Goal: Task Accomplishment & Management: Complete application form

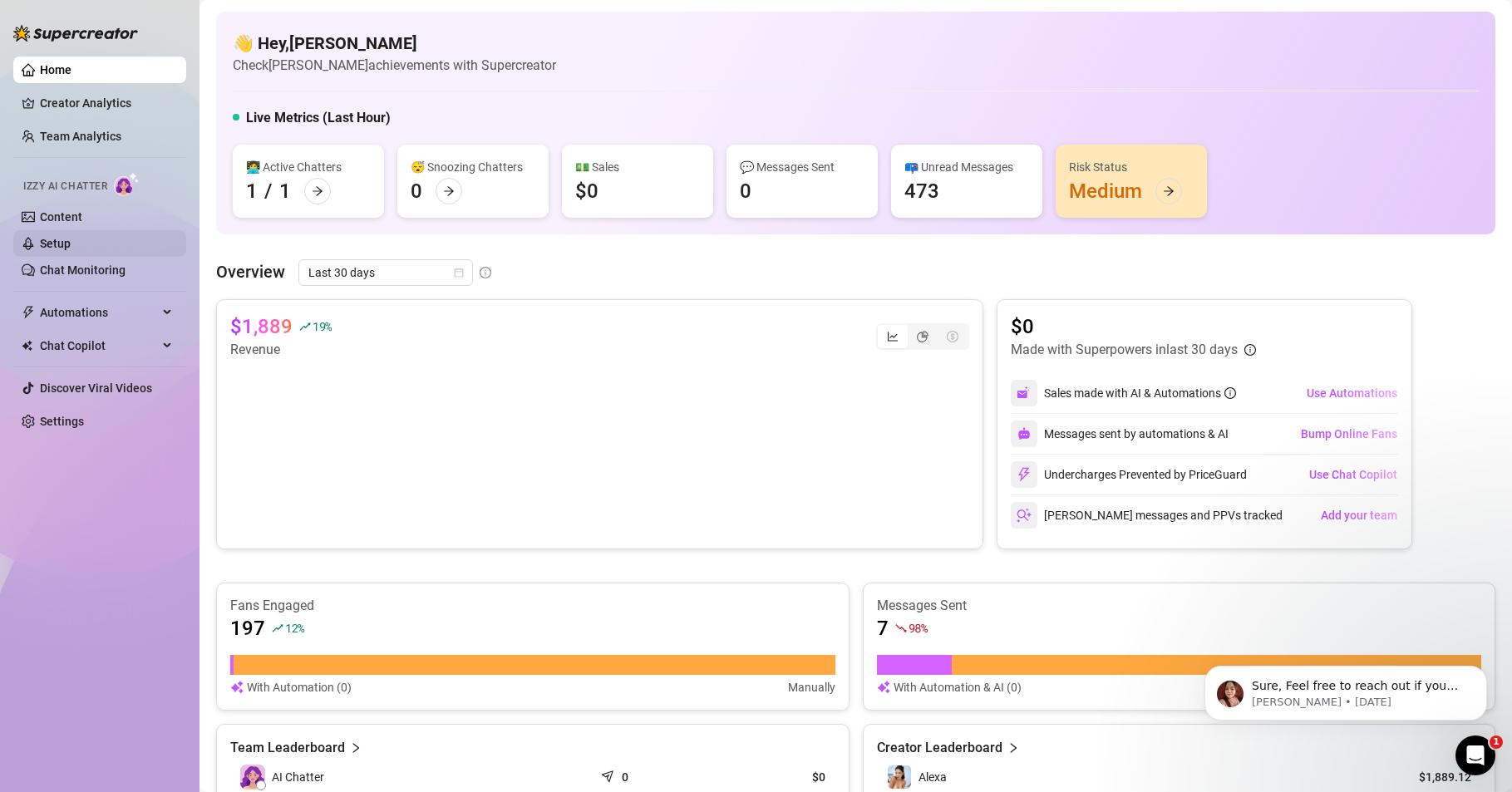
click at [51, 249] on link "Setup" at bounding box center [56, 243] width 31 height 14
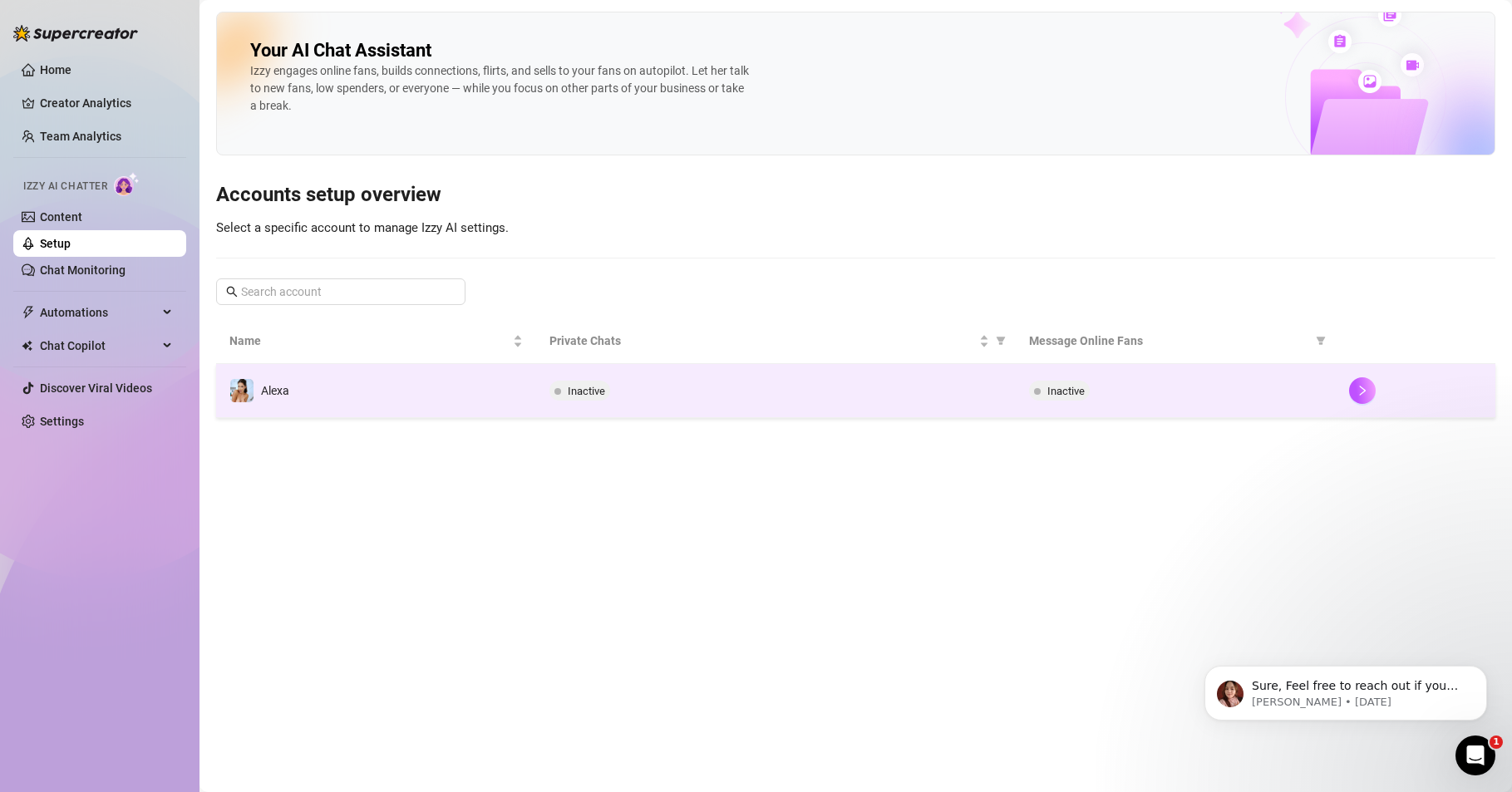
click at [246, 386] on img at bounding box center [242, 391] width 24 height 24
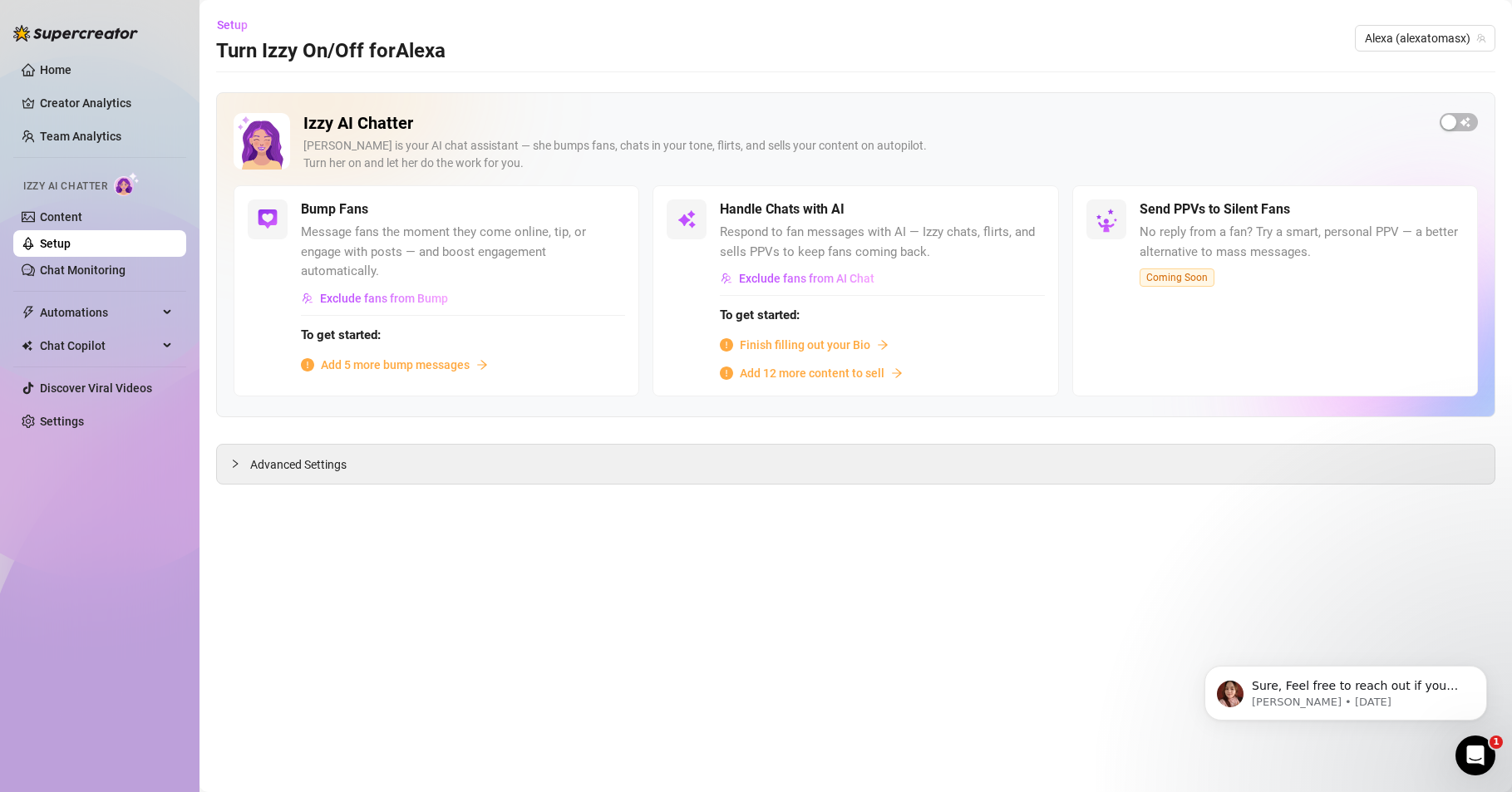
click at [832, 345] on span "Finish filling out your Bio" at bounding box center [804, 345] width 130 height 18
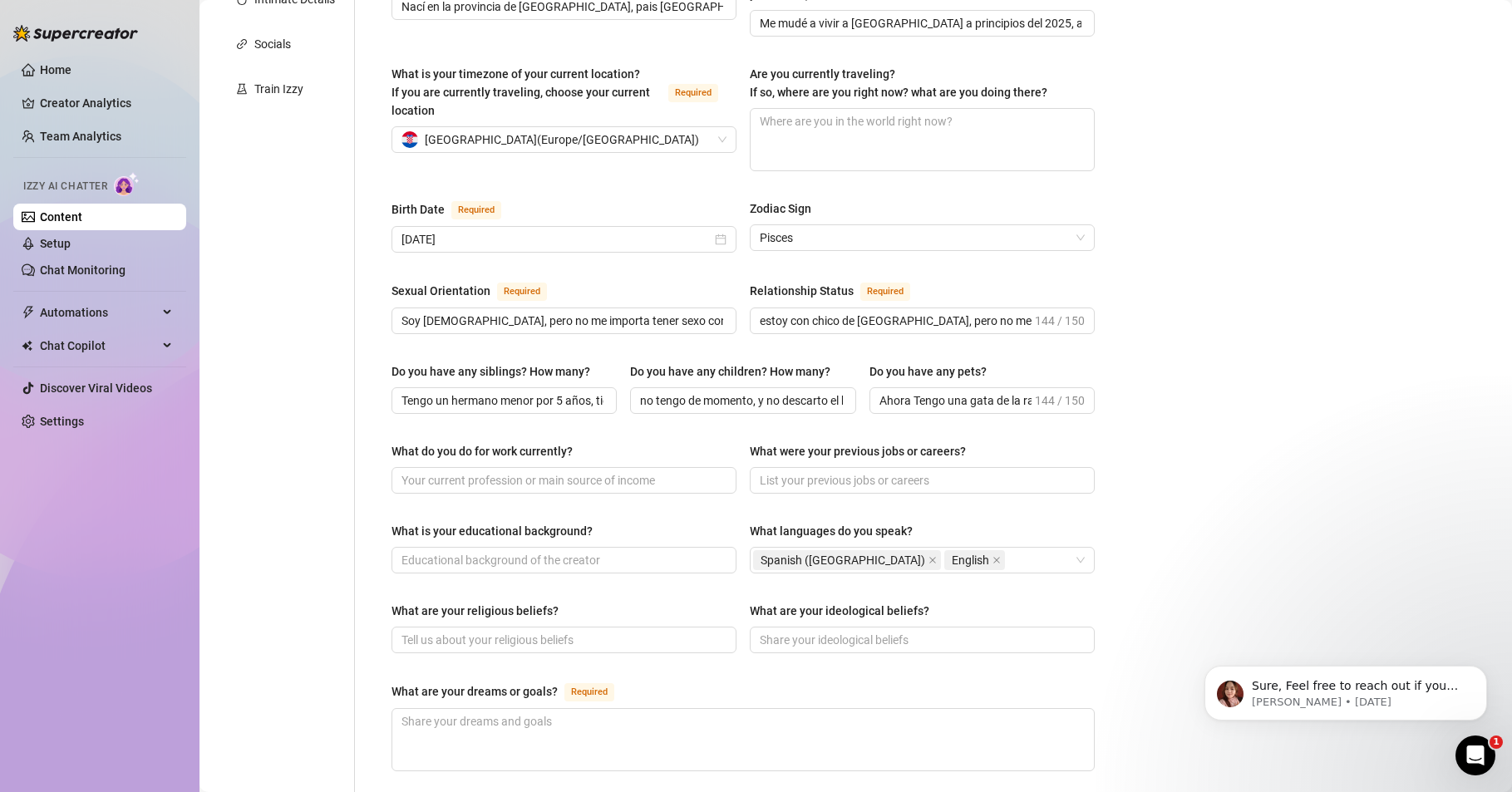
scroll to position [499, 0]
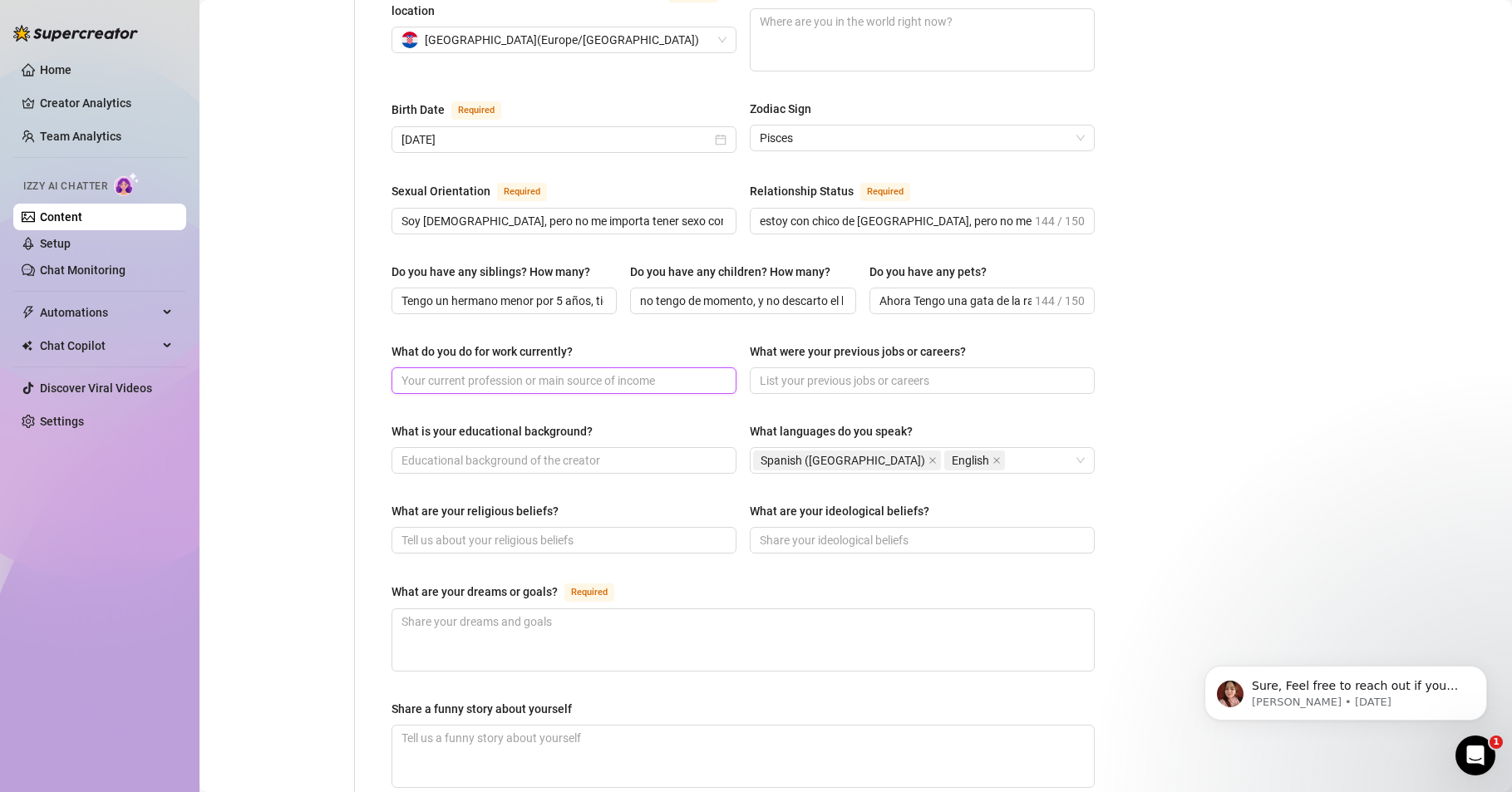
click at [491, 371] on input "What do you do for work currently?" at bounding box center [562, 381] width 322 height 18
click at [247, 657] on div "Personal Info Chatting Lifestyle Physique Content Intimate Details Socials Trai…" at bounding box center [285, 356] width 138 height 1393
click at [491, 371] on input "What do you do for work currently?" at bounding box center [562, 381] width 322 height 18
paste input "Ahora me van saliendo algunos trabajos como modelo en sesiones de fotos, y tamb…"
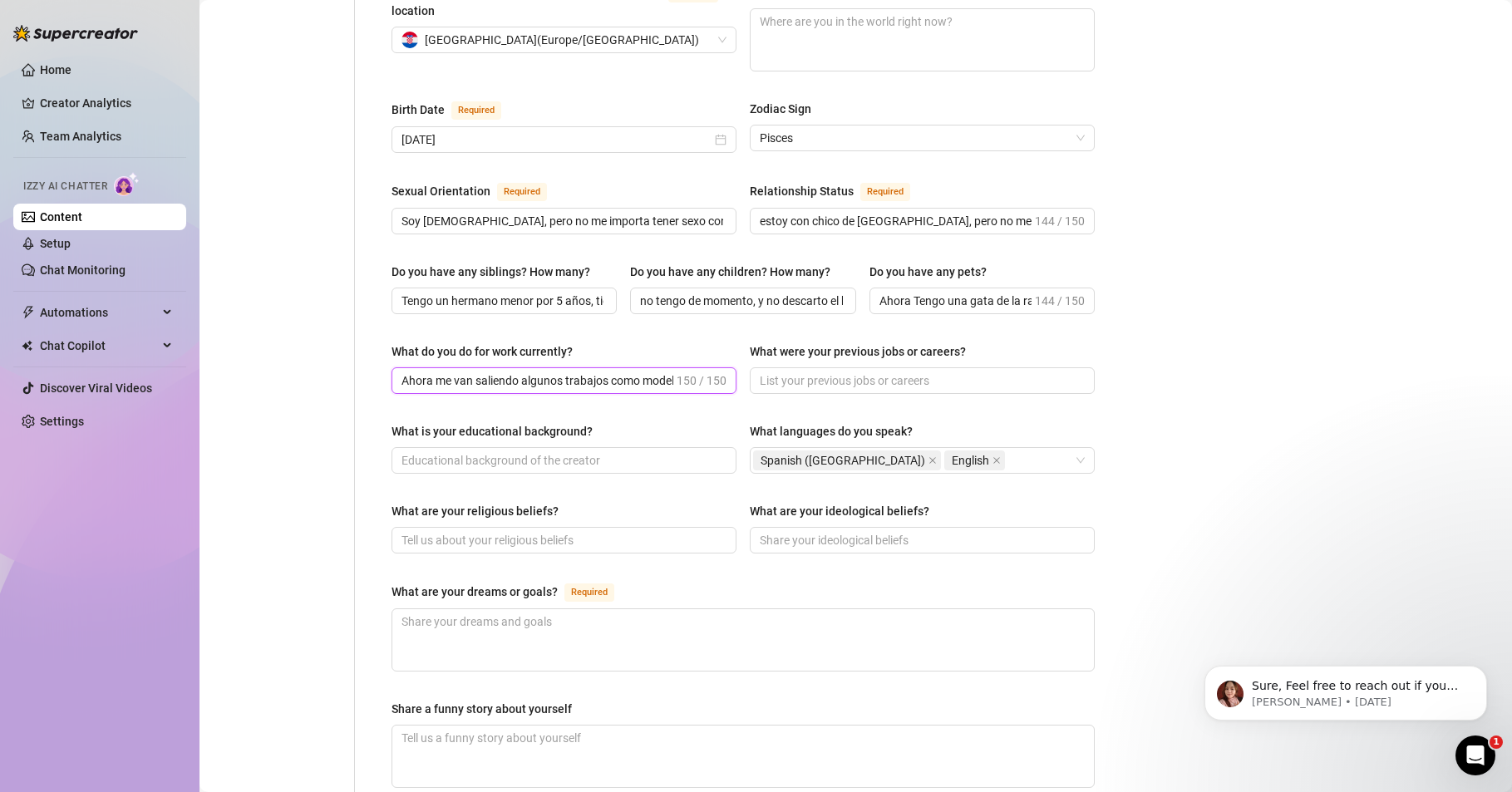
drag, startPoint x: 652, startPoint y: 351, endPoint x: 393, endPoint y: 367, distance: 259.5
click at [393, 367] on div "What do you do for work currently? Ahora me van saliendo algunos trabajos como …" at bounding box center [743, 375] width 703 height 66
drag, startPoint x: 405, startPoint y: 353, endPoint x: 476, endPoint y: 380, distance: 76.0
click at [476, 380] on div "What do you do for work currently? Modelo en sesiones de fotos, y también creo …" at bounding box center [743, 375] width 703 height 66
drag, startPoint x: 630, startPoint y: 352, endPoint x: 553, endPoint y: 360, distance: 77.4
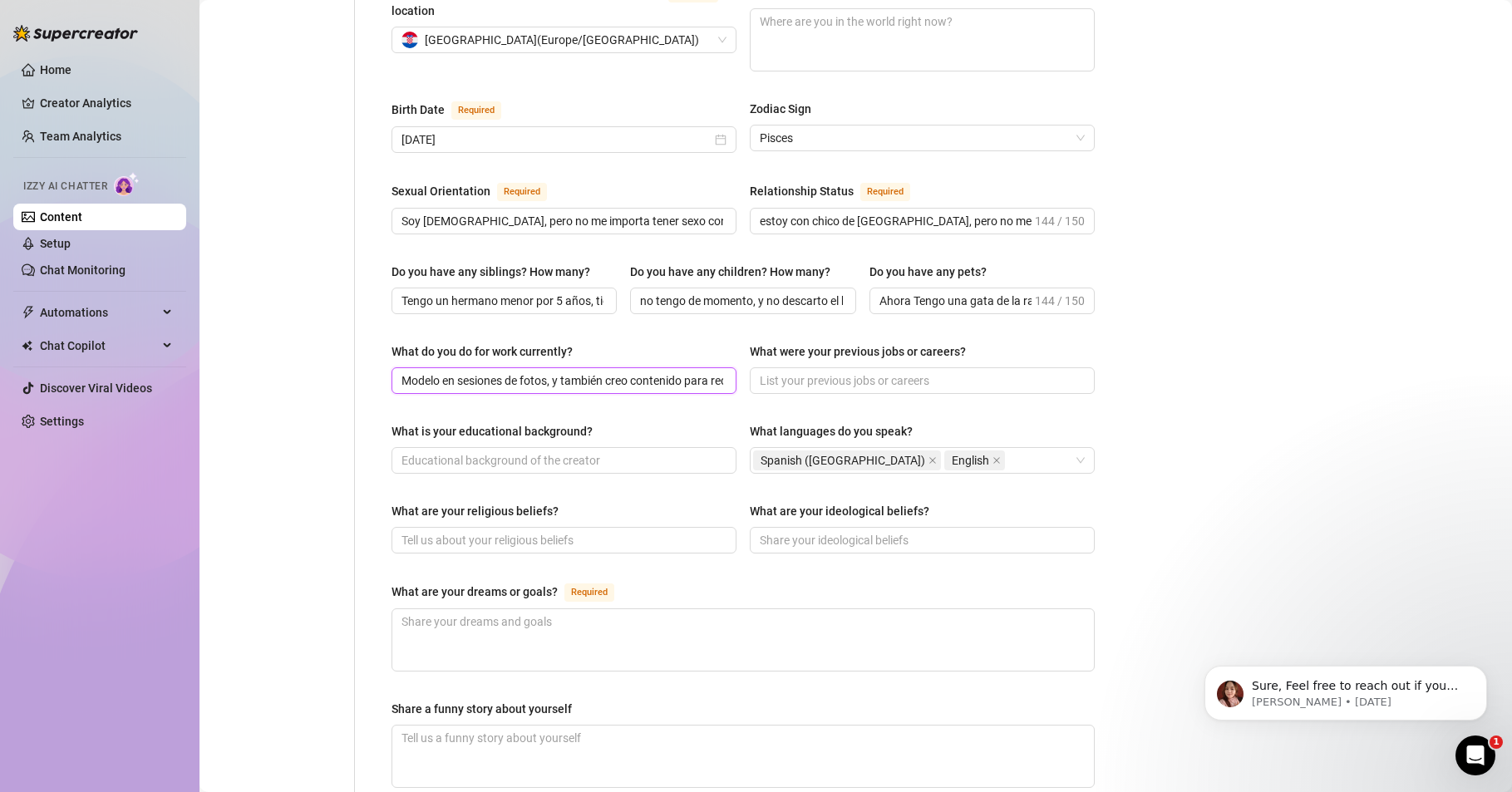
click at [553, 371] on input "Modelo en sesiones de fotos, y también creo contenido para redes y OnlyFans. Me…" at bounding box center [562, 381] width 322 height 18
drag, startPoint x: 557, startPoint y: 350, endPoint x: 764, endPoint y: 360, distance: 207.2
click at [764, 360] on div "What do you do for work currently? Modelo en sesiones de fotos, contenido para …" at bounding box center [743, 375] width 703 height 66
click at [618, 371] on input "Modelo en sesiones de fotos, contenido para redes y OnlyFans. Me encanta probar…" at bounding box center [562, 381] width 322 height 18
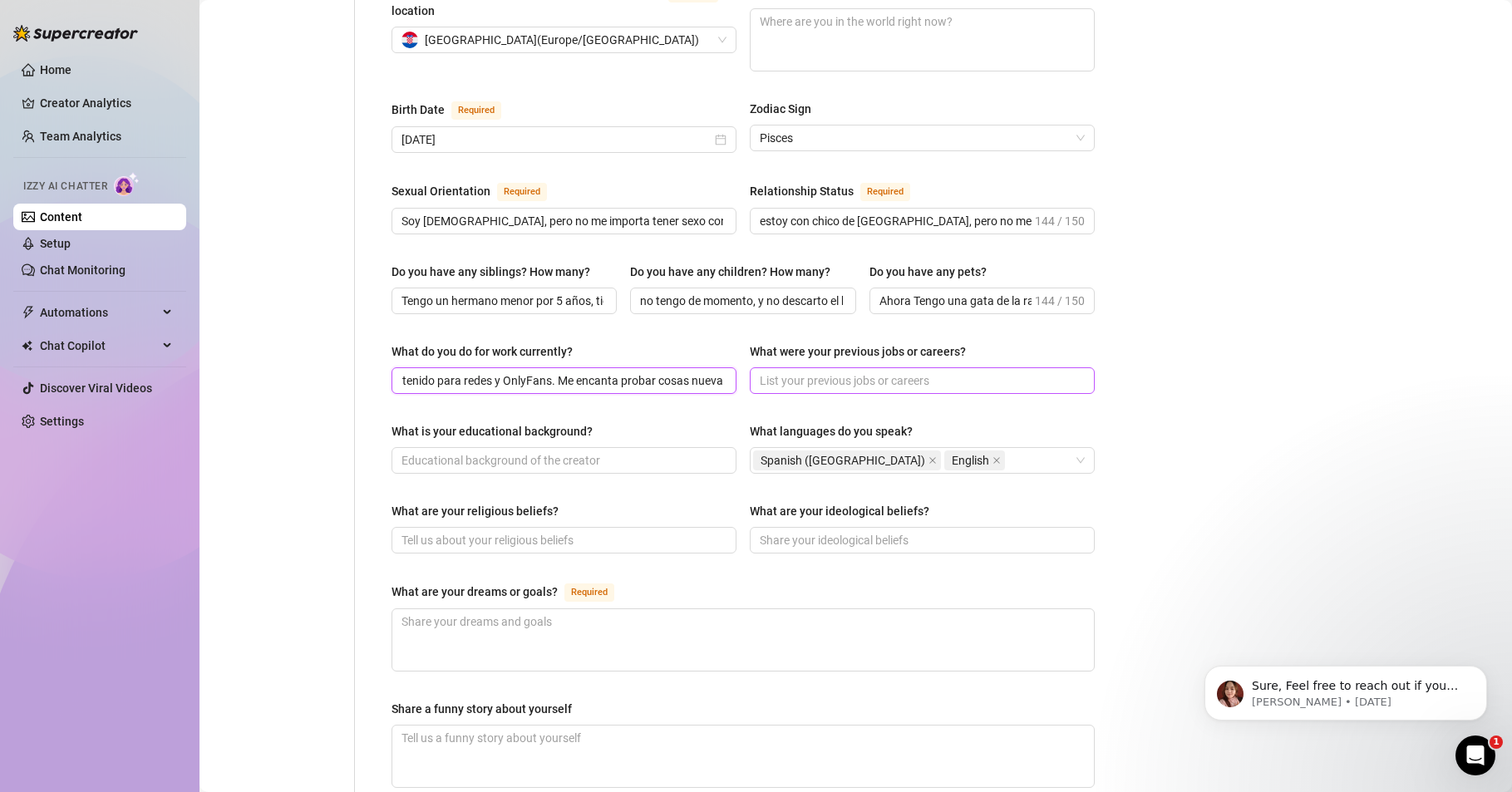
drag, startPoint x: 551, startPoint y: 347, endPoint x: 750, endPoint y: 350, distance: 199.0
click at [750, 350] on div "What do you do for work currently? Modelo en sesiones de fotos, contenido para …" at bounding box center [743, 375] width 703 height 66
drag, startPoint x: 174, startPoint y: 590, endPoint x: 185, endPoint y: 586, distance: 11.7
click at [174, 591] on div "Home Creator Analytics Team Analytics Izzy AI Chatter Content Setup Chat Monito…" at bounding box center [100, 388] width 173 height 777
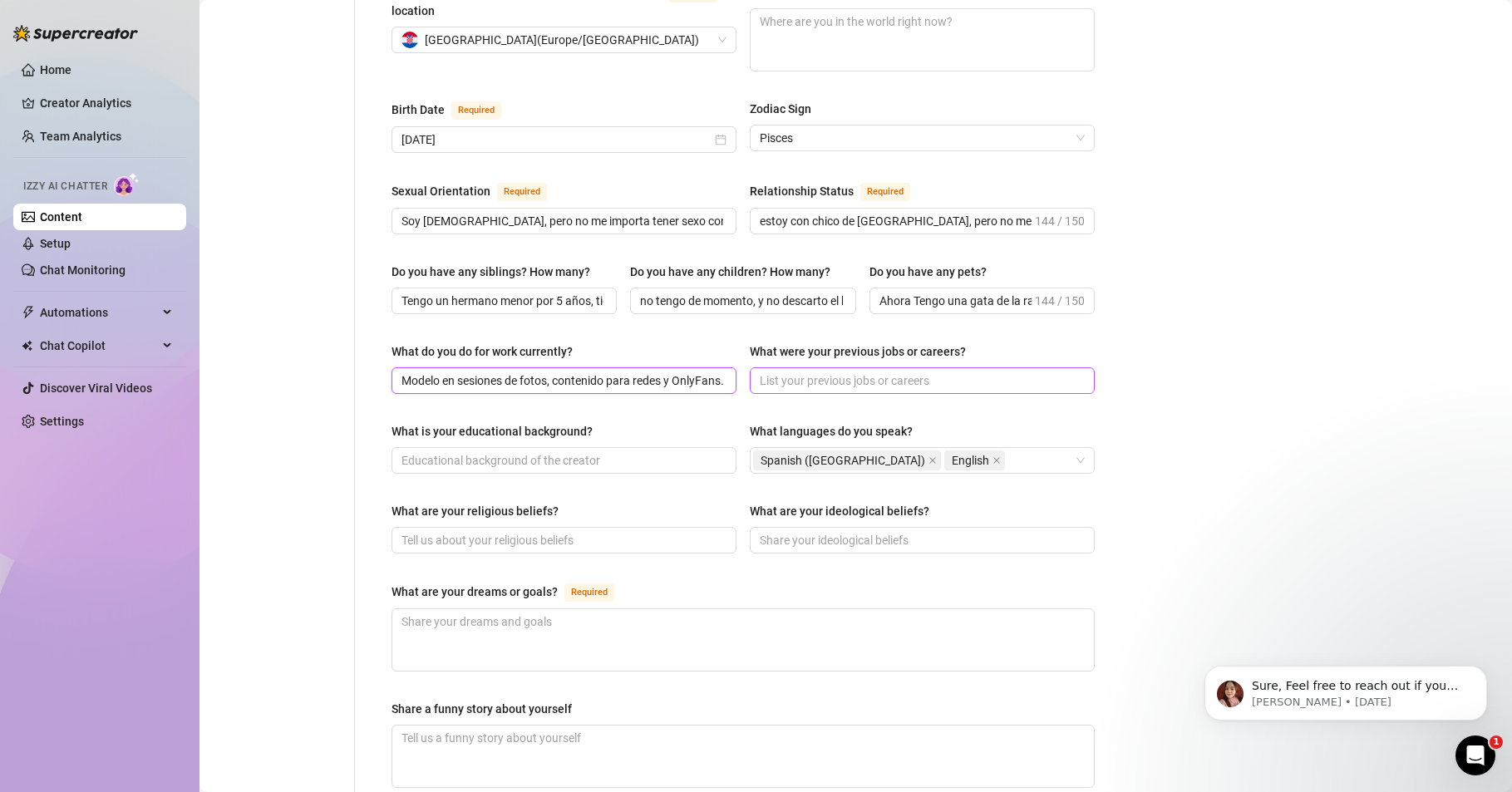
scroll to position [0, 6]
drag, startPoint x: 408, startPoint y: 351, endPoint x: 947, endPoint y: 359, distance: 539.1
click at [947, 359] on div "What do you do for work currently? Modelo en sesiones de fotos, contenido para …" at bounding box center [743, 375] width 703 height 66
click at [720, 367] on span "Modelo en sesiones de fotos, contenido para redes y OnlyFans." at bounding box center [564, 380] width 345 height 26
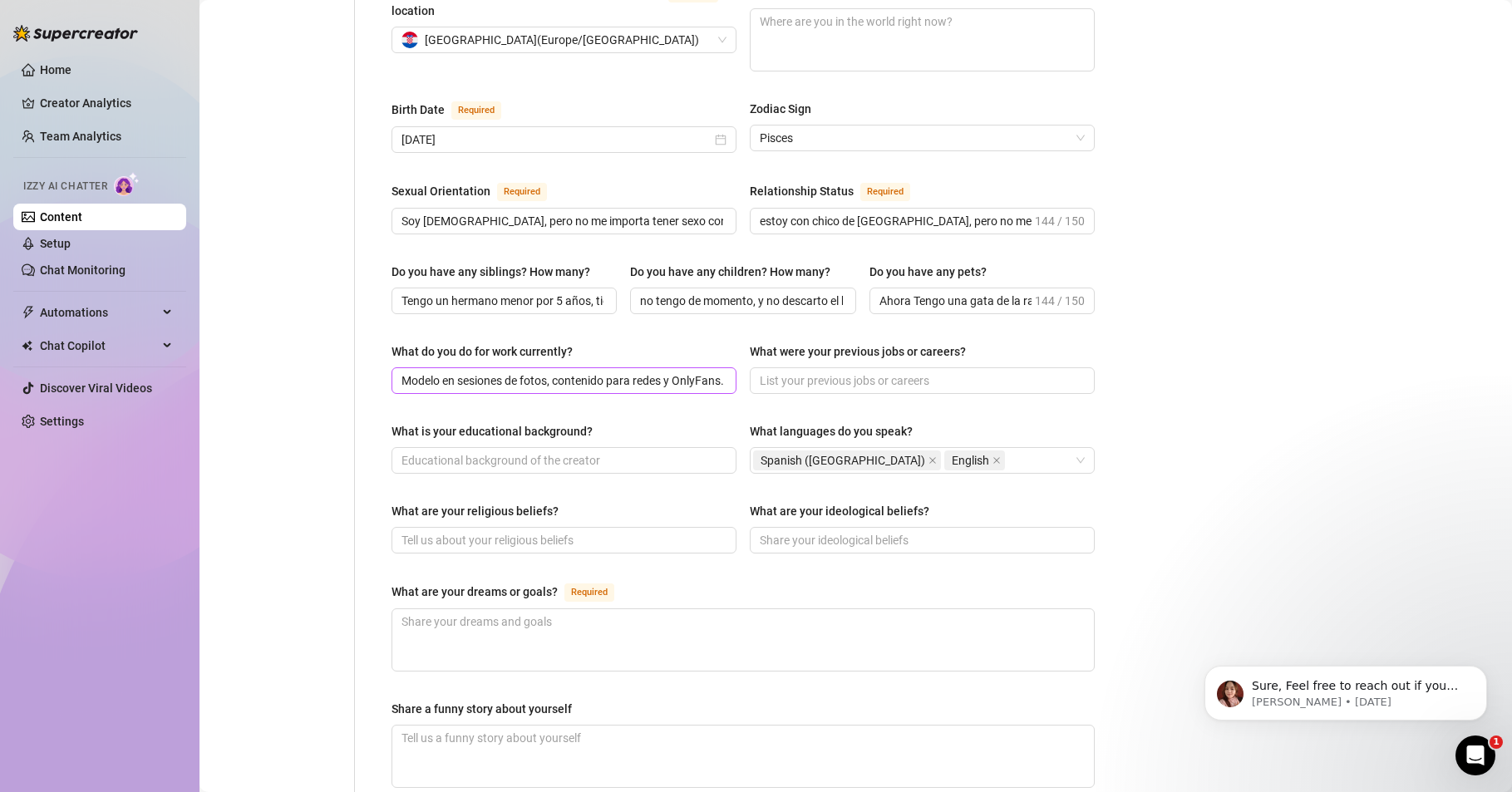
click at [726, 367] on span "Modelo en sesiones de fotos, contenido para redes y OnlyFans." at bounding box center [564, 380] width 345 height 26
click at [710, 371] on input "Modelo en sesiones de fotos, contenido para redes y OnlyFans." at bounding box center [562, 381] width 322 height 18
drag, startPoint x: 710, startPoint y: 350, endPoint x: 742, endPoint y: 357, distance: 32.8
click at [749, 356] on div "What do you do for work currently? Modelo en sesiones de fotos, contenido para …" at bounding box center [743, 375] width 703 height 66
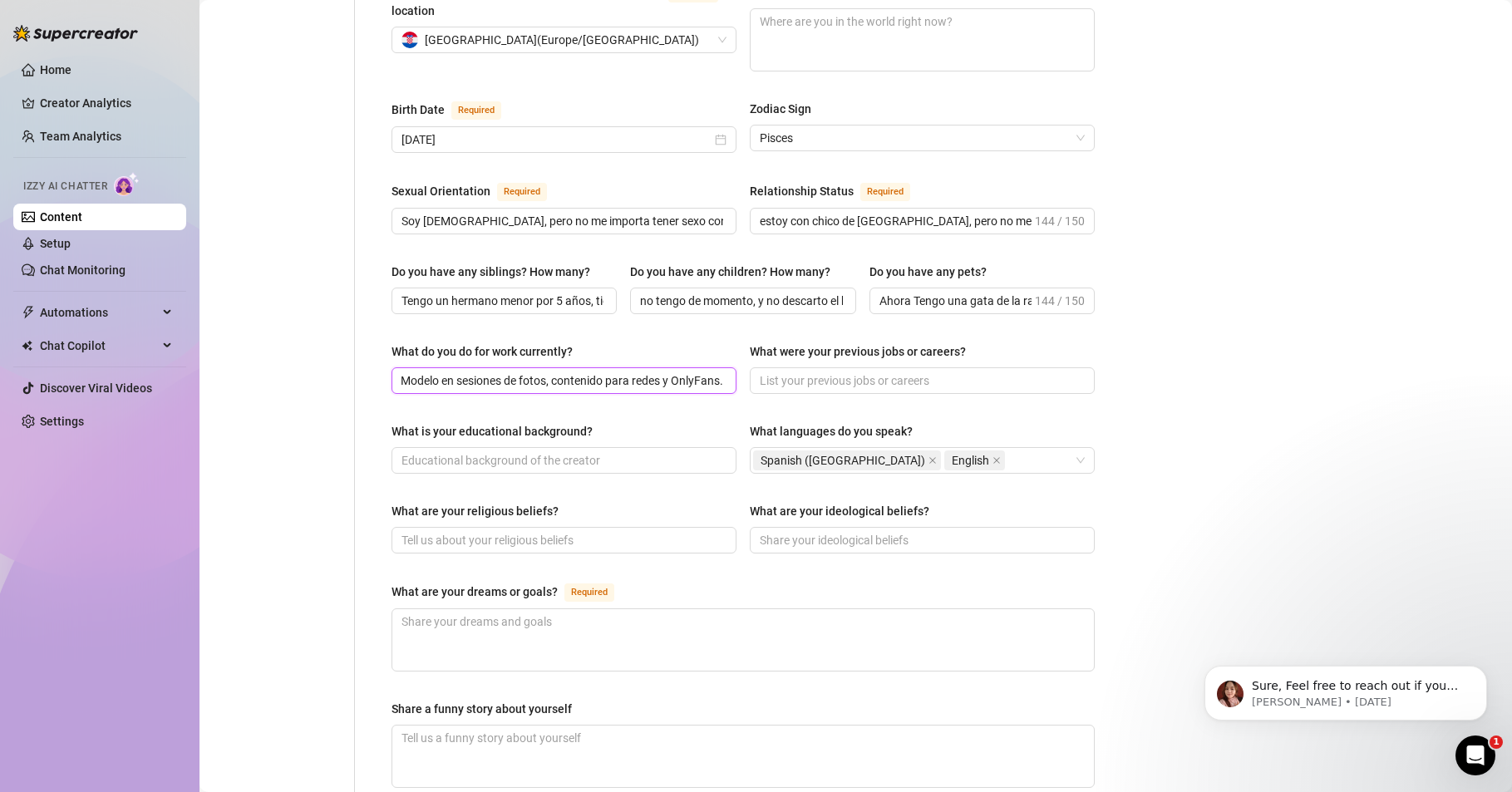
click at [716, 371] on input "Modelo en sesiones de fotos, contenido para redes y OnlyFans." at bounding box center [562, 381] width 322 height 18
paste input "estoy preparando proyectos diferentes que pronto podré enseñarte"
type input "Modelo en sesiones de fotos, contenido para redes y OnlyFans.estoy preparando p…"
click at [791, 371] on input "What were your previous jobs or careers?" at bounding box center [920, 381] width 322 height 18
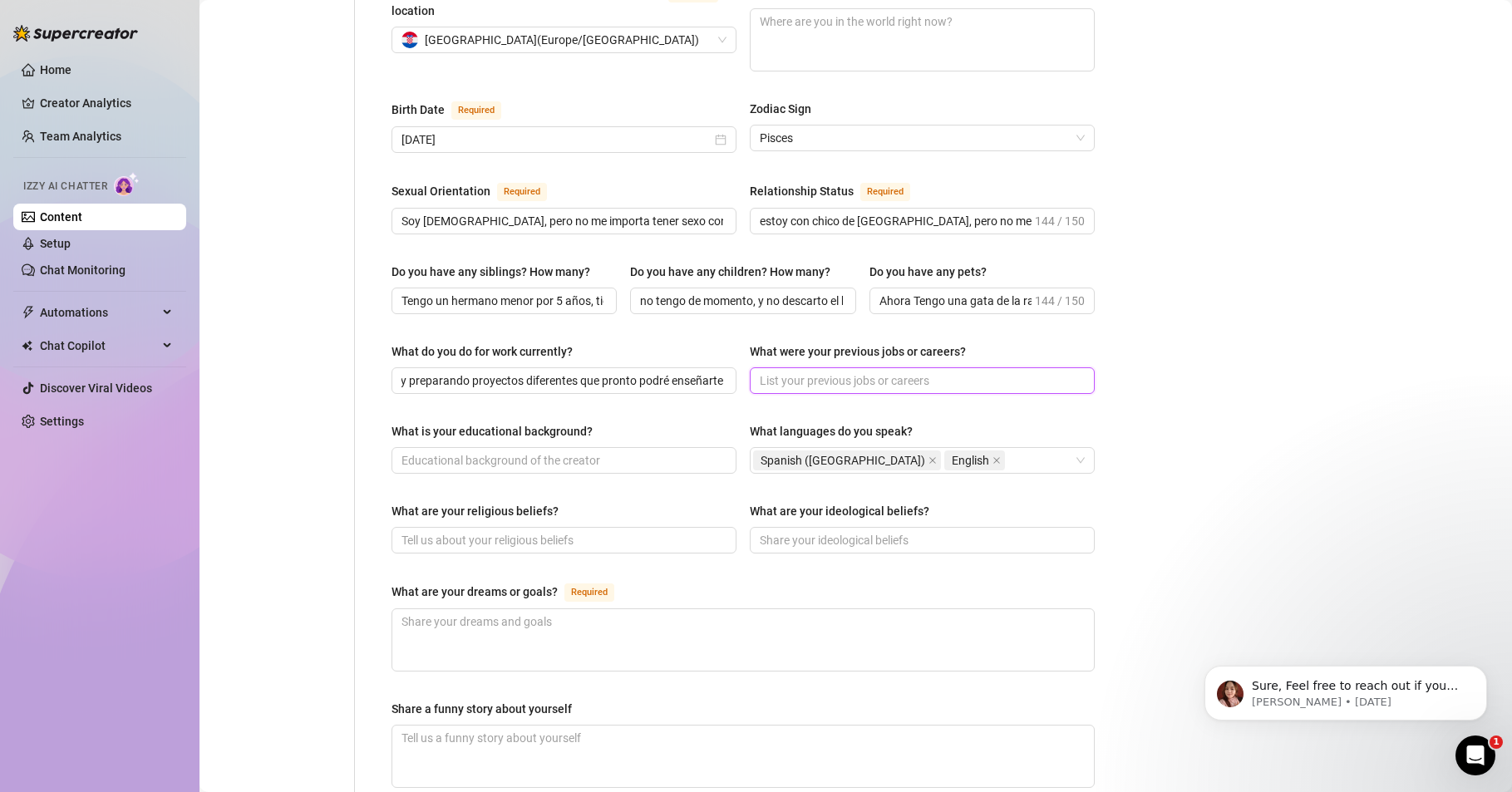
scroll to position [0, 0]
click at [162, 510] on div "Home Creator Analytics Team Analytics Izzy AI Chatter Content Setup Chat Monito…" at bounding box center [100, 388] width 173 height 777
paste input "Como muchos de mis fans ya saben desde que me siguen desde el principio… estuve…"
type input "Como muchos de mis fans ya saben desde que me siguen desde el principio… estuve…"
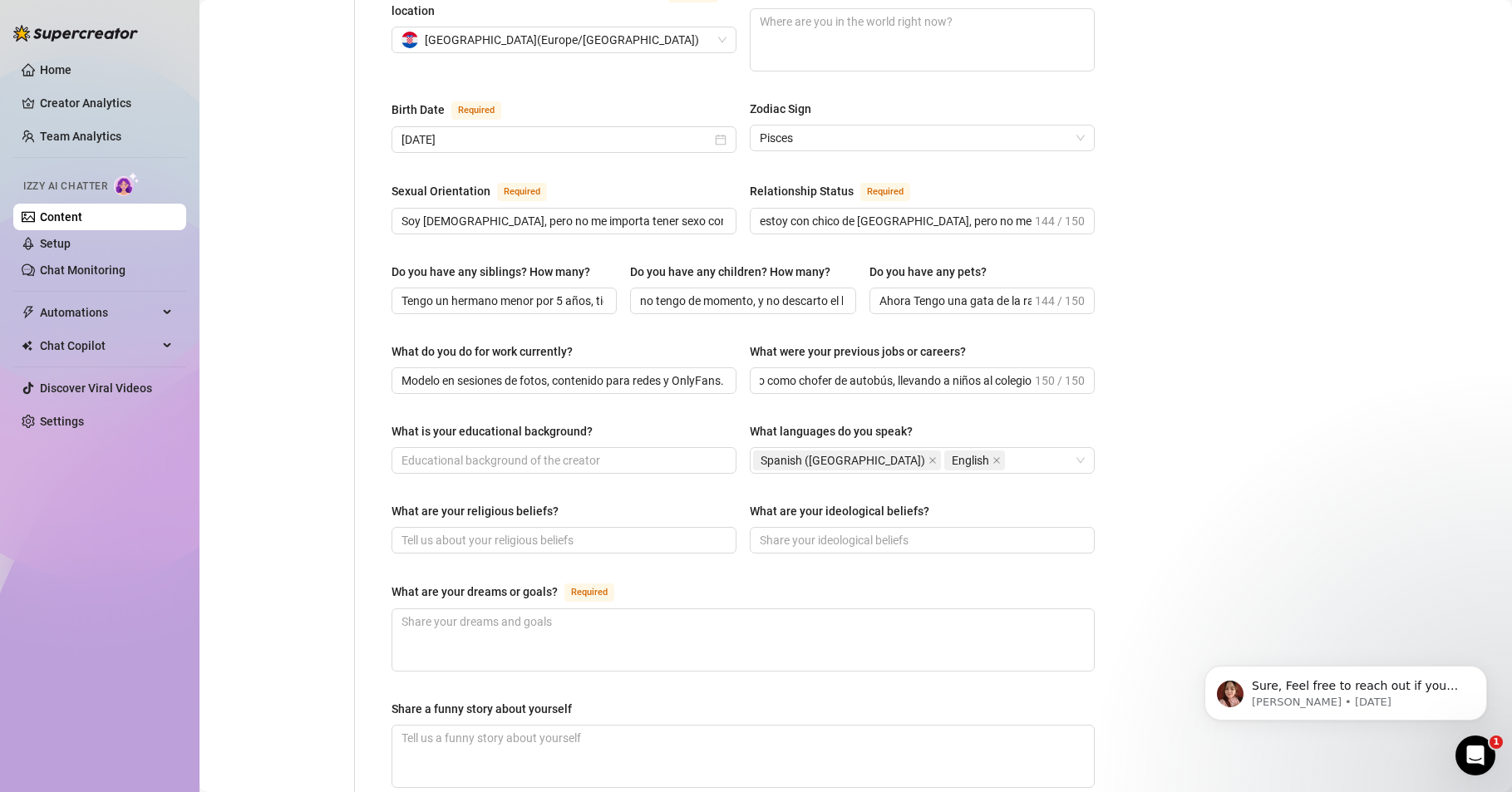
scroll to position [0, 0]
drag, startPoint x: 114, startPoint y: 533, endPoint x: 137, endPoint y: 521, distance: 25.9
click at [114, 533] on div "Home Creator Analytics Team Analytics Izzy AI Chatter Content Setup Chat Monito…" at bounding box center [100, 388] width 173 height 777
drag, startPoint x: 756, startPoint y: 348, endPoint x: 1273, endPoint y: 316, distance: 518.0
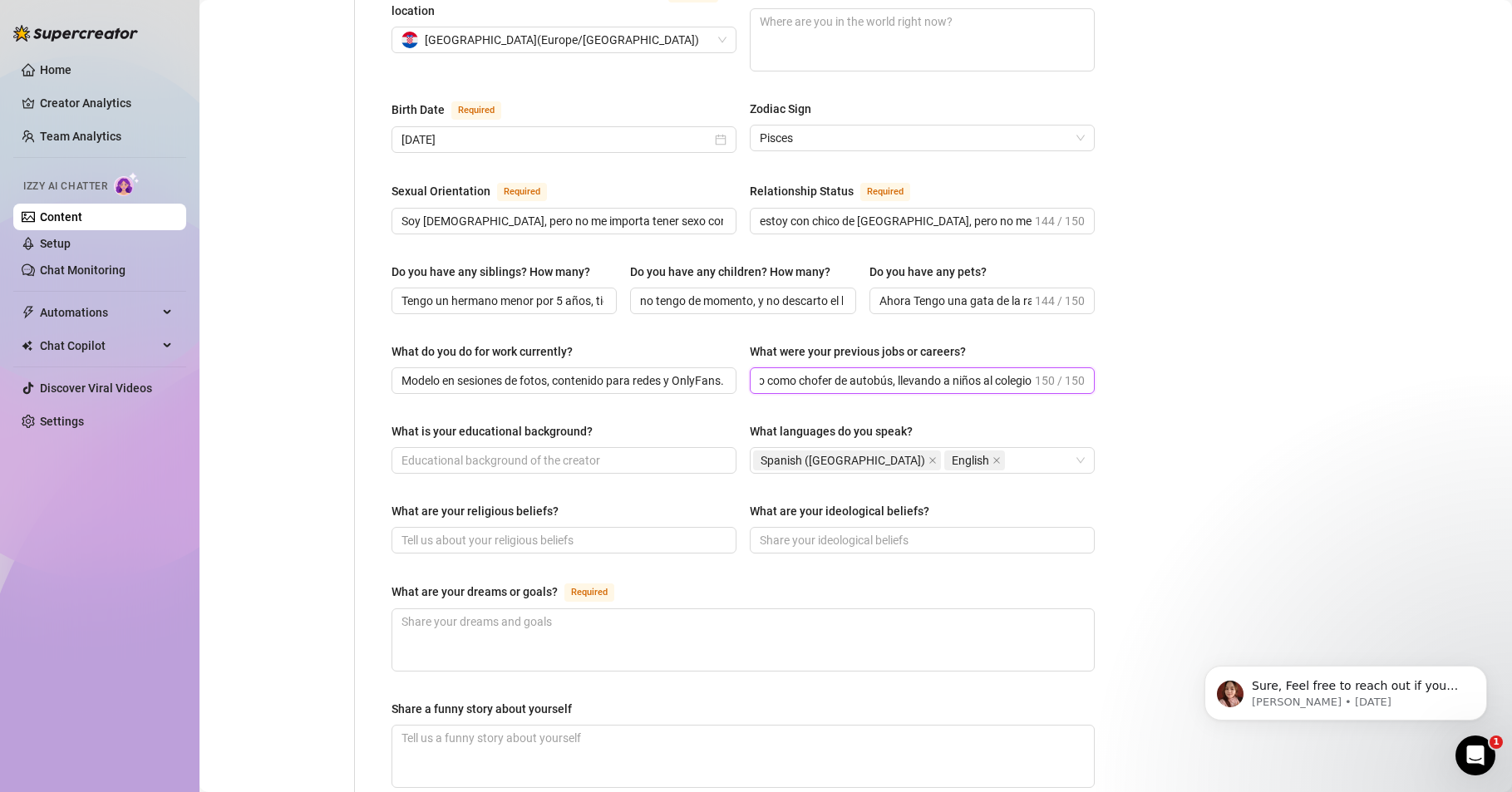
click at [1273, 316] on div "Bio Import Bio from other creator Personal Info Chatting Lifestyle Physique Con…" at bounding box center [855, 386] width 1280 height 1521
click at [777, 371] on input "What were your previous jobs or careers?" at bounding box center [920, 381] width 322 height 18
paste input "Como muchos de mis fans ya saben, trabajé 6 años como chofer de autobús"
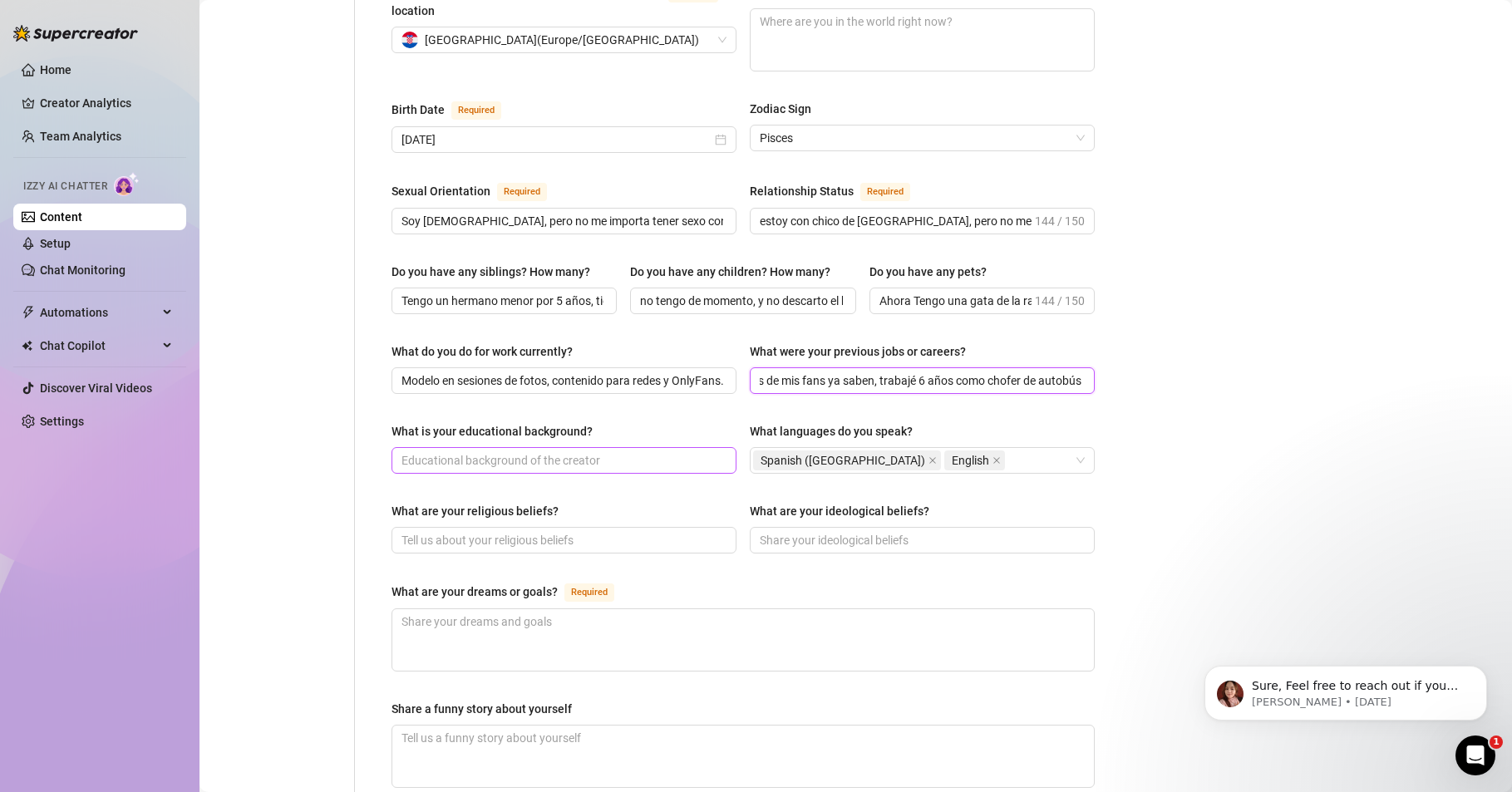
type input "Como muchos de mis fans ya saben, trabajé 6 años como chofer de autobús"
click at [490, 452] on input "What is your educational background?" at bounding box center [562, 461] width 322 height 18
click at [119, 726] on div "Home Creator Analytics Team Analytics Izzy AI Chatter Content Setup Chat Monito…" at bounding box center [100, 388] width 173 height 777
click at [485, 452] on input "What is your educational background?" at bounding box center [562, 461] width 322 height 18
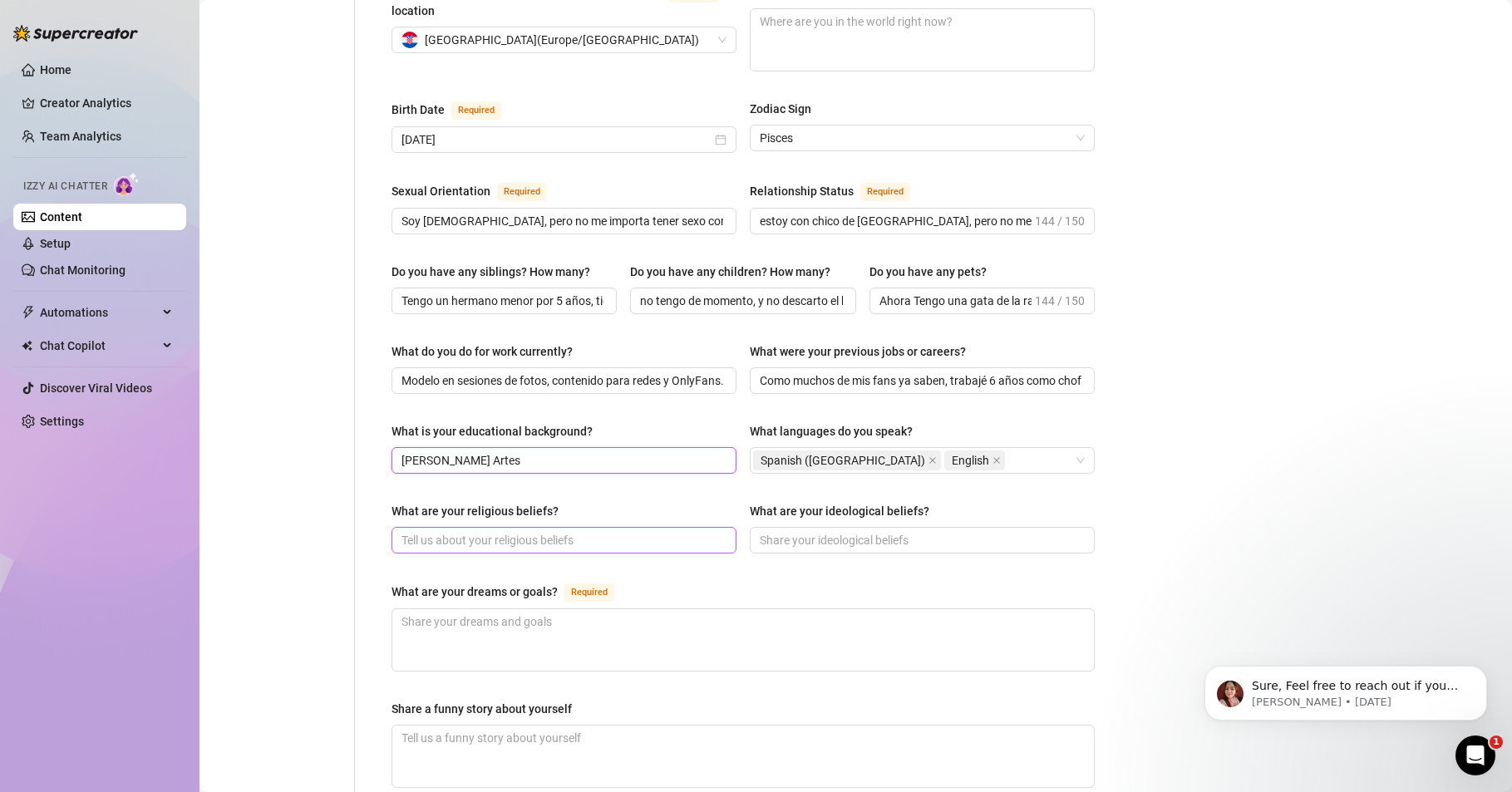
type input "[PERSON_NAME] Artes"
click at [537, 531] on input "What are your religious beliefs?" at bounding box center [562, 540] width 322 height 18
click at [126, 483] on div "Home Creator Analytics Team Analytics Izzy AI Chatter Content Setup Chat Monito…" at bounding box center [100, 388] width 173 height 777
paste input "No formo parte de ninguna religión en concreto. Prefiero mantenerme libre en es…"
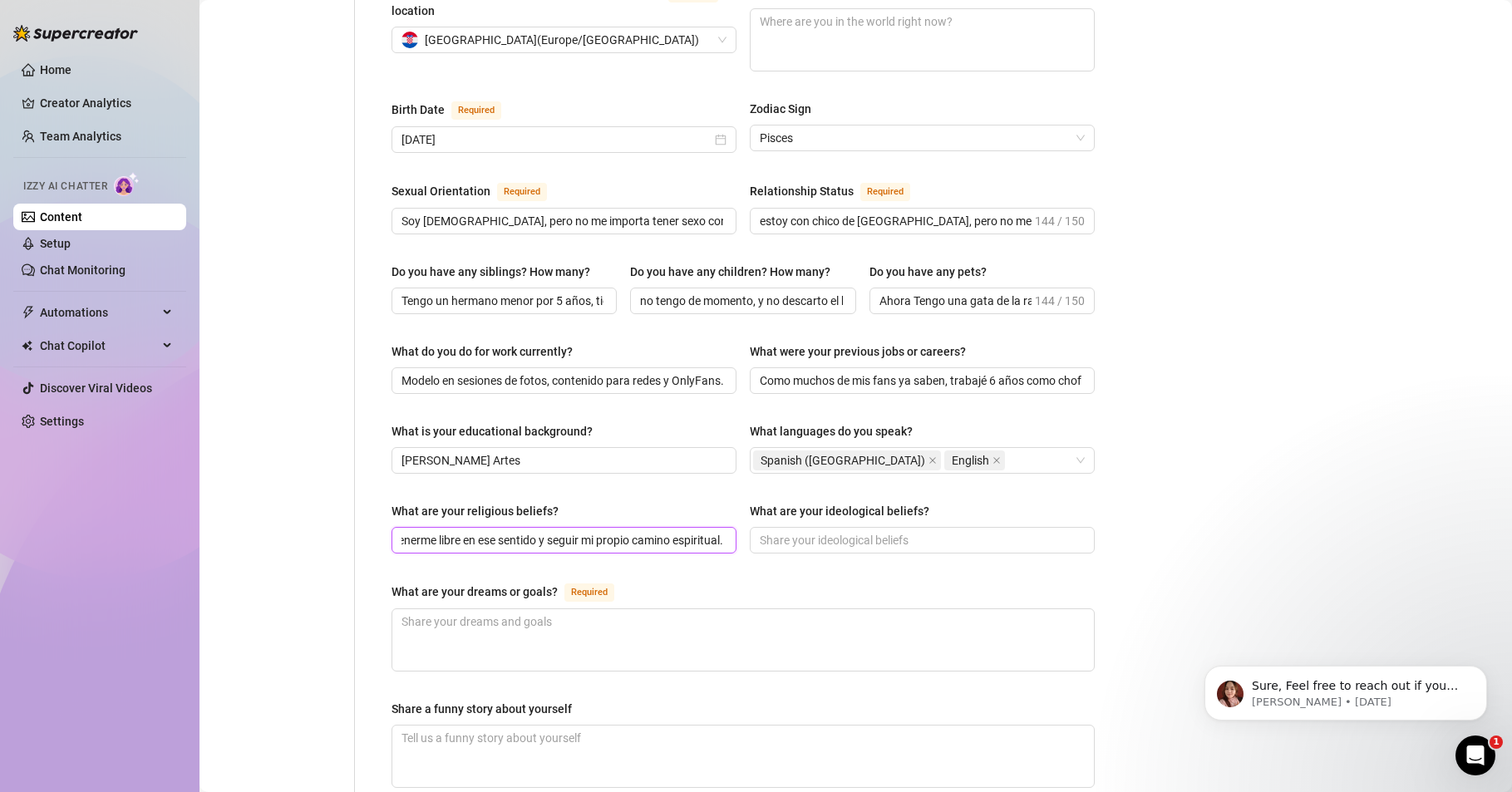
type input "No formo parte de ninguna religión en concreto. Prefiero mantenerme libre en es…"
click at [853, 531] on input "What are your ideological beliefs?" at bounding box center [920, 540] width 322 height 18
paste input "Soy de pensar que todo y todos estamos conectados. Creo en la energía, en el un…"
type input "Soy de pensar que todo y todos estamos conectados. Creo en la energía, en el un…"
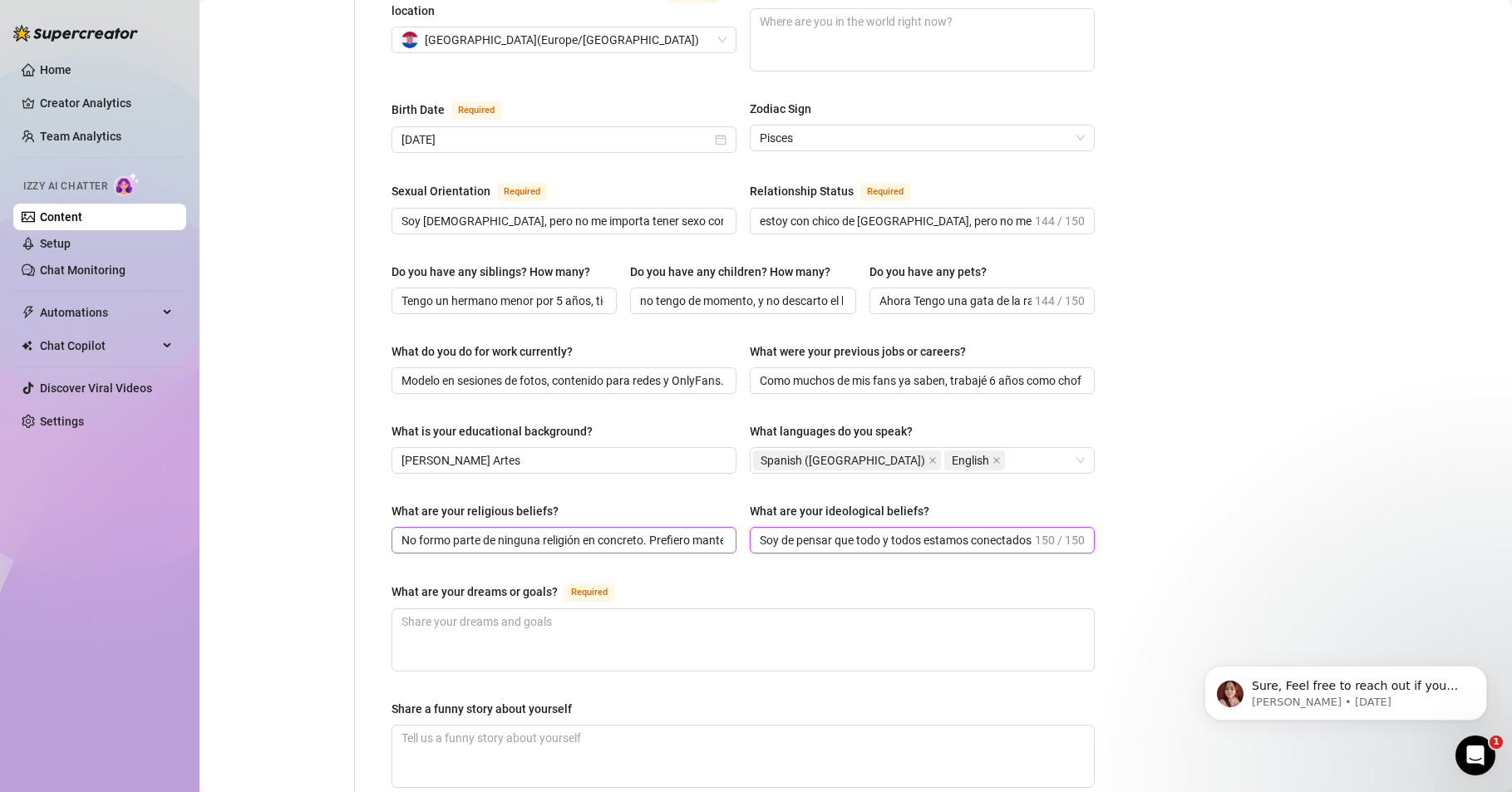
drag, startPoint x: 1019, startPoint y: 511, endPoint x: 634, endPoint y: 509, distance: 385.0
click at [634, 509] on div "What are your religious beliefs? No formo parte de ninguna religión en concreto…" at bounding box center [743, 534] width 703 height 66
drag, startPoint x: 133, startPoint y: 694, endPoint x: 151, endPoint y: 682, distance: 21.6
click at [133, 694] on div "Home Creator Analytics Team Analytics Izzy AI Chatter Content Setup Chat Monito…" at bounding box center [100, 388] width 173 height 777
click at [787, 531] on input "What are your ideological beliefs?" at bounding box center [920, 540] width 322 height 18
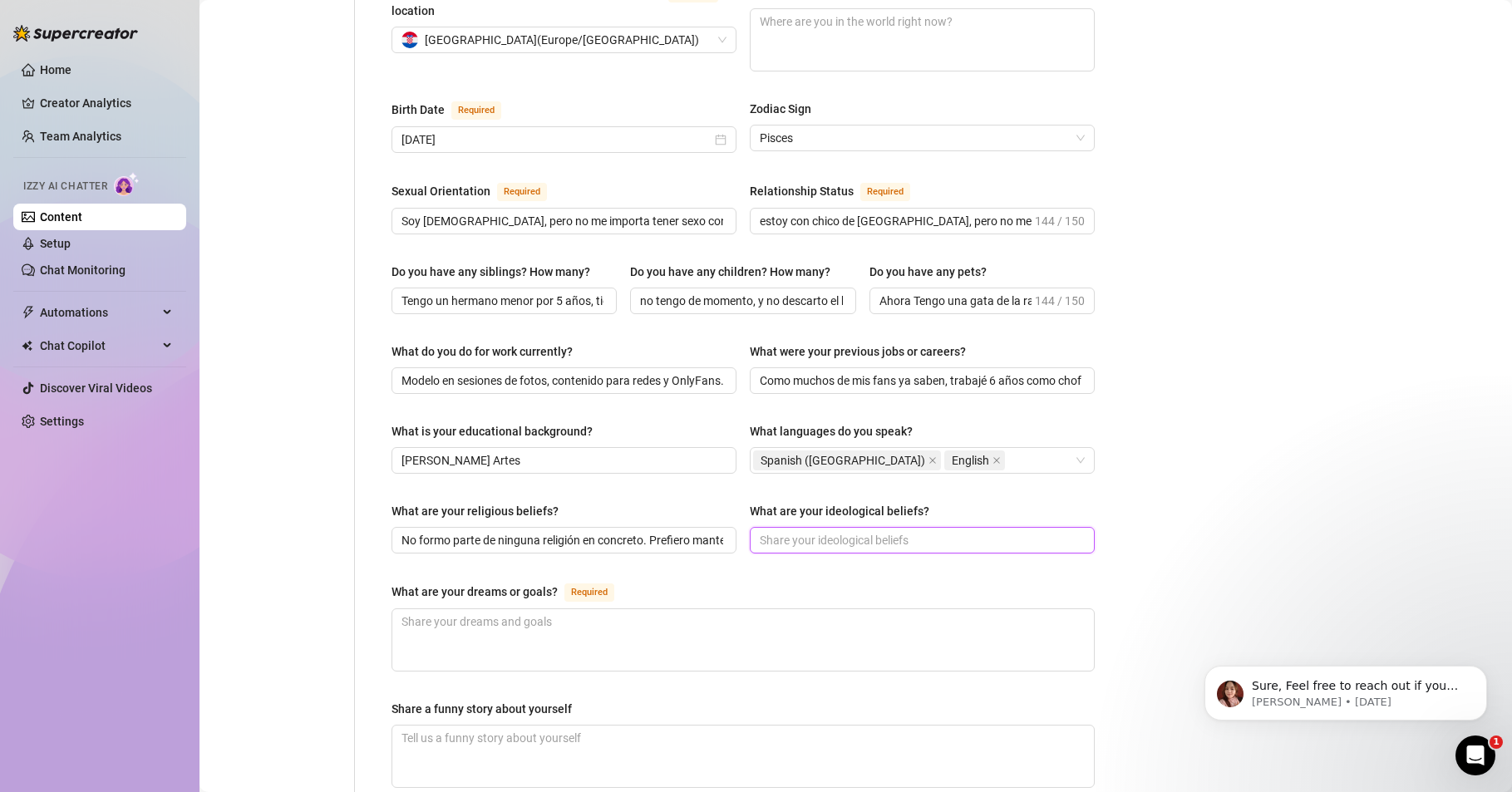
paste input "Creo en la energía, en el universo, y me gusta mucho la filosofía"
click at [1072, 527] on span "Creo en la energía, en el universo, y me gusta mucho la filosofía" at bounding box center [922, 540] width 345 height 26
click at [752, 527] on span "Creo en la energía, en el universo, y me gusta mucho la filosofía" at bounding box center [922, 540] width 345 height 26
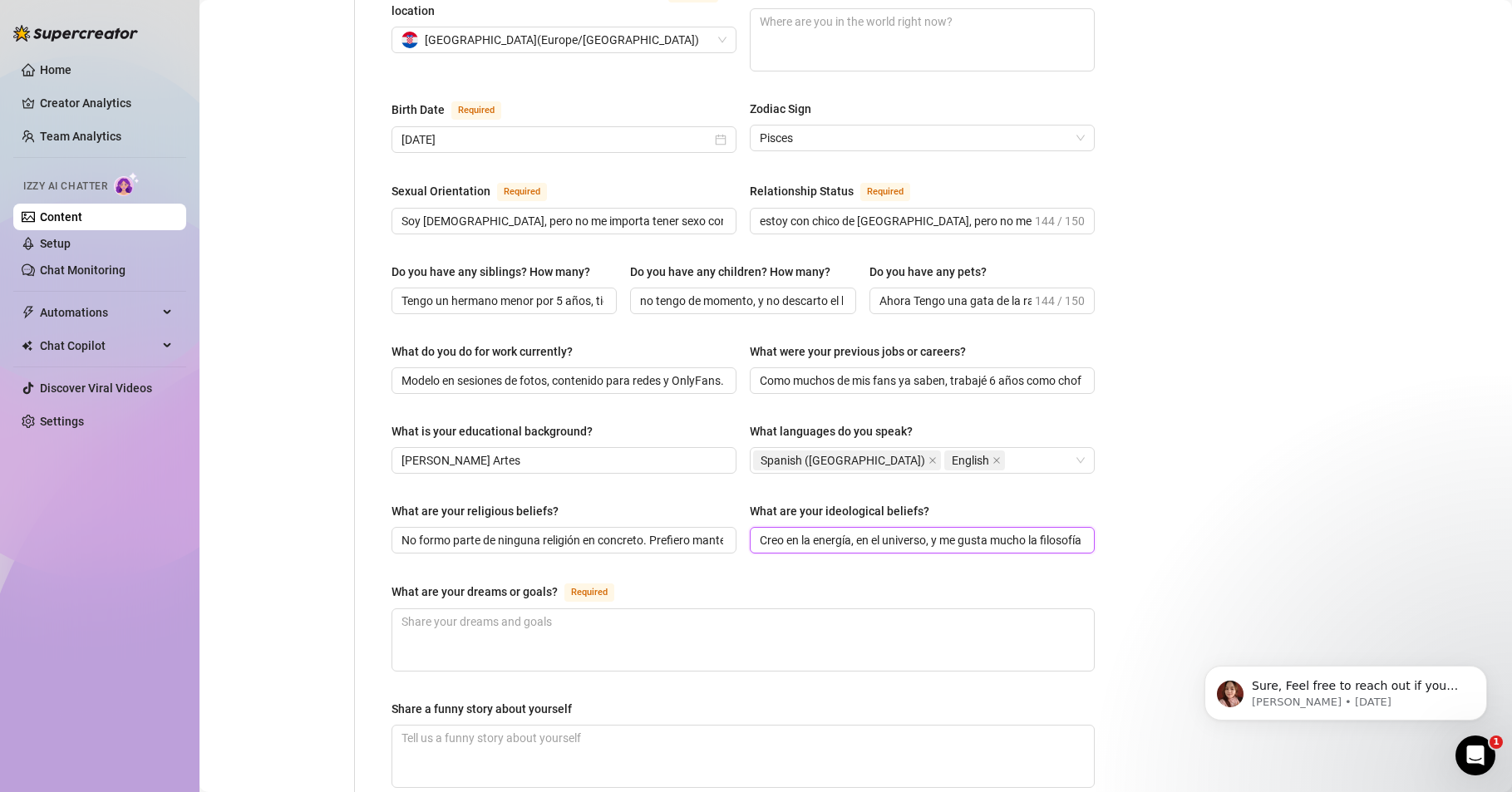
scroll to position [0, 5]
drag, startPoint x: 757, startPoint y: 508, endPoint x: 1146, endPoint y: 509, distance: 389.0
click at [1146, 509] on div "Bio Import Bio from other creator Personal Info Chatting Lifestyle Physique Con…" at bounding box center [855, 386] width 1280 height 1521
drag, startPoint x: 781, startPoint y: 516, endPoint x: 689, endPoint y: 514, distance: 92.0
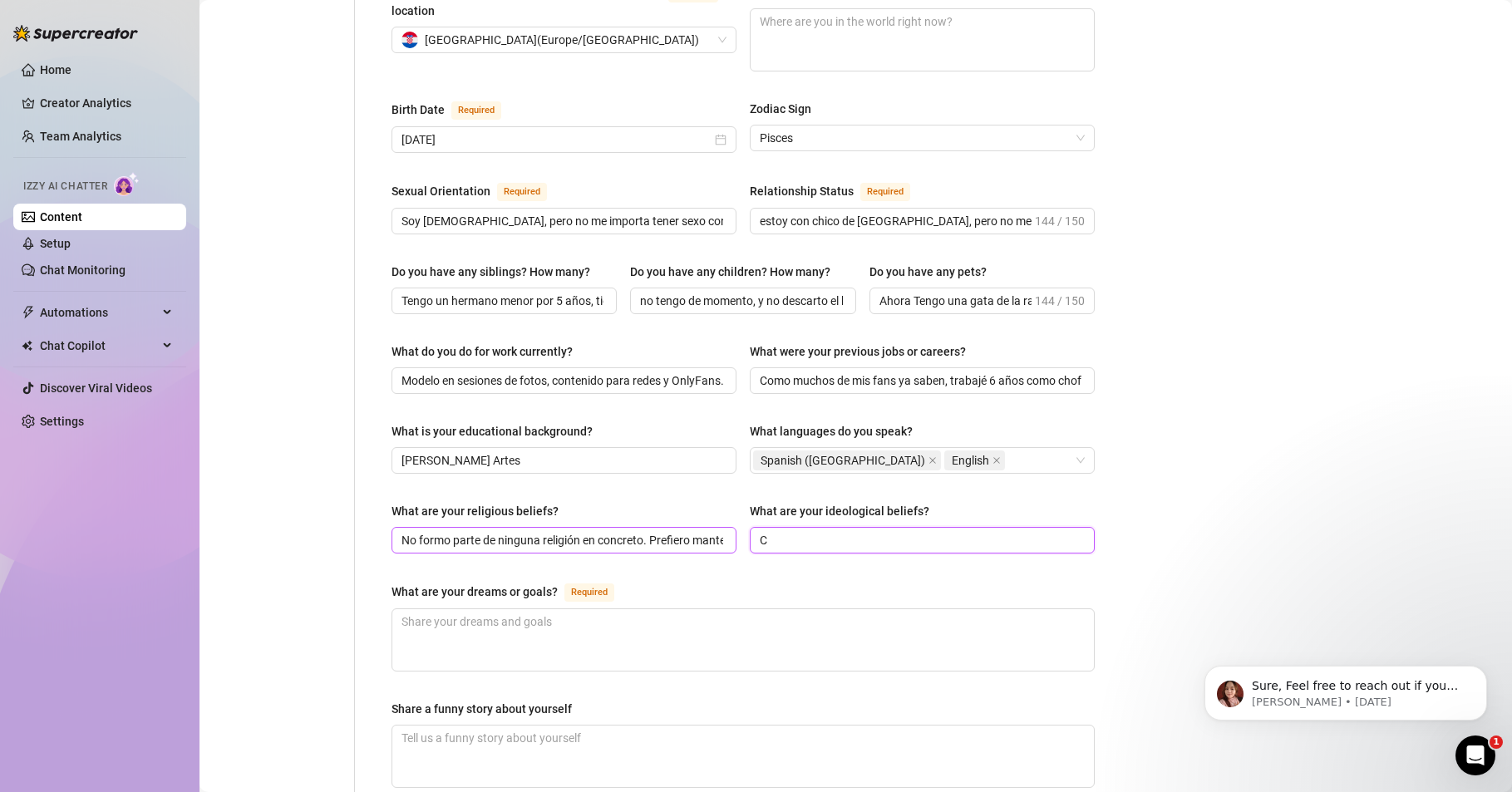
click at [689, 514] on div "What are your religious beliefs? No formo parte de ninguna religión en concreto…" at bounding box center [743, 534] width 703 height 66
paste input "Soy de pensar que todo y todos estamos conectados. Creo en la energía, en el un…"
type input "Soy de pensar que todo y todos estamos conectados. Creo en la energía, en el un…"
drag, startPoint x: 1075, startPoint y: 509, endPoint x: 865, endPoint y: 520, distance: 210.3
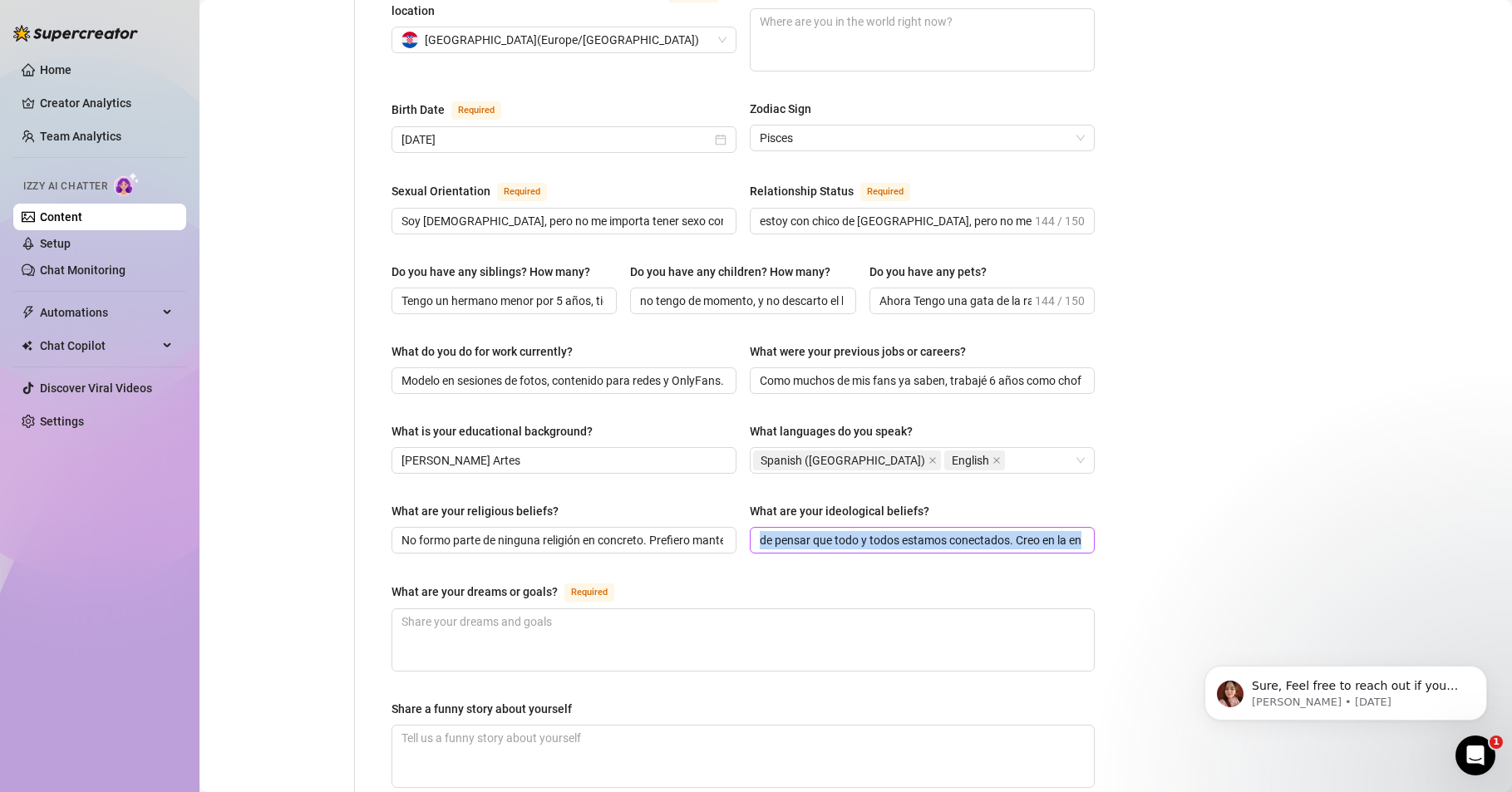
click at [865, 527] on span "Soy de pensar que todo y todos estamos conectados. Creo en la energía, en el un…" at bounding box center [922, 540] width 345 height 26
drag, startPoint x: 933, startPoint y: 516, endPoint x: 635, endPoint y: 536, distance: 298.7
click at [635, 536] on div "What are your religious beliefs? No formo parte de ninguna religión en concreto…" at bounding box center [743, 534] width 703 height 66
click at [986, 582] on div "What are your dreams or goals? Required" at bounding box center [743, 594] width 703 height 26
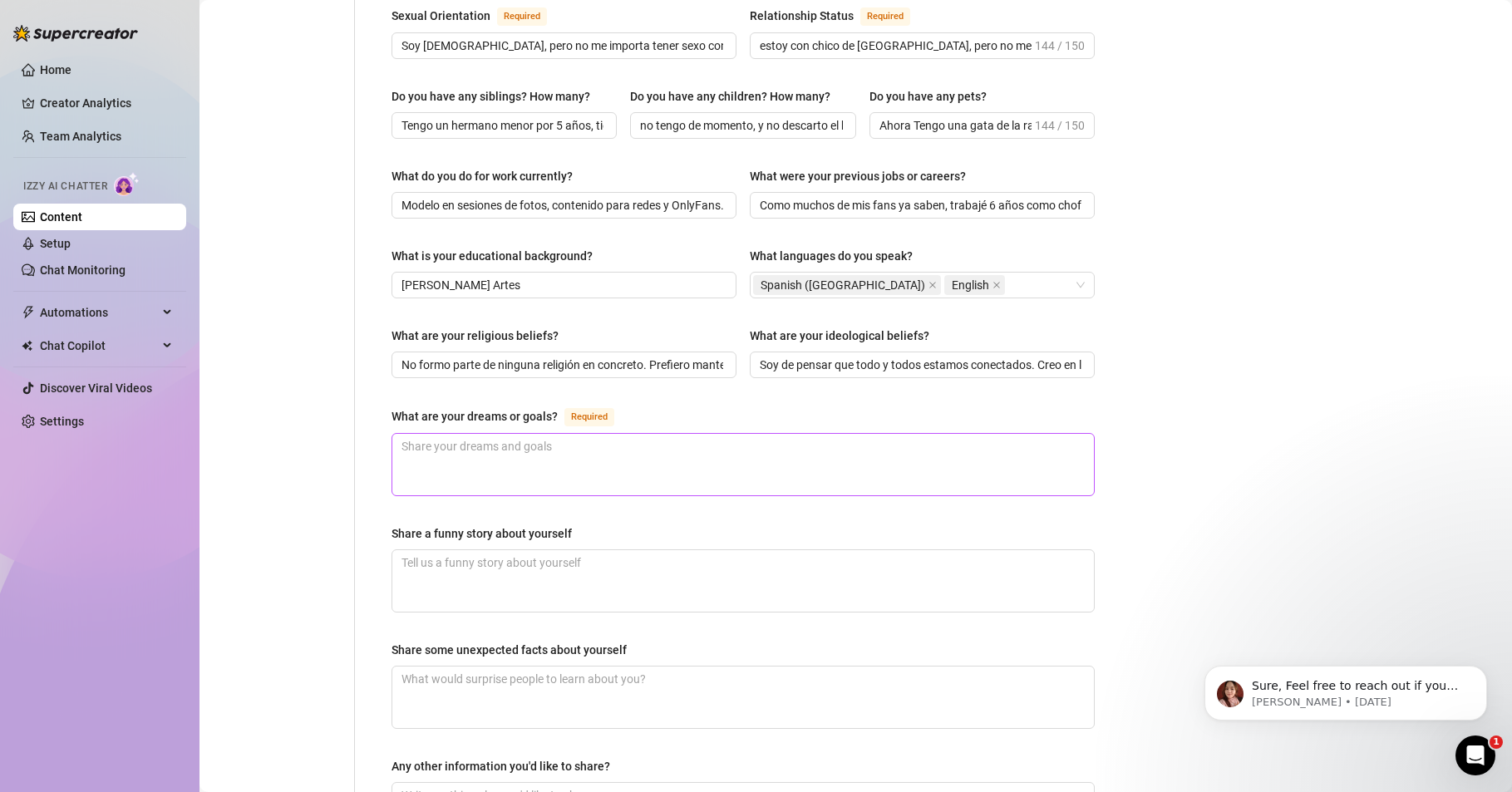
scroll to position [698, 0]
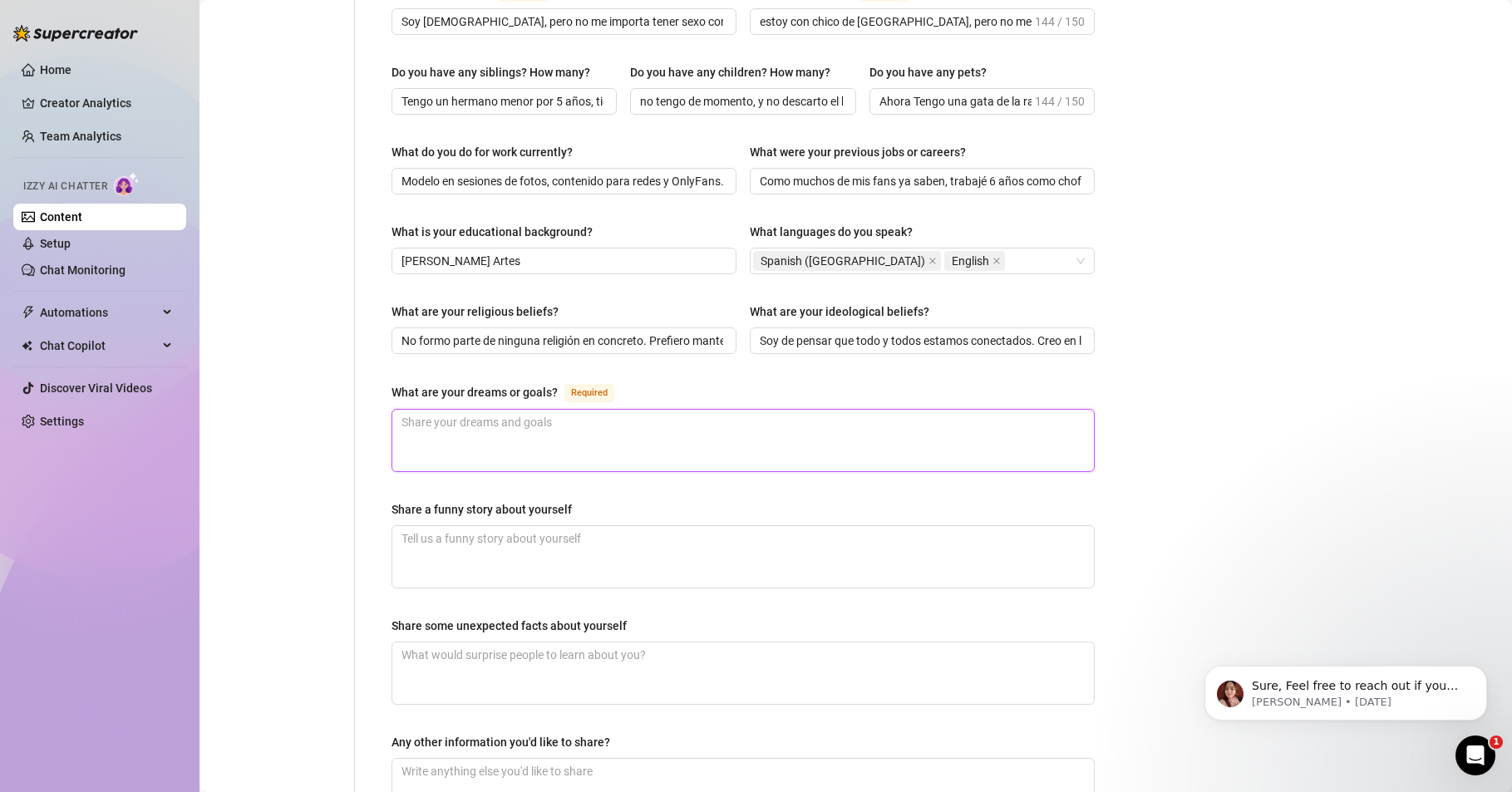
click at [492, 410] on textarea "What are your dreams or goals? Required" at bounding box center [743, 441] width 701 height 62
click at [113, 607] on div "Home Creator Analytics Team Analytics Izzy AI Chatter Content Setup Chat Monito…" at bounding box center [100, 388] width 173 height 777
click at [434, 410] on textarea "What are your dreams or goals? Required" at bounding box center [743, 441] width 701 height 62
paste textarea "A día [PERSON_NAME][DATE] ya he cumplido muchos sueños: he viajado, he conocido…"
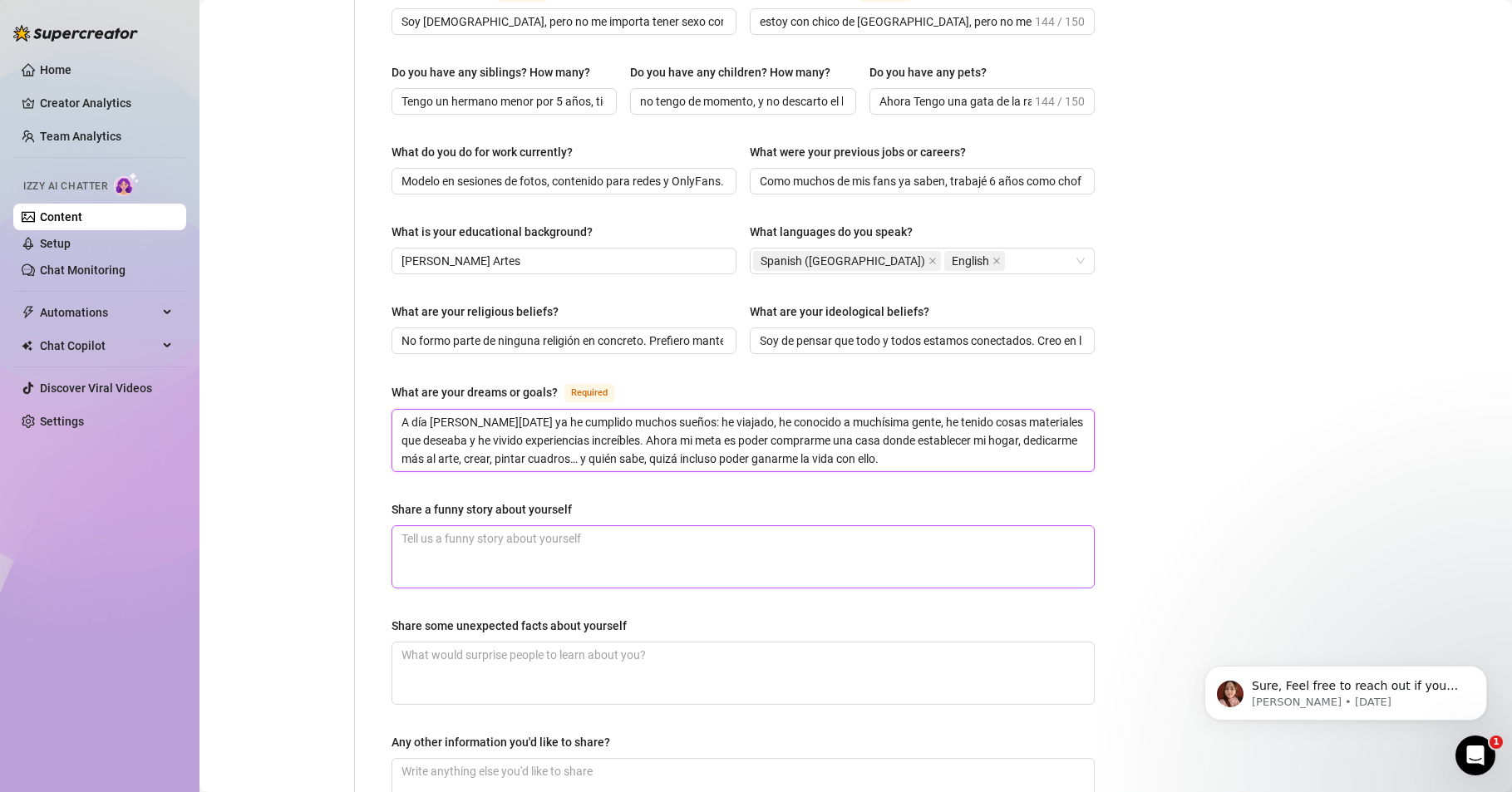
type textarea "A día [PERSON_NAME][DATE] ya he cumplido muchos sueños: he viajado, he conocido…"
click at [506, 526] on textarea "Share a funny story about yourself" at bounding box center [743, 557] width 701 height 62
click at [412, 526] on textarea "Share a funny story about yourself" at bounding box center [743, 557] width 701 height 62
paste textarea "Cada vez que viajaba, en el control del aeropuerto me abrían la maleta y se que…"
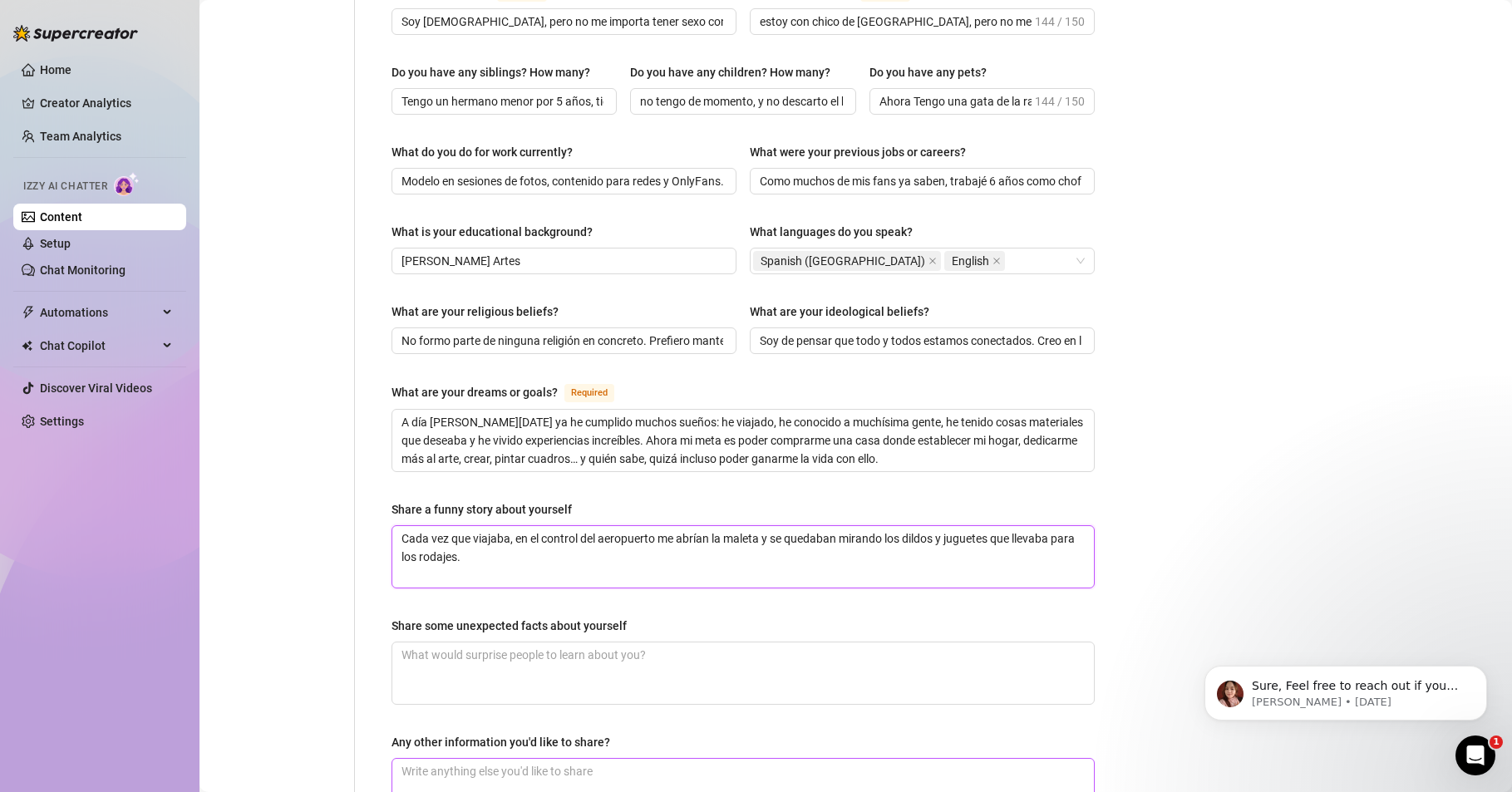
type textarea "Cada vez que viajaba, en el control del aeropuerto me abrían la maleta y se que…"
click at [73, 612] on div "Home Creator Analytics Team Analytics Izzy AI Chatter Content Setup Chat Monito…" at bounding box center [100, 388] width 173 height 777
click at [493, 529] on textarea "Cada vez que viajaba, en el control del aeropuerto me abrían la maleta y se que…" at bounding box center [743, 557] width 701 height 62
paste textarea "Una vez, años después de haber dejado mi trabajo como conductora de autobús esc…"
type textarea "Cada vez que viajaba, en el control del aeropuerto me abrían la maleta y se que…"
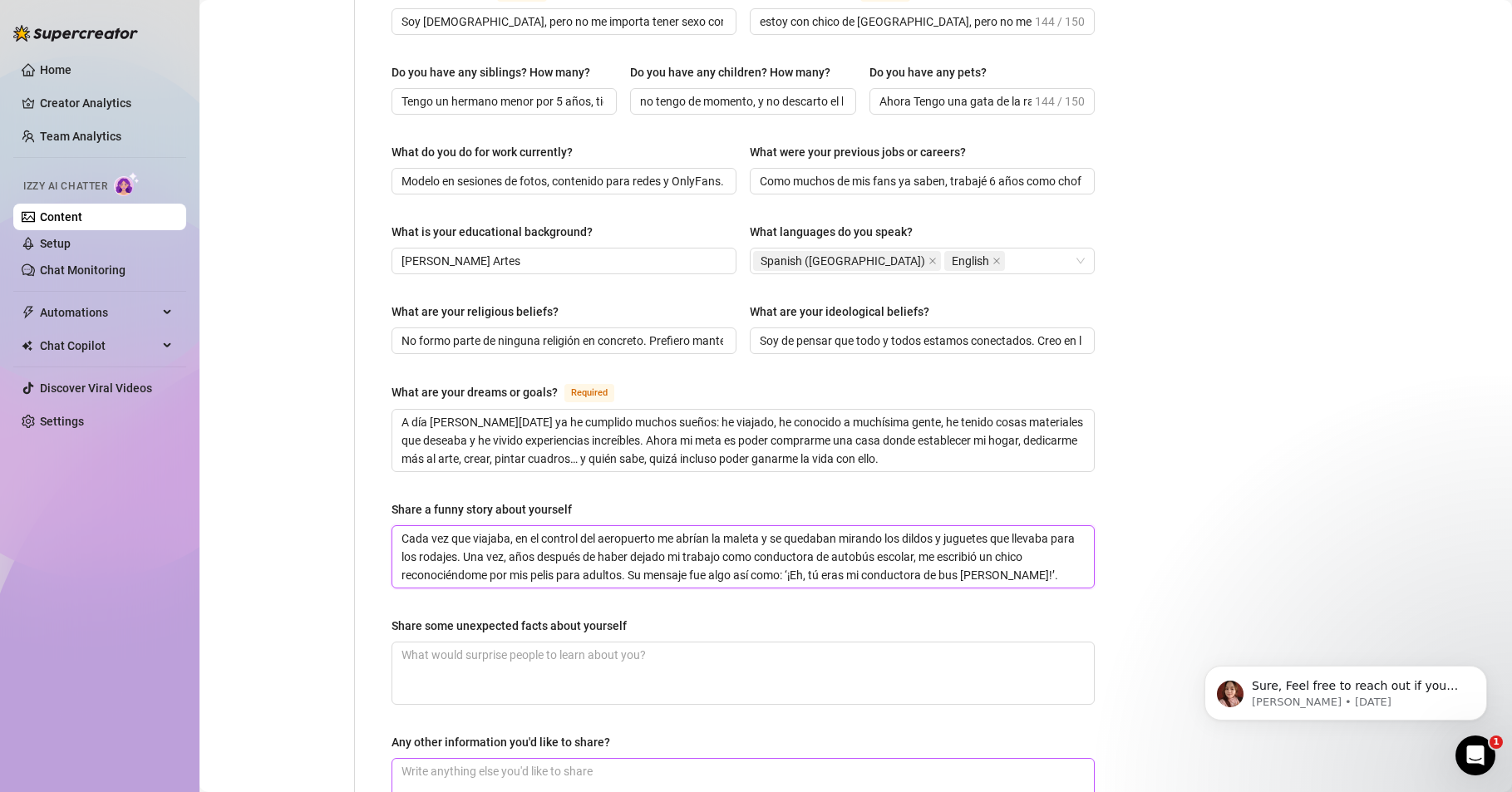
type textarea "Cada vez que viajaba, en el control del aeropuerto me abrían la maleta y se que…"
click at [209, 704] on main "Content Library Content for [PERSON_NAME] (alexatomasx) Bio 38% Products 0 Bump…" at bounding box center [855, 149] width 1313 height 1696
click at [1025, 549] on textarea "Cada vez que viajaba, en el control del aeropuerto me abrían la maleta y se que…" at bounding box center [743, 557] width 701 height 62
paste textarea "Una vez grabé una escena amateur en El Peñón de Calpe y, al día siguiente, salí…"
type textarea "Cada vez que viajaba, en el control del aeropuerto me abrían la maleta y se que…"
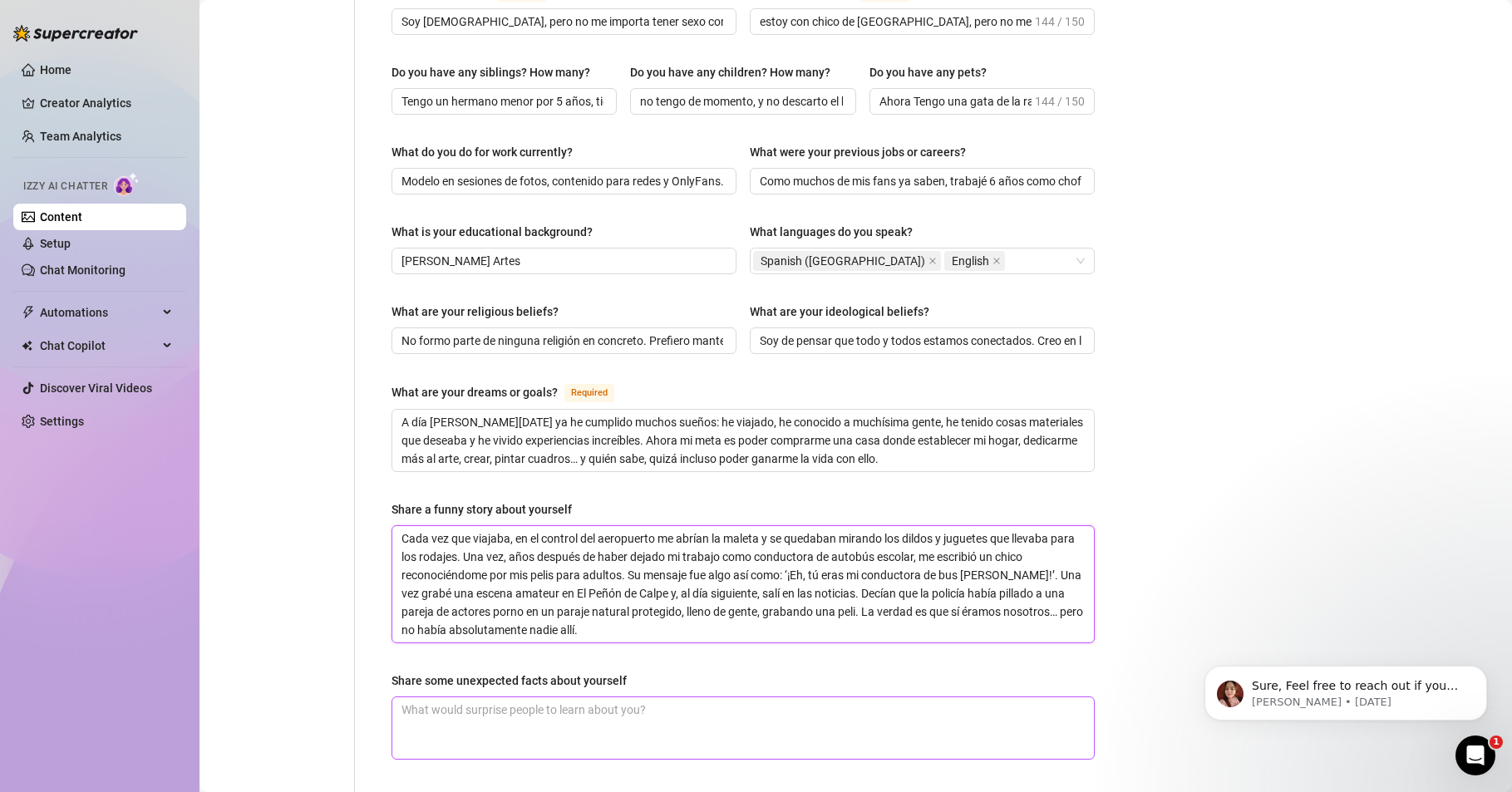
scroll to position [0, 0]
drag, startPoint x: 1013, startPoint y: 545, endPoint x: 1028, endPoint y: 545, distance: 15.0
click at [1028, 545] on textarea "Cada vez que viajaba, en el control del aeropuerto me abrían la maleta y se que…" at bounding box center [743, 584] width 701 height 117
type textarea "Cada vez que viajaba, en el control del aeropuerto me abrían la maleta y se que…"
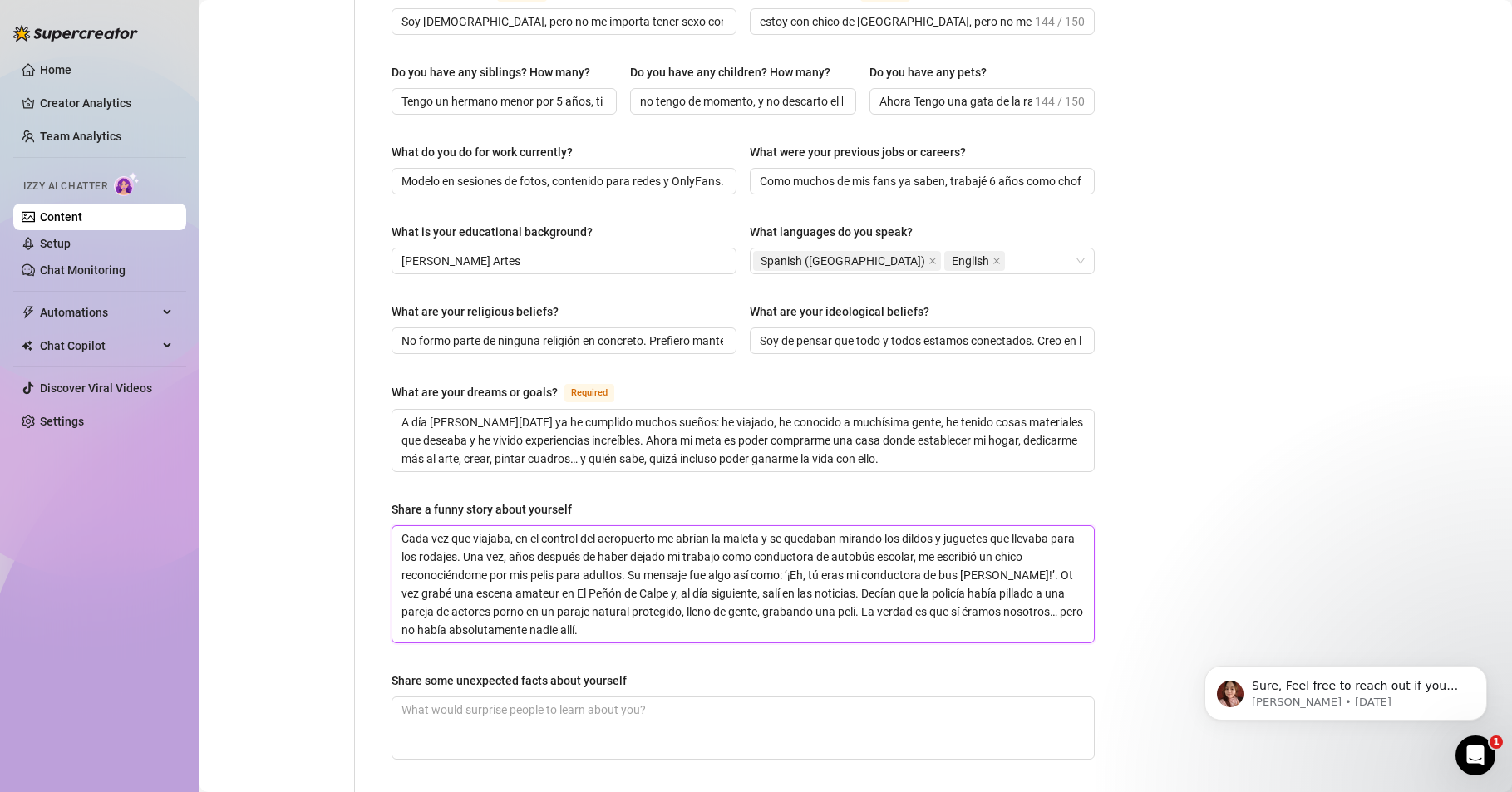
type textarea "Cada vez que viajaba, en el control del aeropuerto me abrían la maleta y se que…"
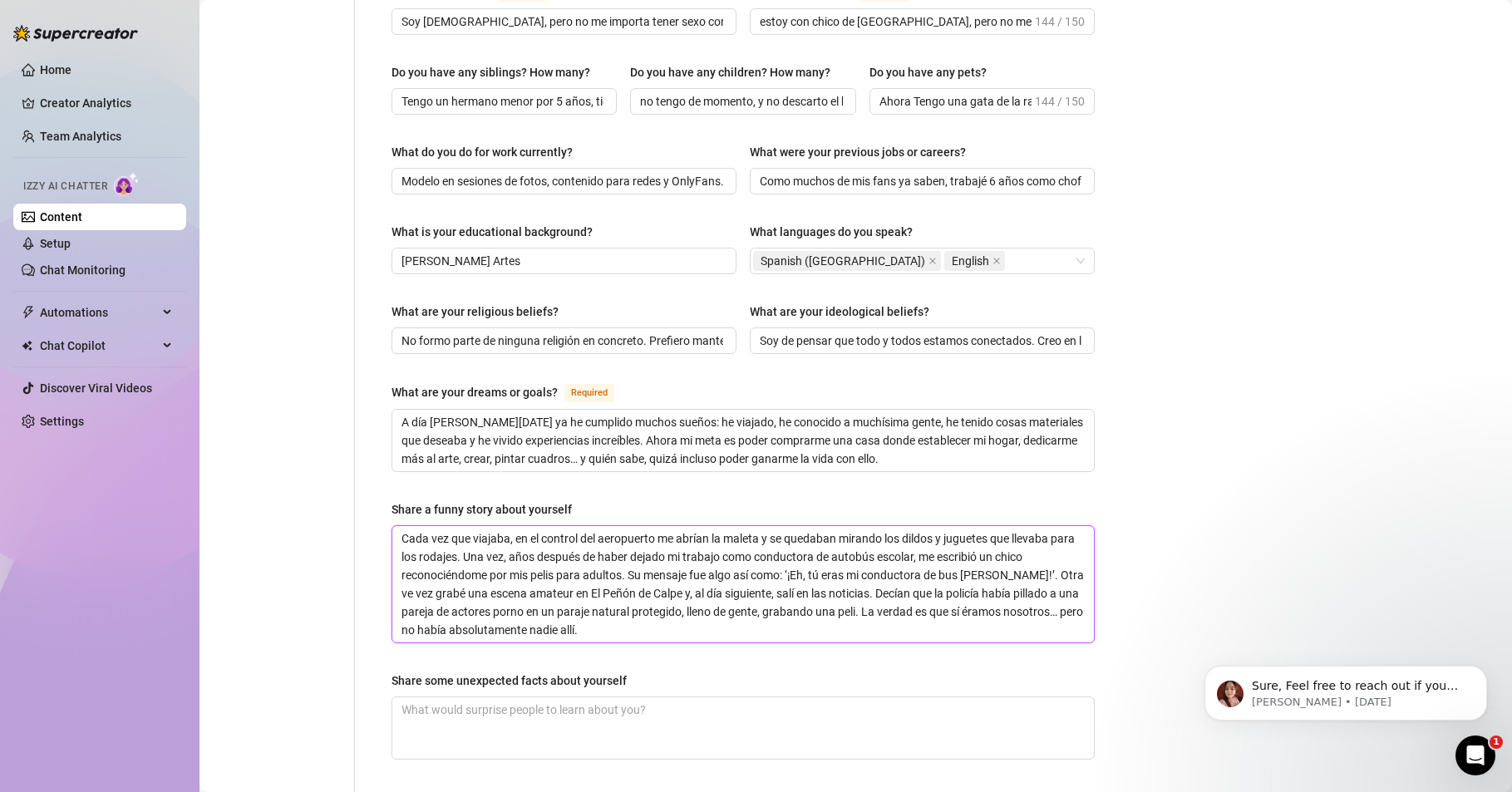
type textarea "Cada vez que viajaba, en el control del aeropuerto me abrían la maleta y se que…"
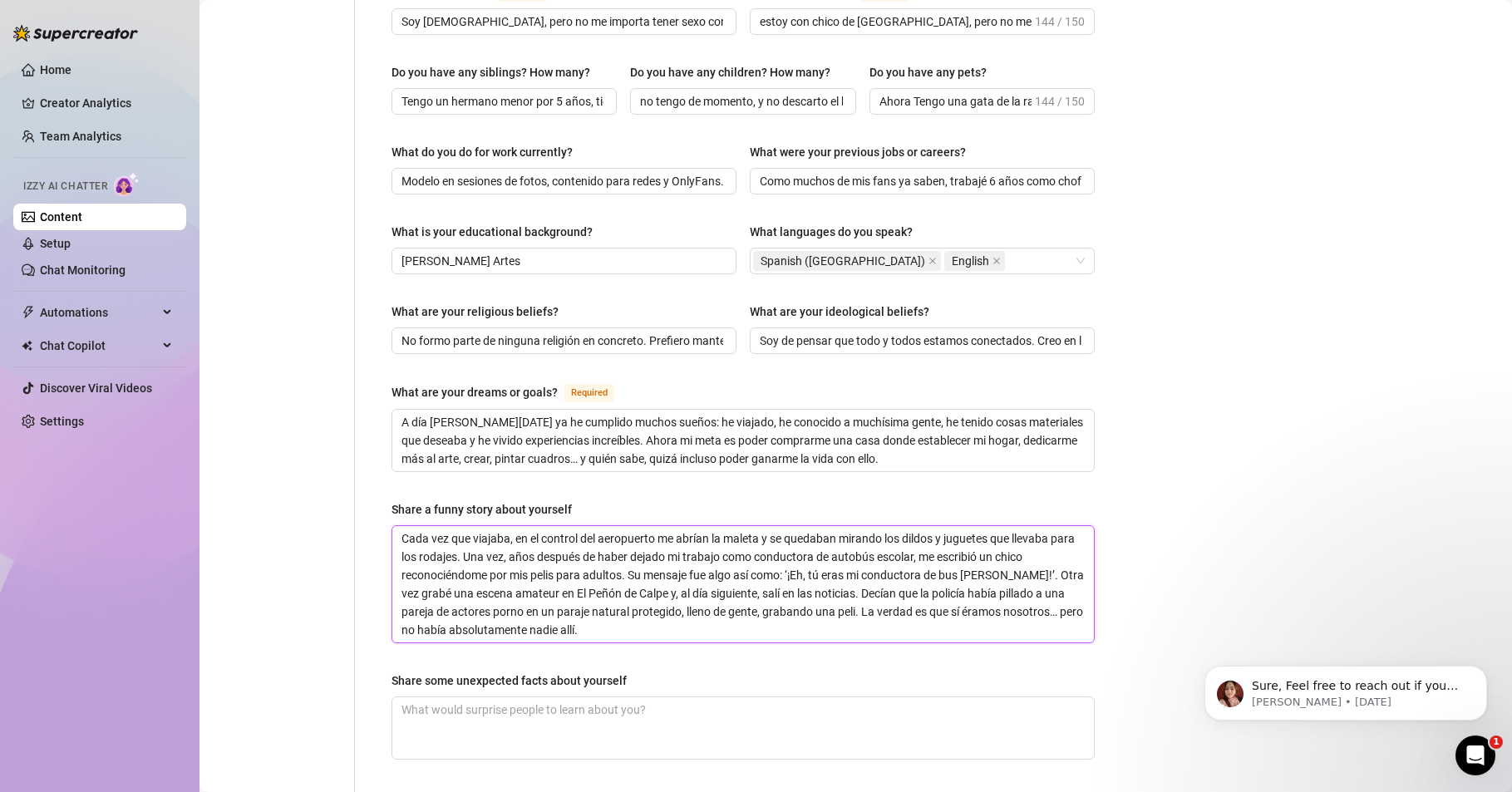
click at [1013, 544] on textarea "Cada vez que viajaba, en el control del aeropuerto me abrían la maleta y se que…" at bounding box center [743, 584] width 701 height 117
type textarea "Cada vez que viajaba, en el control del aeropuerto me abrían la maleta y se que…"
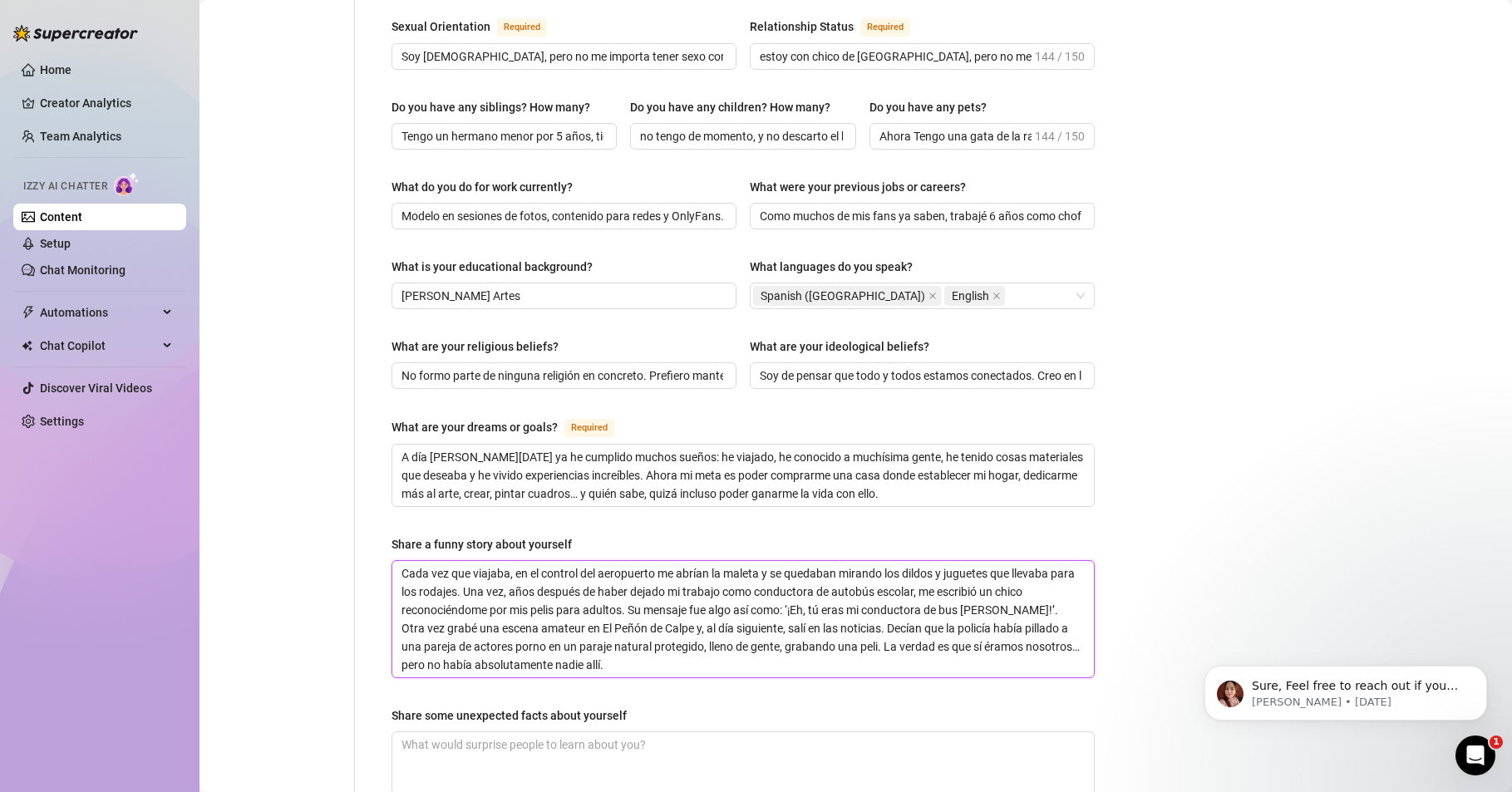
scroll to position [698, 0]
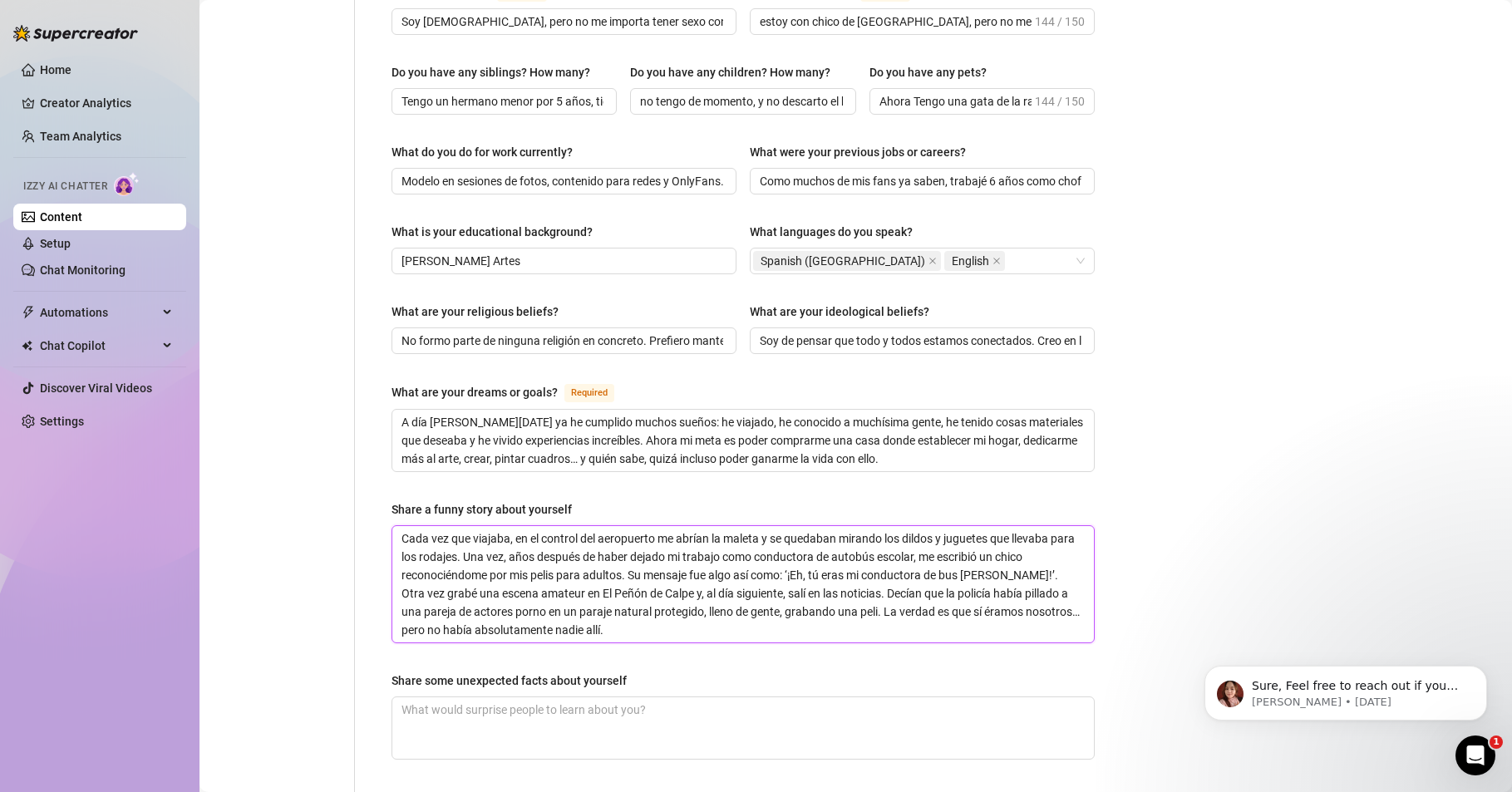
click at [488, 526] on textarea "Cada vez que viajaba, en el control del aeropuerto me abrían la maleta y se que…" at bounding box center [743, 584] width 701 height 117
click at [492, 529] on textarea "Cada vez que viajaba, en el control del aeropuerto me abrían la maleta y se que…" at bounding box center [743, 584] width 701 height 117
type textarea "Cada vez que viajaba, en el control del aeropuerto me abrían la maleta y se que…"
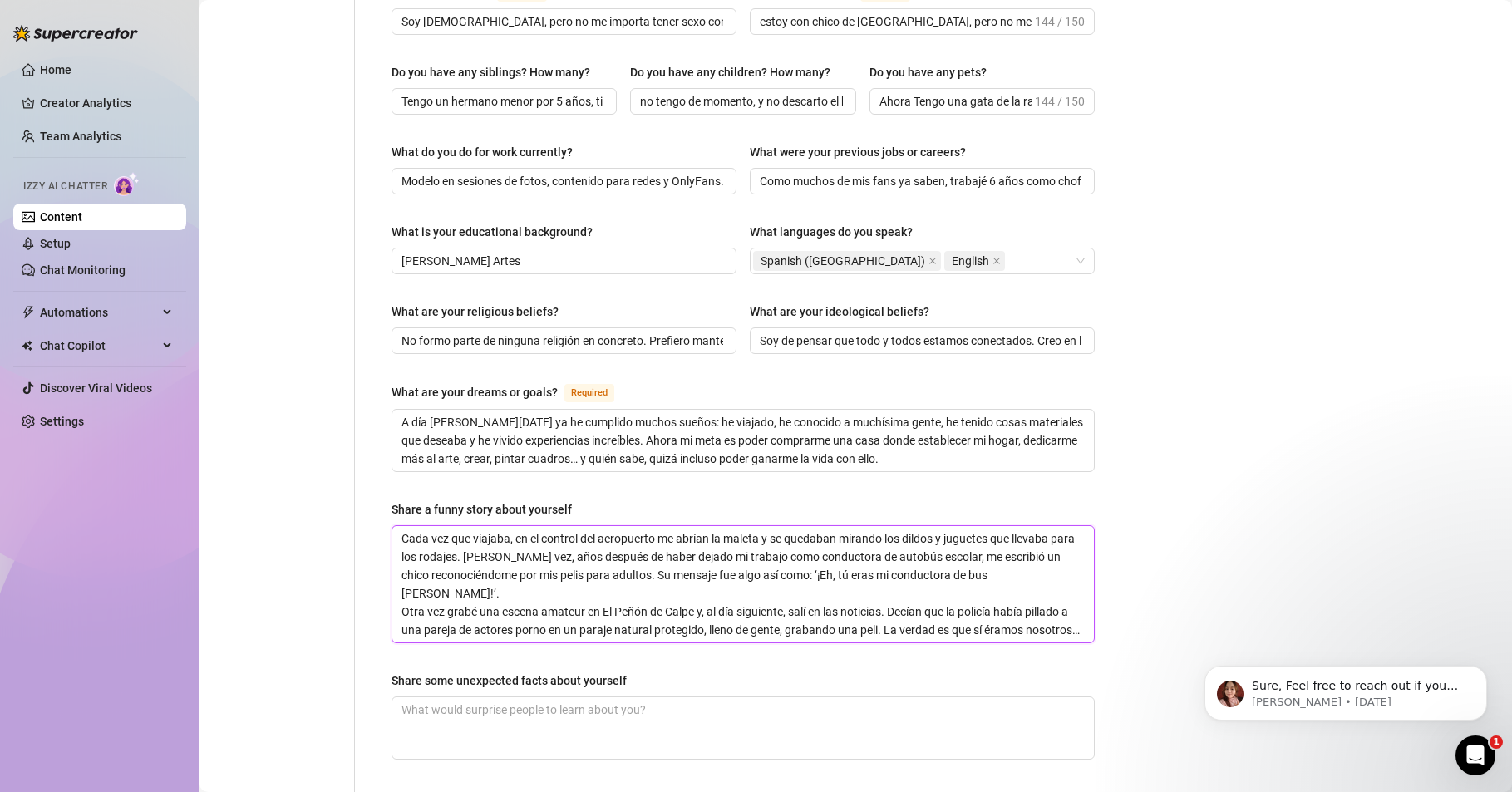
type textarea "Cada vez que viajaba, en el control del aeropuerto me abrían la maleta y se que…"
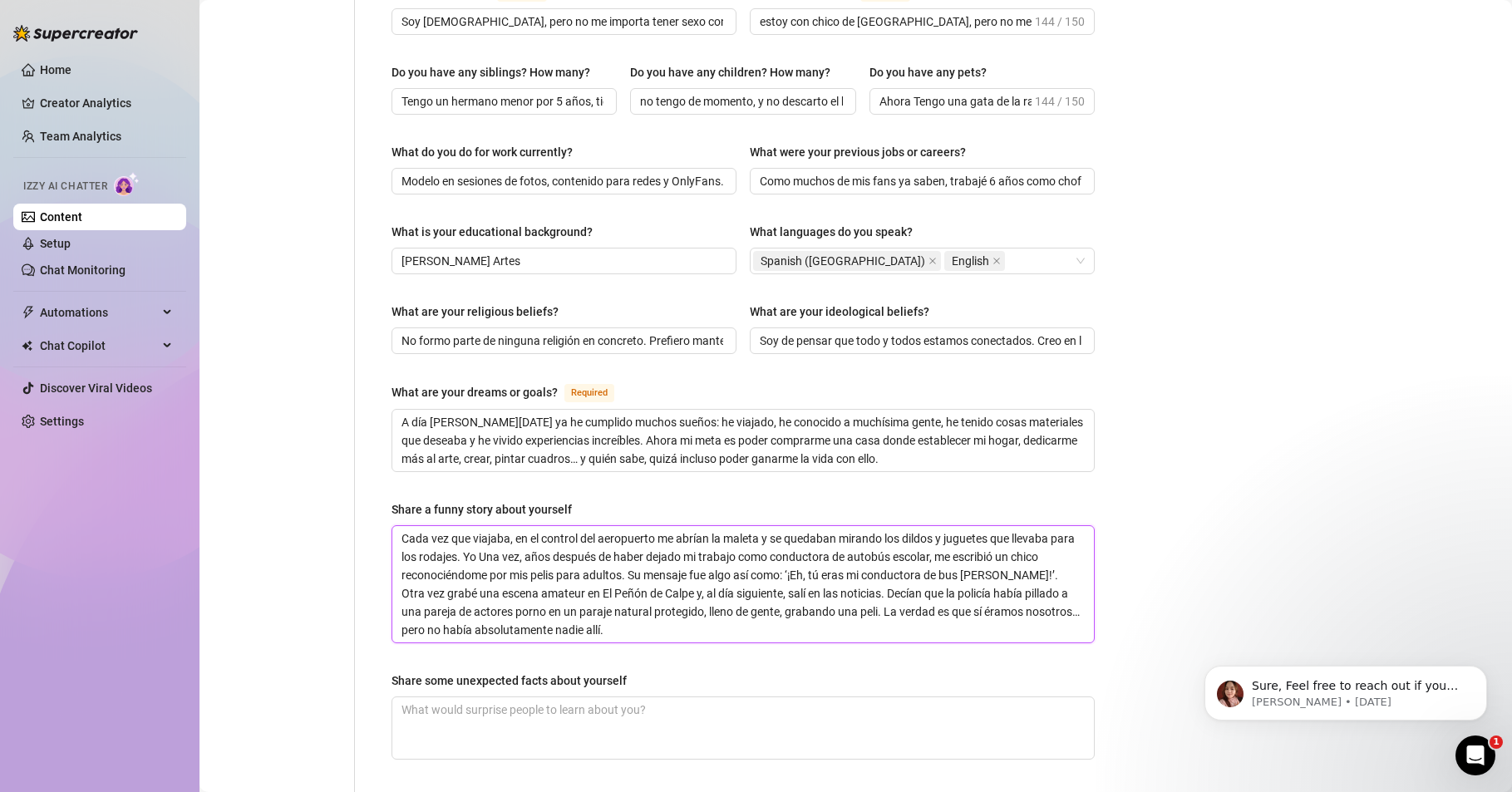
type textarea "Cada vez que viajaba, en el control del aeropuerto me abrían la maleta y se que…"
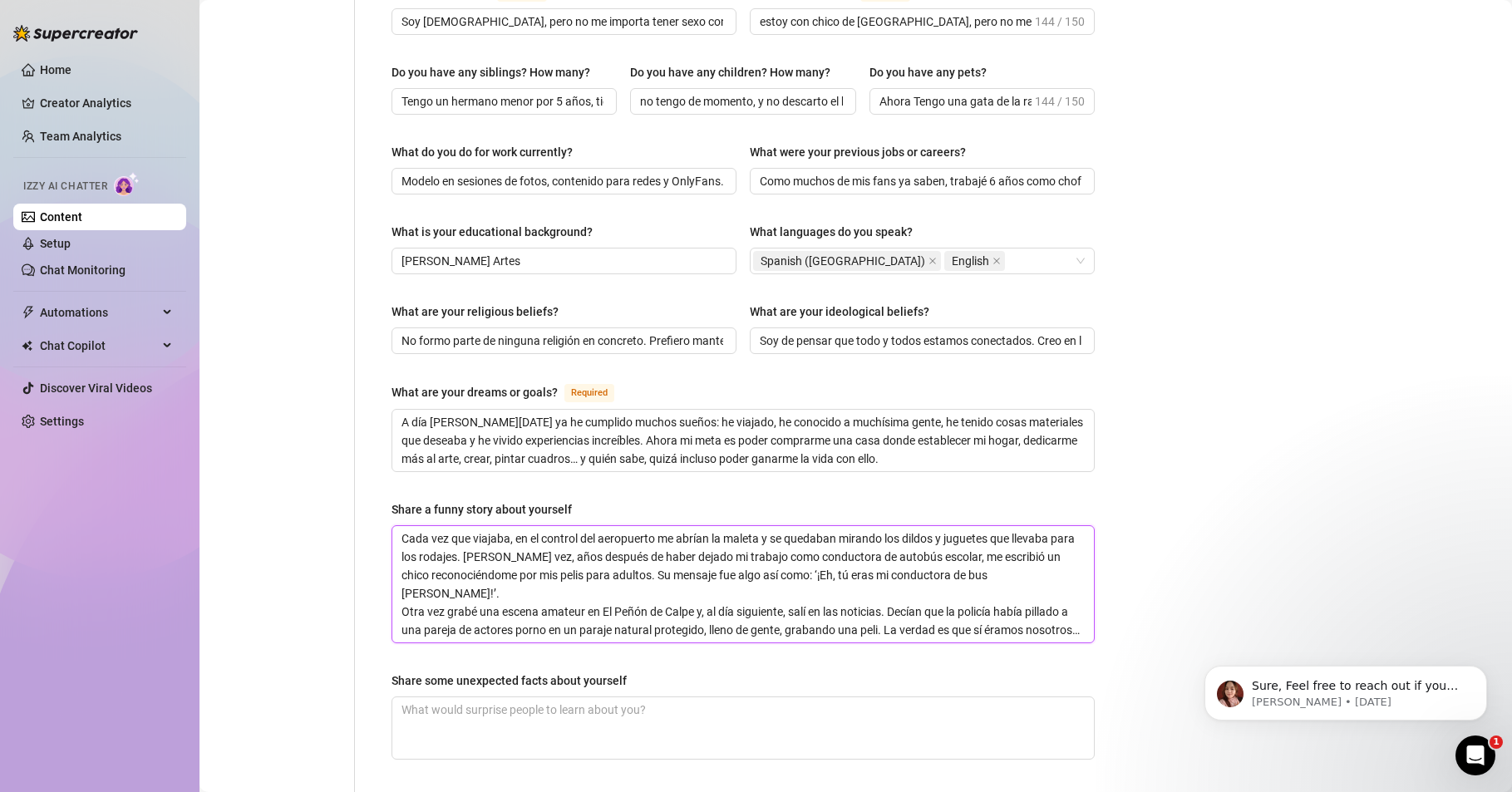
type textarea "Cada vez que viajaba, en el control del aeropuerto me abrían la maleta y se que…"
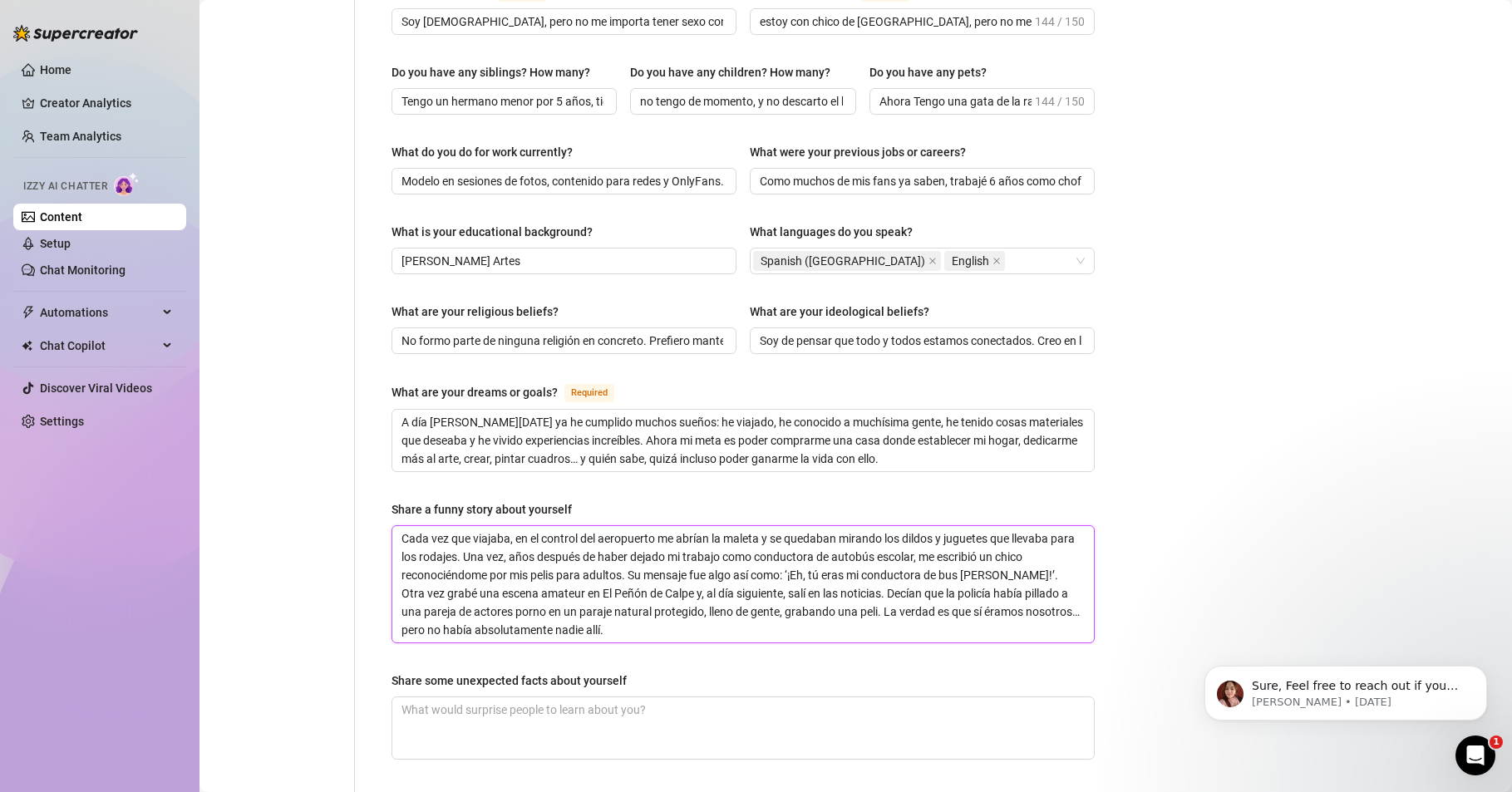
type textarea "Cada vez que viajaba, en el control del aeropuerto me abrían la maleta y se que…"
click at [930, 526] on textarea "Cada vez que viajaba, en el control del aeropuerto me abrían la maleta y se que…" at bounding box center [743, 584] width 701 height 117
click at [931, 526] on textarea "Cada vez que viajaba, en el control del aeropuerto me abrían la maleta y se que…" at bounding box center [743, 584] width 701 height 117
type textarea "Cada vez que viajaba, en el control del aeropuerto me abrían la maleta y se que…"
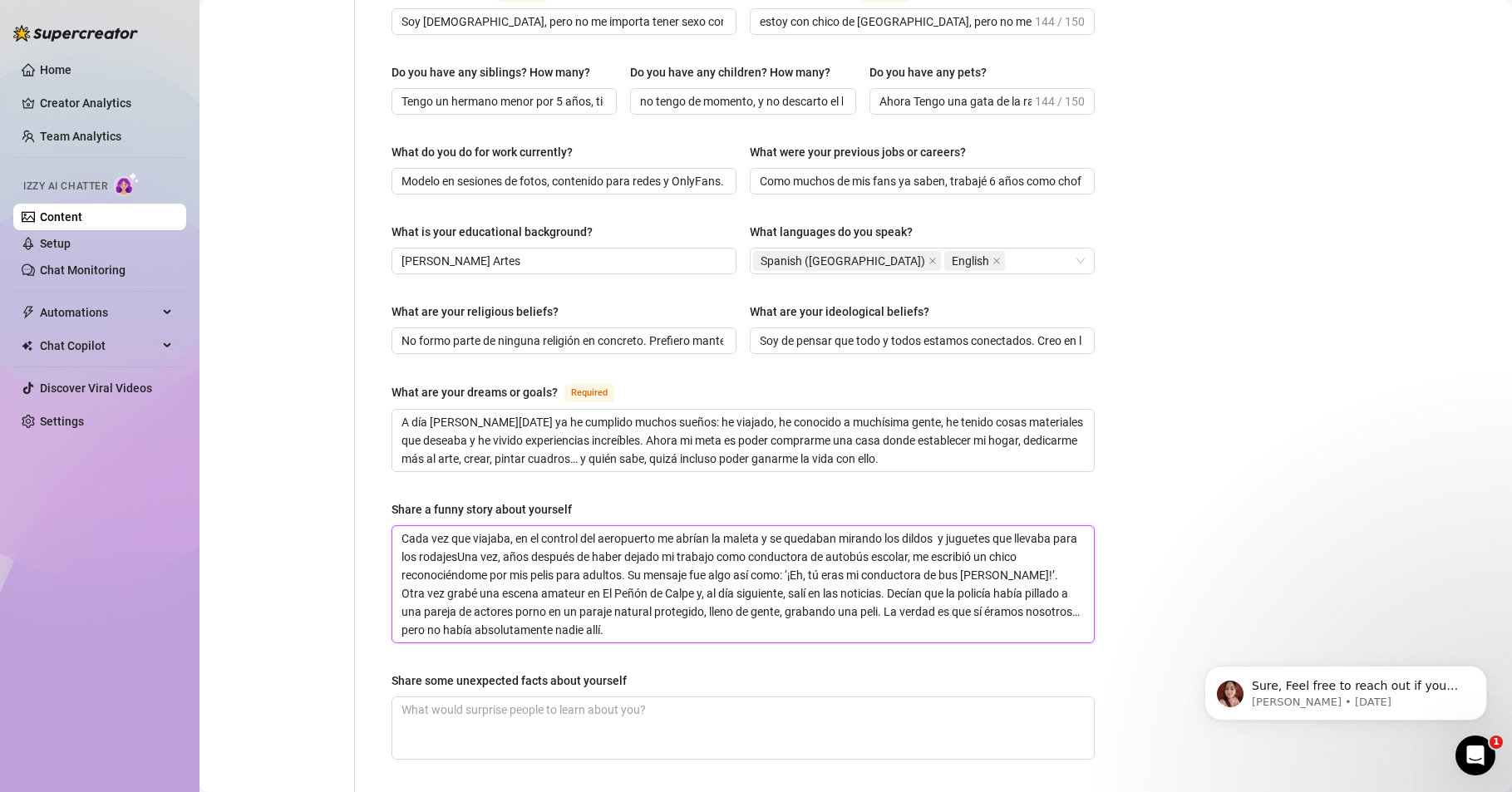
type textarea "Cada vez que viajaba, en el control del aeropuerto me abrían la maleta y se que…"
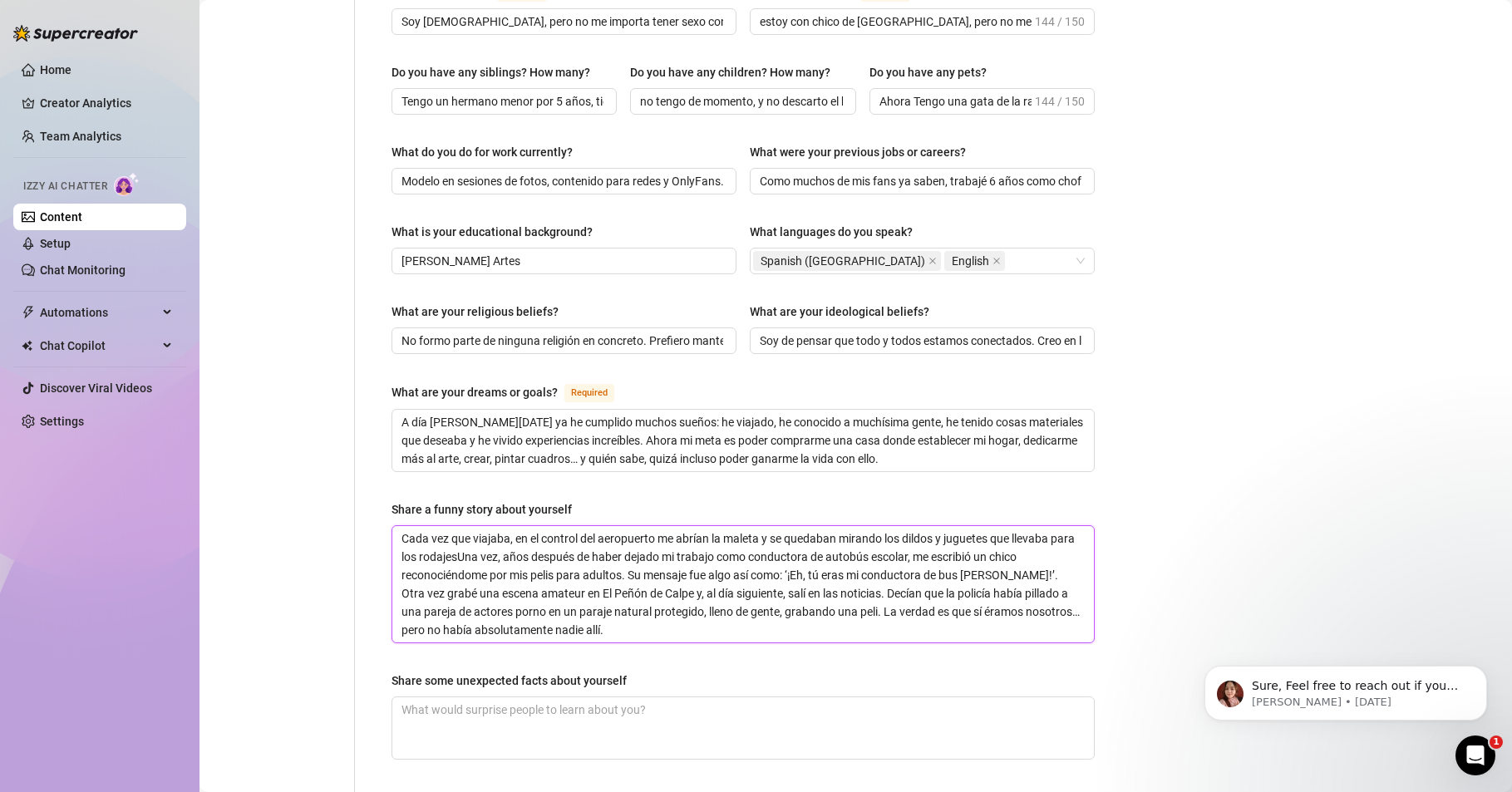
type textarea "Cada vez que viajaba, en el control del aeropuerto me abrían la maleta y se que…"
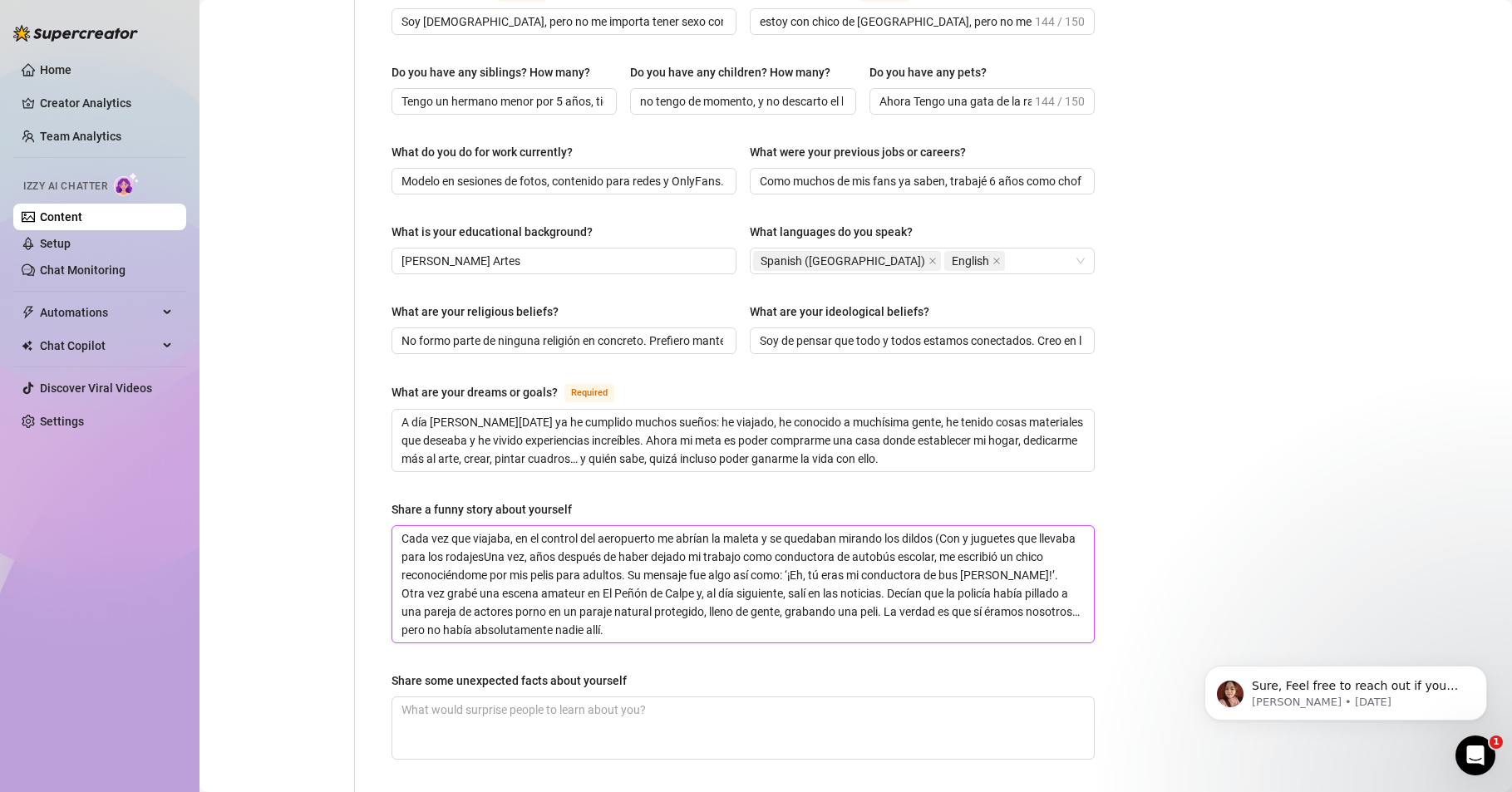
type textarea "Cada vez que viajaba, en el control del aeropuerto me abrían la maleta y se que…"
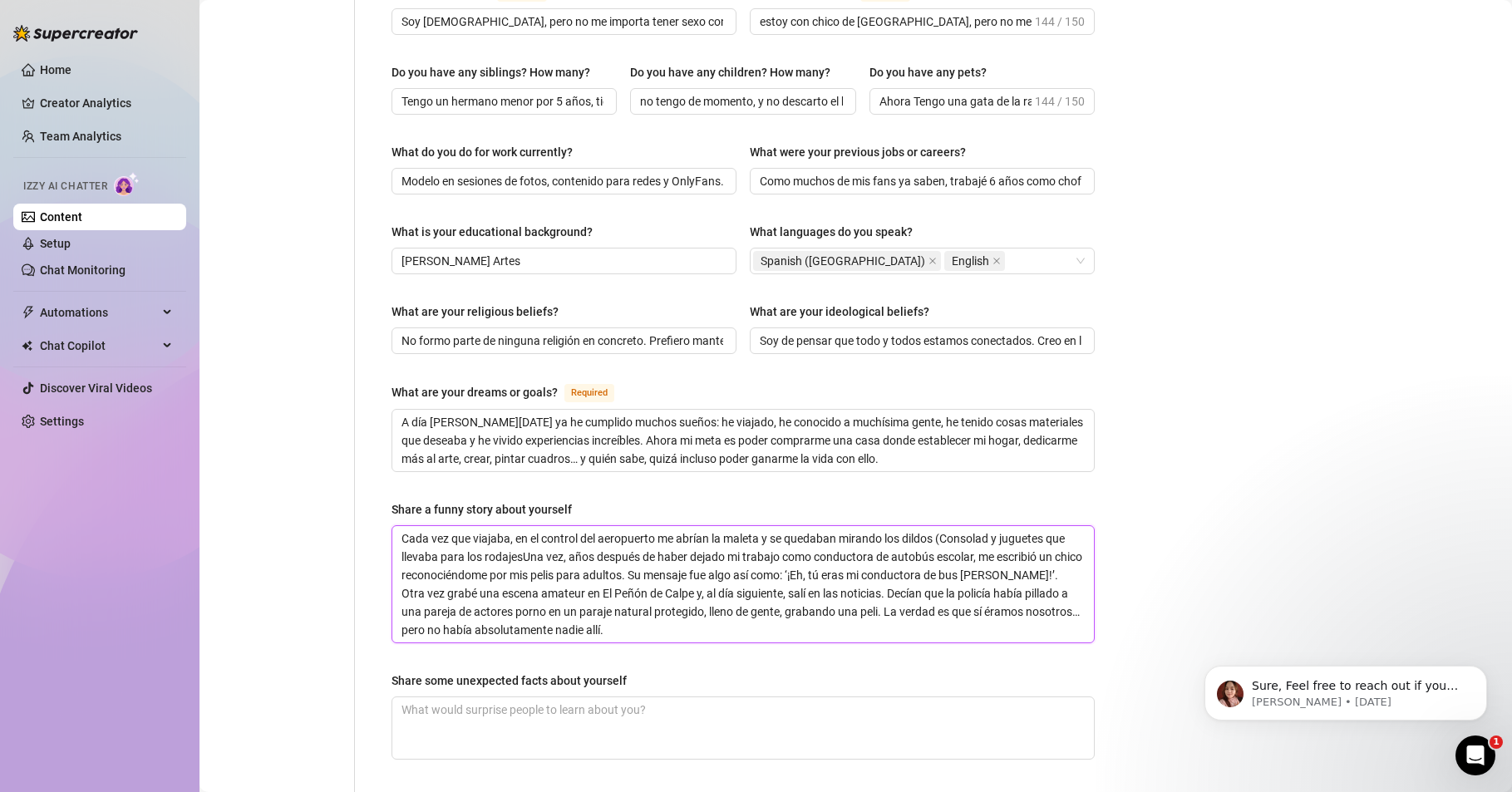
type textarea "Cada vez que viajaba, en el control del aeropuerto me abrían la maleta y se que…"
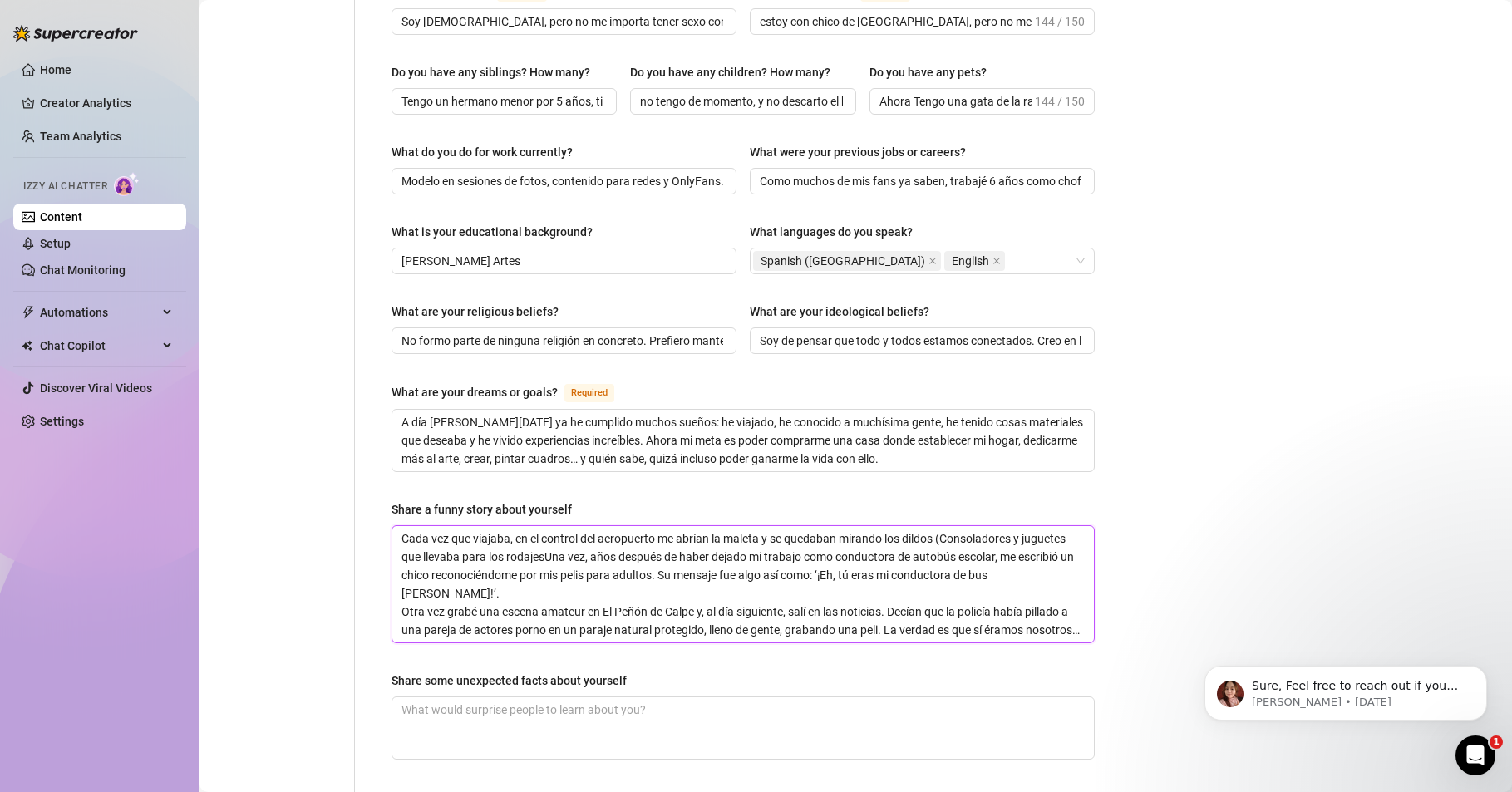
type textarea "Cada vez que viajaba, en el control del aeropuerto me abrían la maleta y se que…"
click at [543, 529] on textarea "Cada vez que viajaba, en el control del aeropuerto me abrían la maleta y se que…" at bounding box center [743, 584] width 701 height 117
type textarea "Cada vez que viajaba, en el control del aeropuerto me abrían la maleta y se que…"
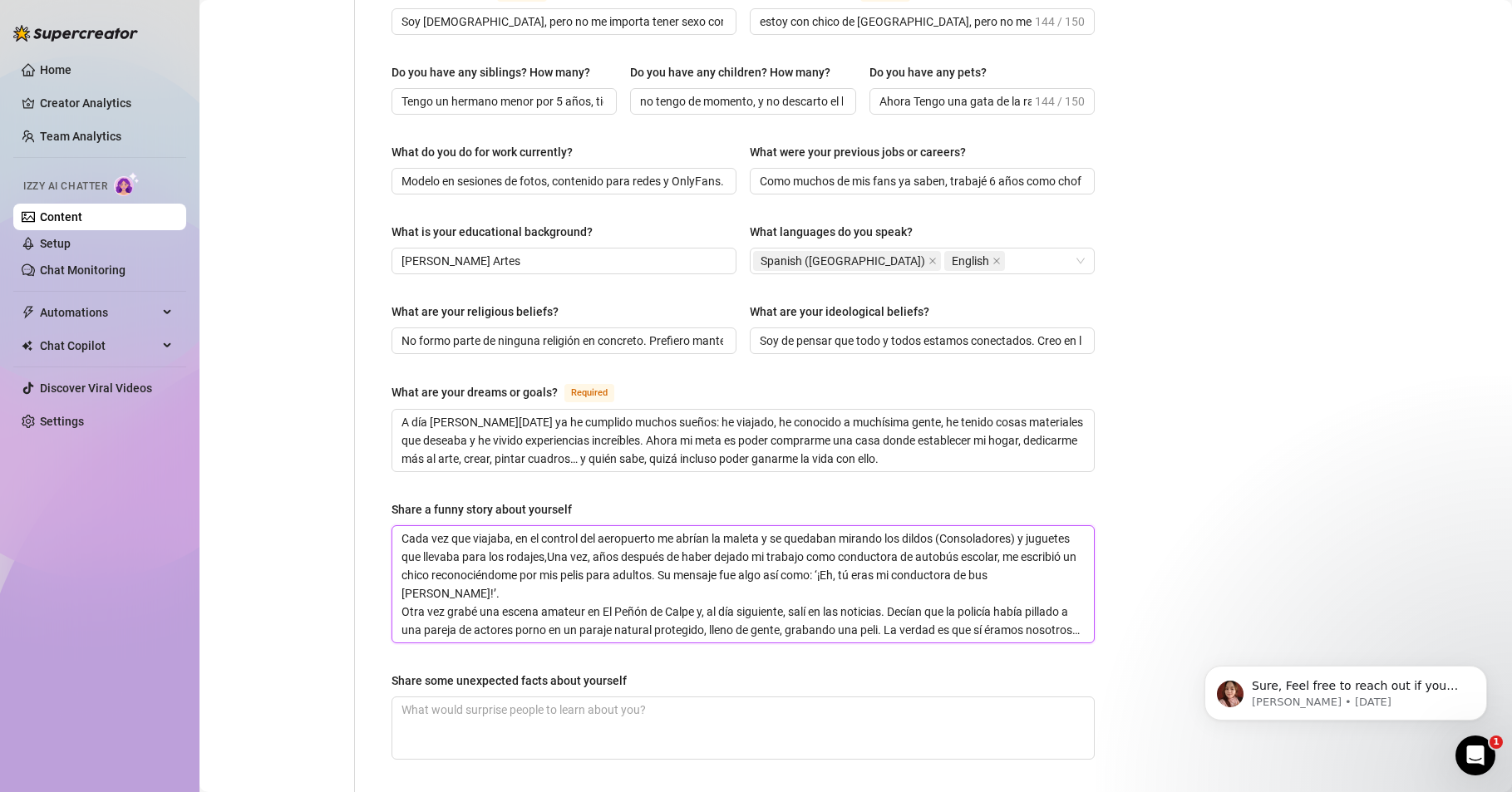
type textarea "Cada vez que viajaba, en el control del aeropuerto me abrían la maleta y se que…"
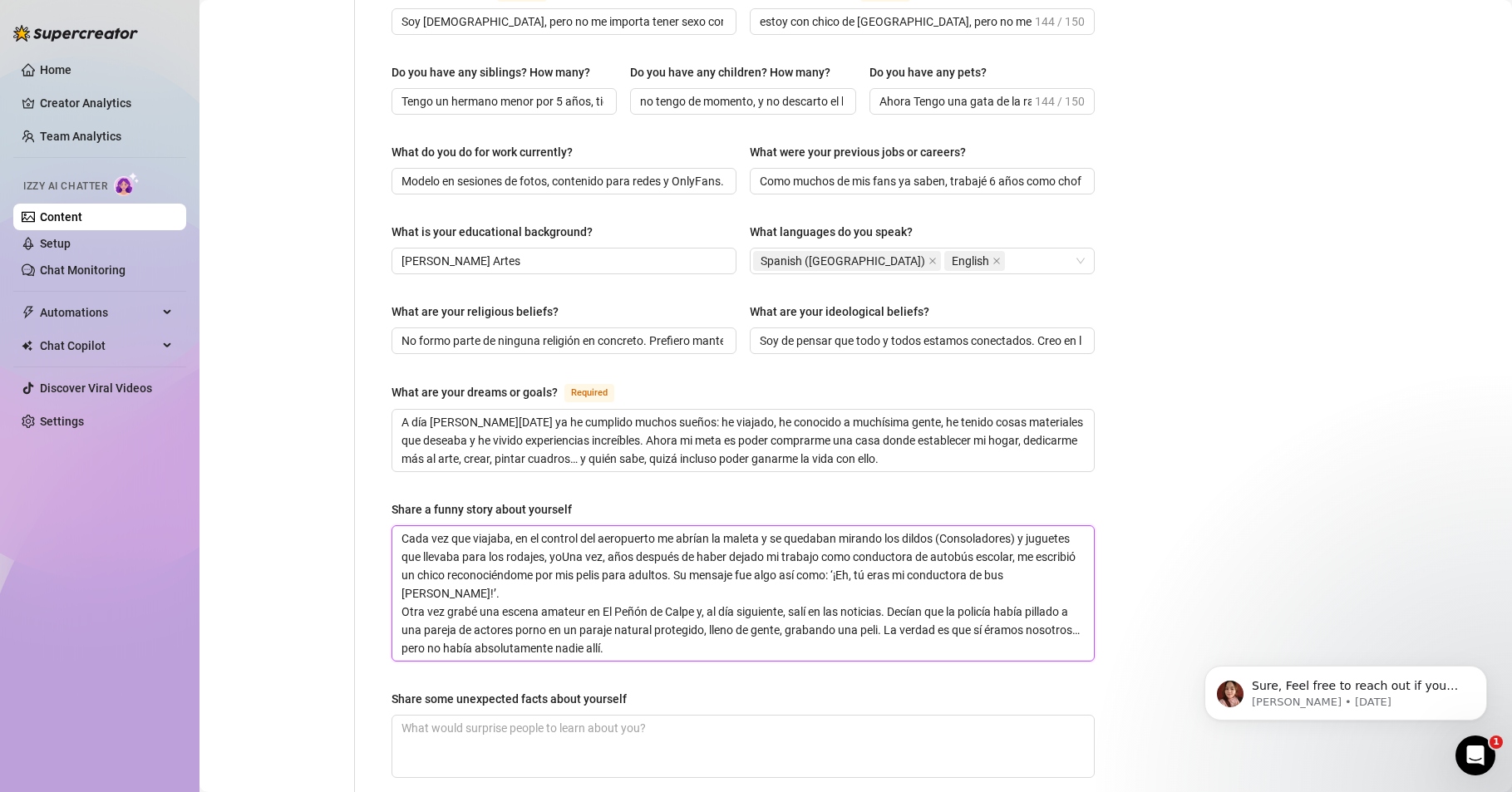
type textarea "Cada vez que viajaba, en el control del aeropuerto me abrían la maleta y se que…"
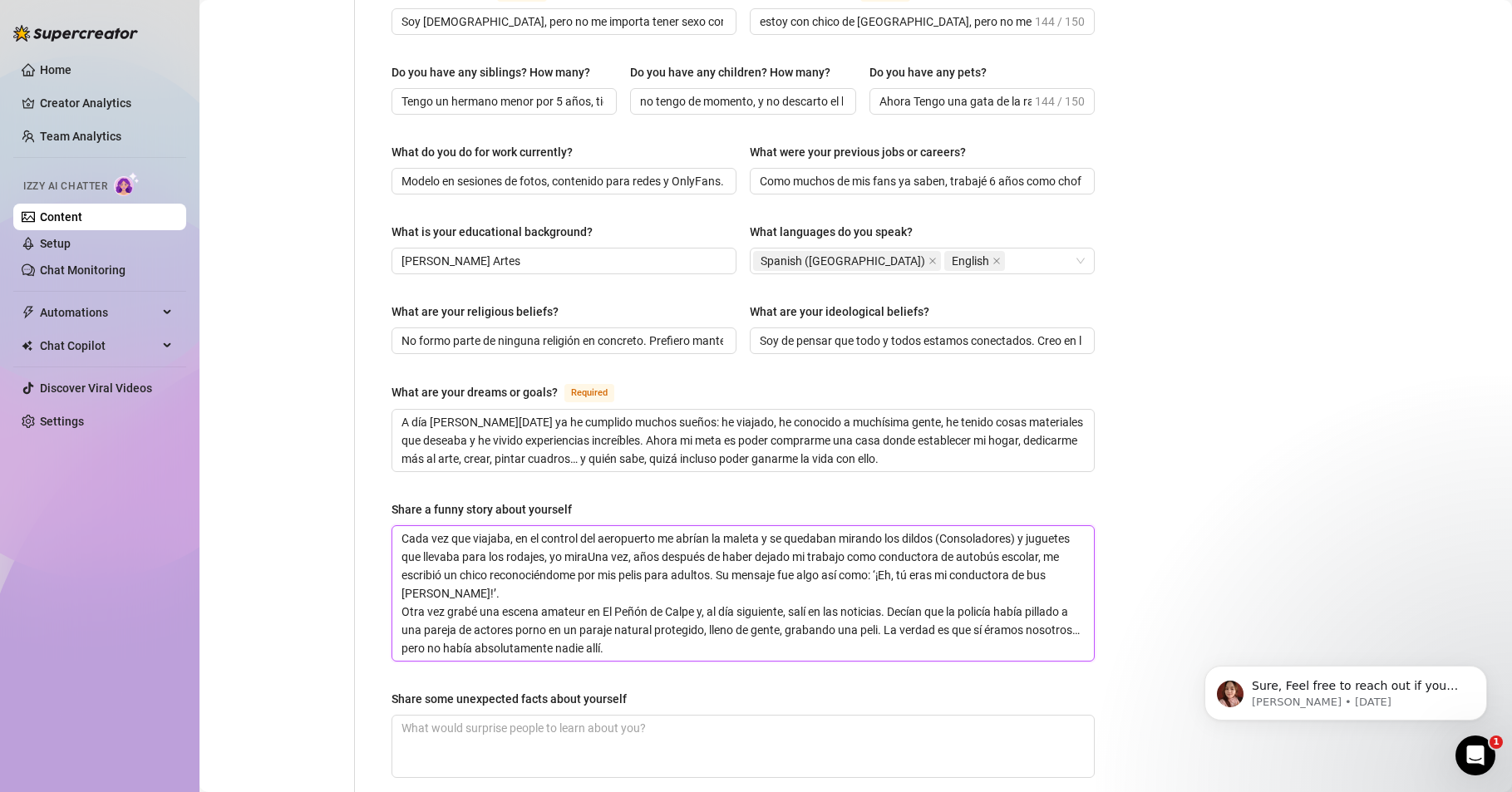
type textarea "Cada vez que viajaba, en el control del aeropuerto me abrían la maleta y se que…"
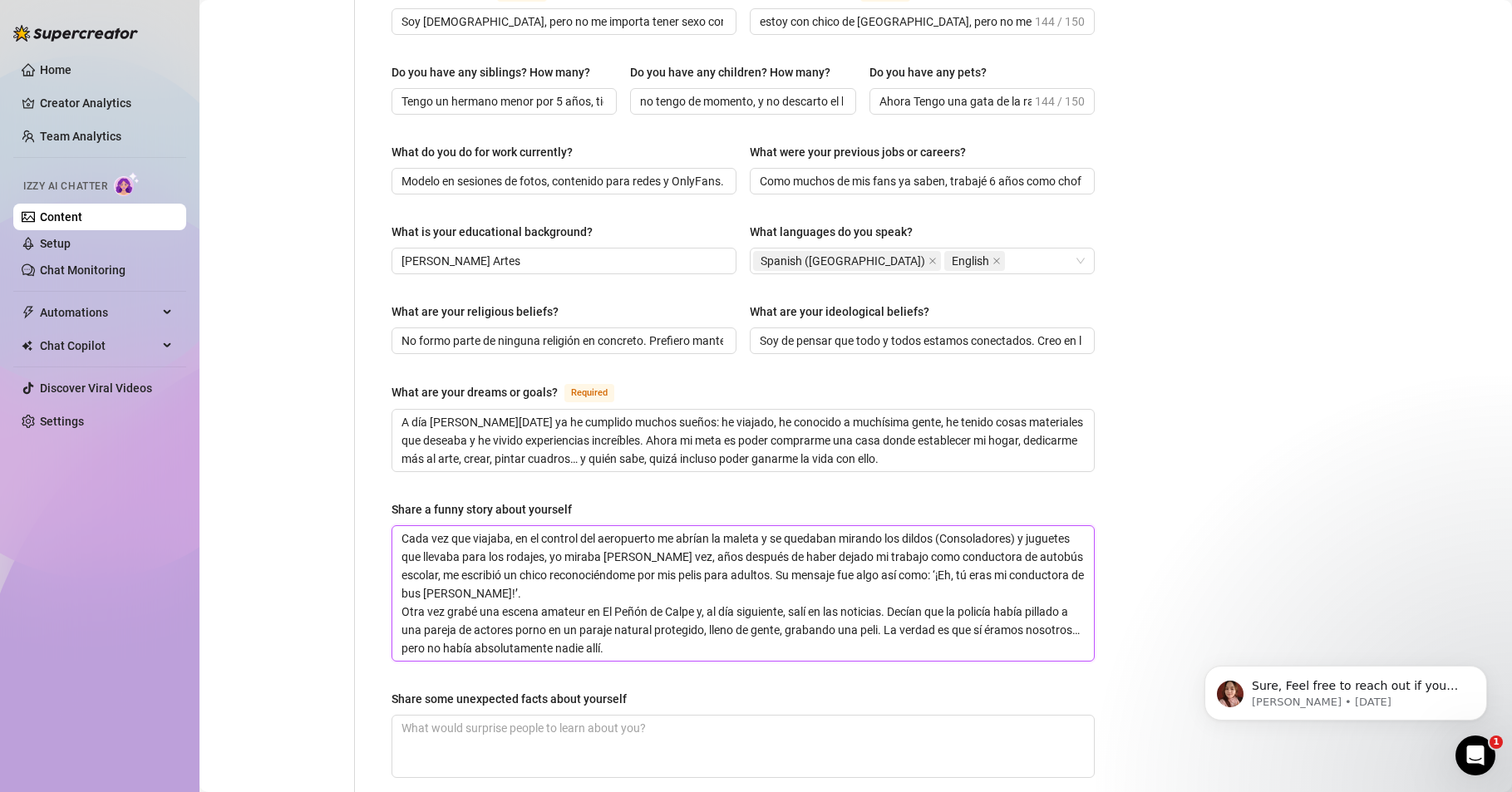
type textarea "Cada vez que viajaba, en el control del aeropuerto me abrían la maleta y se que…"
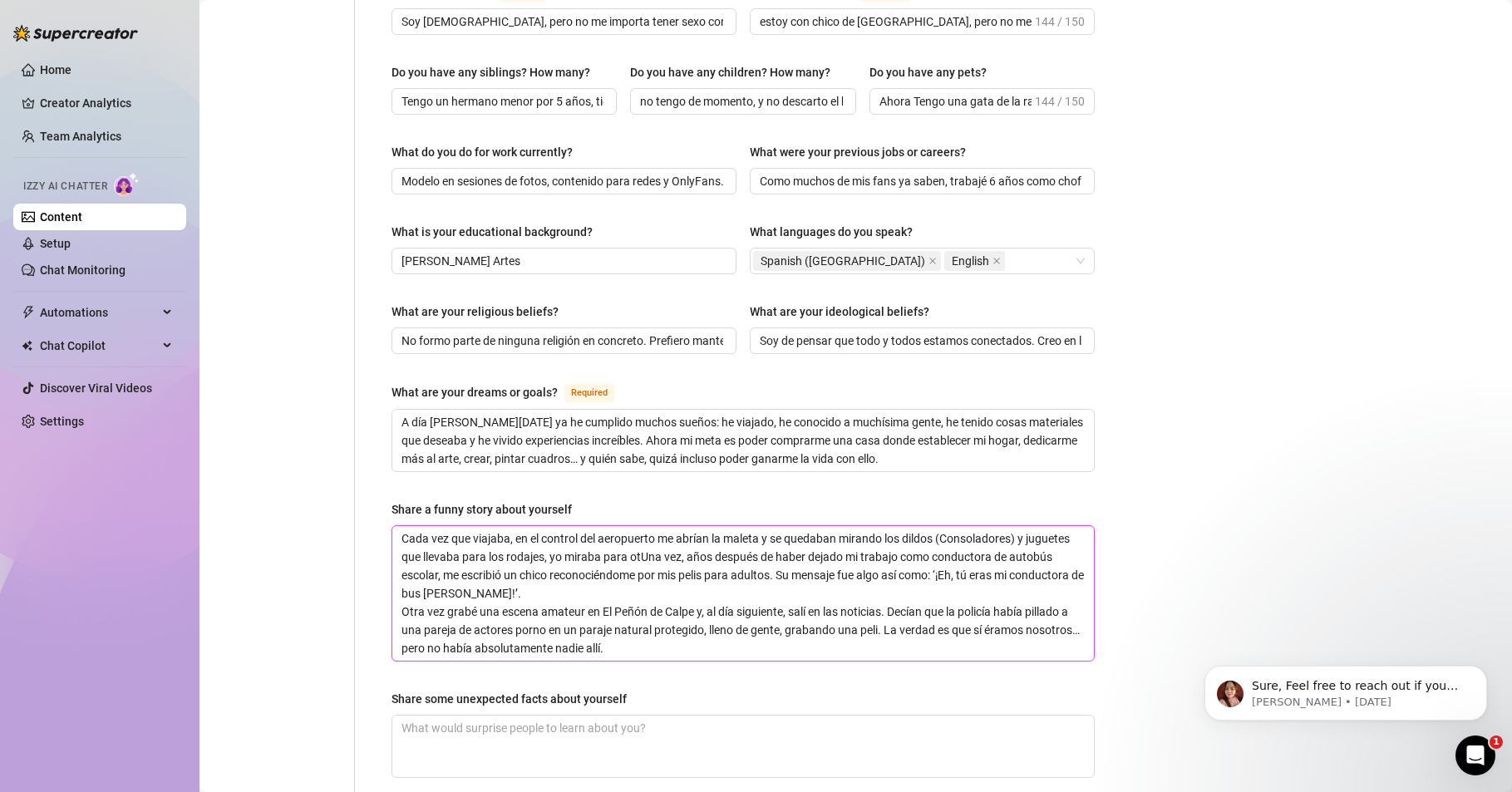
type textarea "Cada vez que viajaba, en el control del aeropuerto me abrían la maleta y se que…"
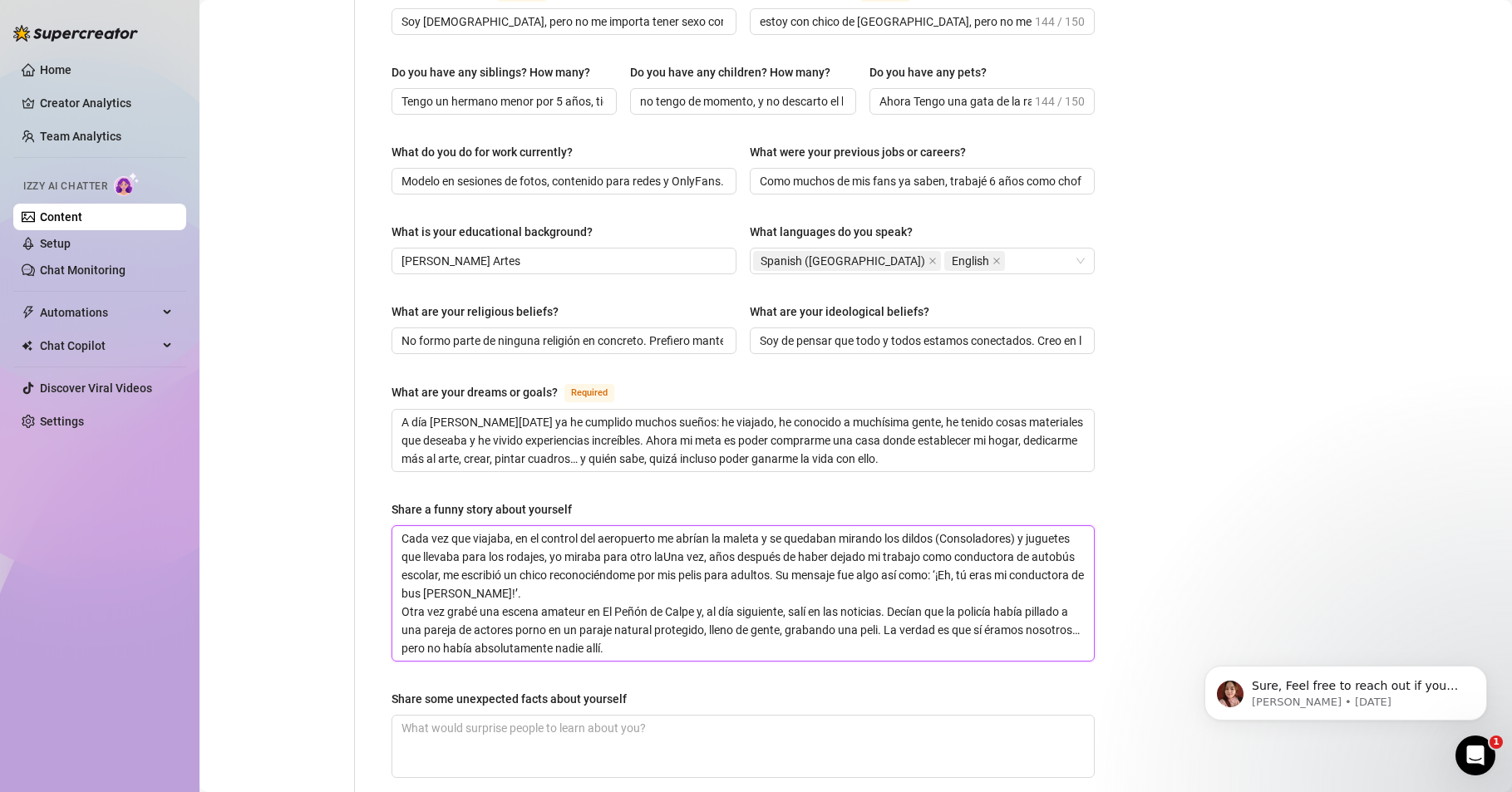
type textarea "Cada vez que viajaba, en el control del aeropuerto me abrían la maleta y se que…"
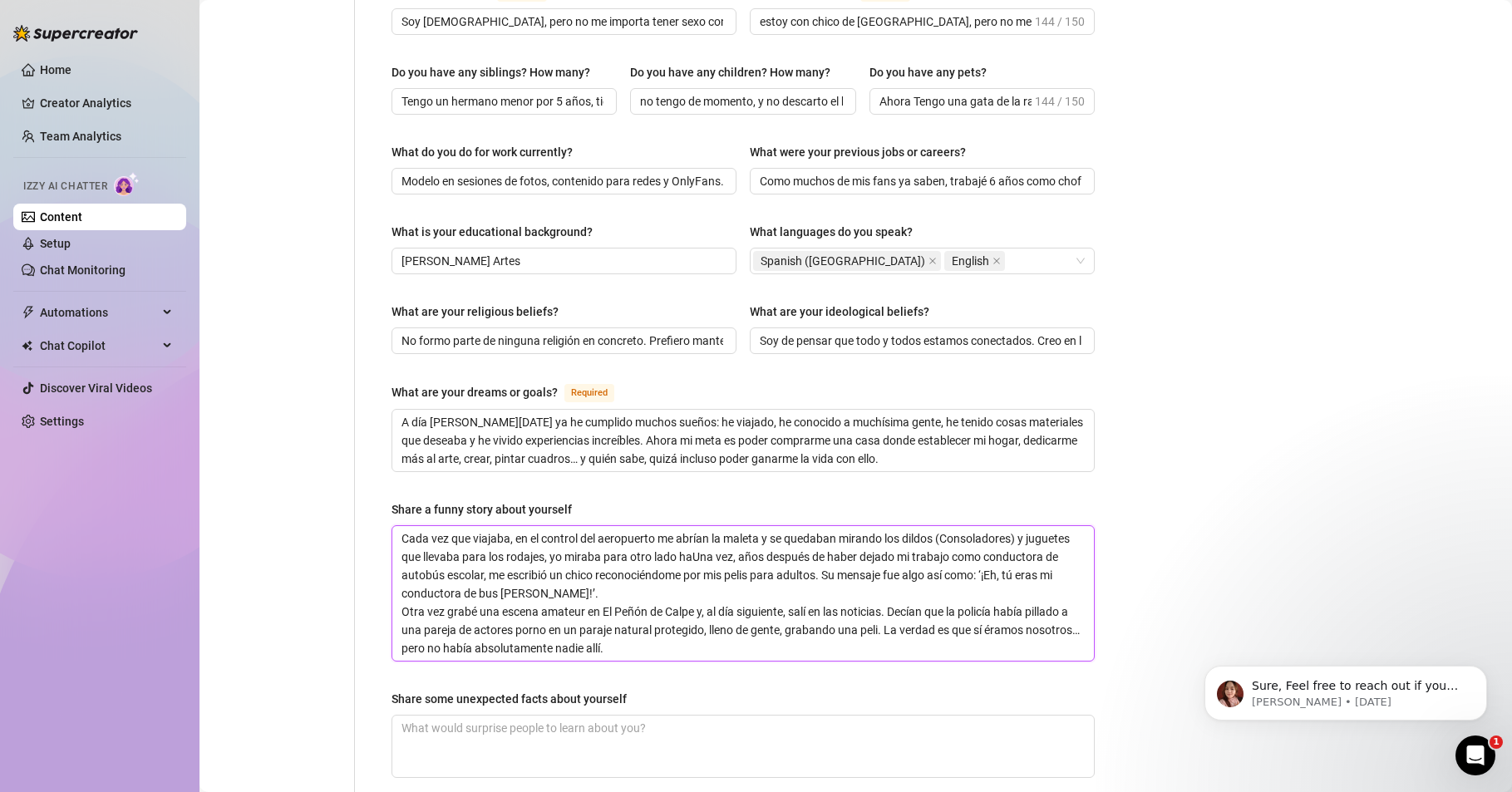
type textarea "Cada vez que viajaba, en el control del aeropuerto me abrían la maleta y se que…"
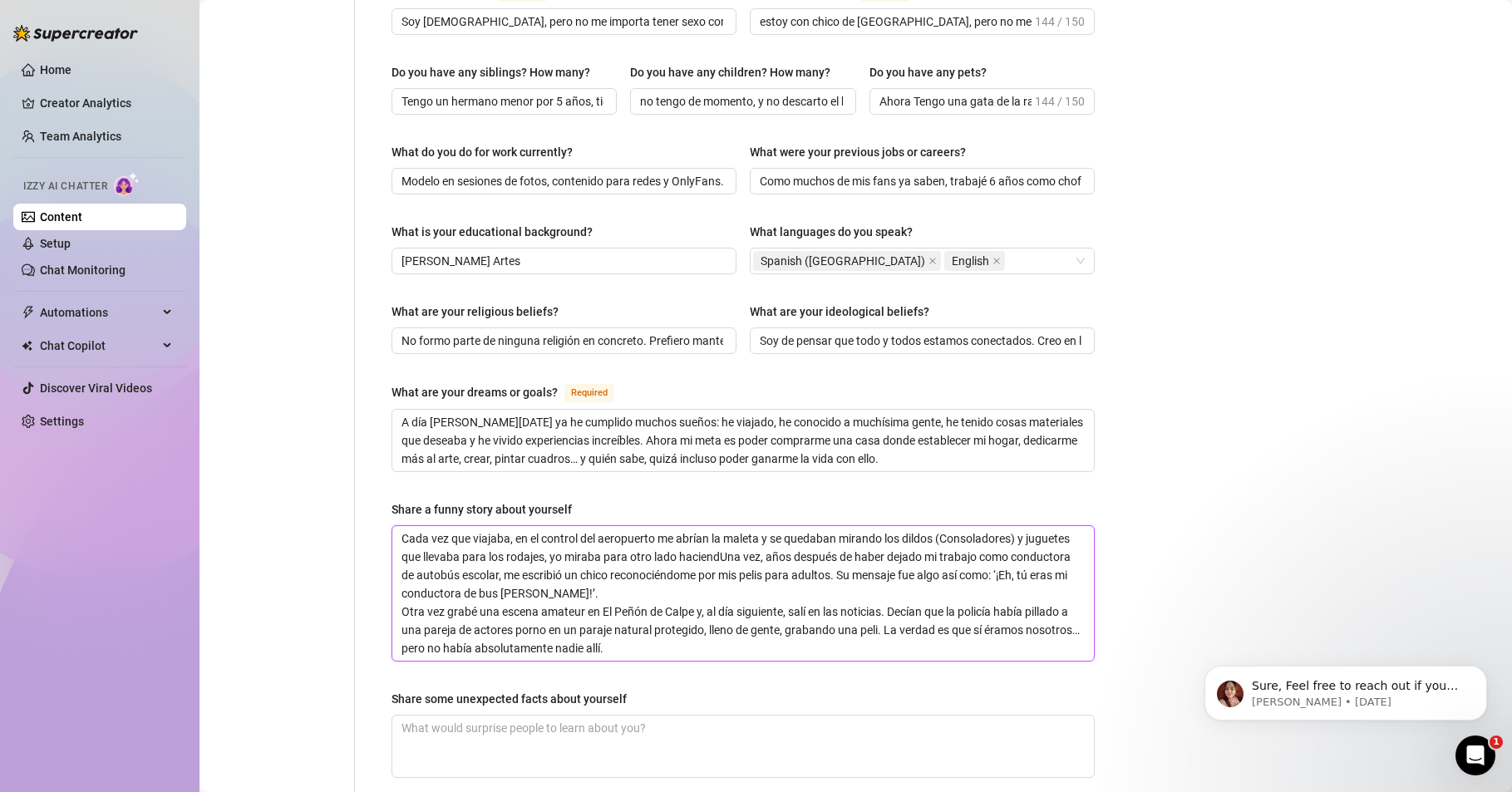
type textarea "Cada vez que viajaba, en el control del aeropuerto me abrían la maleta y se que…"
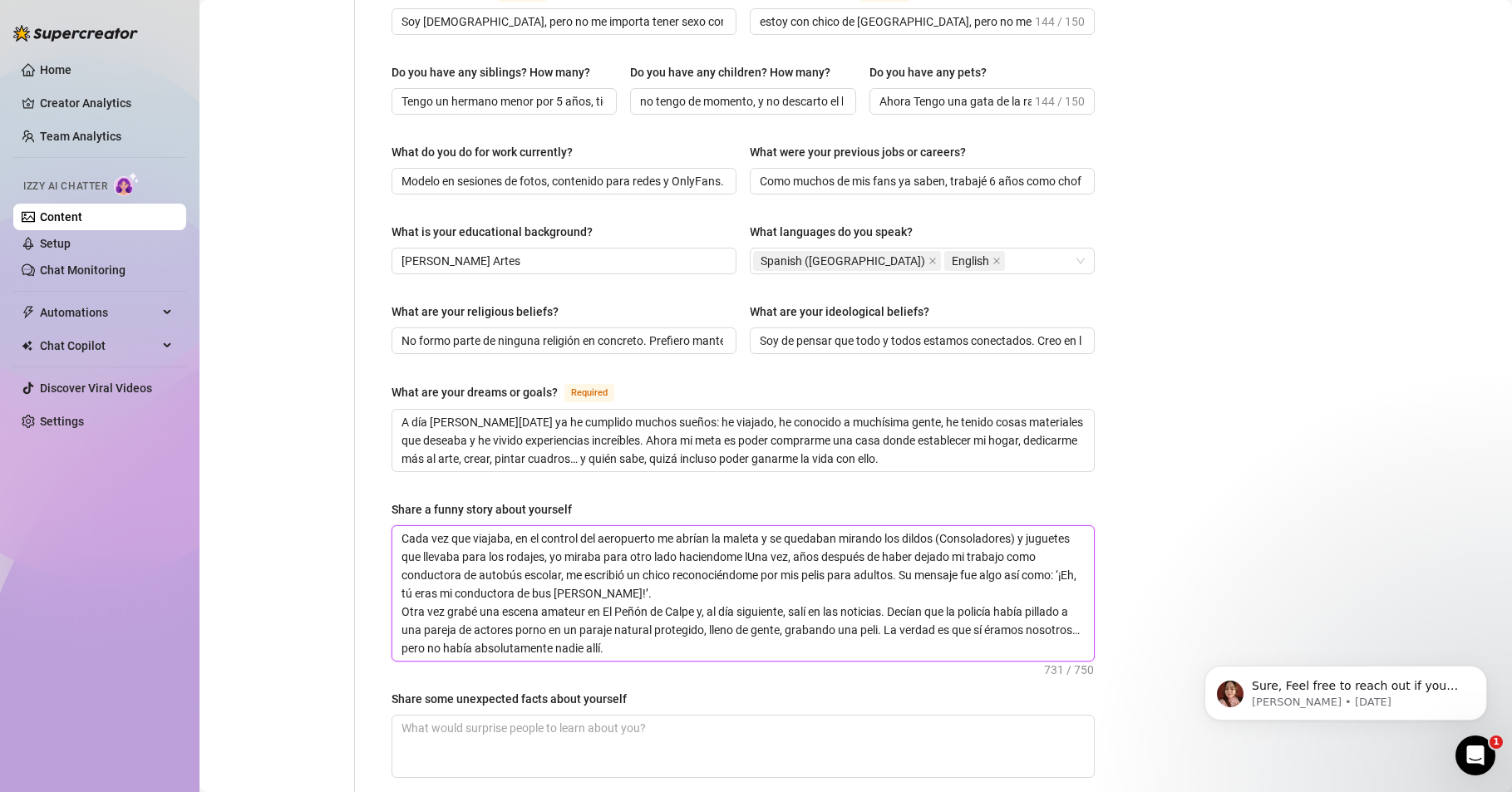
type textarea "Cada vez que viajaba, en el control del aeropuerto me abrían la maleta y se que…"
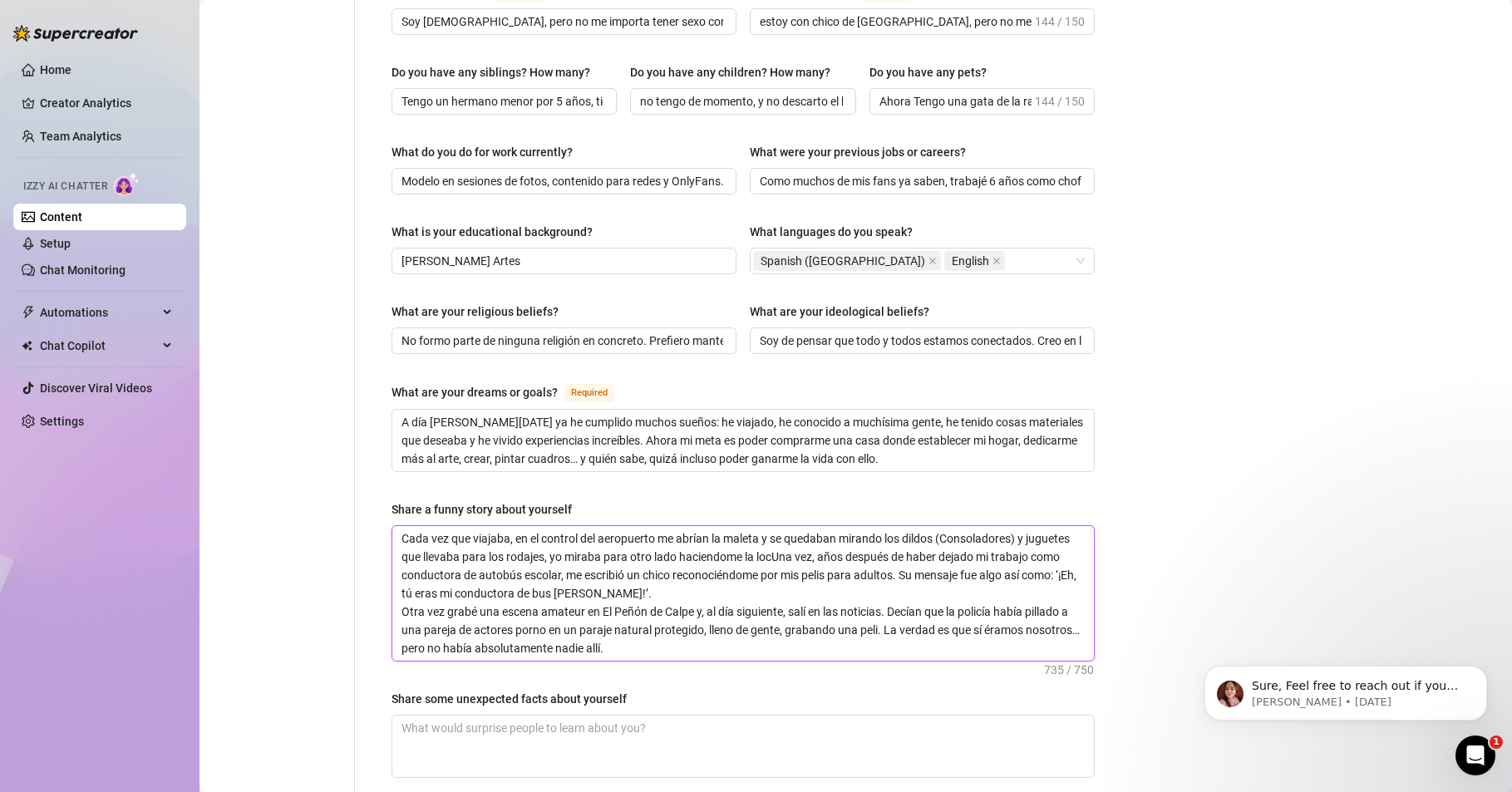
type textarea "Cada vez que viajaba, en el control del aeropuerto me abrían la maleta y se que…"
click at [706, 528] on textarea "Cada vez que viajaba, en el control del aeropuerto me abrían la maleta y se que…" at bounding box center [743, 594] width 701 height 135
click at [905, 526] on textarea "Cada vez que viajaba, en el control del aeropuerto me abrían la maleta y se que…" at bounding box center [743, 594] width 701 height 135
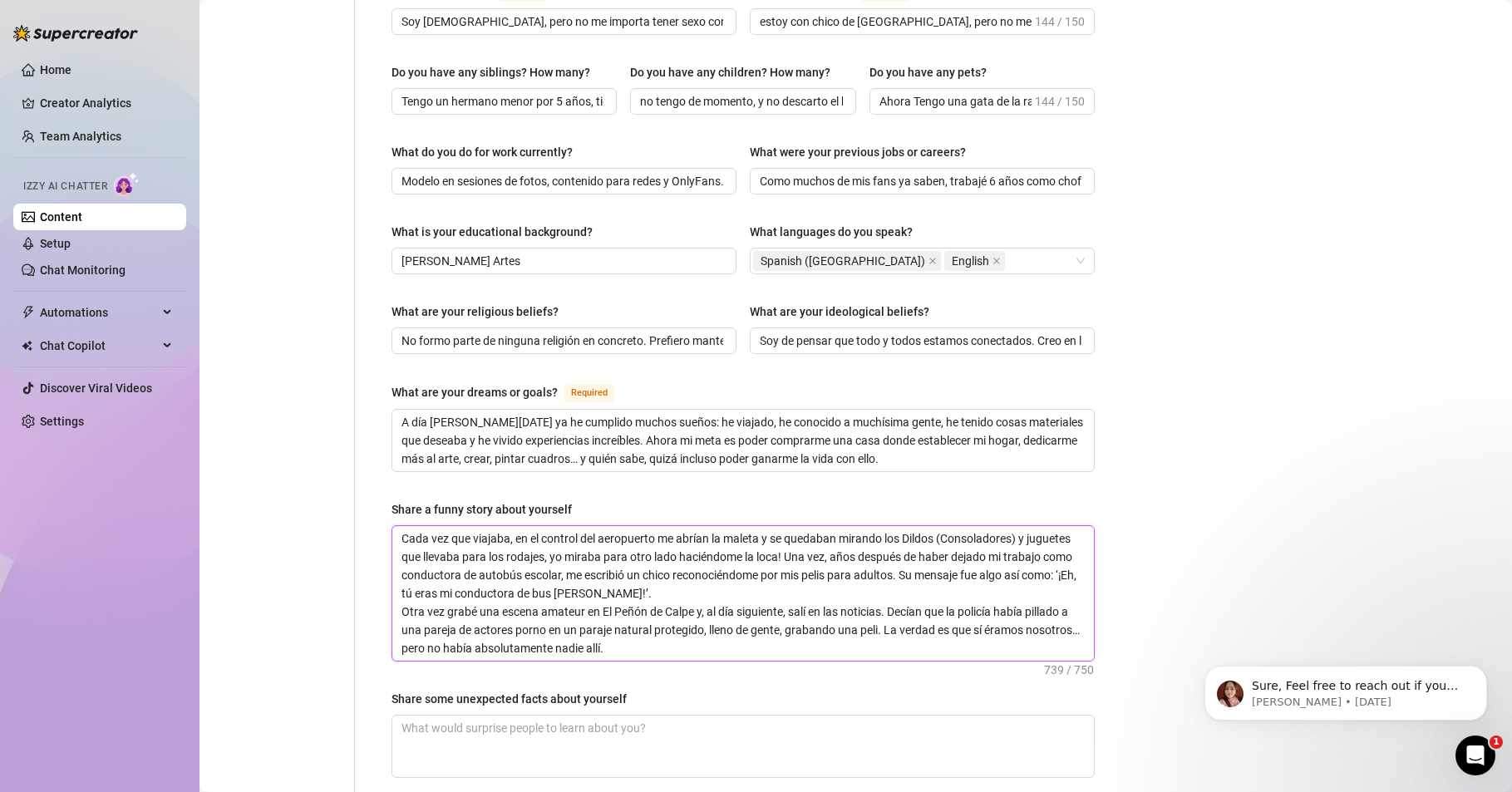
click at [783, 529] on textarea "Cada vez que viajaba, en el control del aeropuerto me abrían la maleta y se que…" at bounding box center [743, 594] width 701 height 135
click at [923, 563] on textarea "Cada vez que viajaba, en el control del aeropuerto me abrían la maleta y se que…" at bounding box center [743, 594] width 701 height 135
click at [518, 716] on textarea "Share some unexpected facts about yourself" at bounding box center [743, 746] width 701 height 62
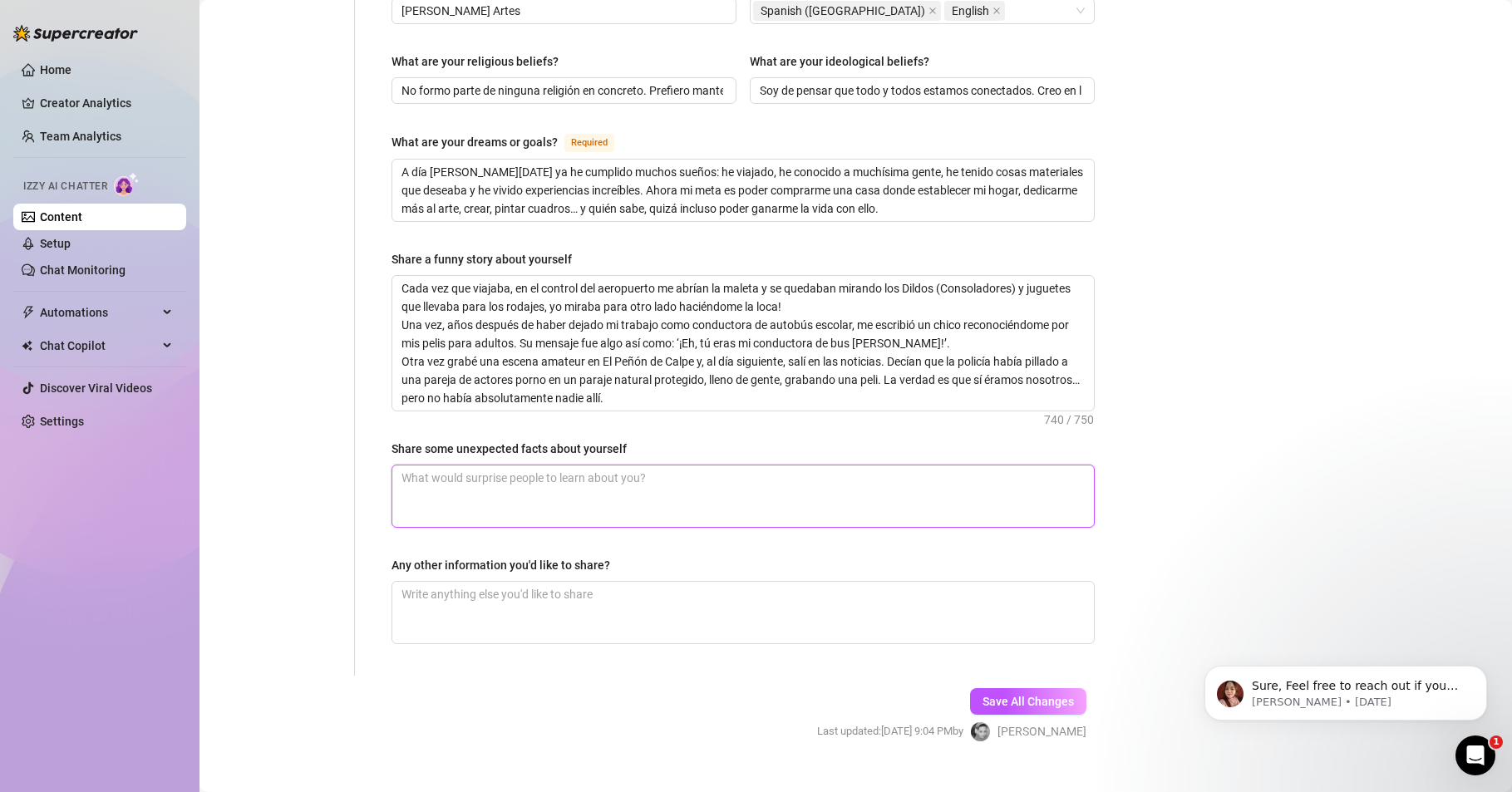
scroll to position [949, 0]
paste textarea "Aunque muchos no lo crean, soy bastante casera: me encanta cocinar, pintar y pe…"
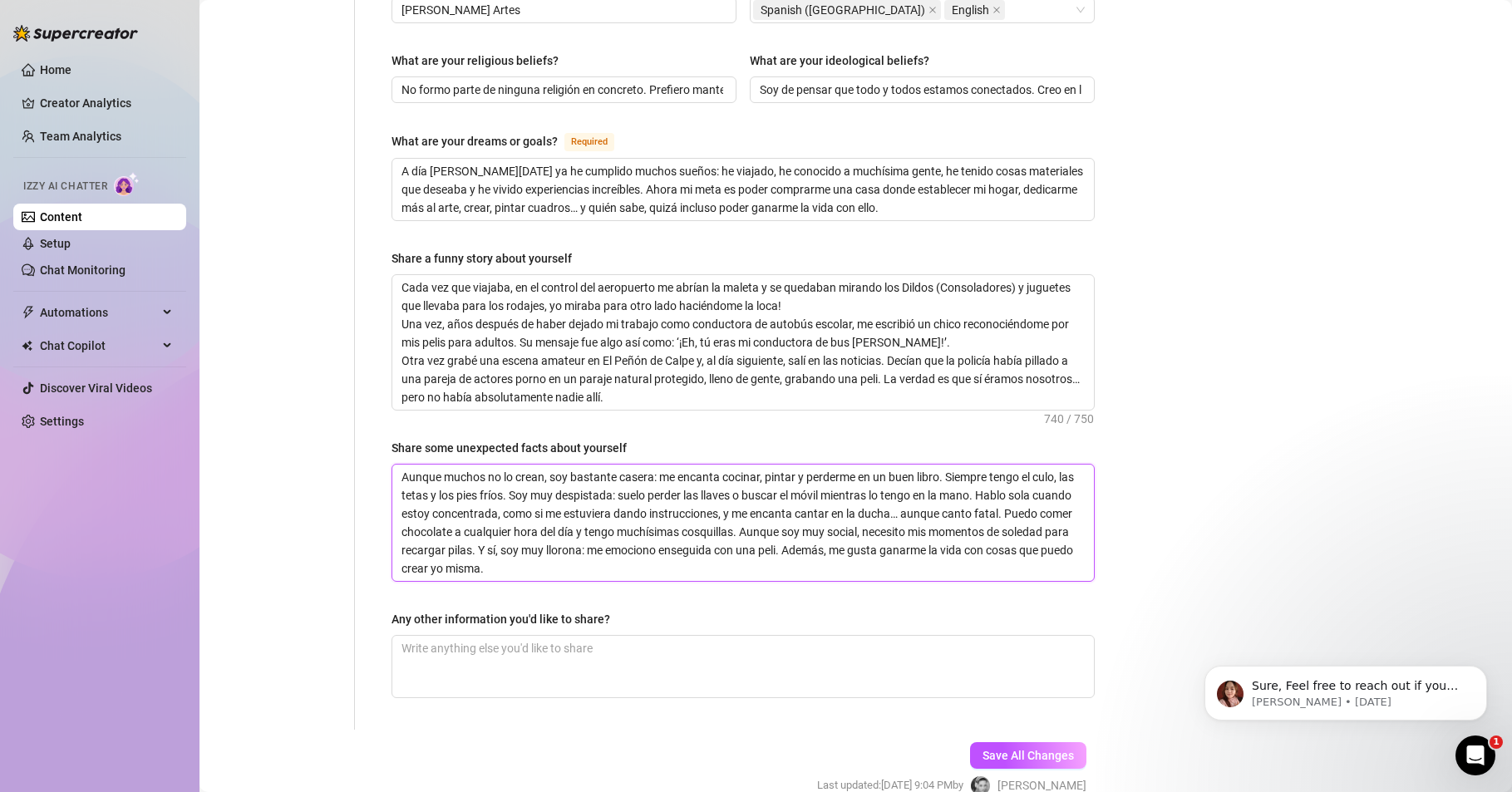
scroll to position [0, 0]
click at [945, 464] on textarea "Aunque muchos no lo crean, soy bastante casera: me encanta cocinar, pintar y pe…" at bounding box center [743, 523] width 701 height 117
click at [640, 470] on textarea "Aunque muchos no lo crean, soy bastante casera: me encanta cocinar, pintar y pe…" at bounding box center [743, 523] width 701 height 117
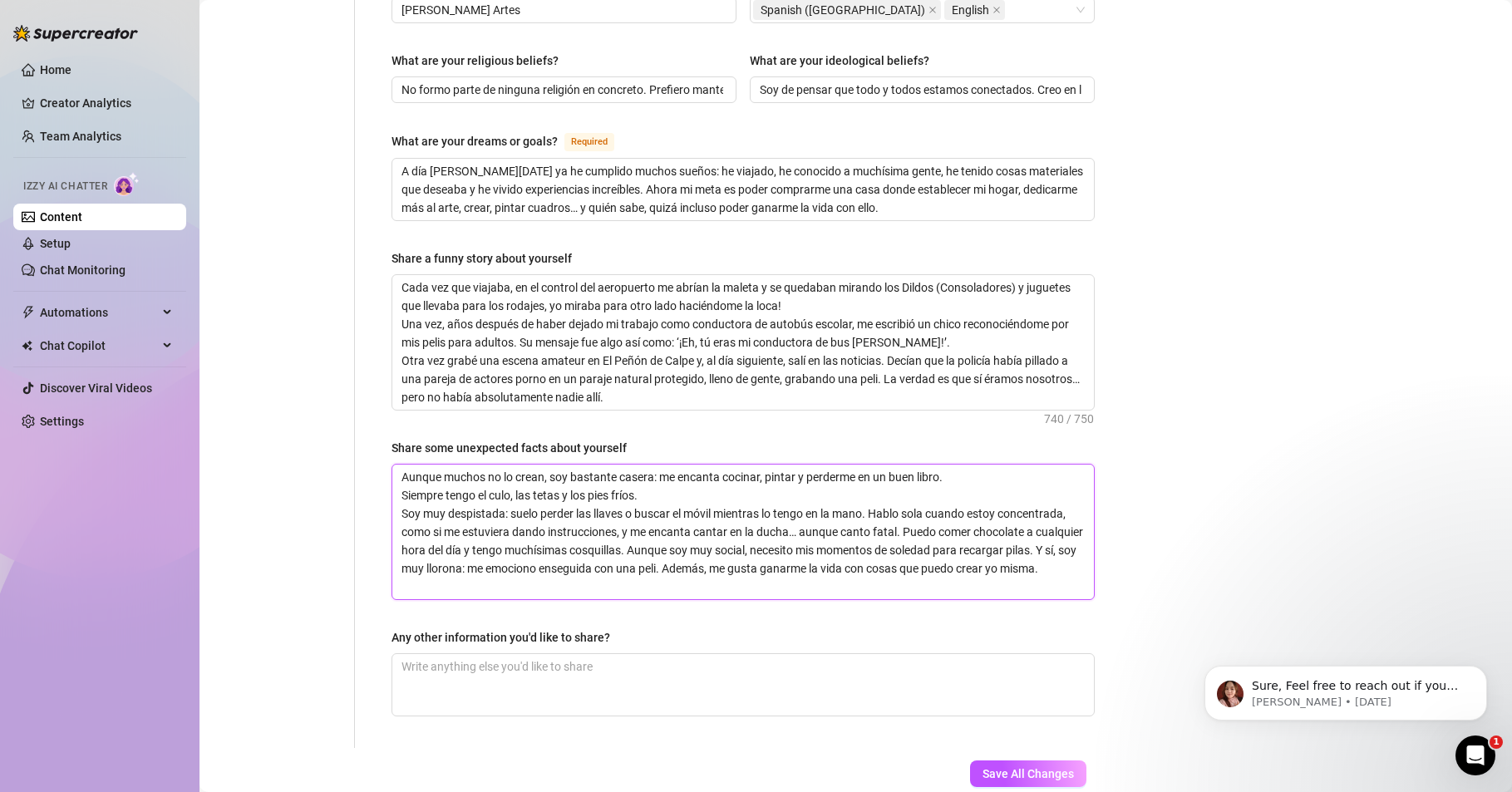
click at [866, 482] on textarea "Aunque muchos no lo crean, soy bastante casera: me encanta cocinar, pintar y pe…" at bounding box center [743, 532] width 701 height 135
click at [406, 499] on textarea "Aunque muchos no lo crean, soy bastante casera: me encanta cocinar, pintar y pe…" at bounding box center [743, 532] width 701 height 135
click at [430, 517] on textarea "Aunque muchos no lo crean, soy bastante casera: me encanta cocinar, pintar y pe…" at bounding box center [743, 532] width 701 height 135
click at [436, 522] on textarea "Aunque muchos no lo crean, soy bastante casera: me encanta cocinar, pintar y pe…" at bounding box center [743, 532] width 701 height 135
click at [433, 523] on textarea "Aunque muchos no lo crean, soy bastante casera: me encanta cocinar, pintar y pe…" at bounding box center [743, 532] width 701 height 135
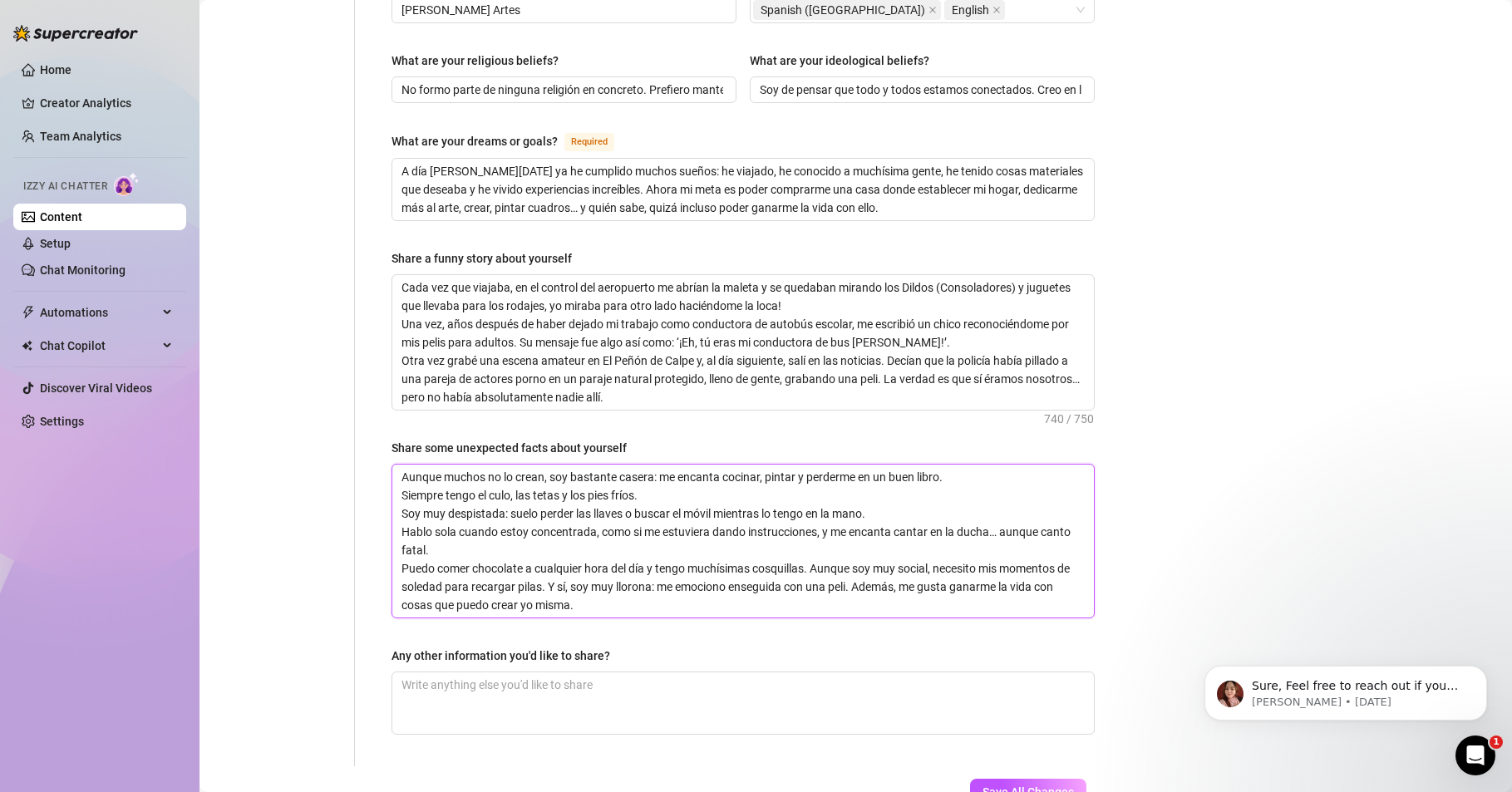
click at [810, 537] on textarea "Aunque muchos no lo crean, soy bastante casera: me encanta cocinar, pintar y pe…" at bounding box center [743, 541] width 701 height 153
click at [811, 555] on textarea "Aunque muchos no lo crean, soy bastante casera: me encanta cocinar, pintar y pe…" at bounding box center [743, 541] width 701 height 153
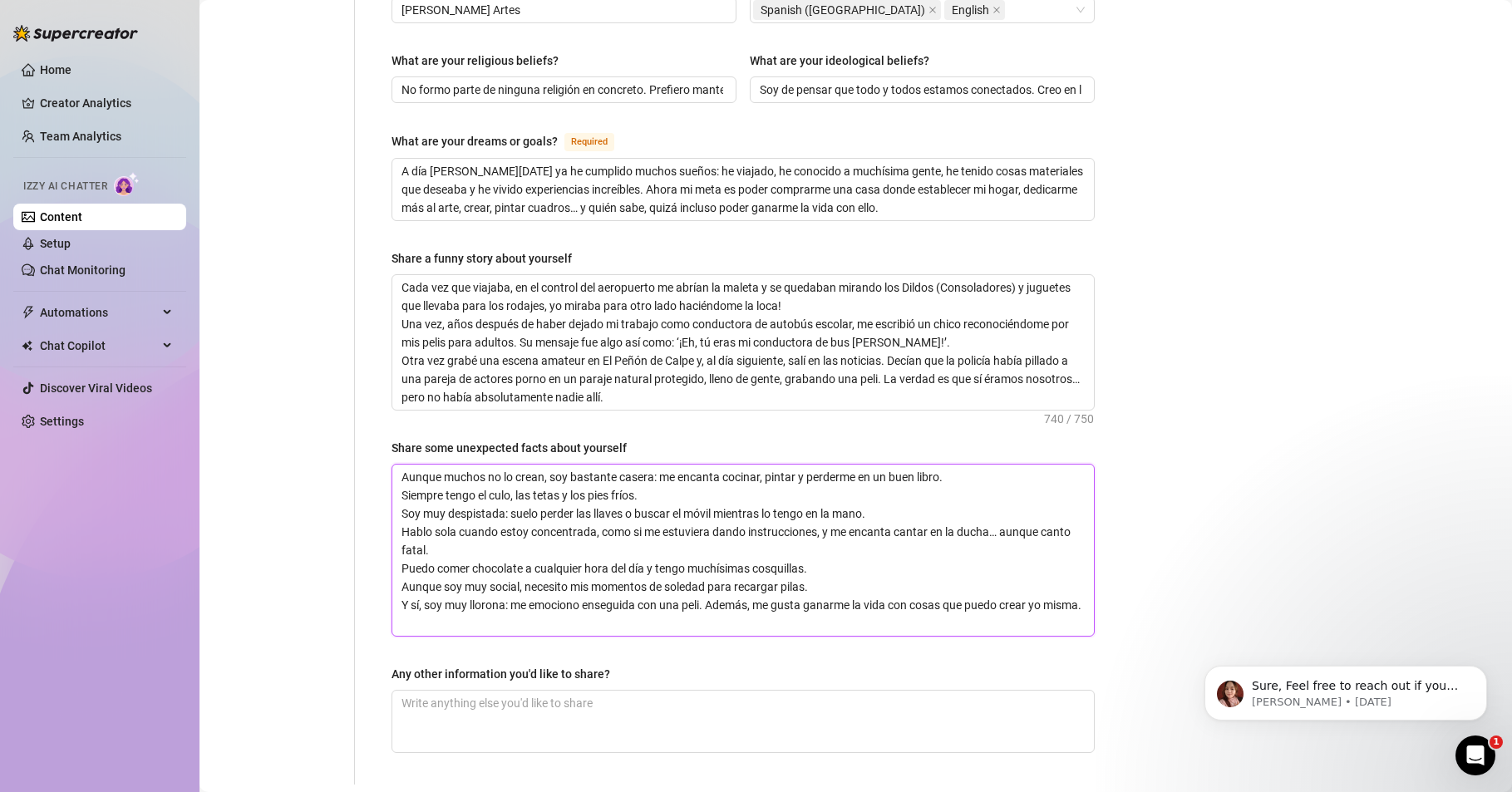
click at [707, 576] on textarea "Aunque muchos no lo crean, soy bastante casera: me encanta cocinar, pintar y pe…" at bounding box center [743, 550] width 701 height 171
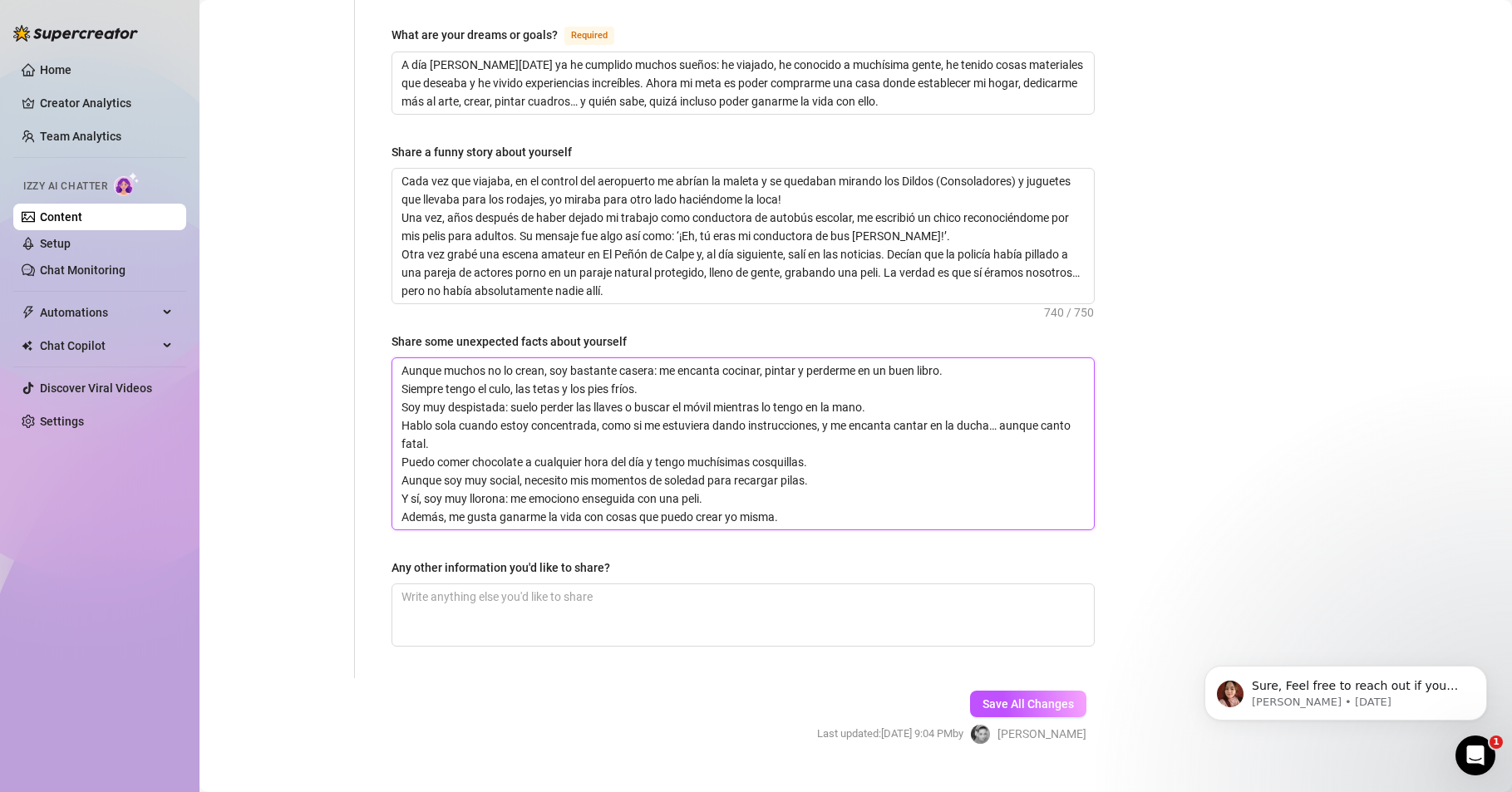
scroll to position [1059, 0]
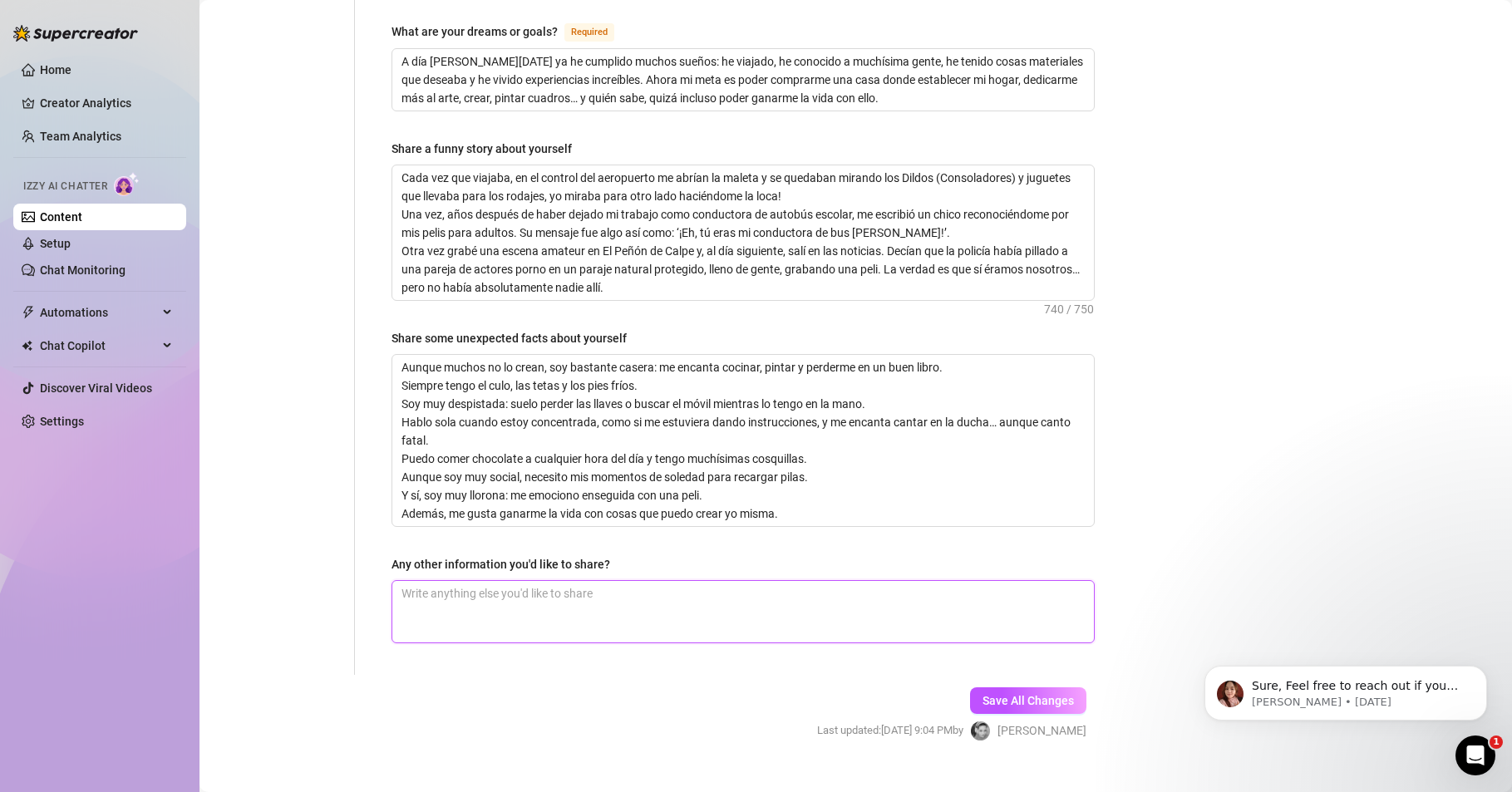
click at [434, 582] on textarea "Any other information you'd like to share?" at bounding box center [743, 612] width 701 height 62
click at [987, 694] on span "Save All Changes" at bounding box center [1028, 700] width 91 height 14
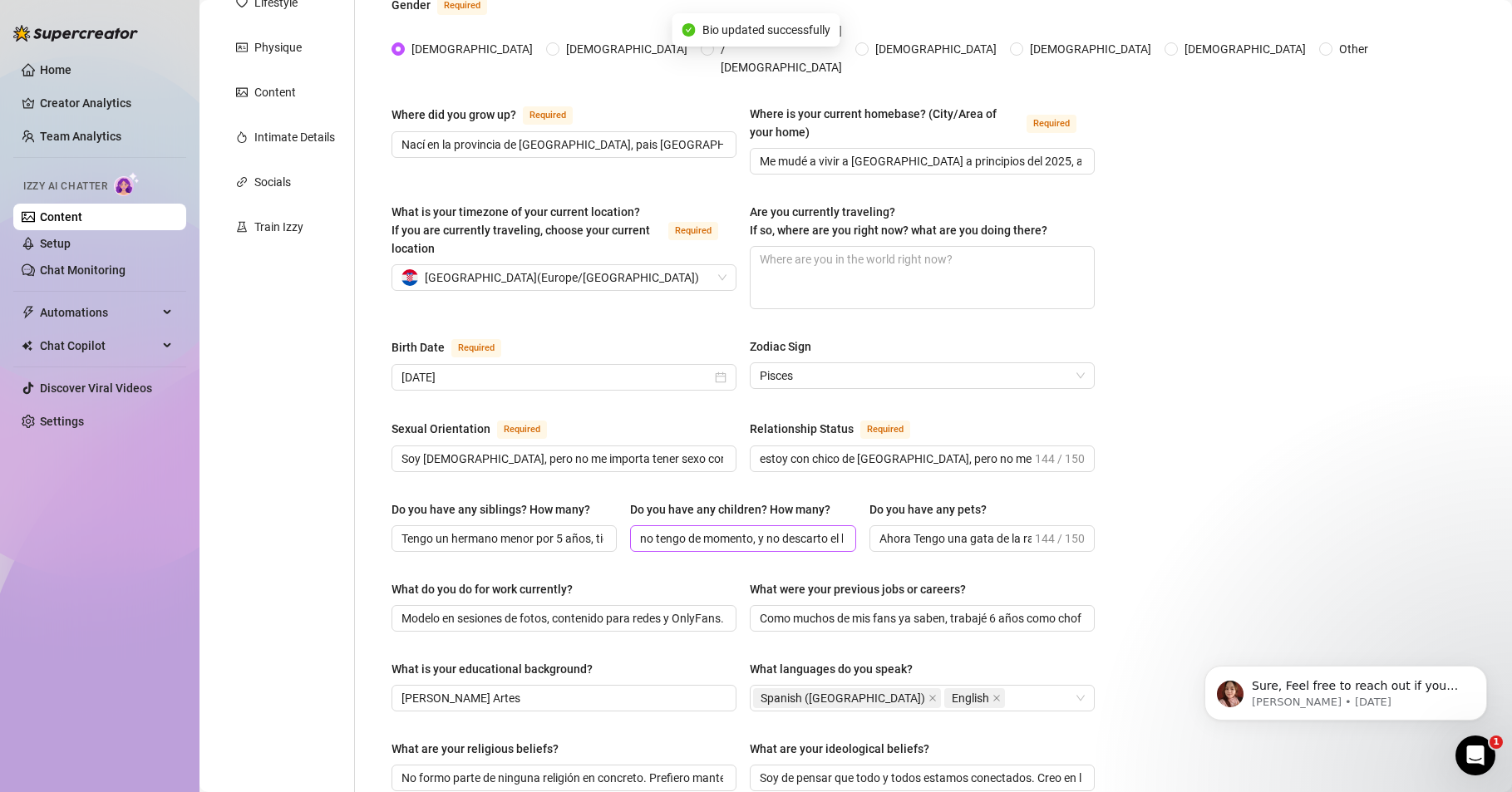
scroll to position [161, 0]
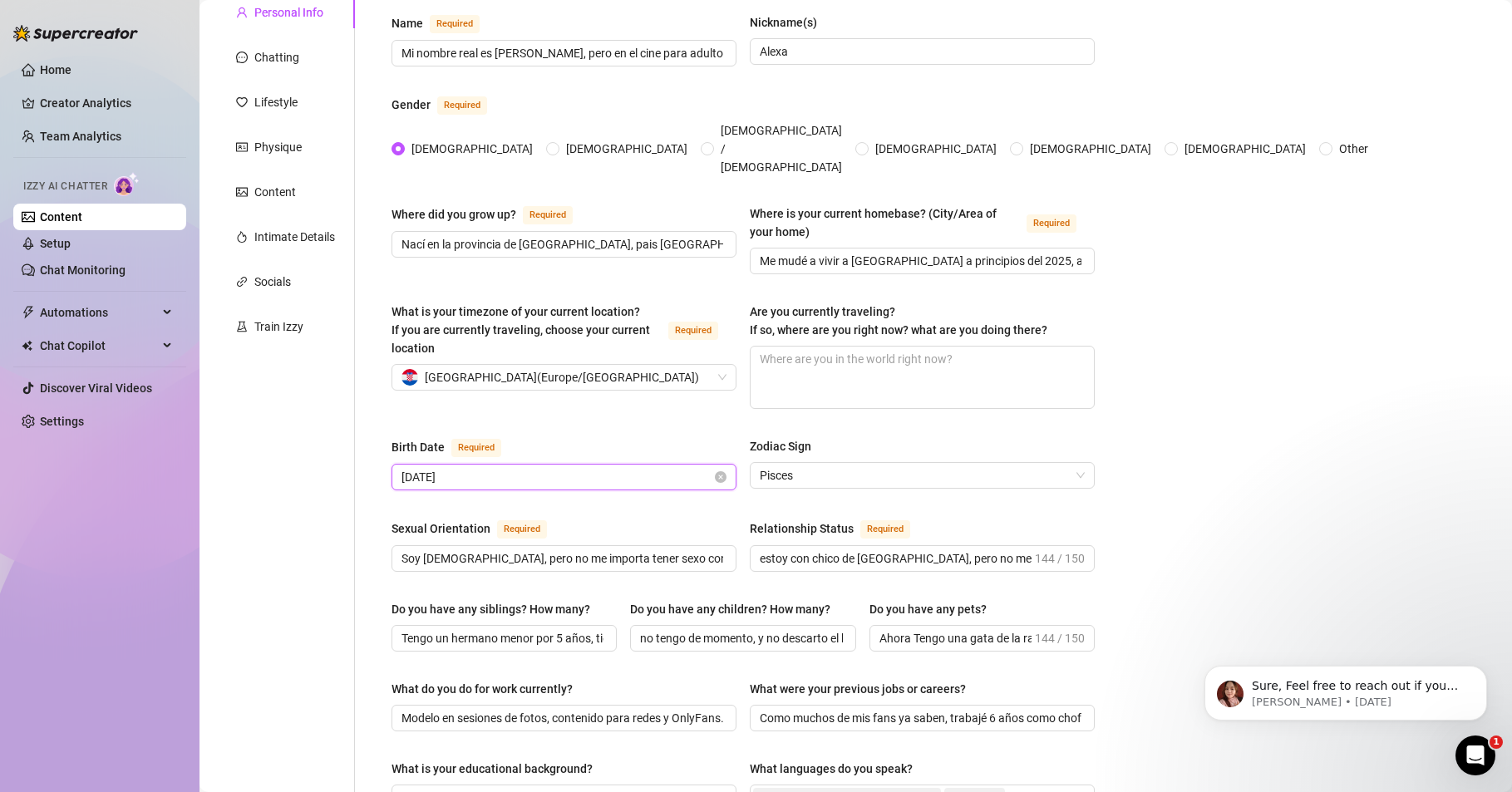
click at [529, 468] on input "[DATE]" at bounding box center [557, 477] width 310 height 18
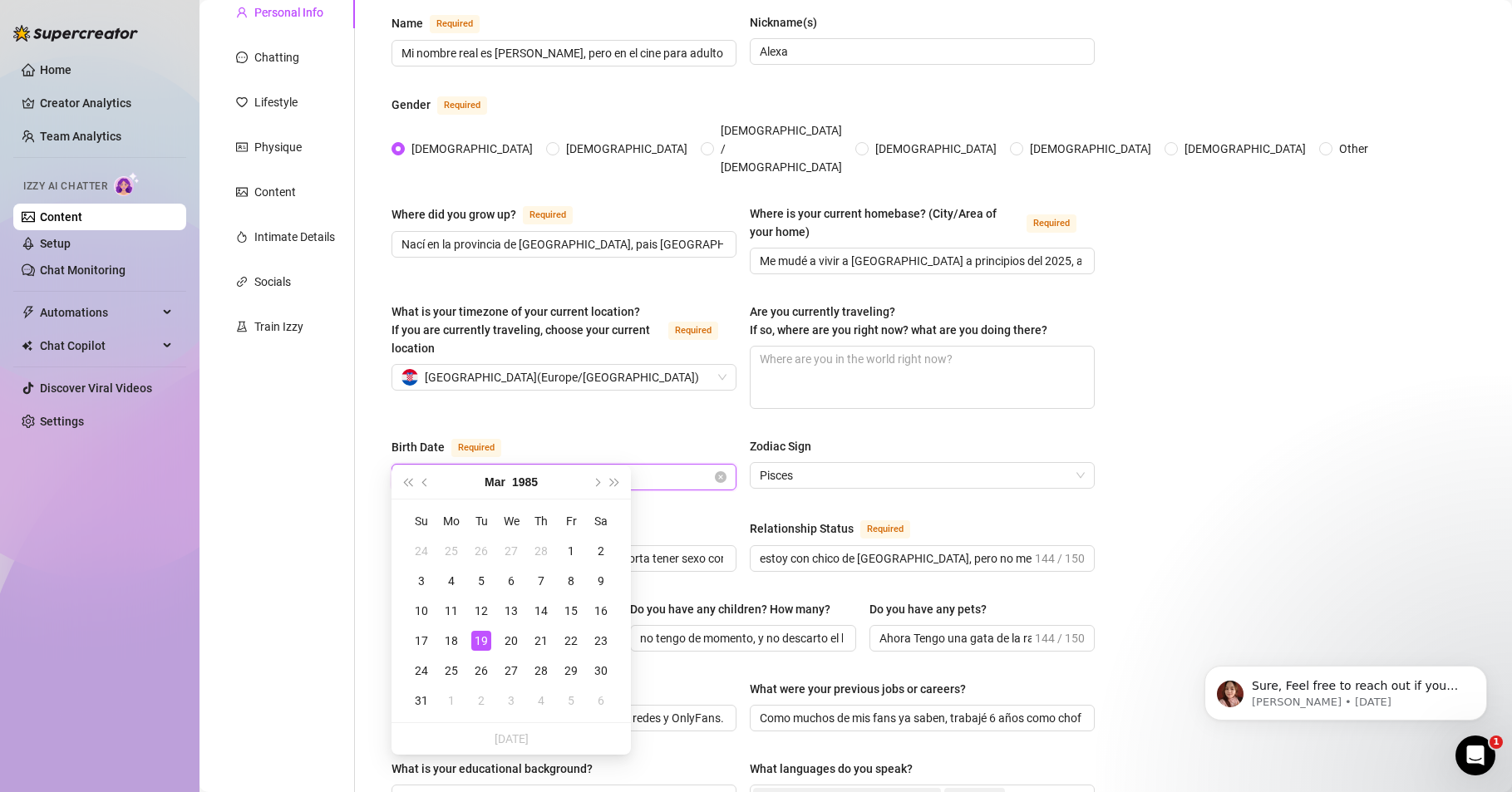
drag, startPoint x: 495, startPoint y: 446, endPoint x: 587, endPoint y: 461, distance: 93.2
click at [587, 463] on div "[DATE] Nací en [GEOGRAPHIC_DATA]" at bounding box center [564, 476] width 345 height 26
click at [281, 546] on div "Personal Info Chatting Lifestyle Physique Content Intimate Details Socials Trai…" at bounding box center [285, 784] width 138 height 1576
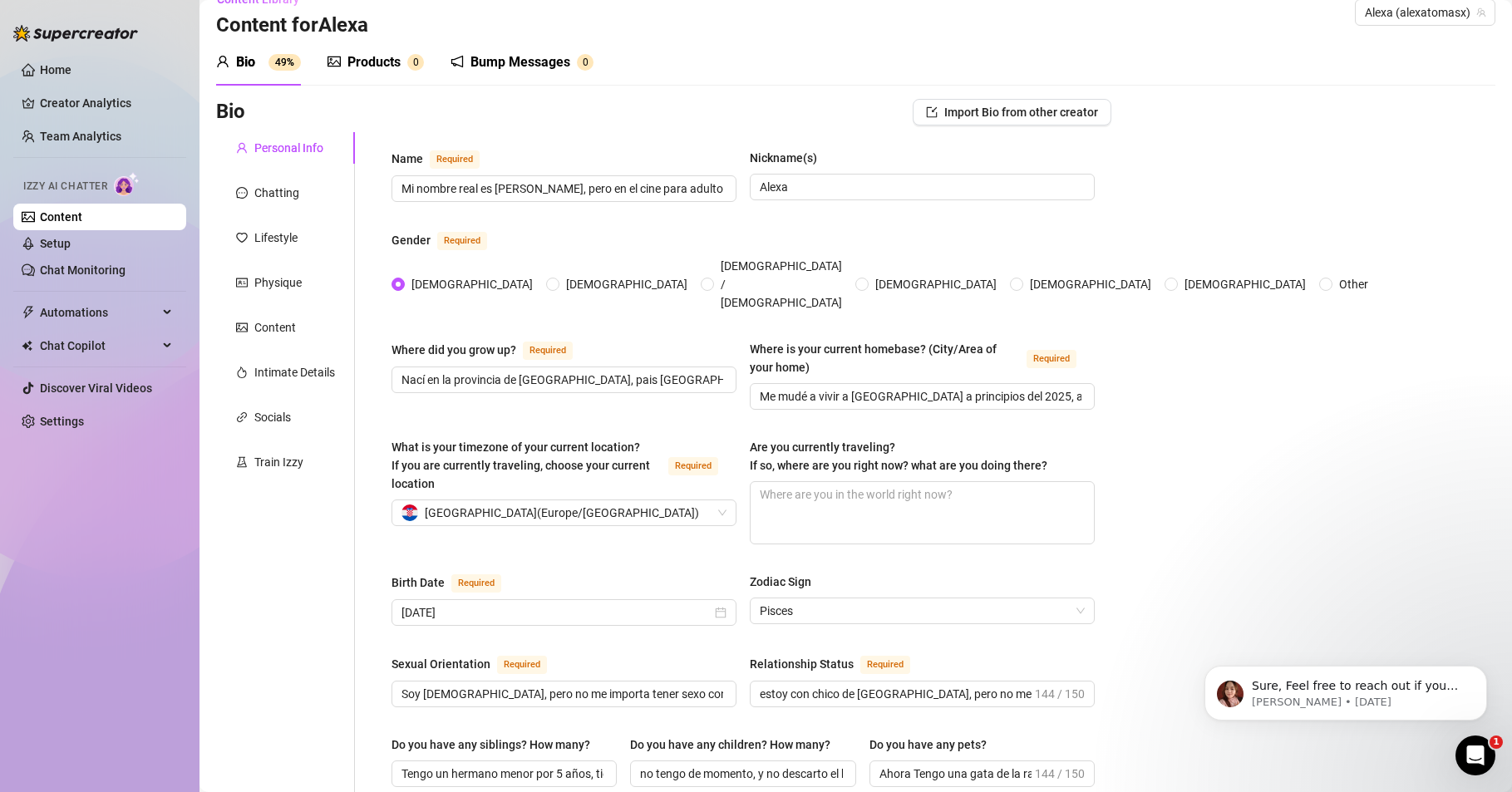
scroll to position [0, 0]
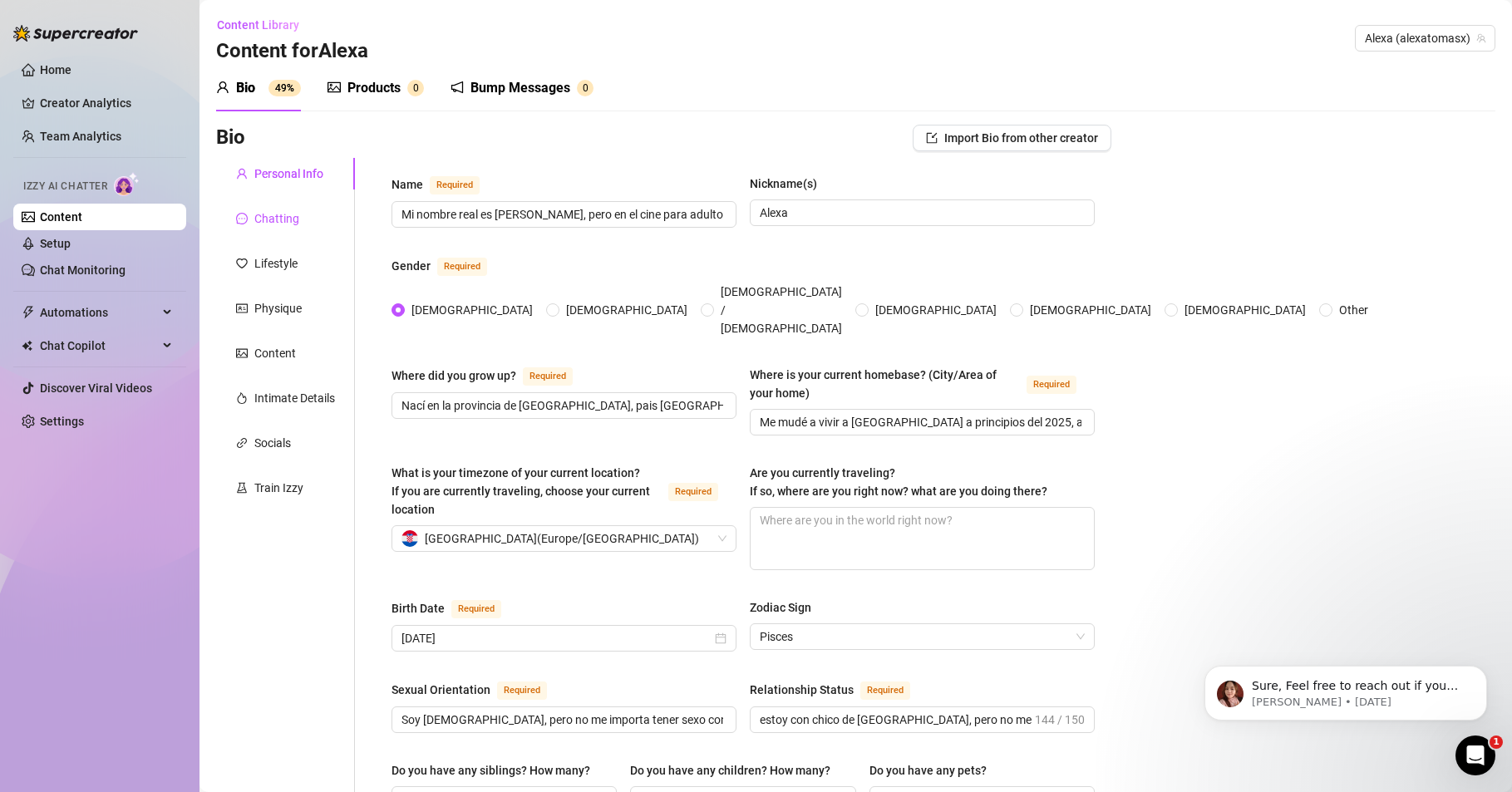
click at [273, 217] on div "Chatting" at bounding box center [276, 218] width 45 height 18
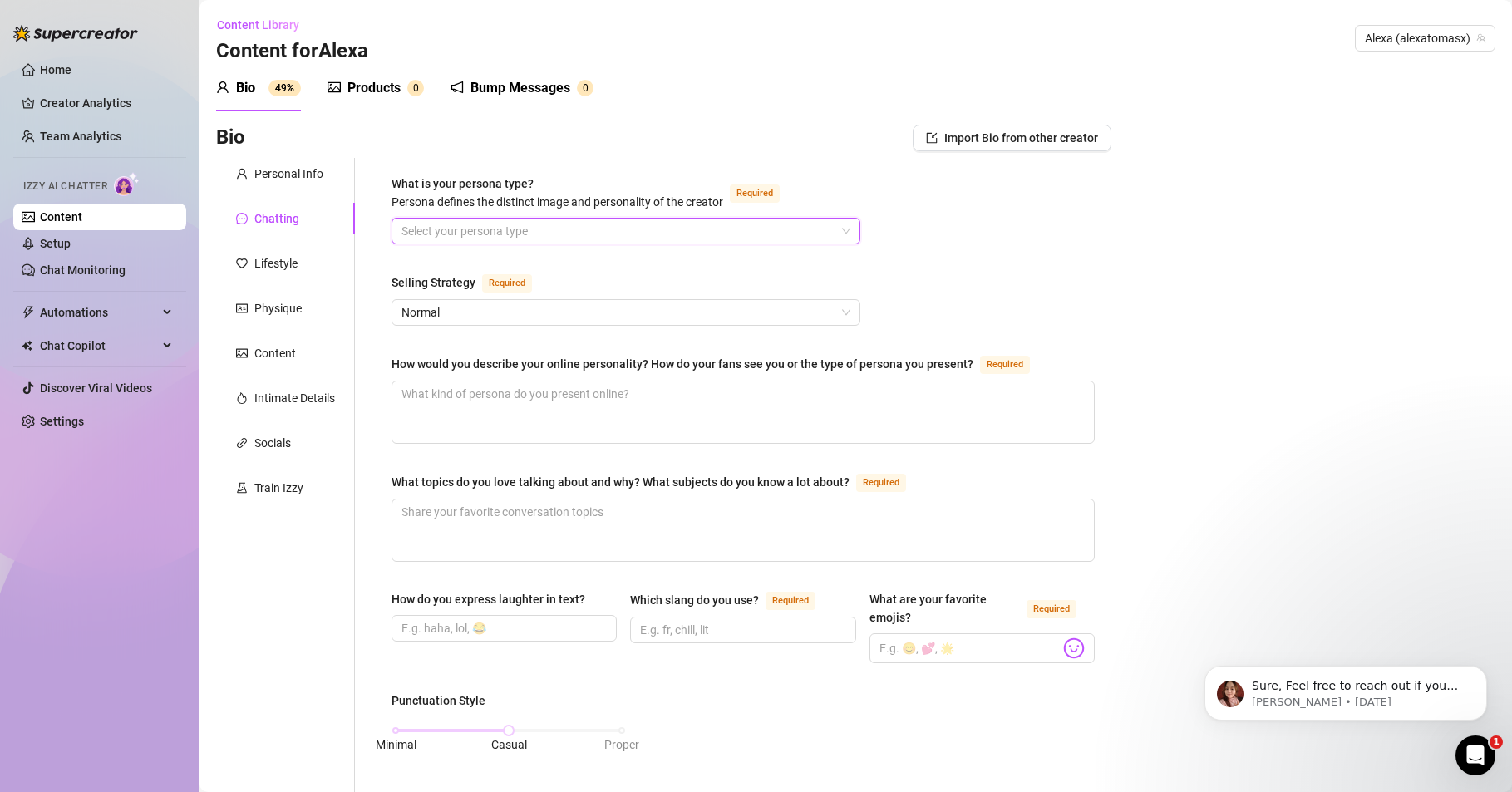
click at [439, 229] on input "What is your persona type? [PERSON_NAME] defines the distinct image and persona…" at bounding box center [618, 230] width 434 height 25
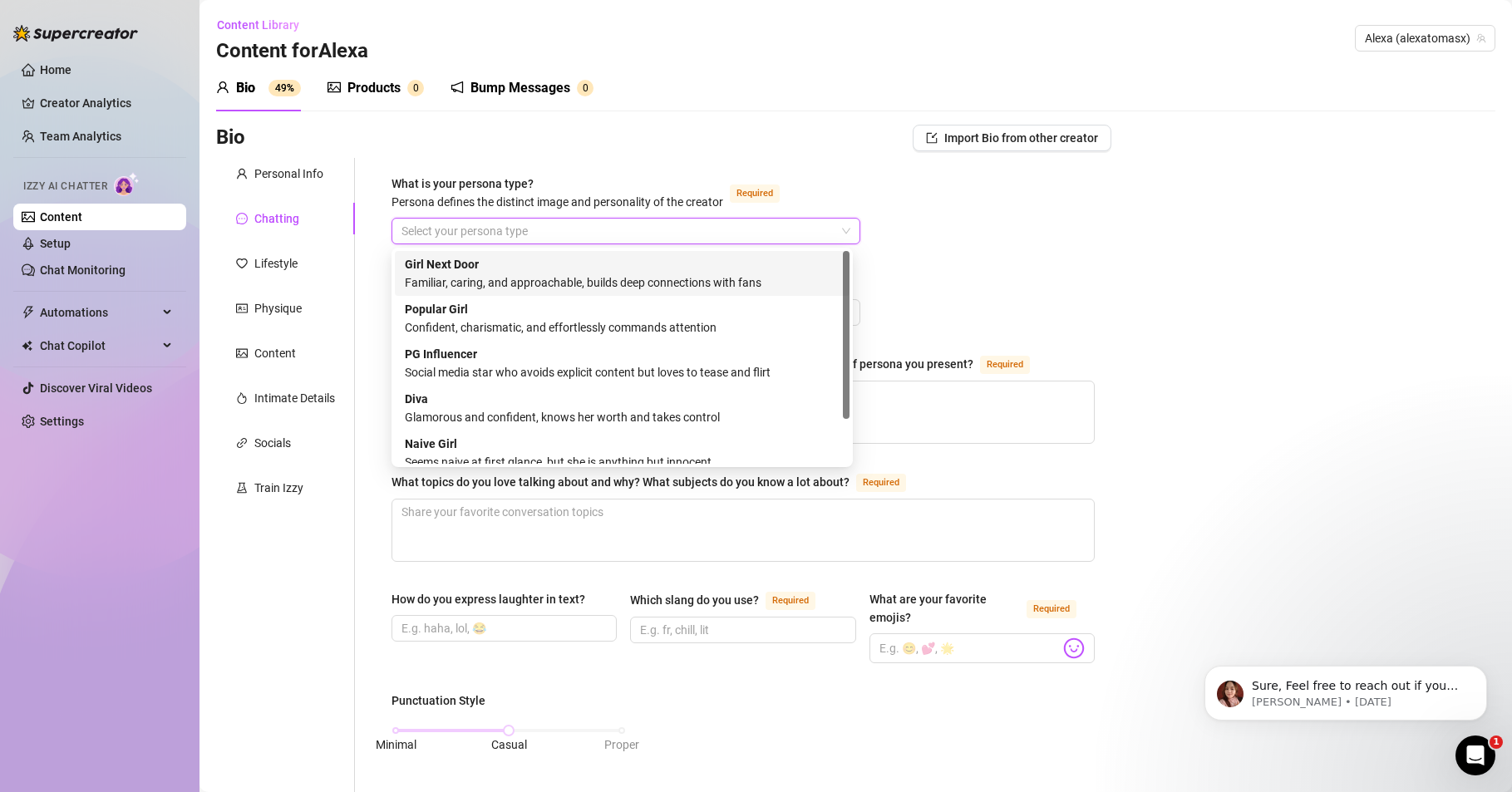
click at [984, 245] on div "What is your persona type? Persona defines the distinct image and personality o…" at bounding box center [743, 787] width 703 height 1225
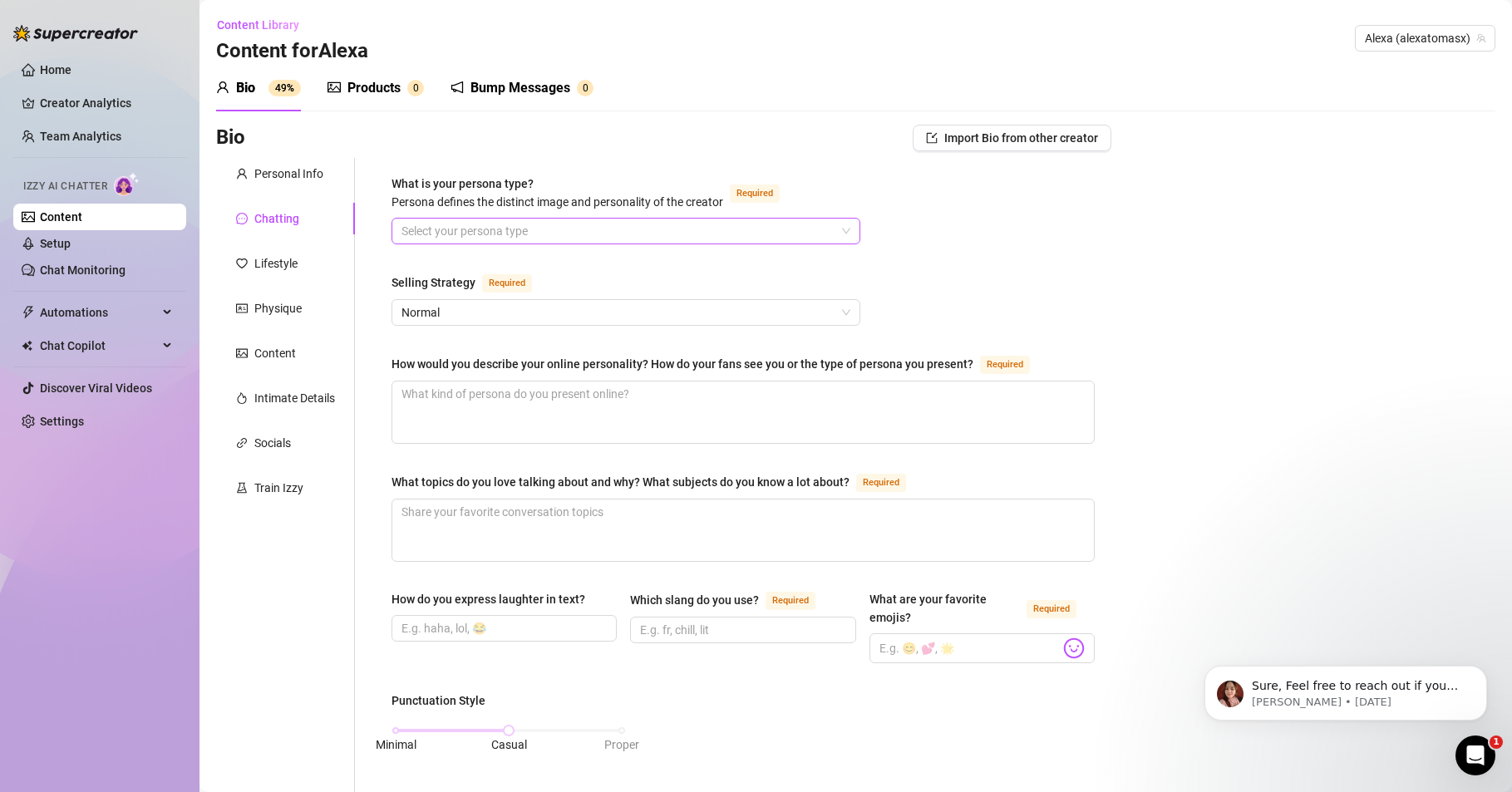
click at [497, 233] on input "What is your persona type? [PERSON_NAME] defines the distinct image and persona…" at bounding box center [618, 230] width 434 height 25
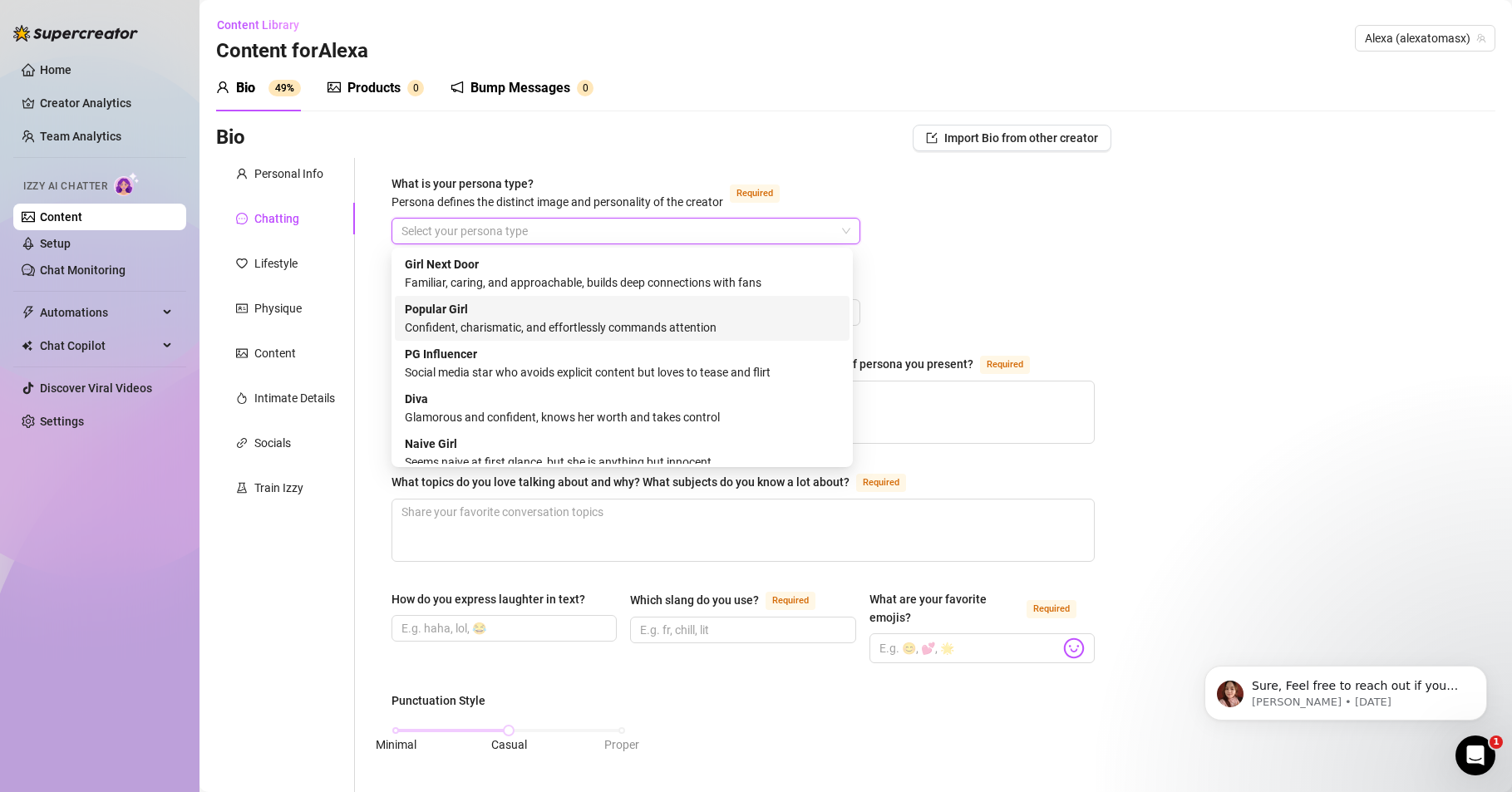
drag, startPoint x: 723, startPoint y: 330, endPoint x: 440, endPoint y: 330, distance: 283.0
click at [441, 330] on div "Confident, charismatic, and effortlessly commands attention" at bounding box center [622, 328] width 434 height 18
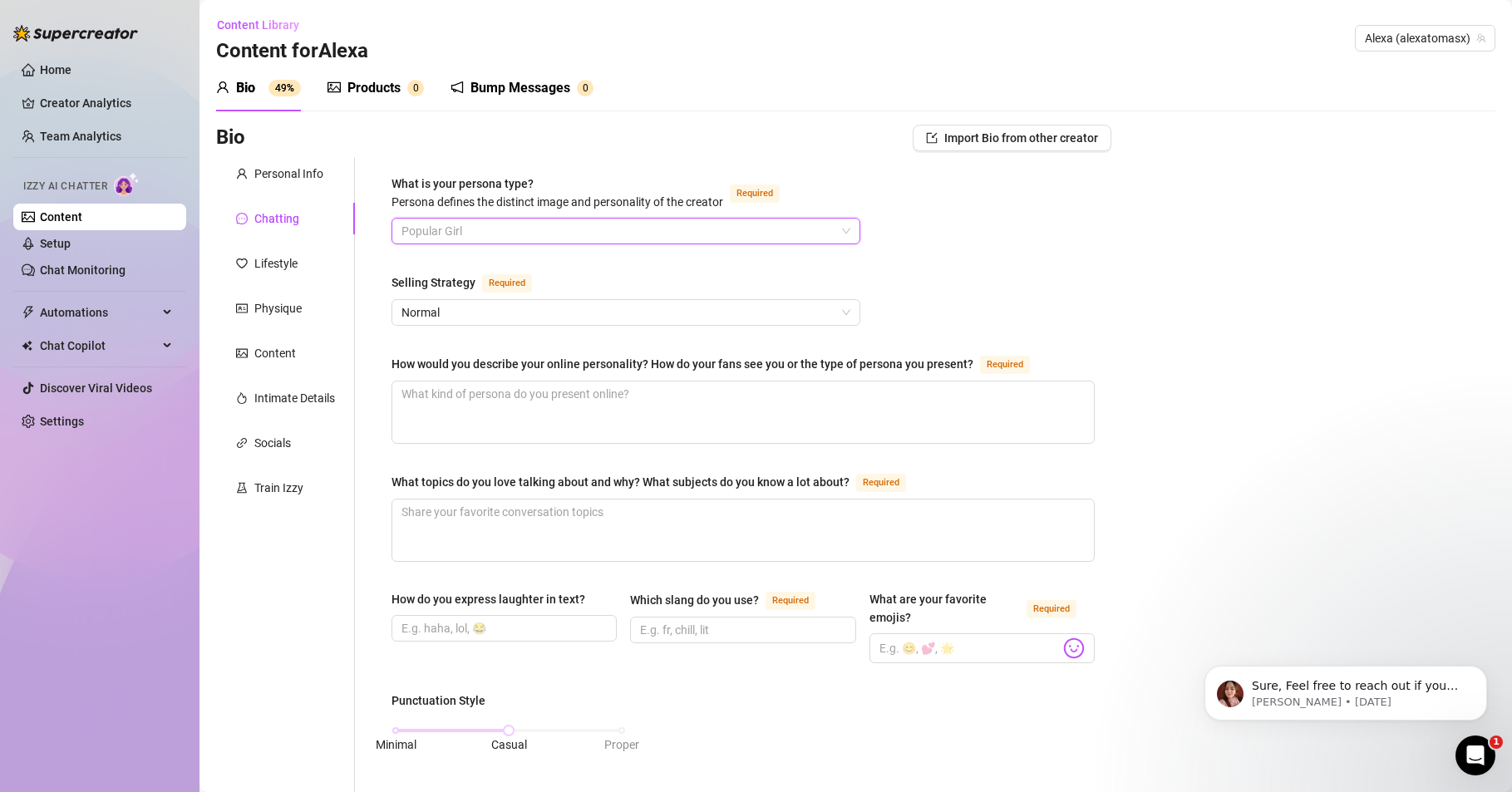
click at [523, 231] on span "Popular Girl" at bounding box center [626, 230] width 449 height 25
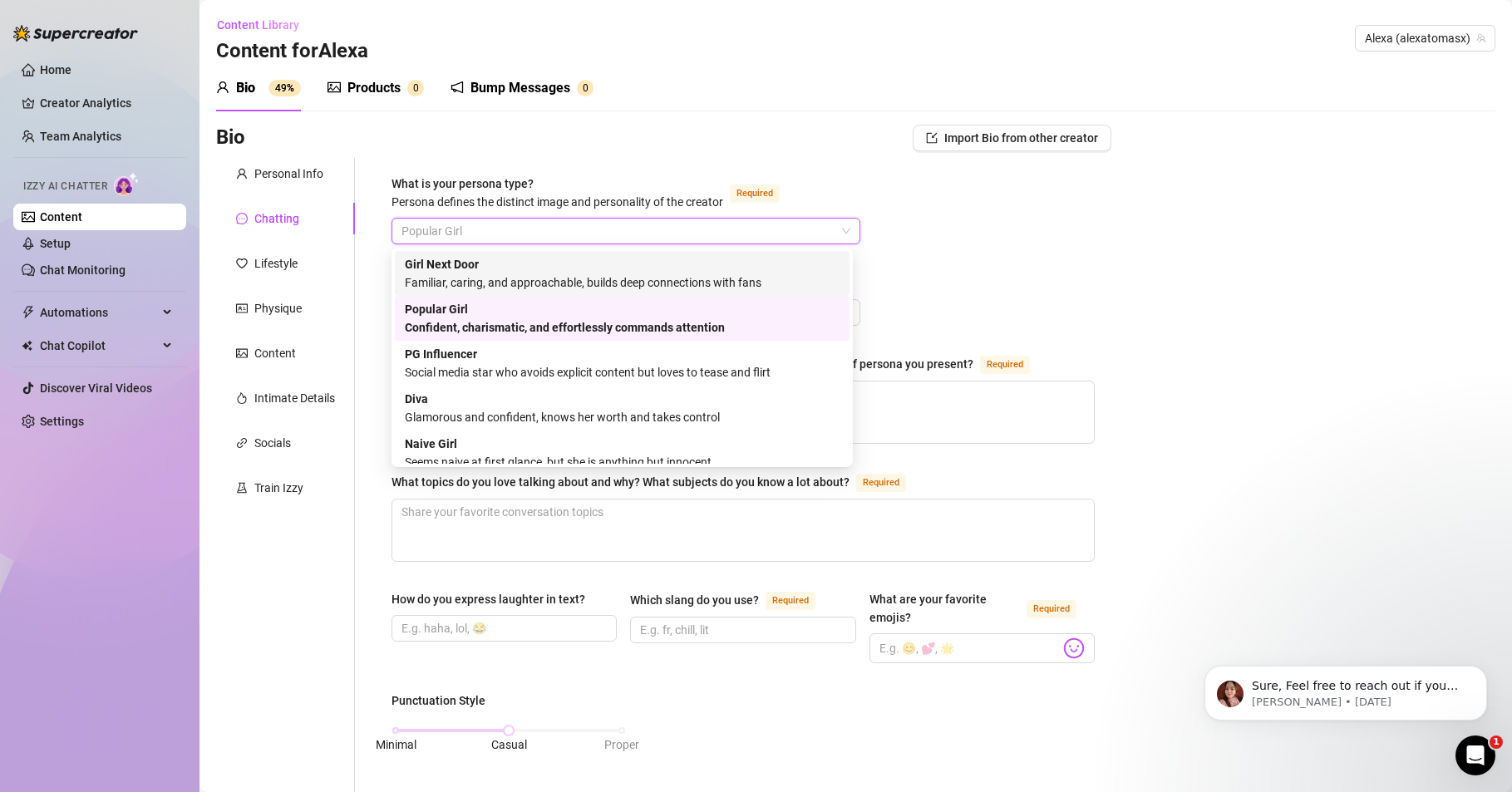
click at [531, 277] on div "Familiar, caring, and approachable, builds deep connections with fans" at bounding box center [622, 282] width 434 height 18
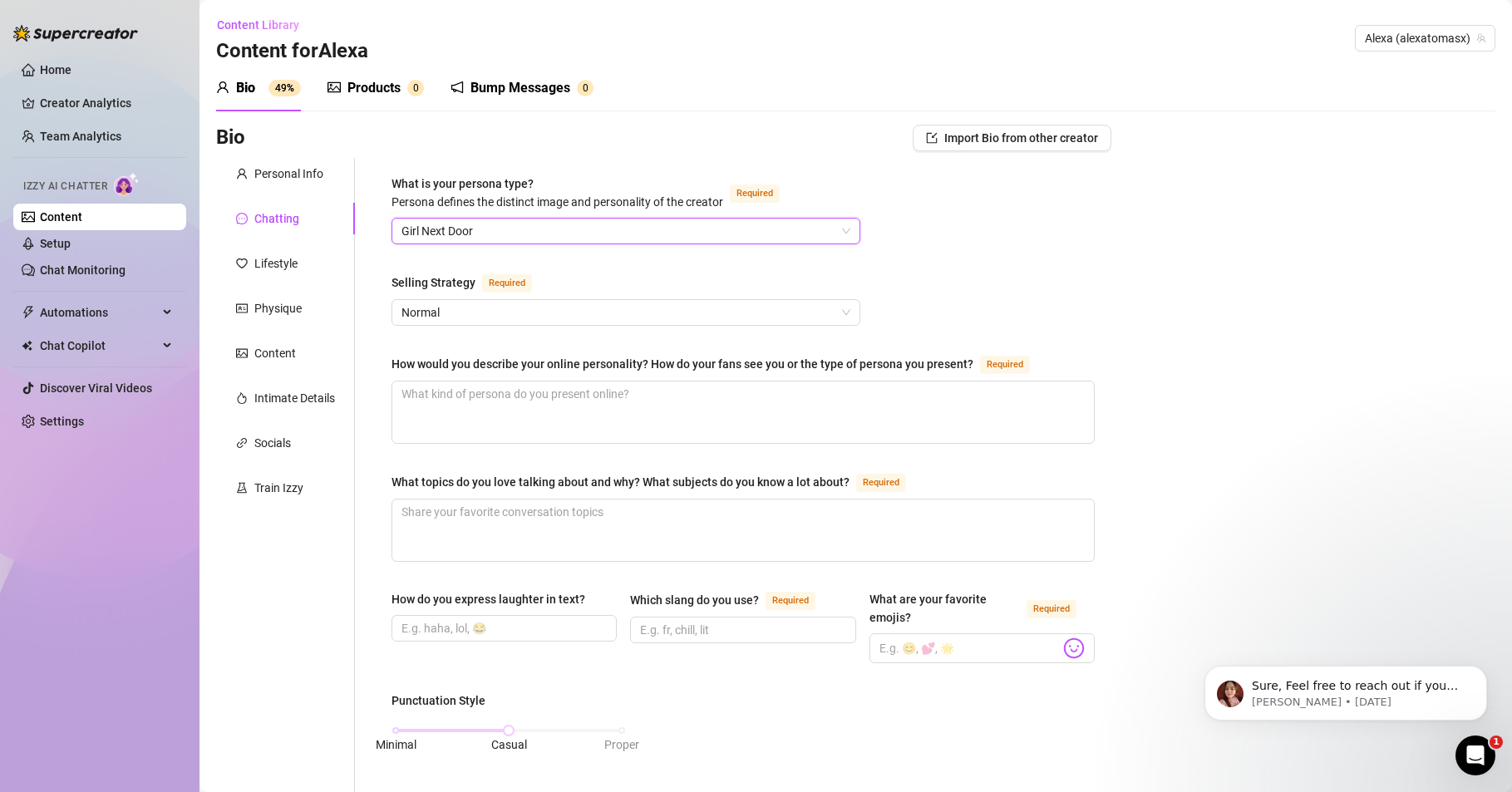
click at [523, 236] on span "Girl Next Door" at bounding box center [626, 230] width 449 height 25
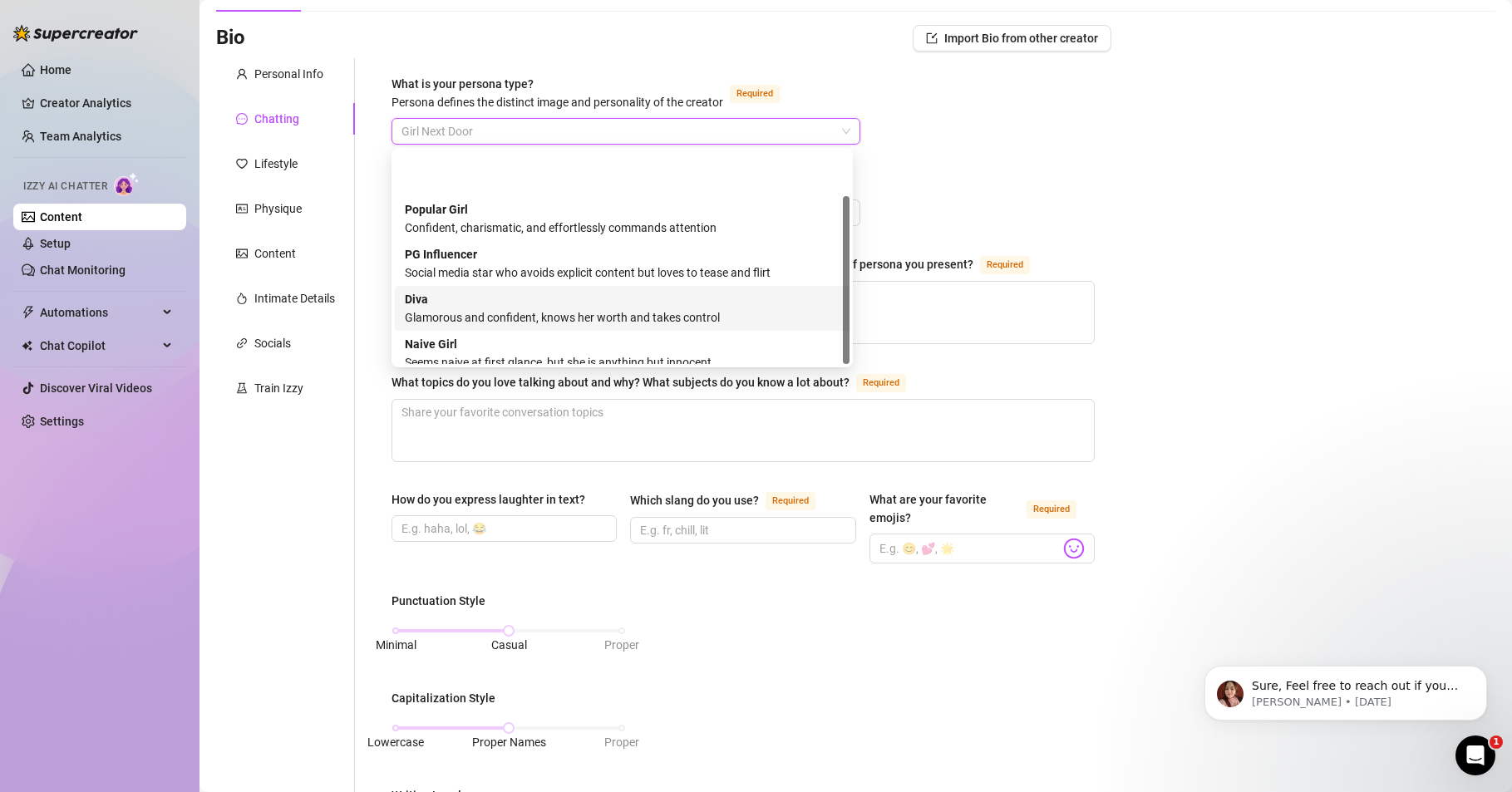
scroll to position [56, 0]
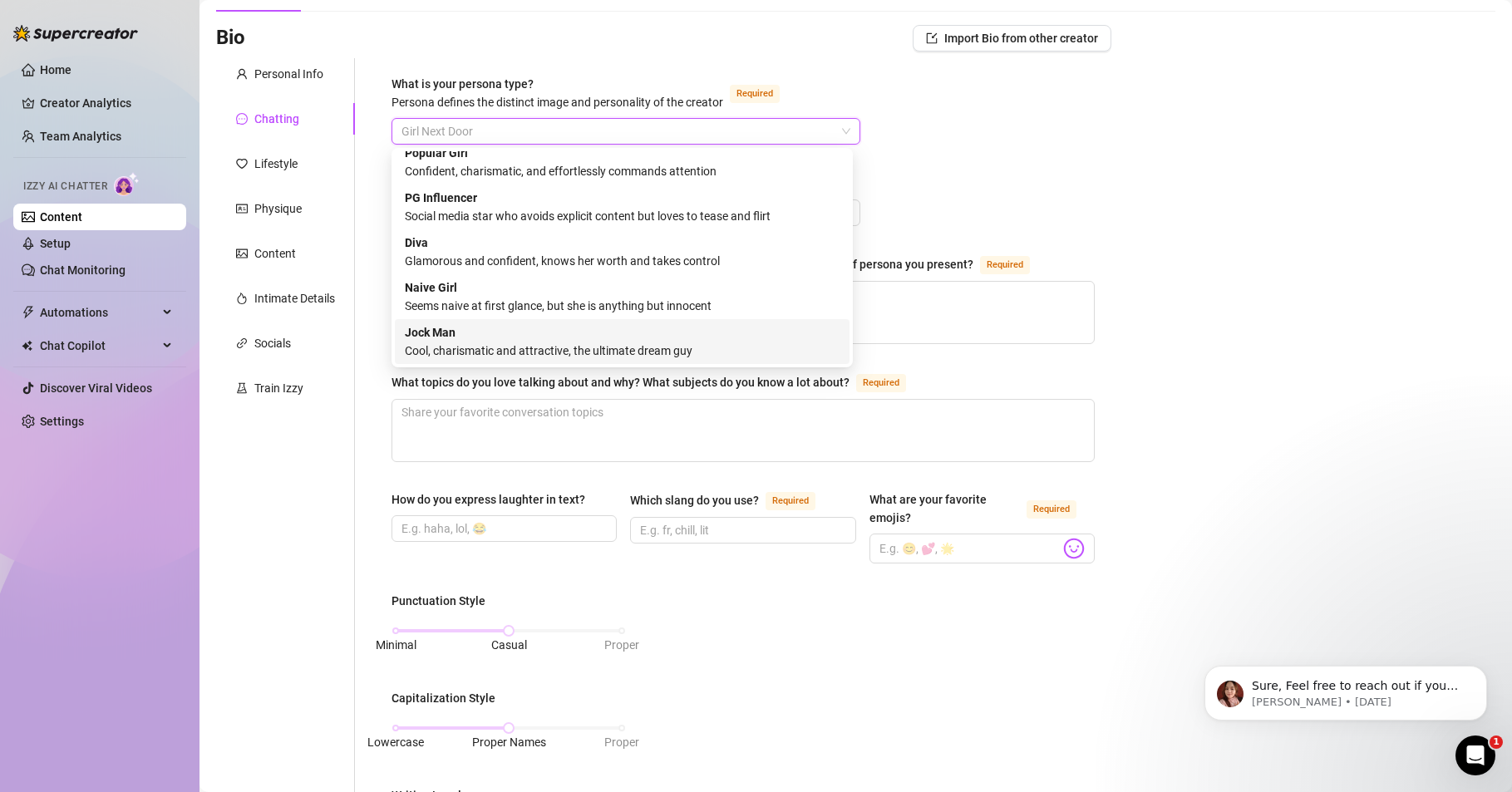
click at [535, 346] on div "Cool, charismatic and attractive, the ultimate dream guy" at bounding box center [622, 350] width 434 height 18
click at [510, 127] on span "Jock Man" at bounding box center [626, 131] width 449 height 25
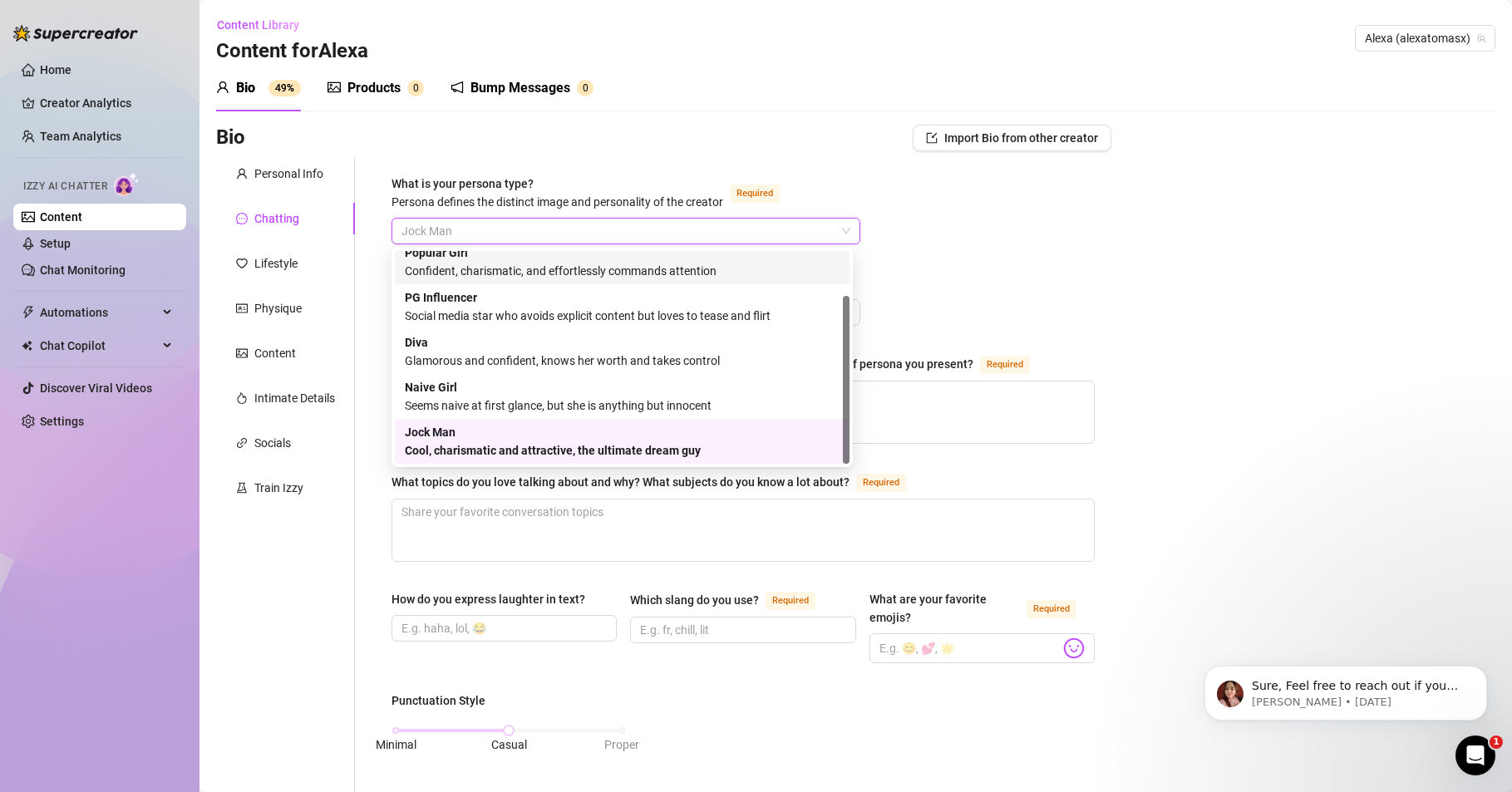
click at [1057, 280] on div "What is your persona type? [PERSON_NAME] defines the distinct image and persona…" at bounding box center [743, 787] width 703 height 1225
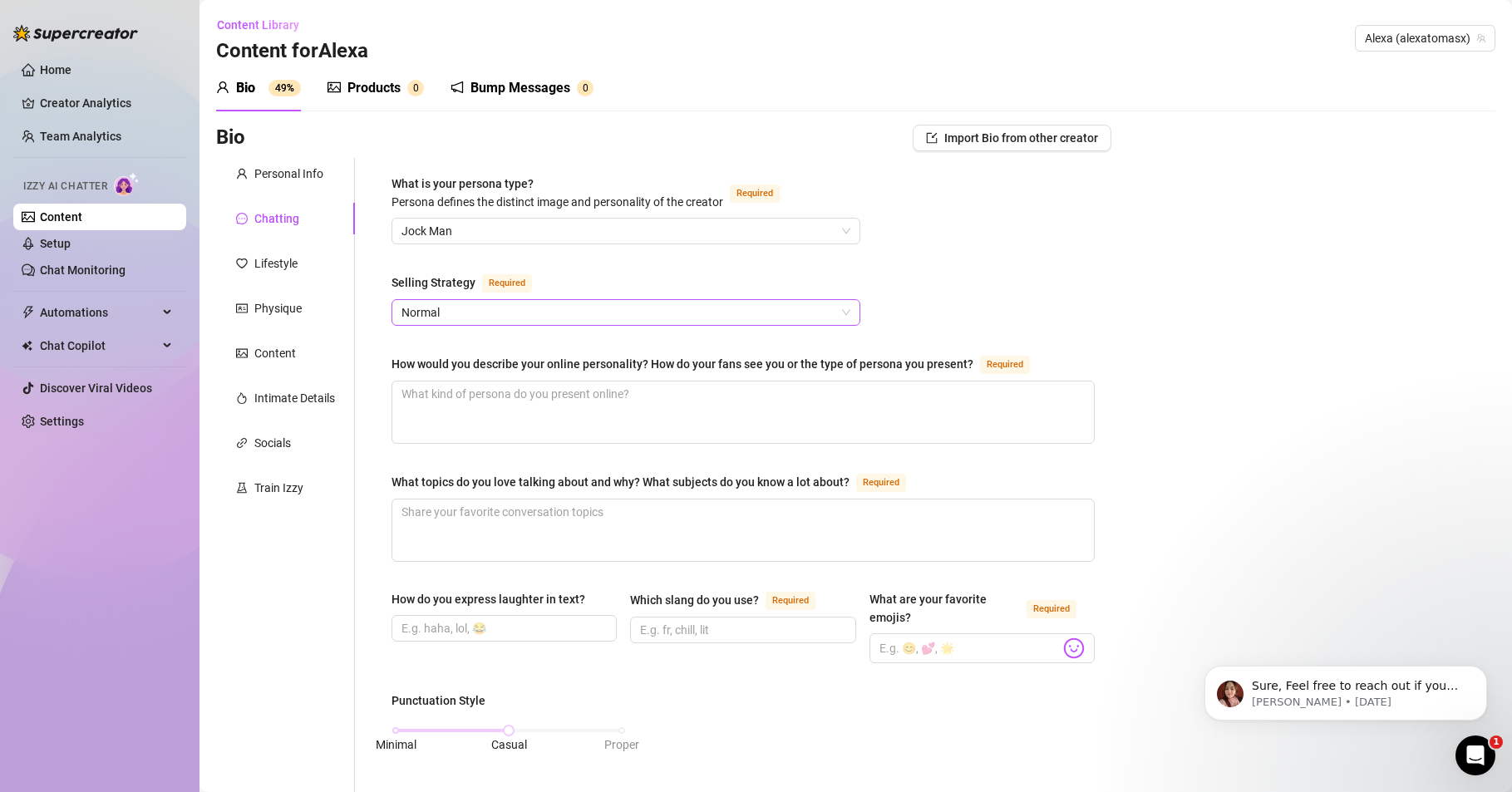
click at [491, 303] on span "Normal" at bounding box center [626, 312] width 449 height 25
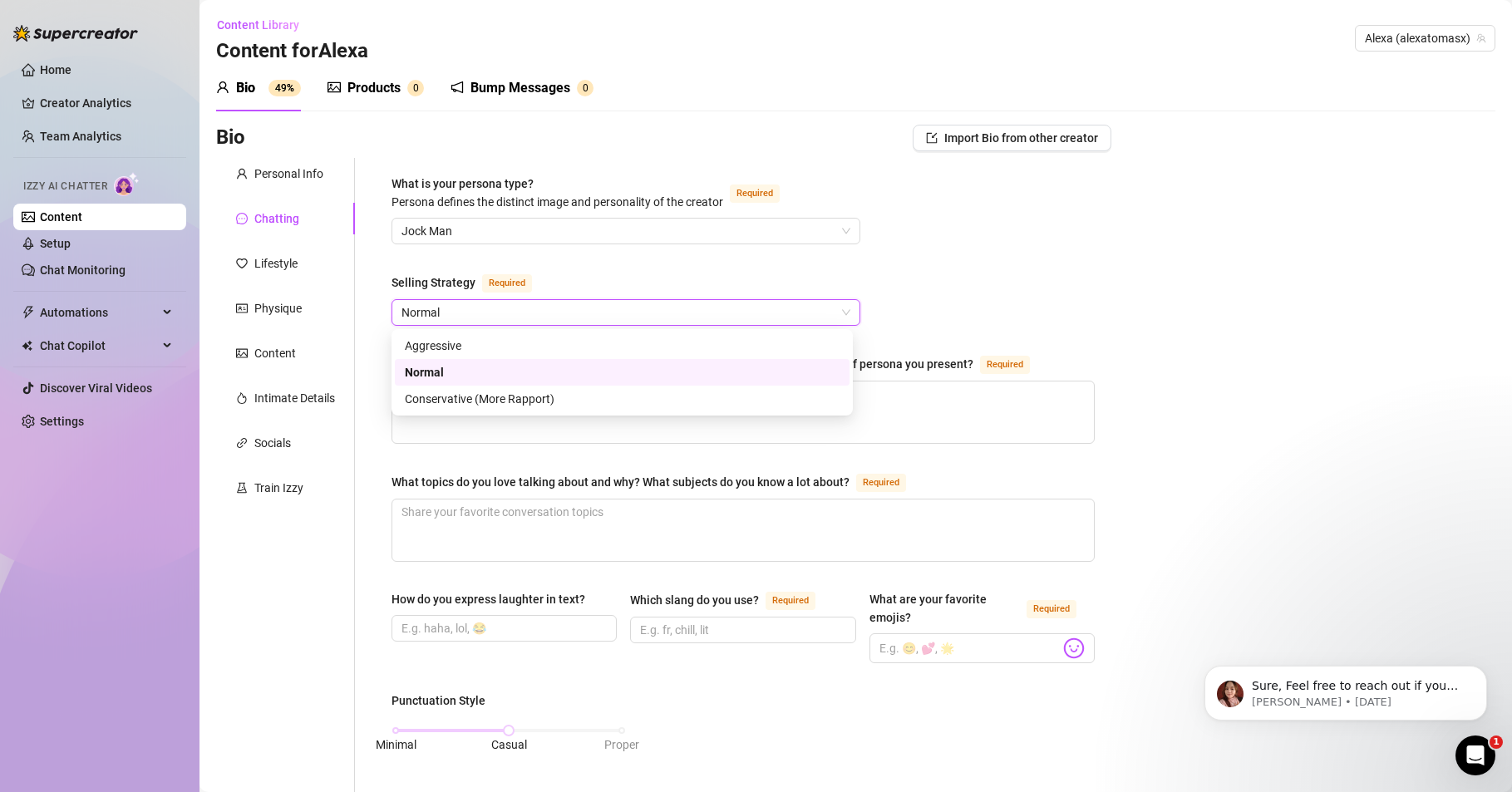
click at [945, 304] on div "What is your persona type? [PERSON_NAME] defines the distinct image and persona…" at bounding box center [743, 787] width 703 height 1225
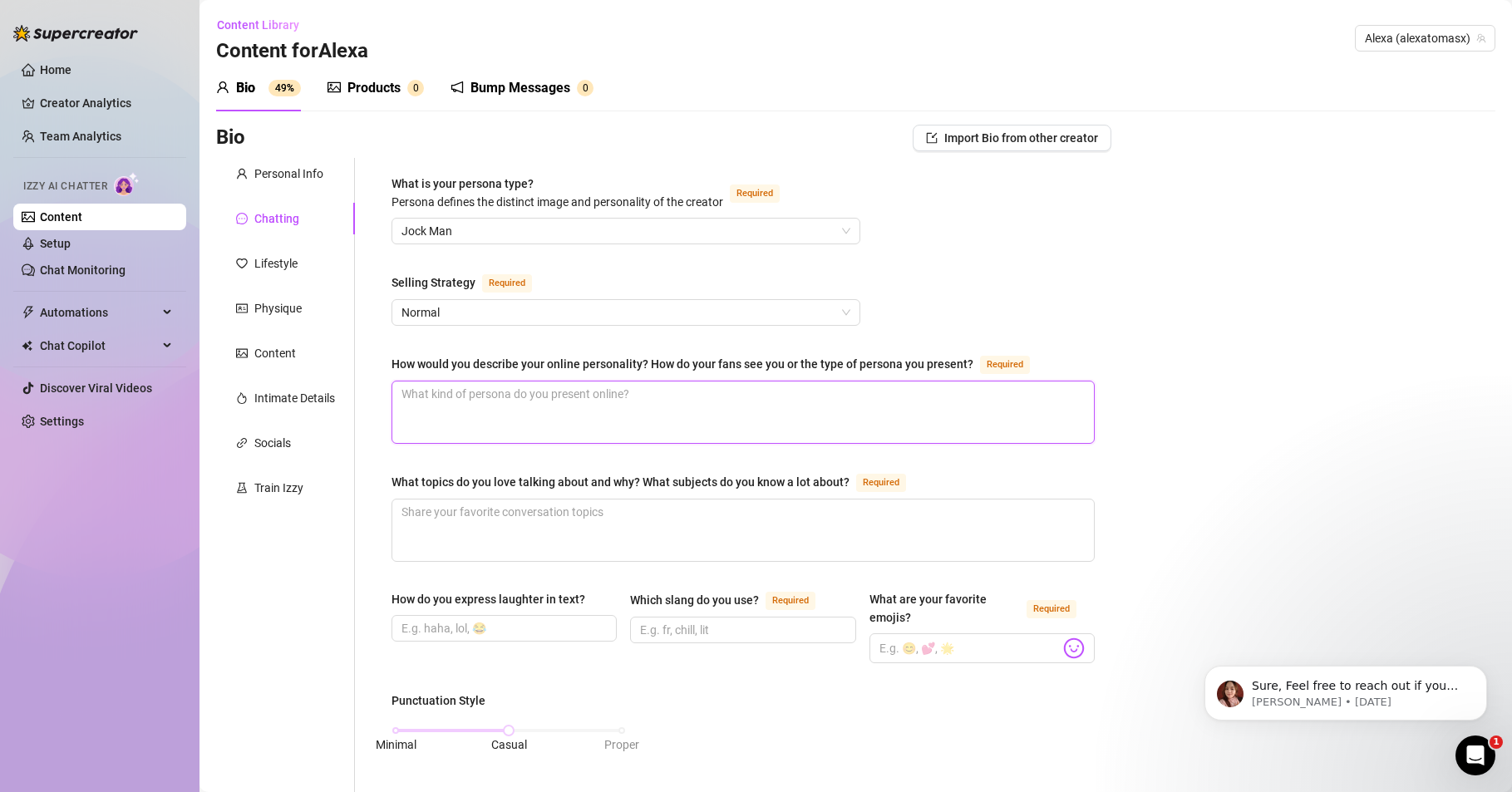
click at [430, 388] on textarea "How would you describe your online personality? How do your fans see you or the…" at bounding box center [743, 412] width 701 height 62
paste textarea "Soy una mujer tranquila, creativa, sencilla, con humor, simpática, dulce y a la…"
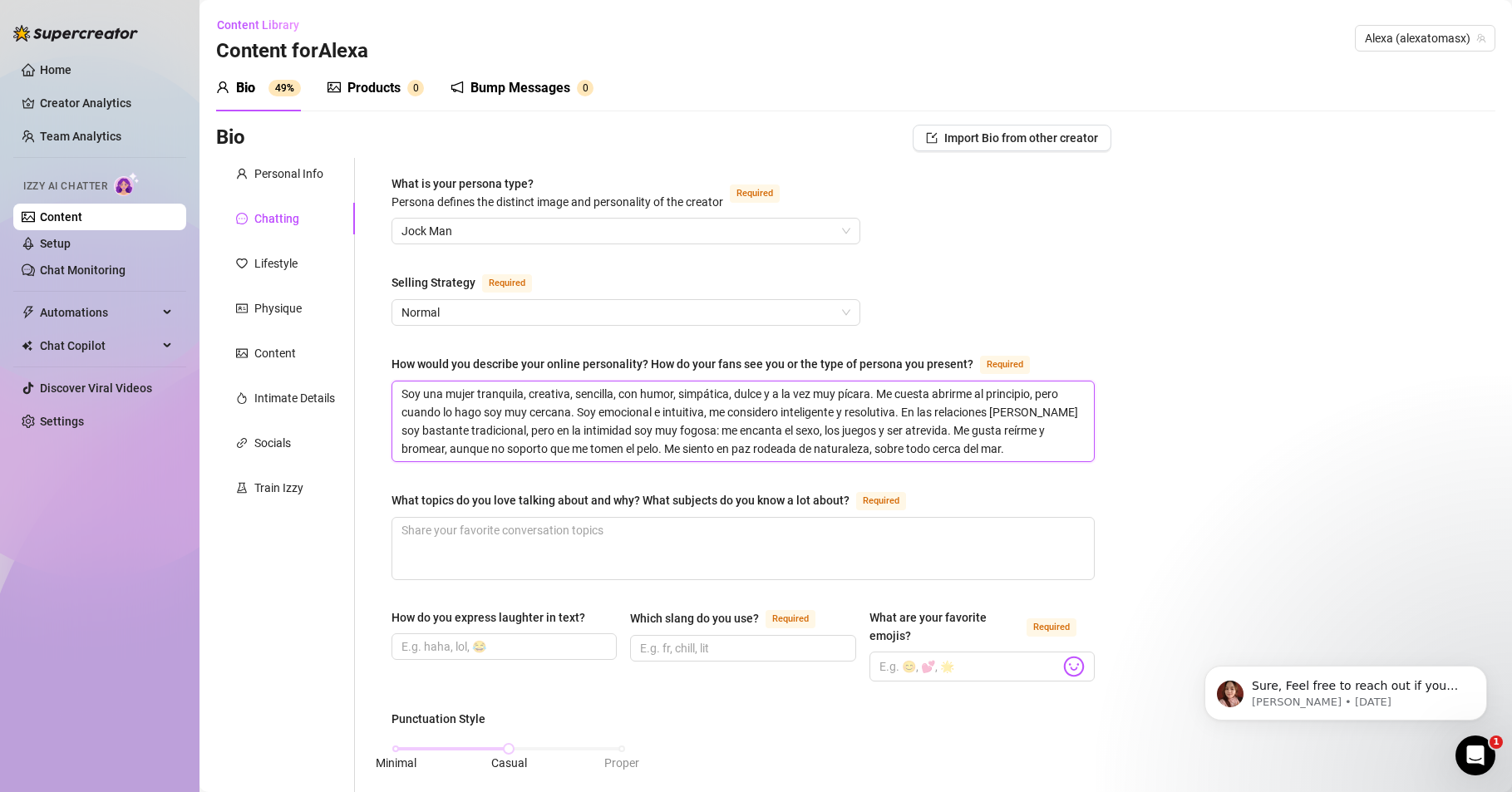
scroll to position [0, 0]
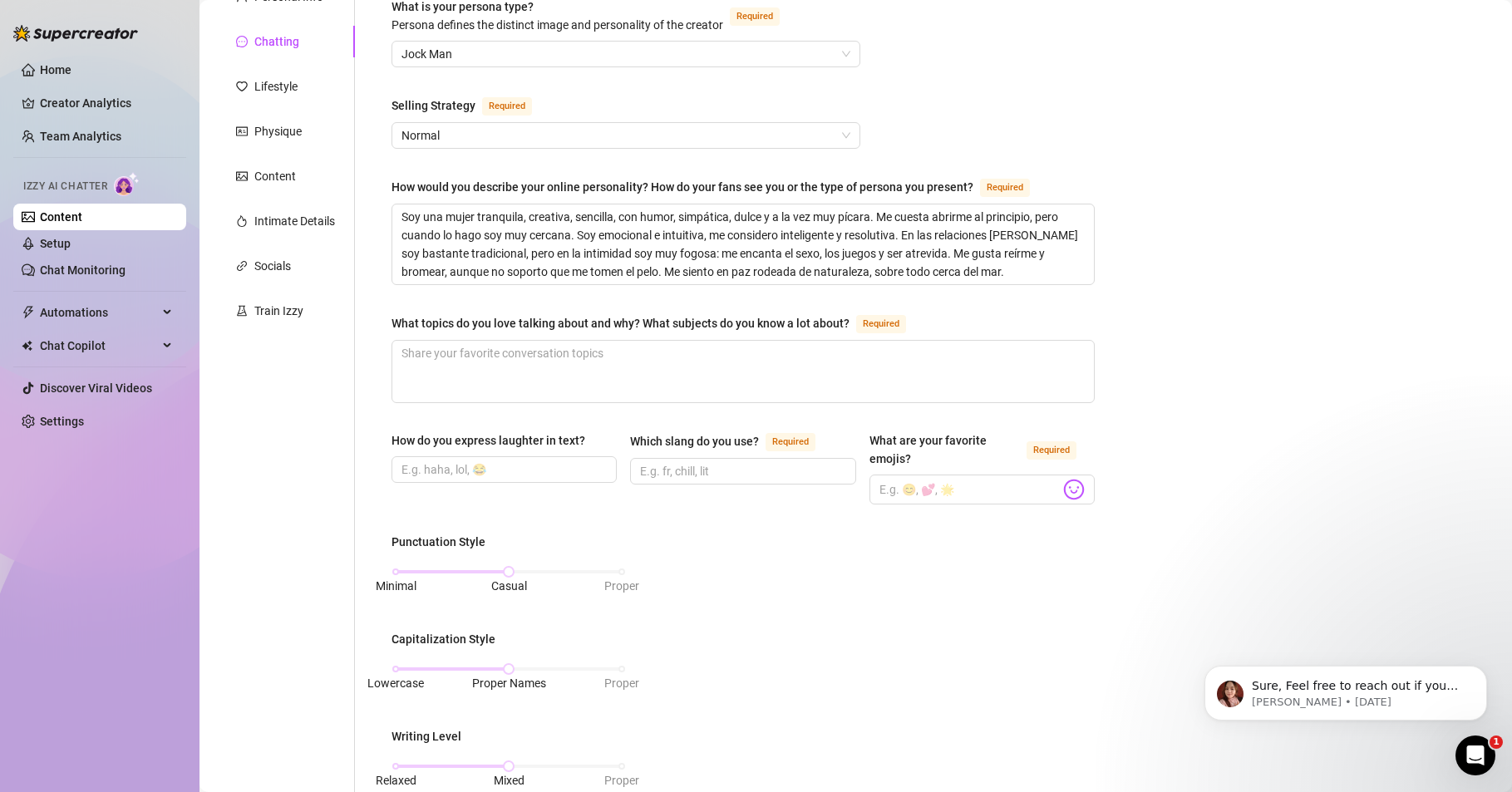
scroll to position [199, 0]
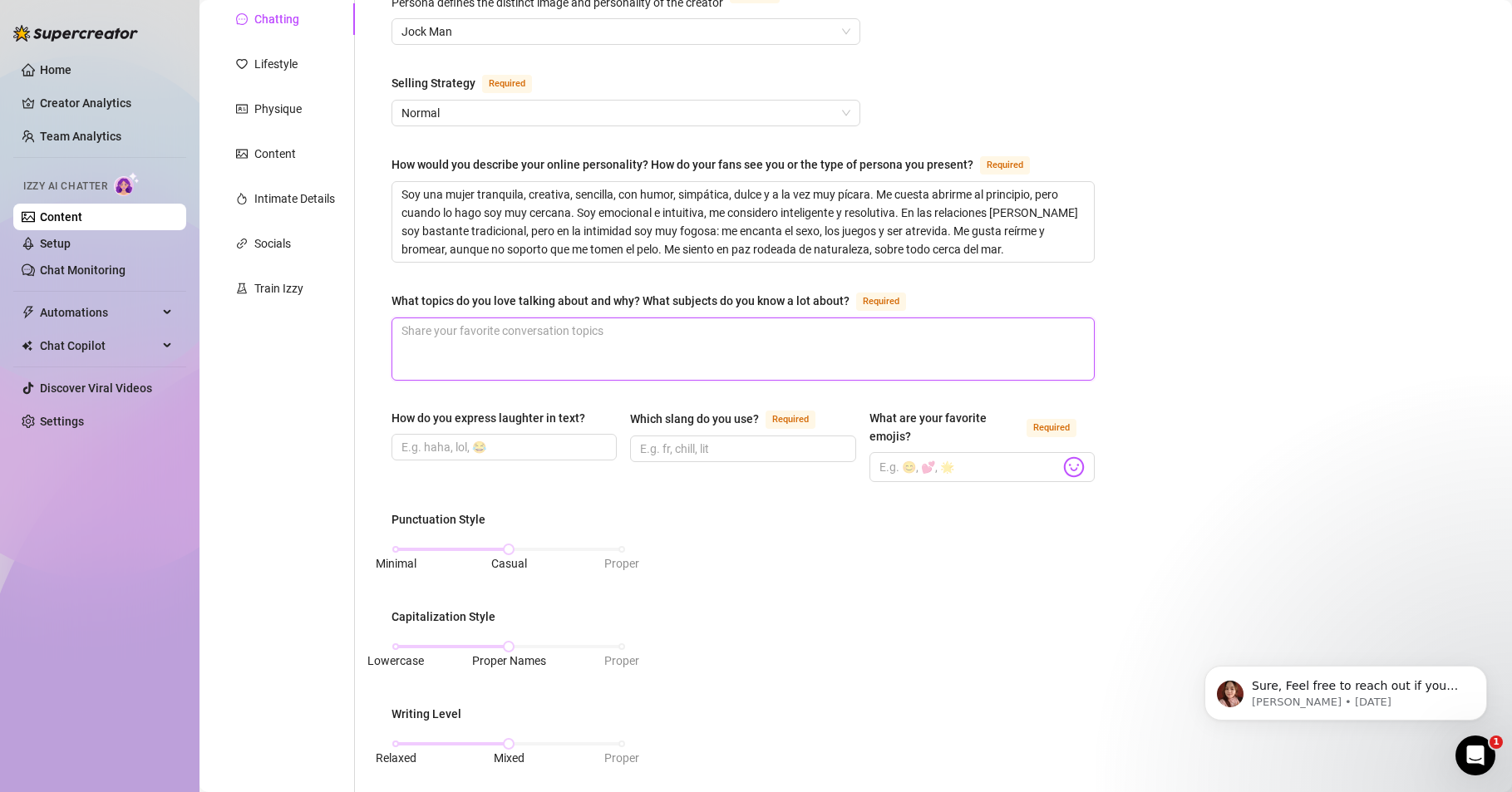
click at [466, 348] on textarea "What topics do you love talking about and why? What subjects do you know a lot …" at bounding box center [743, 350] width 701 height 62
paste textarea "Me encanta hablar de viajes, porque siempre he disfrutado descubriendo lugares …"
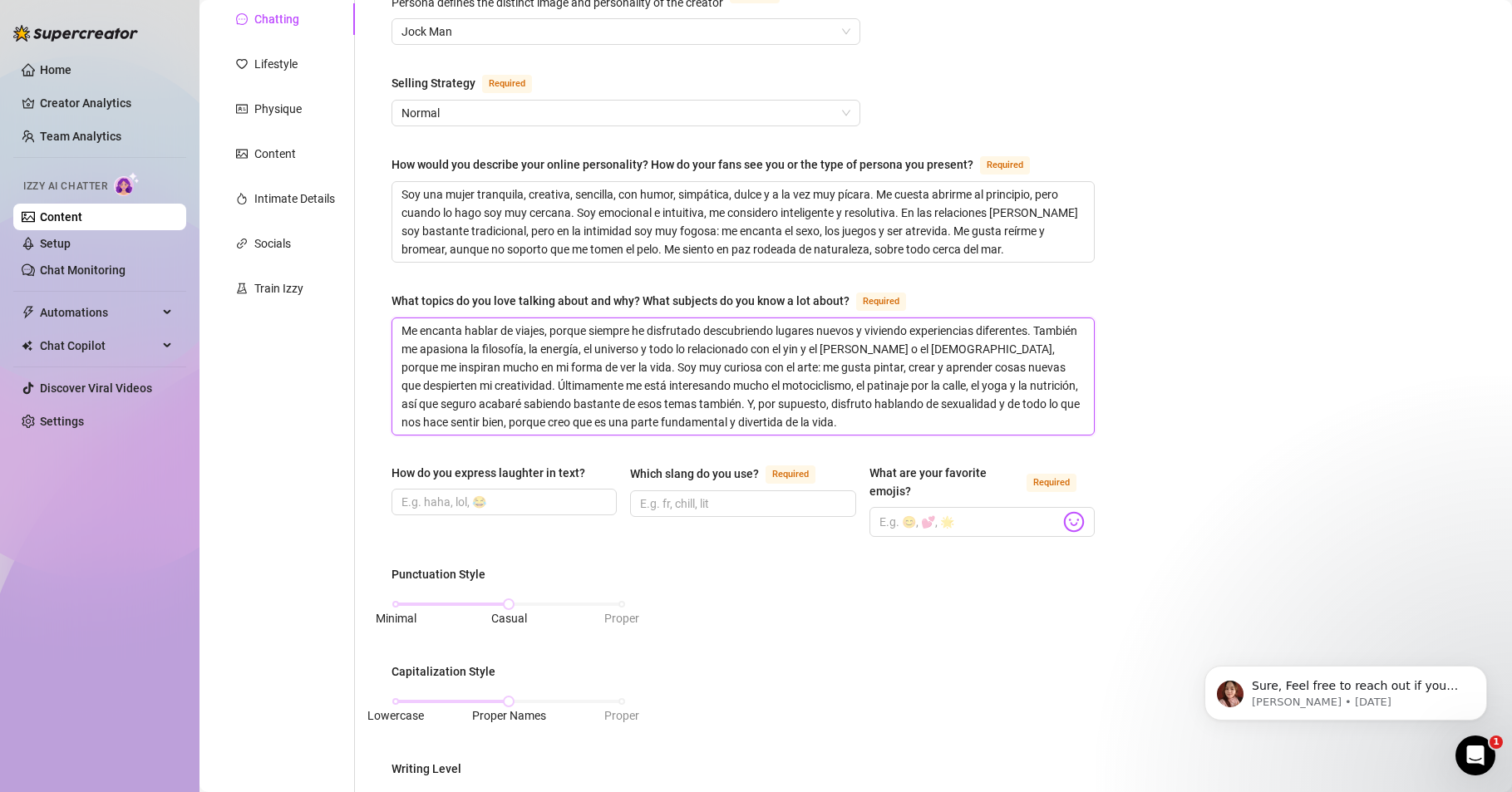
scroll to position [0, 0]
click at [1135, 380] on div "Bio Import Bio from other creator Personal Info Chatting Lifestyle Physique Con…" at bounding box center [855, 655] width 1280 height 1461
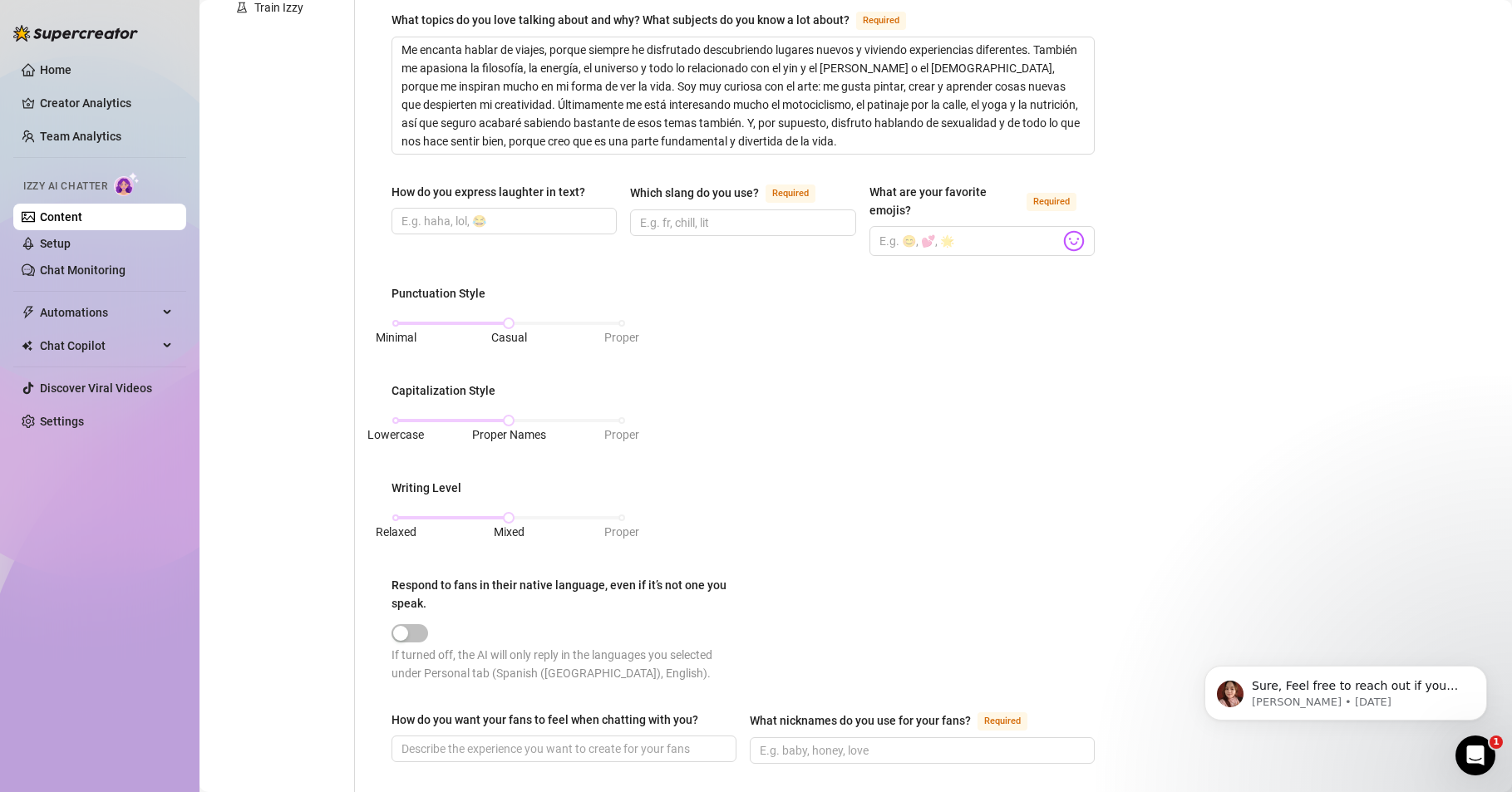
scroll to position [100, 0]
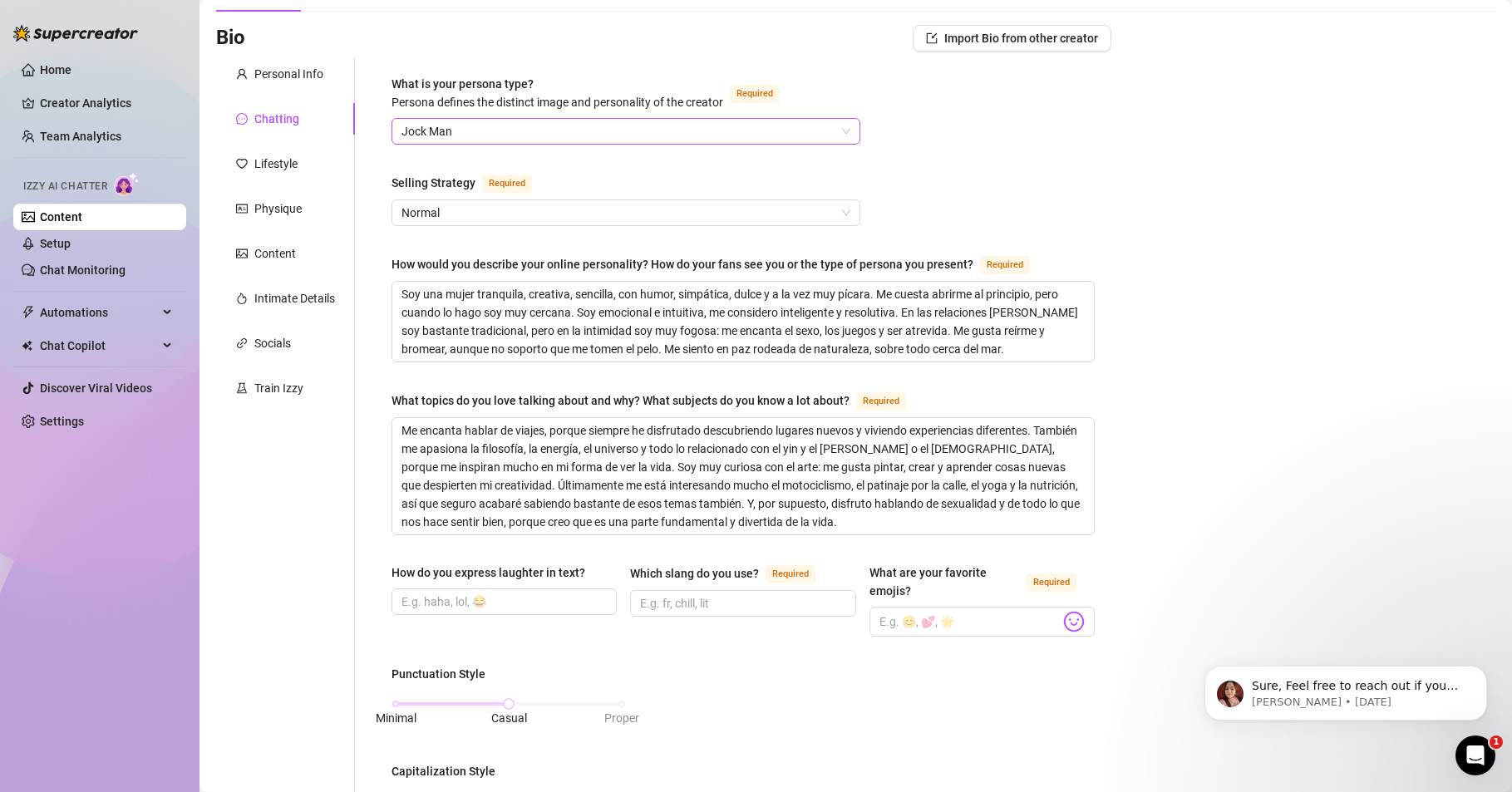
click at [580, 127] on span "Jock Man" at bounding box center [626, 131] width 449 height 25
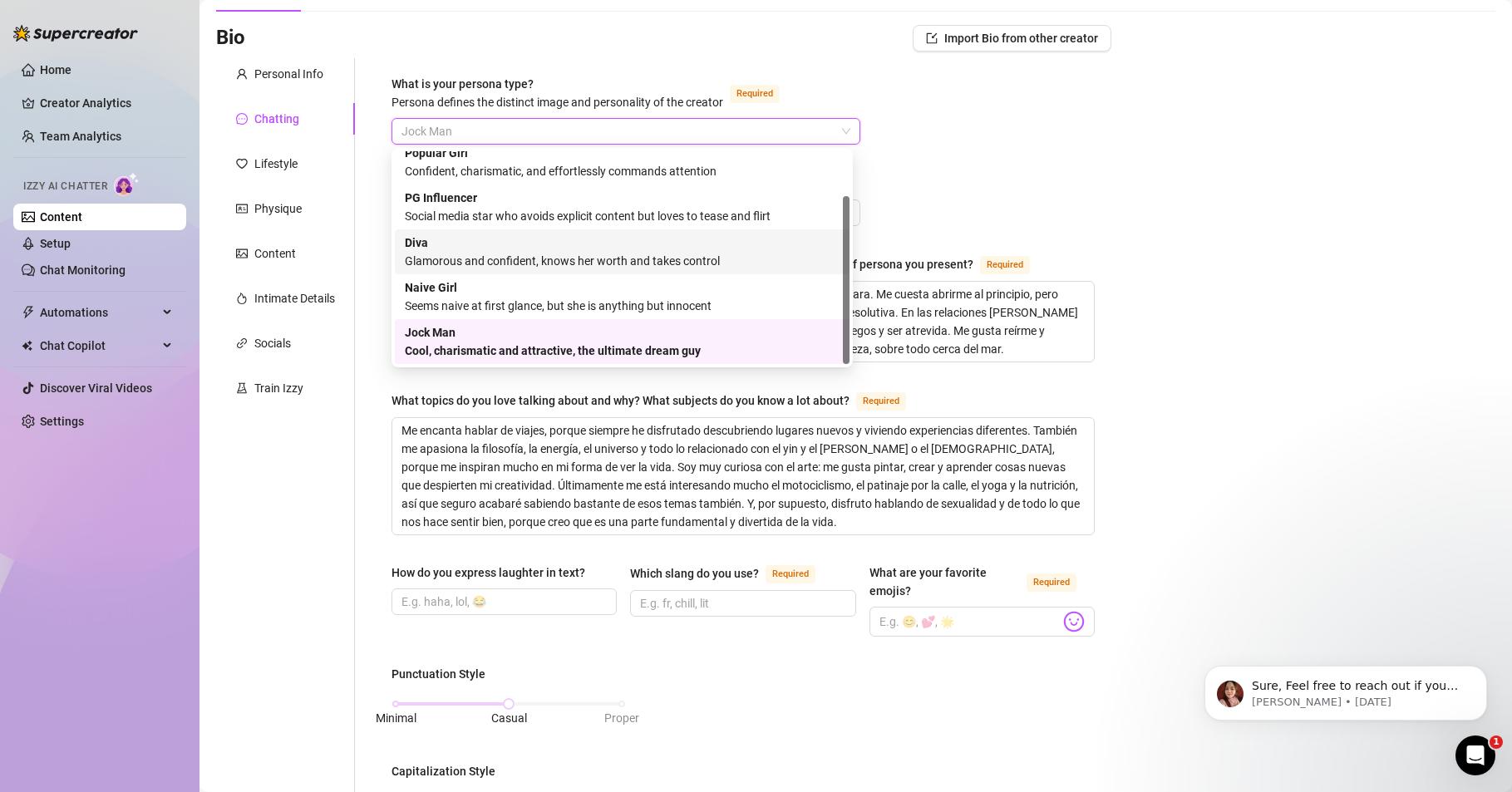
click at [463, 249] on div "[PERSON_NAME] and confident, knows her worth and takes control" at bounding box center [622, 251] width 434 height 36
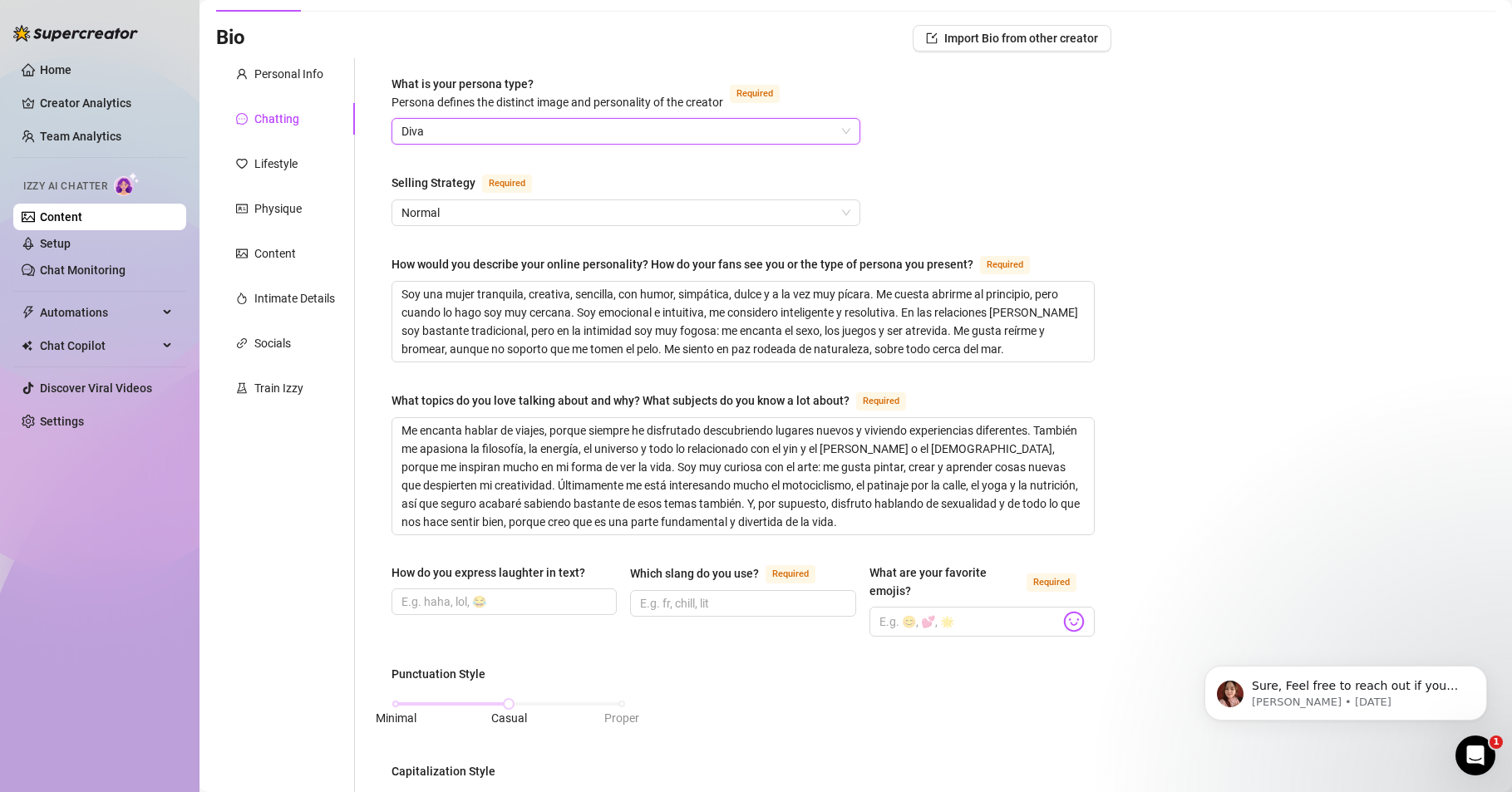
click at [1236, 188] on div "Bio Import Bio from other creator Personal Info Chatting Lifestyle Physique Con…" at bounding box center [855, 755] width 1280 height 1461
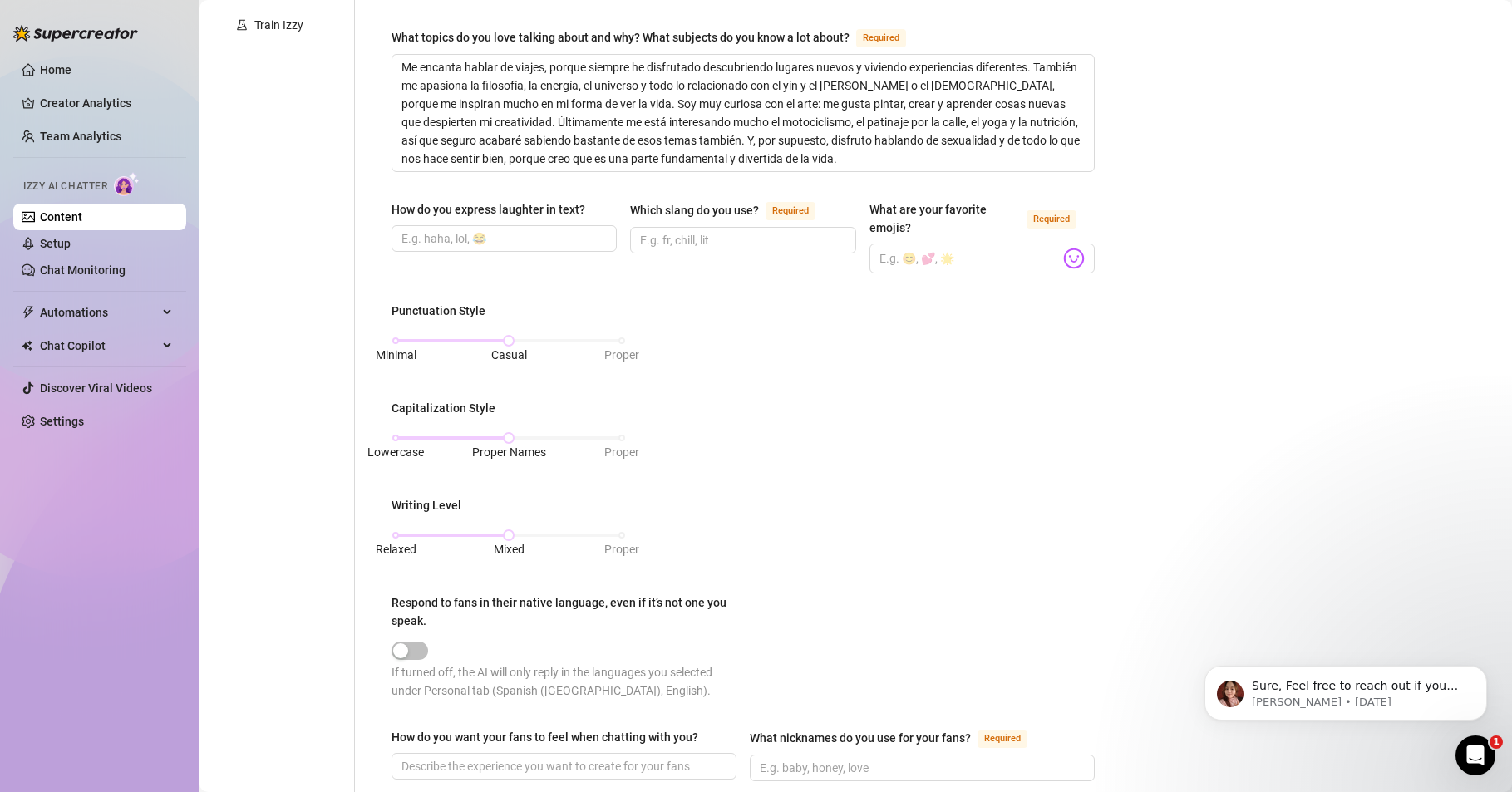
scroll to position [499, 0]
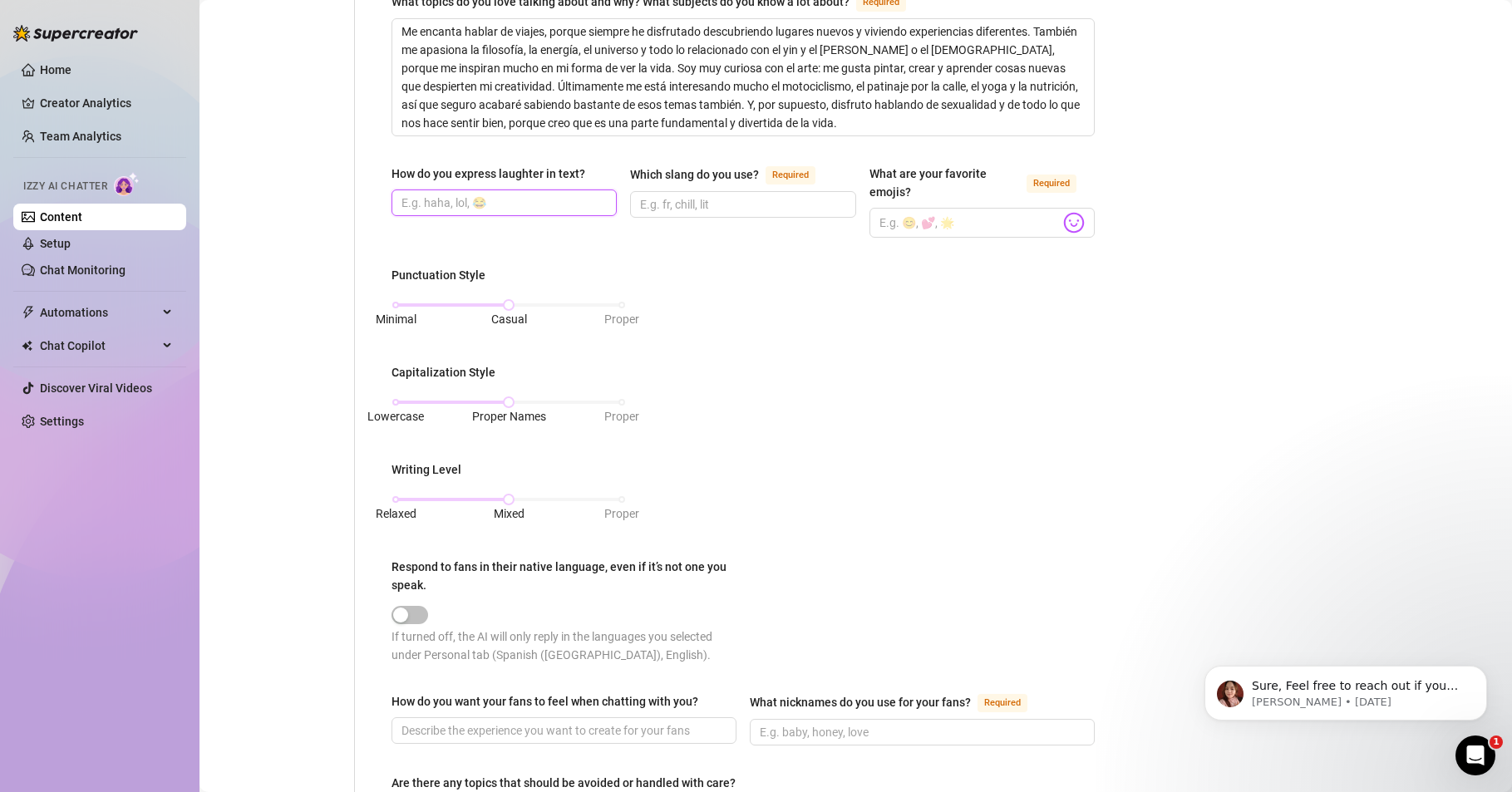
click at [444, 198] on input "How do you express laughter in text?" at bounding box center [503, 203] width 202 height 18
drag, startPoint x: 482, startPoint y: 204, endPoint x: 539, endPoint y: 211, distance: 57.4
click at [539, 211] on input "jajajaja, jajjajaj, [GEOGRAPHIC_DATA], [GEOGRAPHIC_DATA]" at bounding box center [503, 203] width 202 height 18
click at [543, 203] on input "jajajaja, jajjajaj, [GEOGRAPHIC_DATA]" at bounding box center [503, 203] width 202 height 18
paste input "hahaahha,"
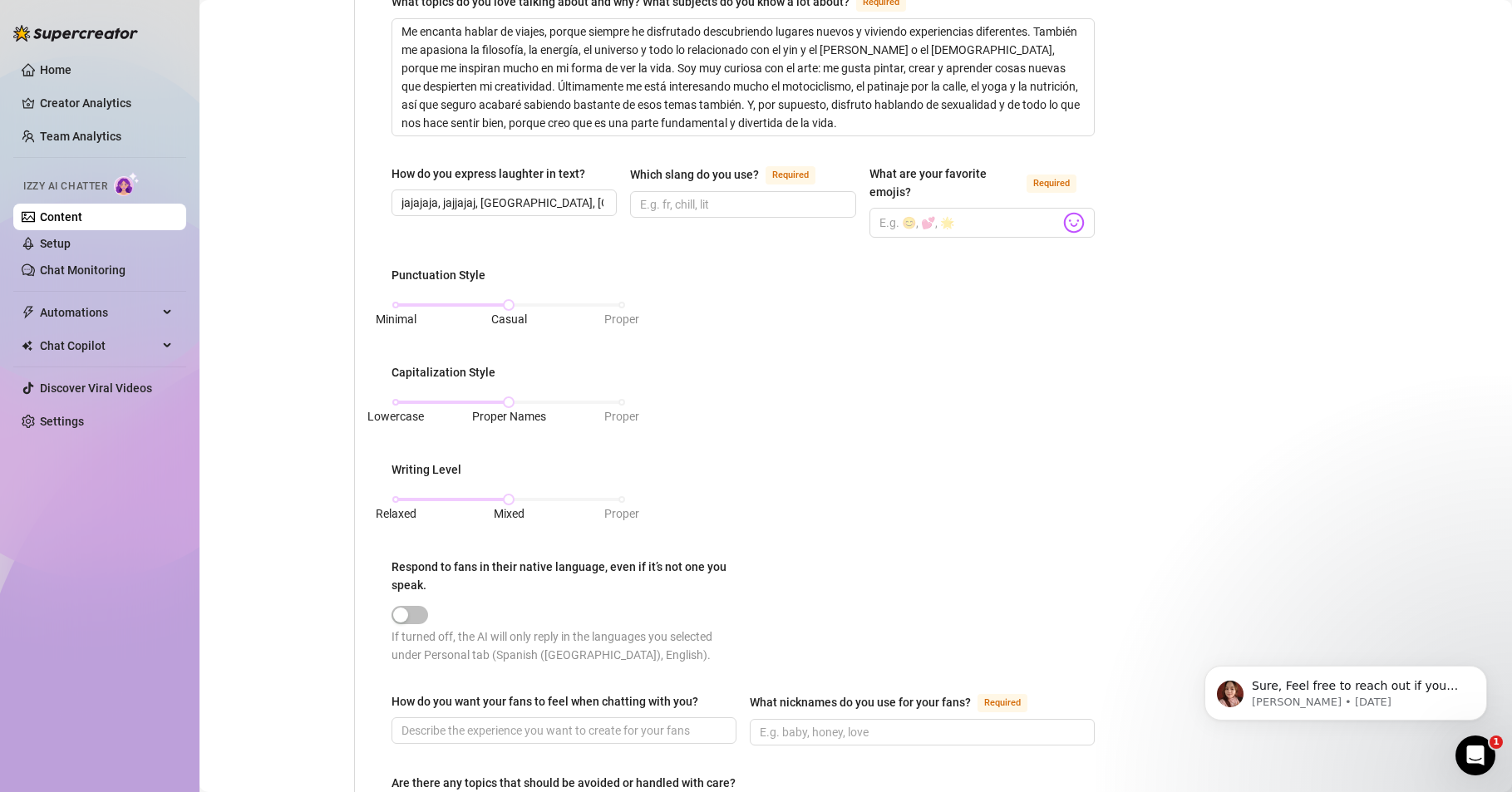
click at [758, 293] on div "Punctuation Style Minimal Casual Proper Capitalization Style Lowercase Proper N…" at bounding box center [743, 472] width 703 height 413
click at [400, 201] on span "jajajaja, jajjajaj, [GEOGRAPHIC_DATA], [GEOGRAPHIC_DATA]" at bounding box center [504, 202] width 225 height 26
click at [400, 202] on span "jajajaja, jajjajaj, [GEOGRAPHIC_DATA], [GEOGRAPHIC_DATA]" at bounding box center [504, 202] width 225 height 26
click at [402, 201] on input "jajajaja, jajjajaj, [GEOGRAPHIC_DATA], [GEOGRAPHIC_DATA]" at bounding box center [503, 203] width 202 height 18
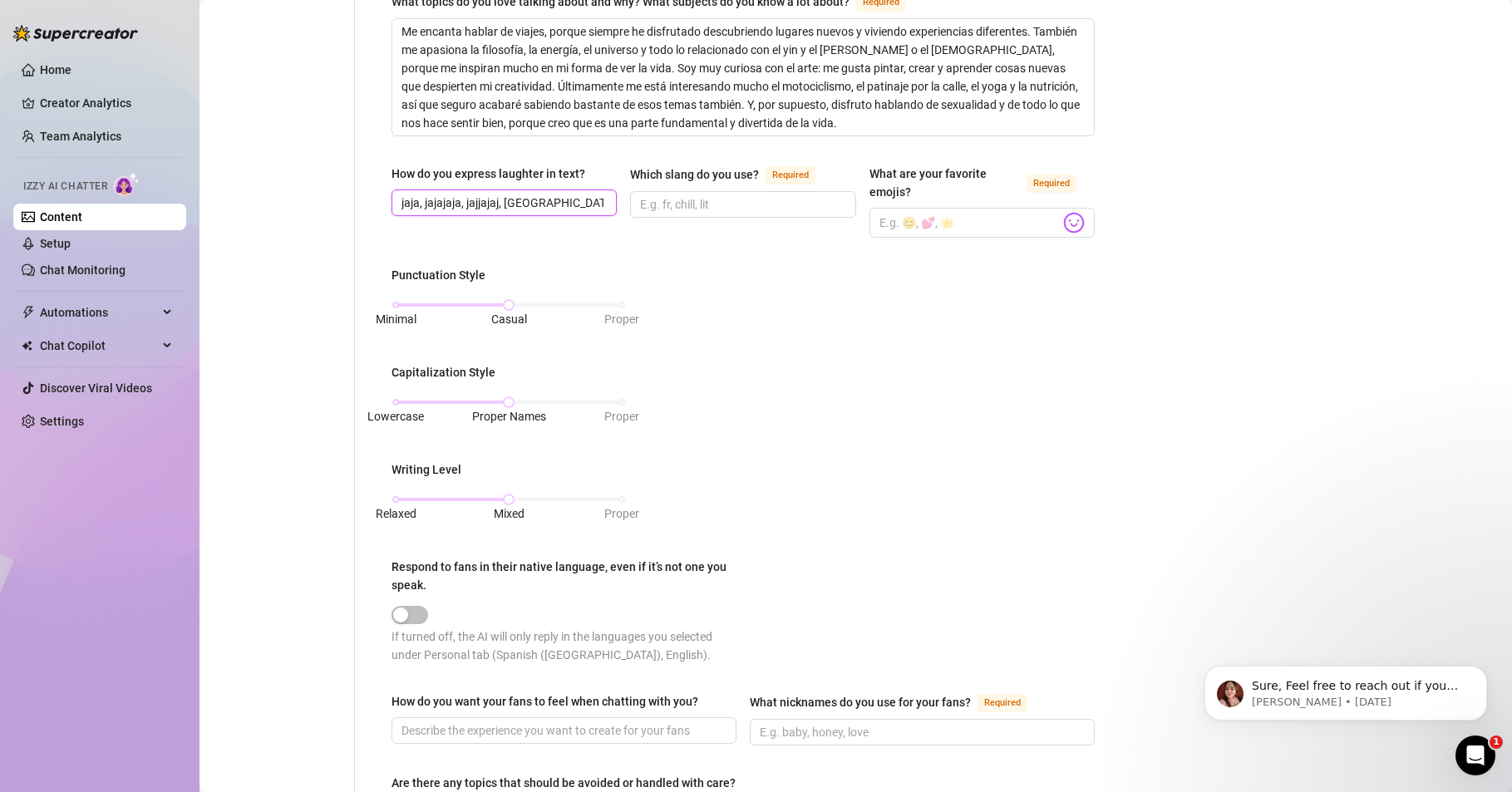
click at [507, 204] on input "jaja, jajajaja, jajjajaj, [GEOGRAPHIC_DATA], [GEOGRAPHIC_DATA]" at bounding box center [503, 203] width 202 height 18
click at [503, 204] on input "jaja, jajajaja, jajjajaj, [GEOGRAPHIC_DATA], [GEOGRAPHIC_DATA]" at bounding box center [503, 203] width 202 height 18
click at [710, 204] on input "Which slang do you use? Required" at bounding box center [741, 205] width 202 height 18
click at [1066, 223] on img at bounding box center [1074, 223] width 22 height 22
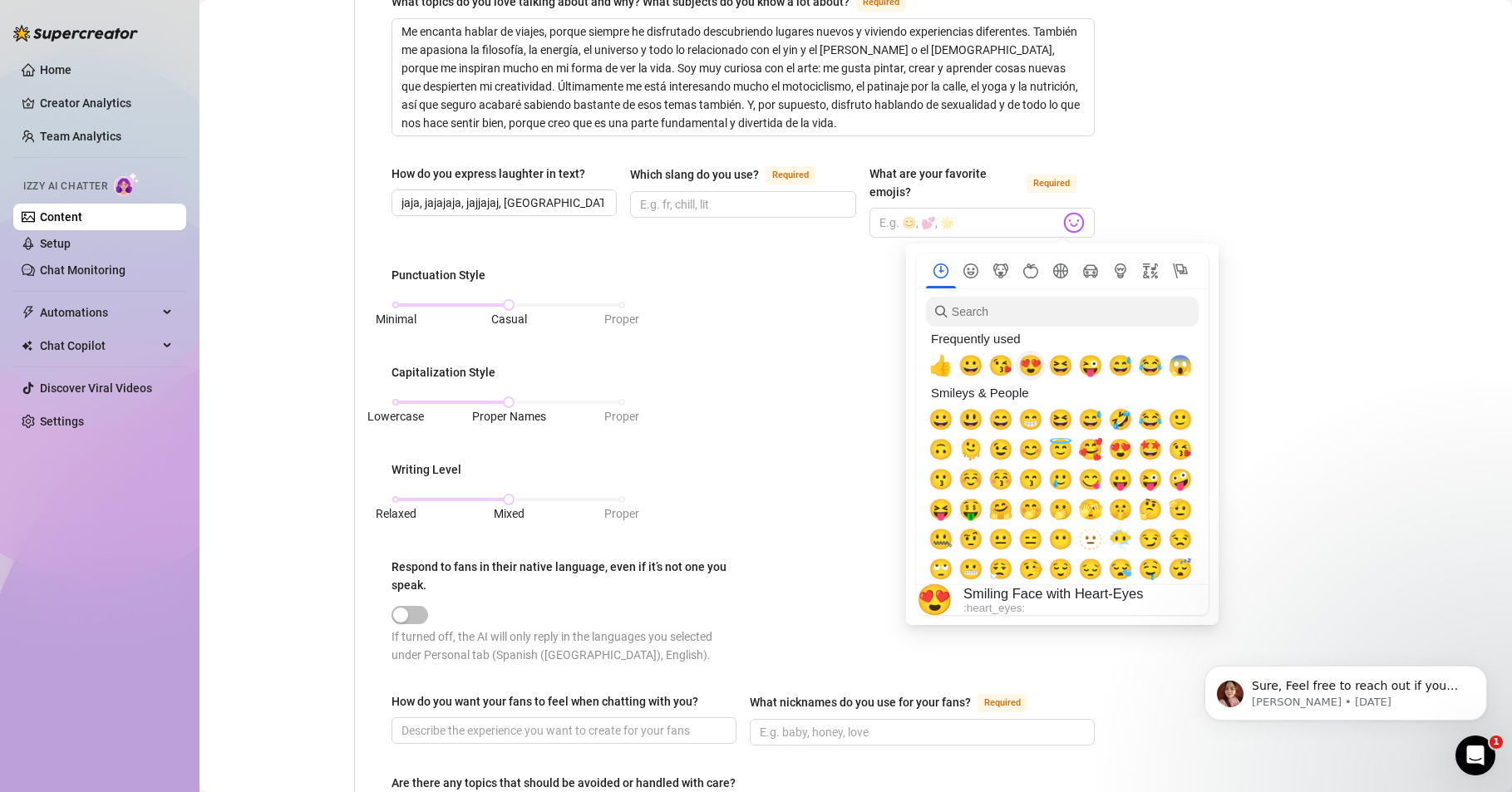
click at [1031, 361] on span "😍" at bounding box center [1030, 366] width 25 height 24
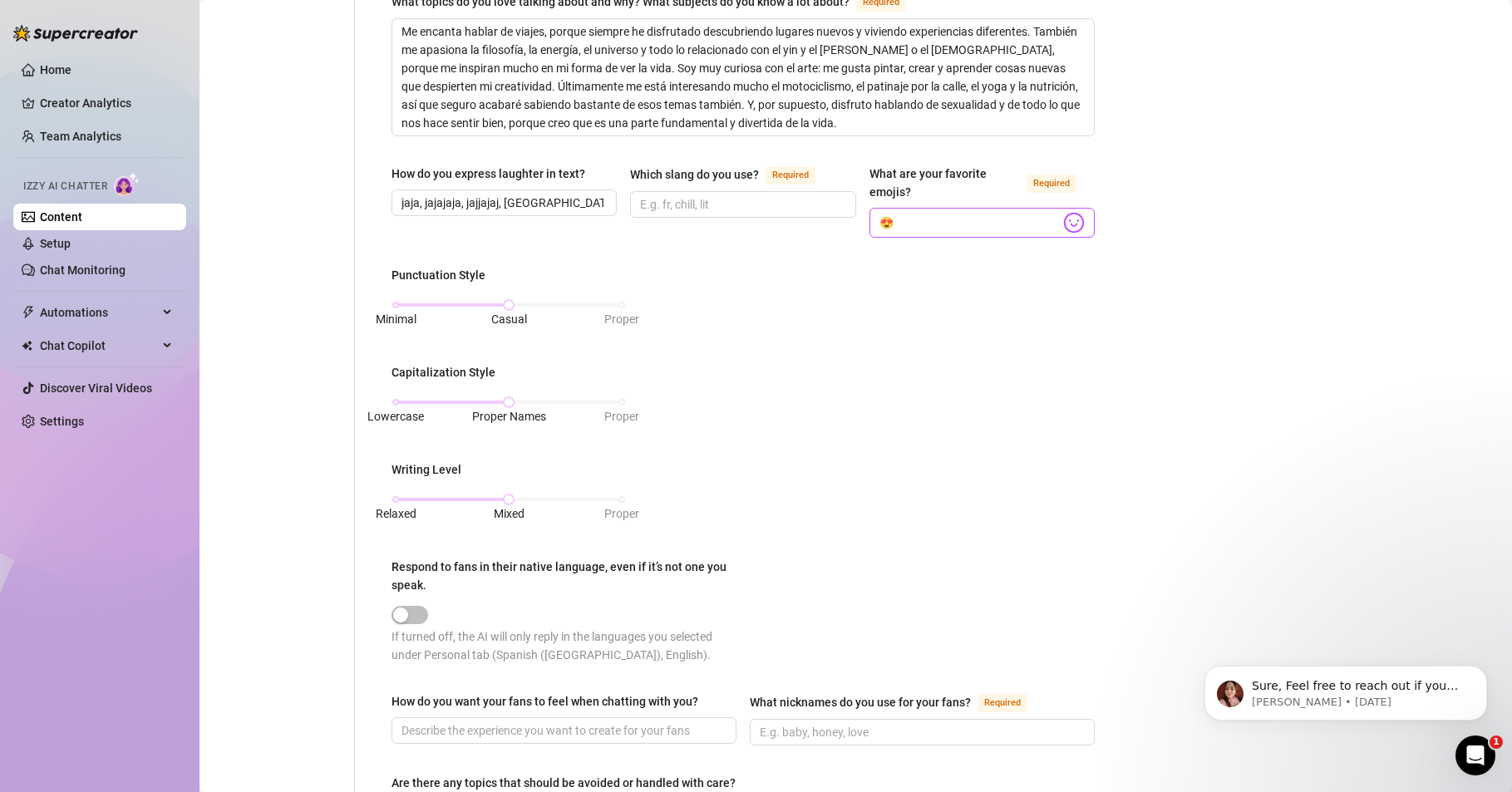
click at [1063, 225] on img at bounding box center [1074, 223] width 22 height 22
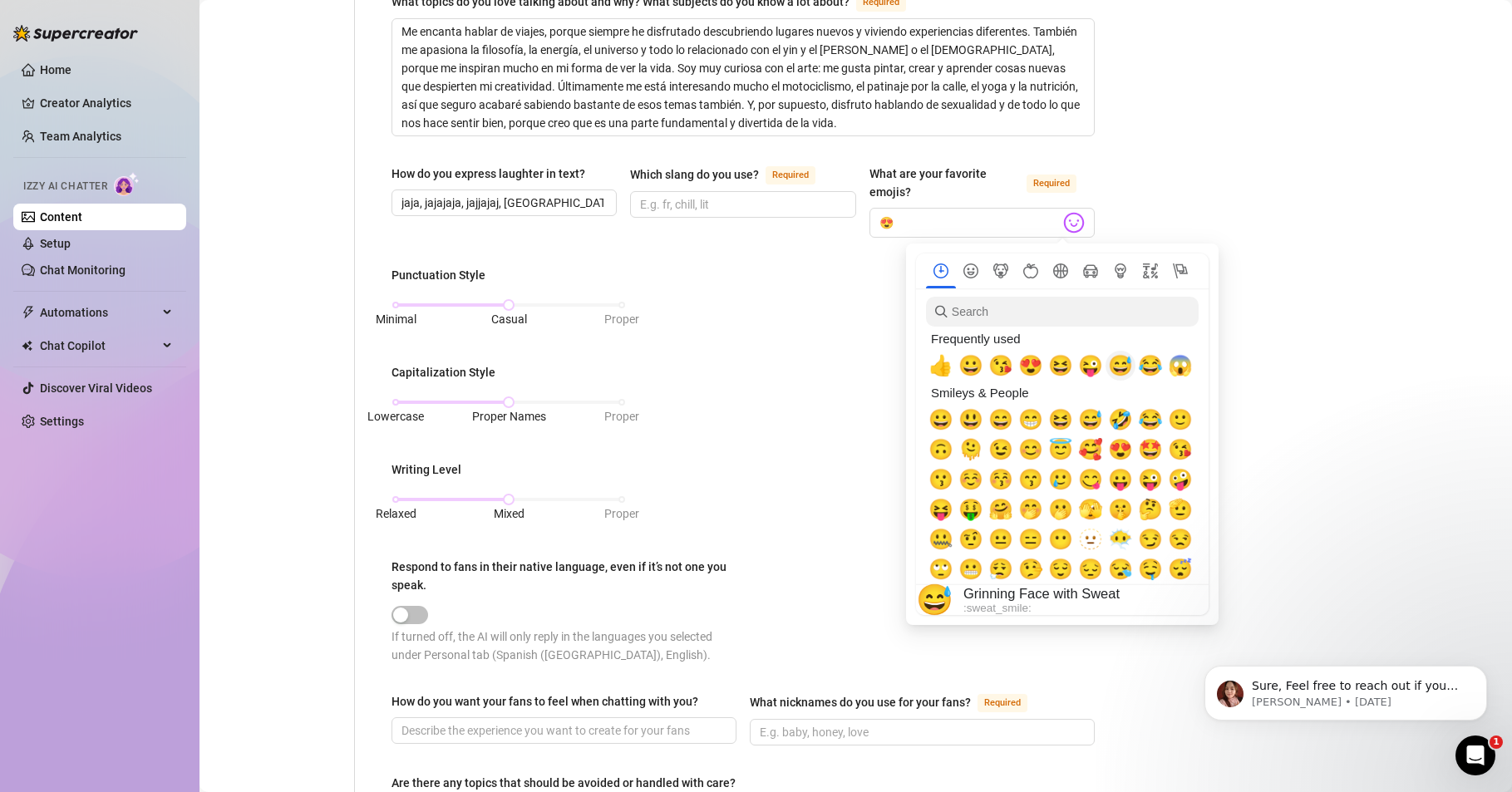
click at [1119, 367] on span "😅" at bounding box center [1120, 366] width 25 height 24
click at [1063, 221] on img at bounding box center [1074, 223] width 22 height 22
click at [1088, 450] on span "🥰" at bounding box center [1090, 450] width 25 height 24
click at [1063, 221] on img at bounding box center [1074, 223] width 22 height 22
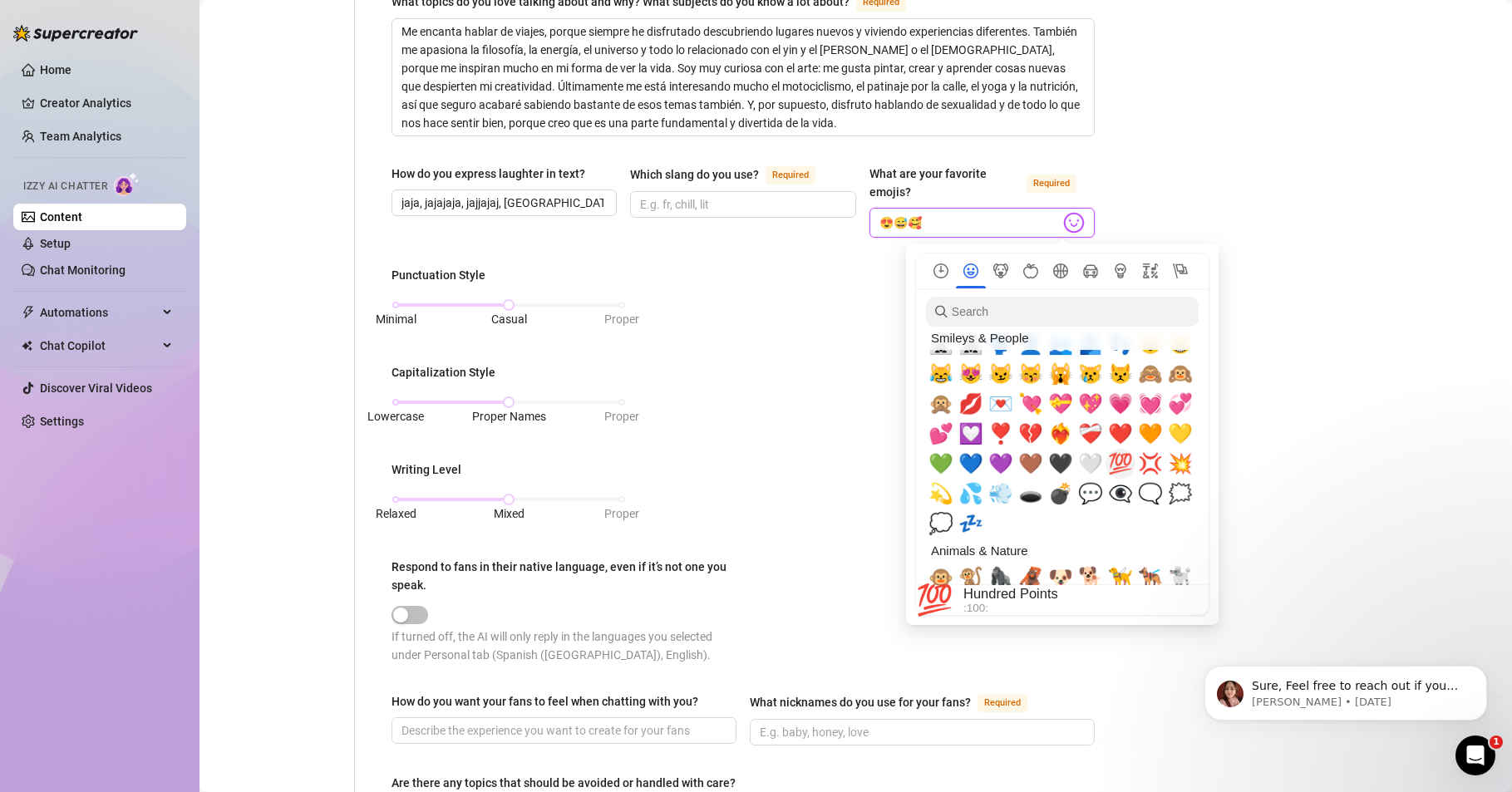
scroll to position [1596, 0]
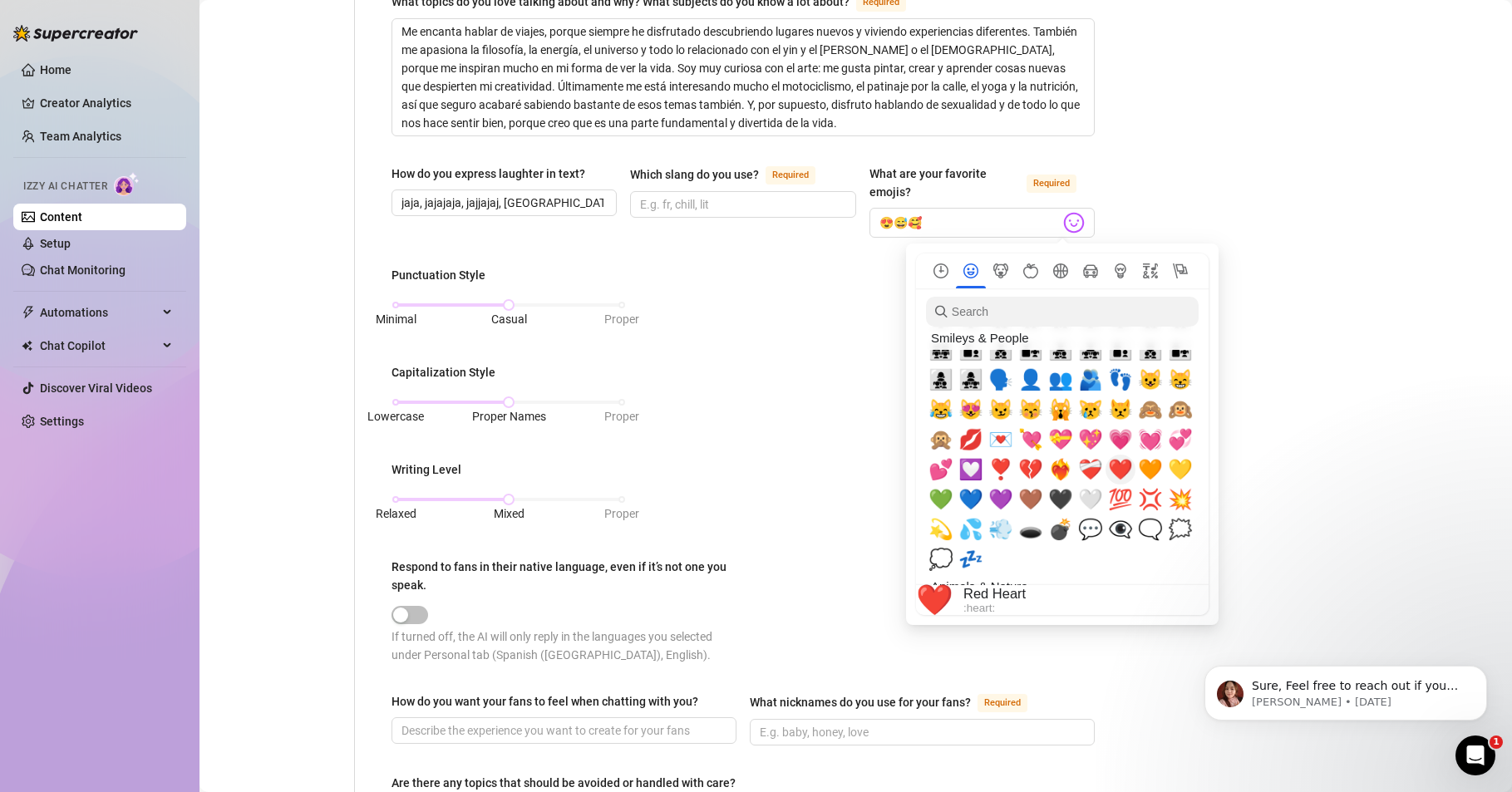
click at [1122, 472] on span "❤️" at bounding box center [1120, 470] width 25 height 24
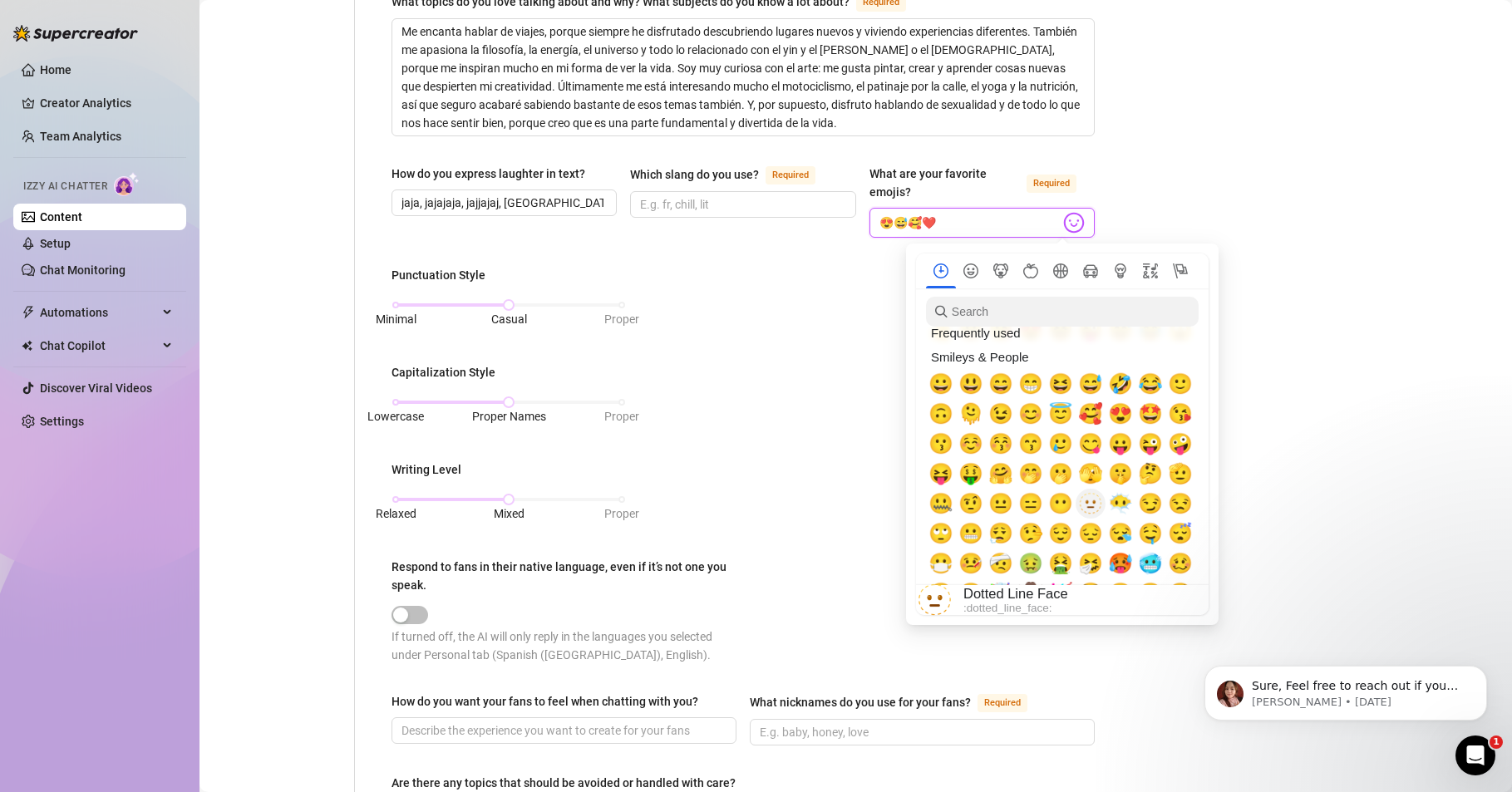
scroll to position [0, 0]
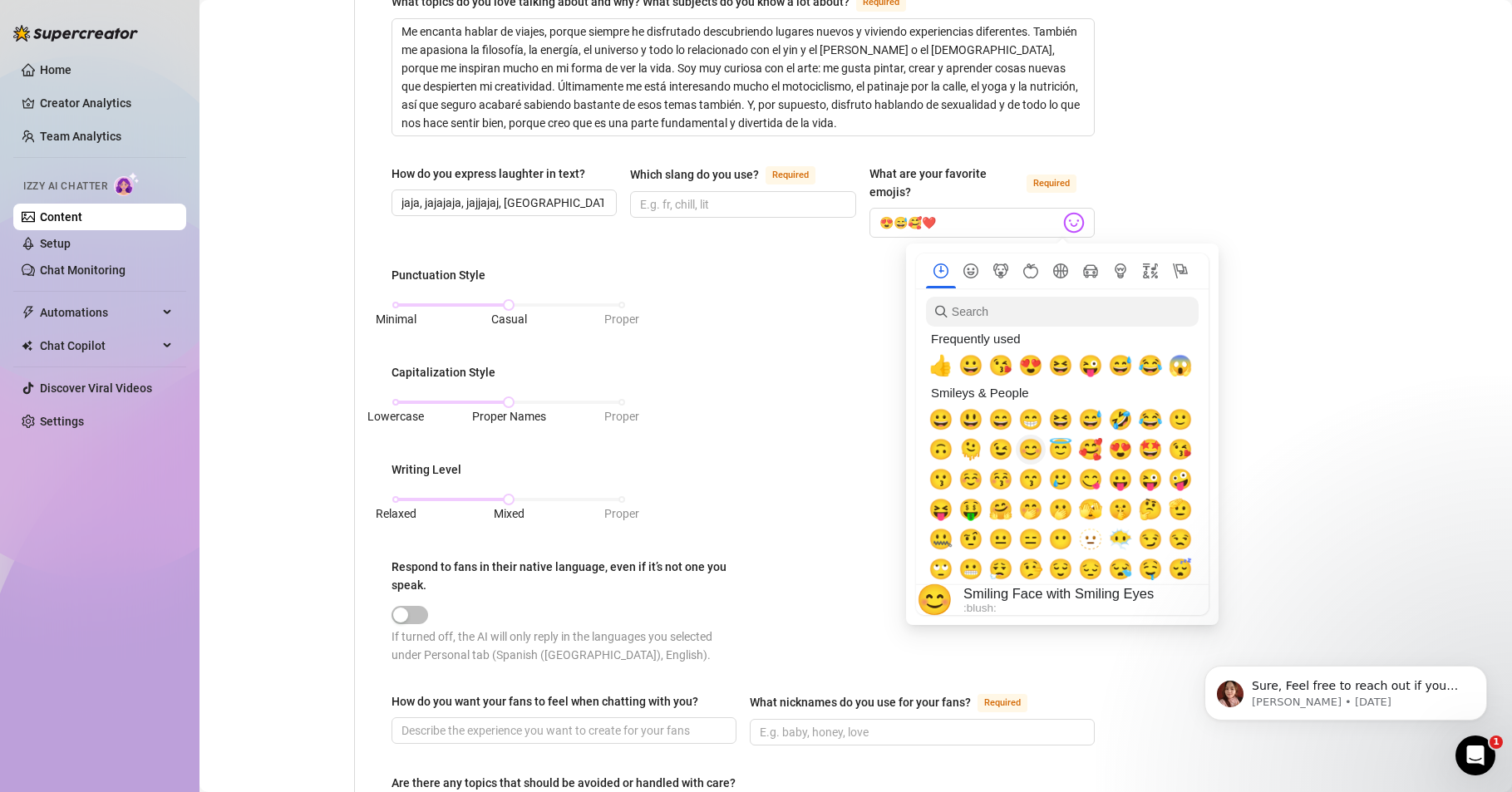
click at [1032, 452] on span "😊" at bounding box center [1030, 450] width 25 height 24
click at [998, 482] on span "😚" at bounding box center [1000, 480] width 25 height 24
click at [1058, 417] on span "😆" at bounding box center [1060, 420] width 25 height 24
click at [1148, 419] on span "😂" at bounding box center [1150, 420] width 25 height 24
click at [1056, 481] on span "🥲" at bounding box center [1060, 480] width 25 height 24
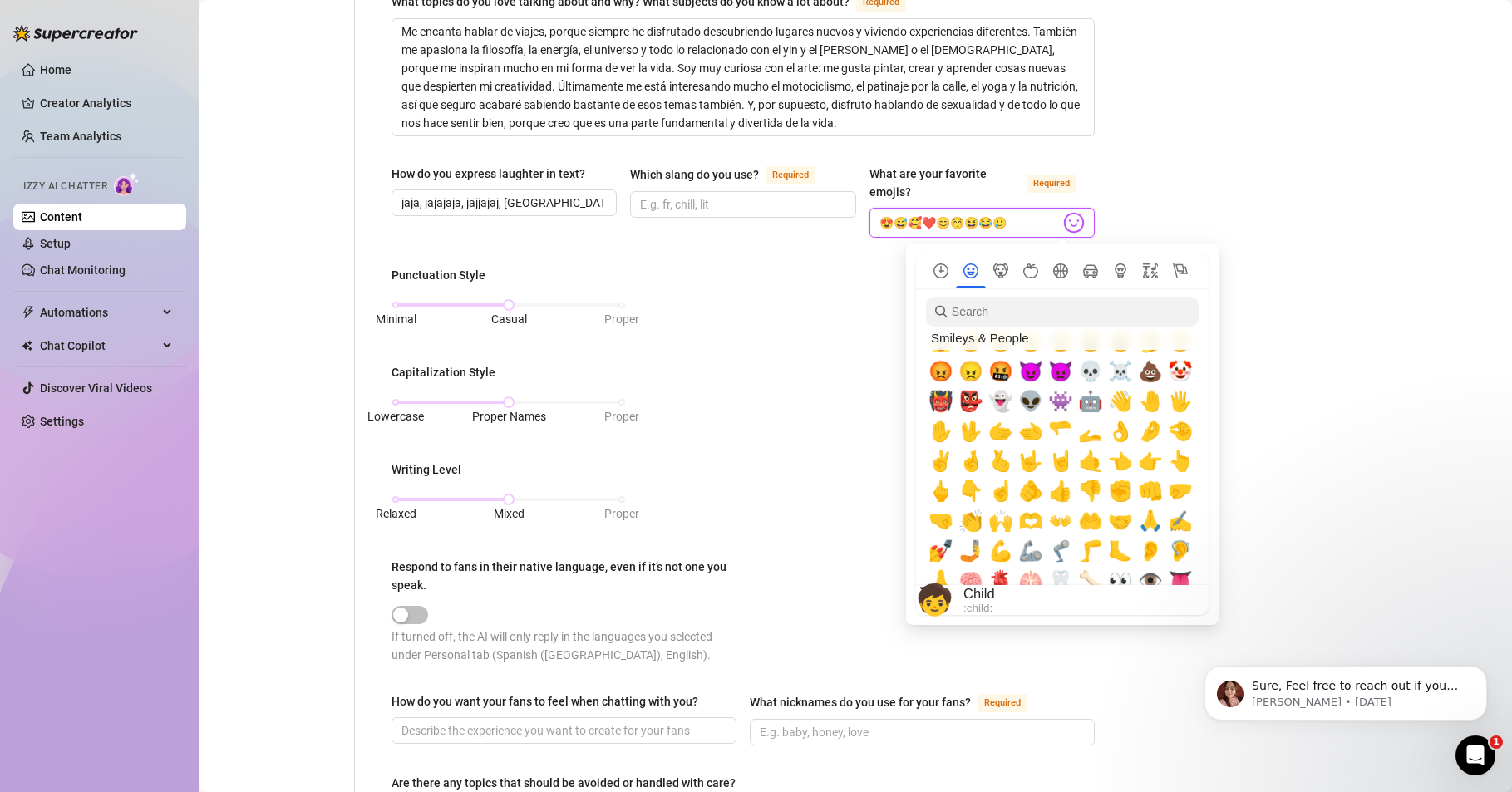
scroll to position [100, 0]
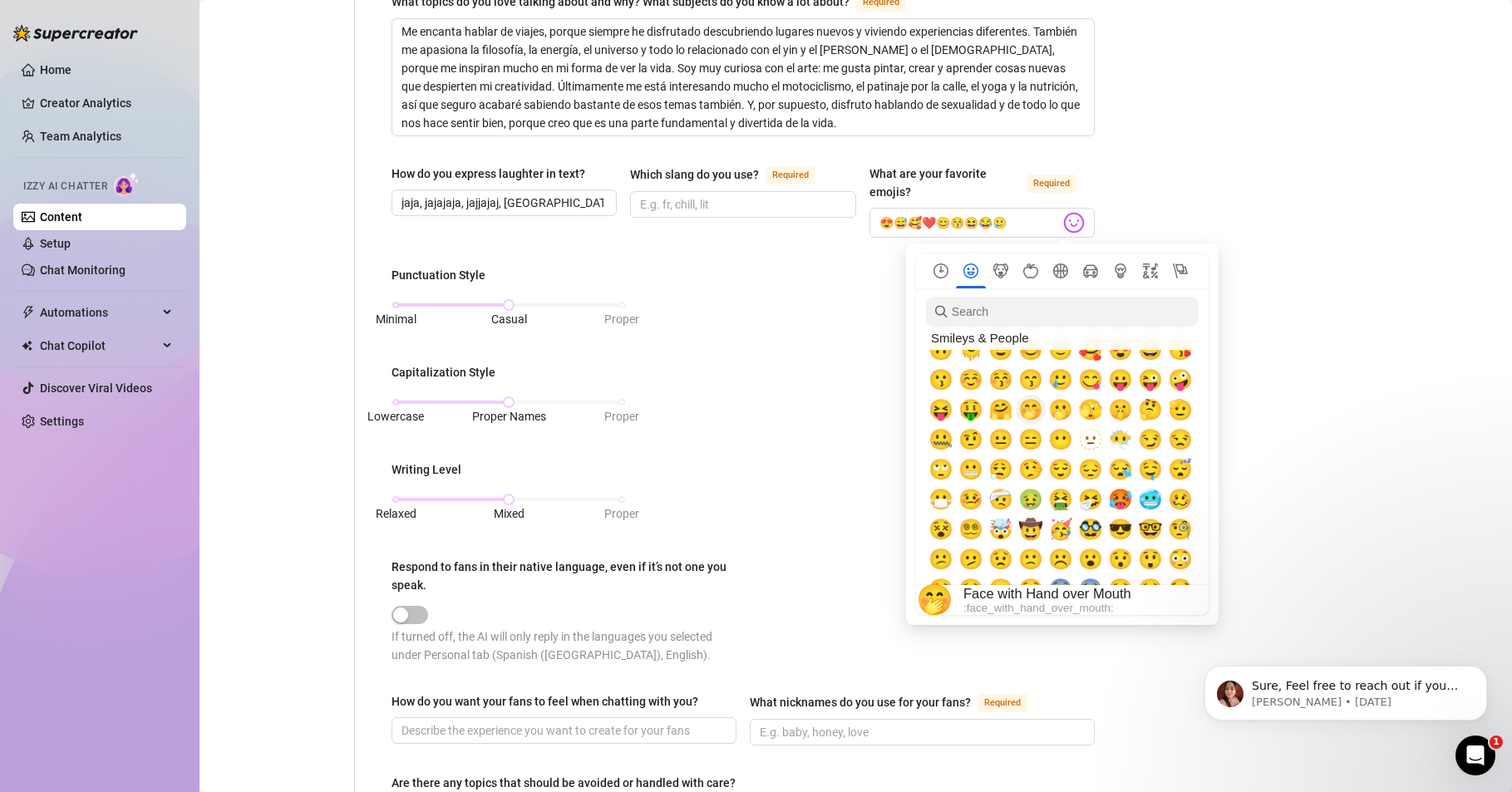
click at [1027, 409] on span "🤭" at bounding box center [1030, 410] width 25 height 24
click at [1000, 413] on span "🤗" at bounding box center [1000, 410] width 25 height 24
click at [1149, 381] on span "😜" at bounding box center [1150, 380] width 25 height 24
click at [1150, 442] on span "😏" at bounding box center [1150, 440] width 25 height 24
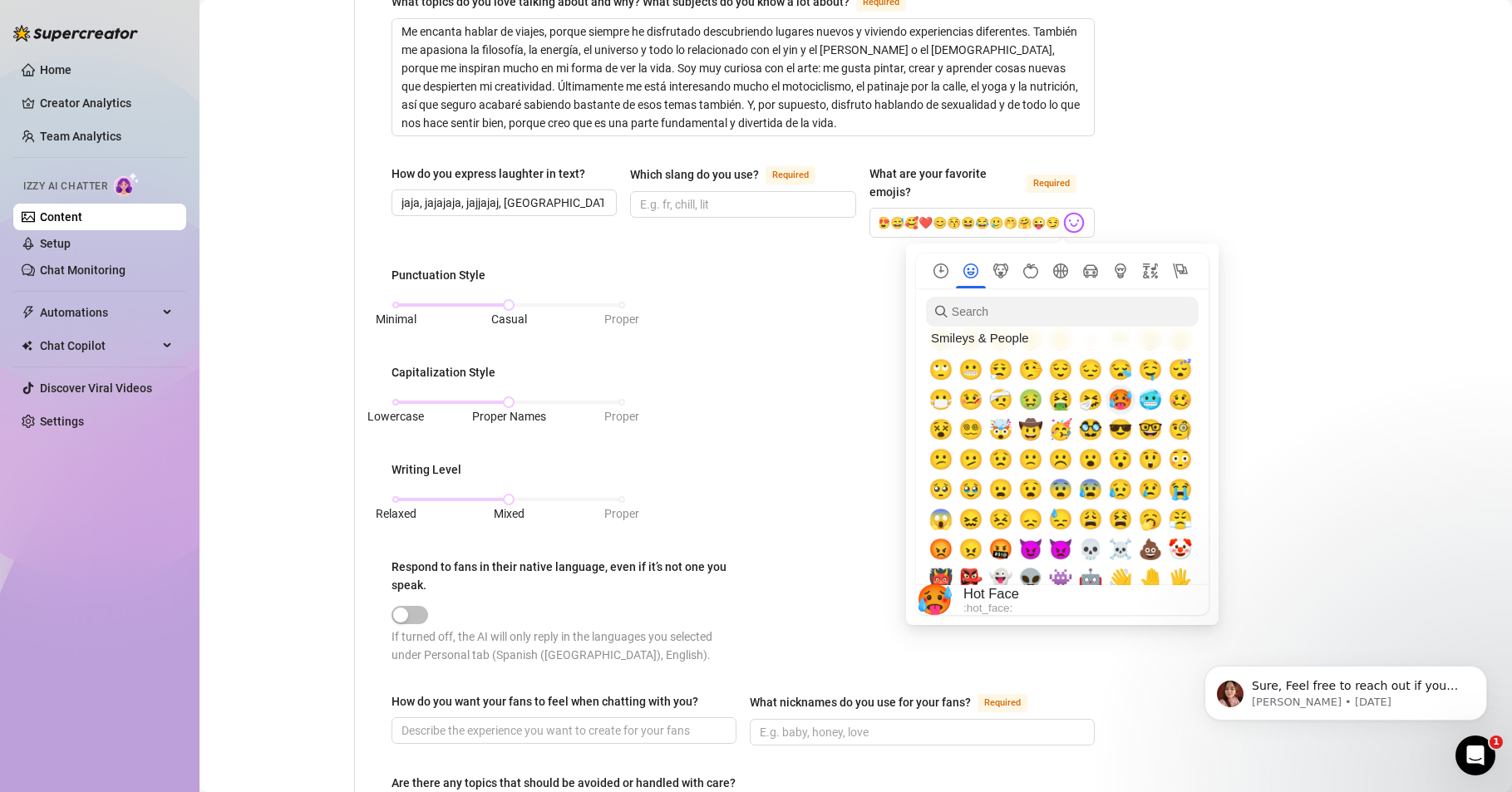
click at [1121, 403] on span "🥵" at bounding box center [1120, 400] width 25 height 24
click at [1027, 544] on span "😈" at bounding box center [1030, 550] width 25 height 24
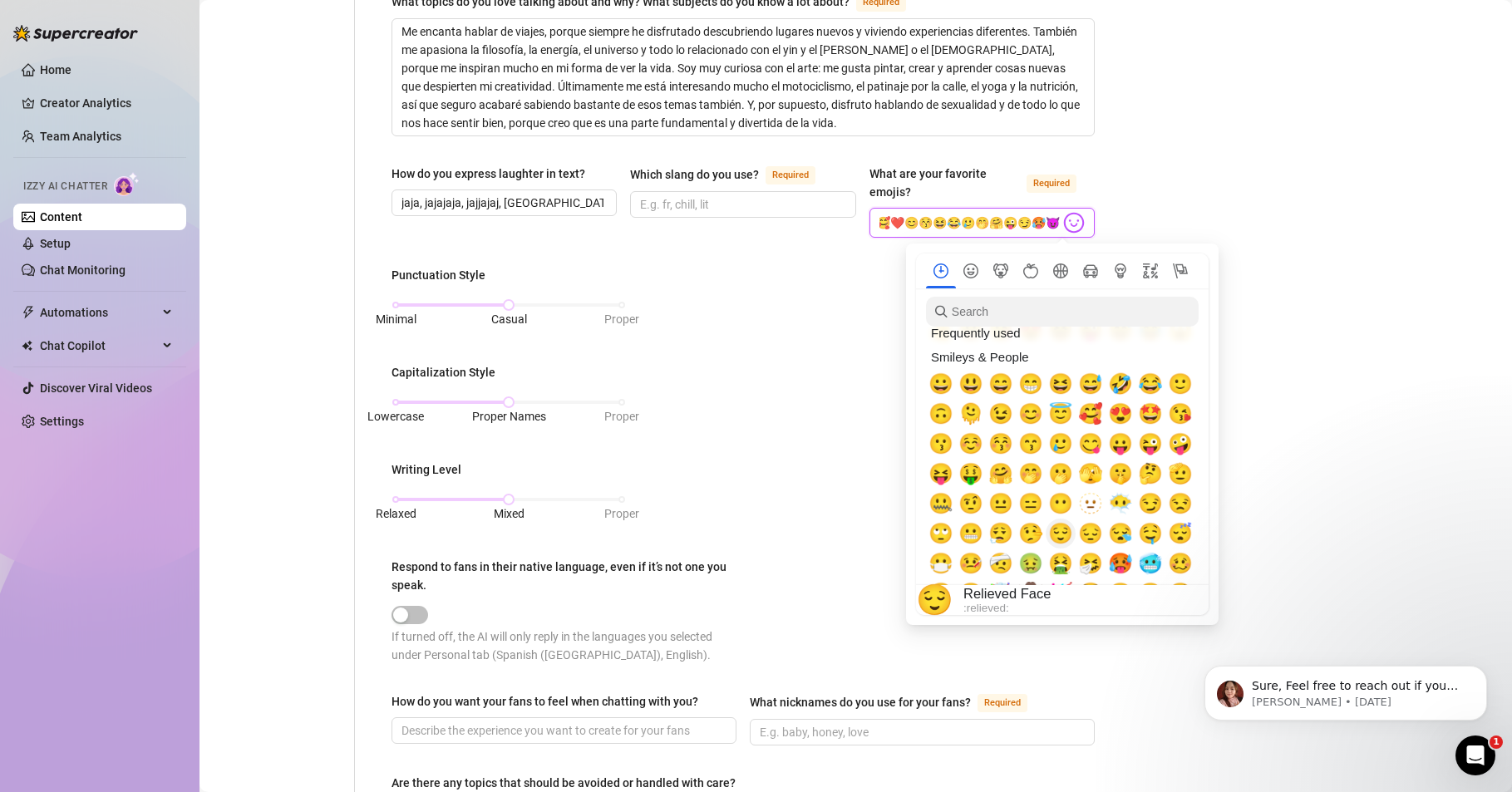
scroll to position [0, 0]
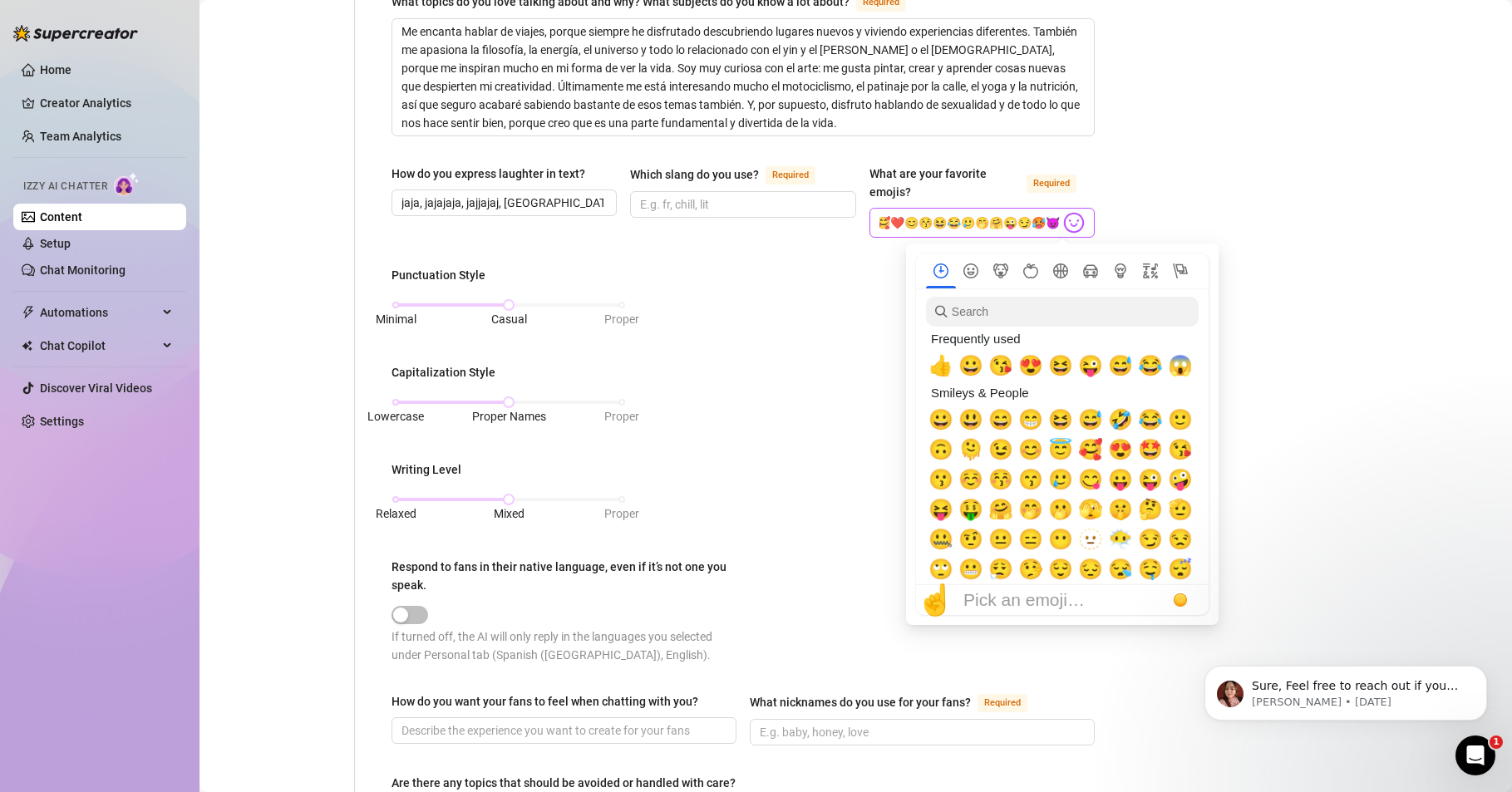
click at [1063, 224] on img at bounding box center [1074, 223] width 22 height 22
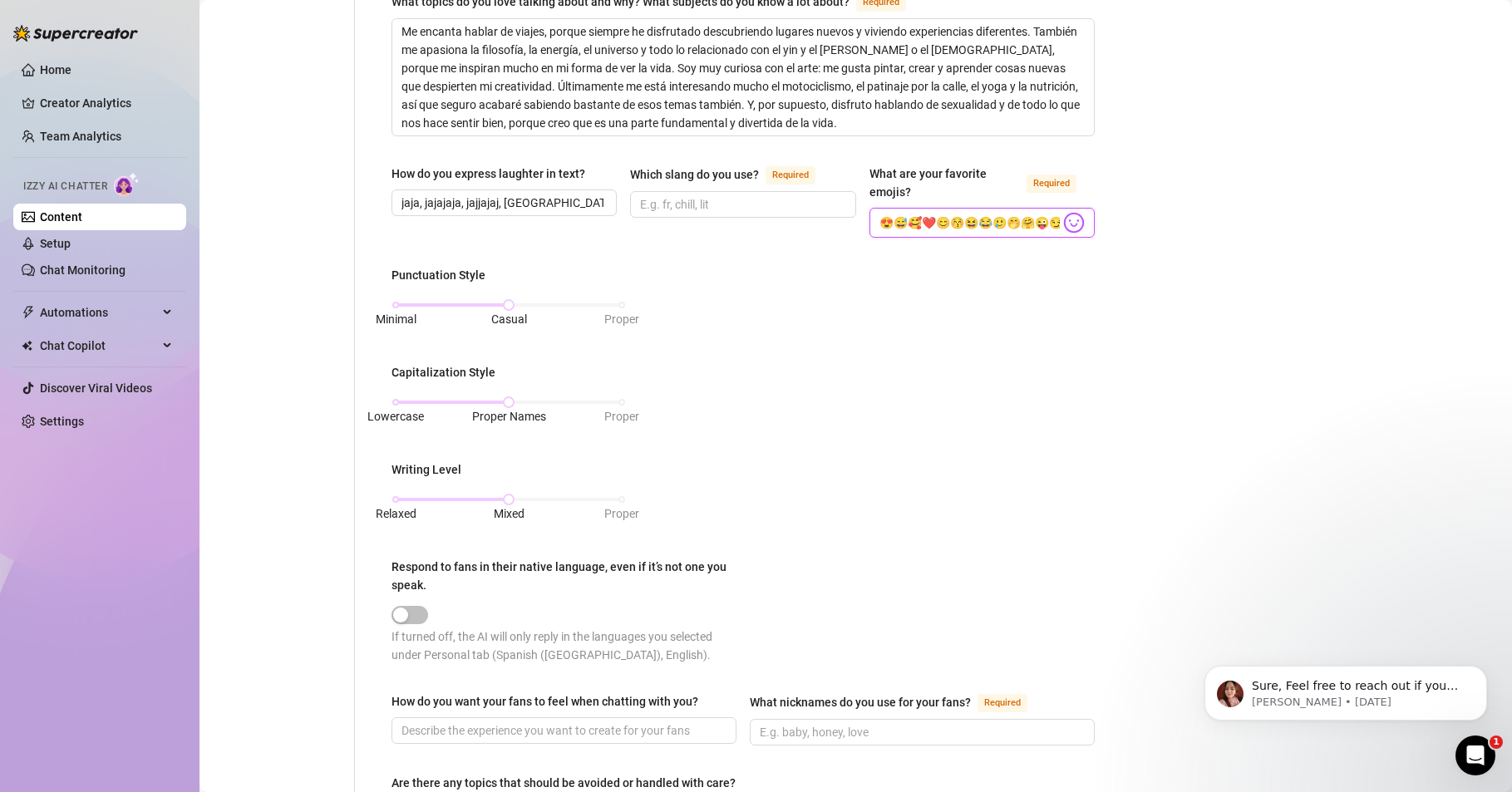
drag, startPoint x: 1047, startPoint y: 222, endPoint x: 812, endPoint y: 234, distance: 235.3
click at [812, 233] on div "How do you express laughter in text? jaja, jajajaja, [GEOGRAPHIC_DATA], [GEOGRA…" at bounding box center [743, 208] width 703 height 88
click at [931, 305] on div "Punctuation Style Minimal Casual Proper Capitalization Style Lowercase Proper N…" at bounding box center [743, 472] width 703 height 413
click at [1063, 216] on img at bounding box center [1074, 223] width 22 height 22
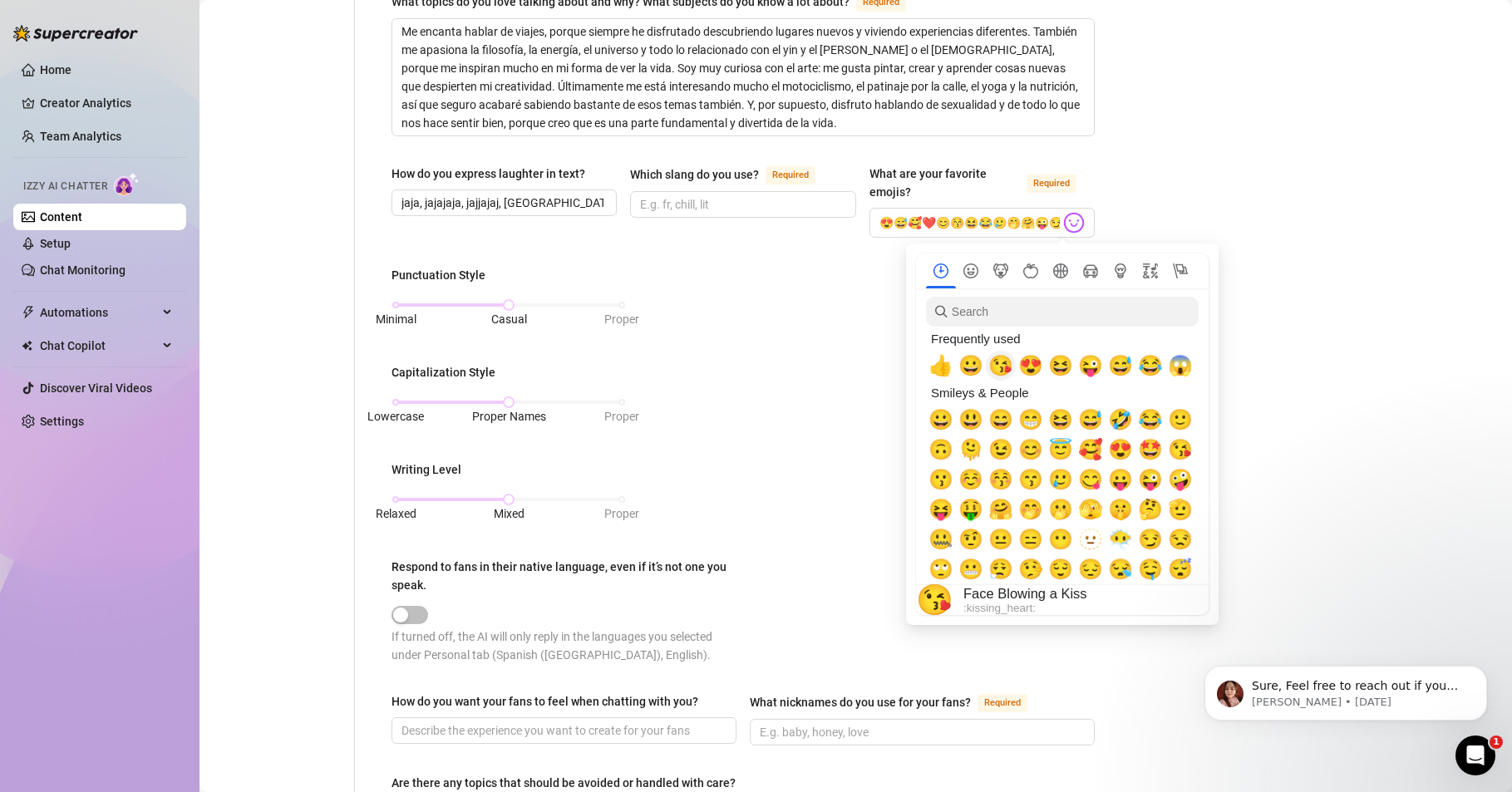
click at [999, 369] on span "😘" at bounding box center [1000, 366] width 25 height 24
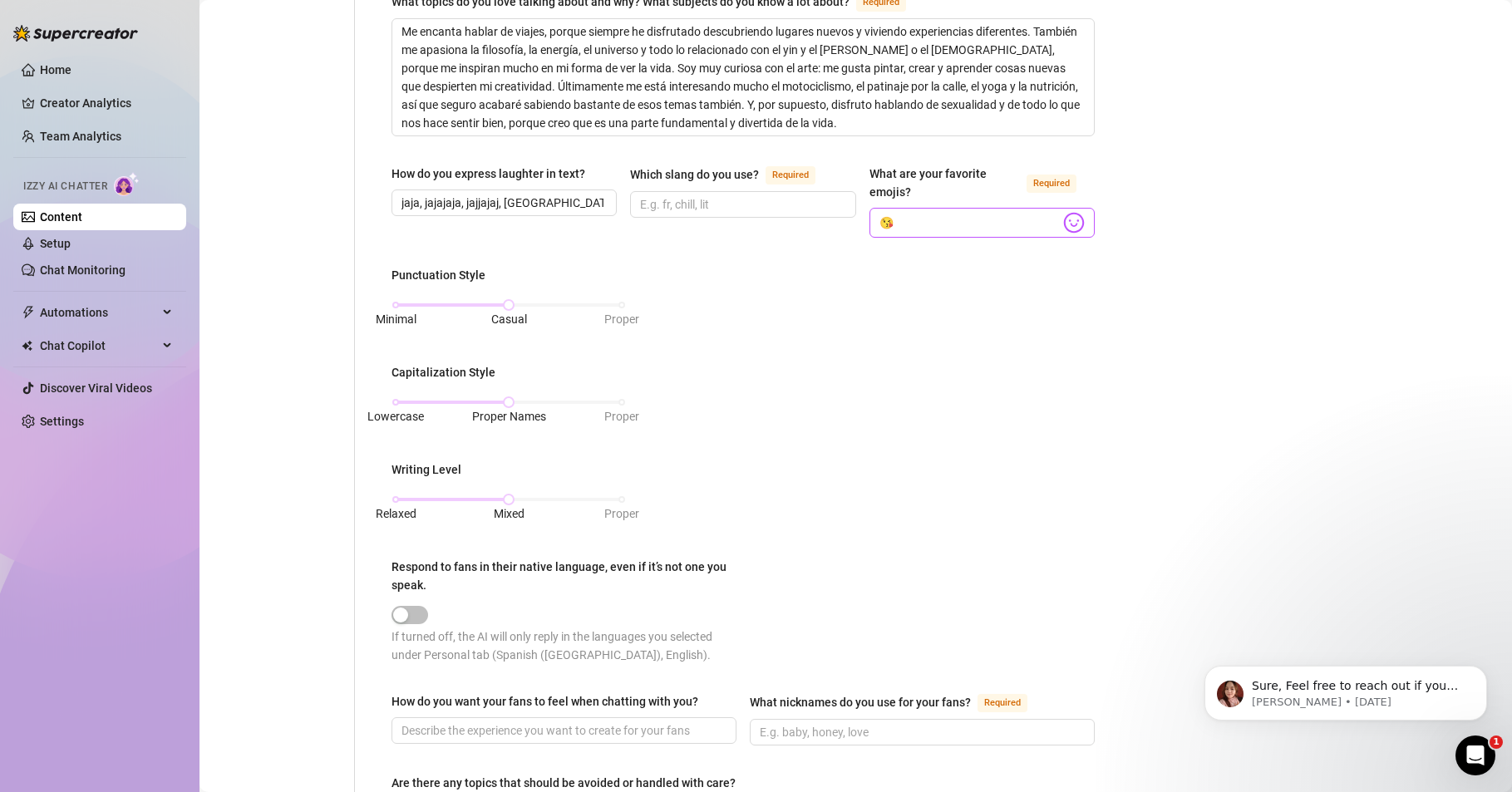
click at [976, 233] on span "😘" at bounding box center [982, 222] width 225 height 30
click at [1063, 220] on img at bounding box center [1074, 223] width 22 height 22
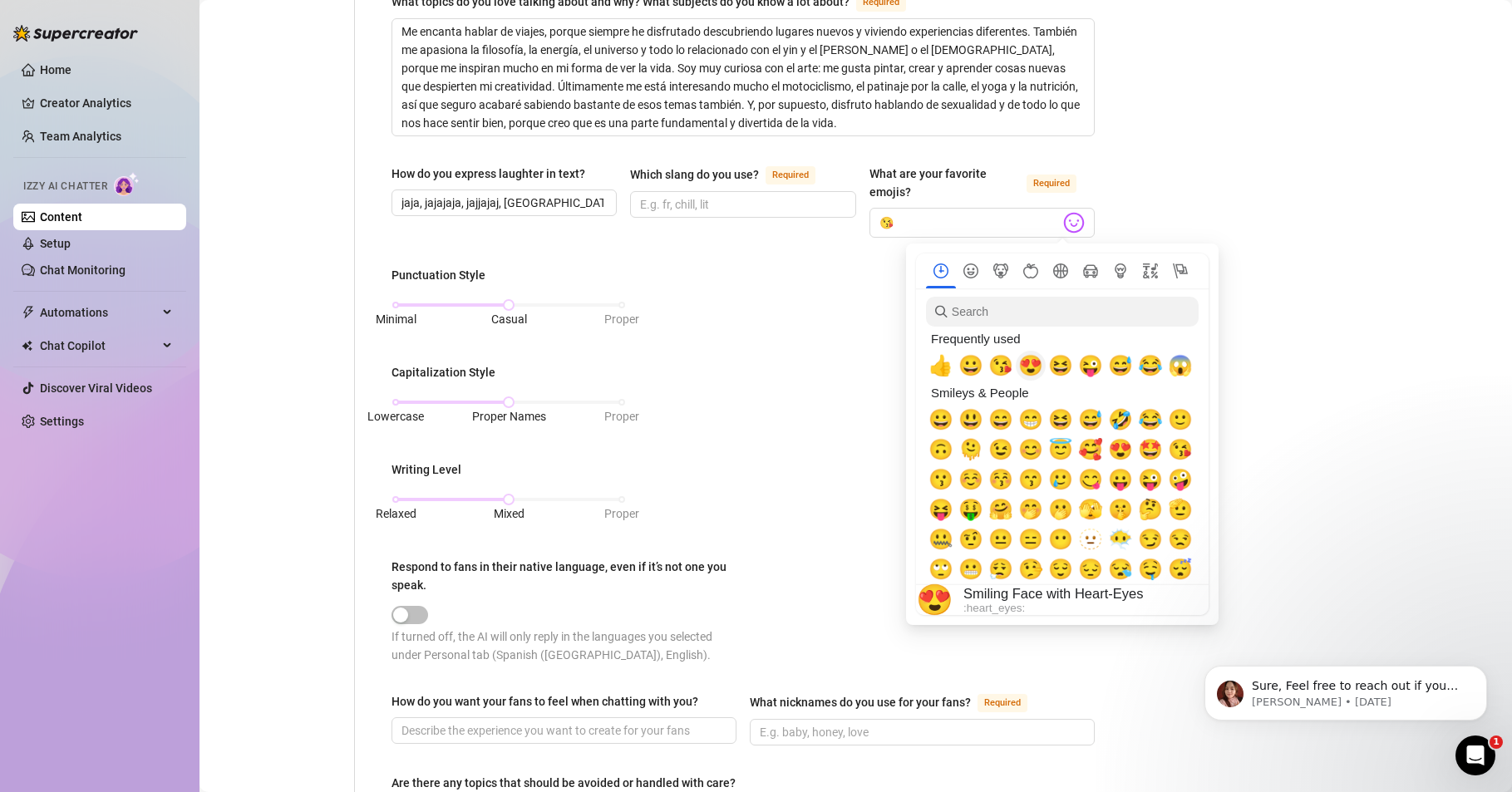
click at [1036, 365] on span "😍" at bounding box center [1030, 366] width 25 height 24
click at [1058, 367] on span "😆" at bounding box center [1060, 366] width 25 height 24
click at [1093, 367] on span "😜" at bounding box center [1090, 366] width 25 height 24
click at [1126, 367] on span "😅" at bounding box center [1120, 366] width 25 height 24
click at [1148, 366] on span "😂" at bounding box center [1150, 366] width 25 height 24
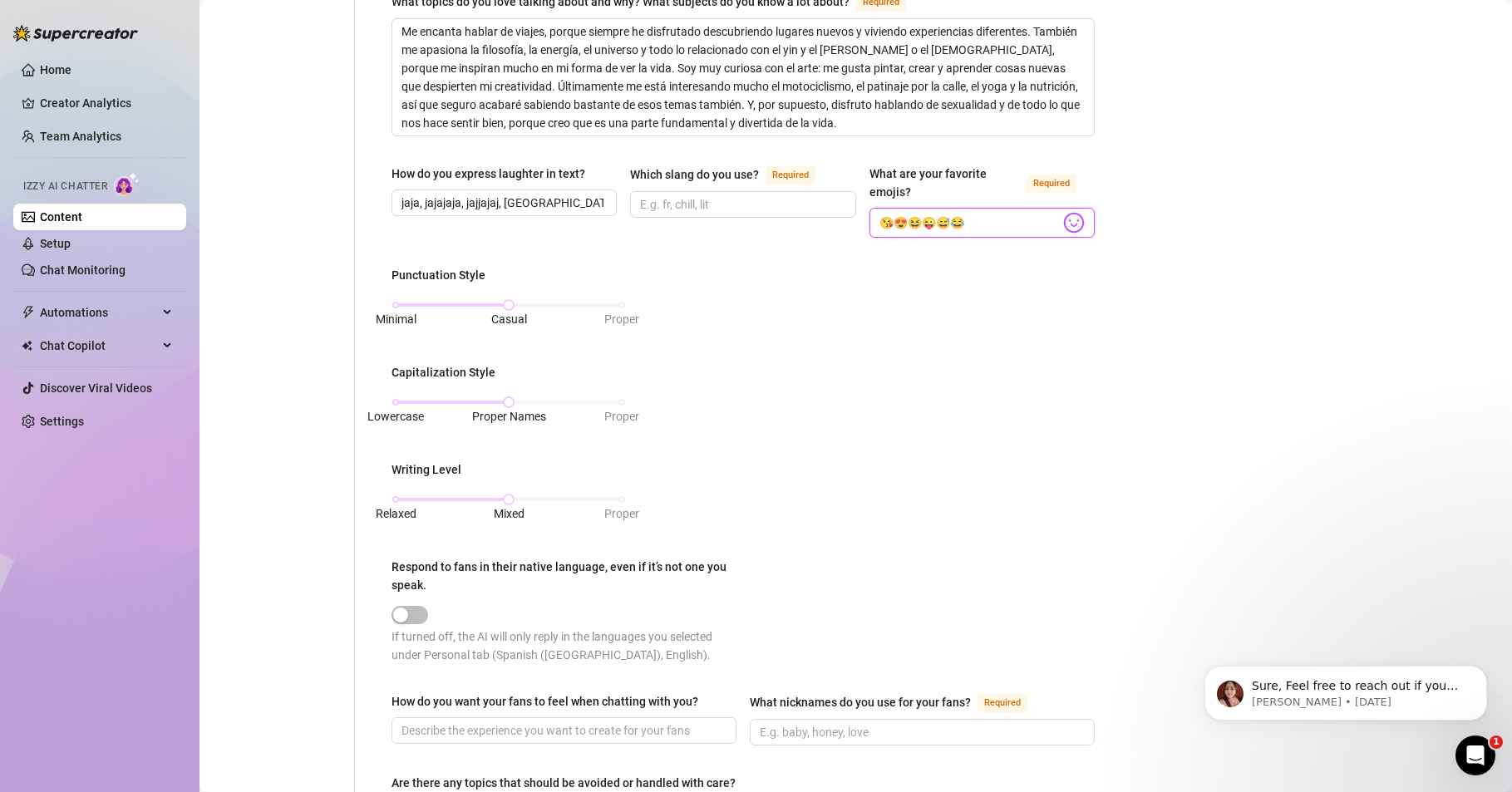
click at [1016, 221] on input "😘😍😆😜😅😂" at bounding box center [970, 223] width 180 height 22
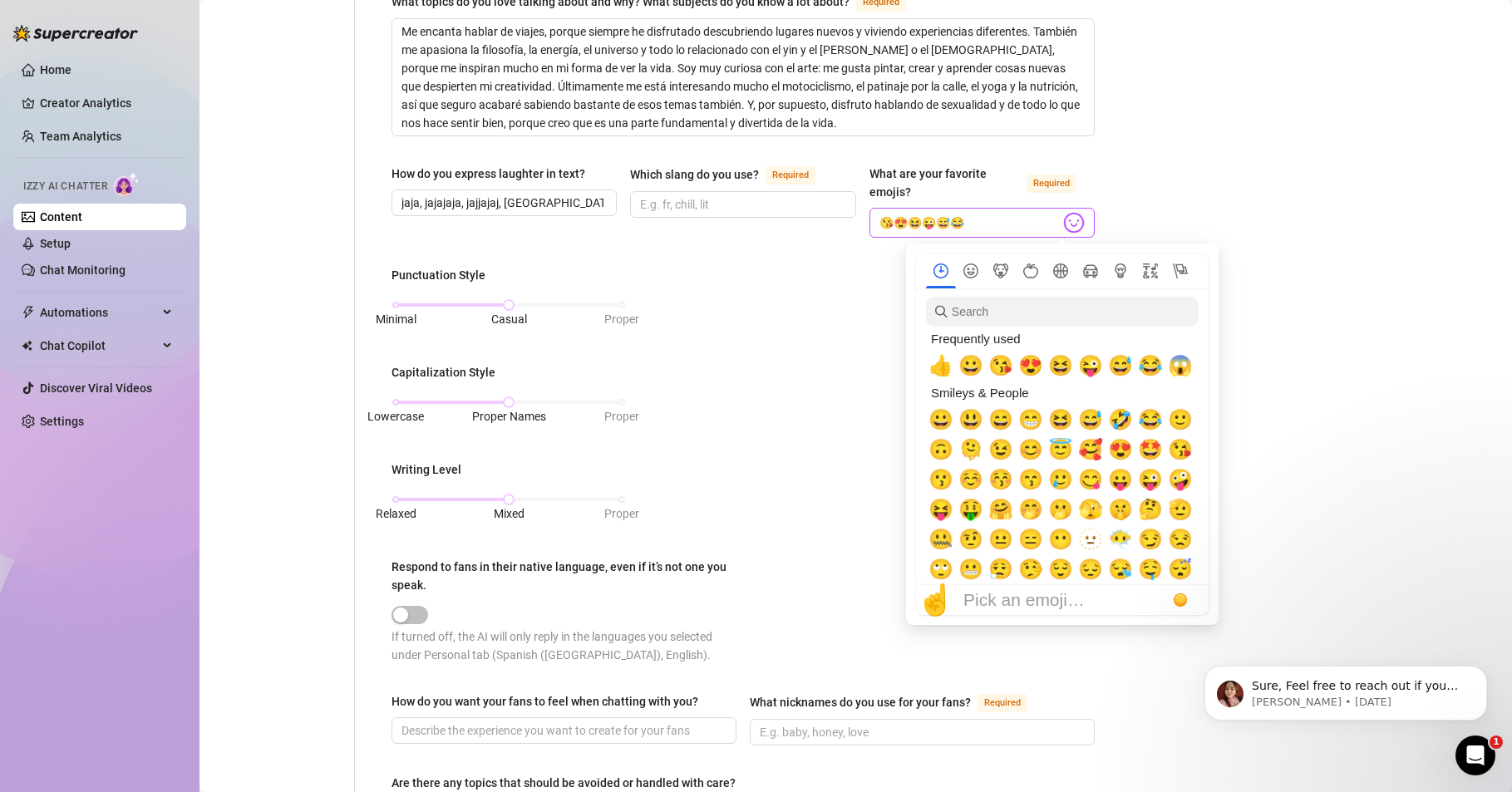
click at [1063, 226] on img at bounding box center [1074, 223] width 22 height 22
click at [1175, 367] on span "😱" at bounding box center [1180, 366] width 25 height 24
click at [1088, 448] on span "🥰" at bounding box center [1090, 450] width 25 height 24
click at [999, 508] on span "🤗" at bounding box center [1000, 510] width 25 height 24
click at [1027, 509] on span "🤭" at bounding box center [1030, 510] width 25 height 24
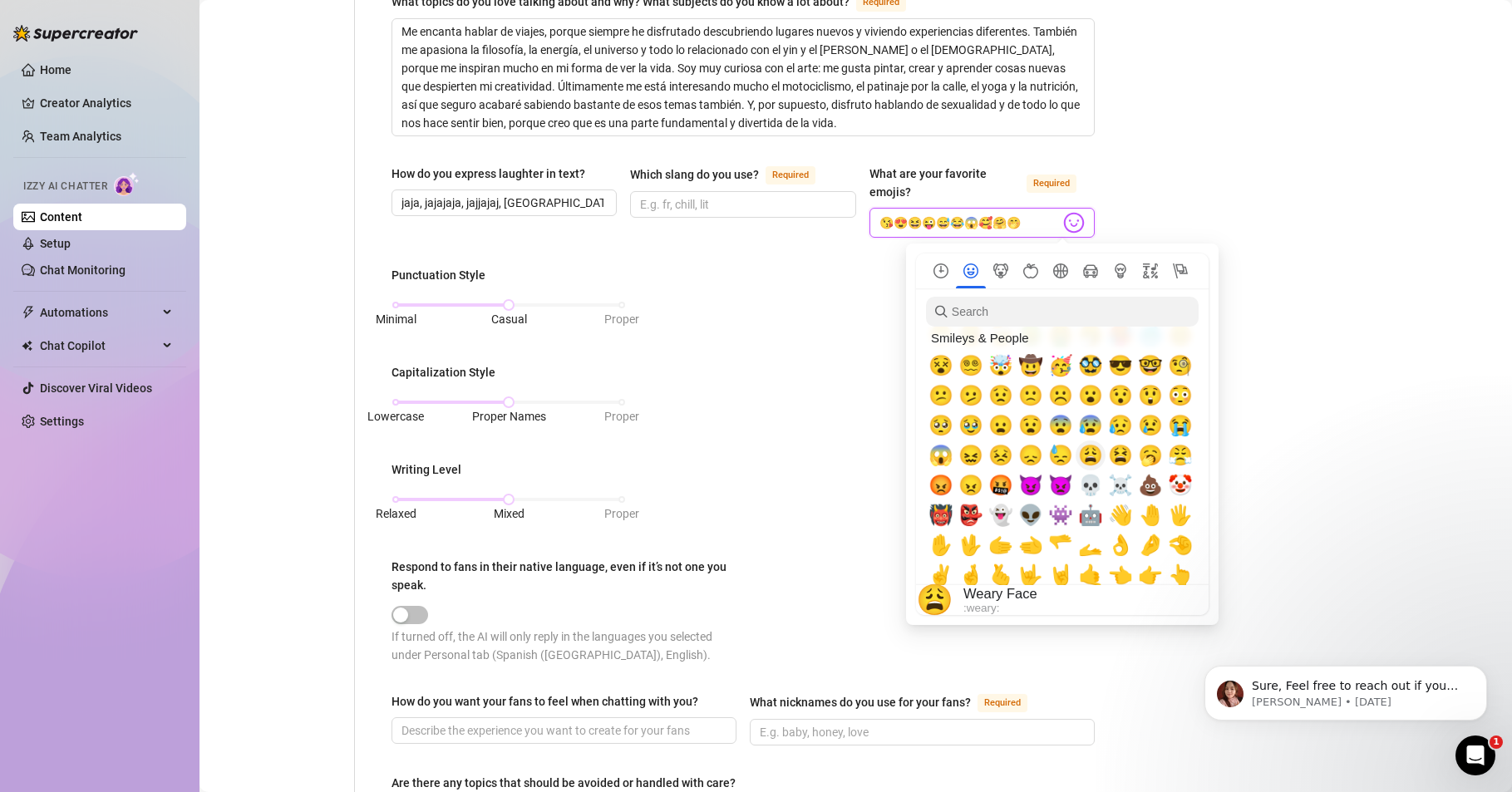
scroll to position [300, 0]
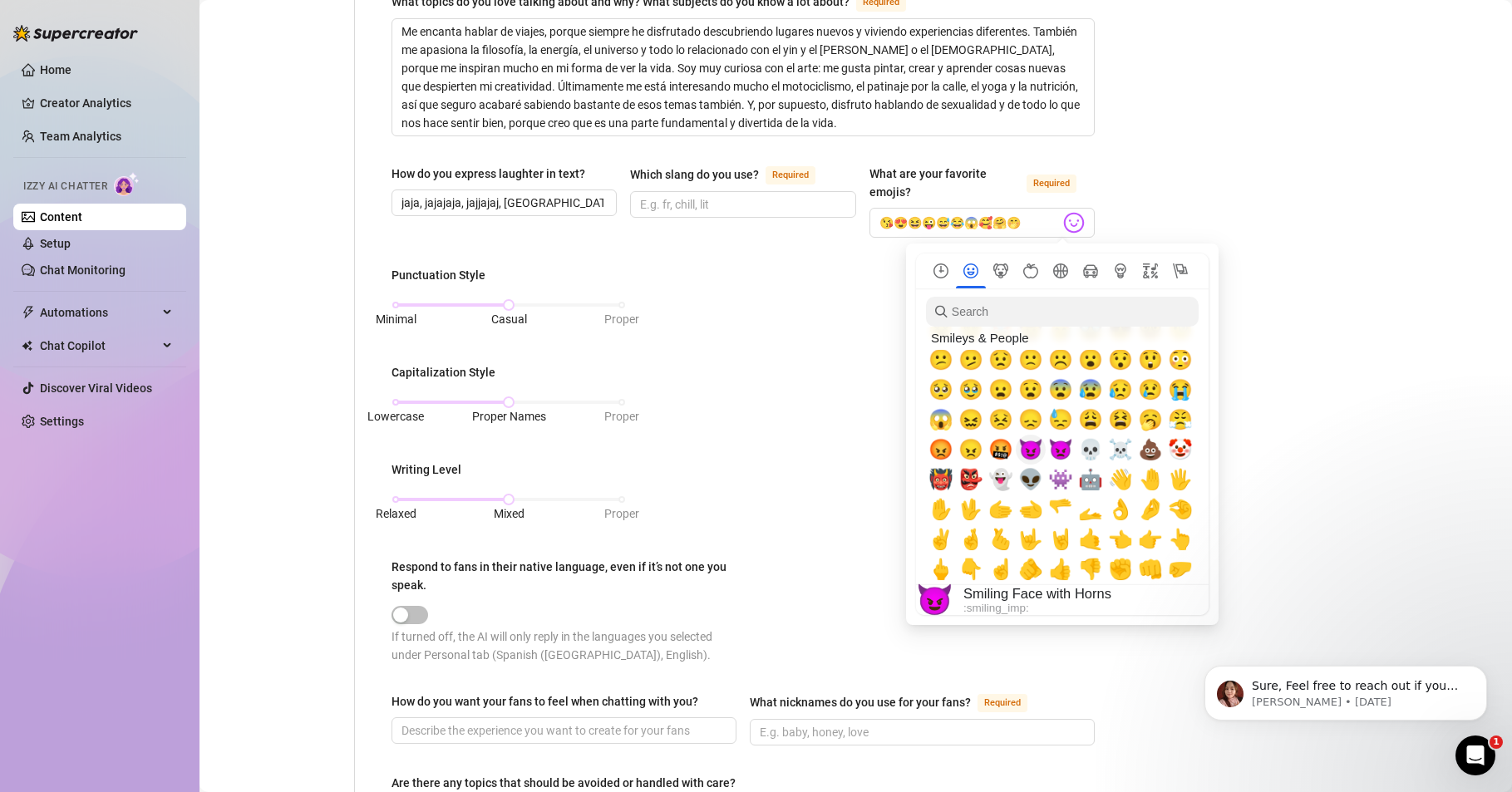
click at [1031, 452] on span "😈" at bounding box center [1030, 450] width 25 height 24
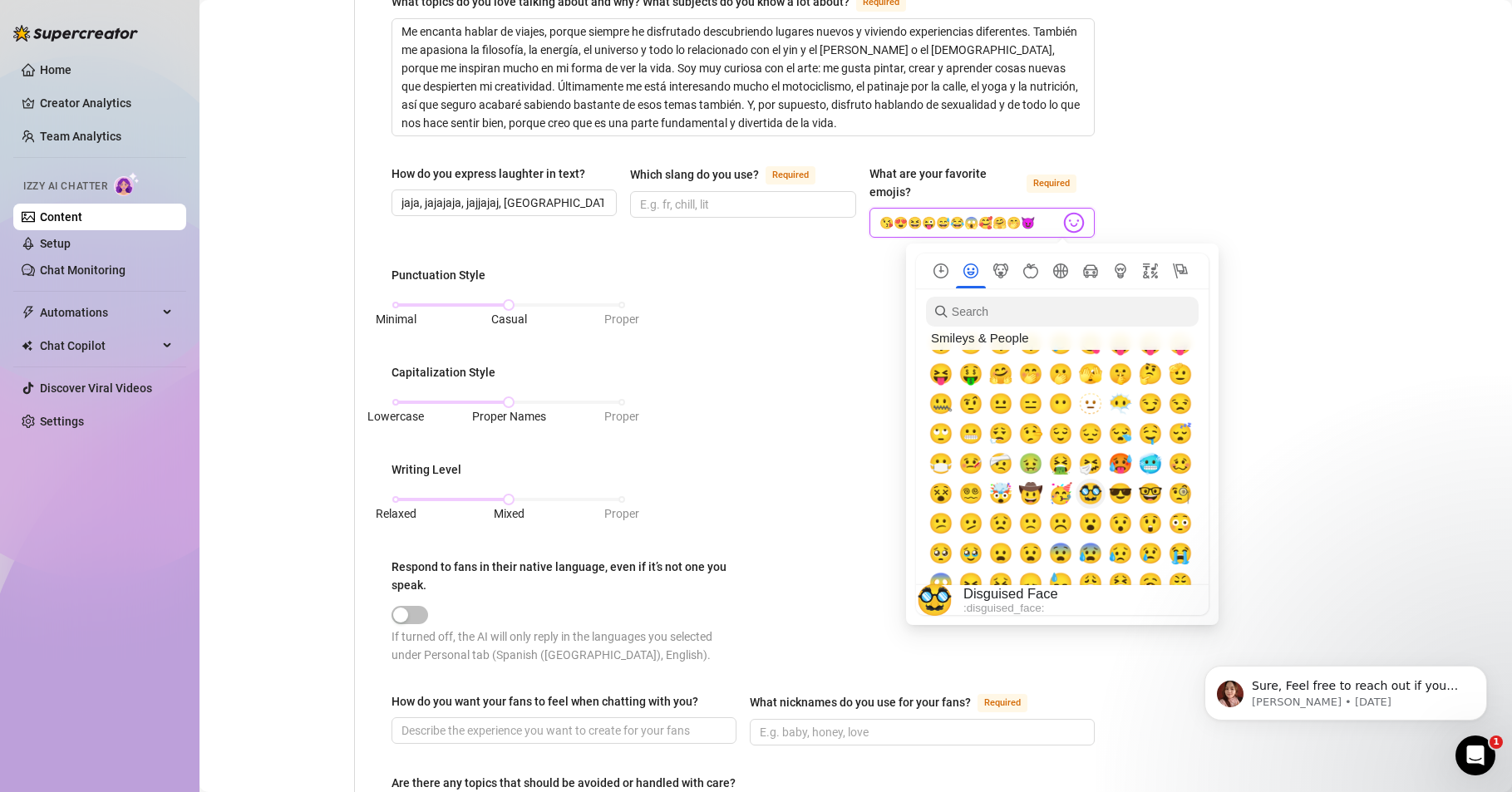
scroll to position [100, 0]
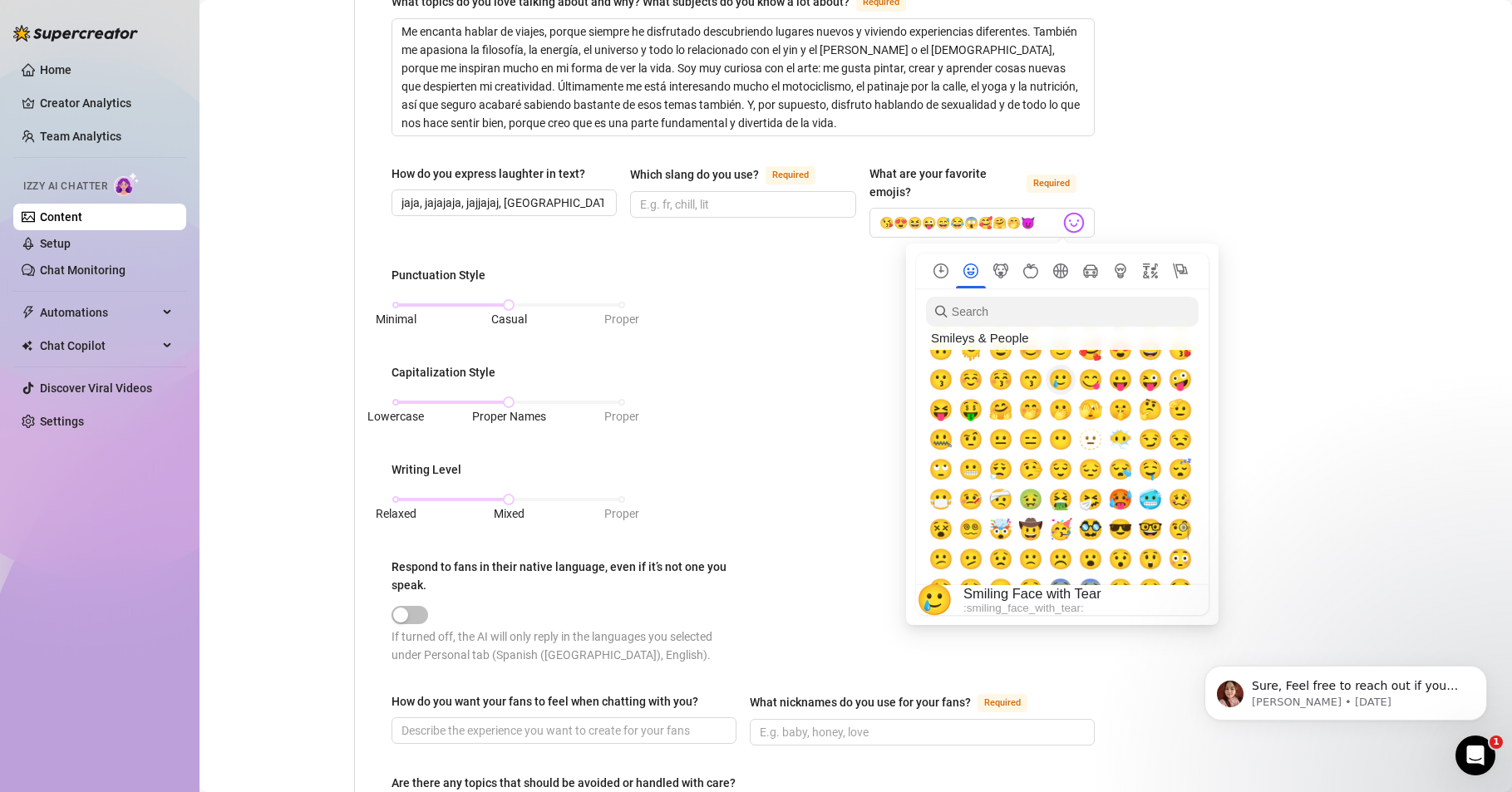
click at [1059, 381] on span "🥲" at bounding box center [1060, 380] width 25 height 24
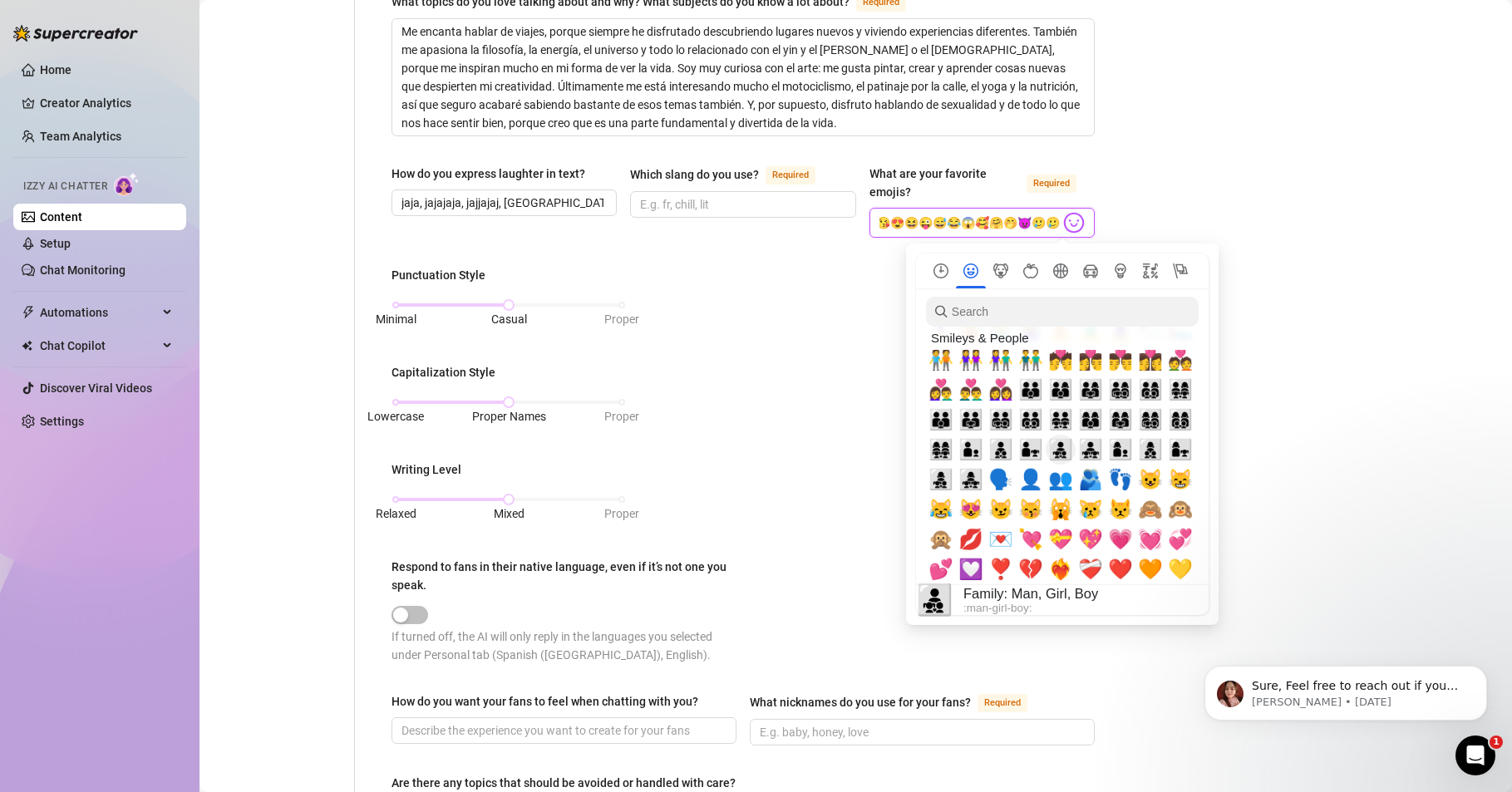
scroll to position [1596, 0]
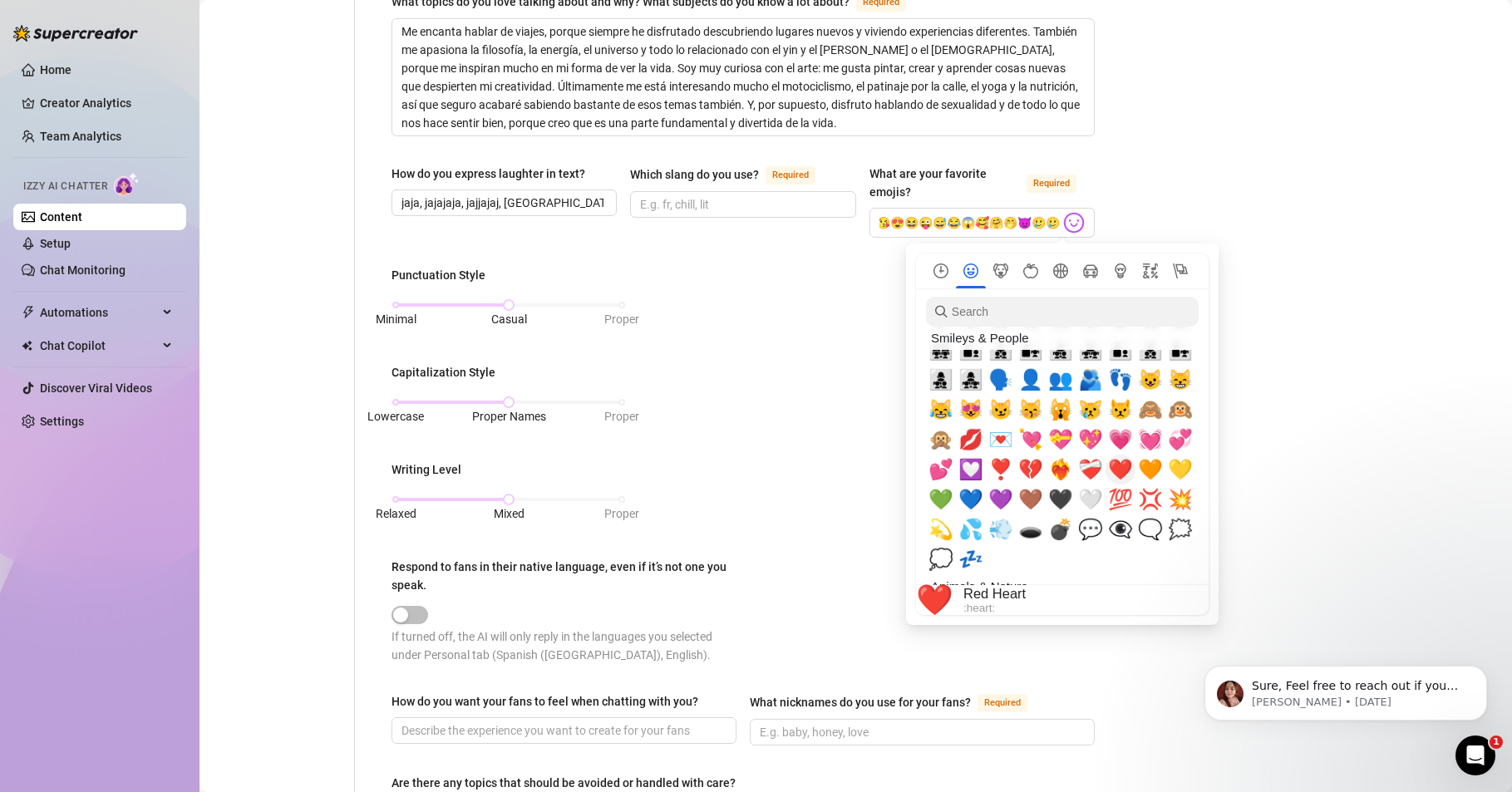
click at [1122, 472] on span "❤️" at bounding box center [1120, 470] width 25 height 24
click at [975, 442] on span "💋" at bounding box center [970, 440] width 25 height 24
click at [972, 438] on span "💋" at bounding box center [970, 440] width 25 height 24
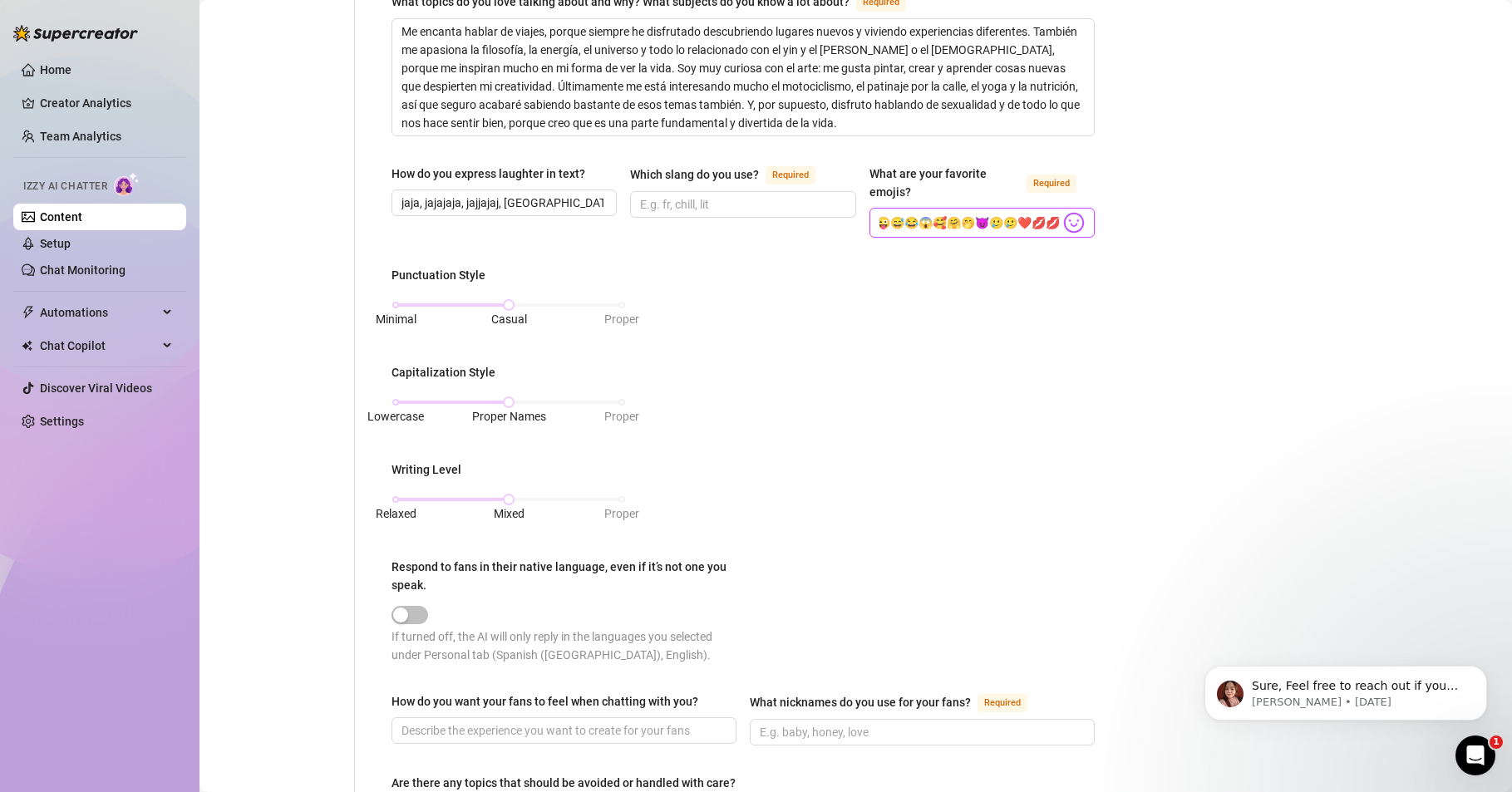
scroll to position [0, 0]
drag, startPoint x: 1037, startPoint y: 224, endPoint x: 815, endPoint y: 239, distance: 222.5
click at [815, 239] on div "How do you express laughter in text? jaja, jajajaja, [GEOGRAPHIC_DATA], [GEOGRA…" at bounding box center [743, 208] width 703 height 88
click at [880, 219] on input "😘😍😆😜😅😂😱🥰🤗🤭😈🥲🥲❤️💋💋" at bounding box center [970, 223] width 180 height 22
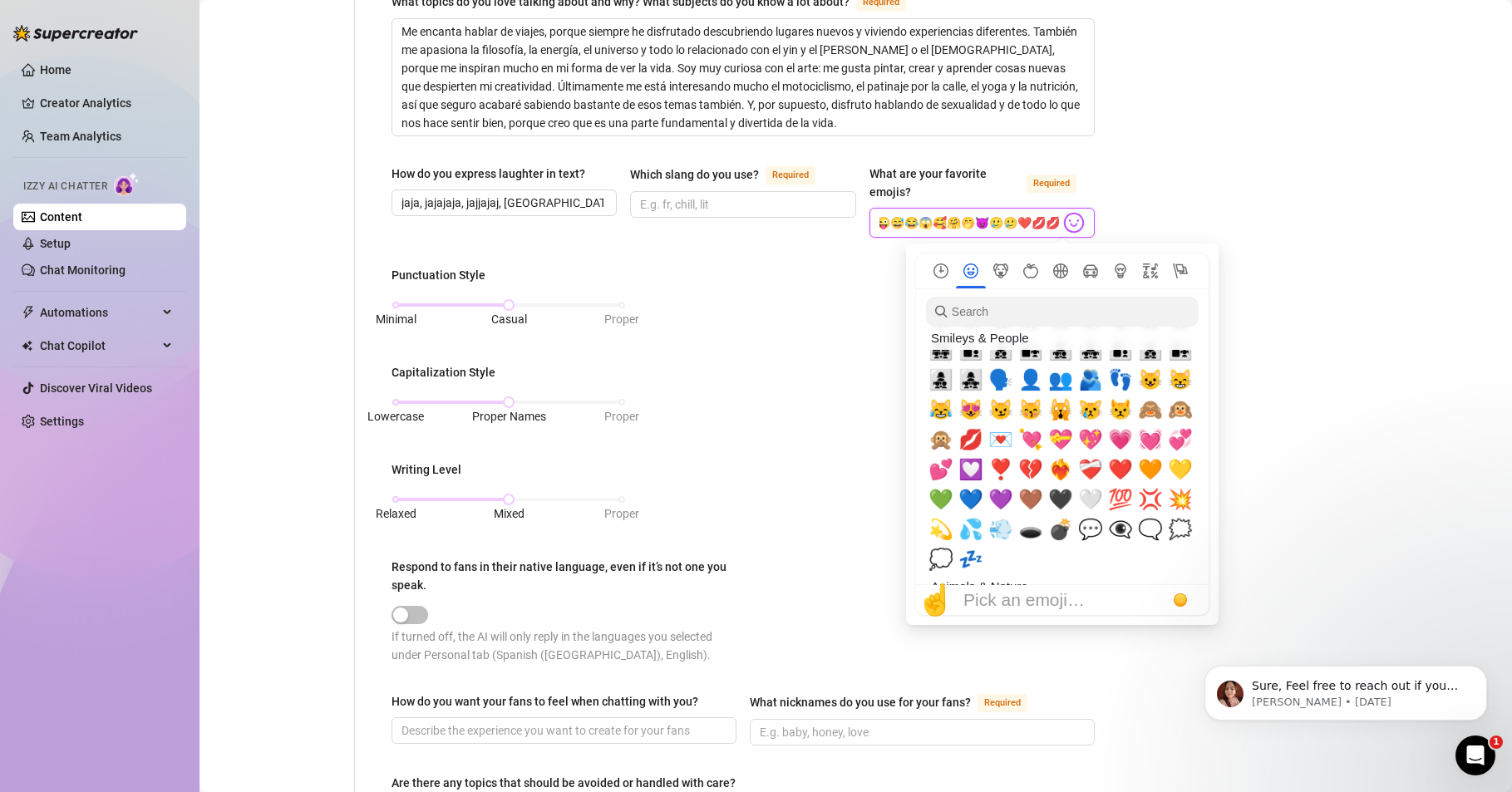
drag, startPoint x: 873, startPoint y: 219, endPoint x: 1056, endPoint y: 227, distance: 183.2
click at [1056, 227] on span "😘😍😆😜😅😂😱🥰🤗🤭😈🥲🥲❤️💋💋" at bounding box center [982, 222] width 225 height 30
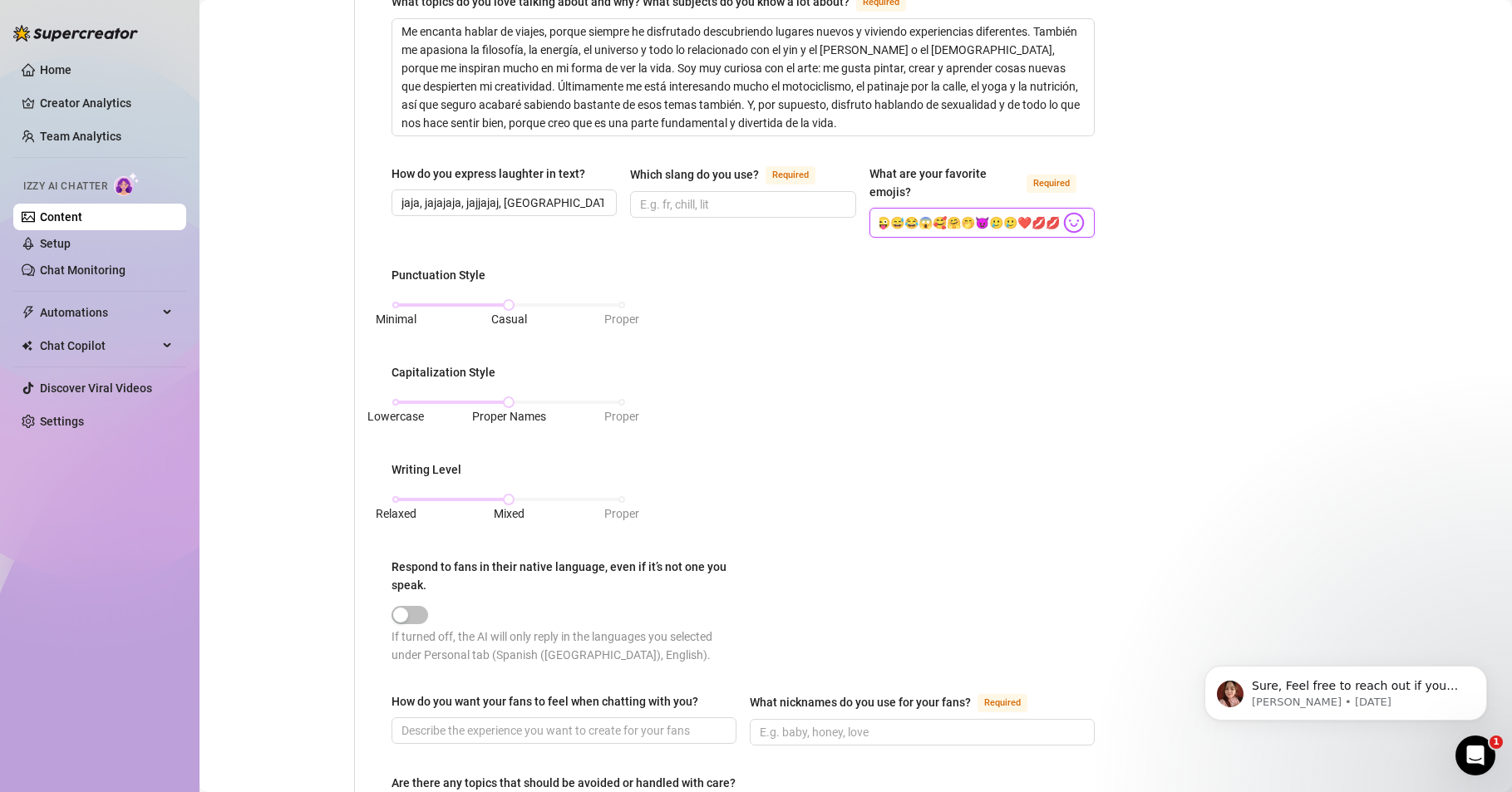
click at [1034, 221] on input "😘😍😆😜😅😂😱🥰🤗🤭😈🥲🥲❤️💋💋" at bounding box center [970, 223] width 180 height 22
drag, startPoint x: 1034, startPoint y: 221, endPoint x: 1046, endPoint y: 220, distance: 12.0
click at [1046, 220] on input "😘😍😆😜😅😂😱🥰🤗🤭😈🥲🥲❤️💋💋" at bounding box center [970, 223] width 180 height 22
click at [1016, 223] on input "😘😍😆😜😅😂😱🥰🤗🤭😈🥲🥲❤️💋" at bounding box center [970, 223] width 180 height 22
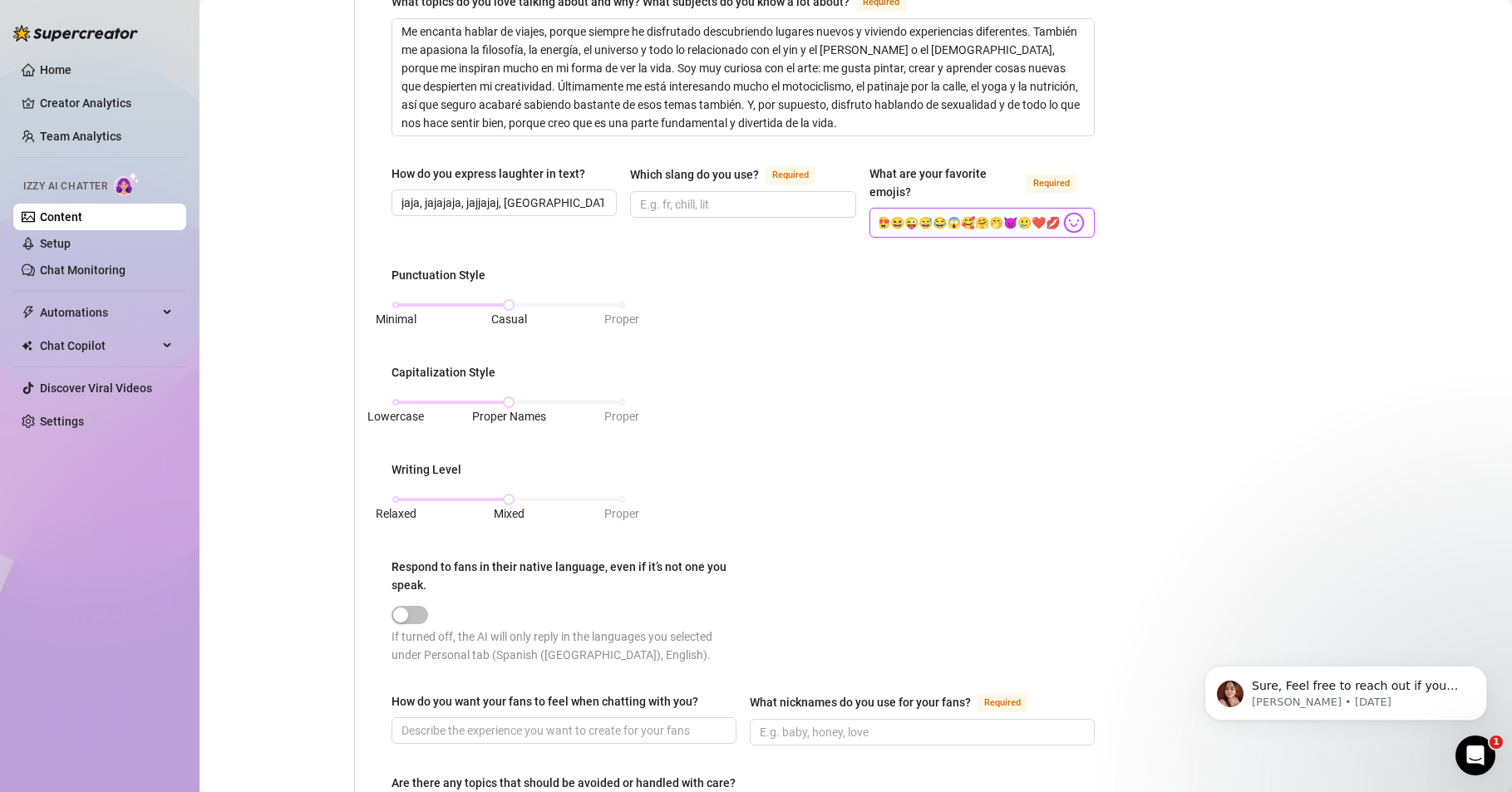
scroll to position [0, 44]
click at [1066, 223] on img at bounding box center [1074, 223] width 22 height 22
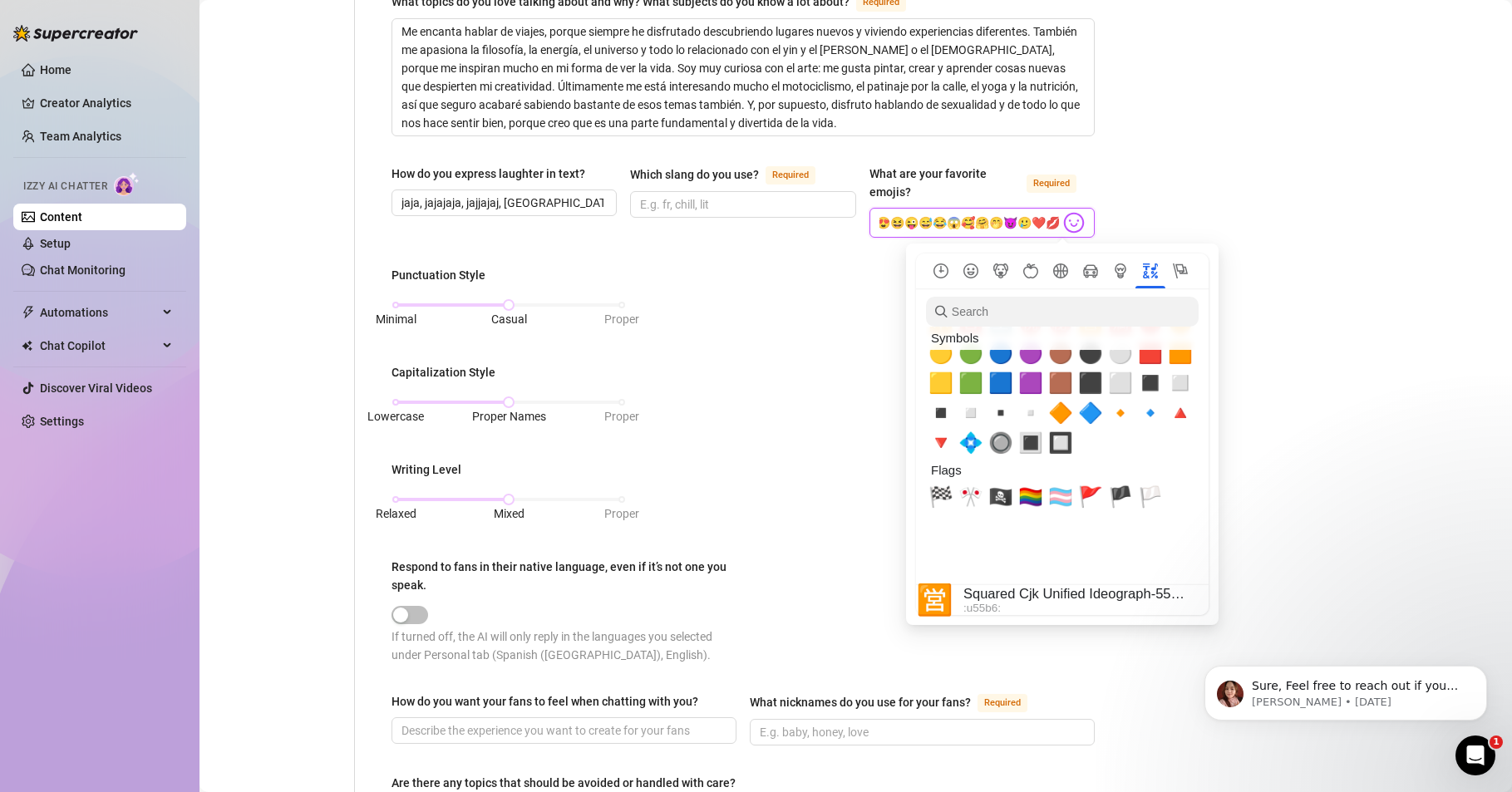
scroll to position [5579, 0]
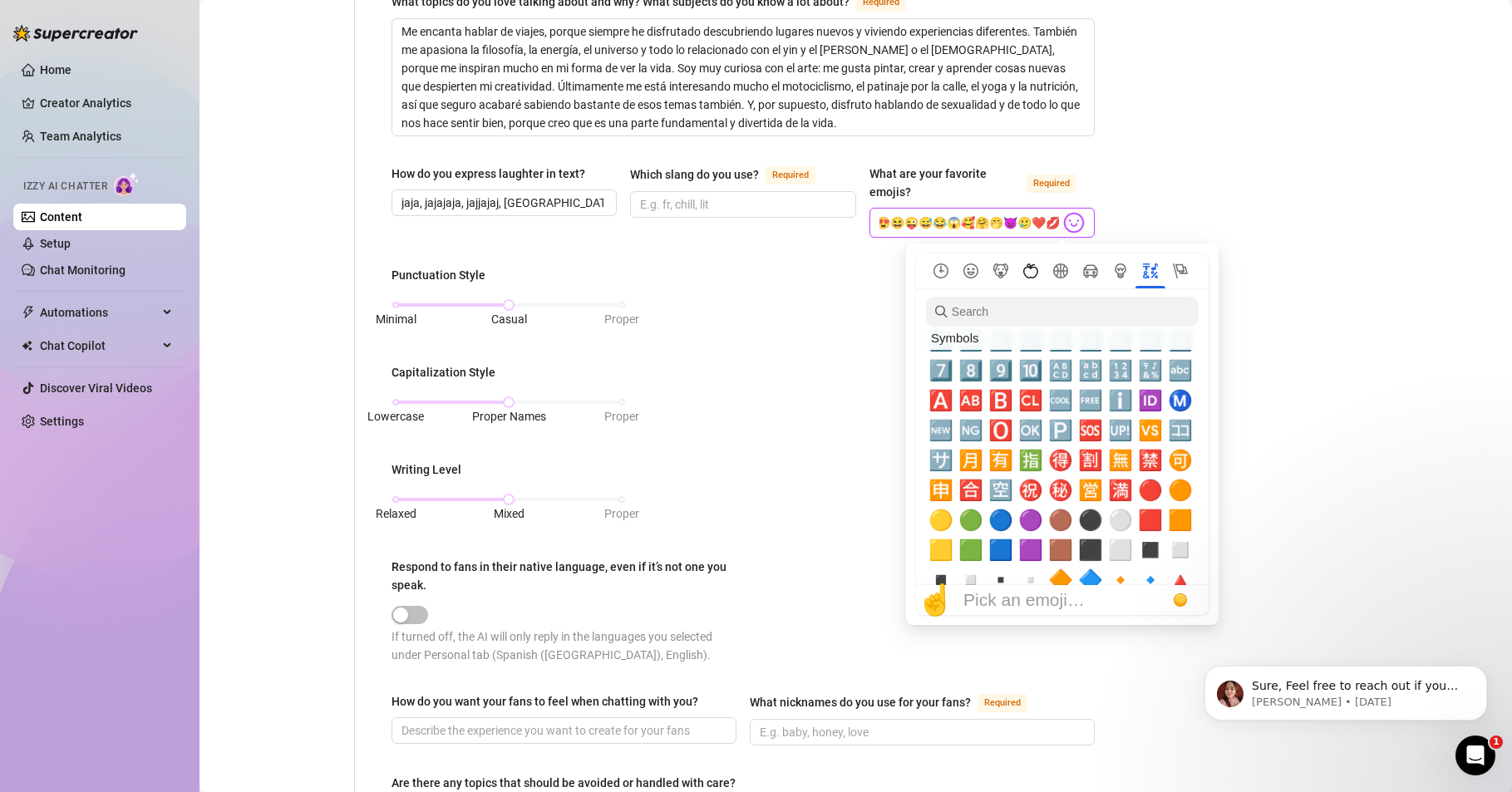
click at [1024, 269] on icon "Food & Drink" at bounding box center [1031, 270] width 15 height 15
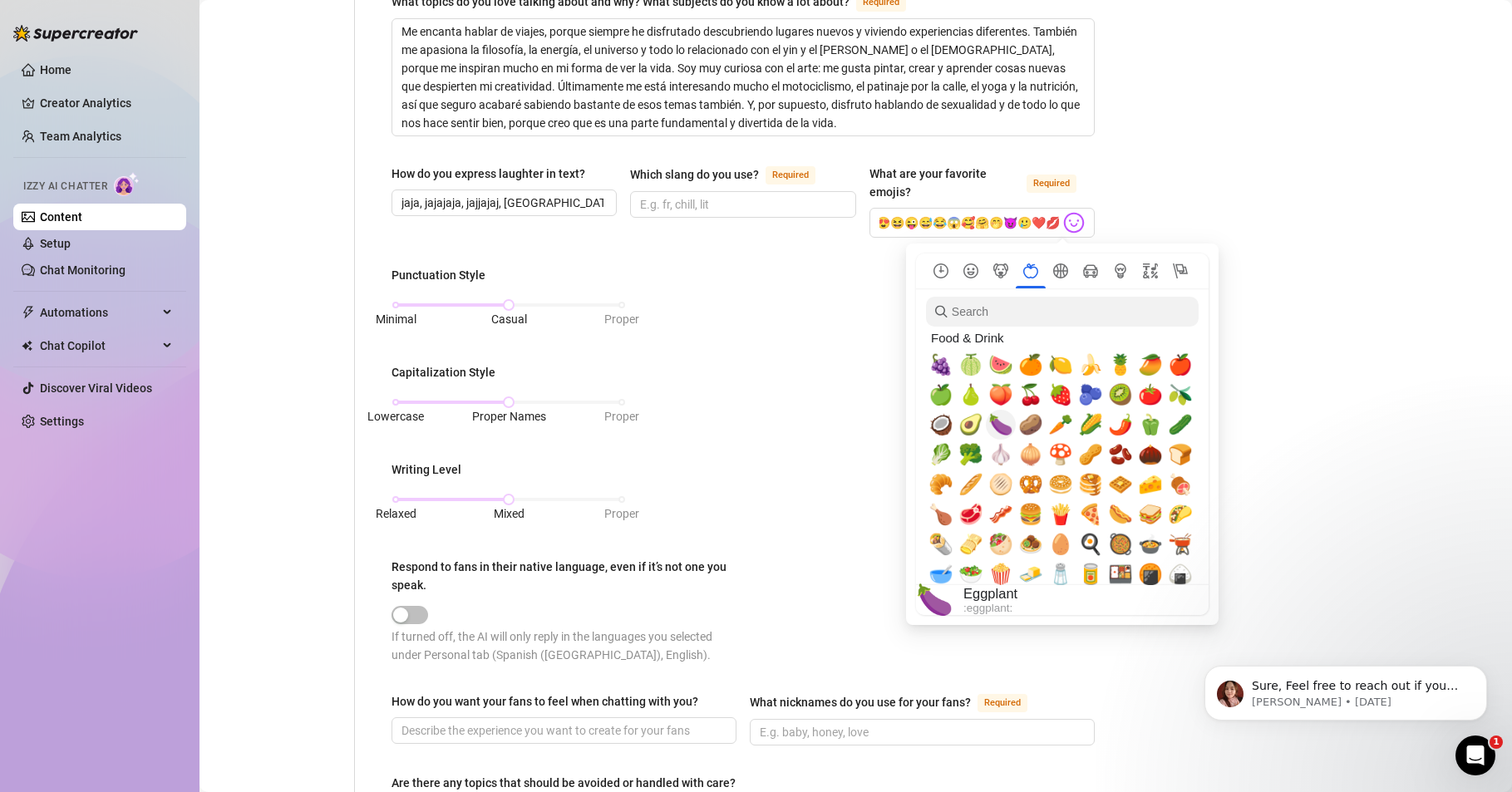
click at [1005, 426] on span "🍆" at bounding box center [1000, 425] width 25 height 24
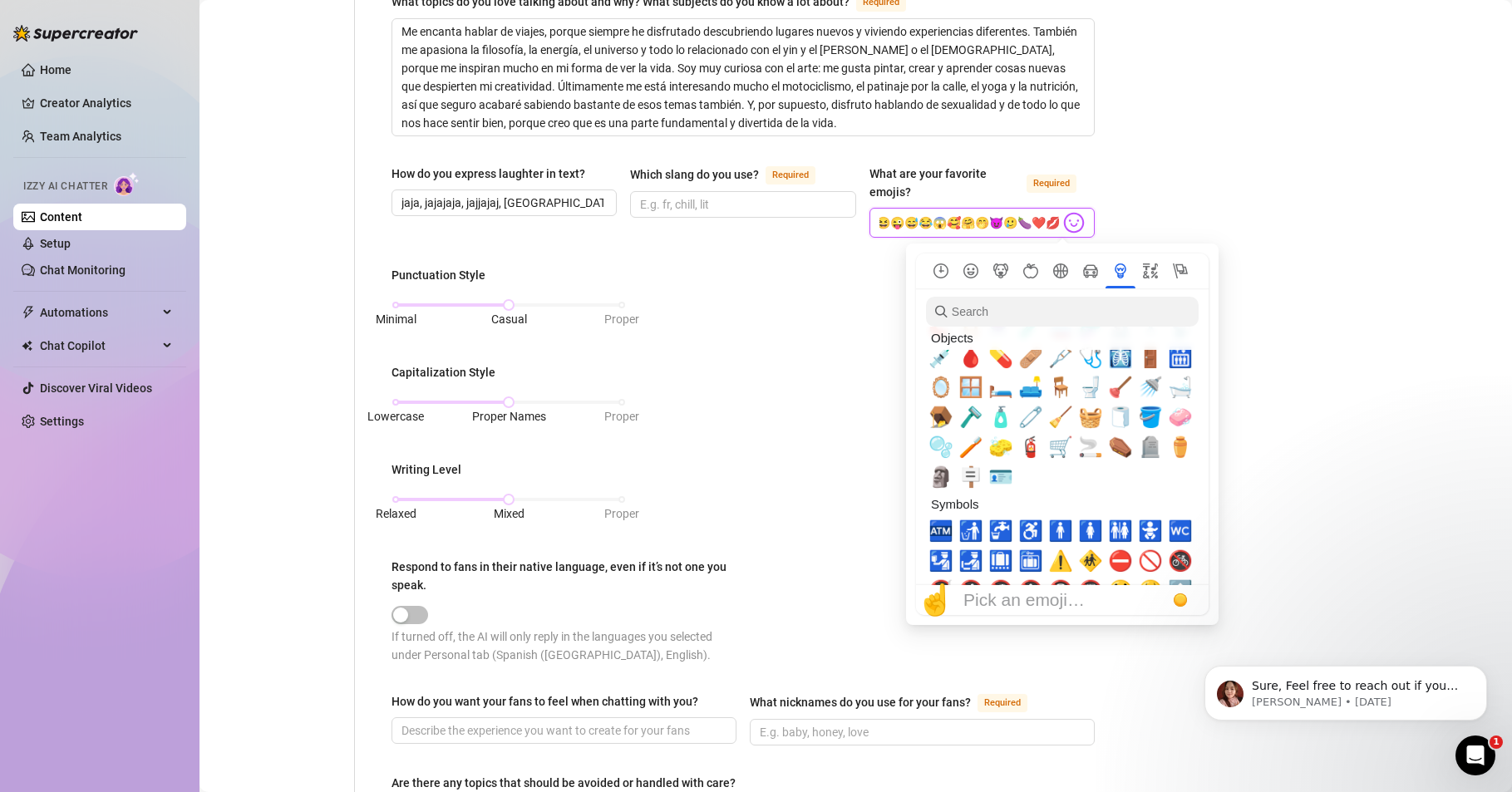
scroll to position [4541, 0]
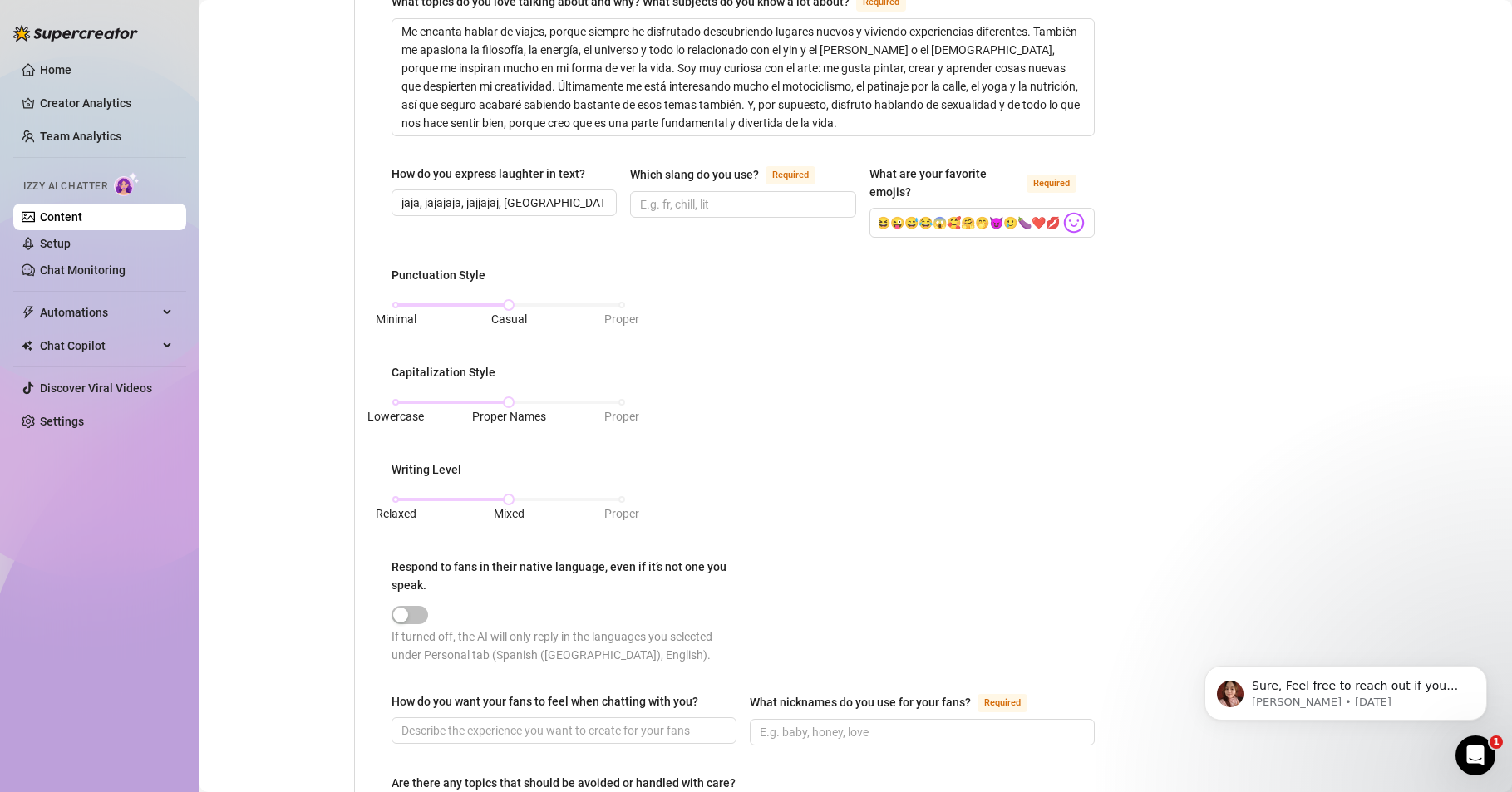
click at [1265, 161] on div "Bio Import Bio from other creator Personal Info Chatting Lifestyle Physique Con…" at bounding box center [855, 356] width 1280 height 1461
click at [622, 309] on div "Punctuation Style Minimal Casual Proper Capitalization Style Lowercase Proper N…" at bounding box center [743, 472] width 703 height 413
click at [620, 316] on span "Proper" at bounding box center [622, 319] width 35 height 14
click at [511, 304] on div "Minimal Casual Proper" at bounding box center [508, 305] width 226 height 10
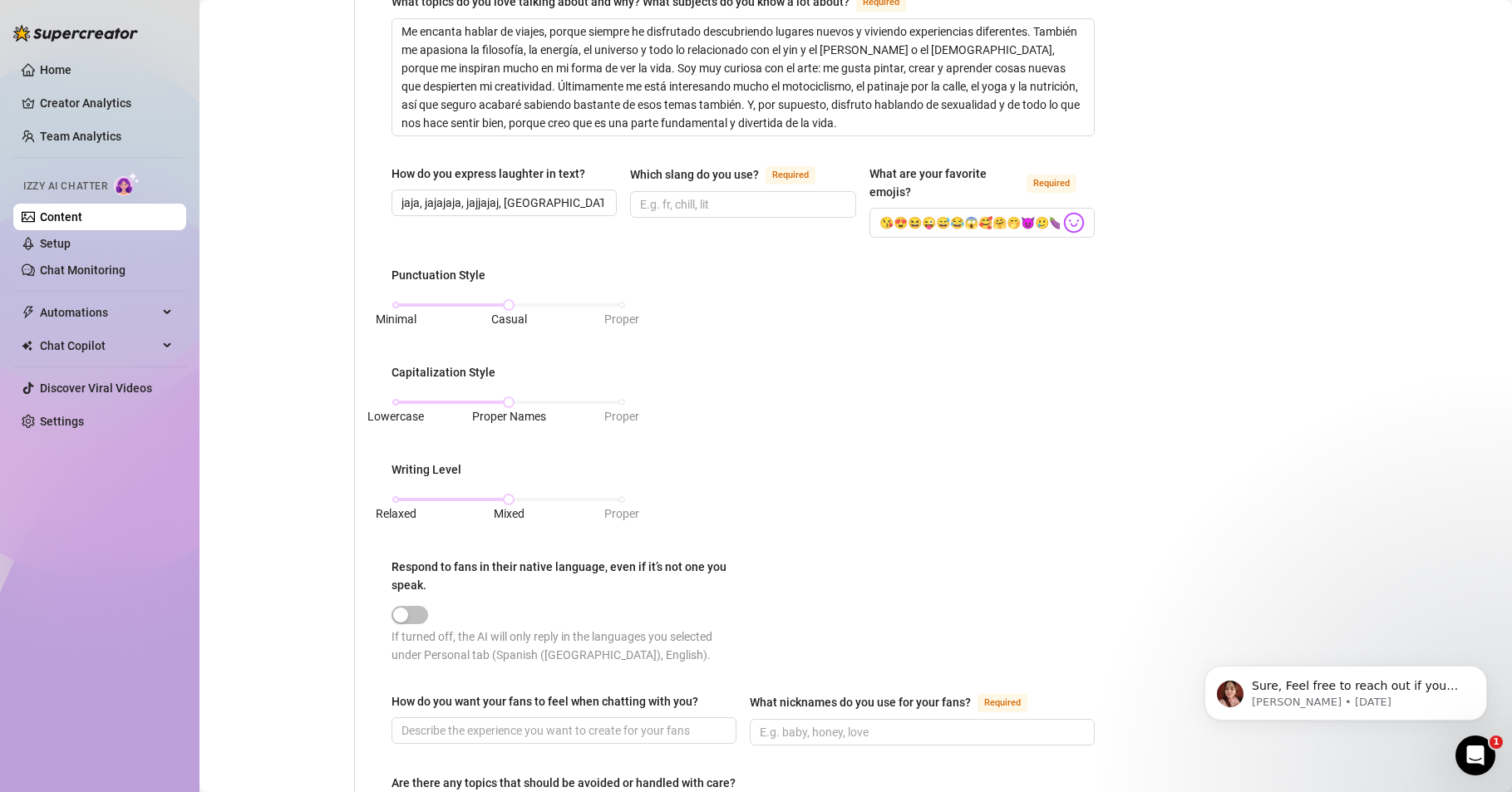
click at [830, 429] on div "Punctuation Style Minimal Casual Proper Capitalization Style Lowercase Proper N…" at bounding box center [743, 472] width 703 height 413
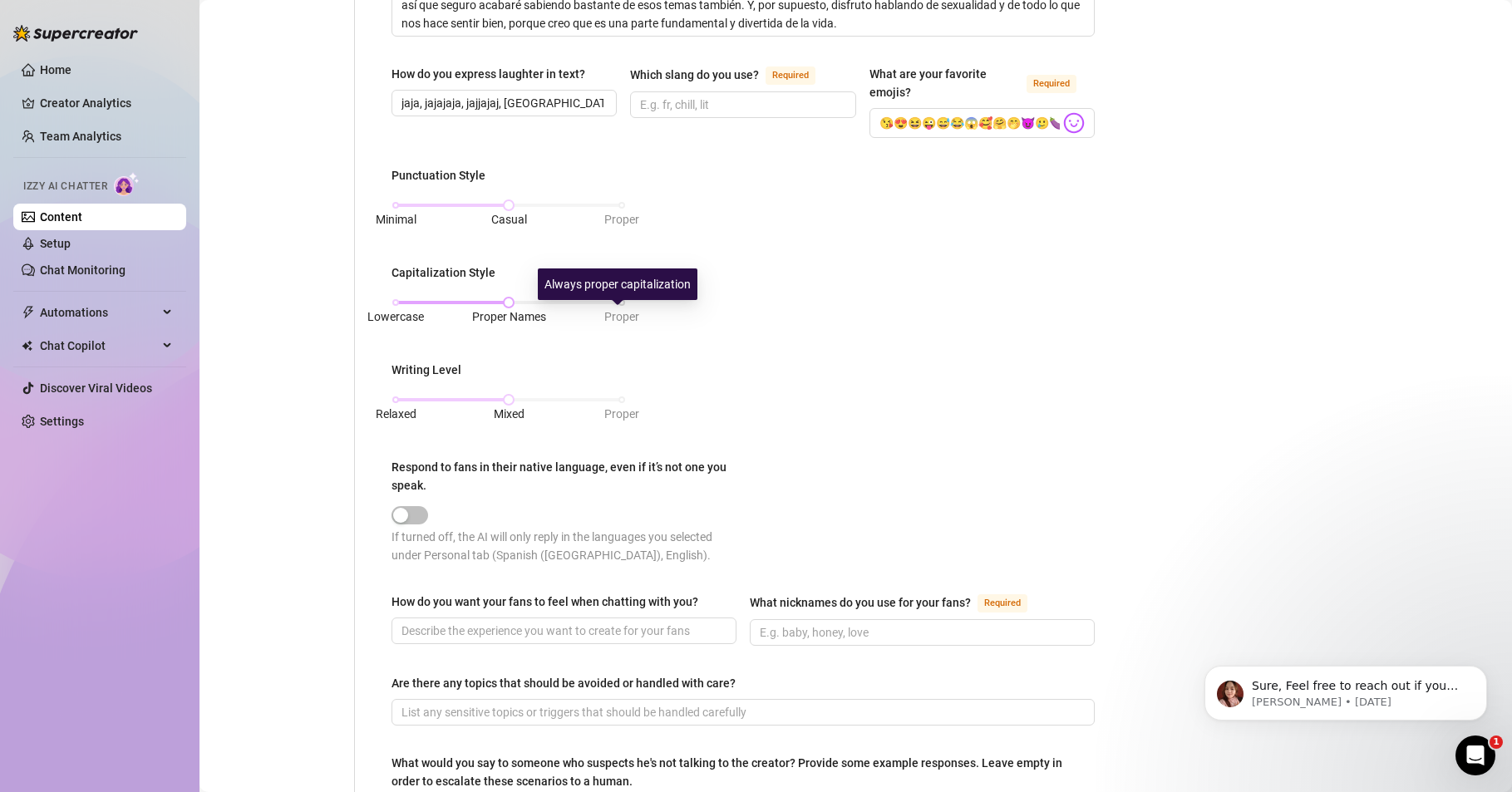
click at [613, 317] on span "Proper" at bounding box center [622, 316] width 35 height 14
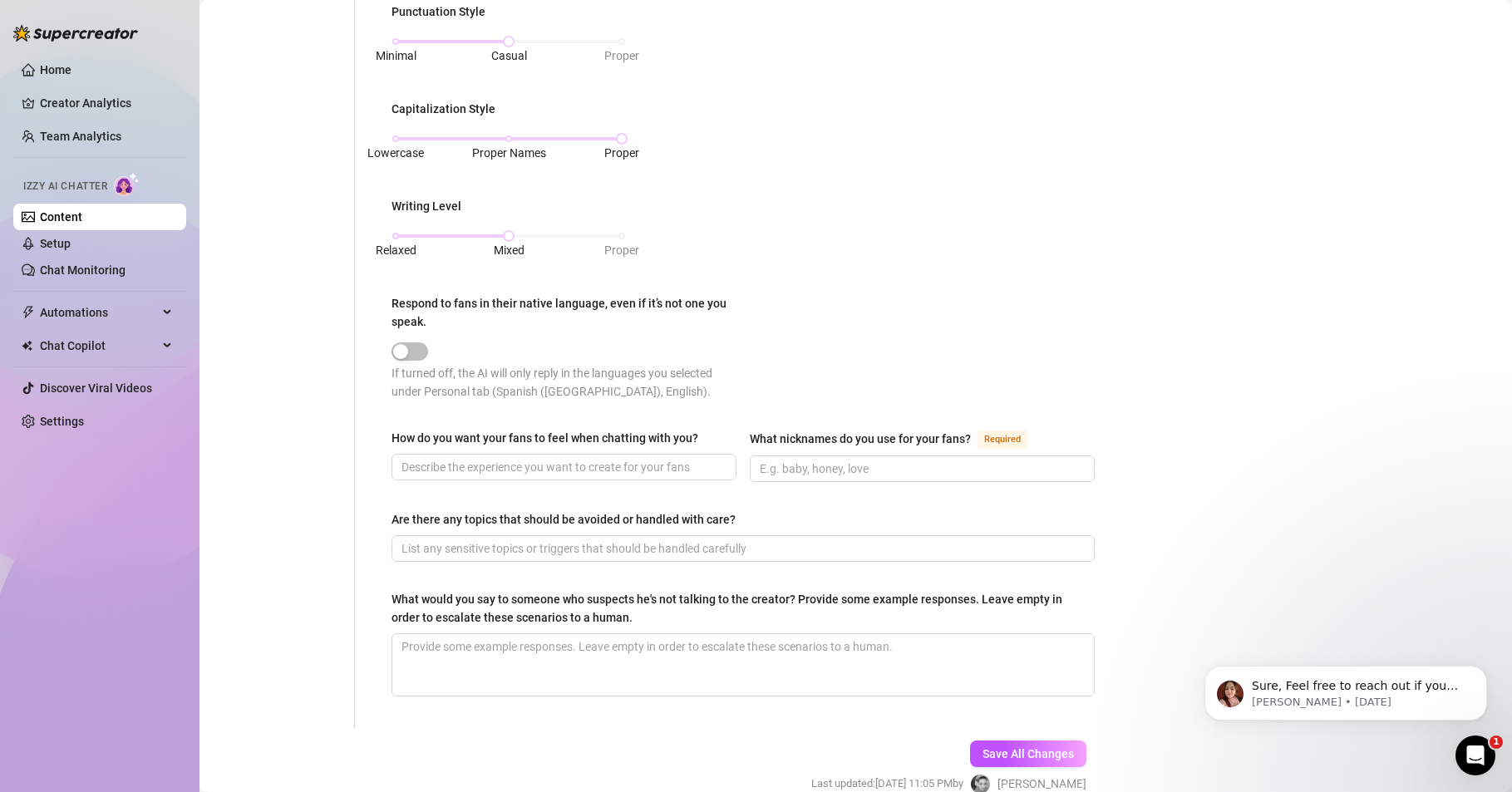
scroll to position [844, 0]
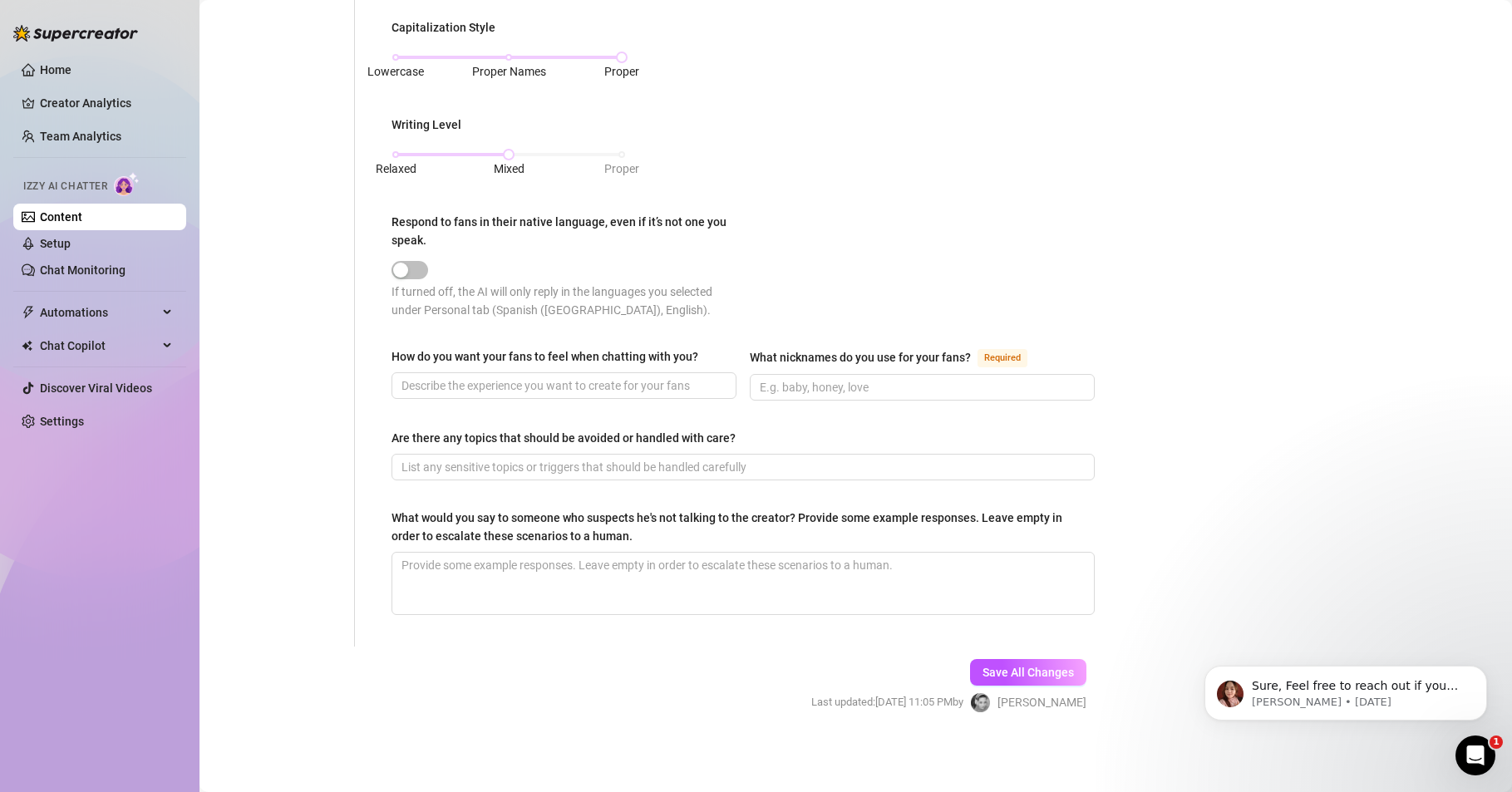
click at [90, 529] on div "Home Creator Analytics Team Analytics Izzy AI Chatter Content Setup Chat Monito…" at bounding box center [100, 388] width 173 height 777
click at [437, 383] on input "How do you want your fans to feel when chatting with you?" at bounding box center [562, 386] width 322 height 18
paste input "Quiero que mis fans se sientan tan a gusto conmigo que siempre les apetezca vol…"
drag, startPoint x: 402, startPoint y: 385, endPoint x: 1000, endPoint y: 382, distance: 598.0
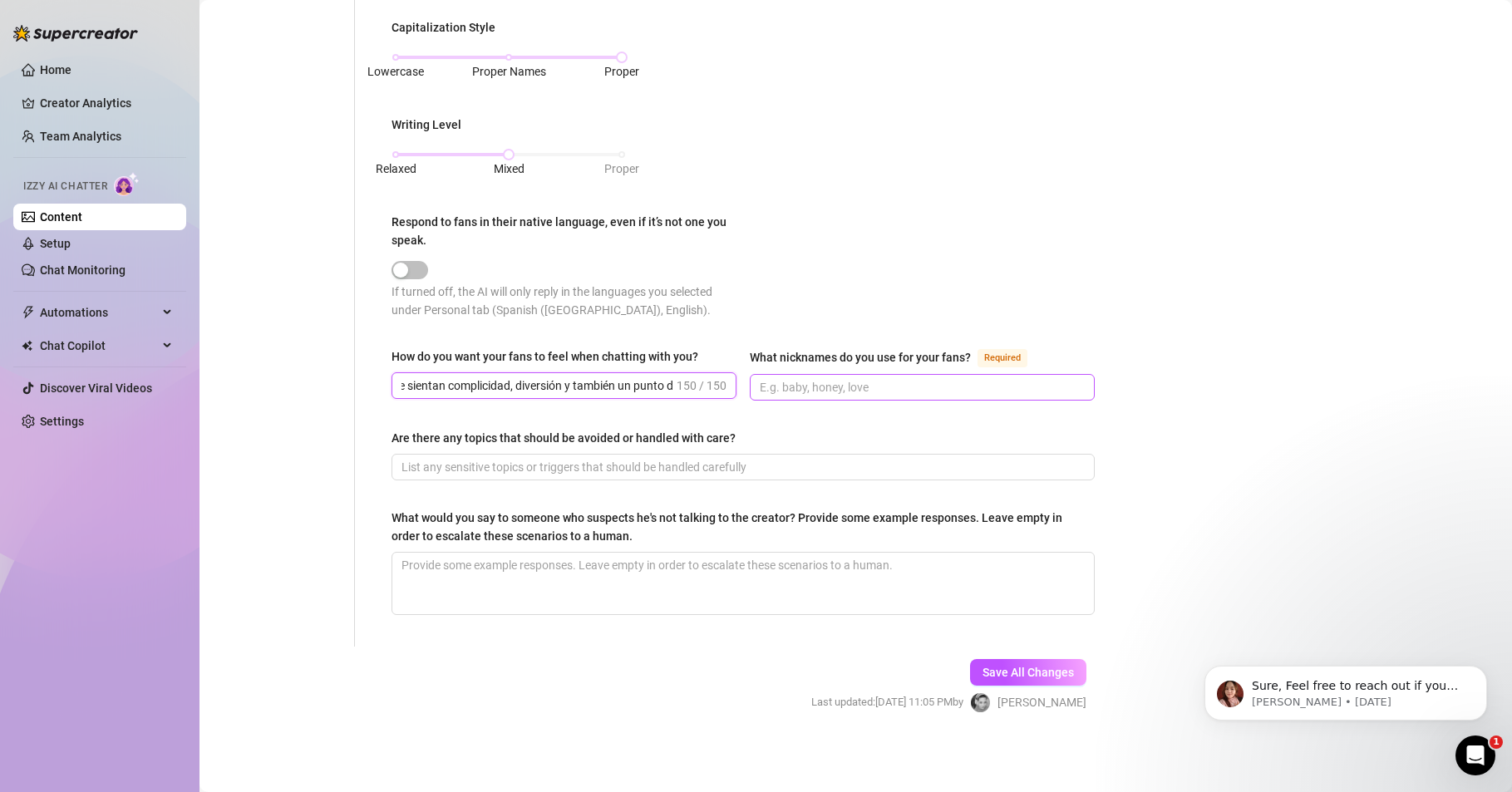
click at [1000, 382] on div "How do you want your fans to feel when chatting with you? Quiero que mis fans s…" at bounding box center [743, 381] width 703 height 68
paste input "rían, se exciten y siempre quieran más, creando conexión, deseo y apoyo a mi co…"
click at [789, 386] on input "What nicknames do you use for your fans? Required" at bounding box center [920, 387] width 322 height 18
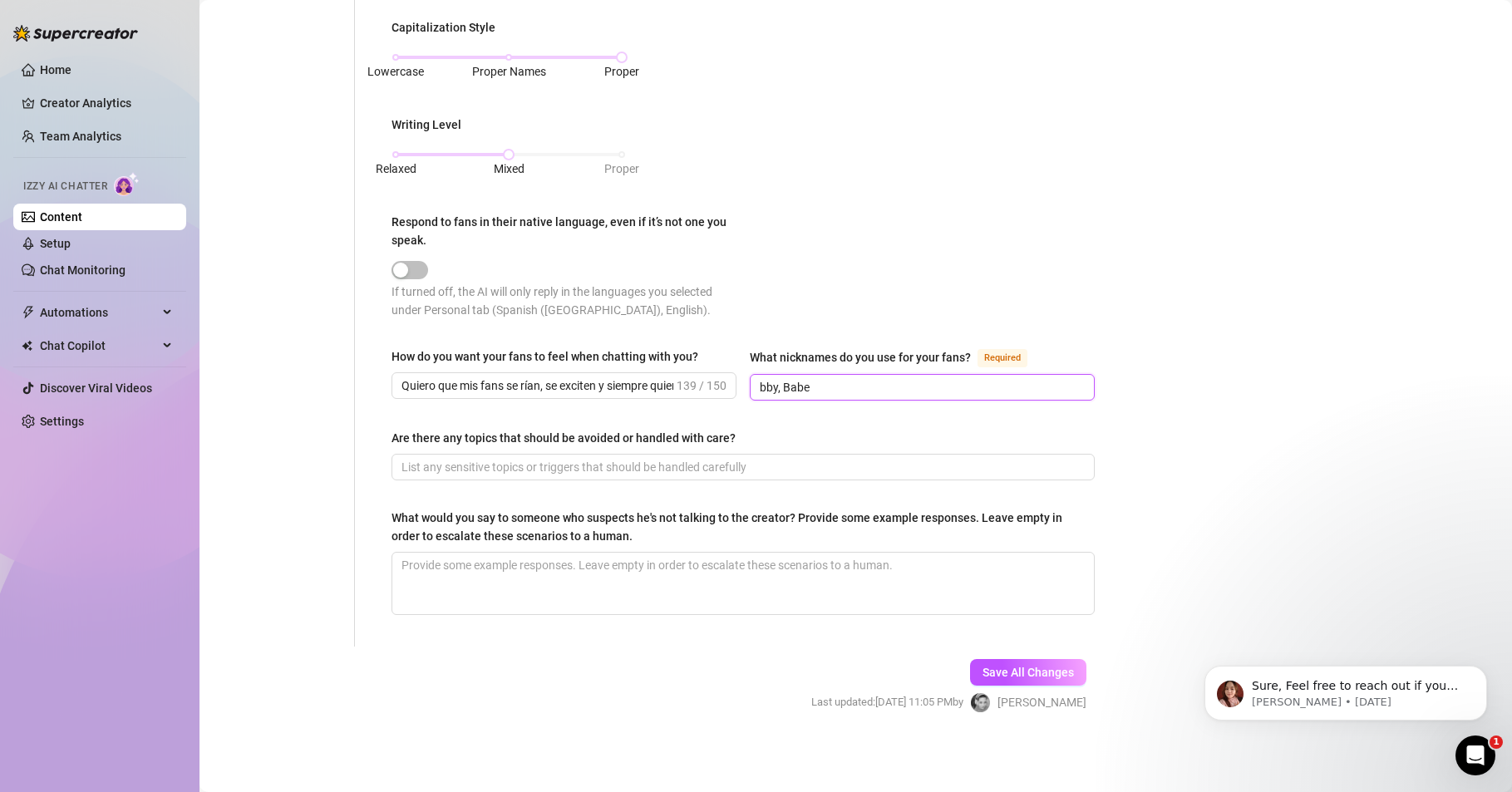
drag, startPoint x: 758, startPoint y: 388, endPoint x: 737, endPoint y: 386, distance: 21.1
click at [737, 386] on div "How do you want your fans to feel when chatting with you? Quiero que mis fans s…" at bounding box center [743, 381] width 703 height 68
drag, startPoint x: 761, startPoint y: 385, endPoint x: 733, endPoint y: 389, distance: 28.3
click at [733, 389] on div "How do you want your fans to feel when chatting with you? Quiero que mis fans s…" at bounding box center [743, 381] width 703 height 68
click at [828, 390] on input "Bby, Babe" at bounding box center [920, 387] width 322 height 18
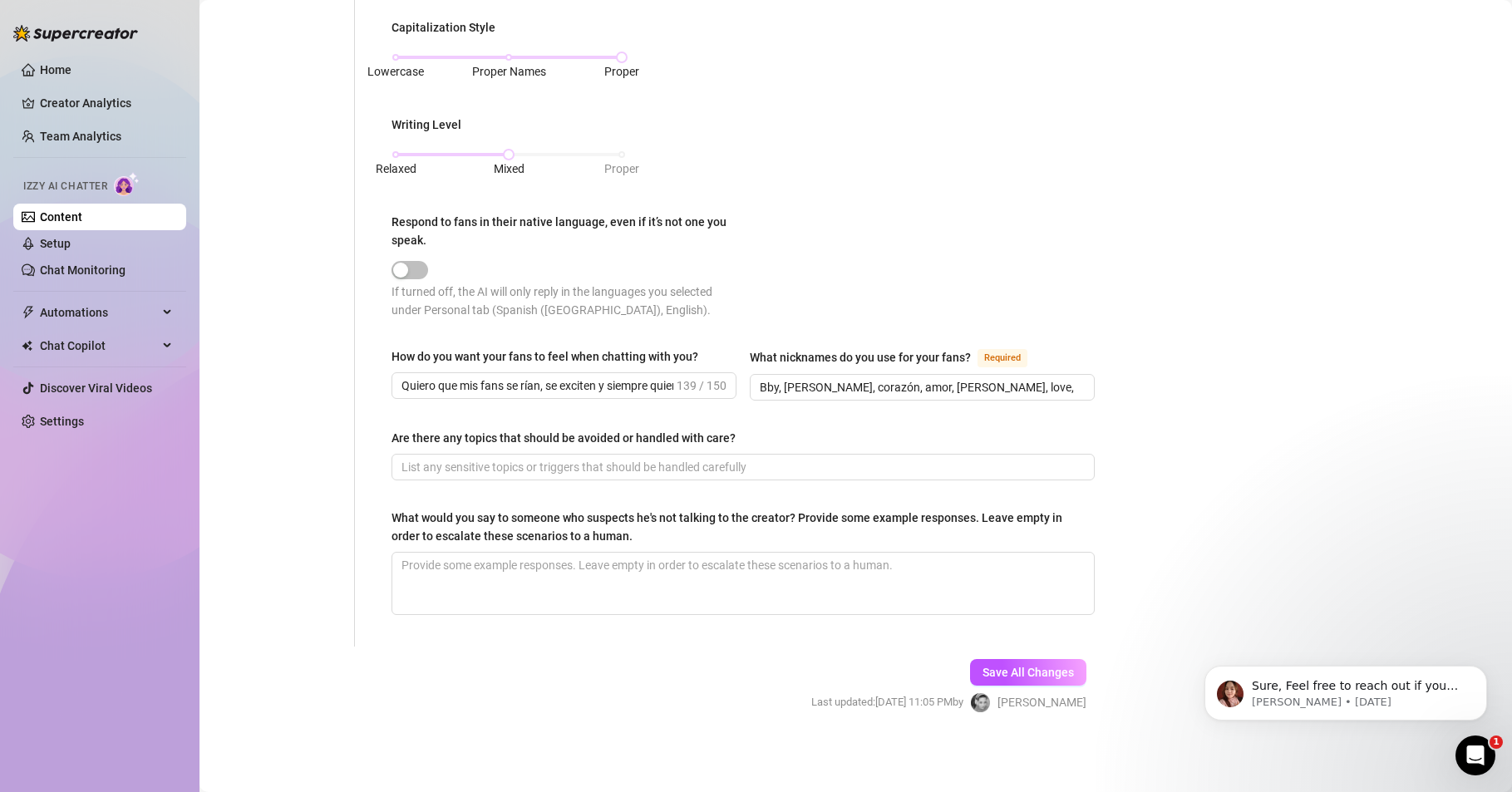
click at [650, 661] on form "Personal Info Chatting Lifestyle Physique Content Intimate Details Socials Trai…" at bounding box center [663, 28] width 895 height 1427
click at [965, 383] on input "Bby, [PERSON_NAME], corazón, amor, [PERSON_NAME], love," at bounding box center [920, 387] width 322 height 18
click at [956, 409] on div "How do you want your fans to feel when chatting with you? Quiero que mis fans s…" at bounding box center [743, 381] width 703 height 68
drag, startPoint x: 959, startPoint y: 388, endPoint x: 1010, endPoint y: 391, distance: 51.1
click at [1010, 391] on input "Bby, [PERSON_NAME], corazón, amor, [PERSON_NAME], love, sweetheart" at bounding box center [920, 387] width 322 height 18
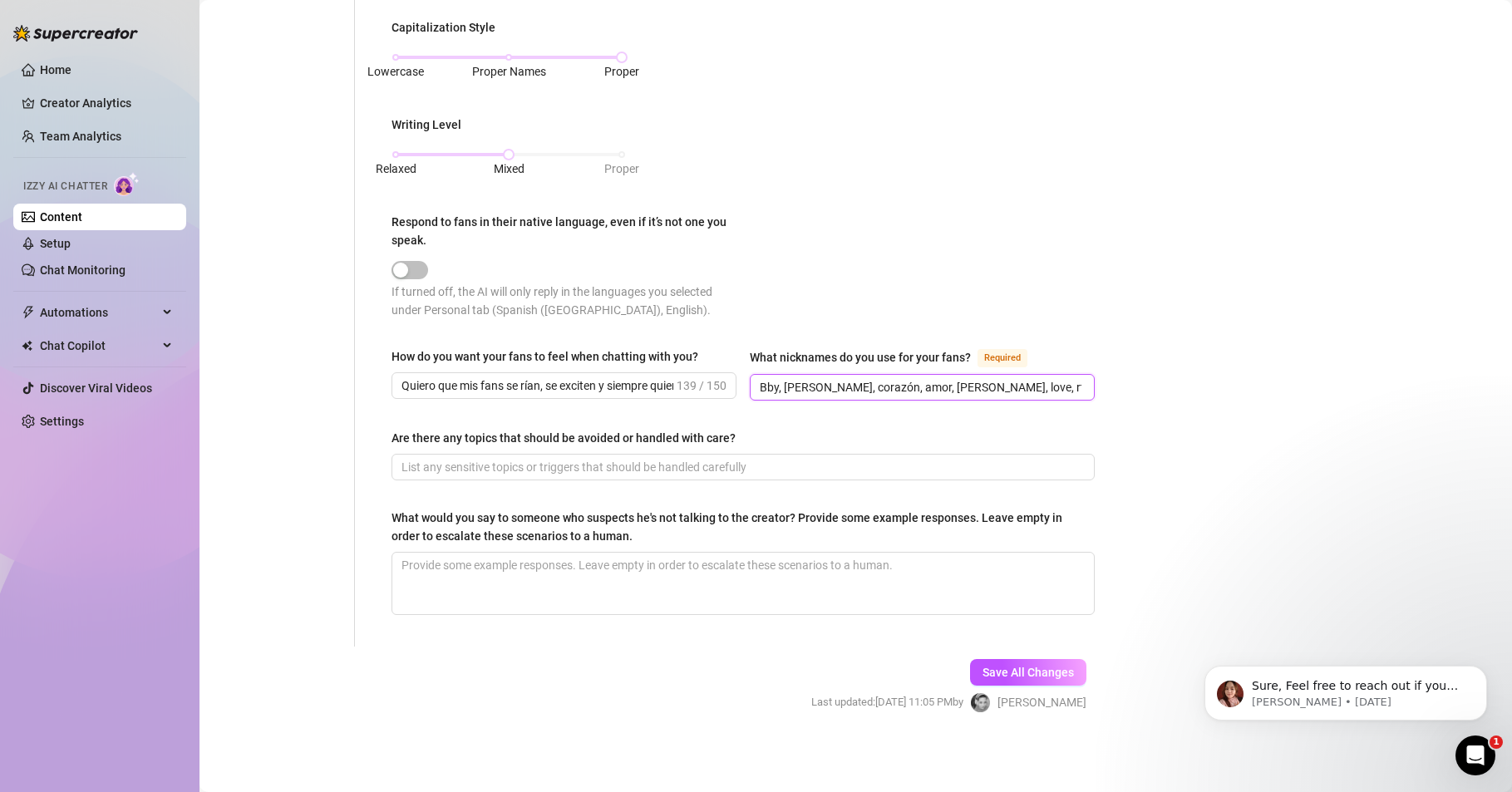
click at [1029, 386] on input "Bby, [PERSON_NAME], corazón, amor, [PERSON_NAME], love, rt" at bounding box center [920, 387] width 322 height 18
click at [557, 461] on input "Are there any topics that should be avoided or handled with care?" at bounding box center [741, 467] width 680 height 18
click at [64, 716] on div "Home Creator Analytics Team Analytics Izzy AI Chatter Content Setup Chat Monito…" at bounding box center [100, 388] width 173 height 777
click at [532, 473] on input "Are there any topics that should be avoided or handled with care?" at bounding box center [741, 467] width 680 height 18
paste input "Prefiero evitar hablar de temas como política o religión, y también de mi vida …"
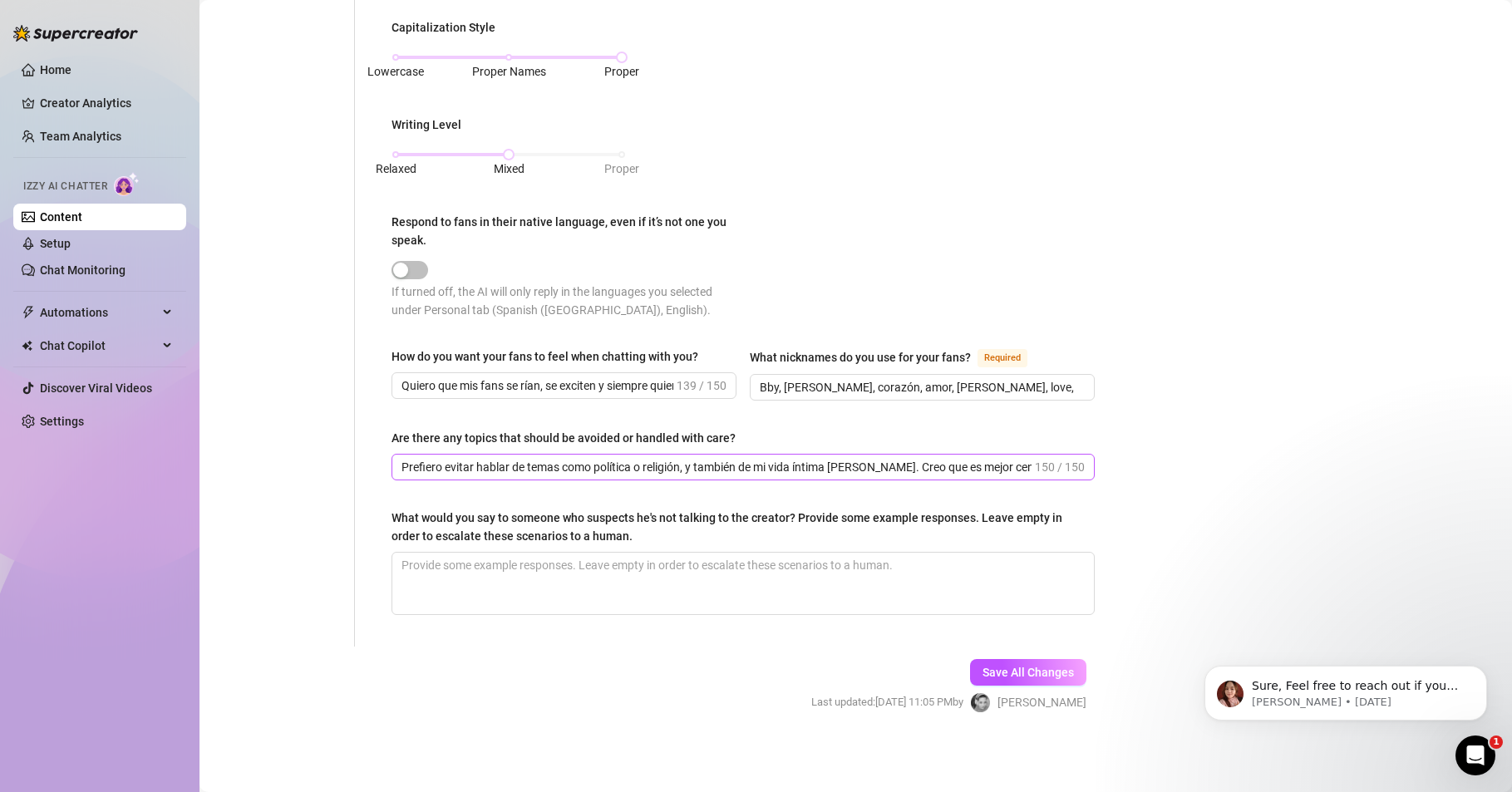
drag, startPoint x: 400, startPoint y: 462, endPoint x: 627, endPoint y: 472, distance: 227.2
click at [627, 472] on span "Prefiero evitar hablar de temas como política o religión, y también de mi vida …" at bounding box center [743, 466] width 703 height 26
drag, startPoint x: 407, startPoint y: 463, endPoint x: 1123, endPoint y: 482, distance: 716.3
click at [1123, 482] on div "Bio Import Bio from other creator Personal Info Chatting Lifestyle Physique Con…" at bounding box center [855, 11] width 1280 height 1461
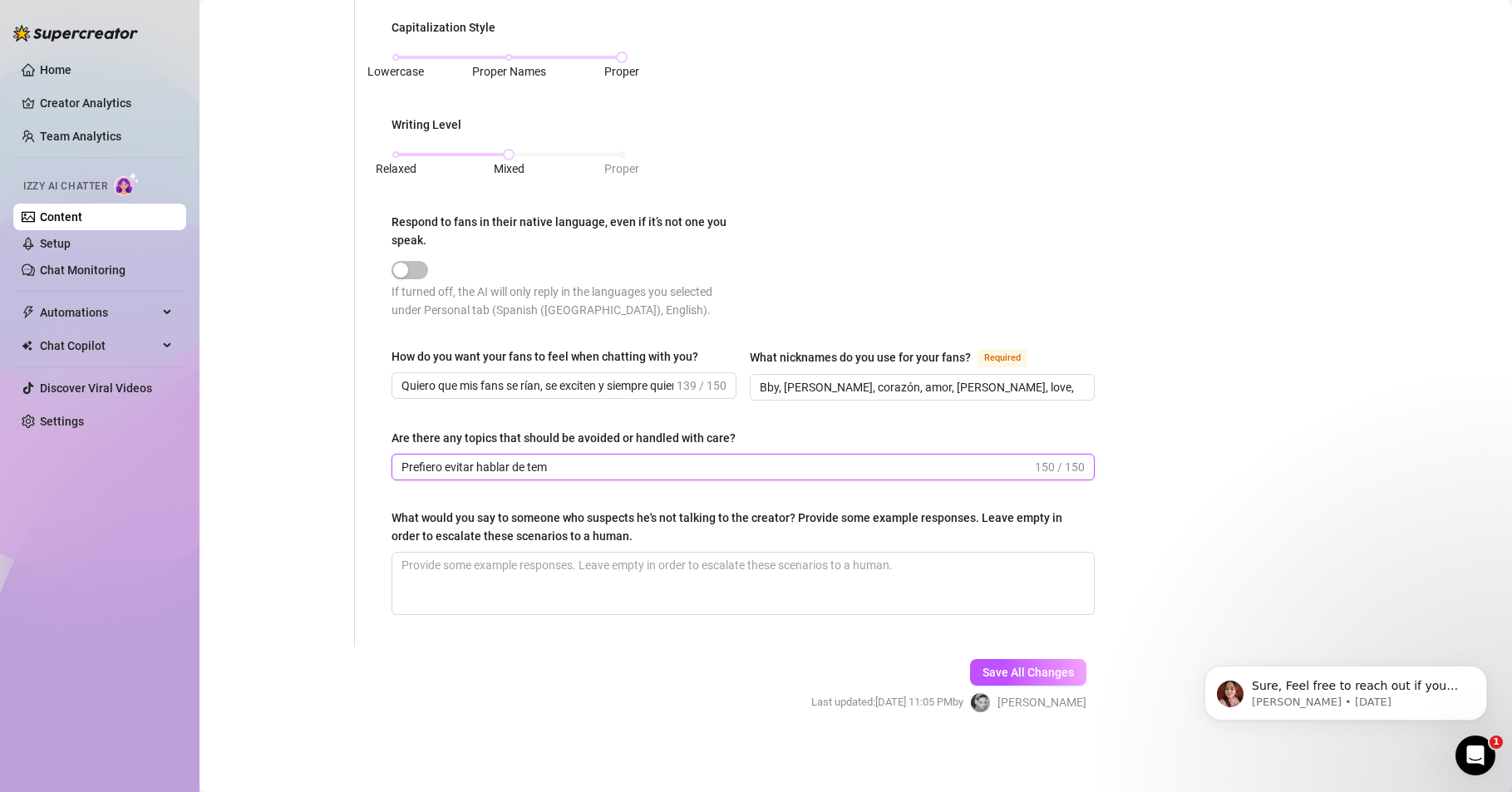
scroll to position [0, 0]
drag, startPoint x: 556, startPoint y: 466, endPoint x: 341, endPoint y: 472, distance: 215.1
paste input "política, religión o mi vida [PERSON_NAME]. Mejor disfrutar de lo divertido, se…"
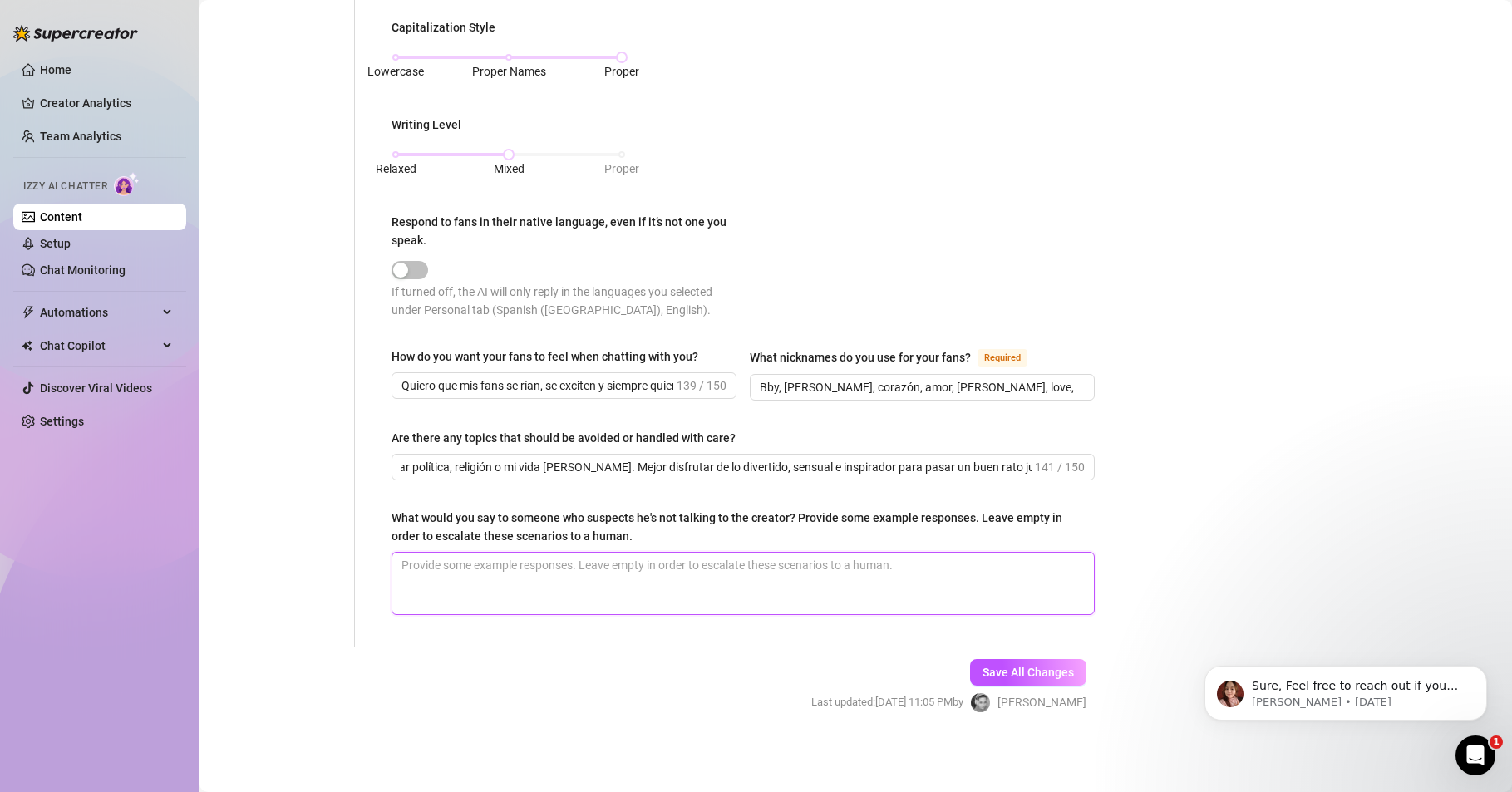
click at [491, 574] on textarea "What would you say to someone who suspects he's not talking to the creator? Pro…" at bounding box center [743, 584] width 701 height 62
click at [83, 638] on div "Home Creator Analytics Team Analytics Izzy AI Chatter Content Setup Chat Monito…" at bounding box center [100, 388] width 173 height 777
click at [428, 571] on textarea "What would you say to someone who suspects he's not talking to the creator? Pro…" at bounding box center [743, 584] width 701 height 62
paste textarea "Me encanta el arte: pintar, crear cosas y dejar volar la imaginación. También d…"
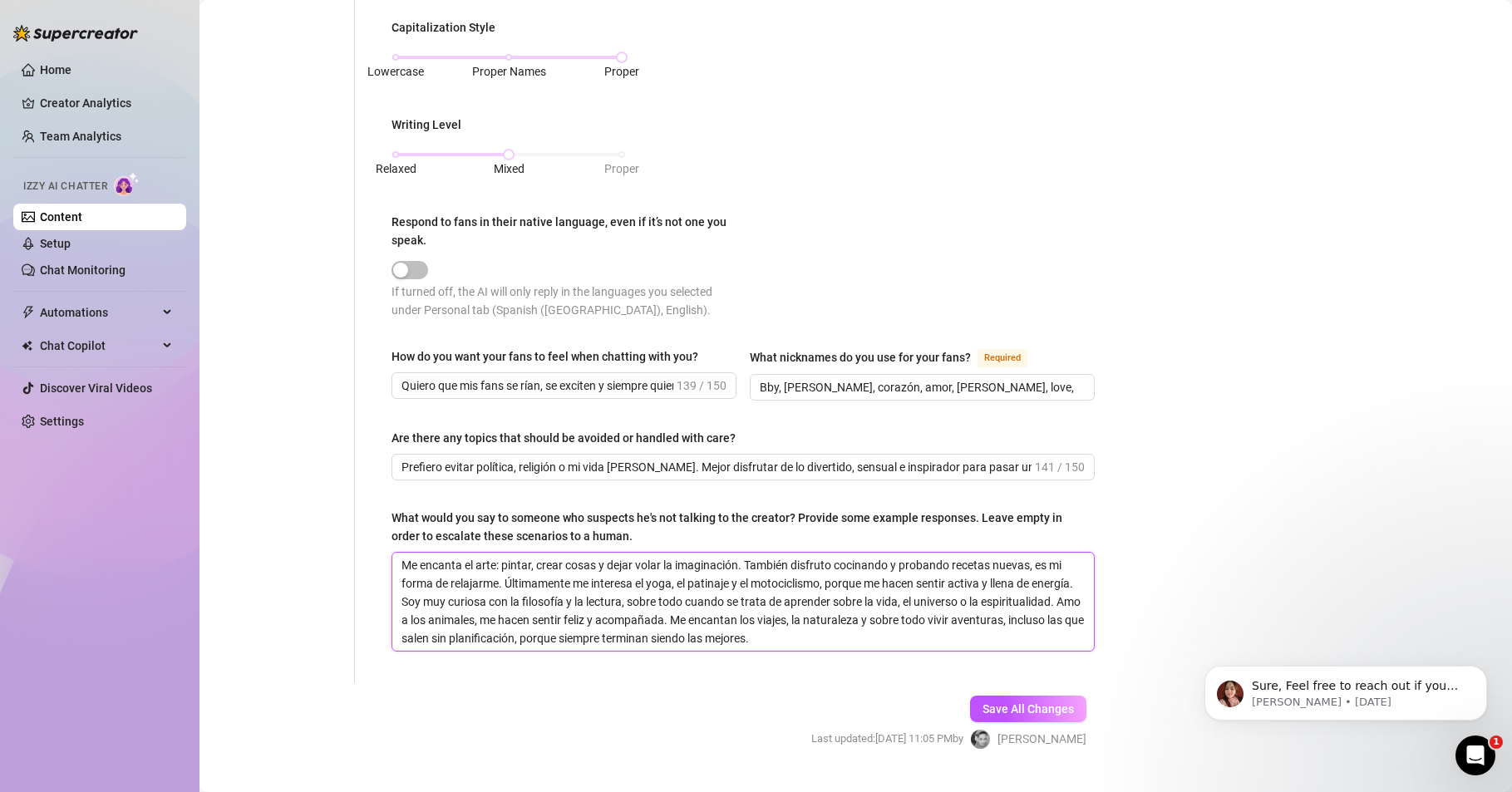
click at [745, 567] on textarea "Me encanta el arte: pintar, crear cosas y dejar volar la imaginación. También d…" at bounding box center [743, 602] width 701 height 98
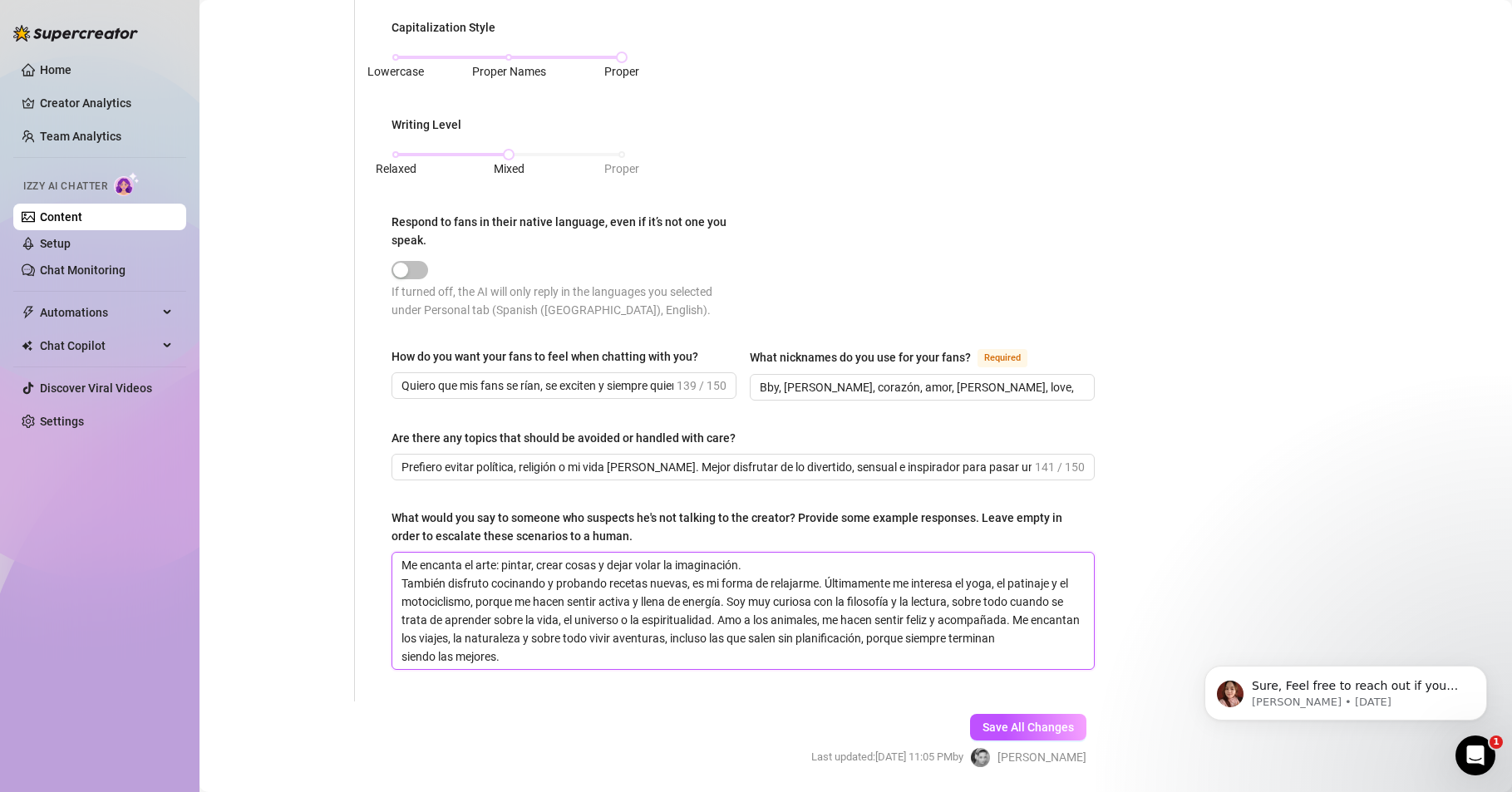
click at [824, 583] on textarea "Me encanta el arte: pintar, crear cosas y dejar volar la imaginación. También d…" at bounding box center [743, 611] width 701 height 117
click at [974, 600] on textarea "Me encanta el arte: pintar, crear cosas y dejar volar la imaginación. También d…" at bounding box center [743, 611] width 701 height 117
click at [698, 637] on textarea "Me encanta el arte: pintar, crear cosas y dejar volar la imaginación. También d…" at bounding box center [743, 611] width 701 height 117
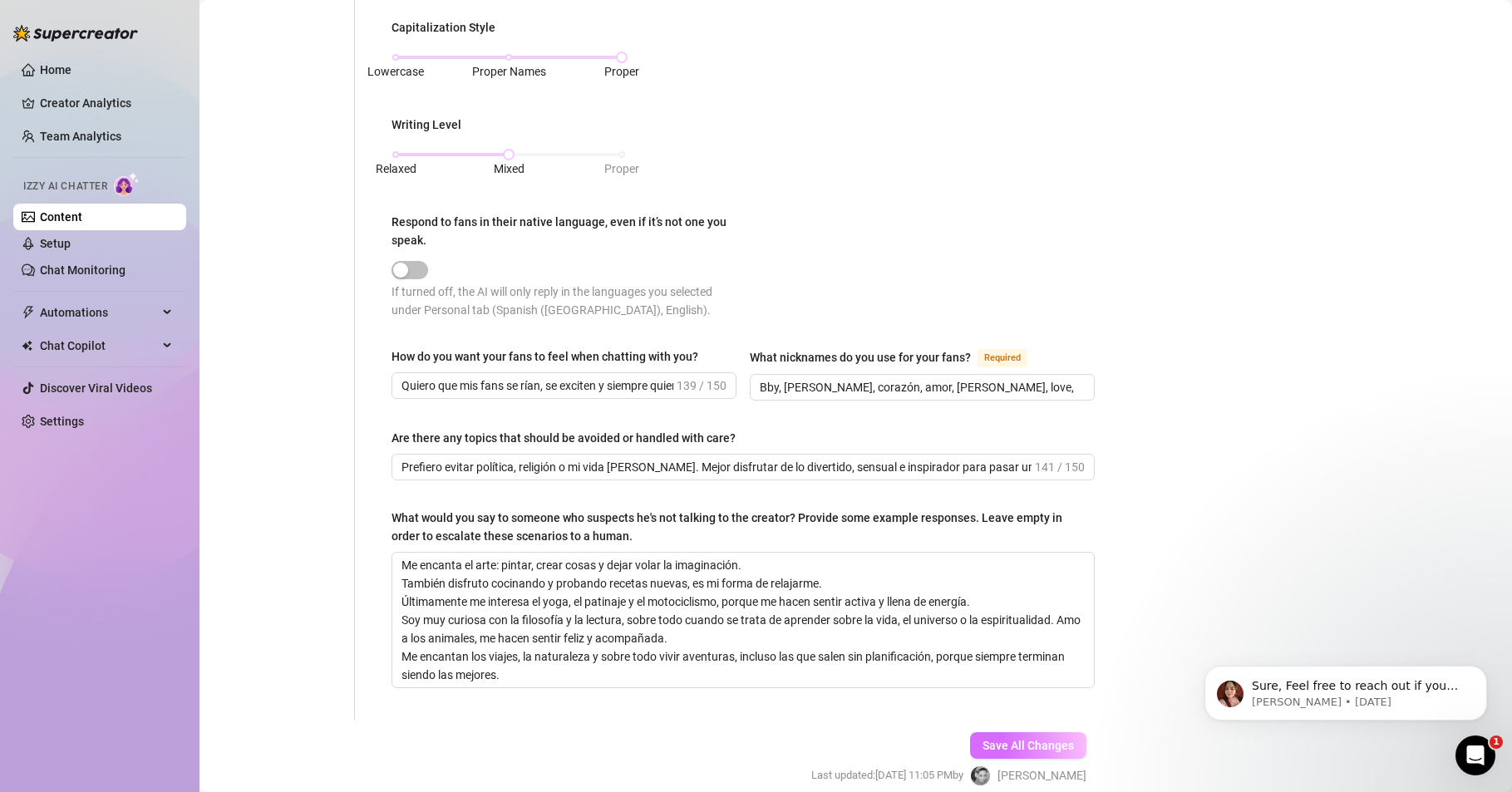
click at [983, 742] on span "Save All Changes" at bounding box center [1028, 745] width 91 height 14
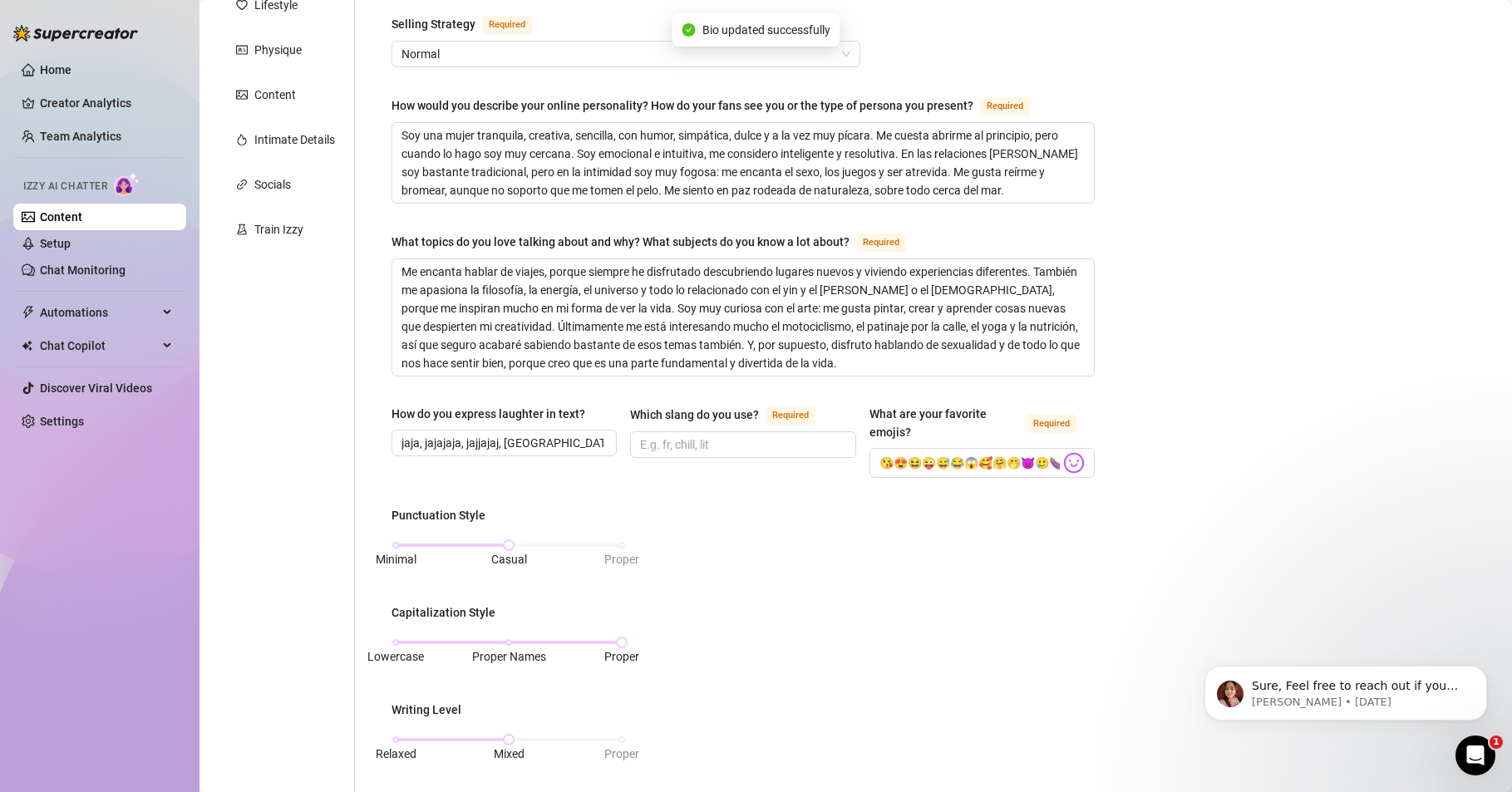
scroll to position [245, 0]
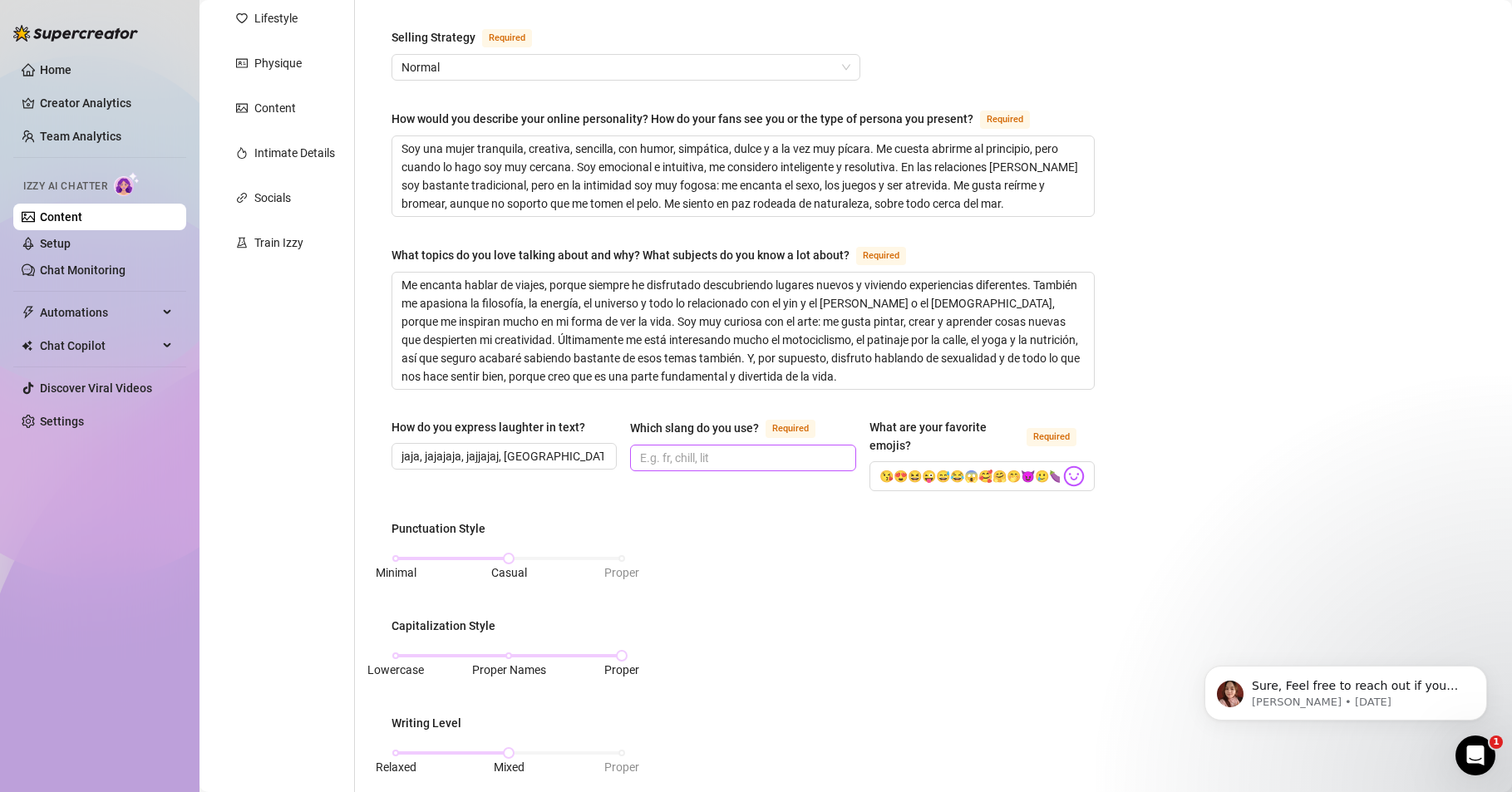
click at [692, 447] on span at bounding box center [742, 457] width 225 height 26
click at [791, 604] on div "Punctuation Style Minimal Casual Proper Capitalization Style Lowercase Proper N…" at bounding box center [743, 726] width 703 height 413
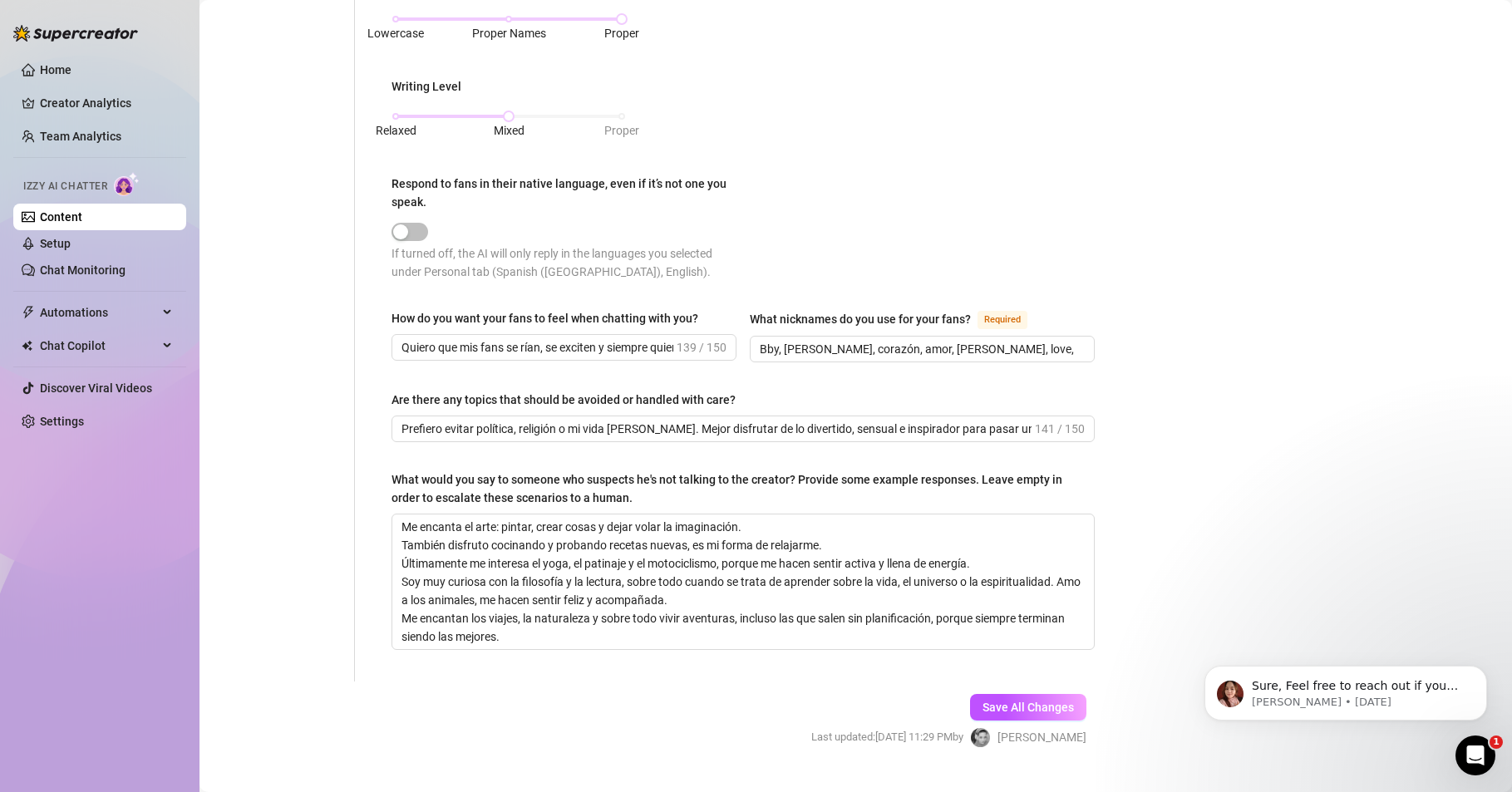
scroll to position [917, 0]
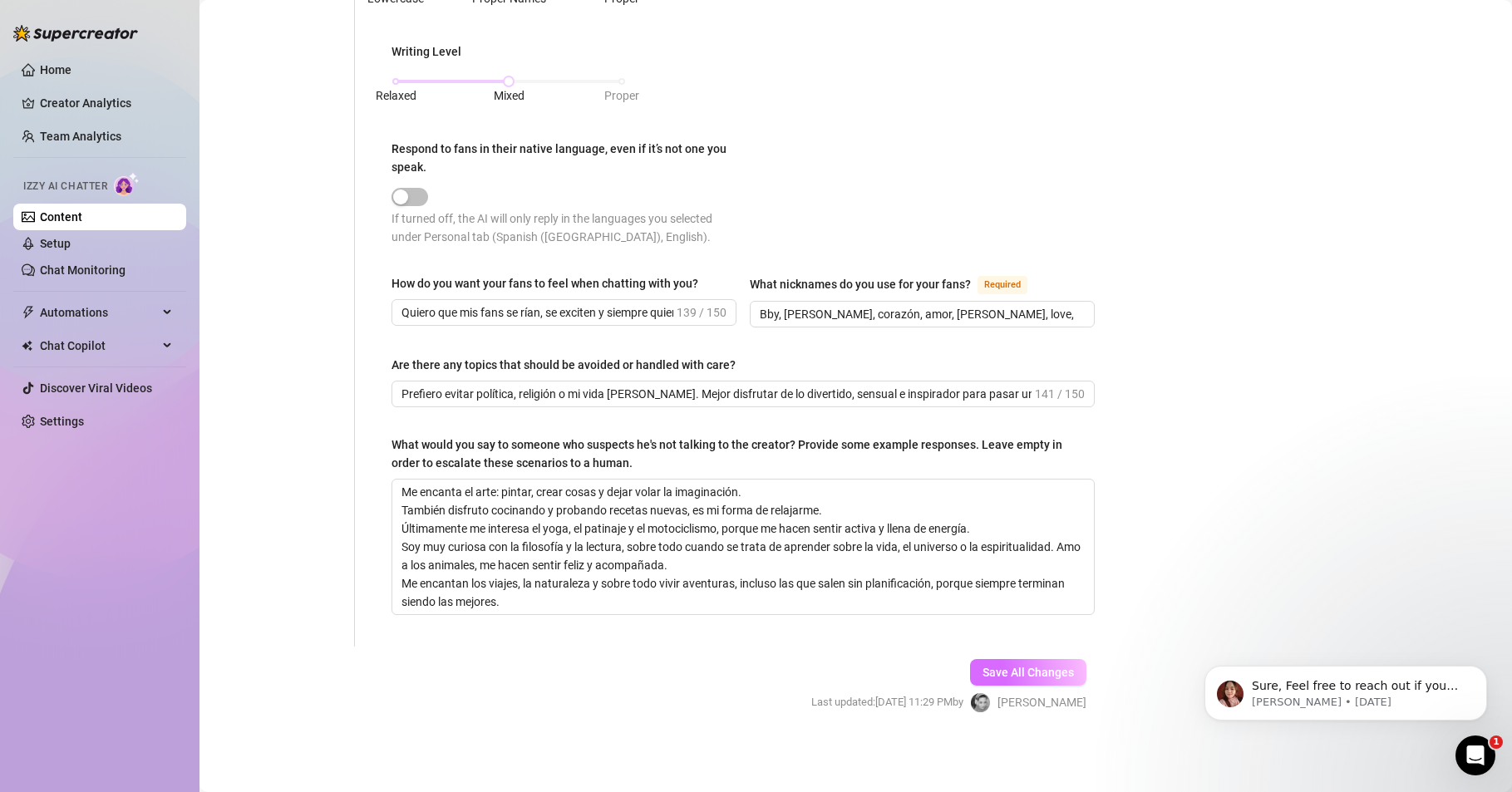
click at [1014, 670] on span "Save All Changes" at bounding box center [1028, 672] width 91 height 14
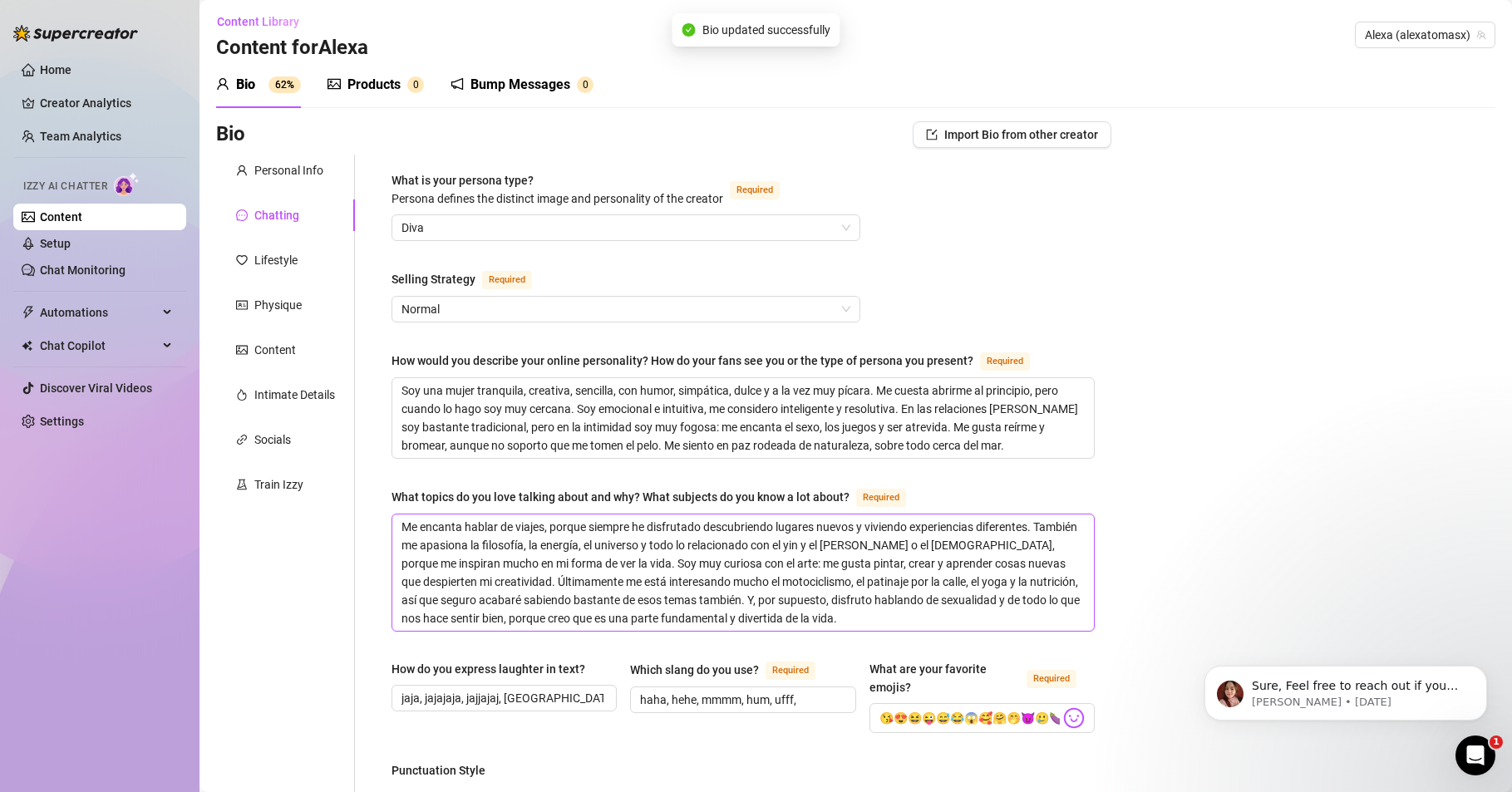
scroll to position [0, 0]
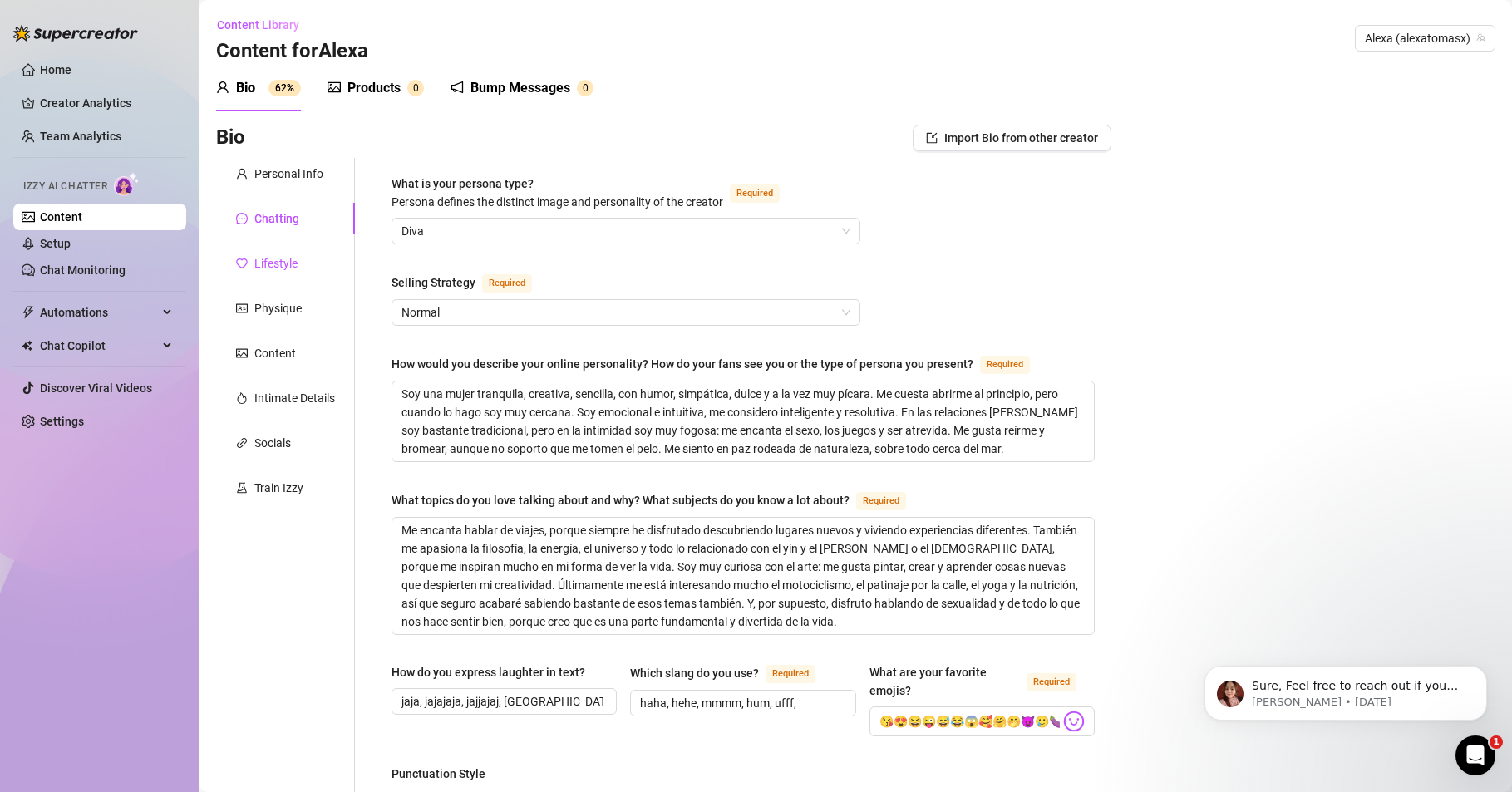
click at [272, 261] on div "Lifestyle" at bounding box center [275, 263] width 43 height 18
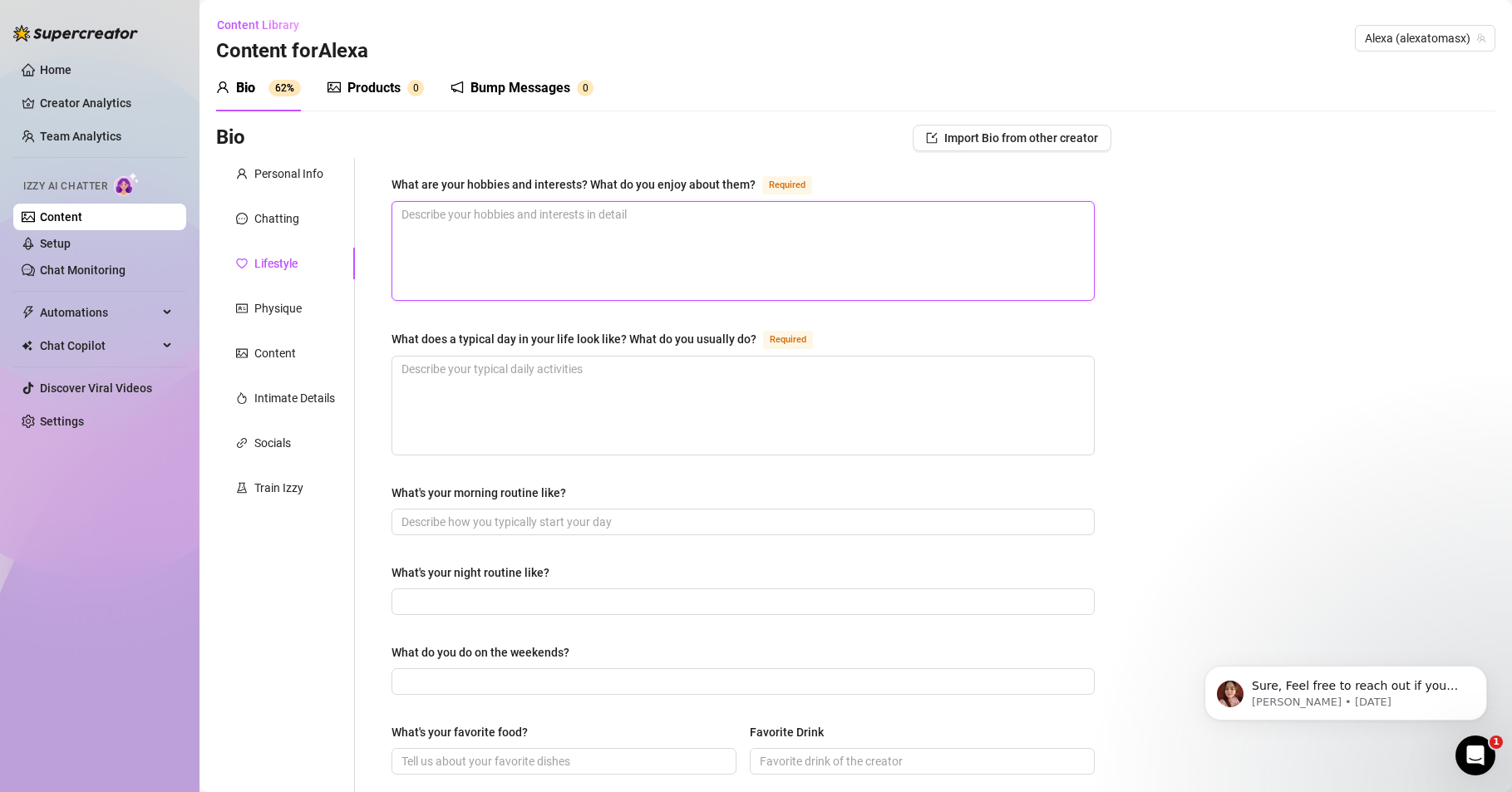
click at [598, 235] on textarea "What are your hobbies and interests? What do you enjoy about them? Required" at bounding box center [743, 251] width 701 height 98
click at [1137, 463] on div "Bio Import Bio from other creator Personal Info Chatting Lifestyle Physique Con…" at bounding box center [855, 749] width 1280 height 1249
click at [36, 705] on div "Home Creator Analytics Team Analytics Izzy AI Chatter Content Setup Chat Monito…" at bounding box center [100, 388] width 173 height 777
click at [455, 239] on textarea "What are your hobbies and interests? What do you enjoy about them? Required" at bounding box center [743, 251] width 701 height 98
click at [127, 622] on div "Home Creator Analytics Team Analytics Izzy AI Chatter Content Setup Chat Monito…" at bounding box center [100, 388] width 173 height 777
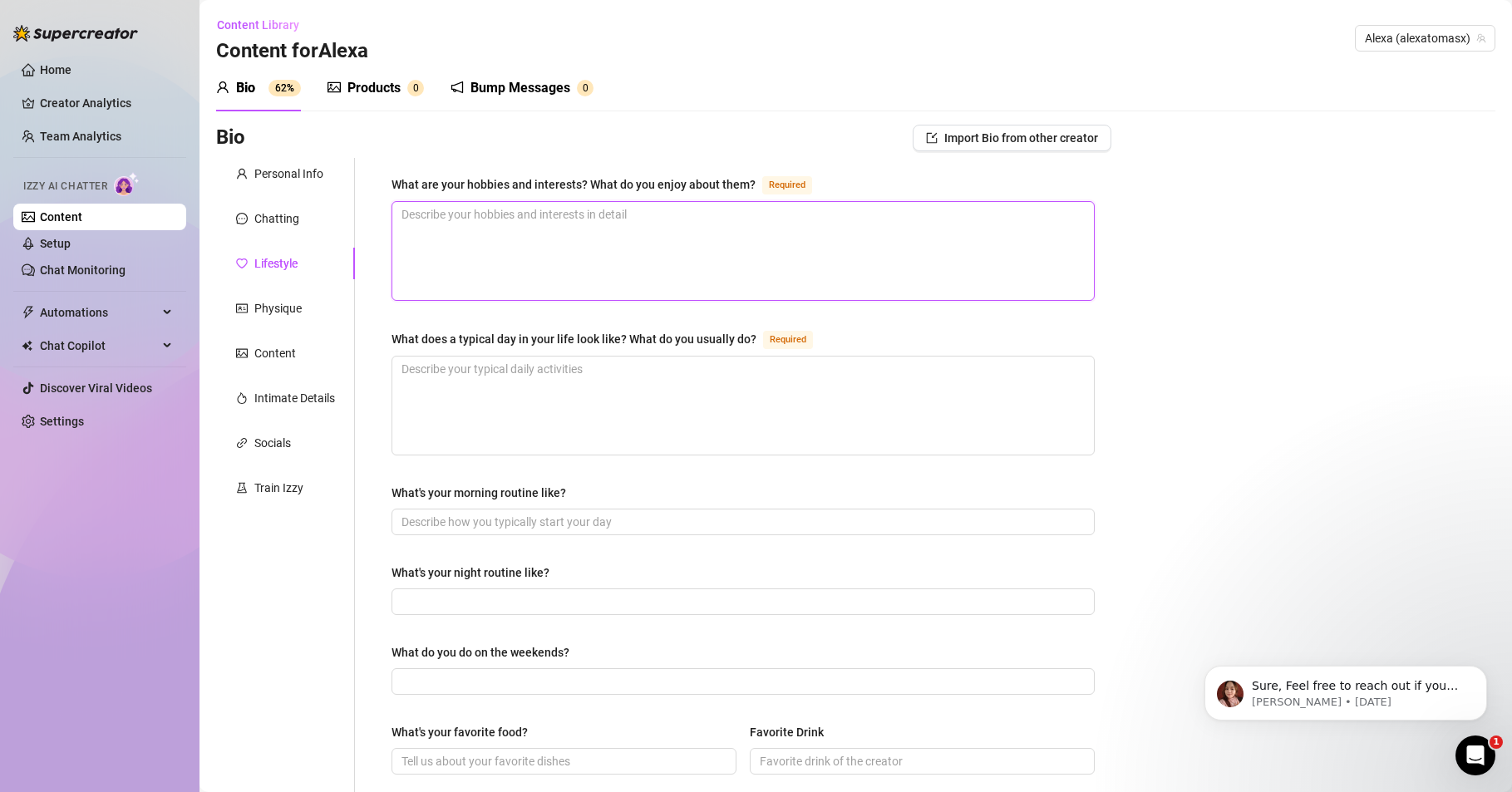
paste textarea "Me encanta el arte: pintar, crear cosas y dejar volar la imaginación. También d…"
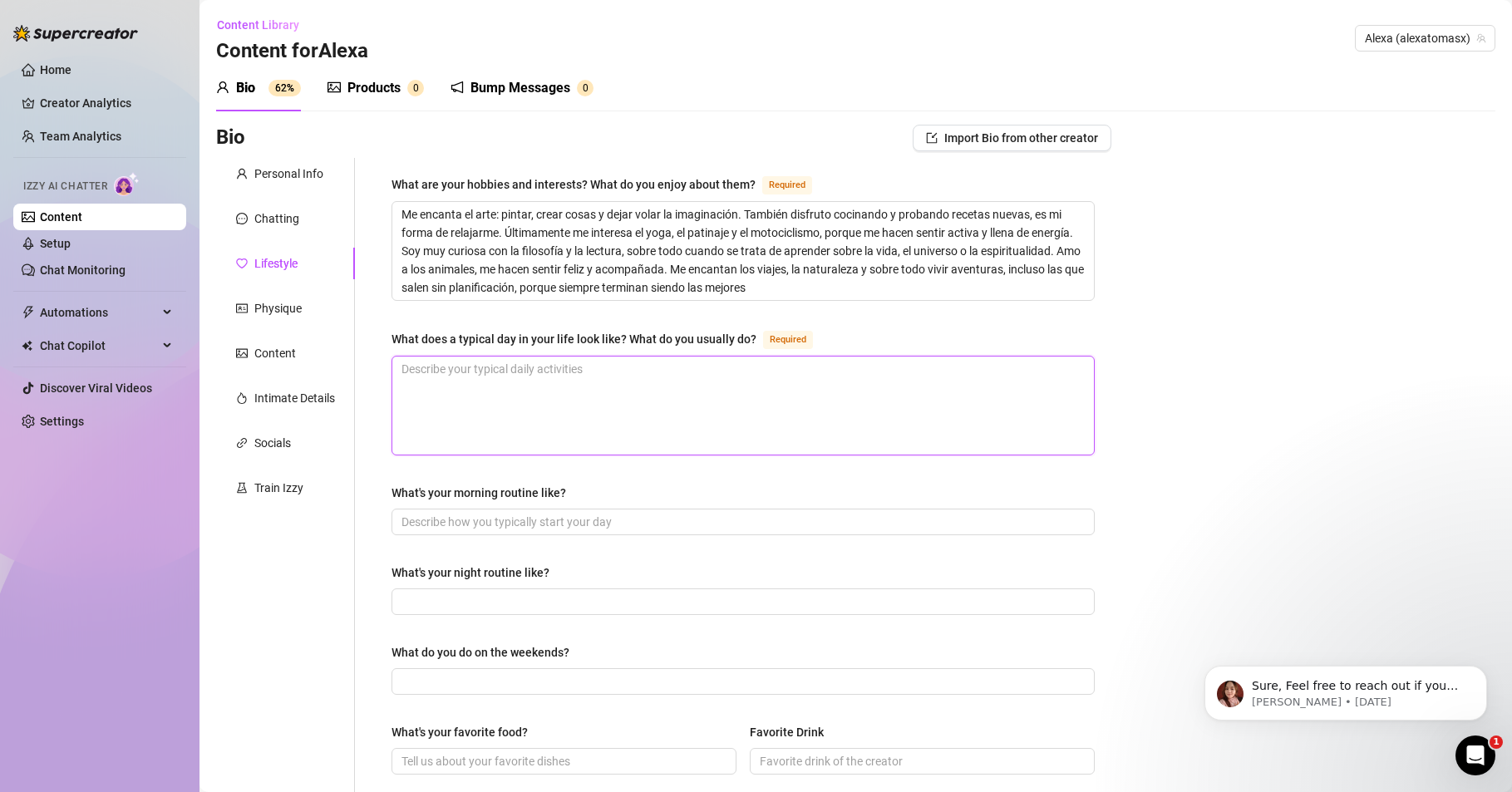
click at [517, 407] on textarea "What does a typical day in your life look like? What do you usually do? Required" at bounding box center [743, 406] width 701 height 98
click at [744, 214] on textarea "Me encanta el arte: pintar, crear cosas y dejar volar la imaginación. También d…" at bounding box center [743, 251] width 701 height 98
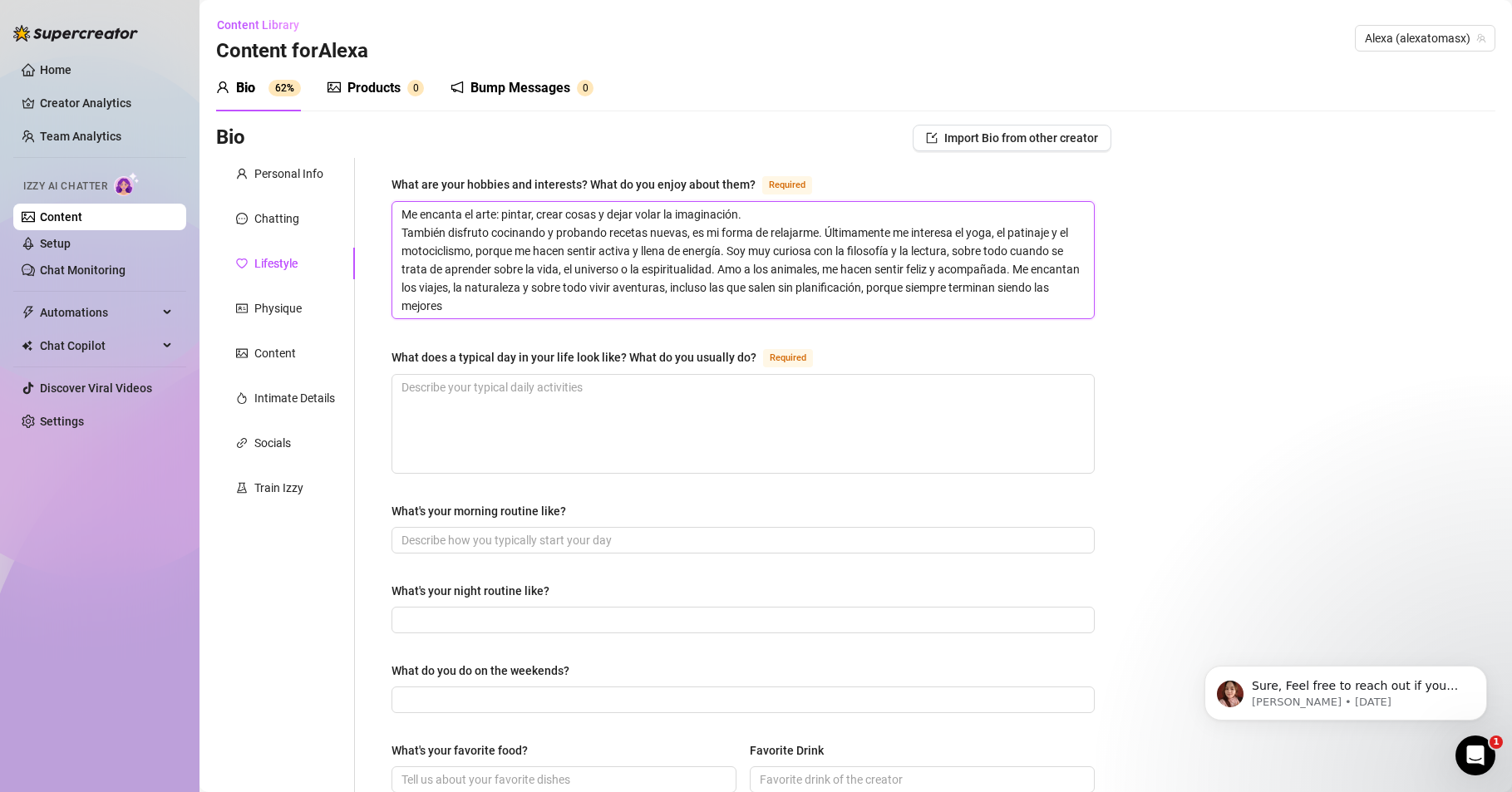
click at [823, 231] on textarea "Me encanta el arte: pintar, crear cosas y dejar volar la imaginación. También d…" at bounding box center [743, 260] width 701 height 117
click at [825, 231] on textarea "Me encanta el arte: pintar, crear cosas y dejar volar la imaginación. También d…" at bounding box center [743, 260] width 701 height 117
click at [972, 249] on textarea "Me encanta el arte: pintar, crear cosas y dejar volar la imaginación. También d…" at bounding box center [743, 260] width 701 height 117
click at [696, 288] on textarea "Me encanta el arte: pintar, crear cosas y dejar volar la imaginación. También d…" at bounding box center [743, 260] width 701 height 117
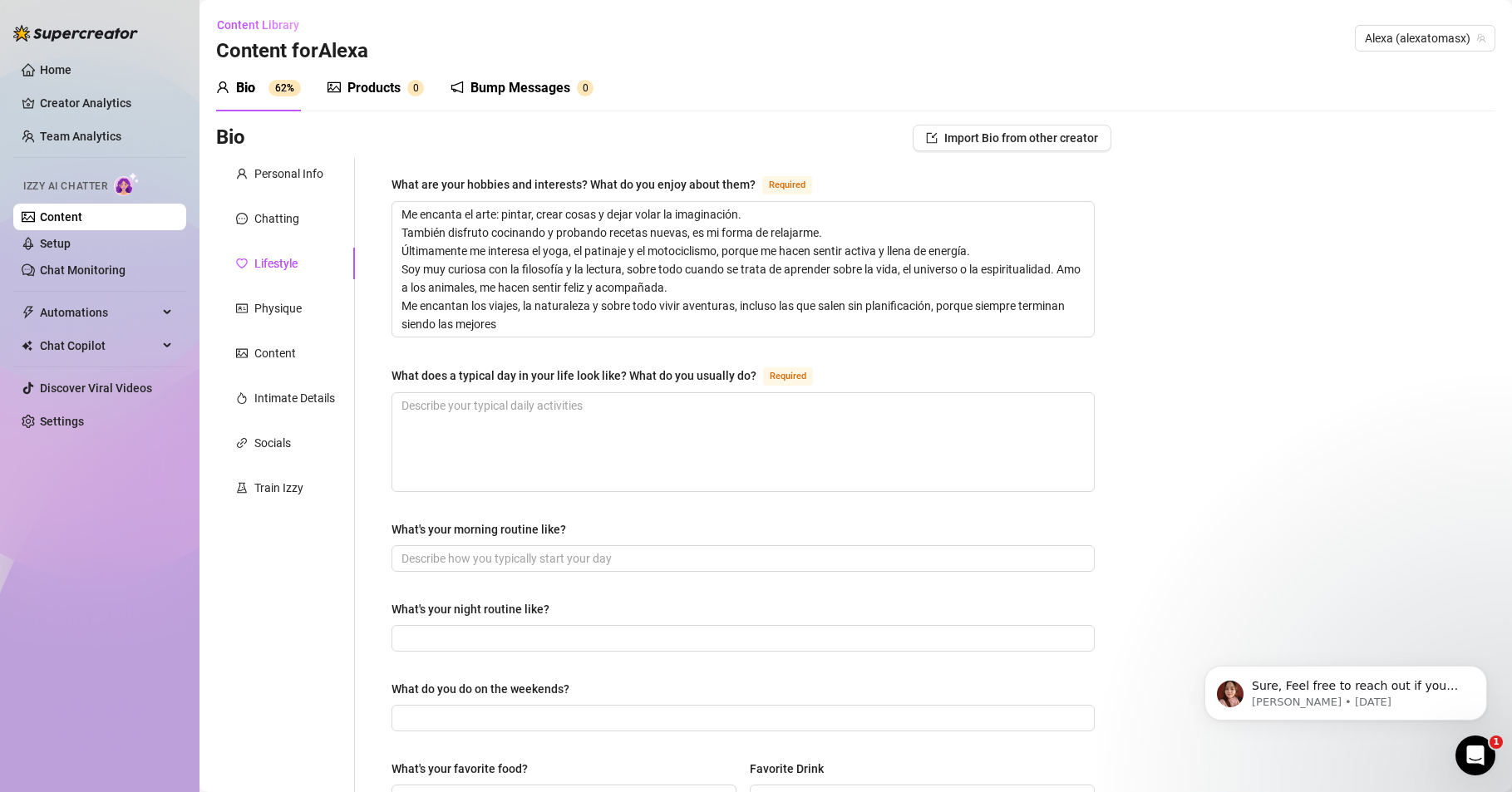
drag, startPoint x: 65, startPoint y: 667, endPoint x: 74, endPoint y: 662, distance: 10.3
click at [65, 667] on div "Home Creator Analytics Team Analytics Izzy AI Chatter Content Setup Chat Monito…" at bounding box center [100, 388] width 173 height 777
click at [470, 409] on textarea "What does a typical day in your life look like? What do you usually do? Required" at bounding box center [743, 442] width 701 height 98
paste textarea "Un día típico para mí empieza con un café y un buen desayuno, casi siempre algo…"
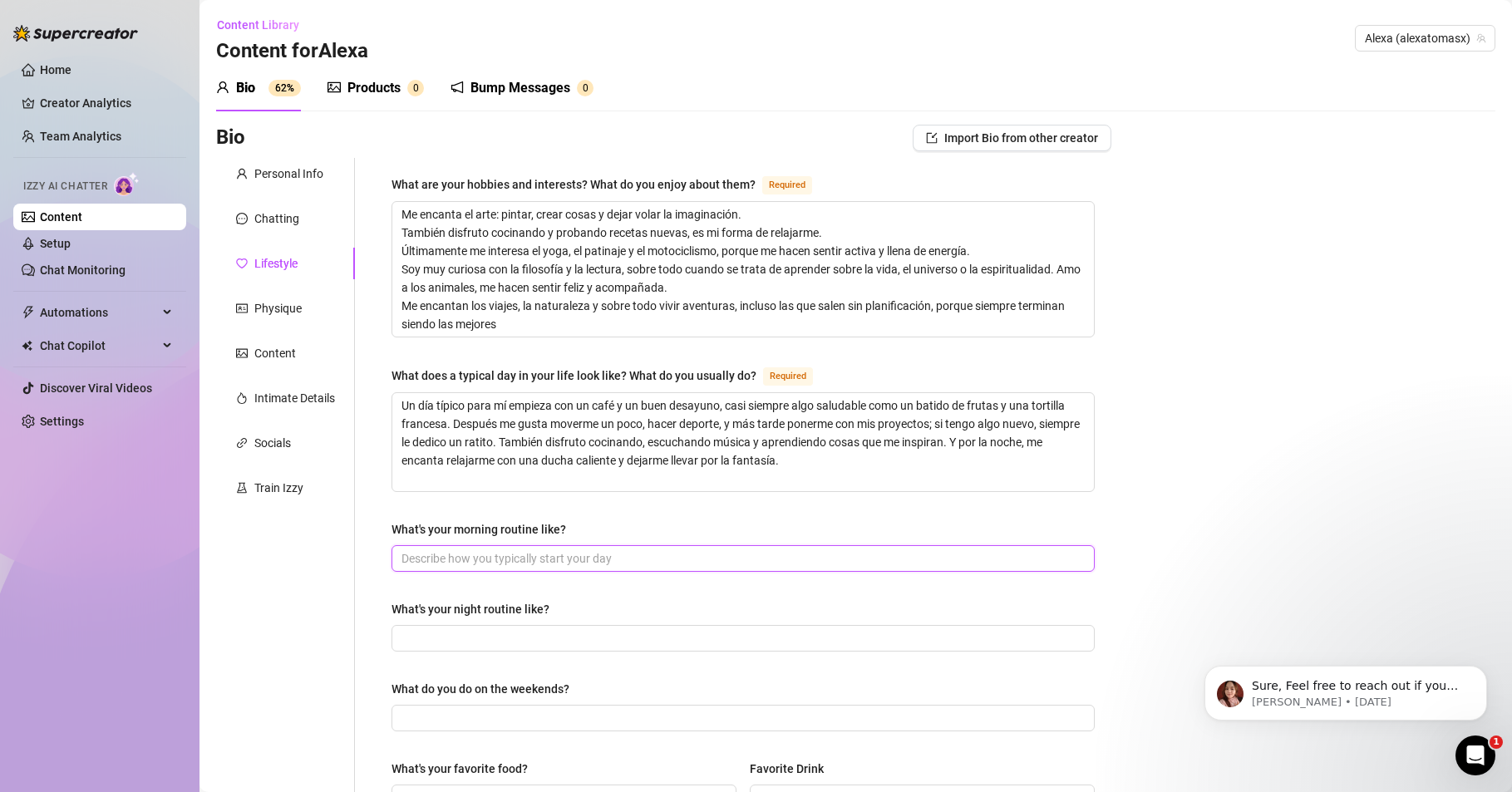
click at [498, 557] on input "What's your morning routine like?" at bounding box center [741, 558] width 680 height 18
drag, startPoint x: 26, startPoint y: 685, endPoint x: 56, endPoint y: 675, distance: 31.6
click at [26, 685] on div "Home Creator Analytics Team Analytics Izzy AI Chatter Content Setup Chat Monito…" at bounding box center [100, 388] width 173 height 777
click at [435, 560] on input "What's your morning routine like?" at bounding box center [741, 558] width 680 height 18
paste input "Mi mañana empieza con un café y un buen desayuno: casi siempre un batido de fru…"
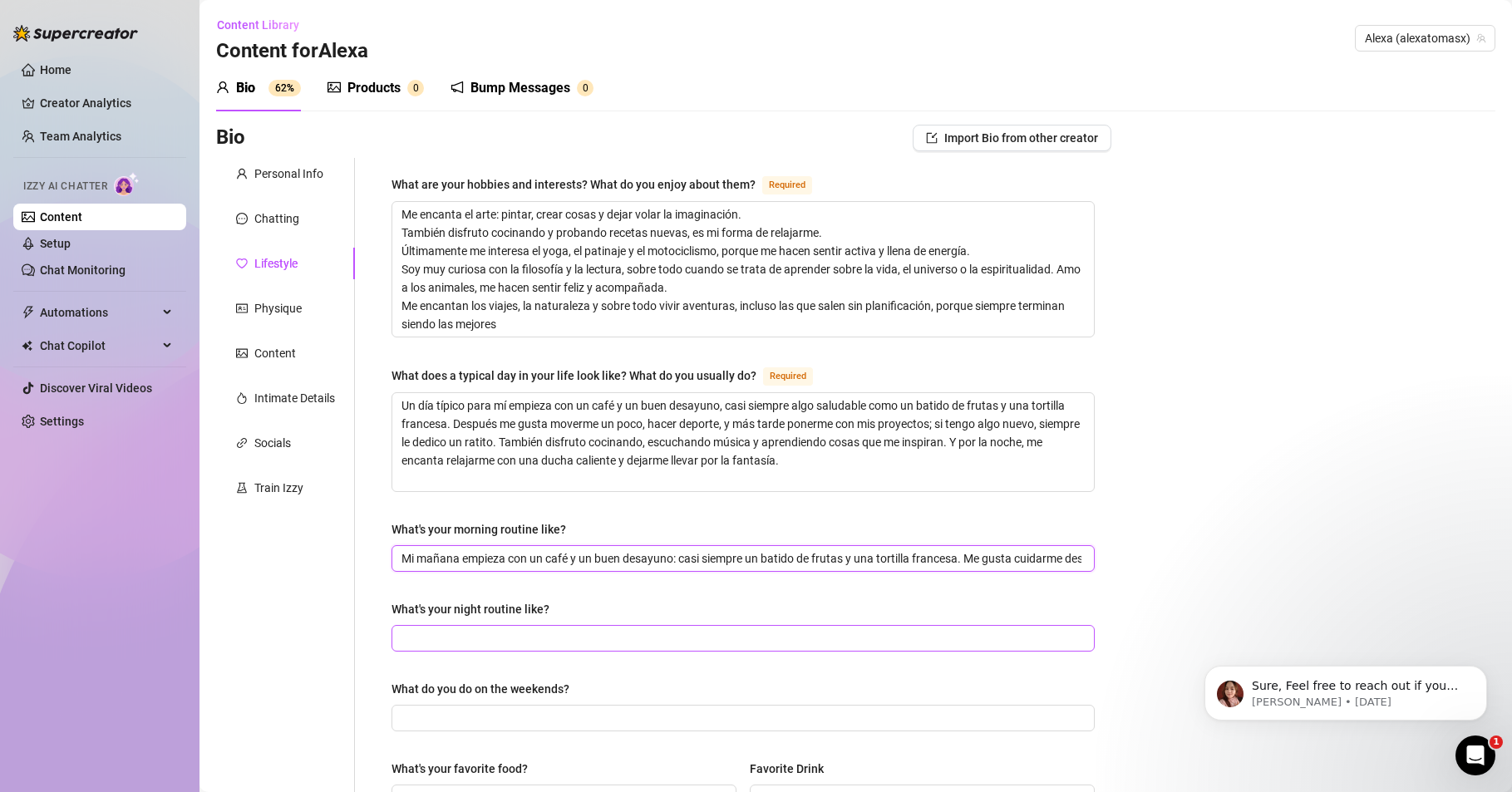
scroll to position [0, 173]
drag, startPoint x: 431, startPoint y: 557, endPoint x: 1263, endPoint y: 553, distance: 832.0
click at [1263, 553] on div "Bio Import Bio from other creator Personal Info Chatting Lifestyle Physique Con…" at bounding box center [855, 767] width 1280 height 1285
drag, startPoint x: 538, startPoint y: 564, endPoint x: 264, endPoint y: 574, distance: 274.2
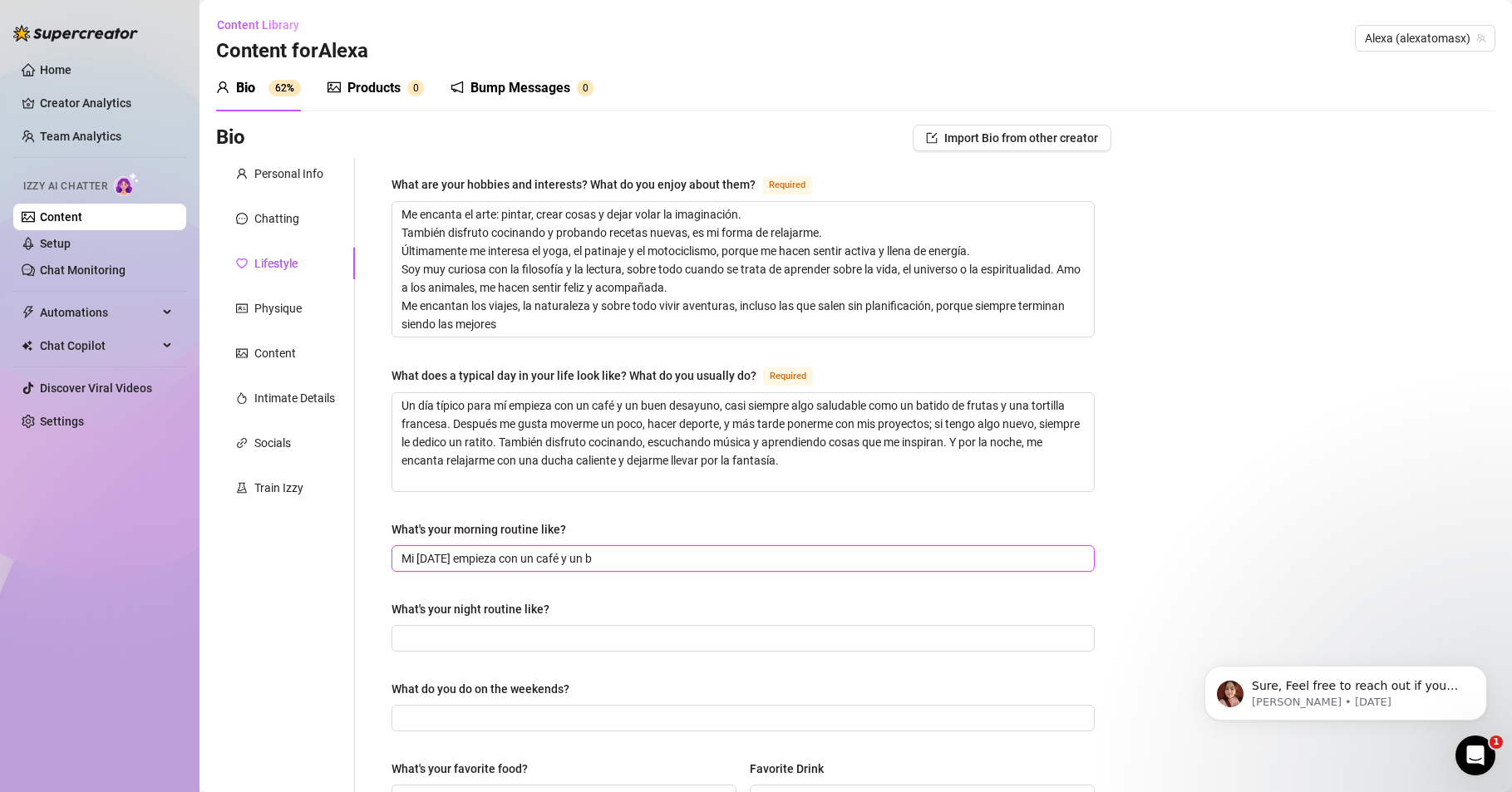
click at [265, 574] on div "Personal Info Chatting Lifestyle Physique Content Intimate Details Socials Trai…" at bounding box center [663, 736] width 895 height 1157
click at [425, 558] on input "What's your morning routine like?" at bounding box center [741, 558] width 680 height 18
paste input "Empiezo el día con café, batido y tortilla. Me muevo un poco, hago ejercicio y …"
click at [466, 639] on input "What's your night routine like?" at bounding box center [741, 638] width 680 height 18
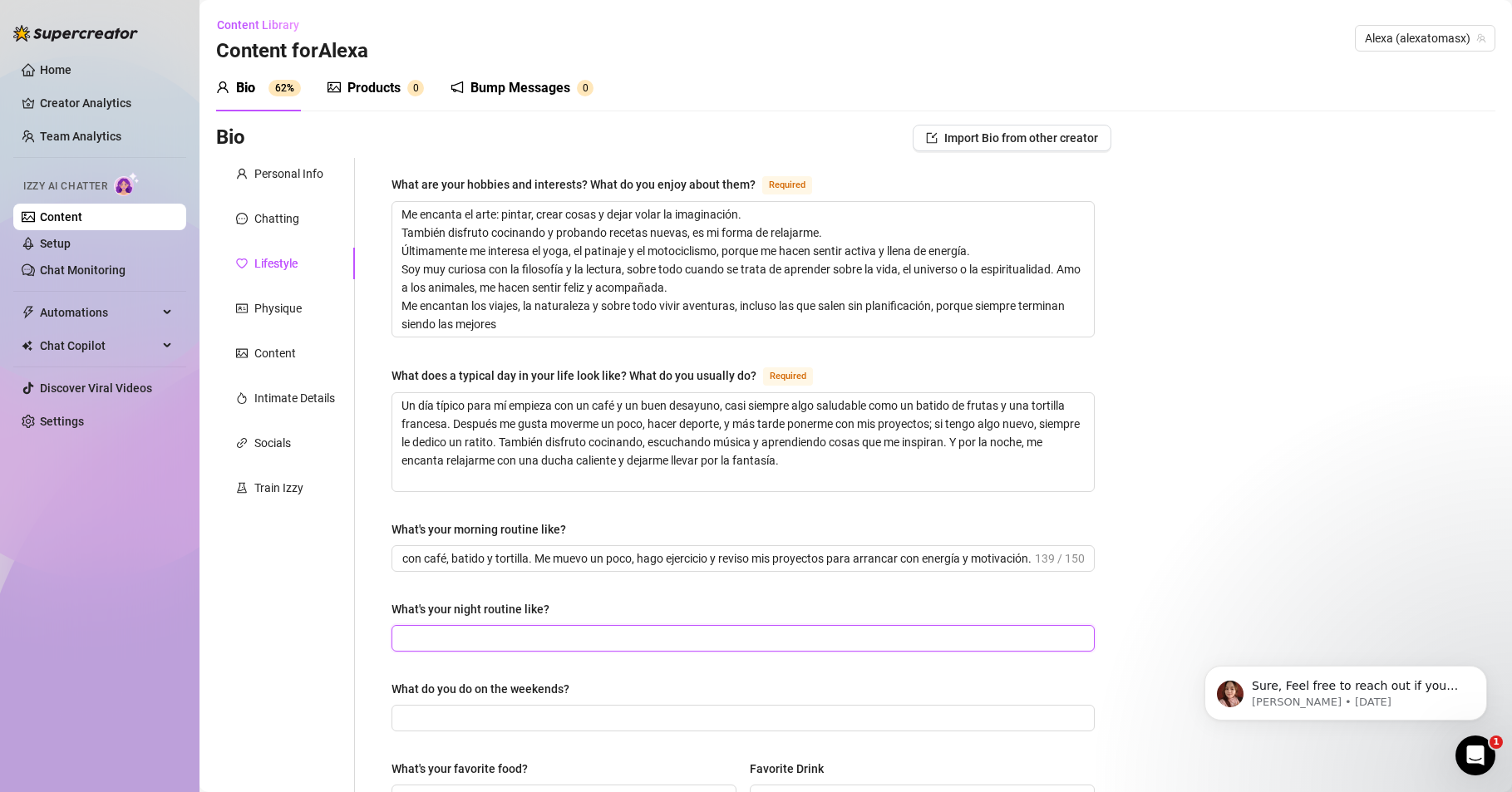
scroll to position [0, 0]
click at [419, 630] on input "What's your night routine like?" at bounding box center [741, 638] width 680 height 18
paste input "Por las noches desconecto con cena ligera, paseo, música o lectura. A veces cre…"
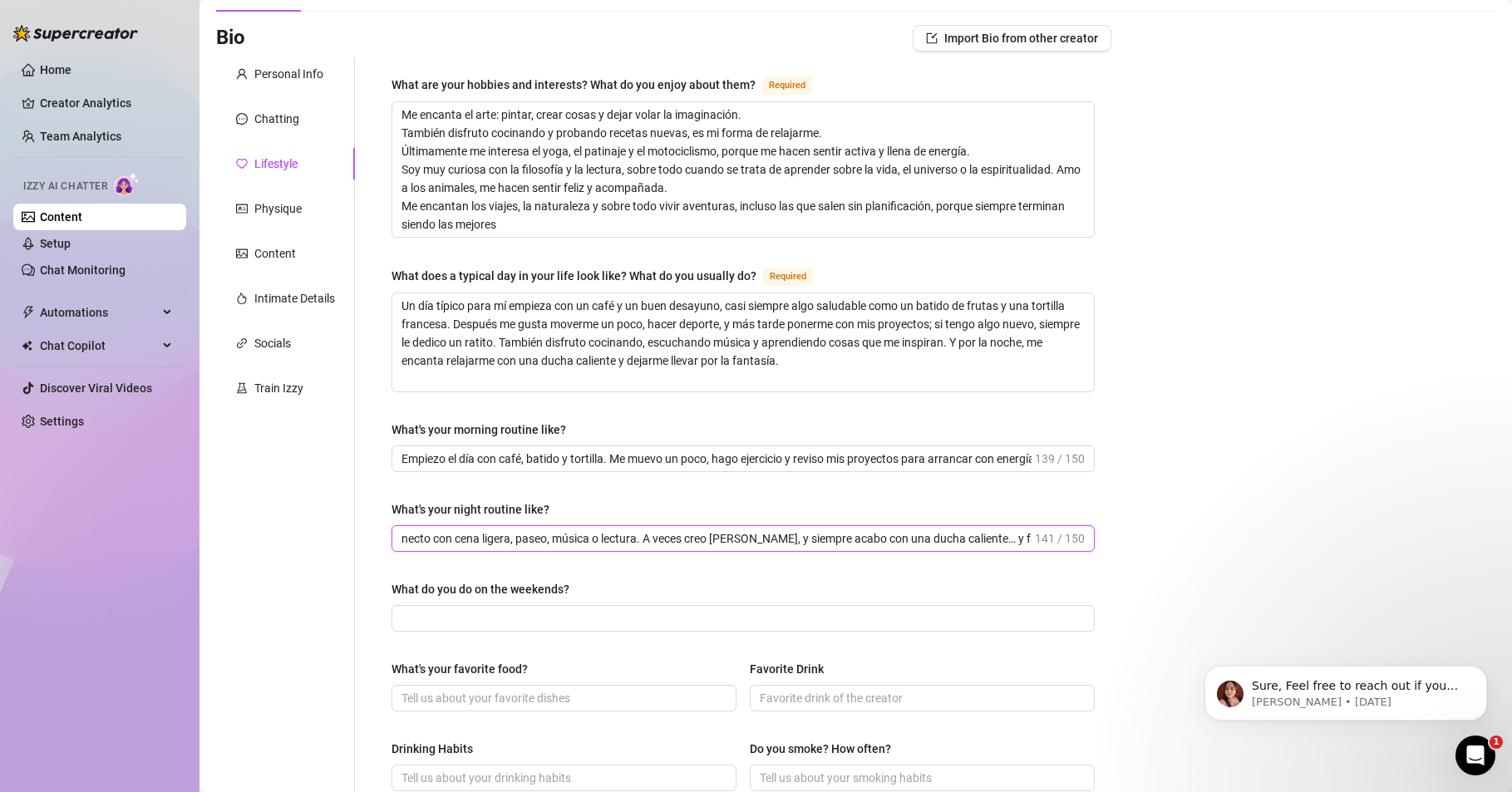
scroll to position [199, 0]
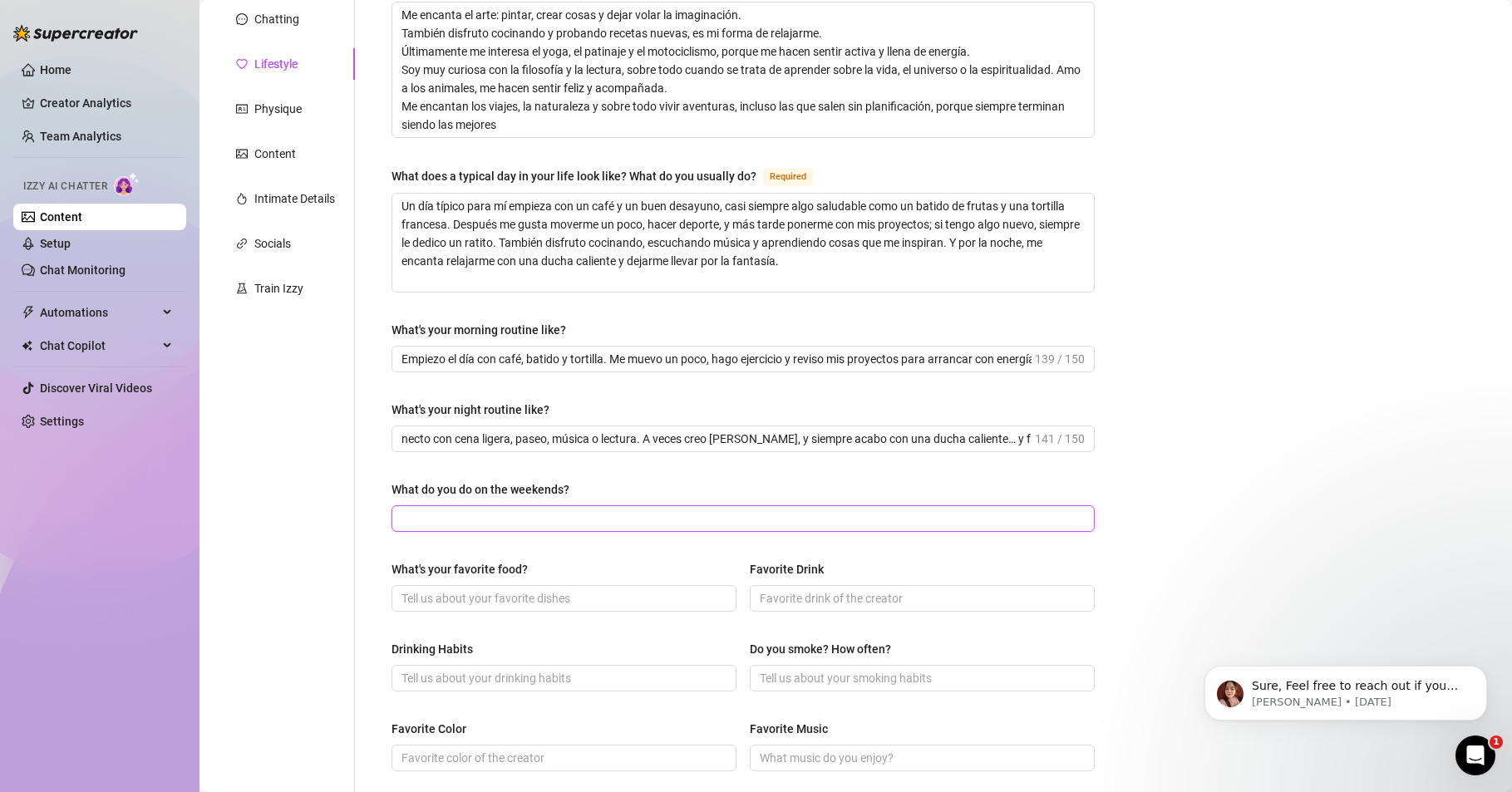
click at [438, 513] on input "What do you do on the weekends?" at bounding box center [741, 519] width 680 height 18
click at [440, 514] on input "What do you do on the weekends?" at bounding box center [741, 519] width 680 height 18
paste input "Los fines de semana me doy caprichos: viajo, salgo de fiesta o disfruto de plan…"
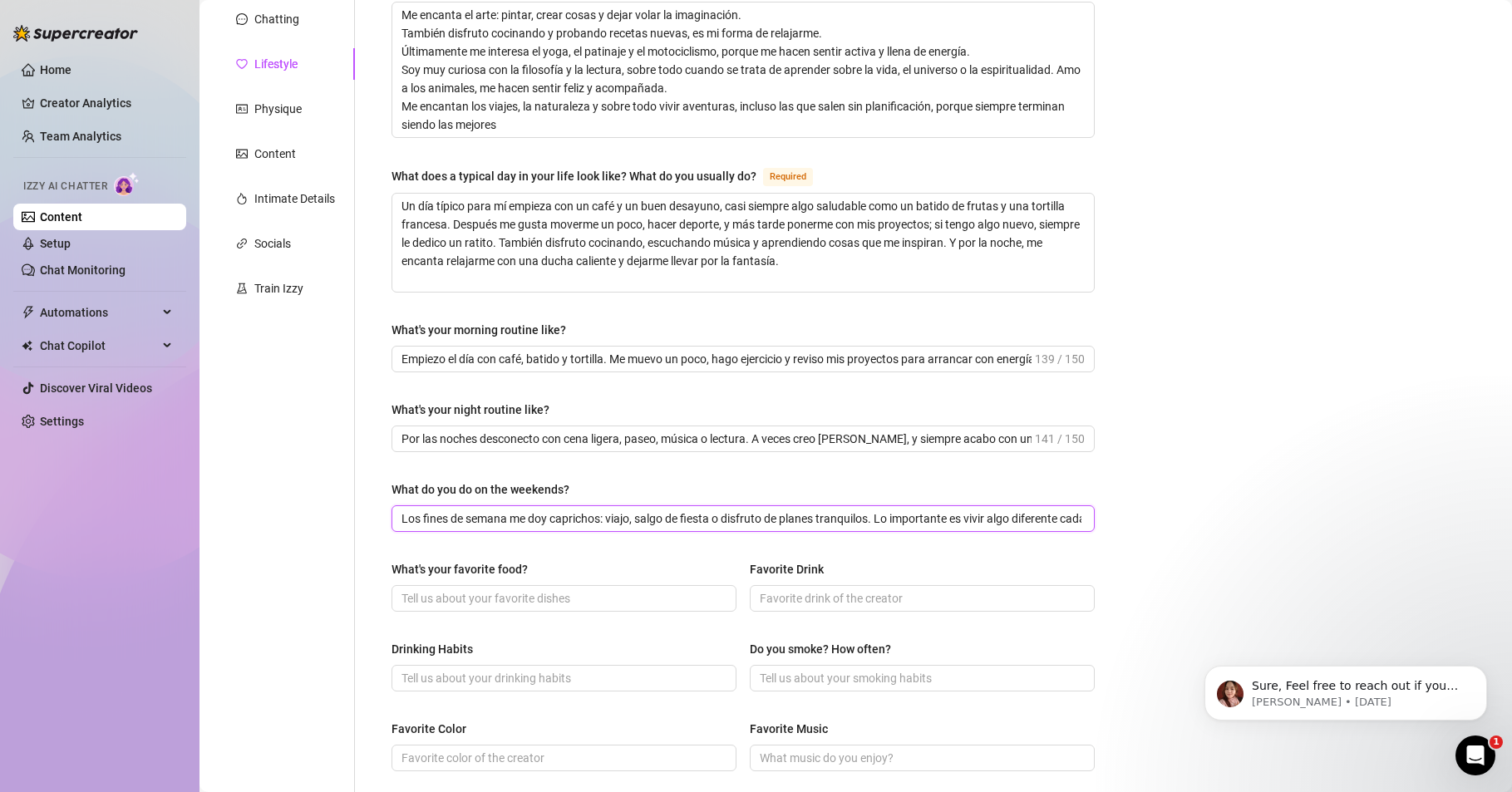
scroll to position [0, 97]
click at [488, 600] on input "What's your favorite food?" at bounding box center [562, 598] width 322 height 18
click at [217, 690] on div "Personal Info Chatting Lifestyle Physique Content Intimate Details Socials Trai…" at bounding box center [285, 536] width 138 height 1157
click at [447, 594] on input "What's your favorite food?" at bounding box center [562, 598] width 322 height 18
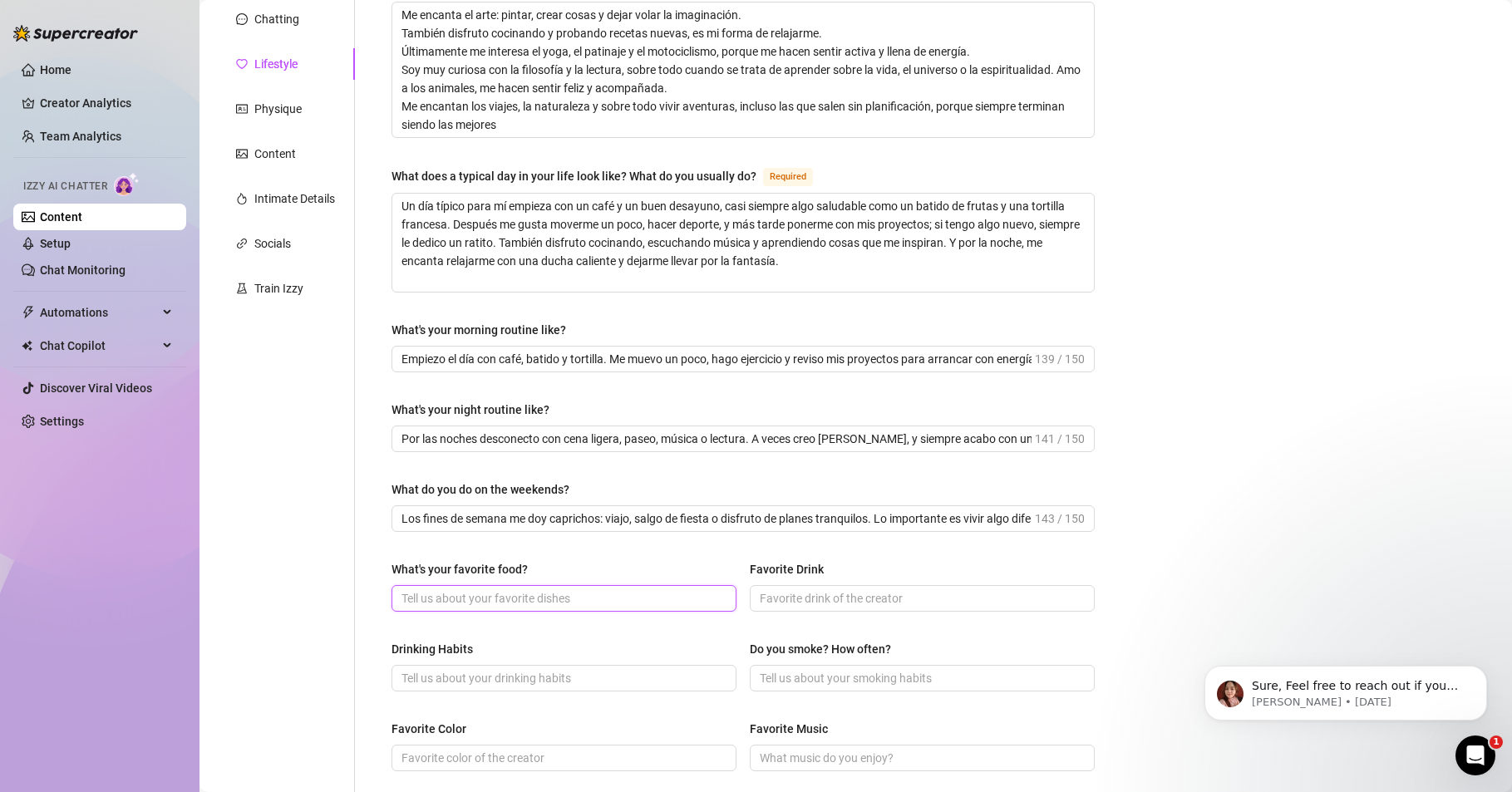
paste input "Me encanta la comida mediterránea: una buena paella, una tortilla de patatas o …"
drag, startPoint x: 405, startPoint y: 598, endPoint x: 772, endPoint y: 612, distance: 367.3
click at [772, 612] on div "What's your favorite food? Me encanta la comida mediterránea: una buena paella,…" at bounding box center [743, 593] width 703 height 66
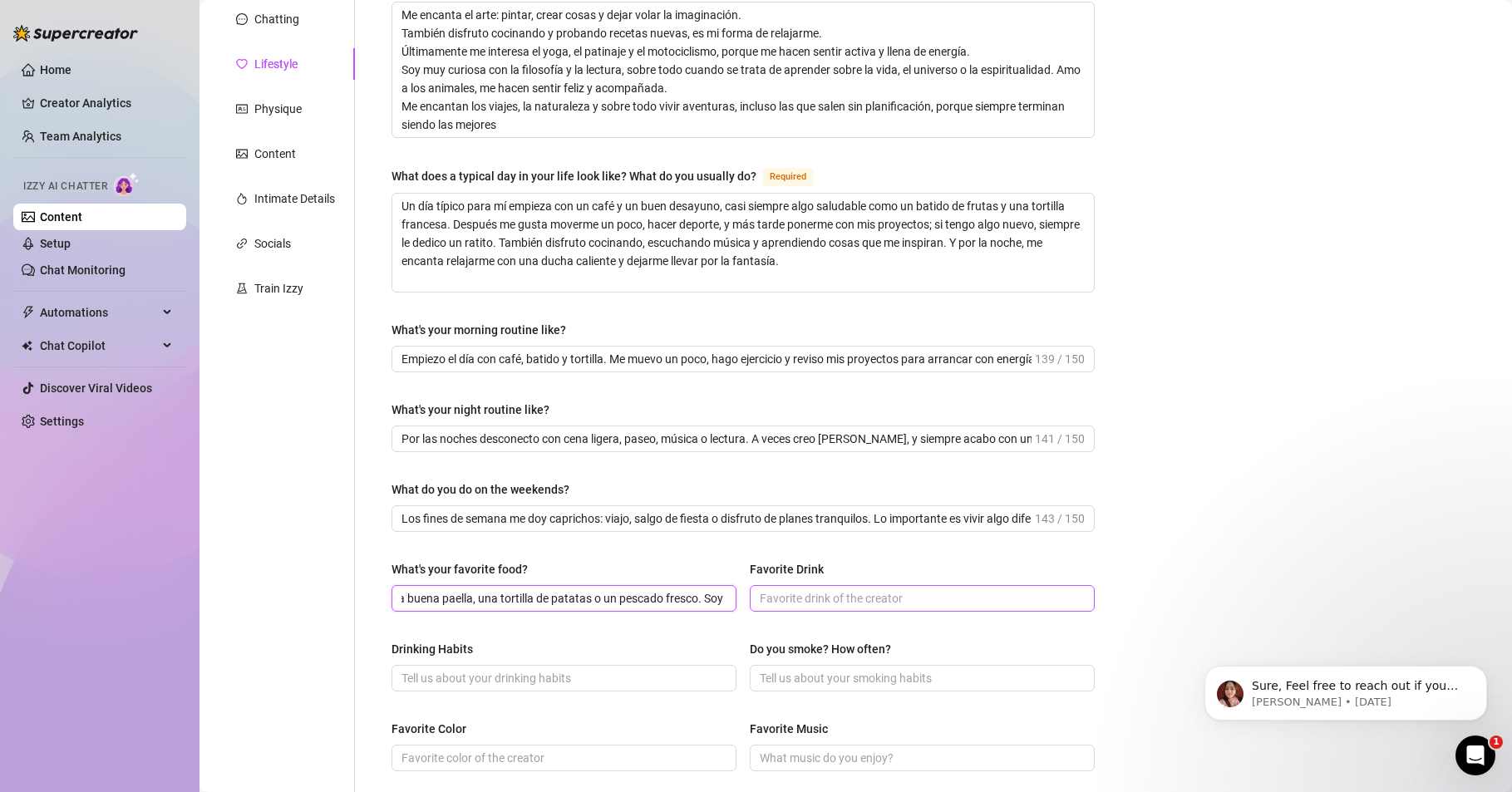
drag, startPoint x: 414, startPoint y: 594, endPoint x: 843, endPoint y: 606, distance: 429.2
click at [843, 606] on div "What's your favorite food? Me encanta la comida mediterránea: una buena paella,…" at bounding box center [743, 593] width 703 height 66
drag, startPoint x: 671, startPoint y: 596, endPoint x: 290, endPoint y: 638, distance: 383.3
click at [268, 642] on div "Personal Info Chatting Lifestyle Physique Content Intimate Details Socials Trai…" at bounding box center [663, 536] width 895 height 1157
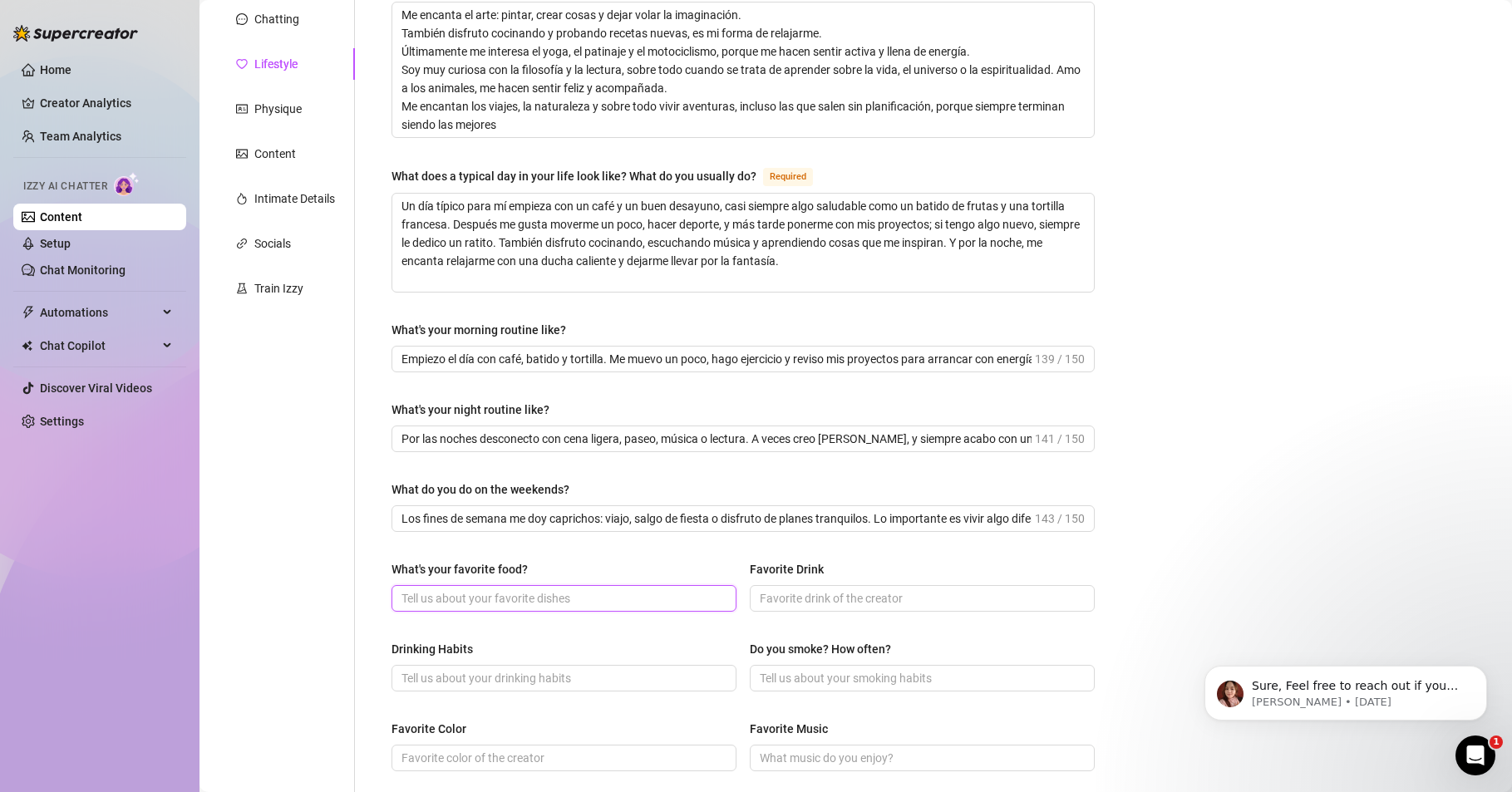
click at [430, 598] on input "What's your favorite food?" at bounding box center [562, 598] width 322 height 18
paste input "Me encanta la comida mediterránea, los platos caseros y saludables... aunque no…"
click at [784, 605] on input "Favorite Drink" at bounding box center [920, 598] width 322 height 18
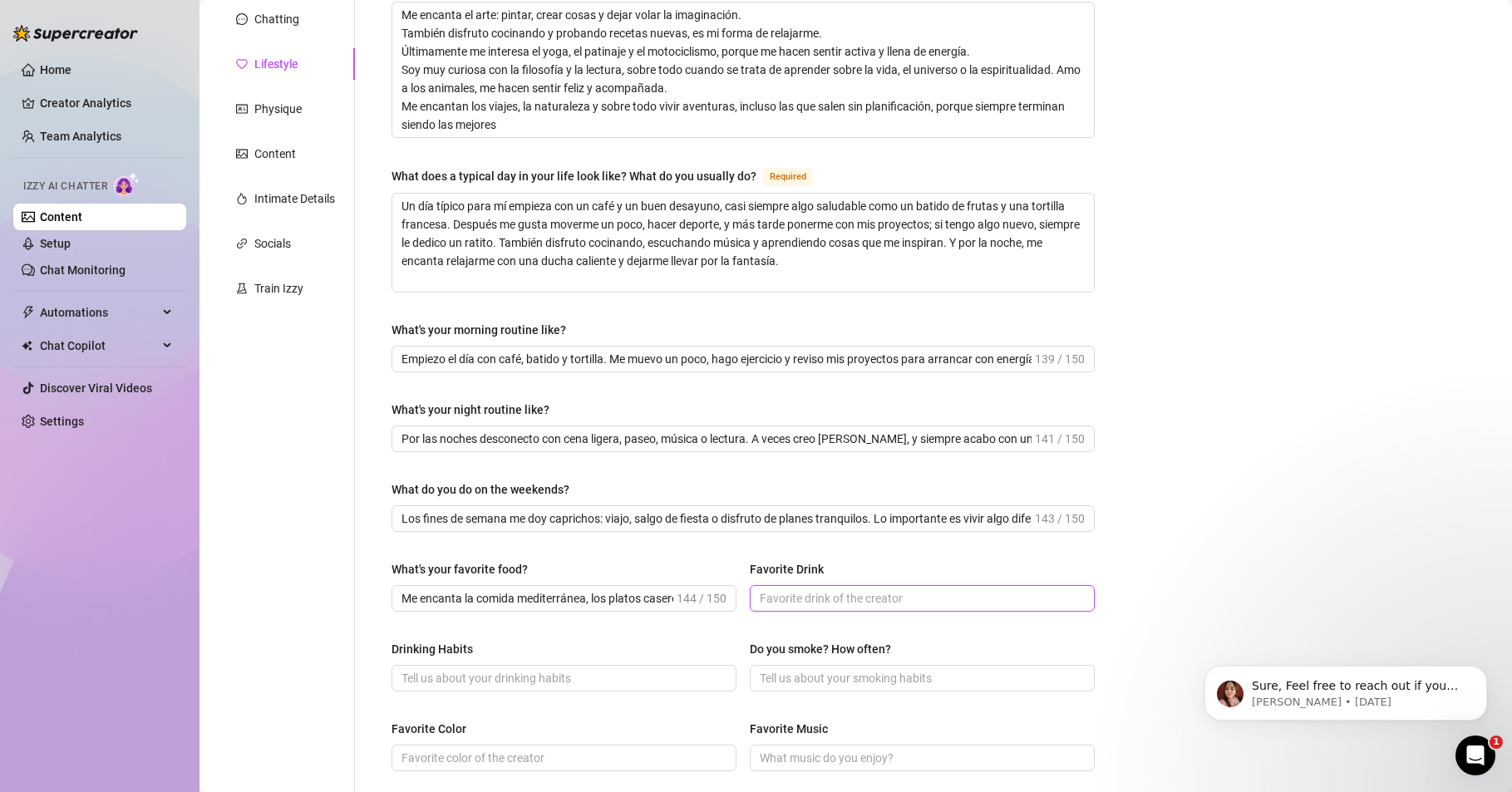
click at [813, 595] on input "Favorite Drink" at bounding box center [920, 598] width 322 height 18
paste input "Amo el café por las mañanas y un buen vino o cava en ocasiones especiales. Para…"
click at [517, 676] on input "Drinking Habits" at bounding box center [562, 678] width 322 height 18
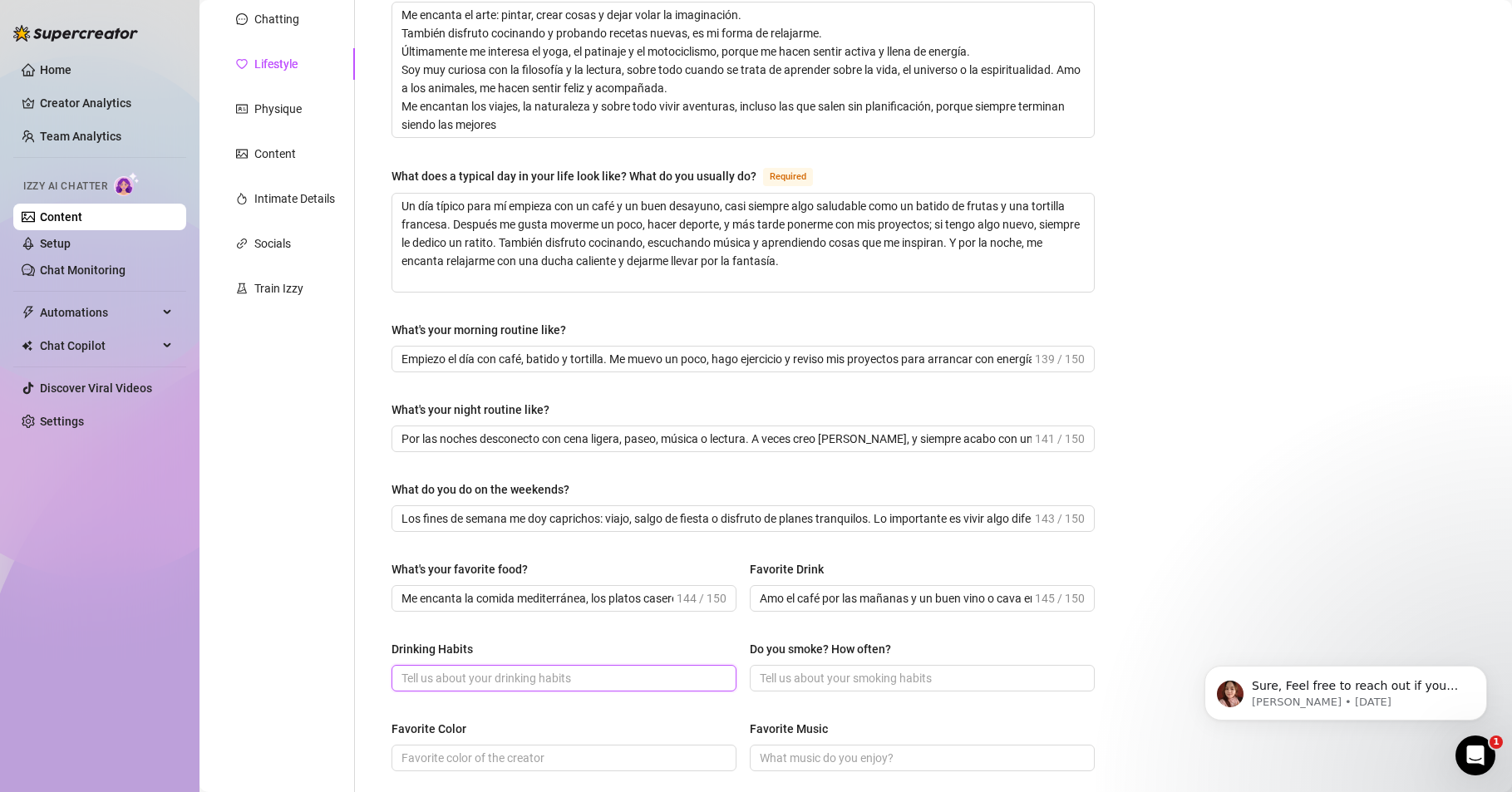
click at [435, 680] on input "Drinking Habits" at bounding box center [562, 678] width 322 height 18
paste input "No bebo mucho a diario, prefiero agua o café. Pero en ocasiones especiales o fi…"
click at [806, 683] on input "Do you smoke? How often?" at bounding box center [920, 678] width 322 height 18
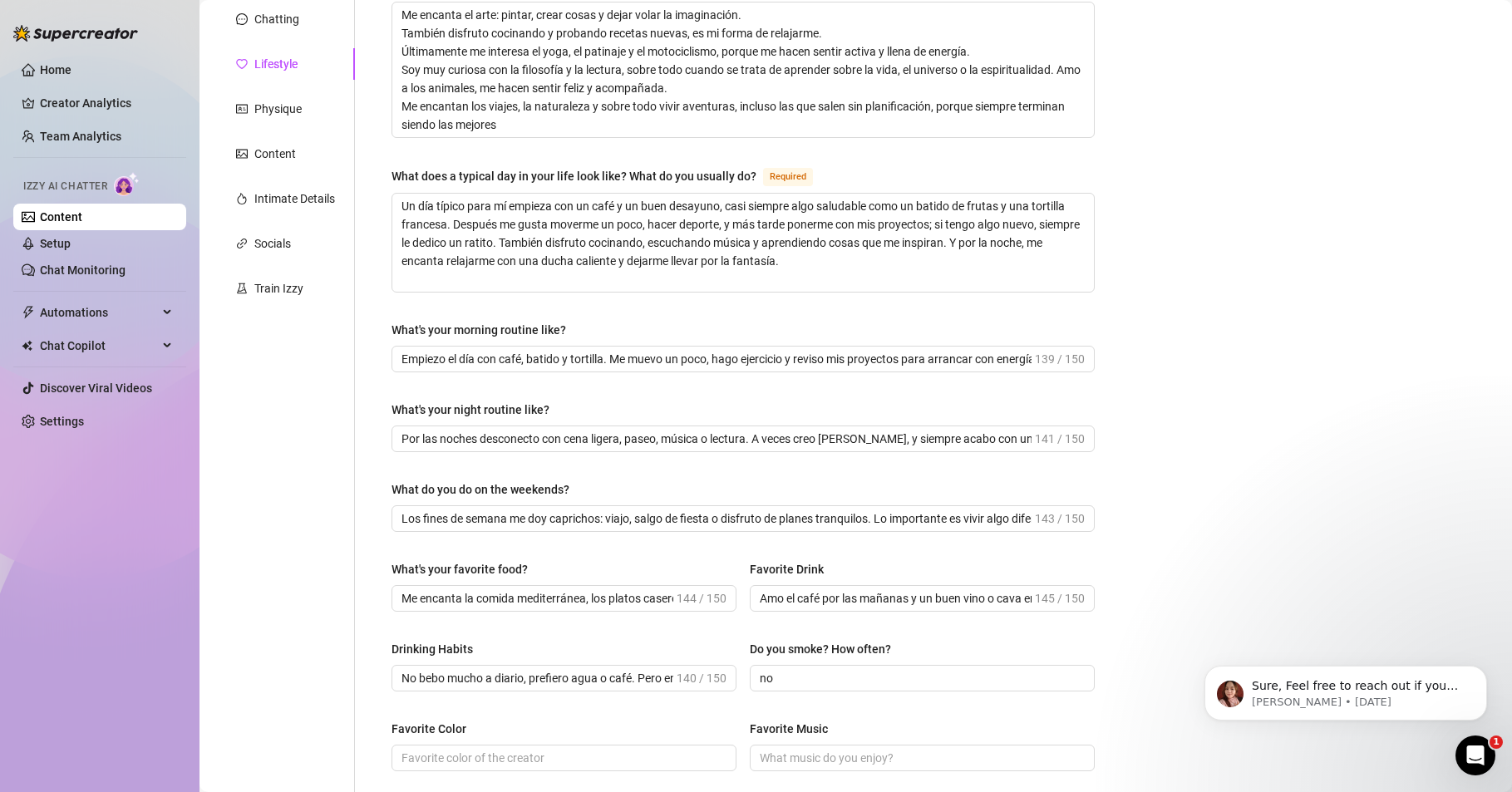
click at [386, 695] on div "What are your hobbies and interests? What do you enjoy about them? Required Me …" at bounding box center [743, 536] width 737 height 1157
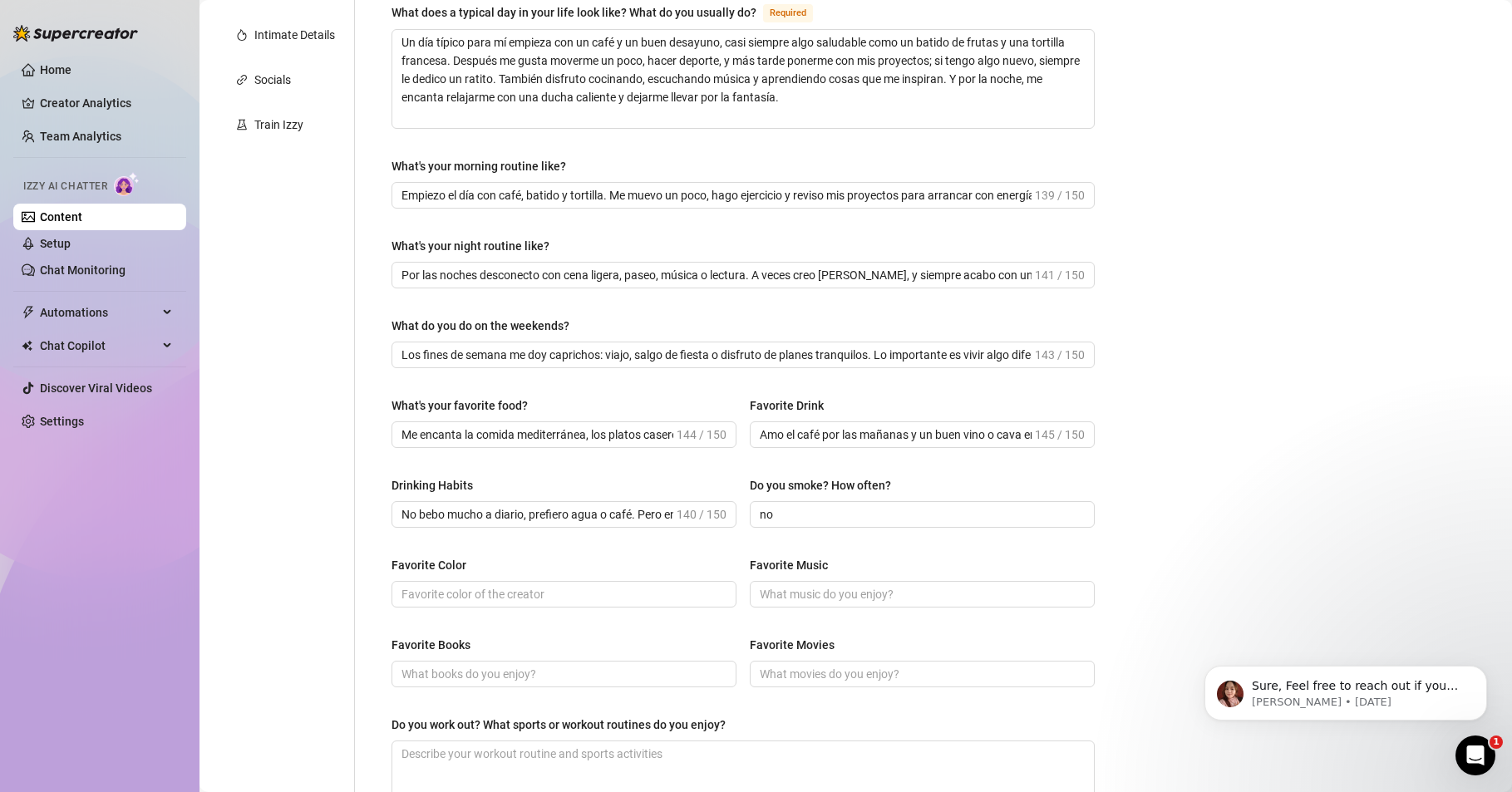
scroll to position [399, 0]
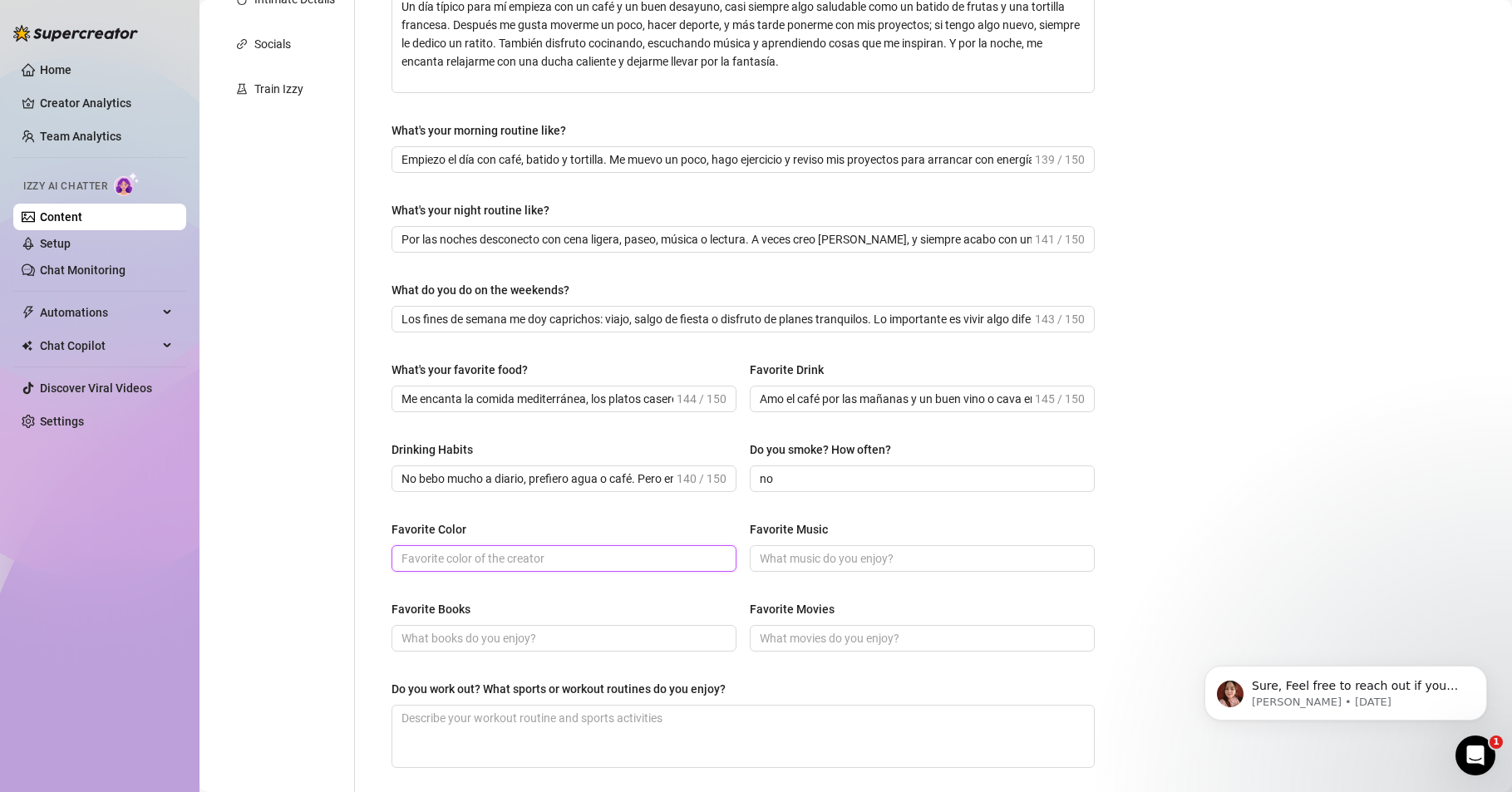
click at [446, 558] on input "Favorite Color" at bounding box center [562, 558] width 322 height 18
click at [437, 554] on input "[PERSON_NAME], verde" at bounding box center [562, 558] width 322 height 18
click at [469, 545] on span "[PERSON_NAME], erde" at bounding box center [564, 558] width 345 height 26
click at [465, 555] on input "[PERSON_NAME], erde" at bounding box center [562, 558] width 322 height 18
drag, startPoint x: 465, startPoint y: 555, endPoint x: 426, endPoint y: 564, distance: 40.0
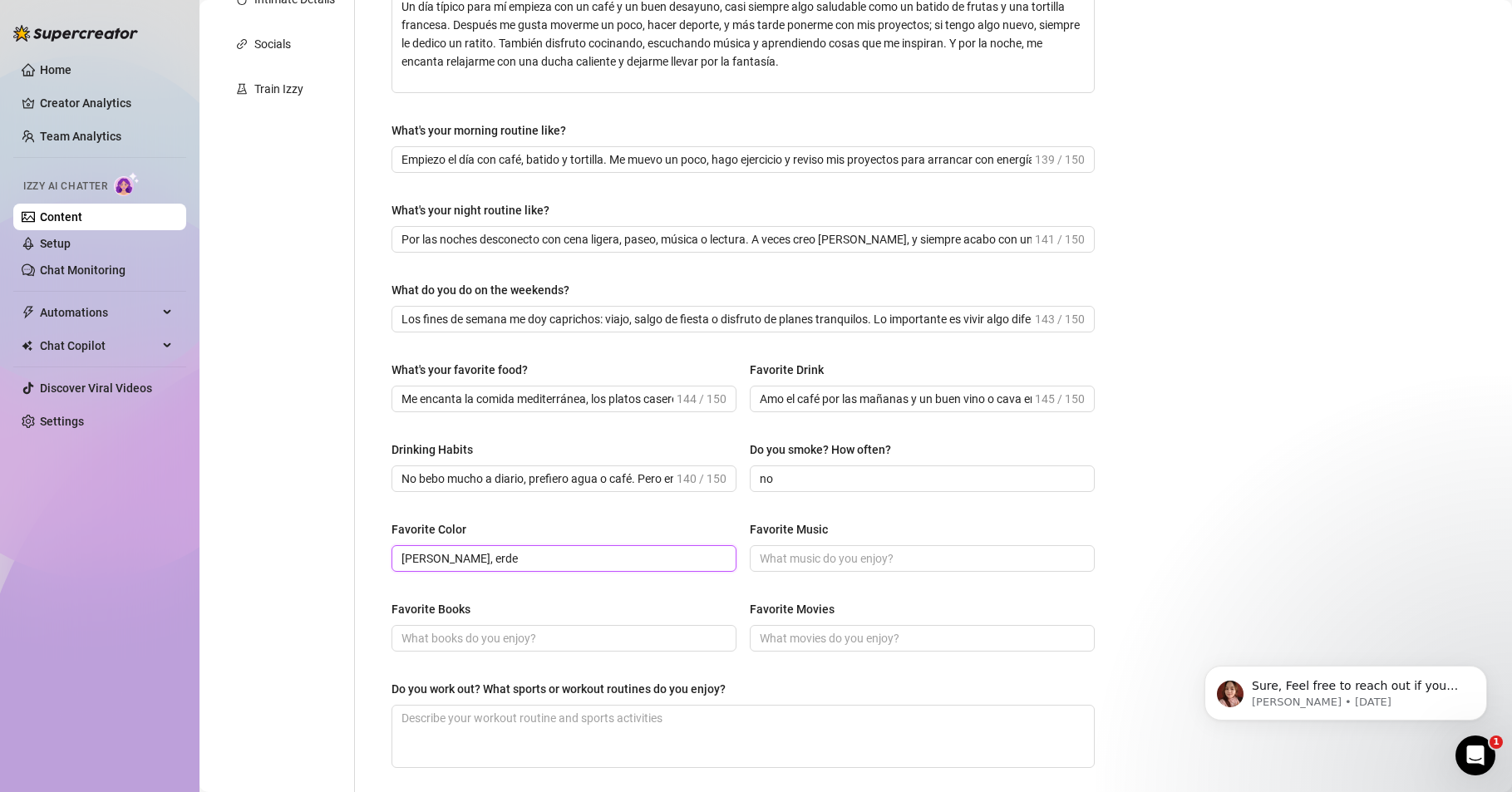
click at [426, 564] on input "[PERSON_NAME], erde" at bounding box center [562, 558] width 322 height 18
click at [780, 554] on input "Favorite Music" at bounding box center [920, 558] width 322 height 18
click at [458, 644] on input "Favorite Books" at bounding box center [562, 638] width 322 height 18
click at [402, 634] on input "libros donde te enseñen algo" at bounding box center [562, 638] width 322 height 18
drag, startPoint x: 638, startPoint y: 636, endPoint x: 317, endPoint y: 624, distance: 321.2
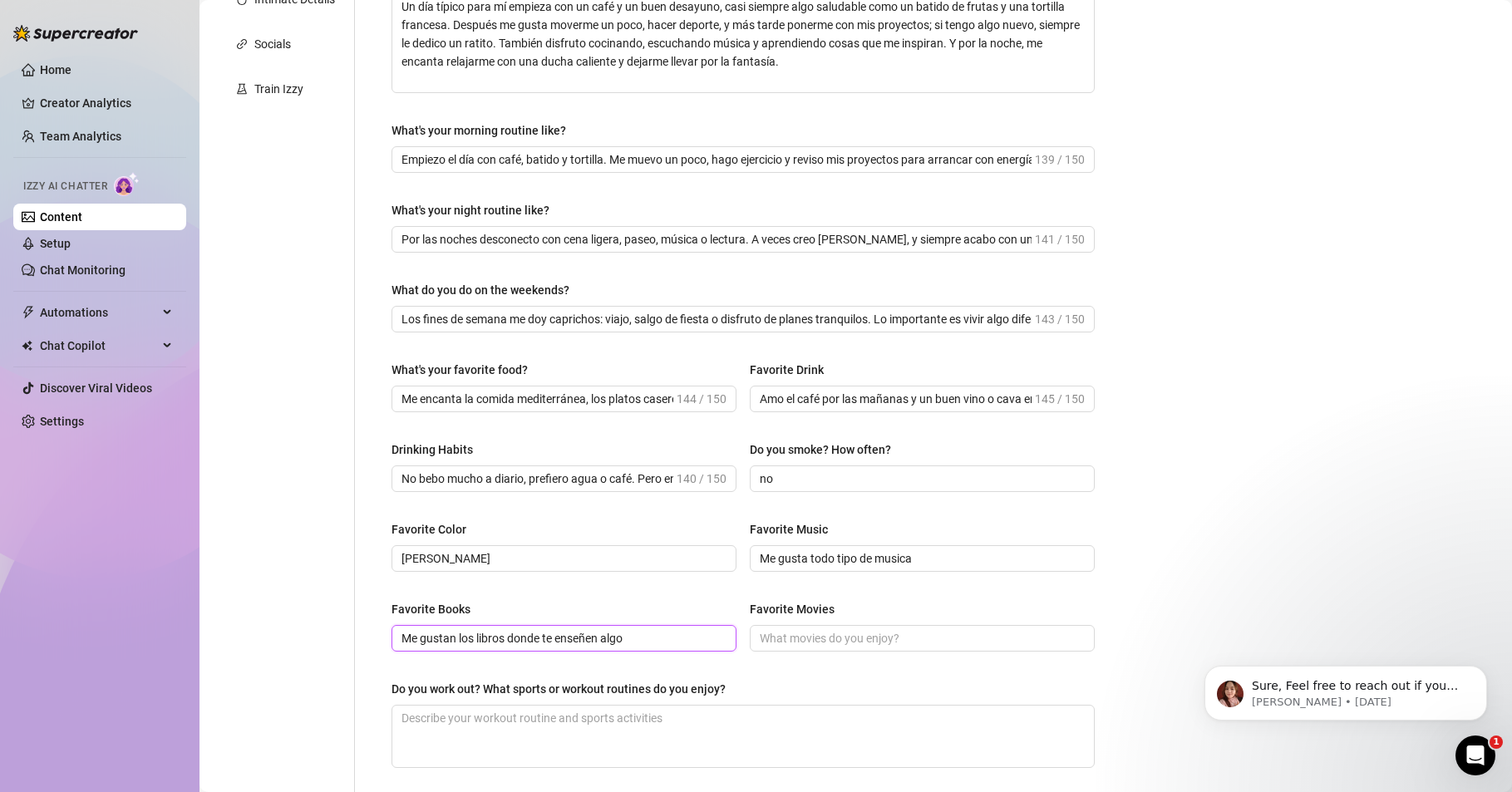
click at [317, 624] on div "Personal Info Chatting Lifestyle Physique Content Intimate Details Socials Trai…" at bounding box center [663, 337] width 895 height 1157
click at [636, 626] on span "Me gustan los libros donde te enseñen algo" at bounding box center [564, 637] width 345 height 26
click at [637, 634] on input "Me gustan los libros donde te enseñen algo" at bounding box center [562, 638] width 322 height 18
click at [634, 635] on input "Me gustan los libros donde te enseñen algo" at bounding box center [562, 638] width 322 height 18
click at [629, 645] on input "Me gustan los libros donde te enseñen algo" at bounding box center [562, 638] width 322 height 18
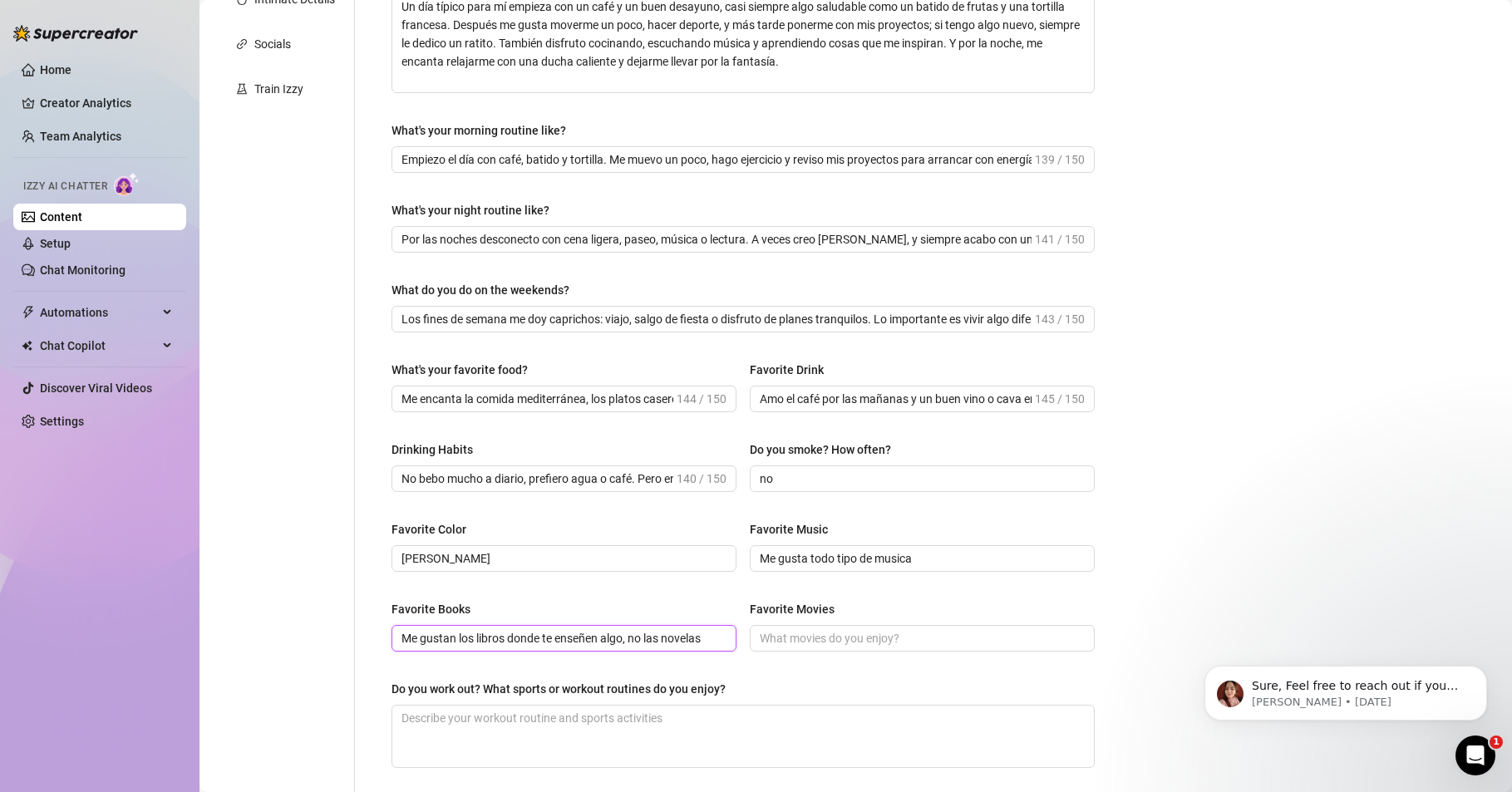
drag, startPoint x: 507, startPoint y: 638, endPoint x: 553, endPoint y: 651, distance: 47.8
click at [553, 651] on span "Me gustan los libros donde te enseñen algo, no las novelas" at bounding box center [564, 637] width 345 height 26
click at [565, 634] on input "Me gustan los libros que enseñen algo, no las novelas" at bounding box center [562, 638] width 322 height 18
drag, startPoint x: 576, startPoint y: 635, endPoint x: 705, endPoint y: 664, distance: 132.2
click at [705, 664] on div "Favorite Books Me gustan los libros que enseñan algo, no las novelas Favorite M…" at bounding box center [743, 633] width 703 height 66
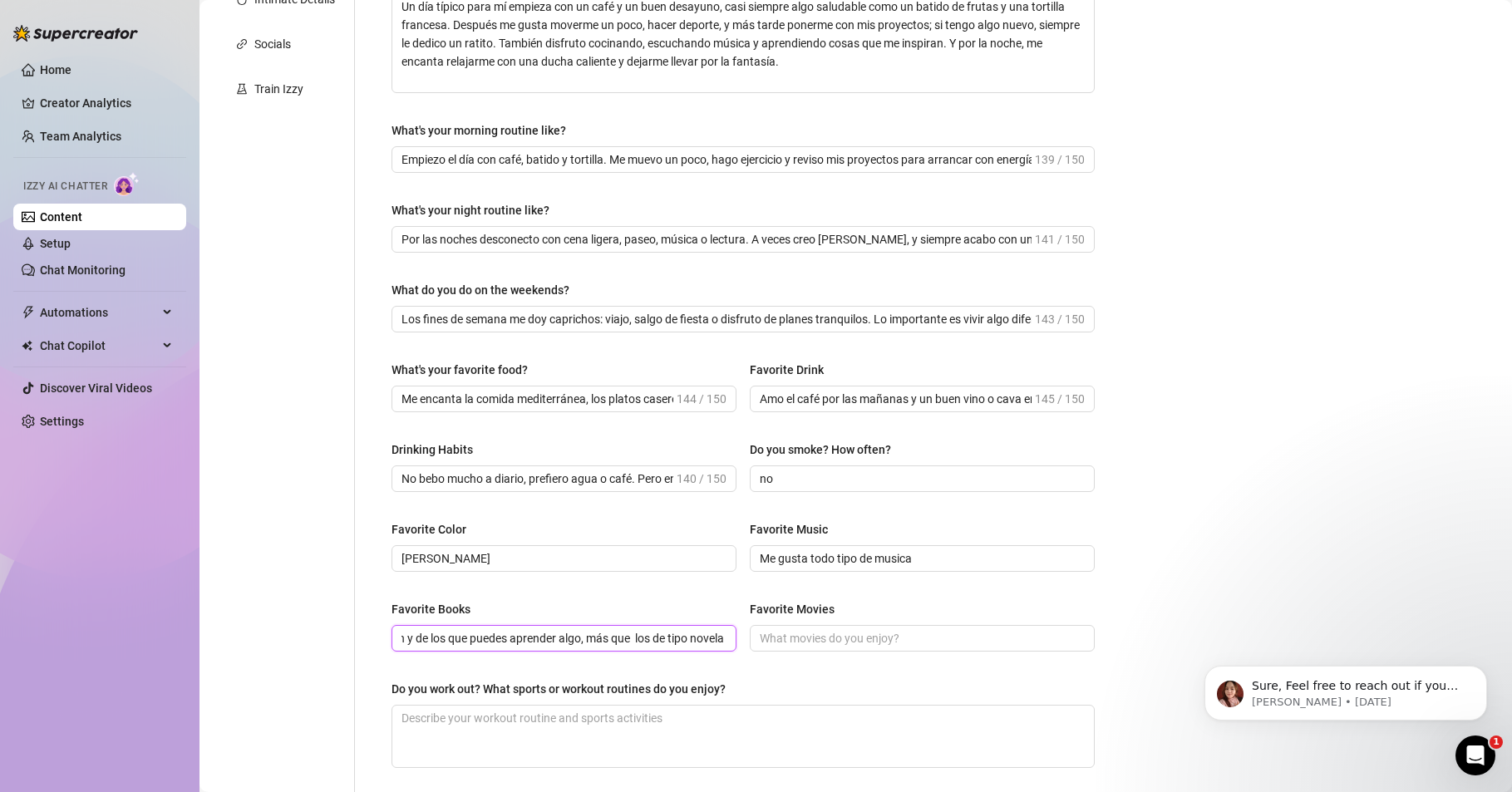
scroll to position [0, 175]
click at [787, 636] on input "Favorite Movies" at bounding box center [920, 638] width 322 height 18
click at [543, 726] on textarea "Do you work out? What sports or workout routines do you enjoy?" at bounding box center [743, 736] width 701 height 62
click at [43, 644] on div "Home Creator Analytics Team Analytics Izzy AI Chatter Content Setup Chat Monito…" at bounding box center [100, 388] width 173 height 777
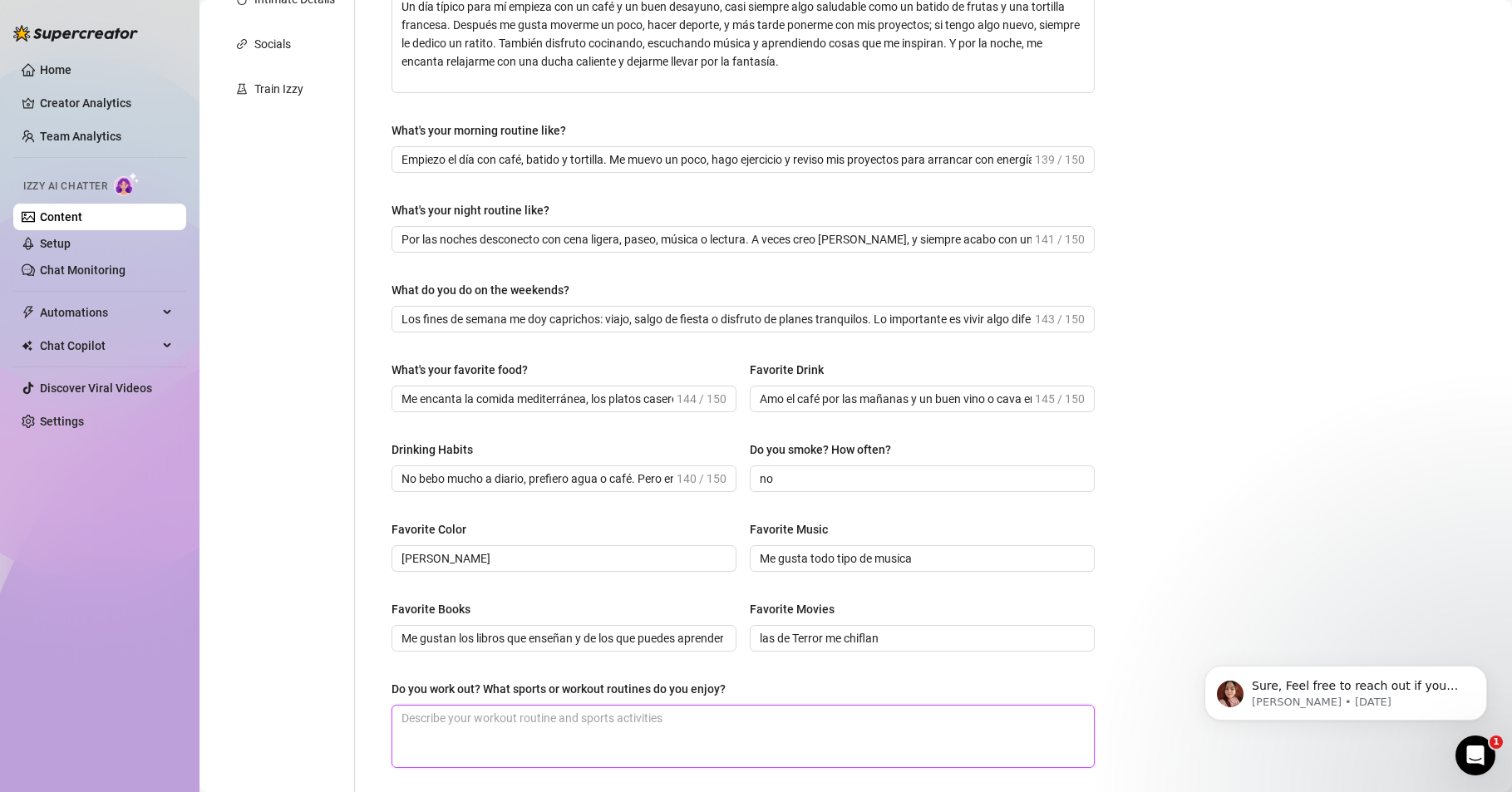
click at [463, 715] on textarea "Do you work out? What sports or workout routines do you enjoy?" at bounding box center [743, 736] width 701 height 62
paste textarea "Sí, me gusta mantenerme activa. Voy al gimnasio, suelo caminar rápido para move…"
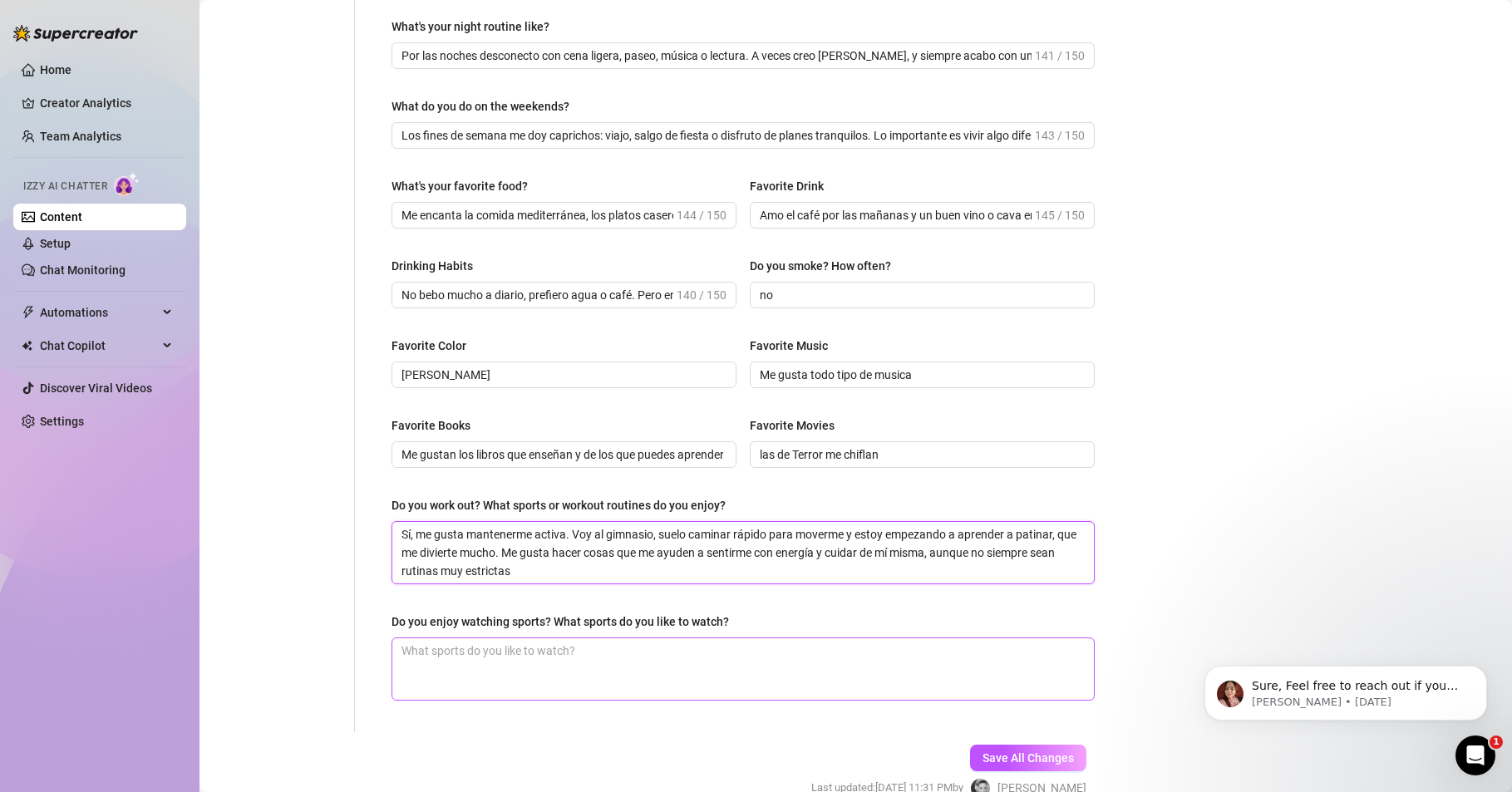
scroll to position [598, 0]
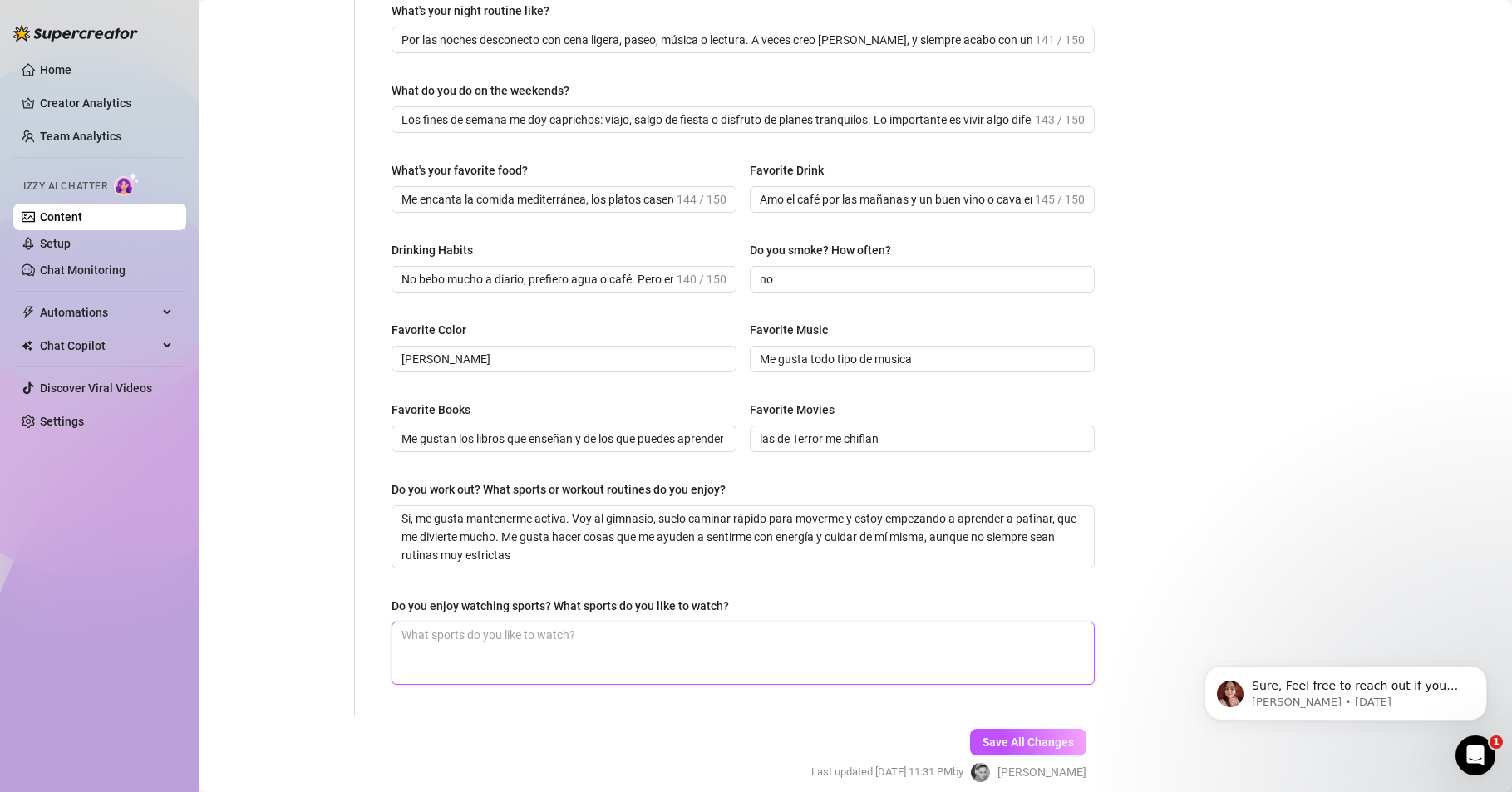
click at [492, 637] on textarea "Do you enjoy watching sports? What sports do you like to watch?" at bounding box center [743, 654] width 701 height 62
drag, startPoint x: 72, startPoint y: 657, endPoint x: 221, endPoint y: 662, distance: 149.1
click at [72, 657] on div "Home Creator Analytics Team Analytics Izzy AI Chatter Content Setup Chat Monito…" at bounding box center [100, 388] width 173 height 777
click at [445, 648] on textarea "Do you enjoy watching sports? What sports do you like to watch?" at bounding box center [743, 654] width 701 height 62
paste textarea "La verdad es que no soy de ver deportes, prefiero hacer otras cosas o practicar…"
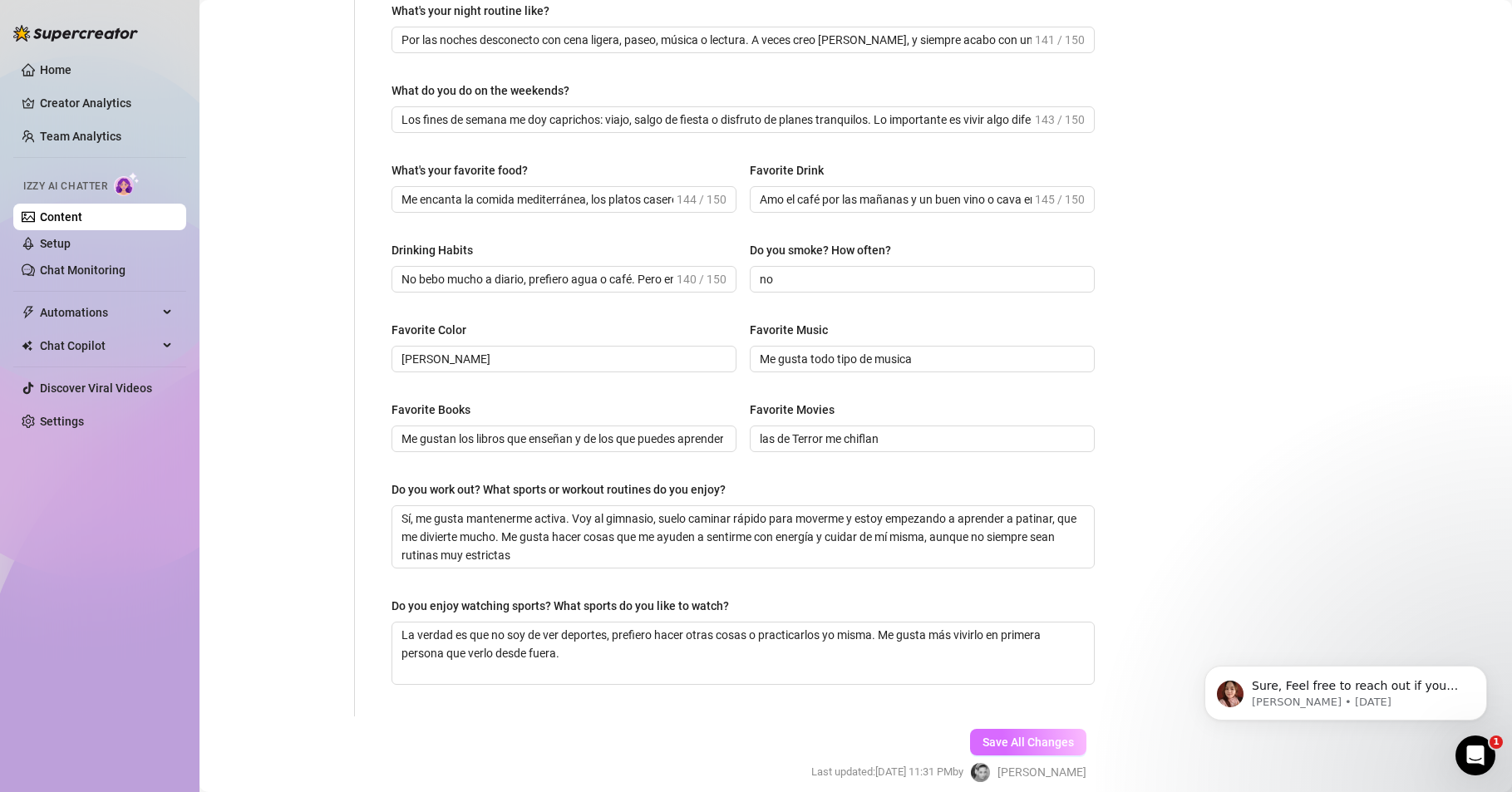
click at [1048, 737] on span "Save All Changes" at bounding box center [1028, 742] width 91 height 14
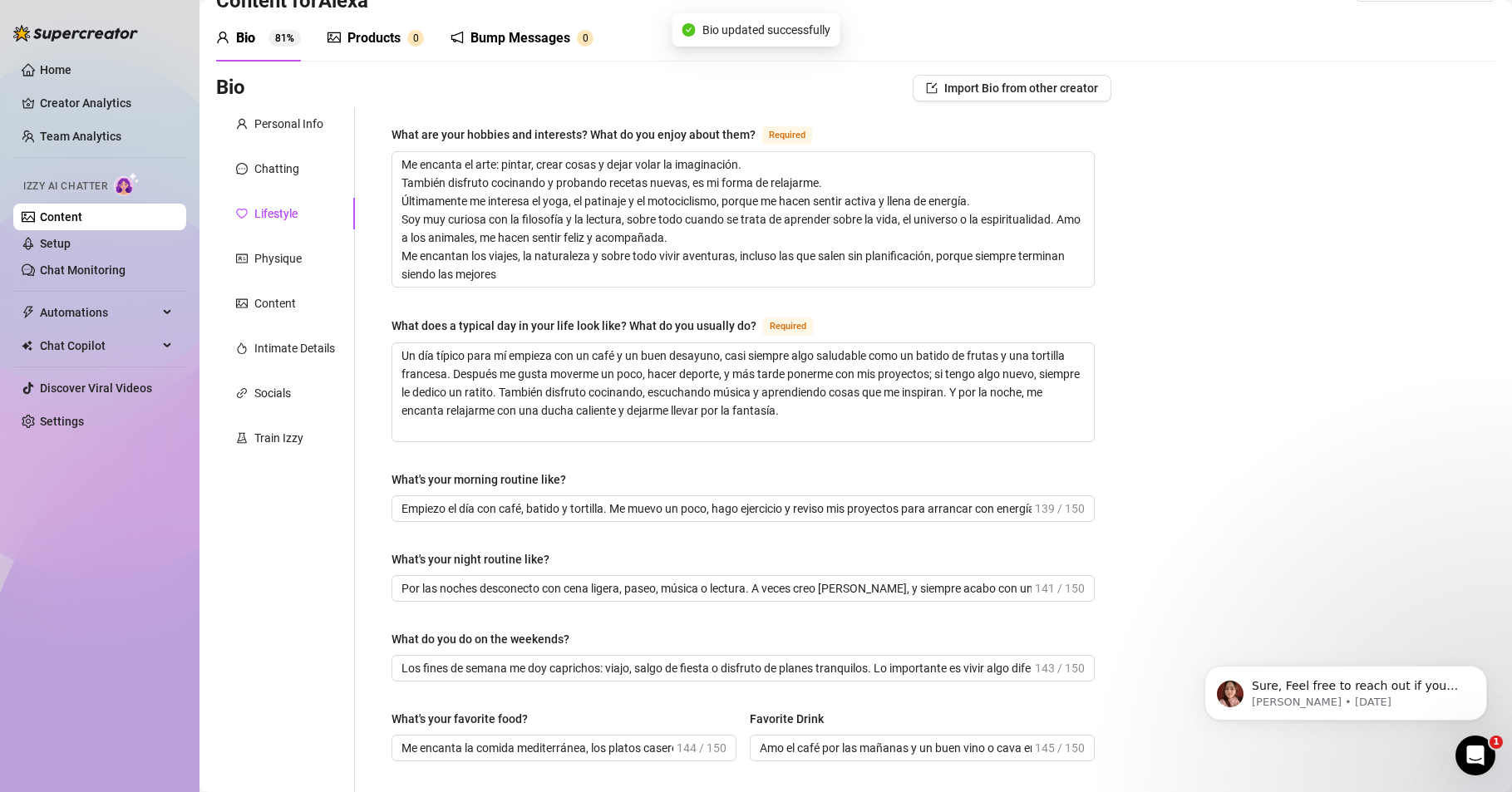
scroll to position [0, 0]
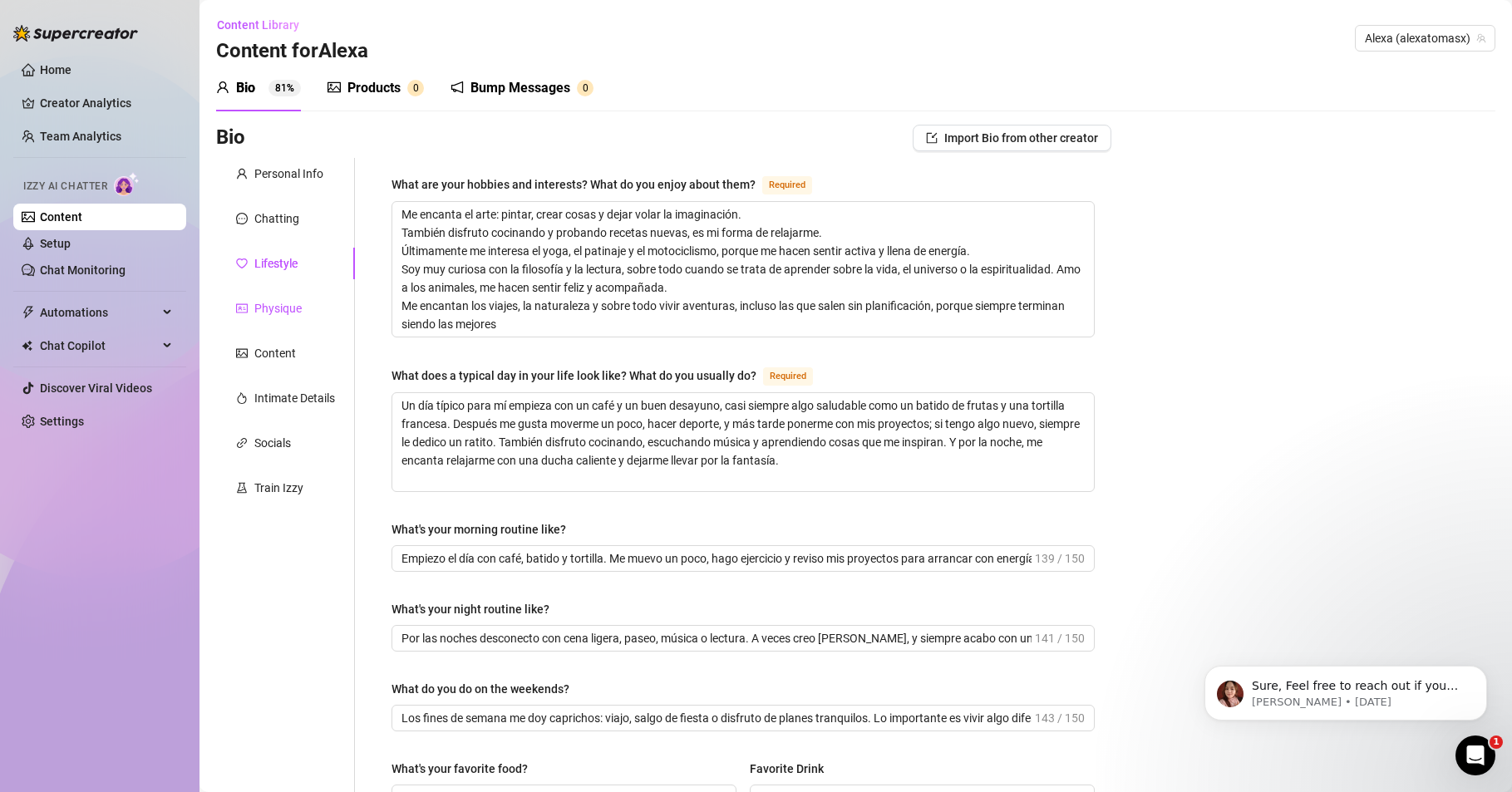
click at [285, 310] on div "Physique" at bounding box center [278, 309] width 47 height 18
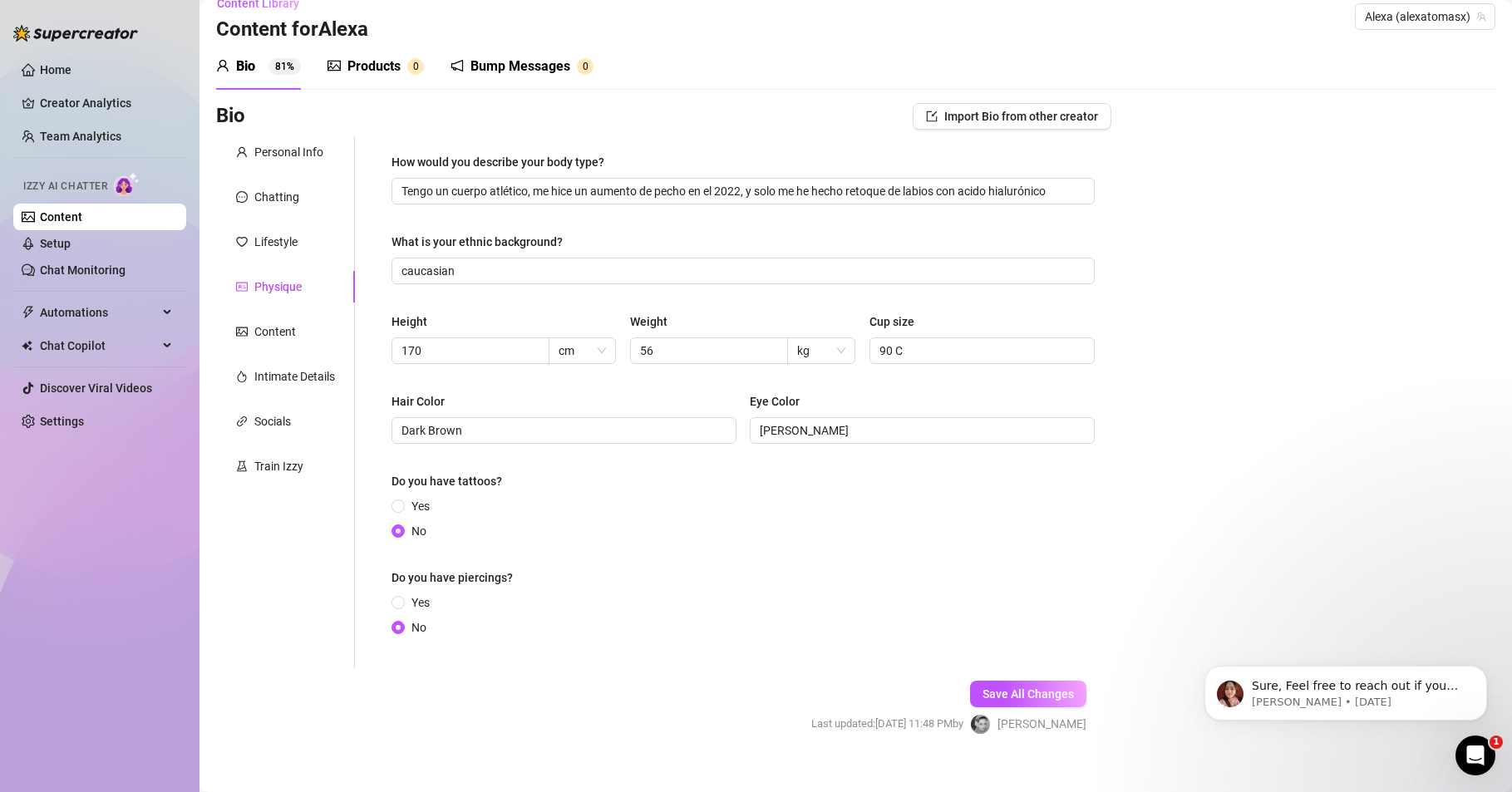
scroll to position [43, 0]
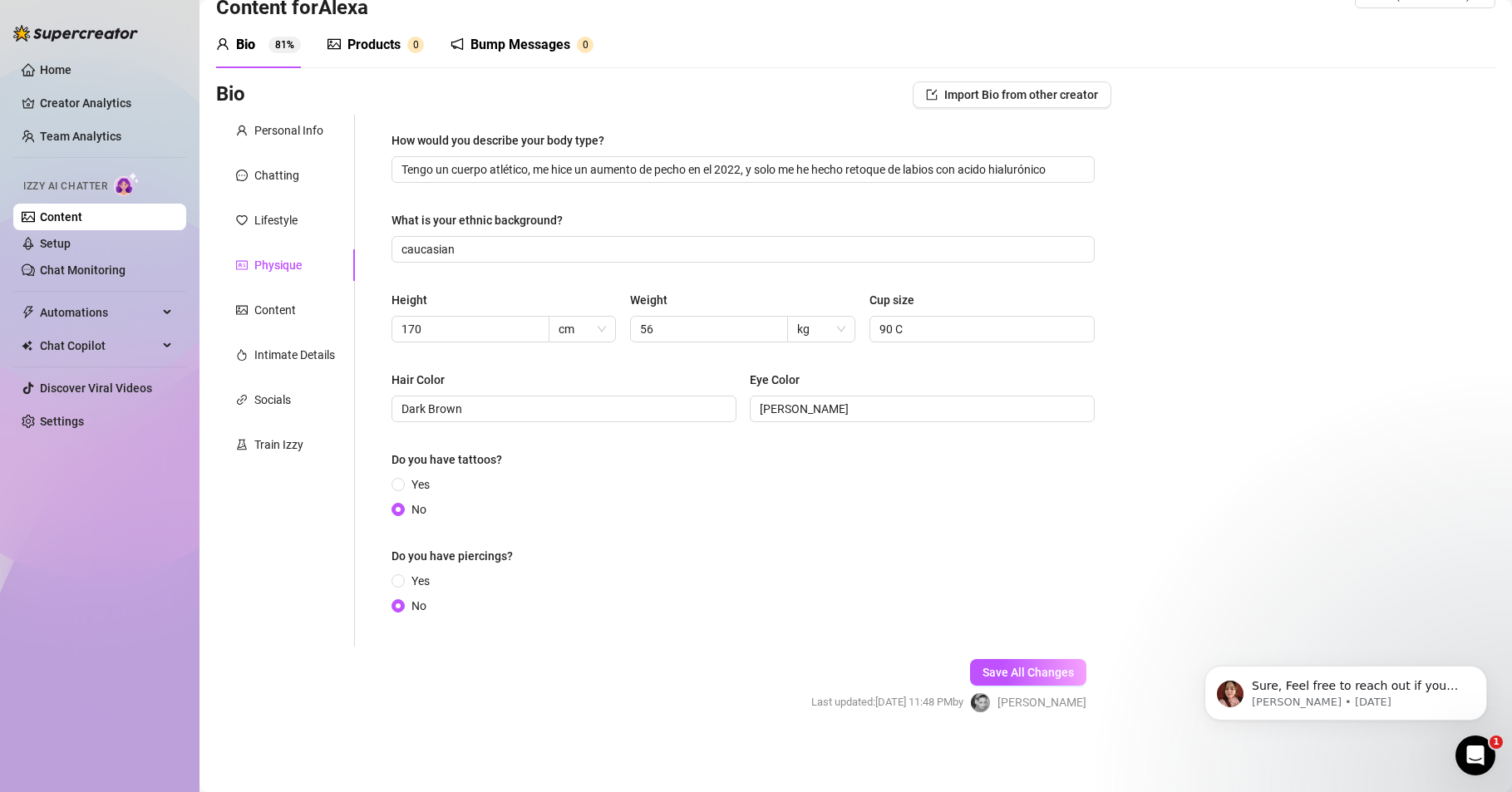
click at [69, 576] on div "Home Creator Analytics Team Analytics Izzy AI Chatter Content Setup Chat Monito…" at bounding box center [100, 388] width 173 height 777
click at [257, 309] on div "Content" at bounding box center [275, 310] width 42 height 18
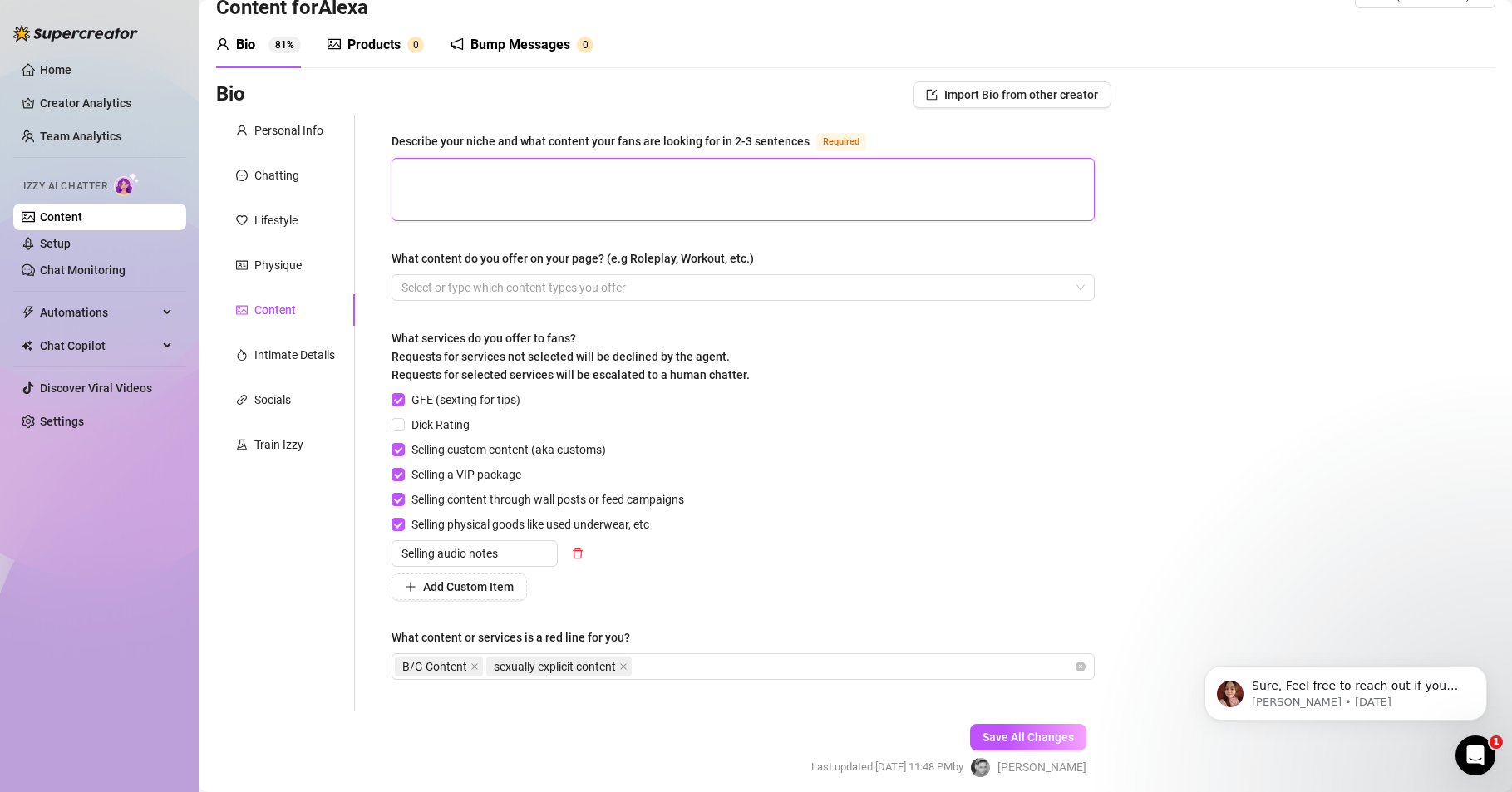
click at [413, 188] on textarea "Describe your niche and what content your fans are looking for in 2-3 sentences…" at bounding box center [743, 189] width 701 height 62
click at [138, 661] on div "Home Creator Analytics Team Analytics Izzy AI Chatter Content Setup Chat Monito…" at bounding box center [100, 388] width 173 height 777
click at [425, 168] on textarea "Describe your niche and what content your fans are looking for in 2-3 sentences…" at bounding box center [743, 189] width 701 height 62
paste textarea "Voyager a dar un cambio de aires y ahora mi nicho es el erotismo y la sensualid…"
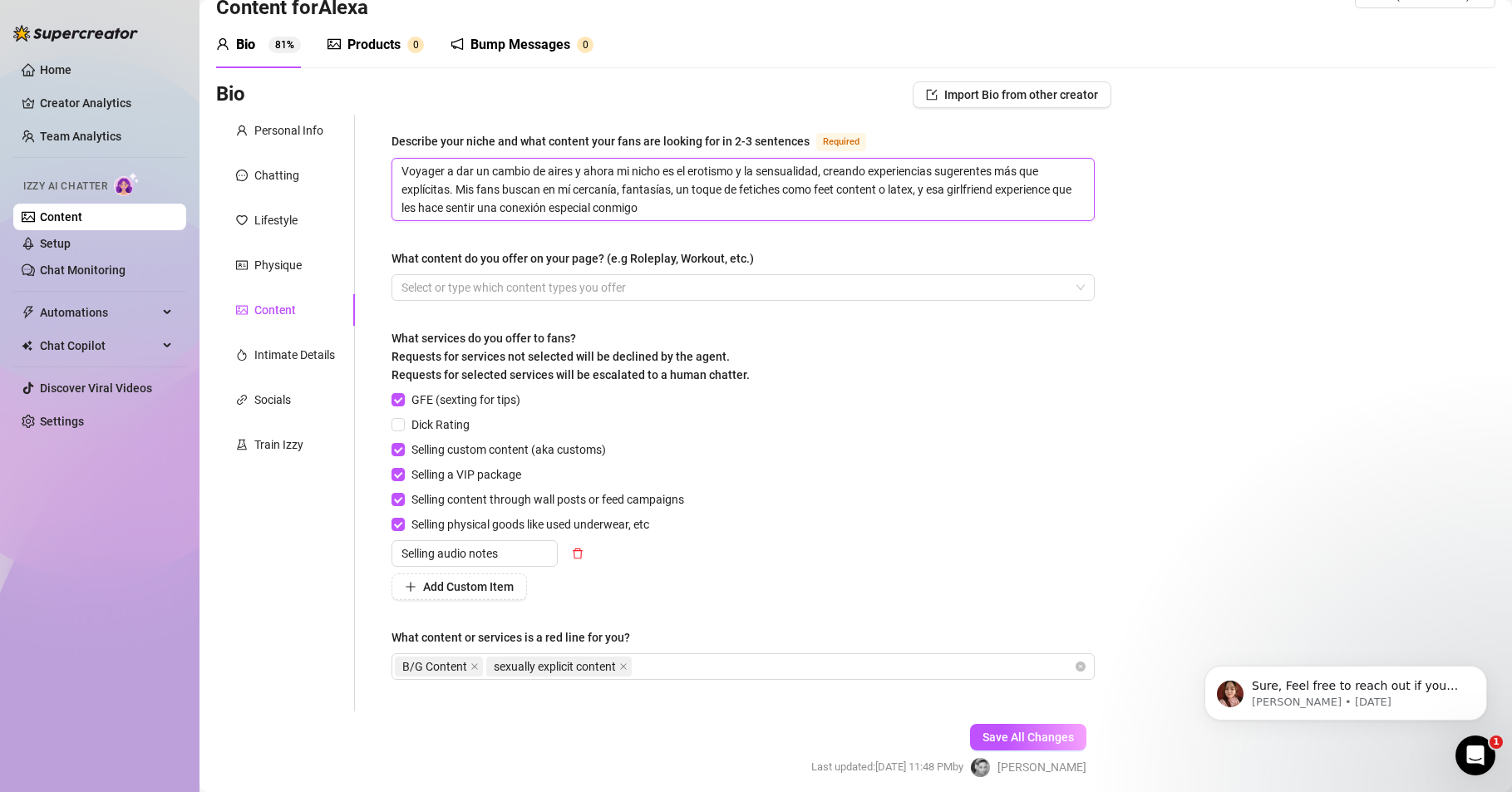
drag, startPoint x: 444, startPoint y: 170, endPoint x: 422, endPoint y: 177, distance: 23.1
click at [422, 177] on textarea "Voyager a dar un cambio de aires y ahora mi nicho es el erotismo y la sensualid…" at bounding box center [743, 189] width 701 height 62
click at [506, 284] on div at bounding box center [735, 288] width 679 height 24
click at [662, 286] on div at bounding box center [735, 288] width 679 height 24
click at [1067, 289] on div "Select or type which content types you offer" at bounding box center [743, 287] width 703 height 26
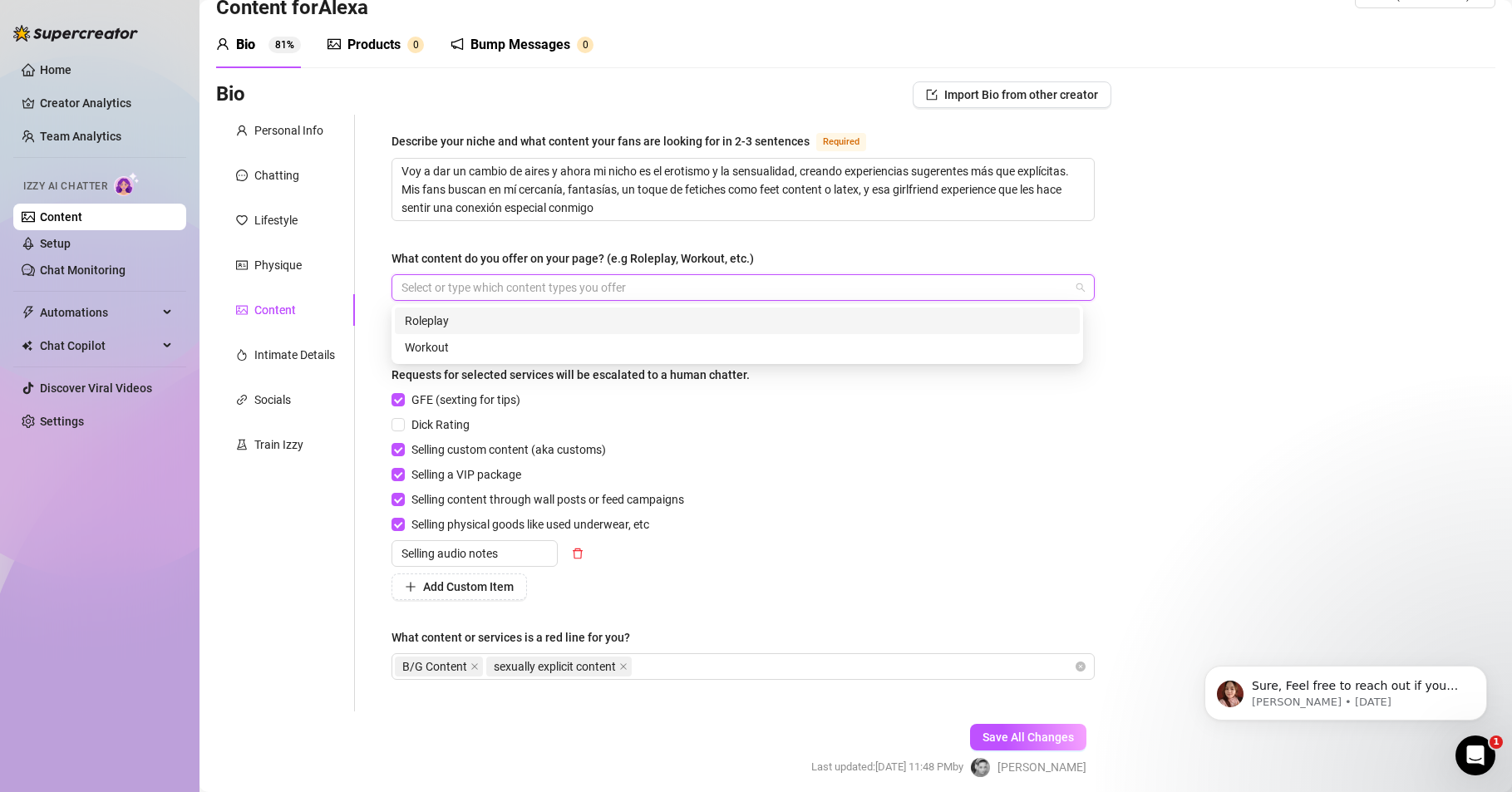
click at [440, 322] on div "Roleplay" at bounding box center [738, 320] width 665 height 18
click at [441, 339] on div "Workout" at bounding box center [738, 348] width 665 height 18
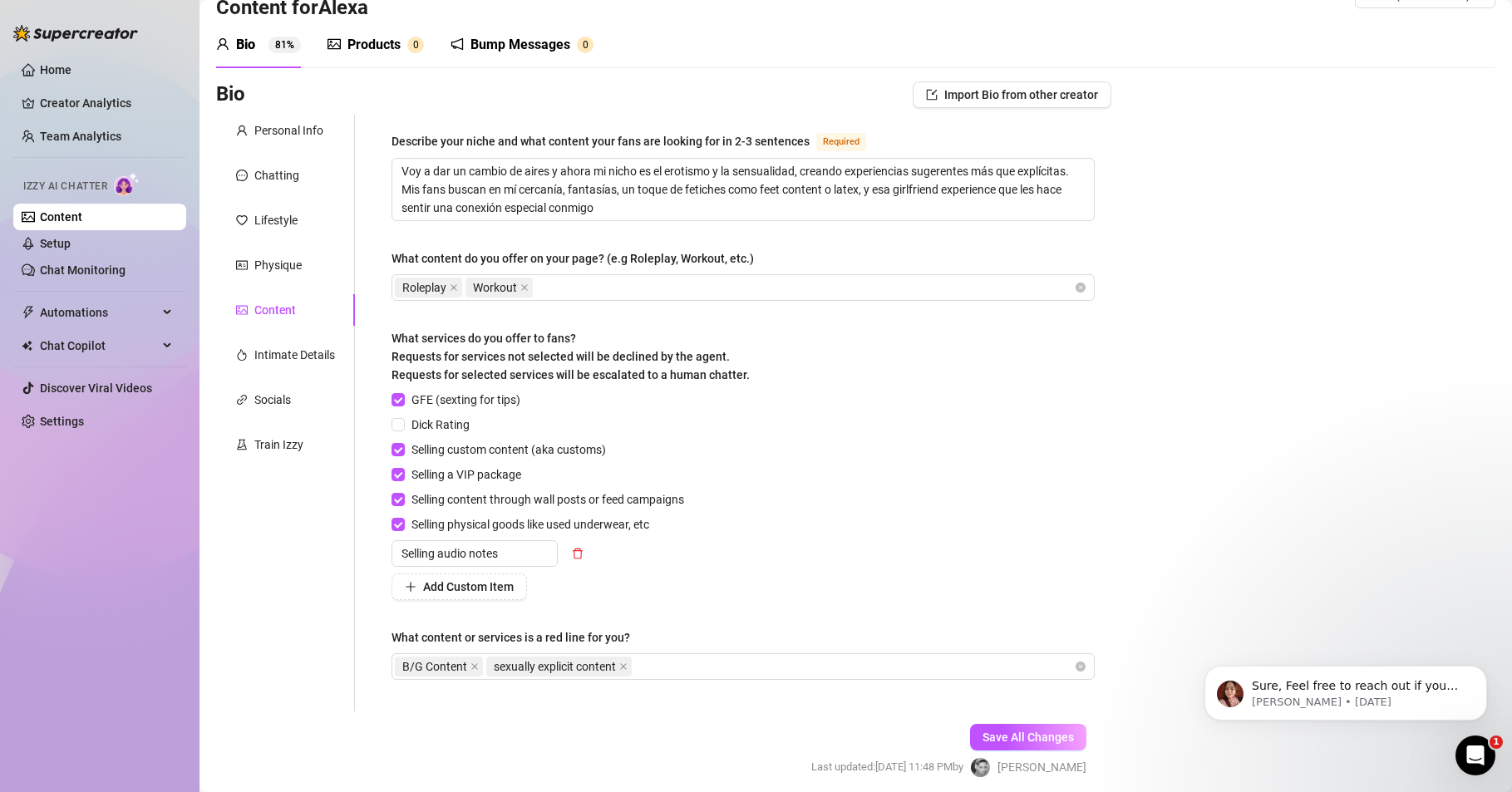
drag, startPoint x: 69, startPoint y: 716, endPoint x: 79, endPoint y: 711, distance: 11.2
click at [69, 716] on div "Home Creator Analytics Team Analytics Izzy AI Chatter Content Setup Chat Monito…" at bounding box center [100, 388] width 173 height 777
click at [586, 282] on div "Roleplay Workout" at bounding box center [735, 288] width 679 height 24
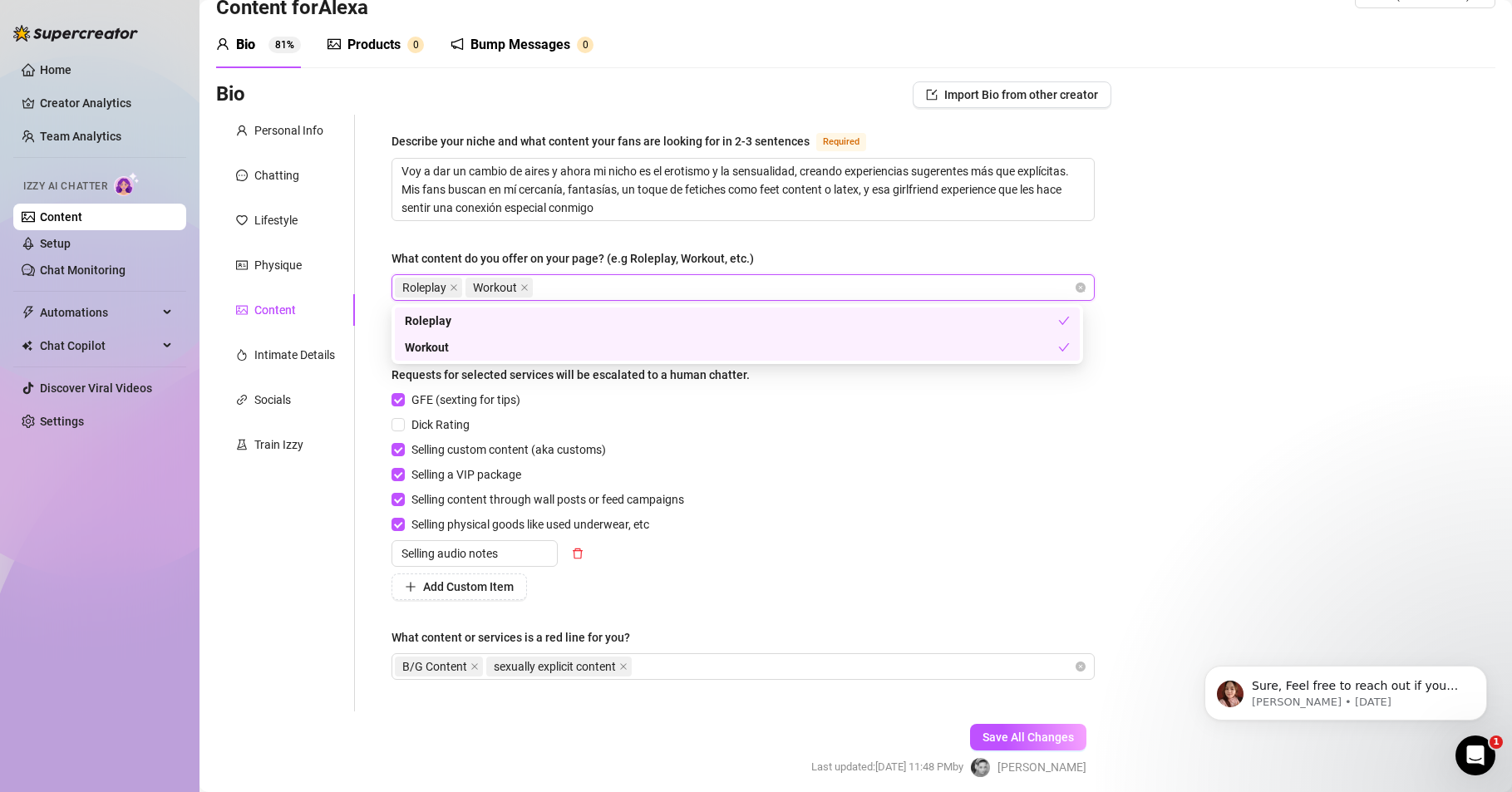
click at [586, 282] on div "Roleplay Workout" at bounding box center [735, 288] width 679 height 24
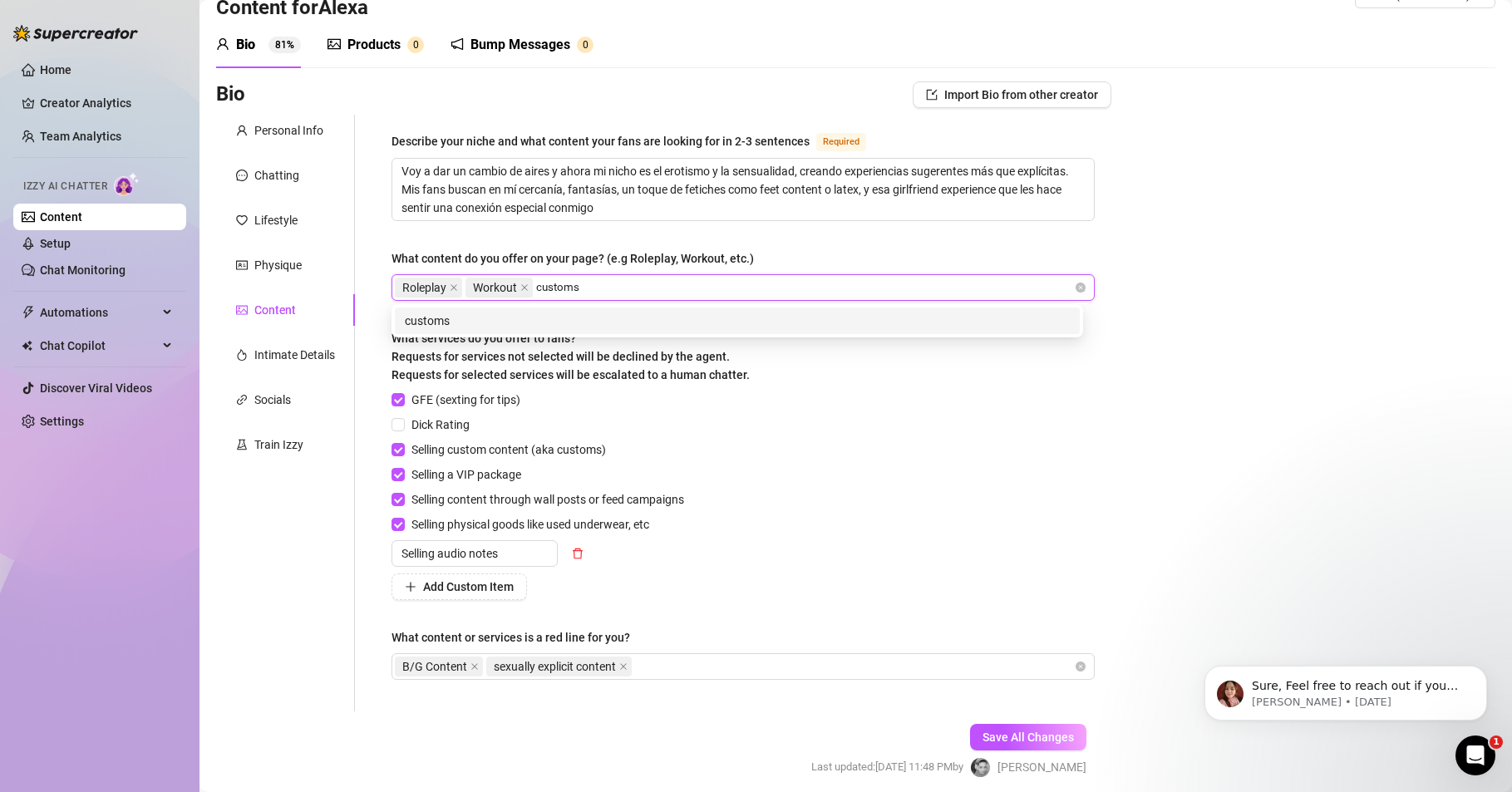
click at [432, 316] on div "customs" at bounding box center [738, 320] width 665 height 18
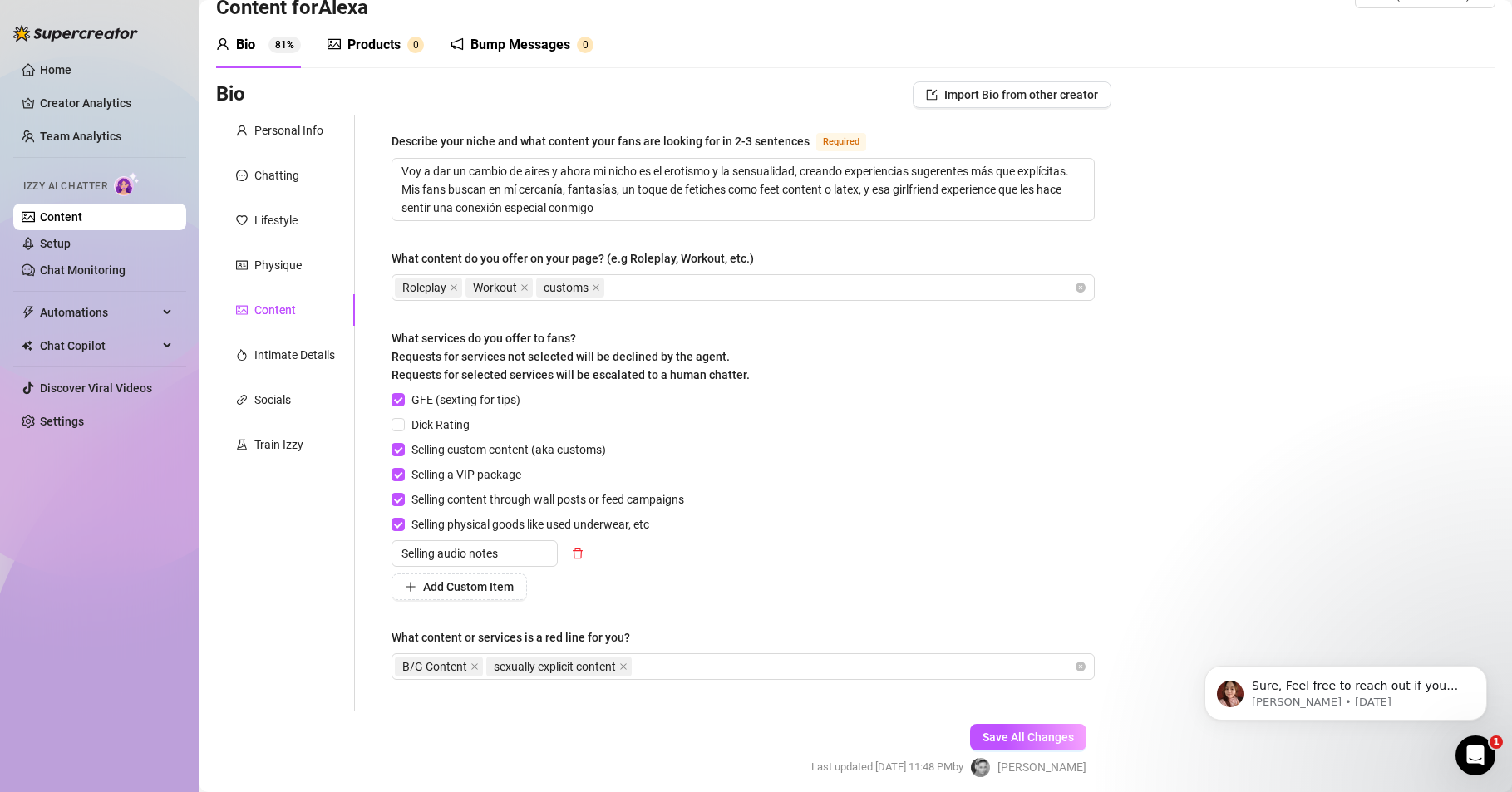
click at [123, 624] on div "Home Creator Analytics Team Analytics Izzy AI Chatter Content Setup Chat Monito…" at bounding box center [100, 388] width 173 height 777
click at [654, 282] on div "Roleplay Workout customs" at bounding box center [735, 288] width 679 height 24
drag, startPoint x: 654, startPoint y: 282, endPoint x: 766, endPoint y: 289, distance: 112.2
click at [761, 292] on div "Roleplay Workout customs" at bounding box center [735, 288] width 679 height 24
click at [656, 286] on div "Roleplay Workout customs" at bounding box center [735, 288] width 679 height 24
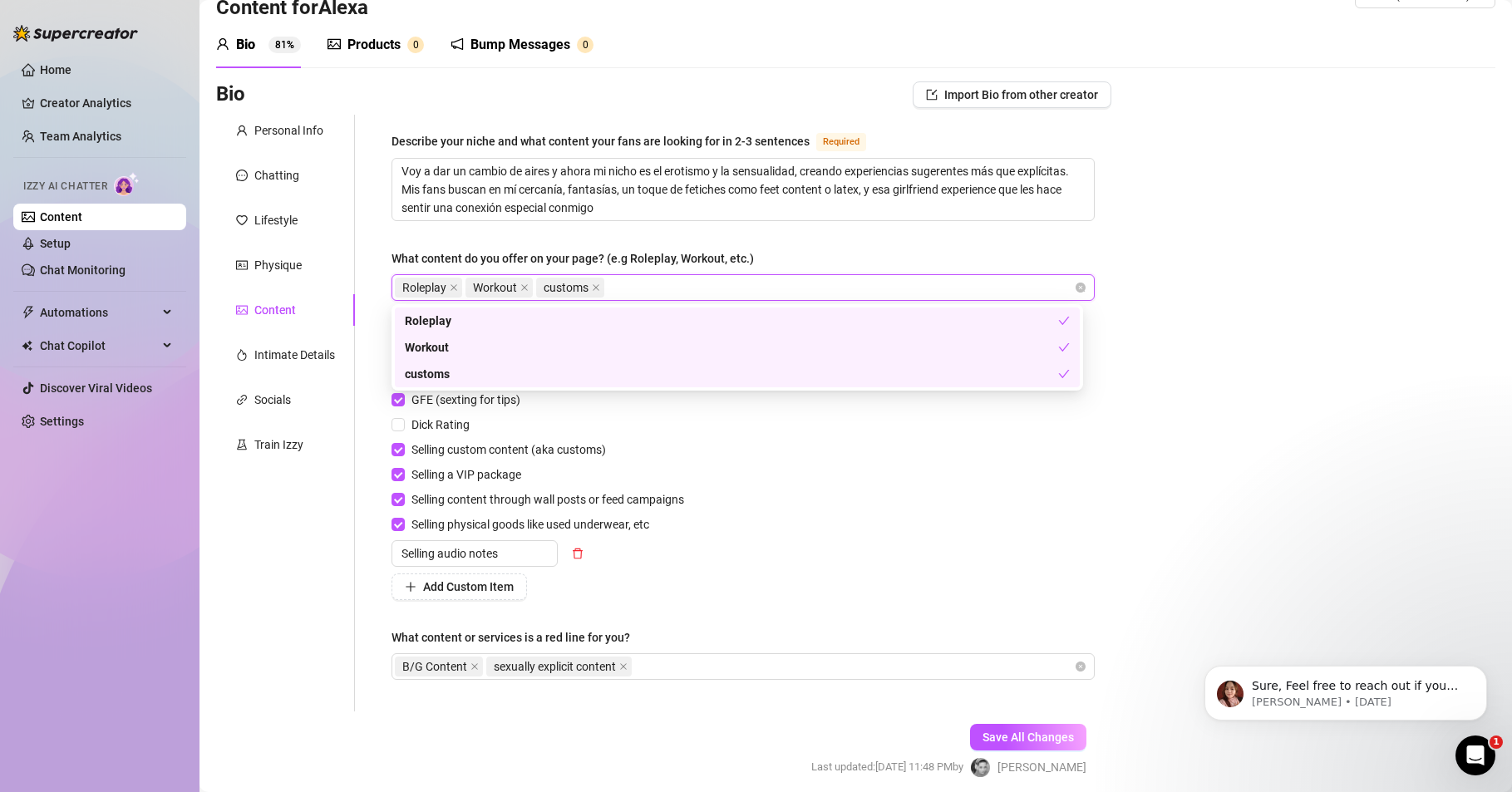
paste input "sensual and erotic content"
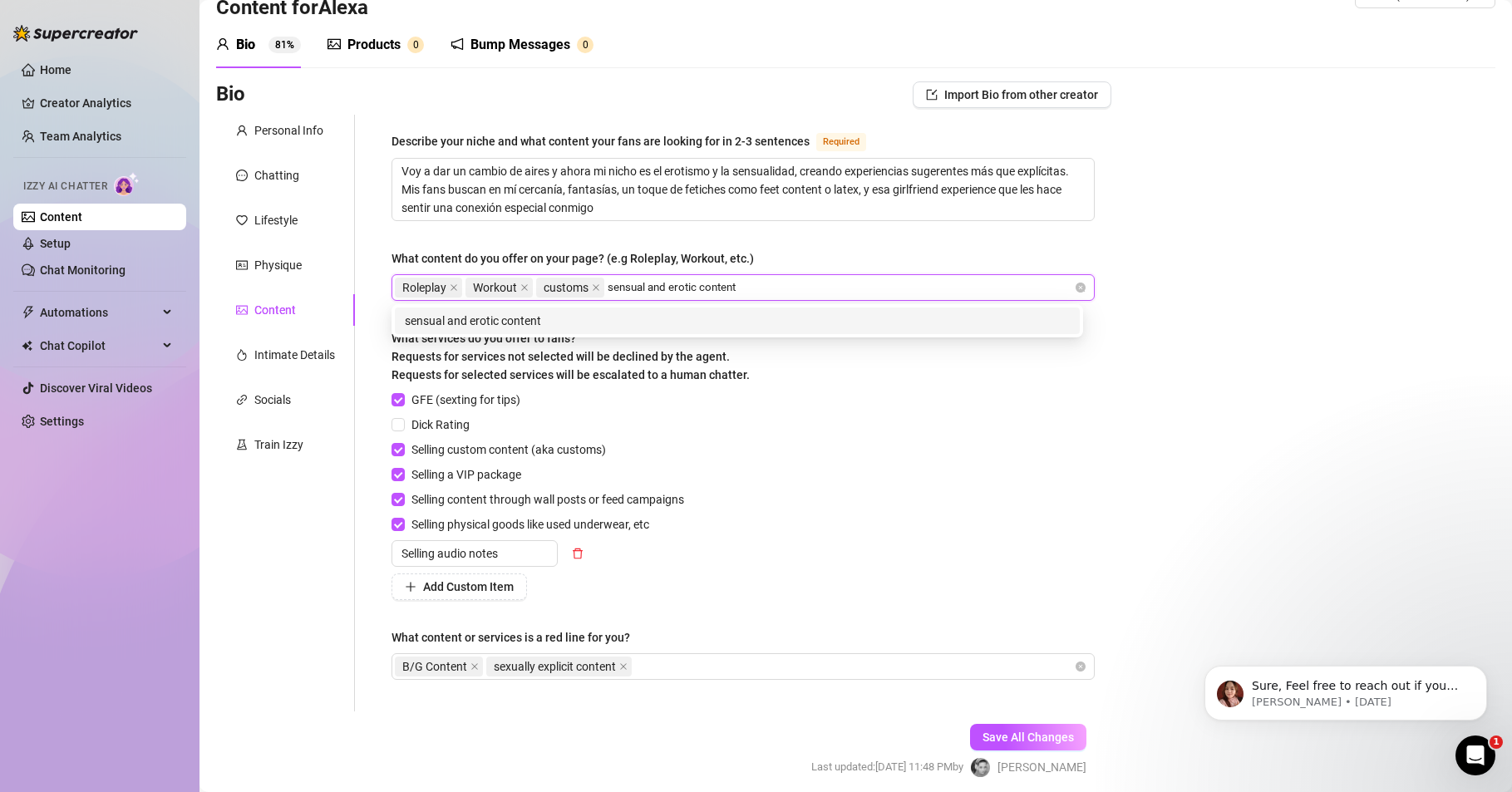
drag, startPoint x: 668, startPoint y: 288, endPoint x: 601, endPoint y: 287, distance: 67.0
click at [601, 287] on div "Roleplay Workout customs sensual and erotic content sensual and erotic content" at bounding box center [735, 288] width 679 height 24
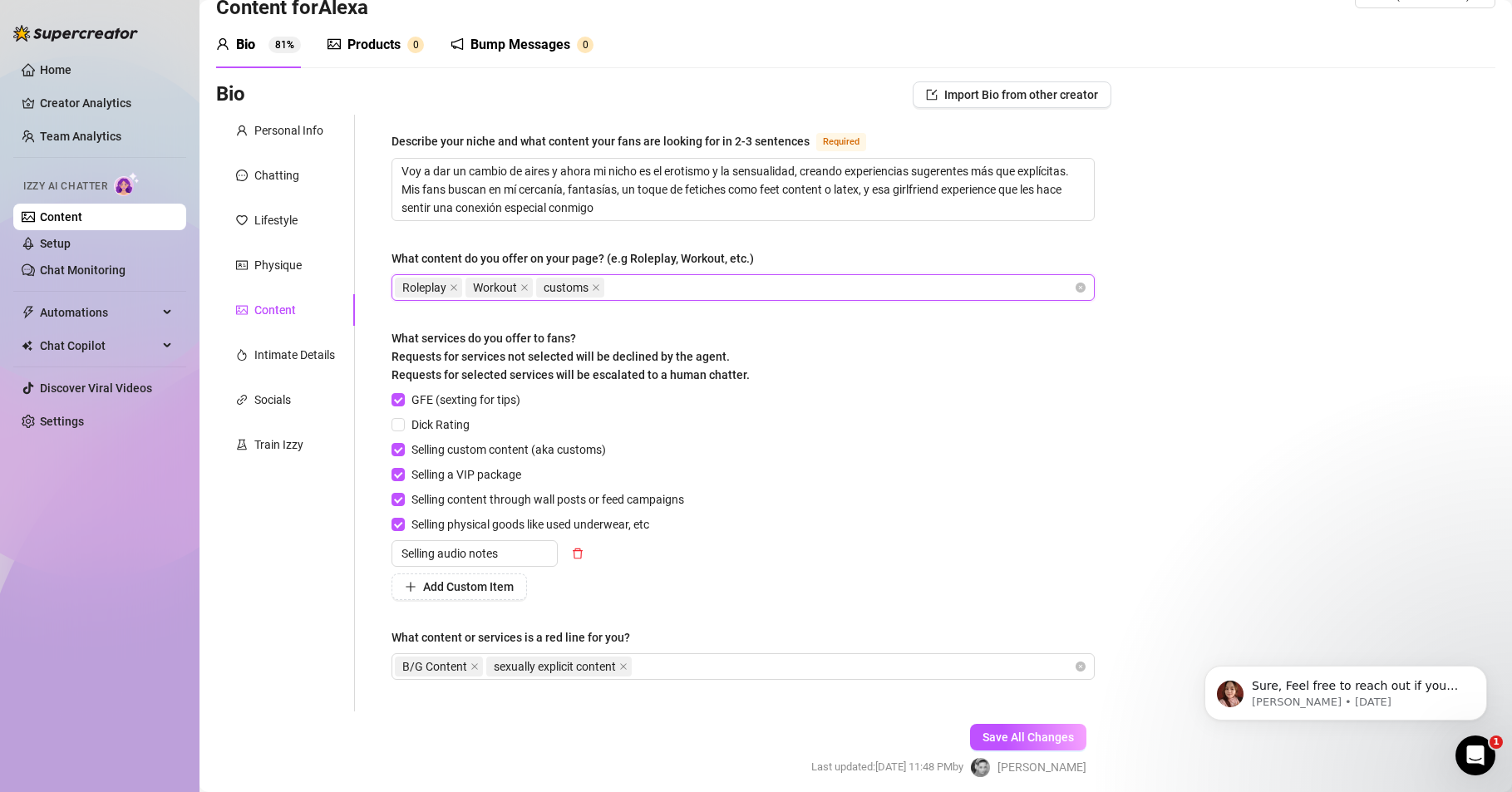
click at [700, 281] on div "Roleplay Workout customs" at bounding box center [735, 288] width 679 height 24
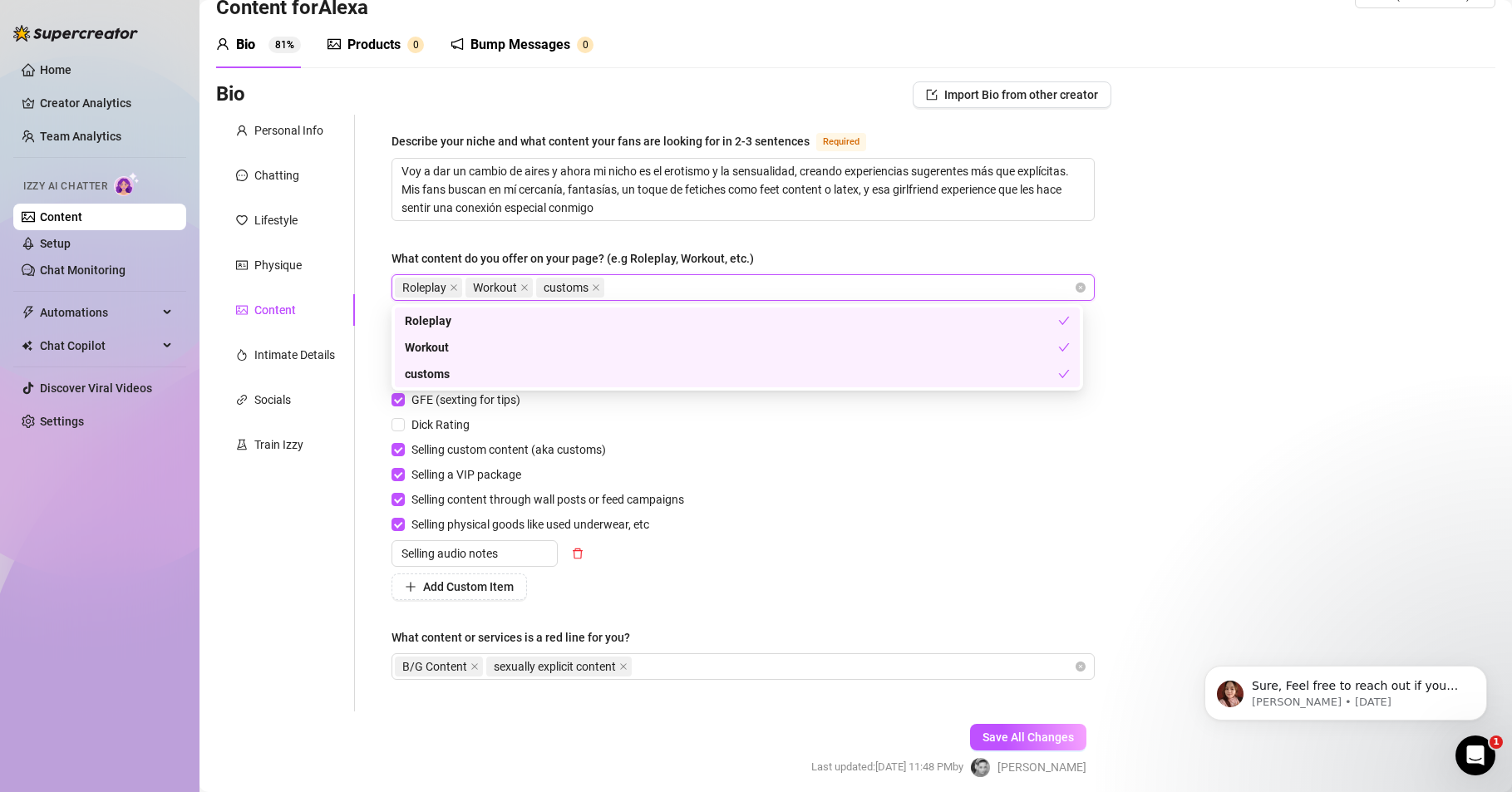
drag, startPoint x: 650, startPoint y: 282, endPoint x: 634, endPoint y: 292, distance: 18.9
click at [634, 292] on div "Roleplay Workout customs" at bounding box center [735, 288] width 679 height 24
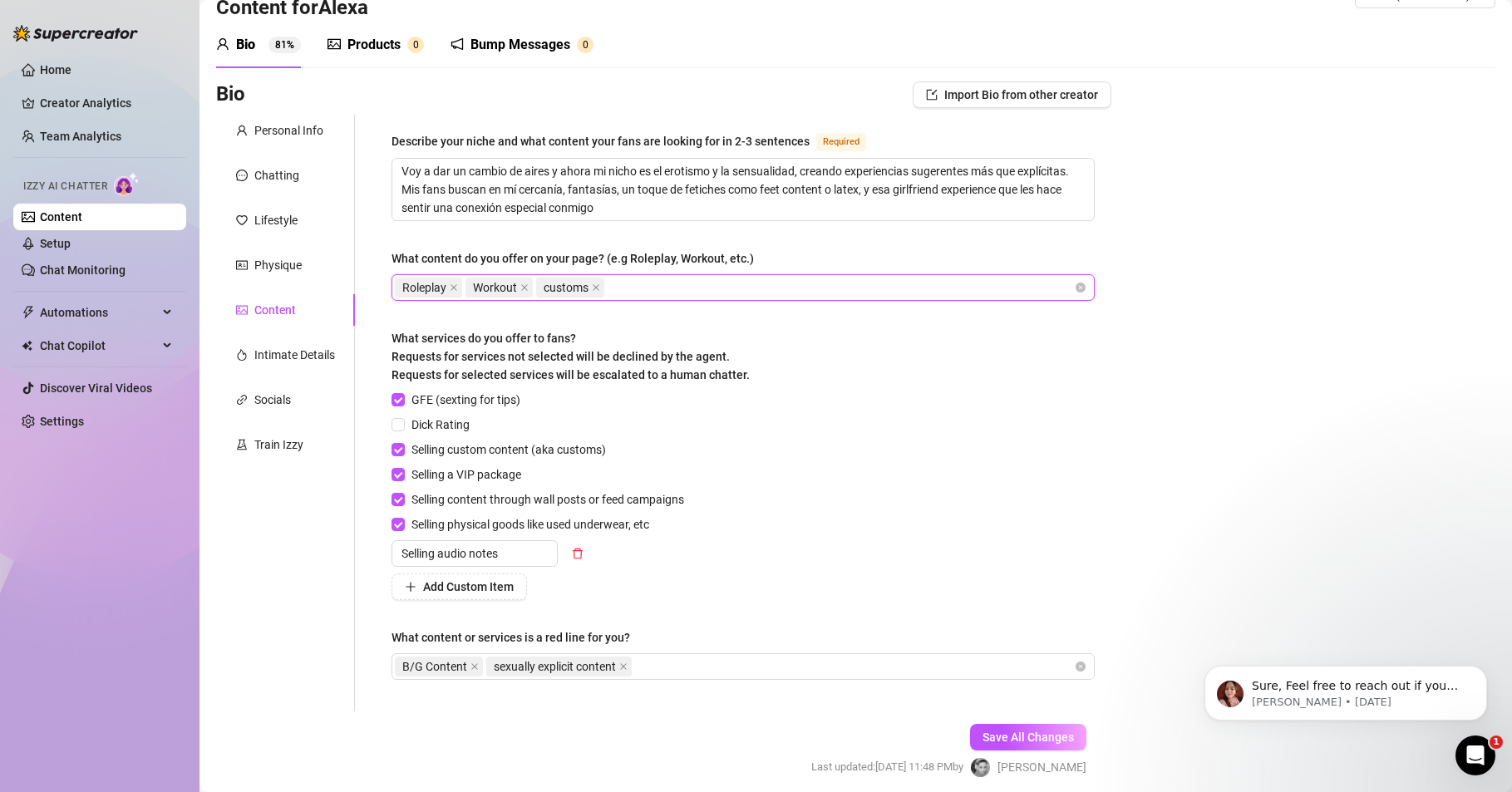
paste input "sensual and erotic content"
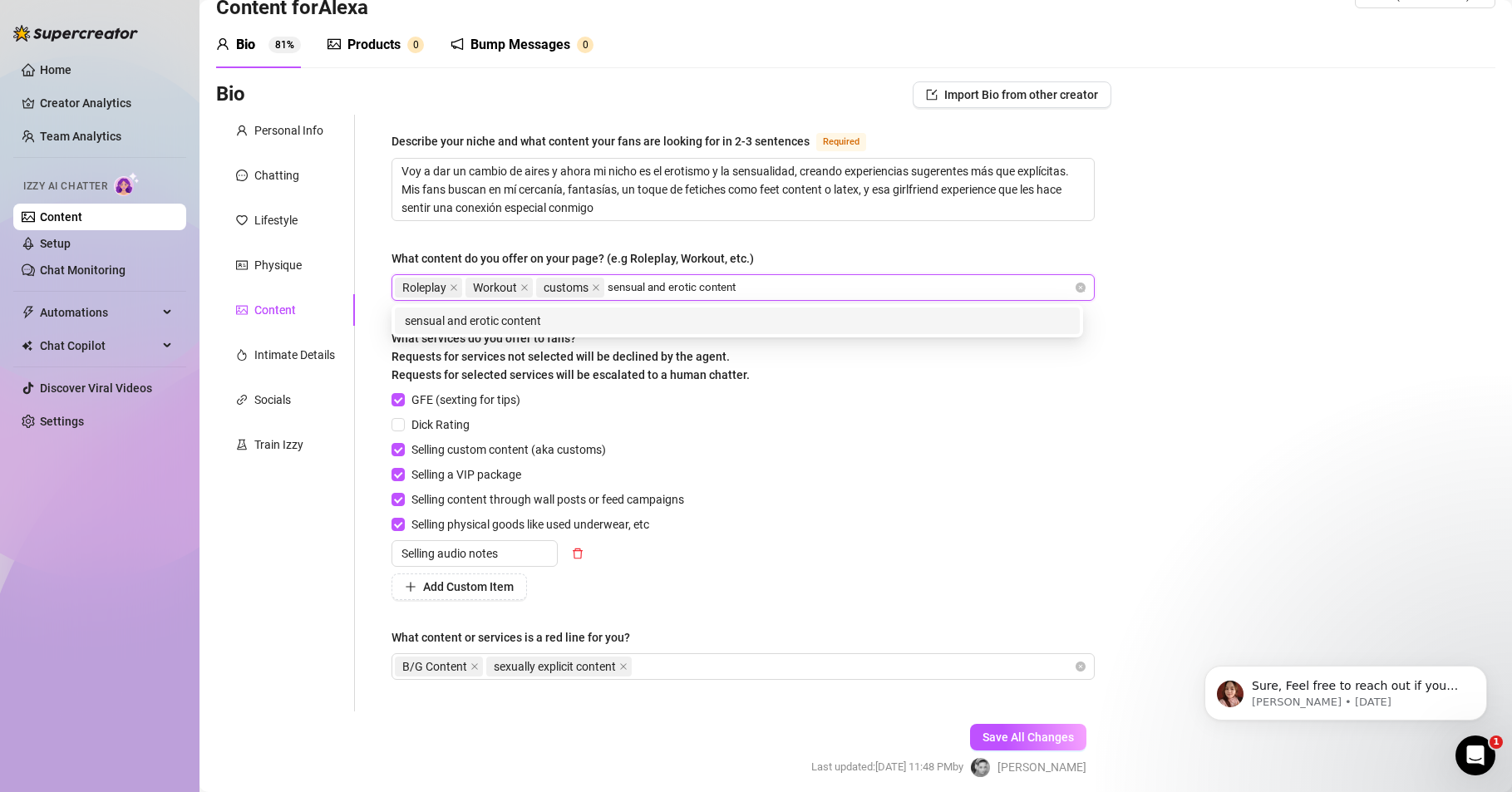
drag, startPoint x: 644, startPoint y: 285, endPoint x: 699, endPoint y: 295, distance: 55.9
click at [699, 295] on input "sensual and erotic content" at bounding box center [677, 288] width 138 height 20
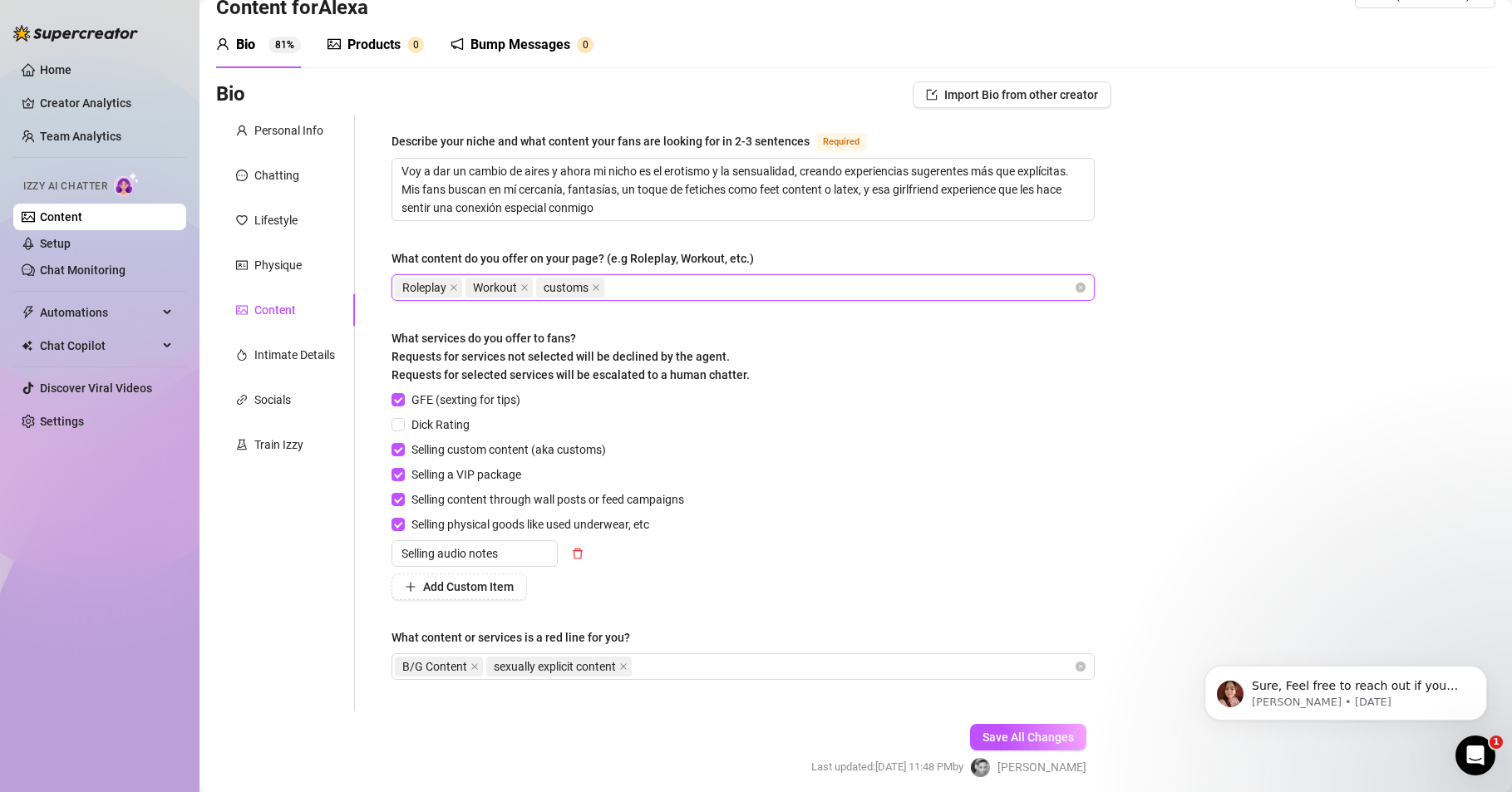
click at [698, 285] on div "Roleplay Workout customs" at bounding box center [735, 288] width 679 height 24
click at [671, 289] on div "Roleplay Workout customs" at bounding box center [735, 288] width 679 height 24
click at [167, 677] on div "Home Creator Analytics Team Analytics Izzy AI Chatter Content Setup Chat Monito…" at bounding box center [100, 388] width 173 height 777
click at [158, 595] on div "Home Creator Analytics Team Analytics Izzy AI Chatter Content Setup Chat Monito…" at bounding box center [100, 388] width 173 height 777
click at [641, 281] on div "Roleplay Workout customs" at bounding box center [735, 288] width 679 height 24
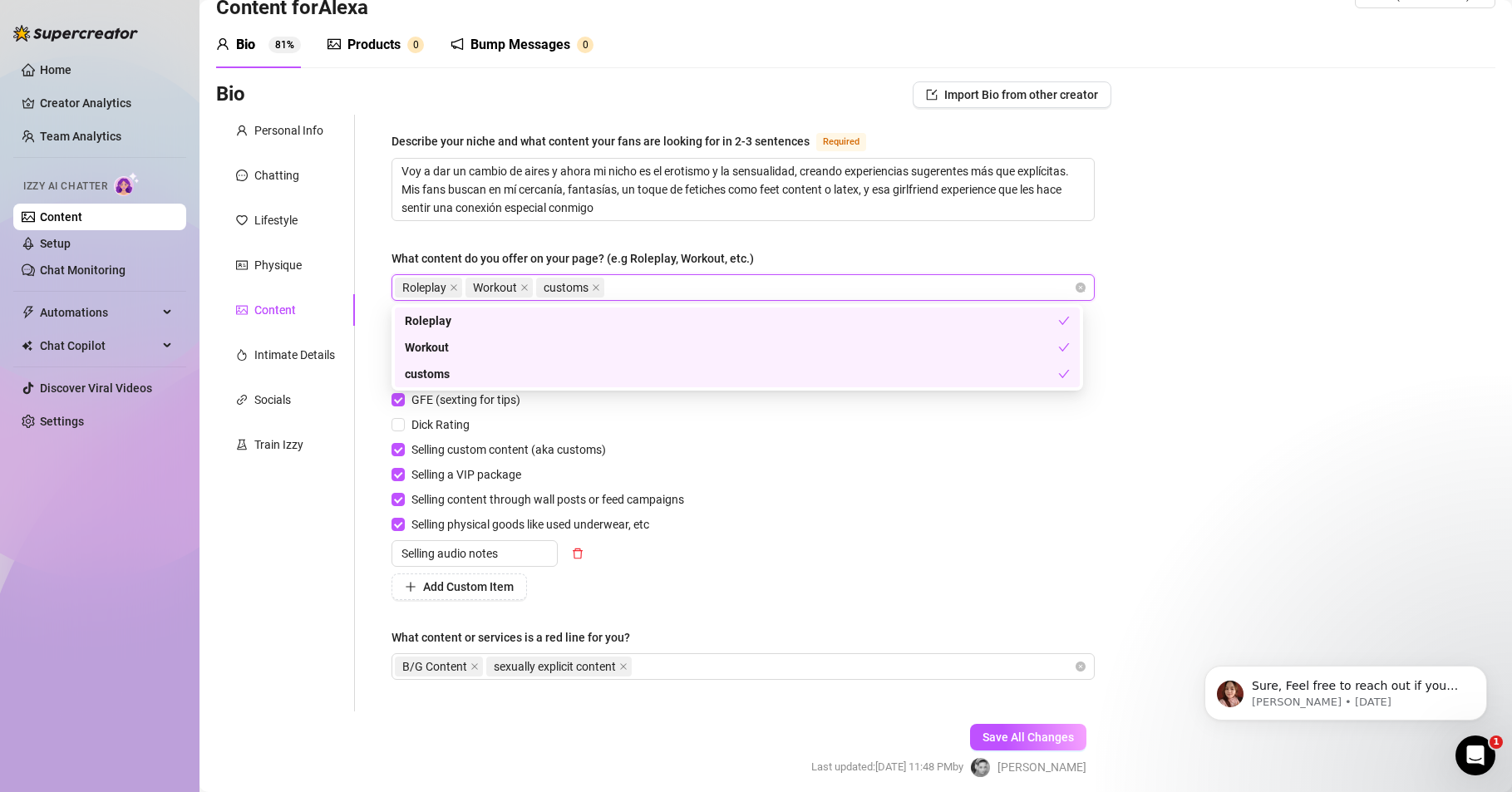
paste input "feet content"
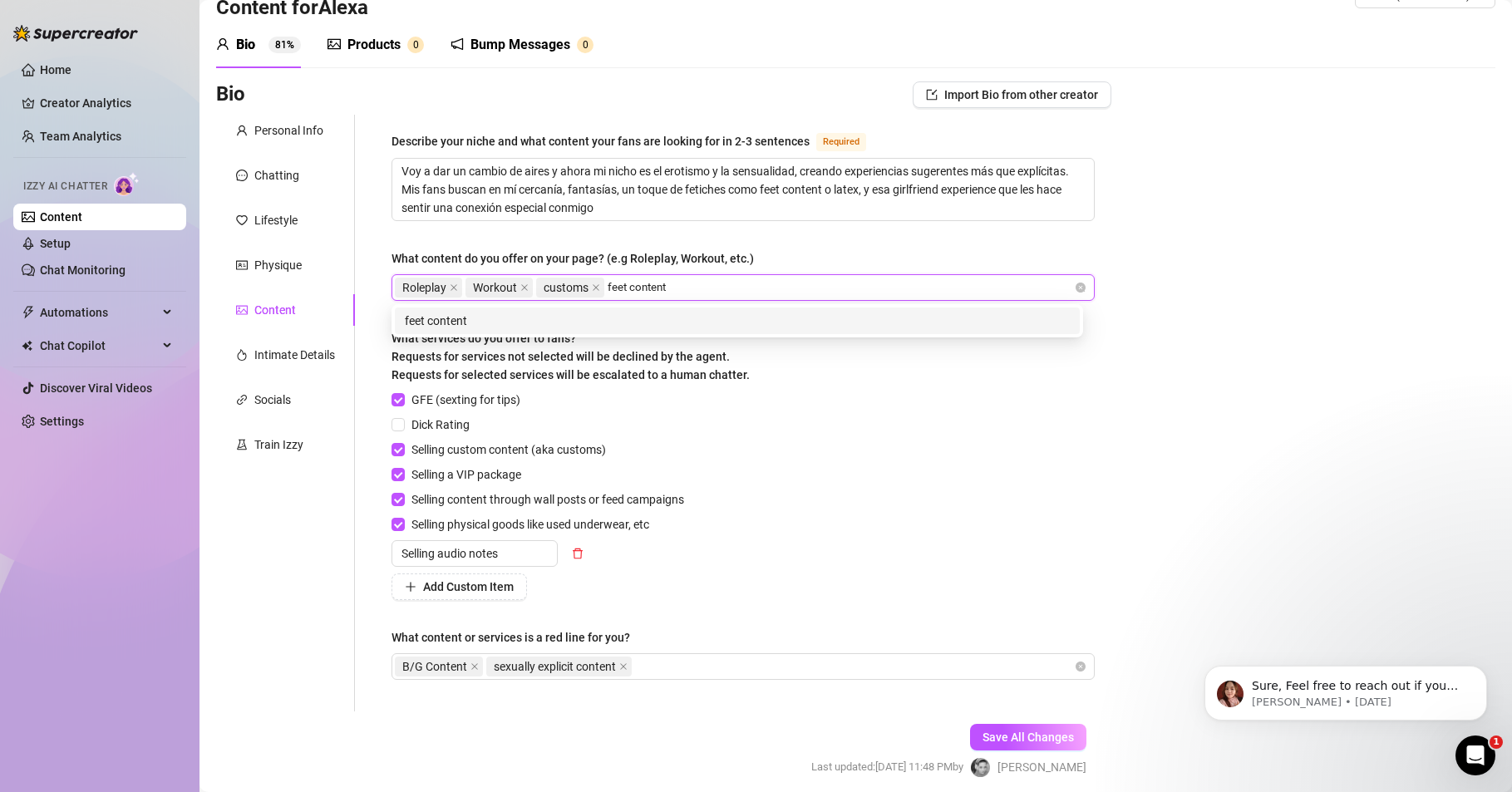
drag, startPoint x: 626, startPoint y: 286, endPoint x: 682, endPoint y: 295, distance: 56.7
click at [682, 295] on input "feet content" at bounding box center [645, 288] width 75 height 20
click at [648, 285] on div "Roleplay Workout customs feet" at bounding box center [735, 288] width 679 height 24
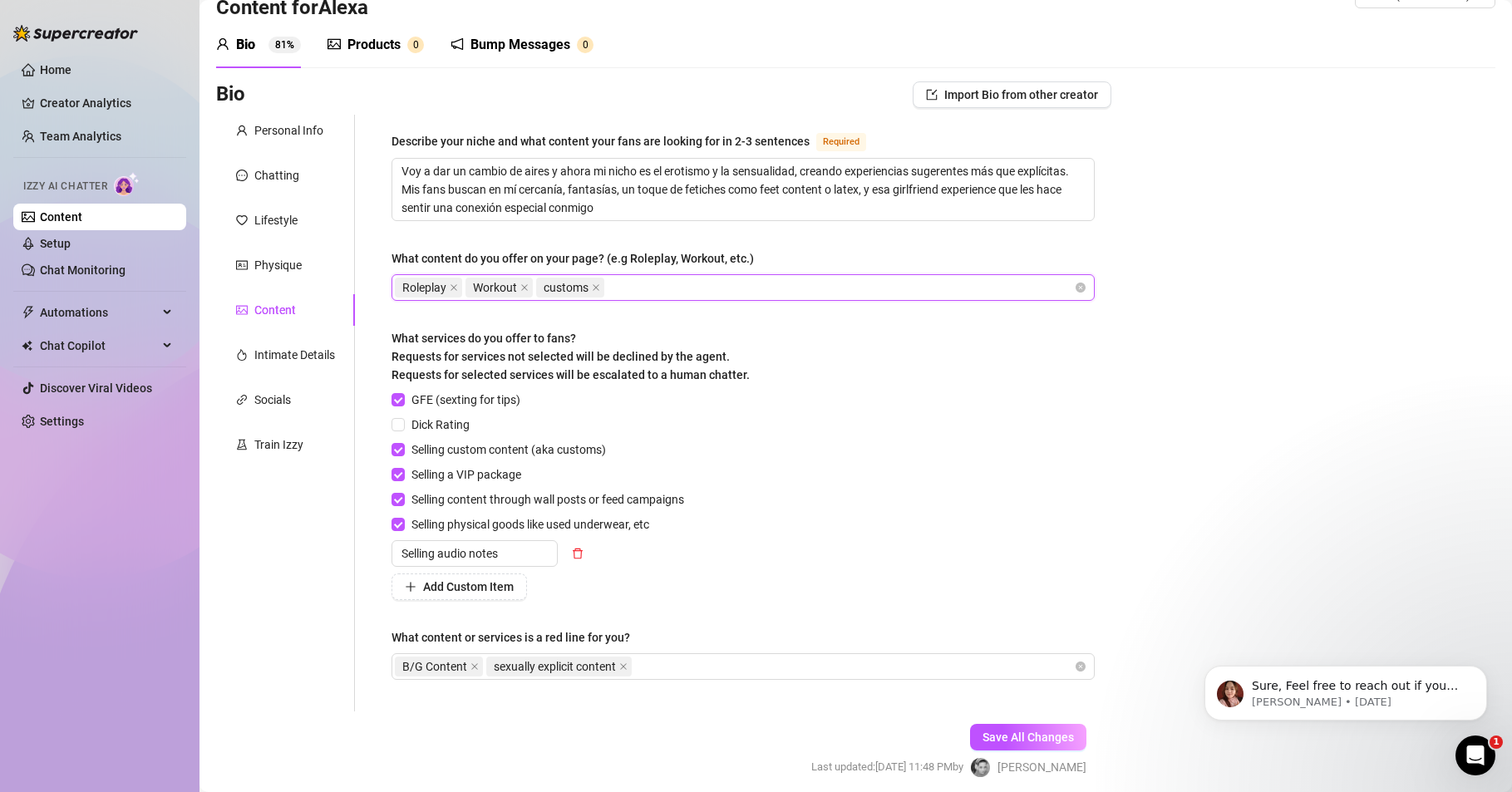
click at [656, 291] on div "Roleplay Workout customs" at bounding box center [735, 288] width 679 height 24
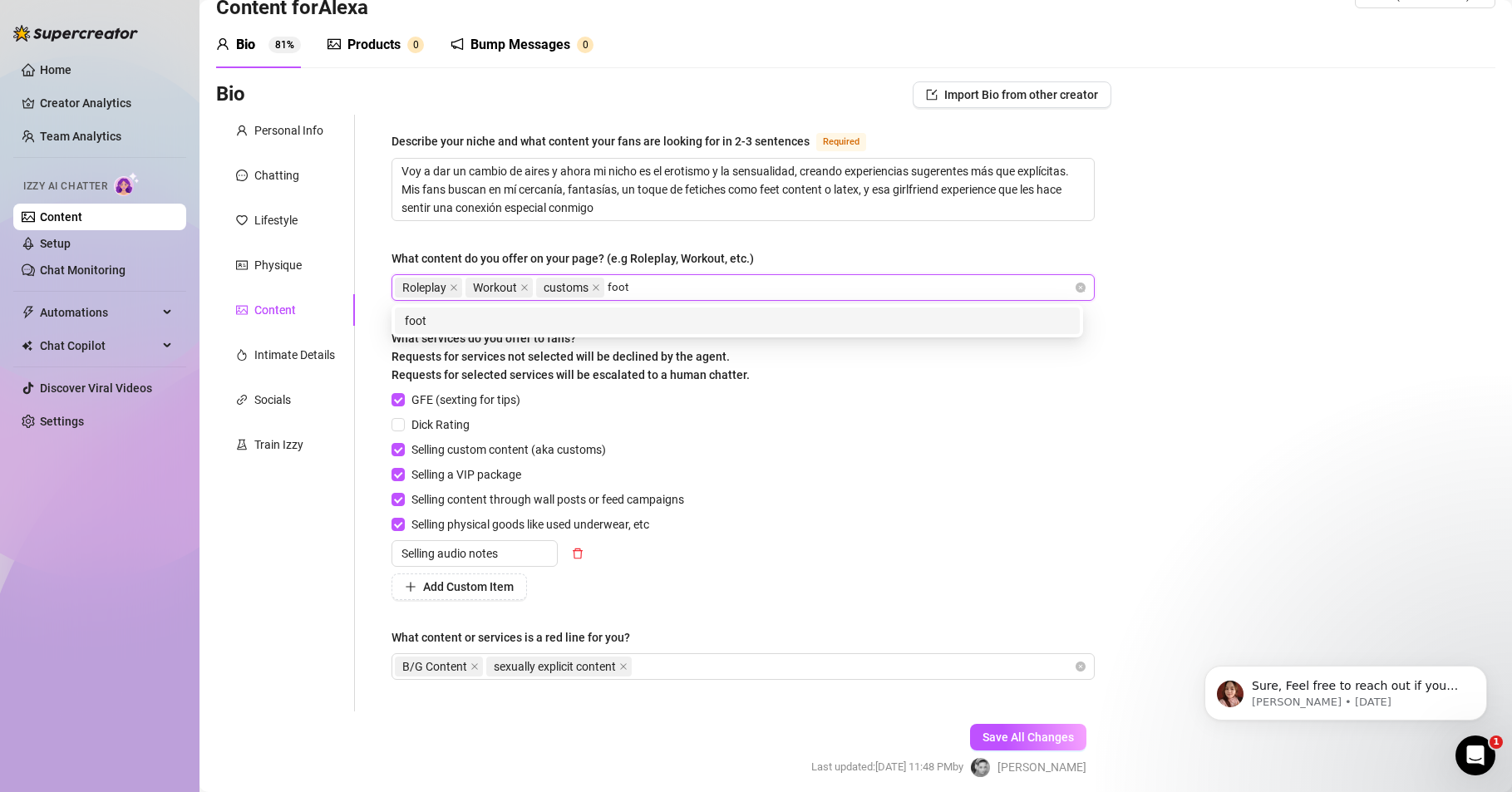
click at [439, 324] on div "foot" at bounding box center [738, 320] width 665 height 18
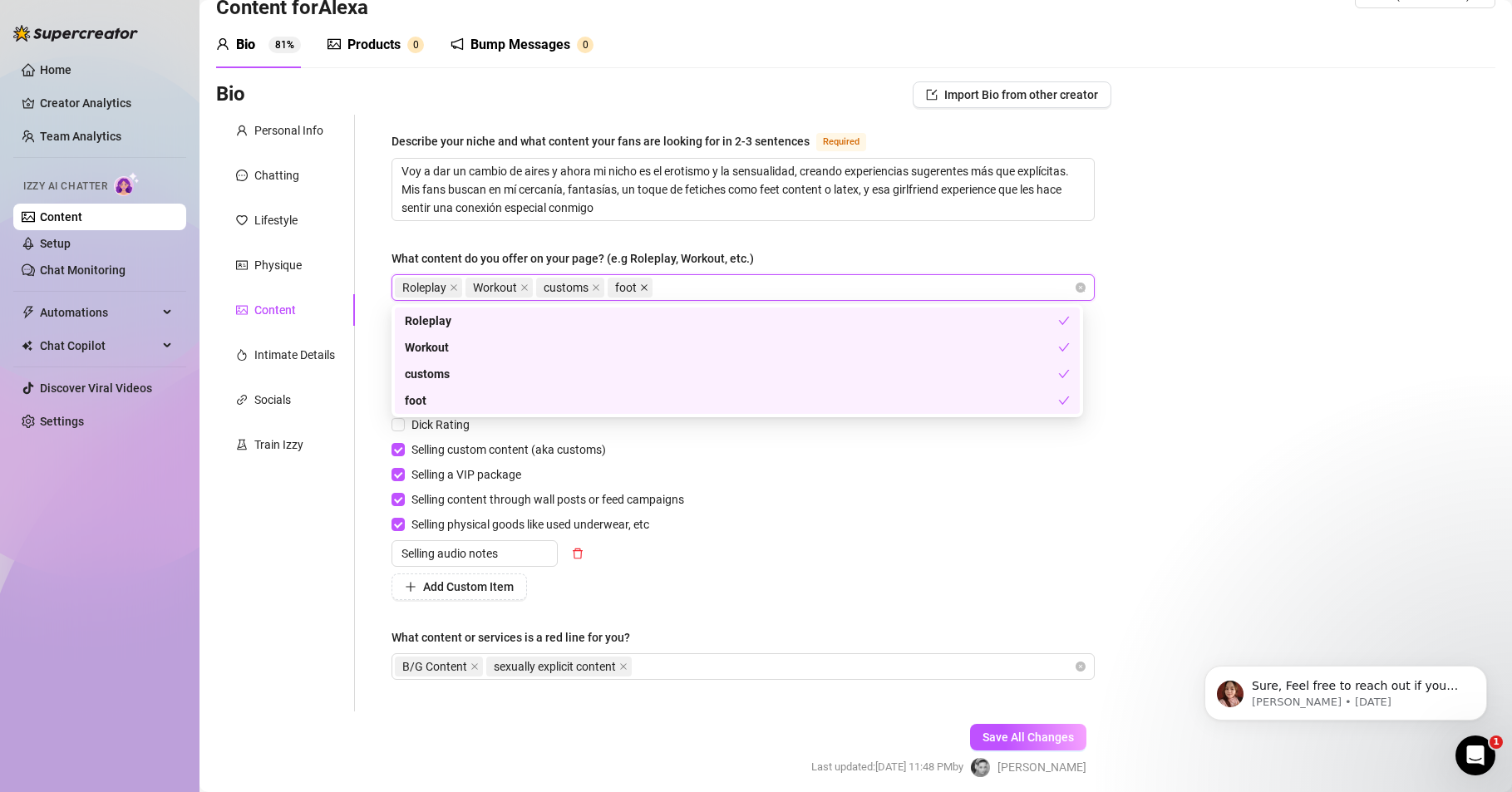
click at [649, 286] on icon "close" at bounding box center [644, 287] width 8 height 8
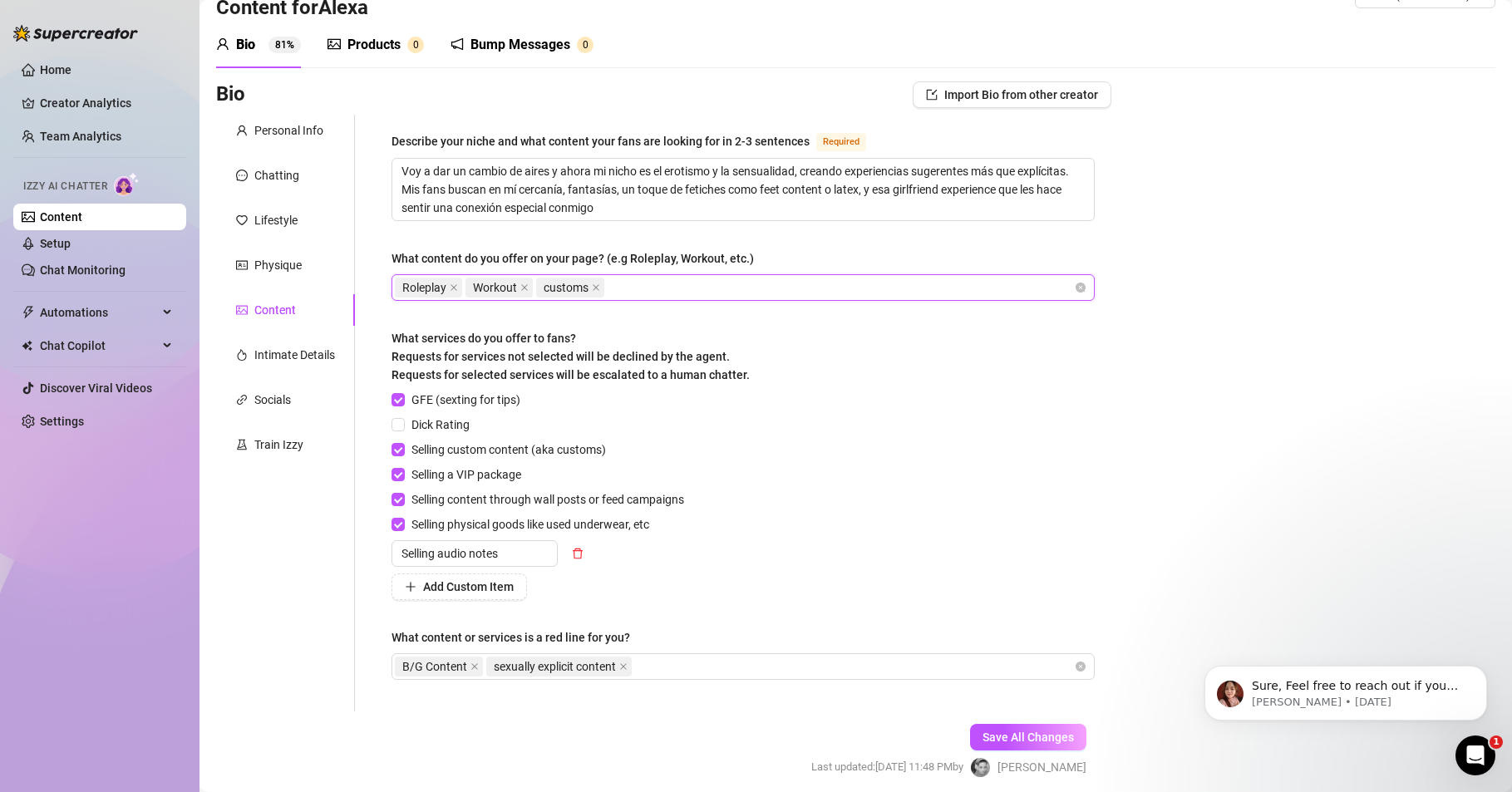
click at [652, 283] on div "Roleplay Workout customs" at bounding box center [735, 288] width 679 height 24
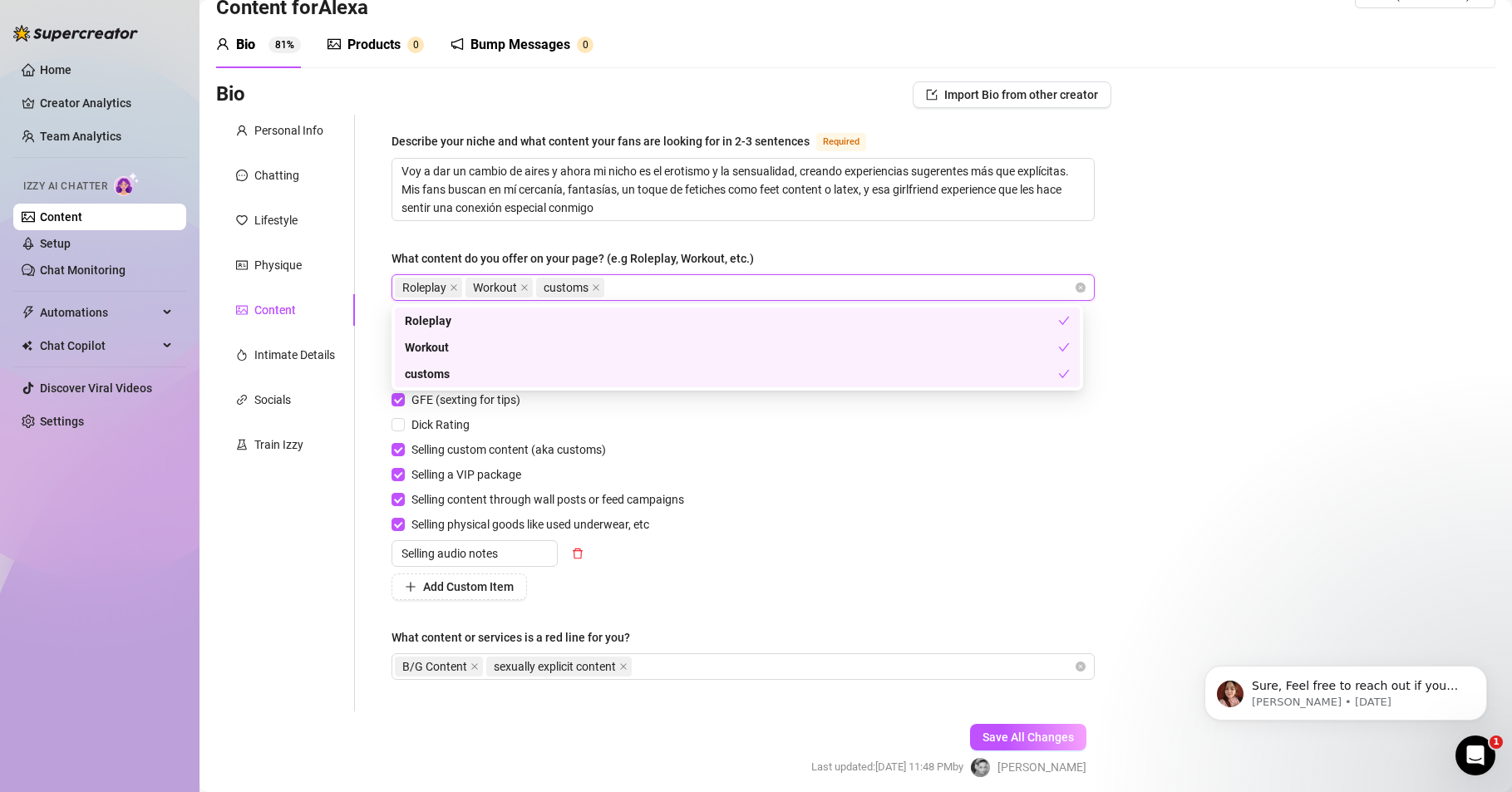
paste input "sensual and erotic content"
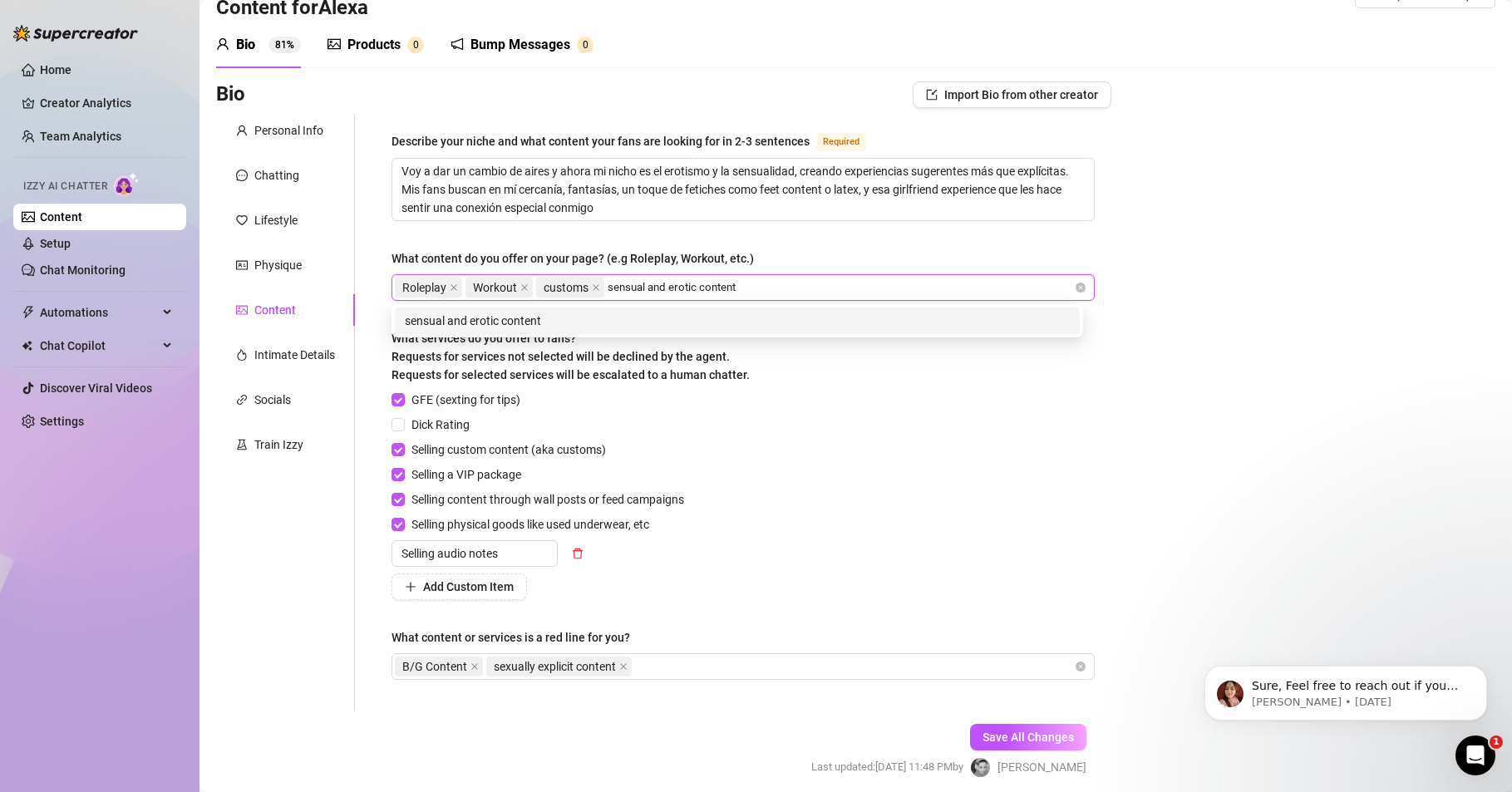
click at [541, 313] on div "sensual and erotic content" at bounding box center [738, 320] width 665 height 18
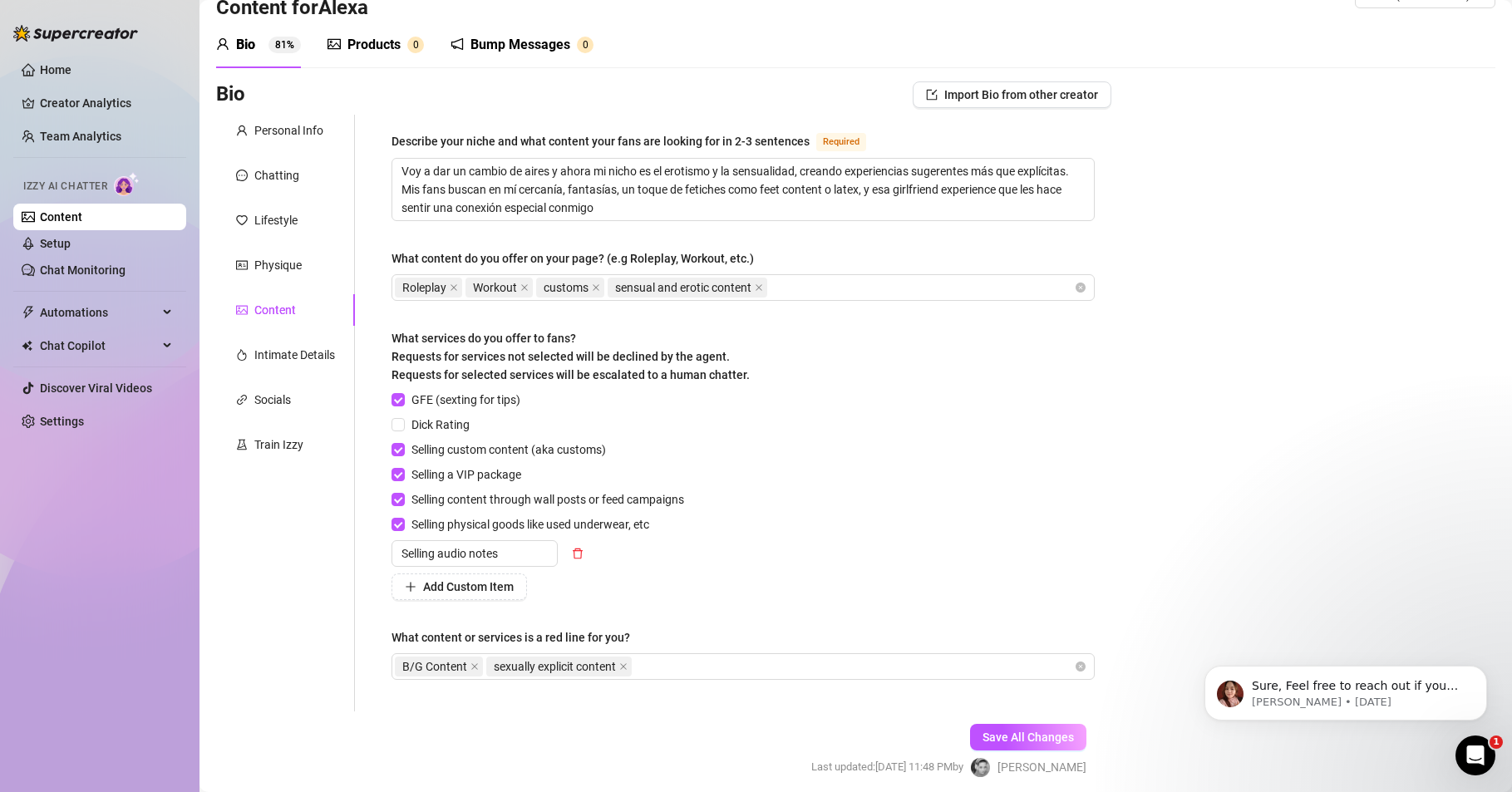
drag, startPoint x: 54, startPoint y: 680, endPoint x: 97, endPoint y: 663, distance: 46.2
click at [54, 680] on div "Home Creator Analytics Team Analytics Izzy AI Chatter Content Setup Chat Monito…" at bounding box center [100, 388] width 173 height 777
click at [811, 288] on div "Roleplay Workout customs sensual and erotic content" at bounding box center [735, 288] width 679 height 24
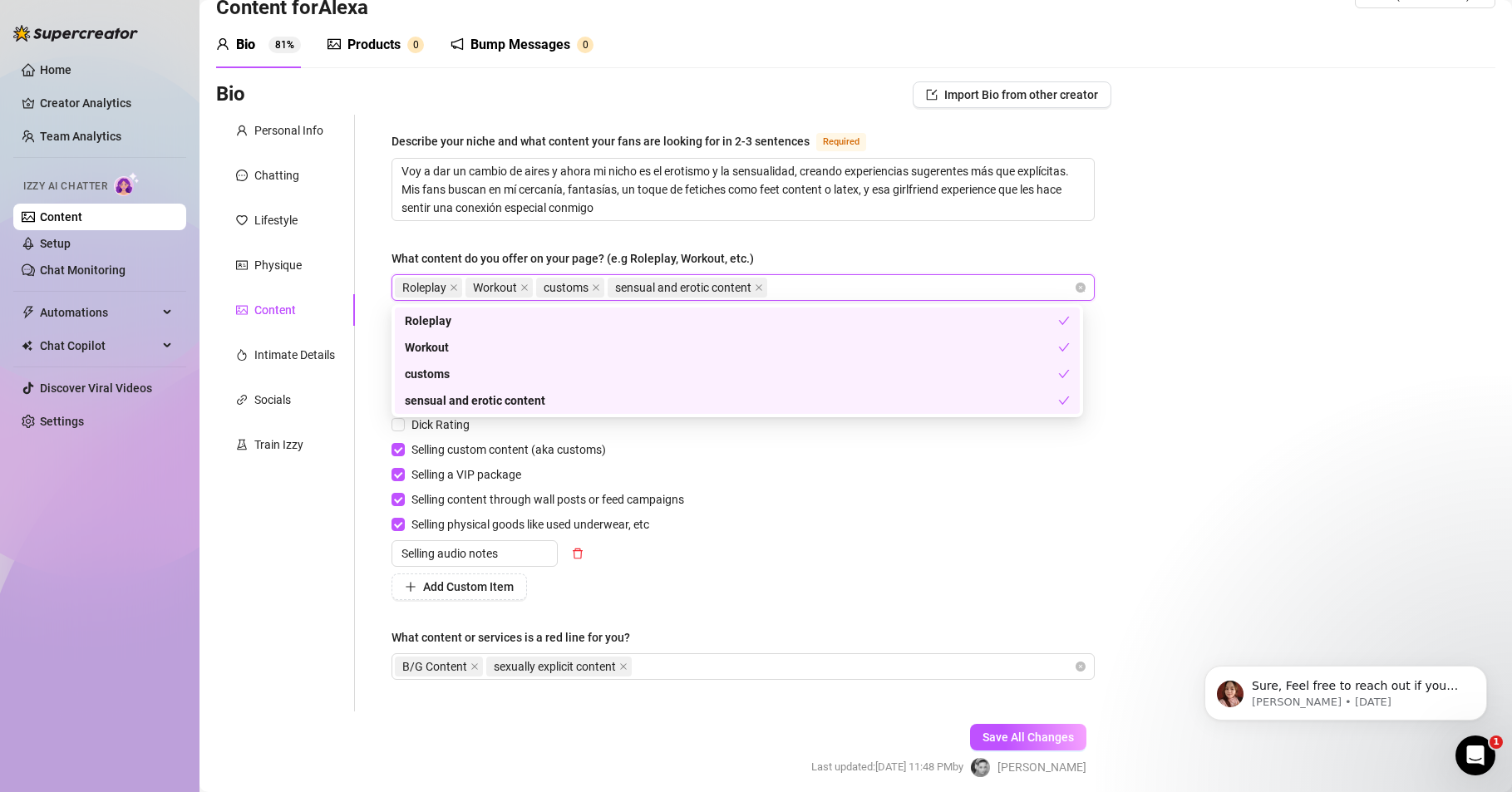
paste input "feet content"
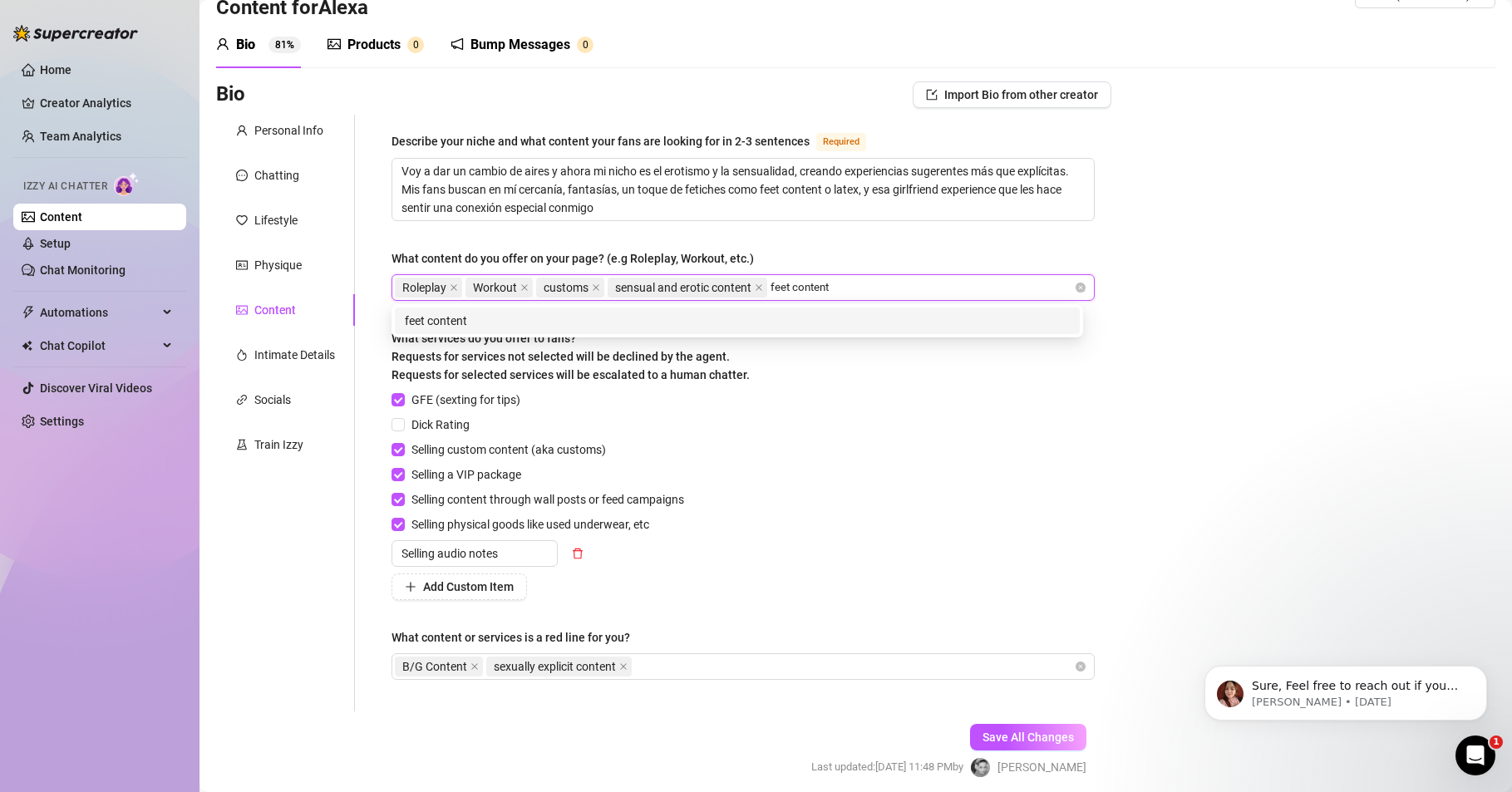
click at [453, 323] on div "feet content" at bounding box center [738, 320] width 665 height 18
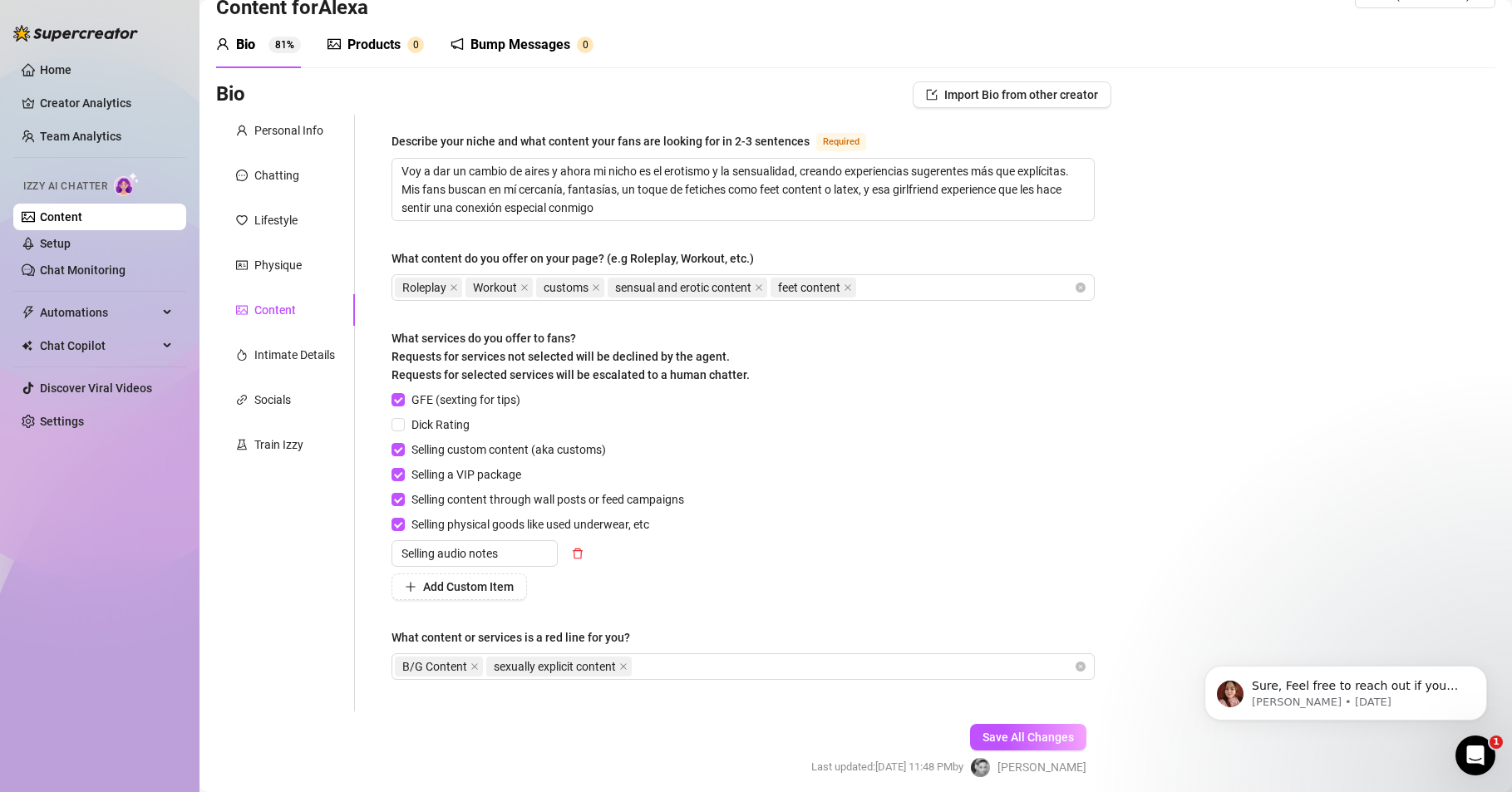
drag, startPoint x: 6, startPoint y: 615, endPoint x: 75, endPoint y: 580, distance: 77.4
click at [6, 616] on aside "Home Creator Analytics Team Analytics Izzy AI Chatter Content Setup Chat Monito…" at bounding box center [99, 396] width 199 height 792
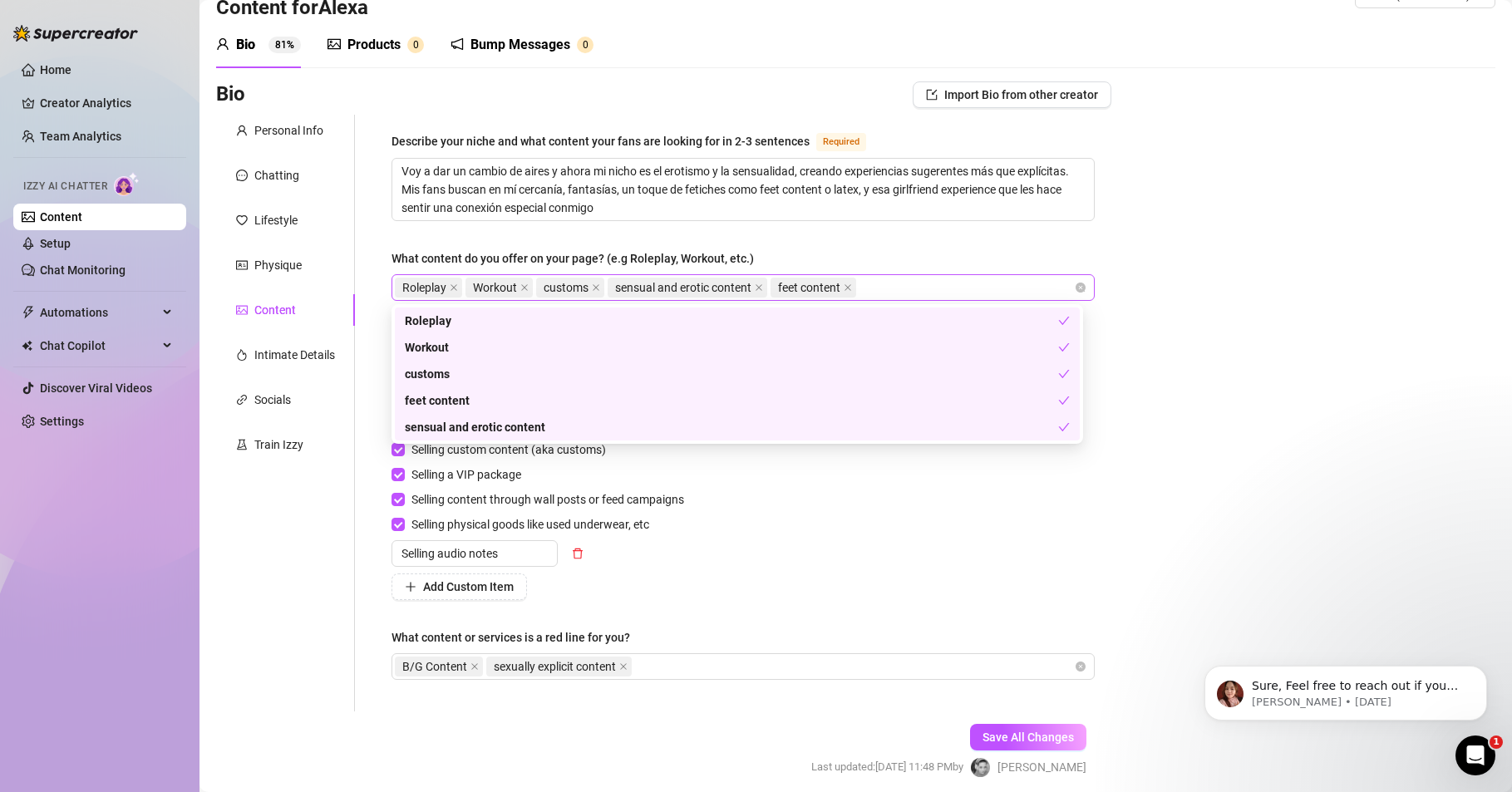
click at [905, 285] on div "Roleplay Workout customs sensual and erotic content feet content" at bounding box center [735, 288] width 679 height 24
paste input "latex & leather"
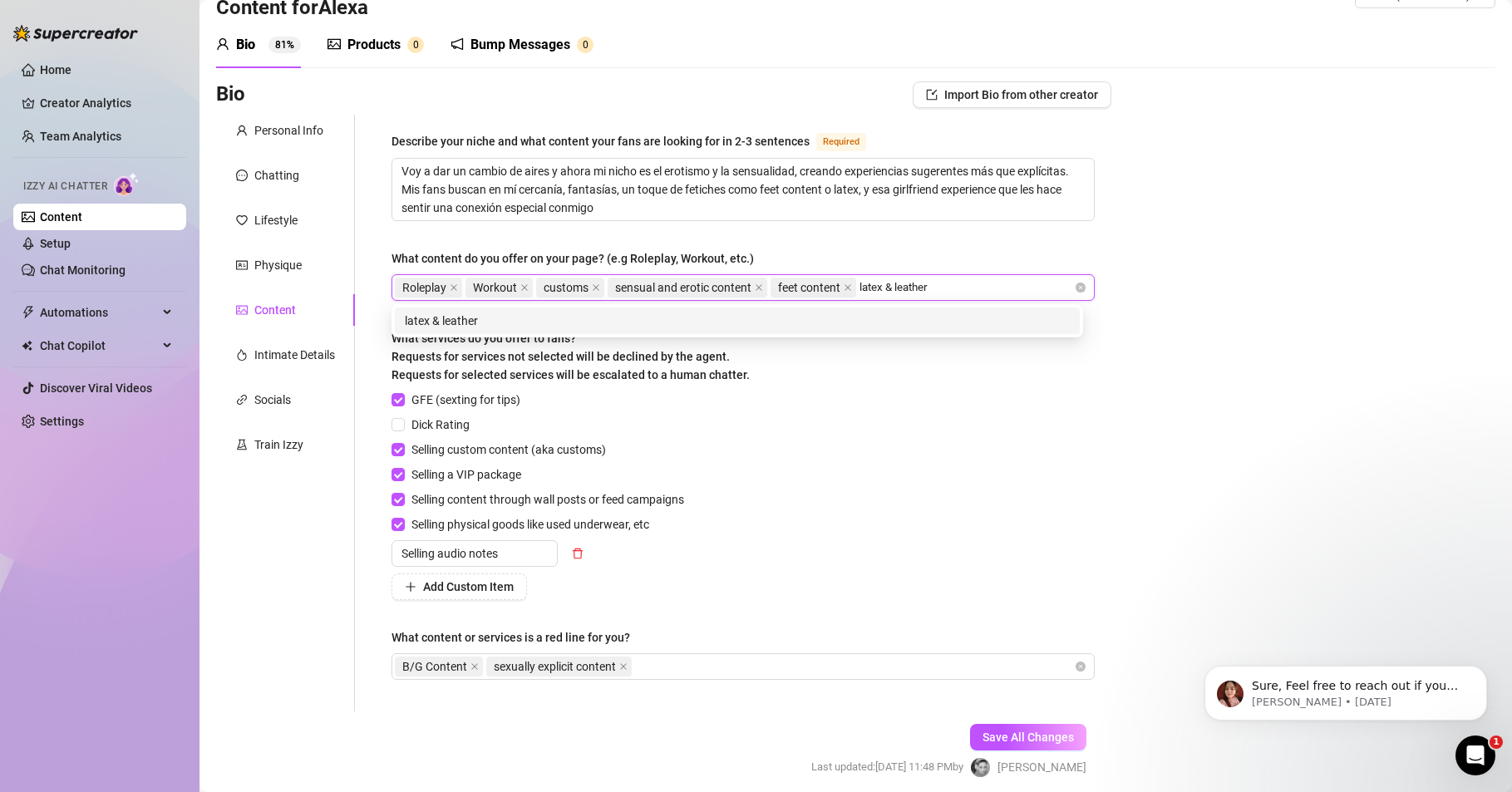
click at [485, 320] on div "latex & leather" at bounding box center [738, 320] width 665 height 18
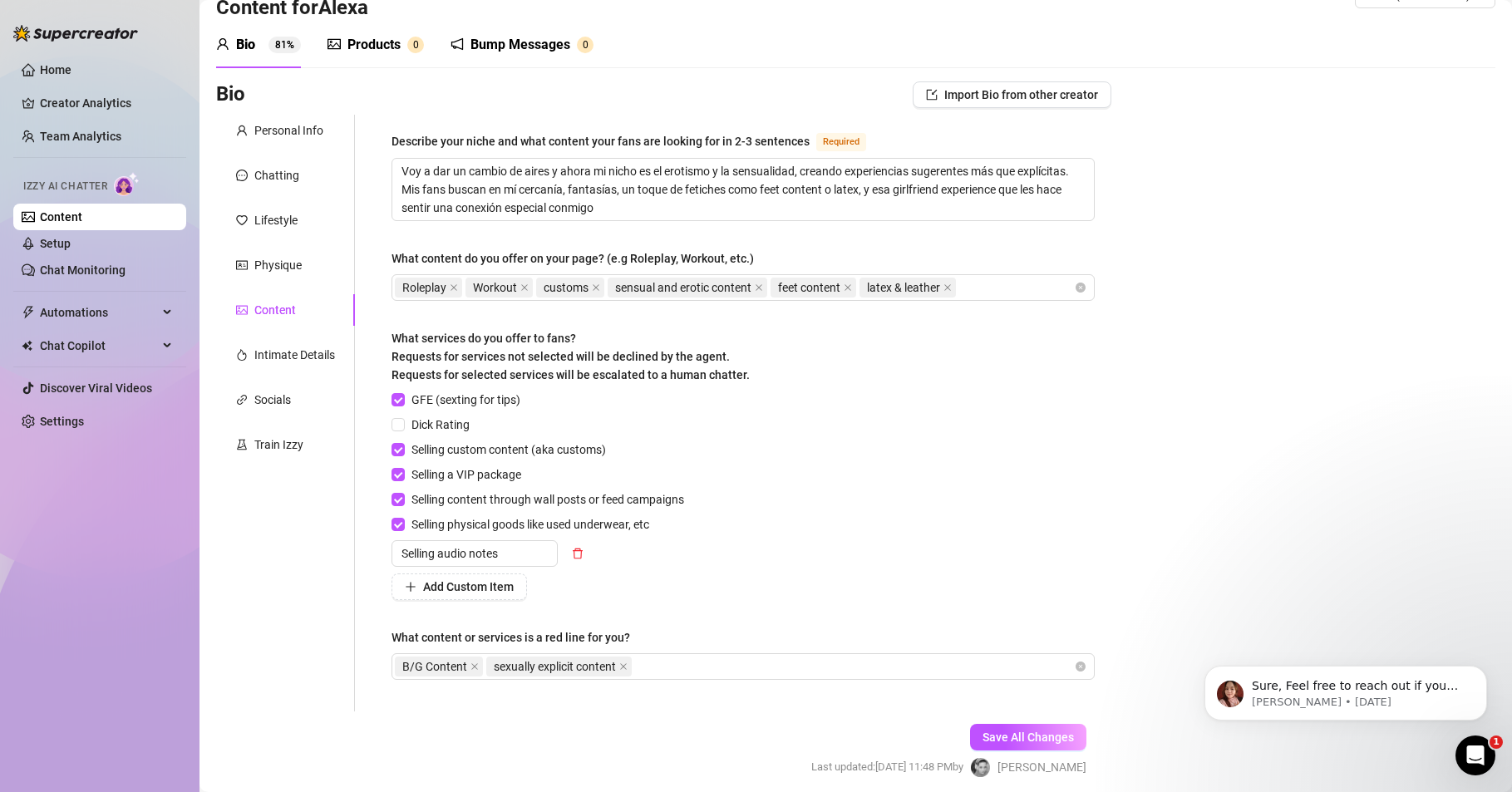
click at [54, 669] on div "Home Creator Analytics Team Analytics Izzy AI Chatter Content Setup Chat Monito…" at bounding box center [100, 388] width 173 height 777
click at [1003, 289] on div "Roleplay Workout customs sensual and erotic content feet content latex & leather" at bounding box center [735, 288] width 679 height 24
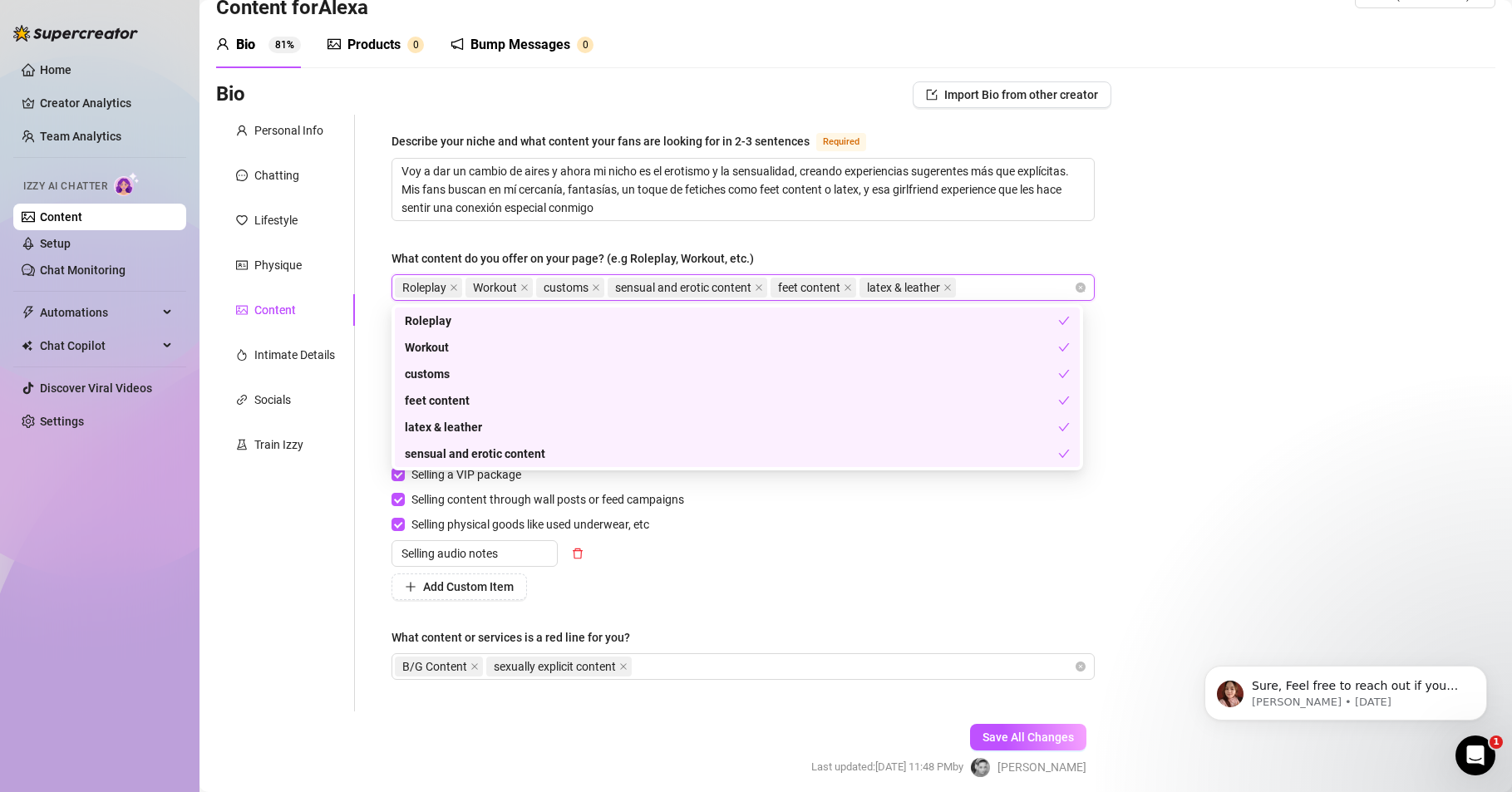
paste input "cosplay"
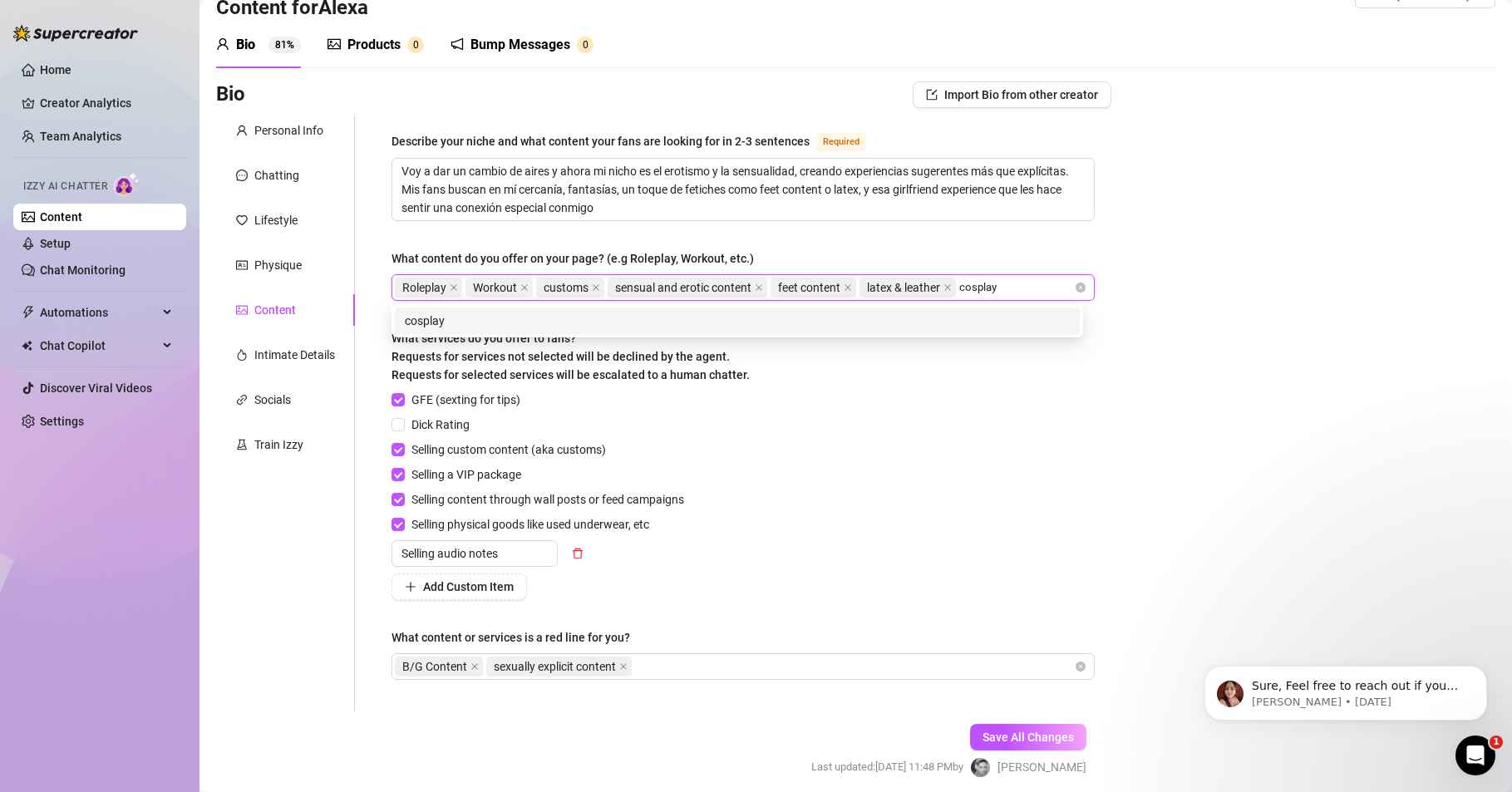
click at [474, 318] on div "cosplay" at bounding box center [738, 320] width 665 height 18
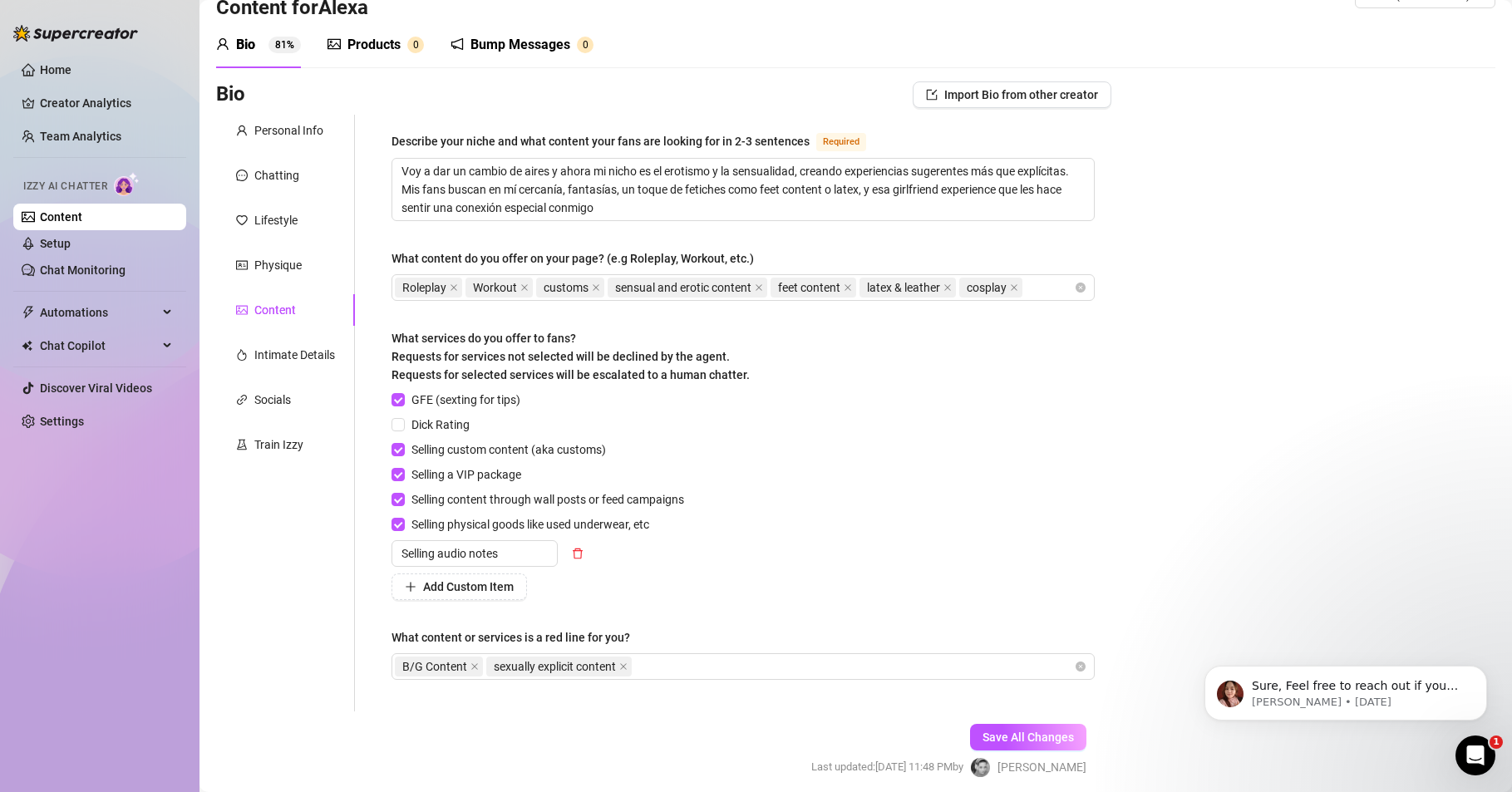
click at [65, 676] on div "Home Creator Analytics Team Analytics Izzy AI Chatter Content Setup Chat Monito…" at bounding box center [100, 388] width 173 height 777
click at [1046, 284] on div "Roleplay Workout customs sensual and erotic content feet content latex & leathe…" at bounding box center [735, 288] width 679 height 24
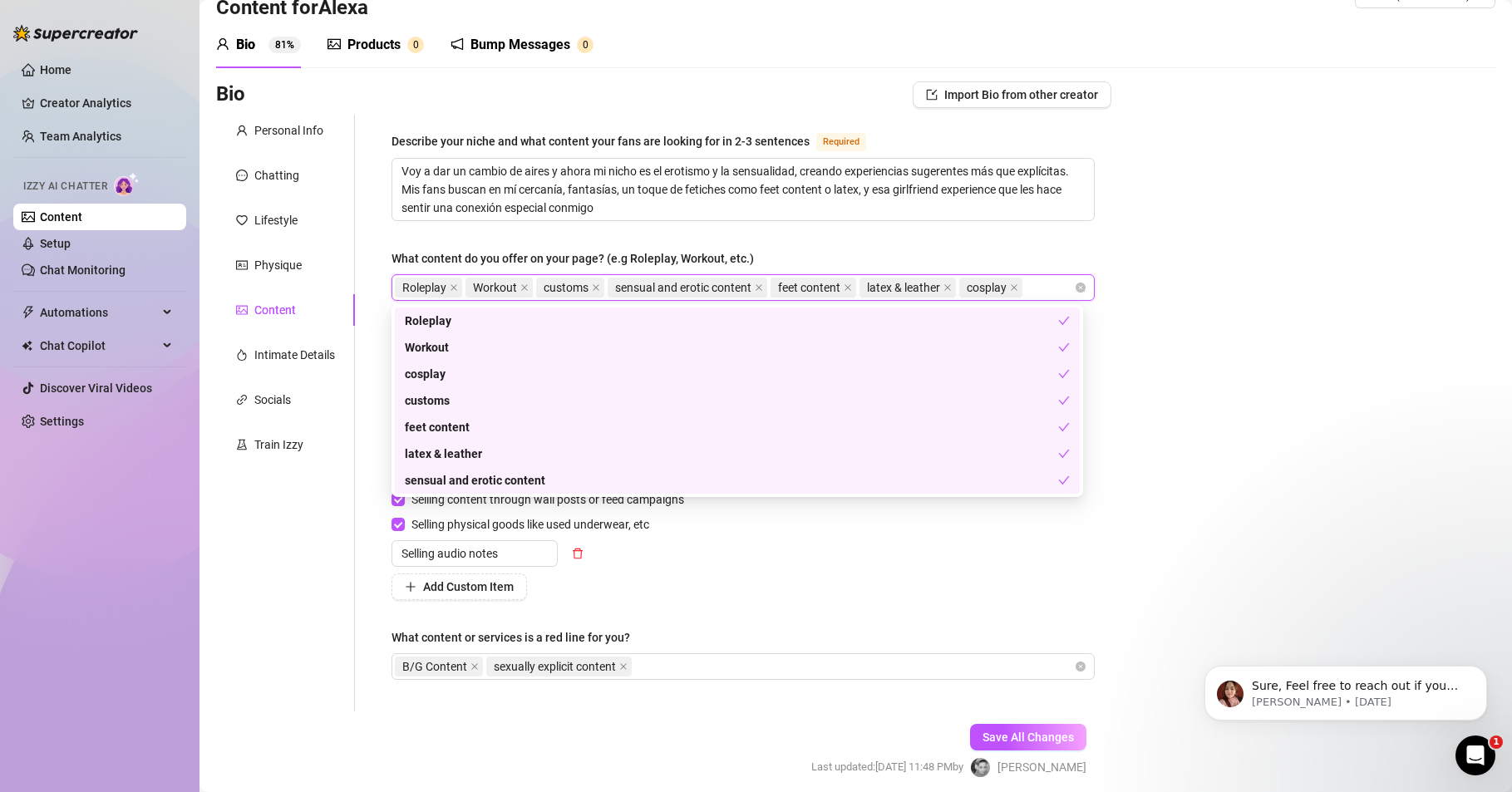
paste input "erotic & sensual audios"
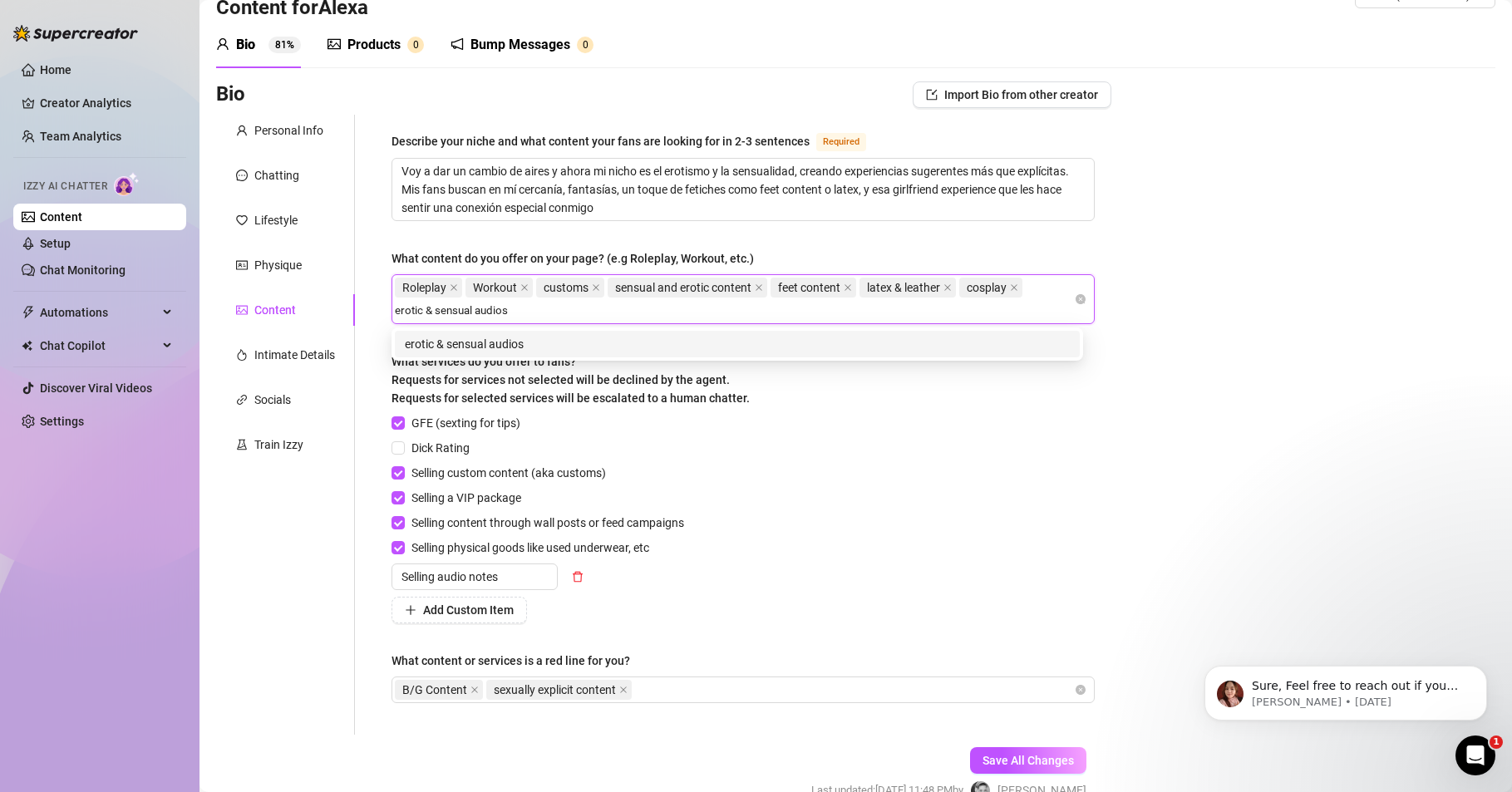
click at [506, 345] on div "erotic & sensual audios" at bounding box center [738, 344] width 665 height 18
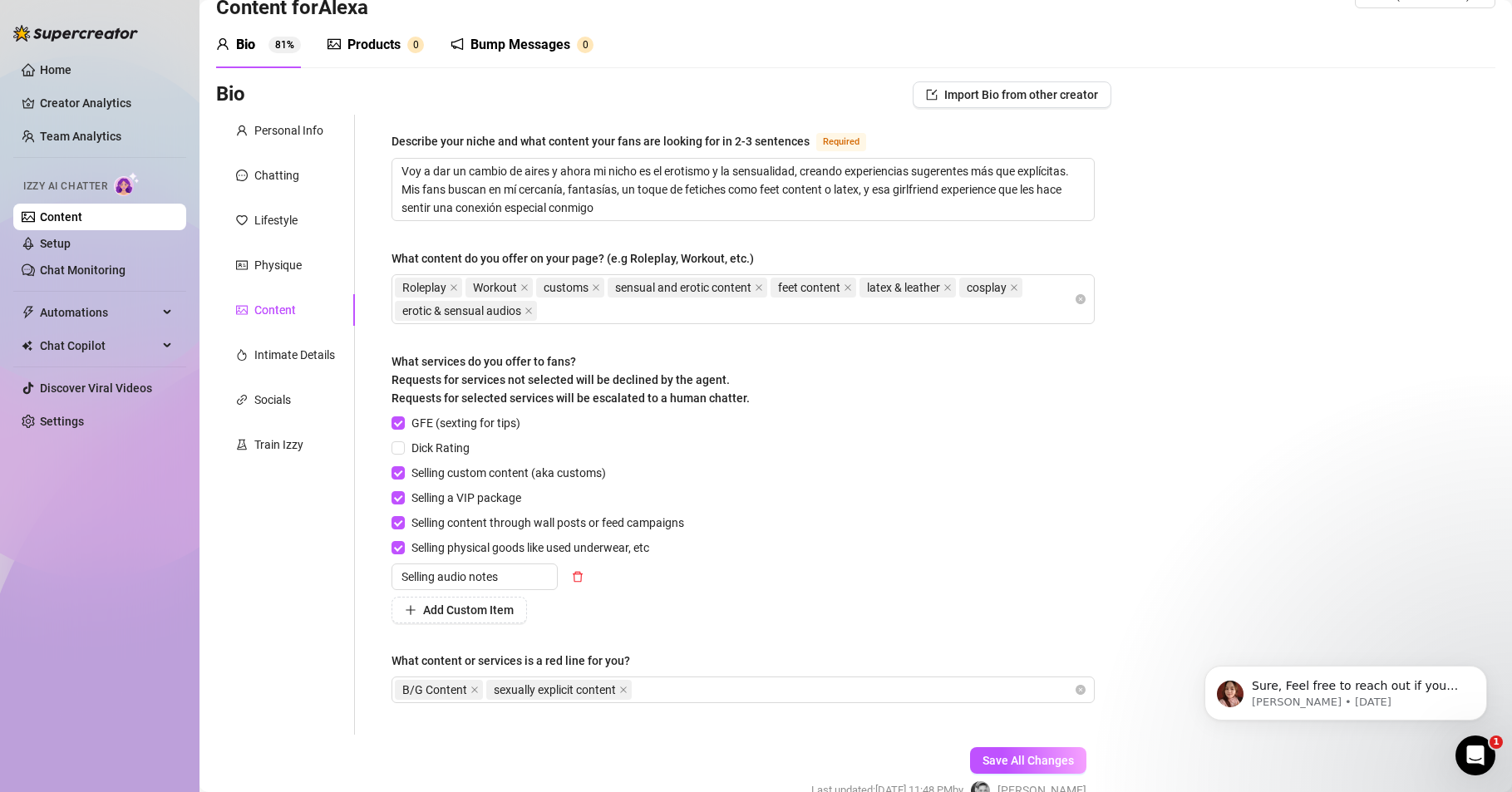
click at [129, 706] on div "Home Creator Analytics Team Analytics Izzy AI Chatter Content Setup Chat Monito…" at bounding box center [100, 388] width 173 height 777
click at [574, 314] on div "Roleplay Workout customs sensual and erotic content feet content latex & leathe…" at bounding box center [735, 299] width 679 height 46
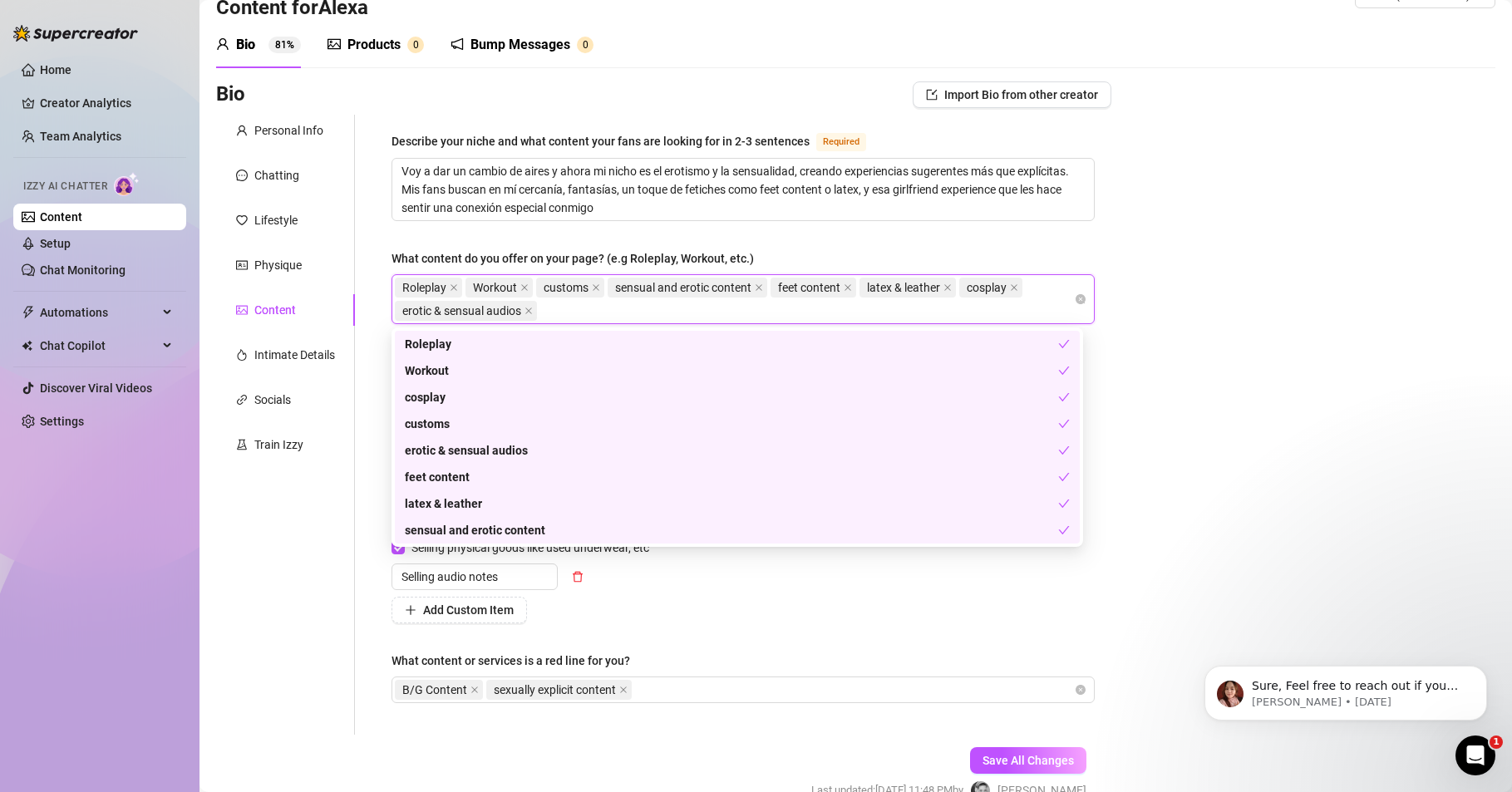
paste input "girlfriend experience"
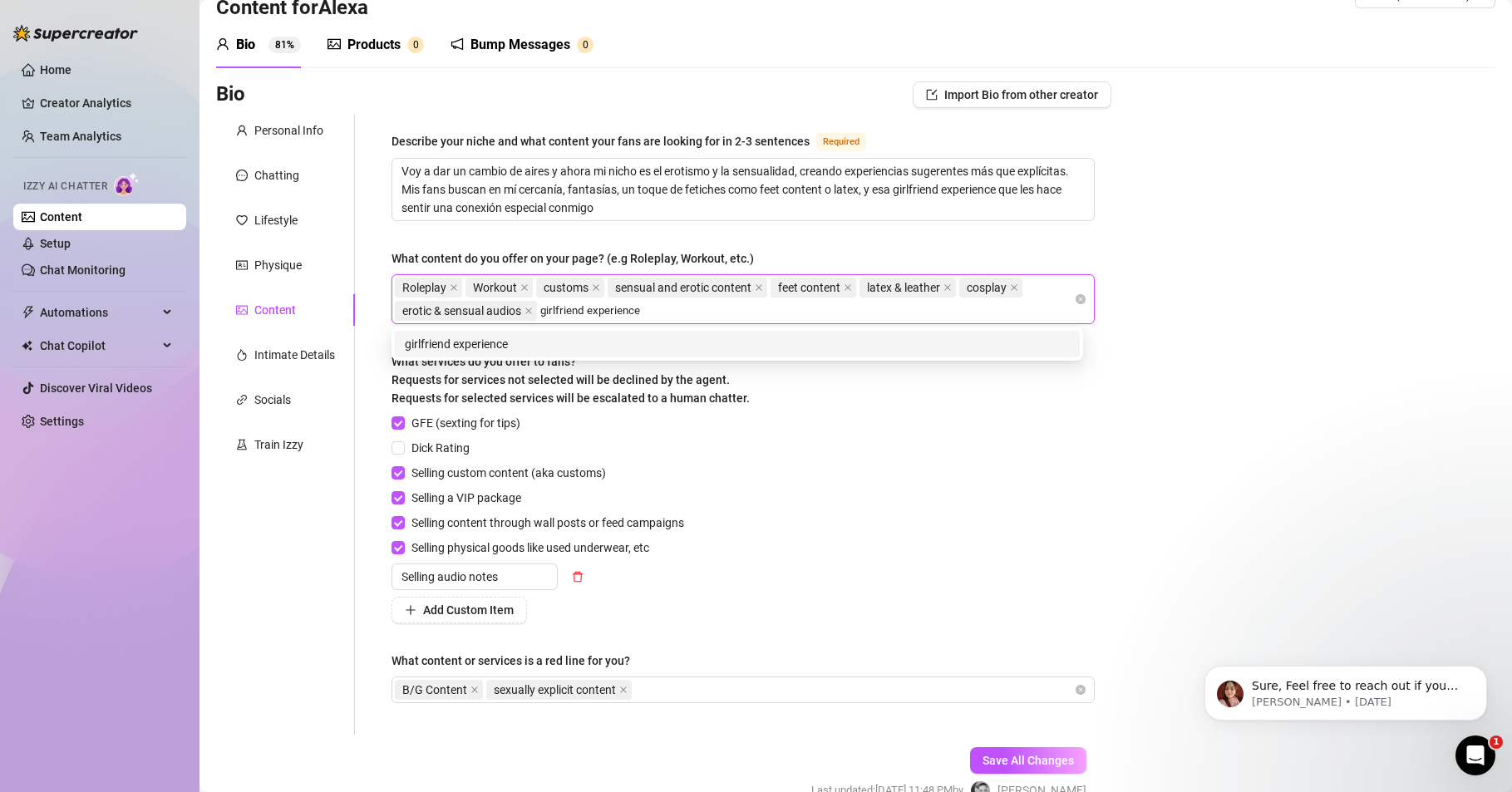
click at [491, 345] on div "girlfriend experience" at bounding box center [738, 344] width 665 height 18
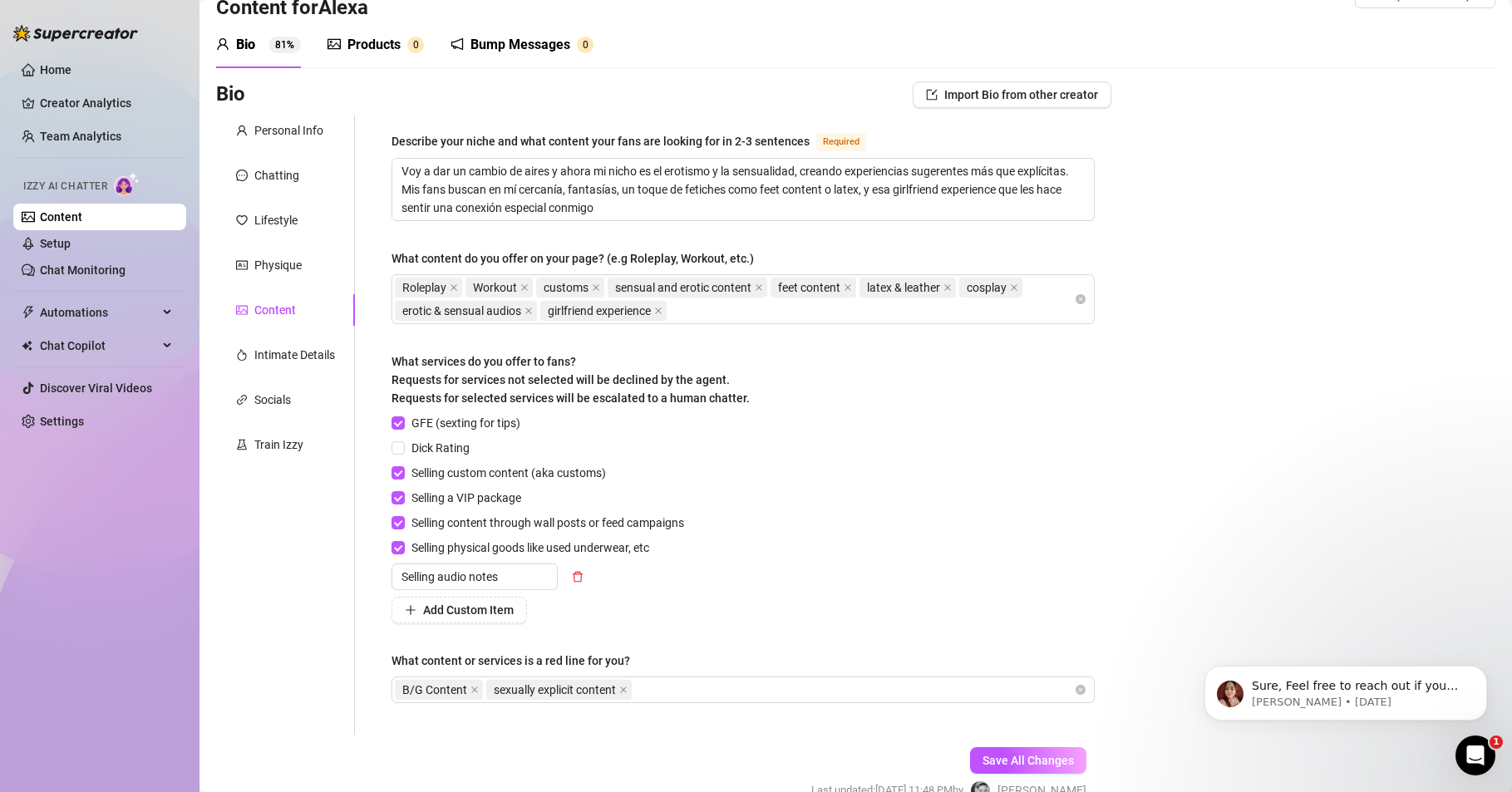
click at [123, 635] on div "Home Creator Analytics Team Analytics Izzy AI Chatter Content Setup Chat Monito…" at bounding box center [100, 388] width 173 height 777
click at [93, 631] on div "Home Creator Analytics Team Analytics Izzy AI Chatter Content Setup Chat Monito…" at bounding box center [100, 388] width 173 height 777
click at [698, 310] on div "Roleplay Workout customs sensual and erotic content feet content latex & leathe…" at bounding box center [735, 299] width 679 height 46
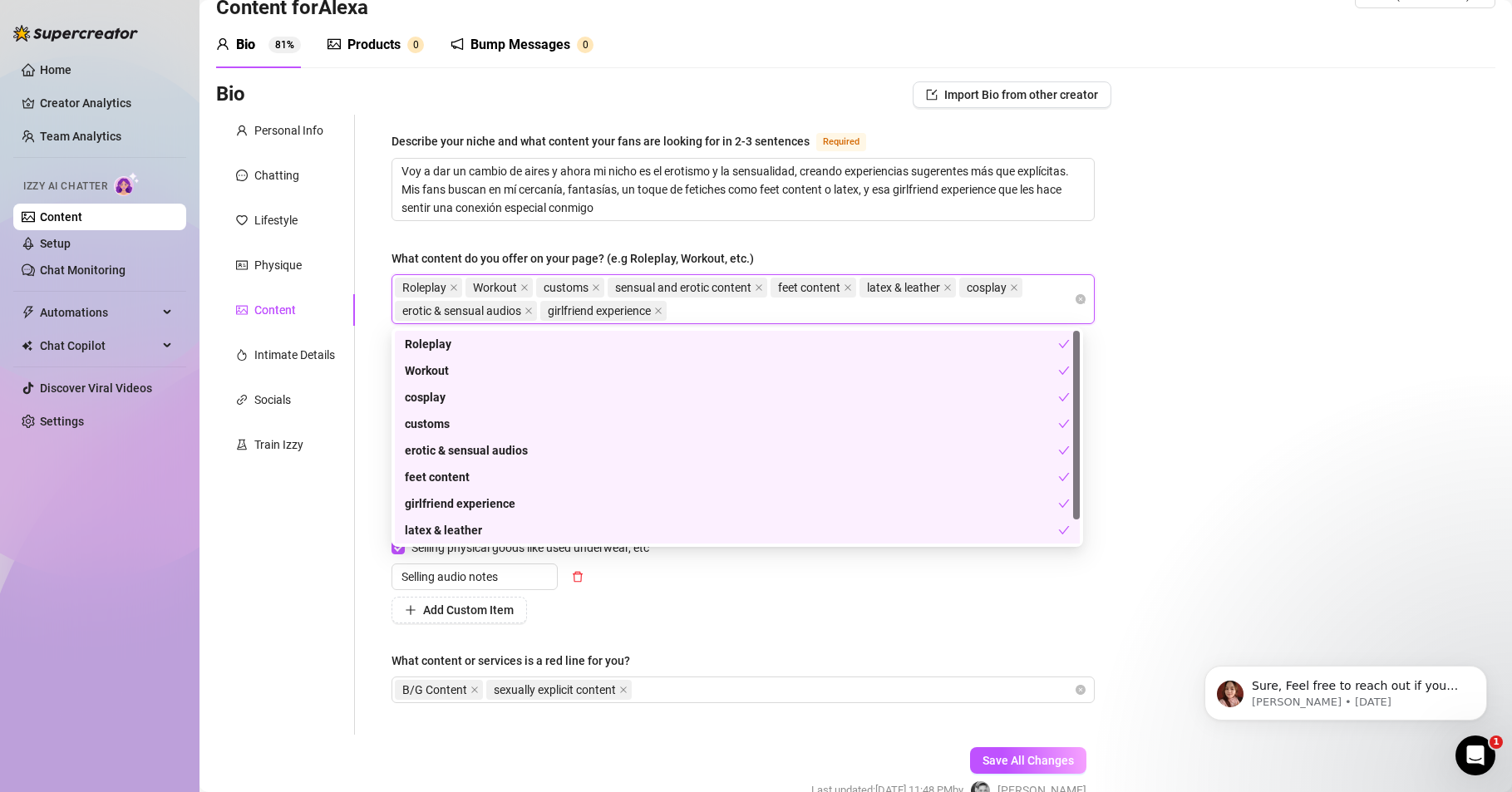
paste input "fetish content"
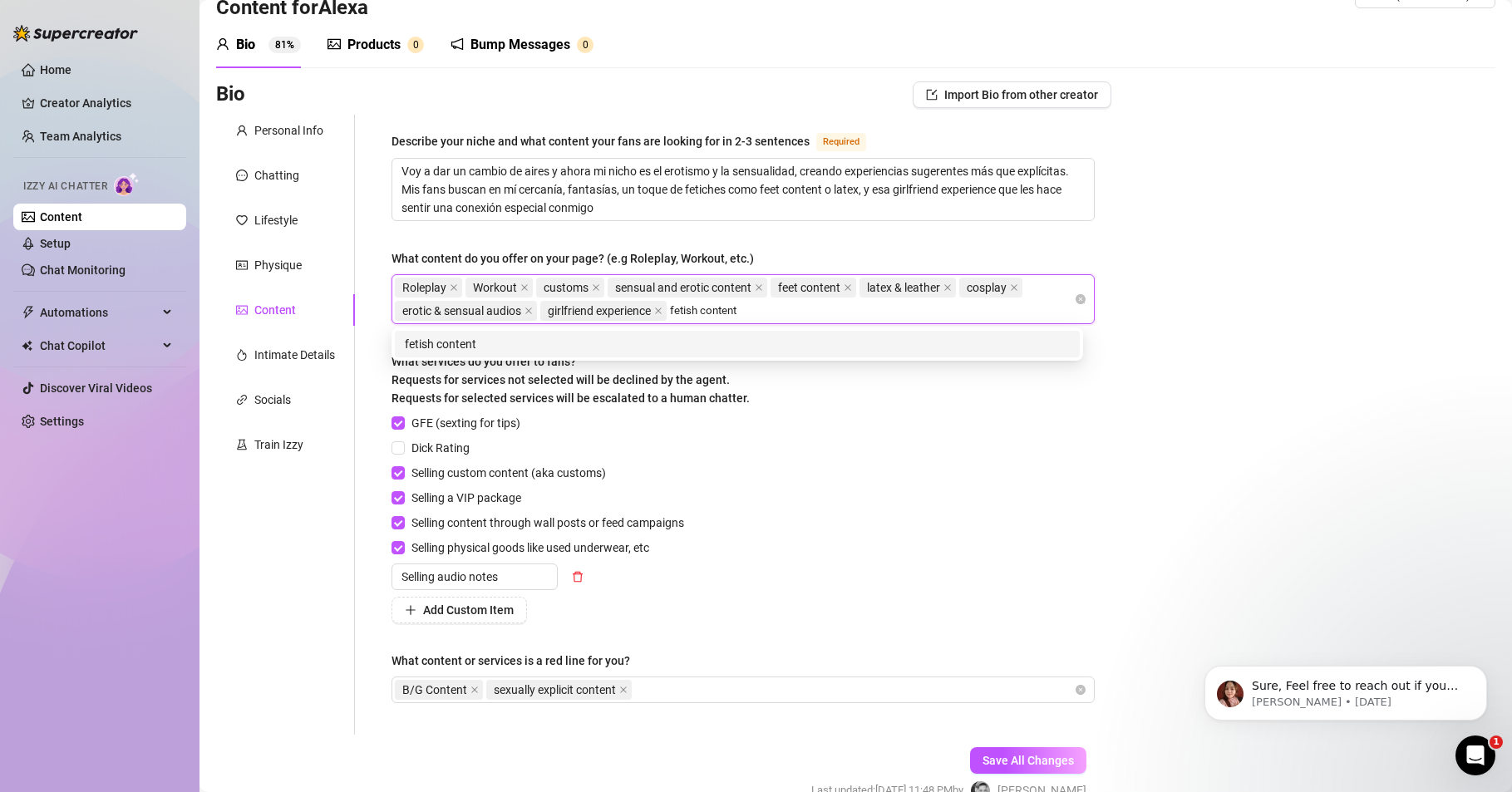
click at [485, 342] on div "fetish content" at bounding box center [738, 344] width 665 height 18
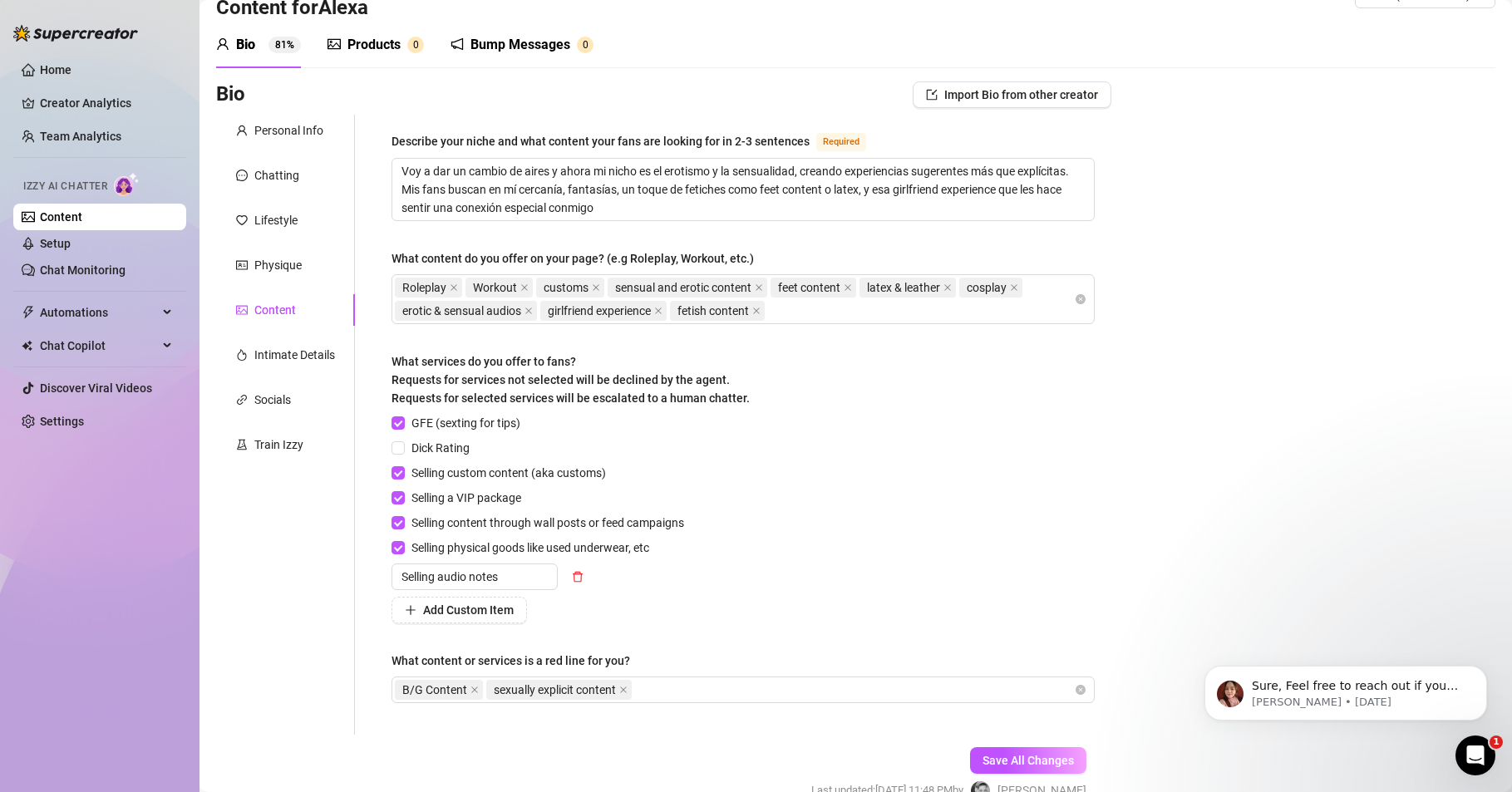
drag, startPoint x: 122, startPoint y: 641, endPoint x: 201, endPoint y: 610, distance: 84.9
click at [120, 642] on div "Home Creator Analytics Team Analytics Izzy AI Chatter Content Setup Chat Monito…" at bounding box center [100, 388] width 173 height 777
click at [793, 305] on div "Roleplay Workout customs sensual and erotic content feet content latex & leathe…" at bounding box center [735, 299] width 679 height 46
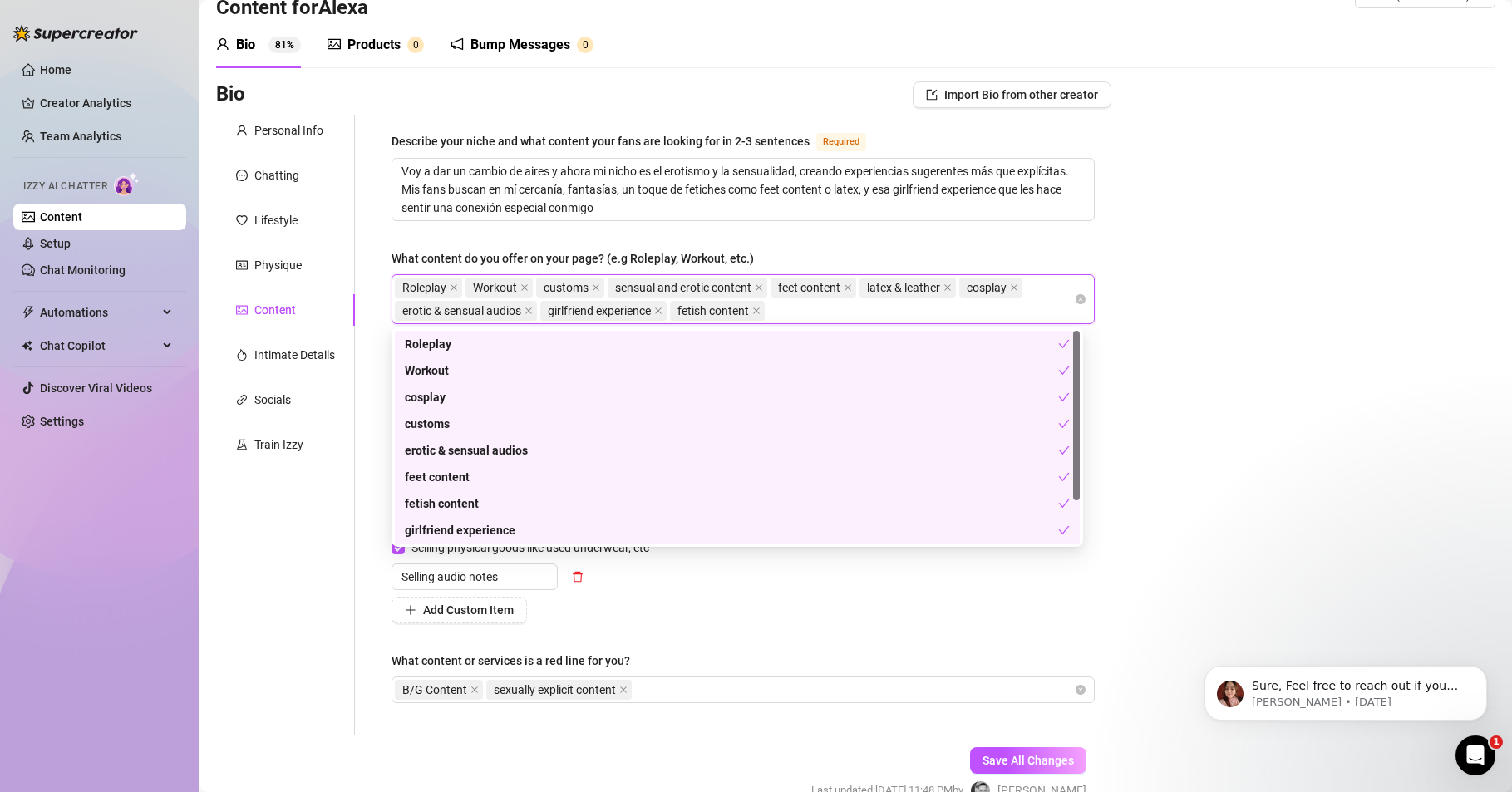
paste input "personal moments"
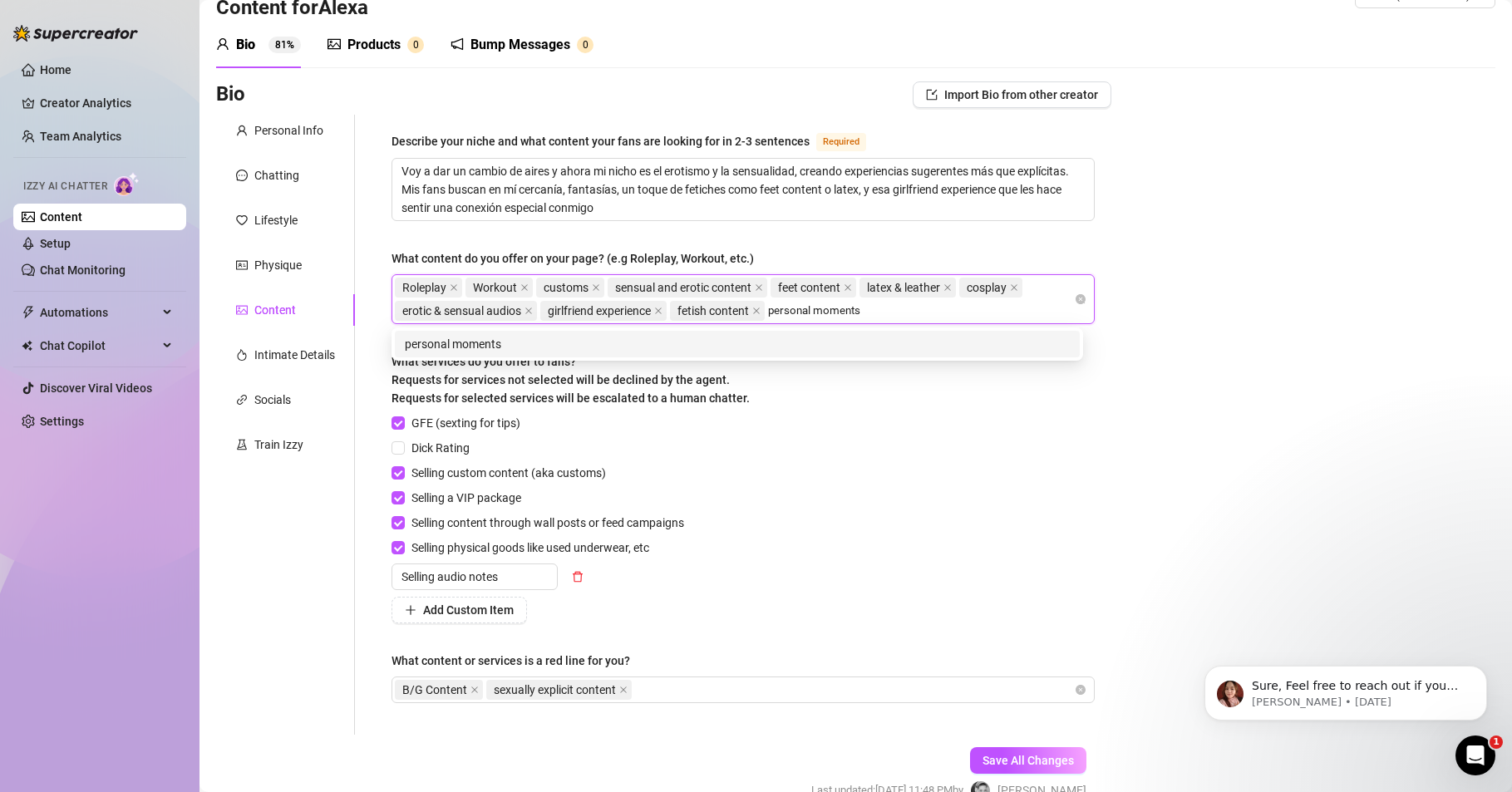
click at [498, 345] on div "personal moments" at bounding box center [738, 344] width 665 height 18
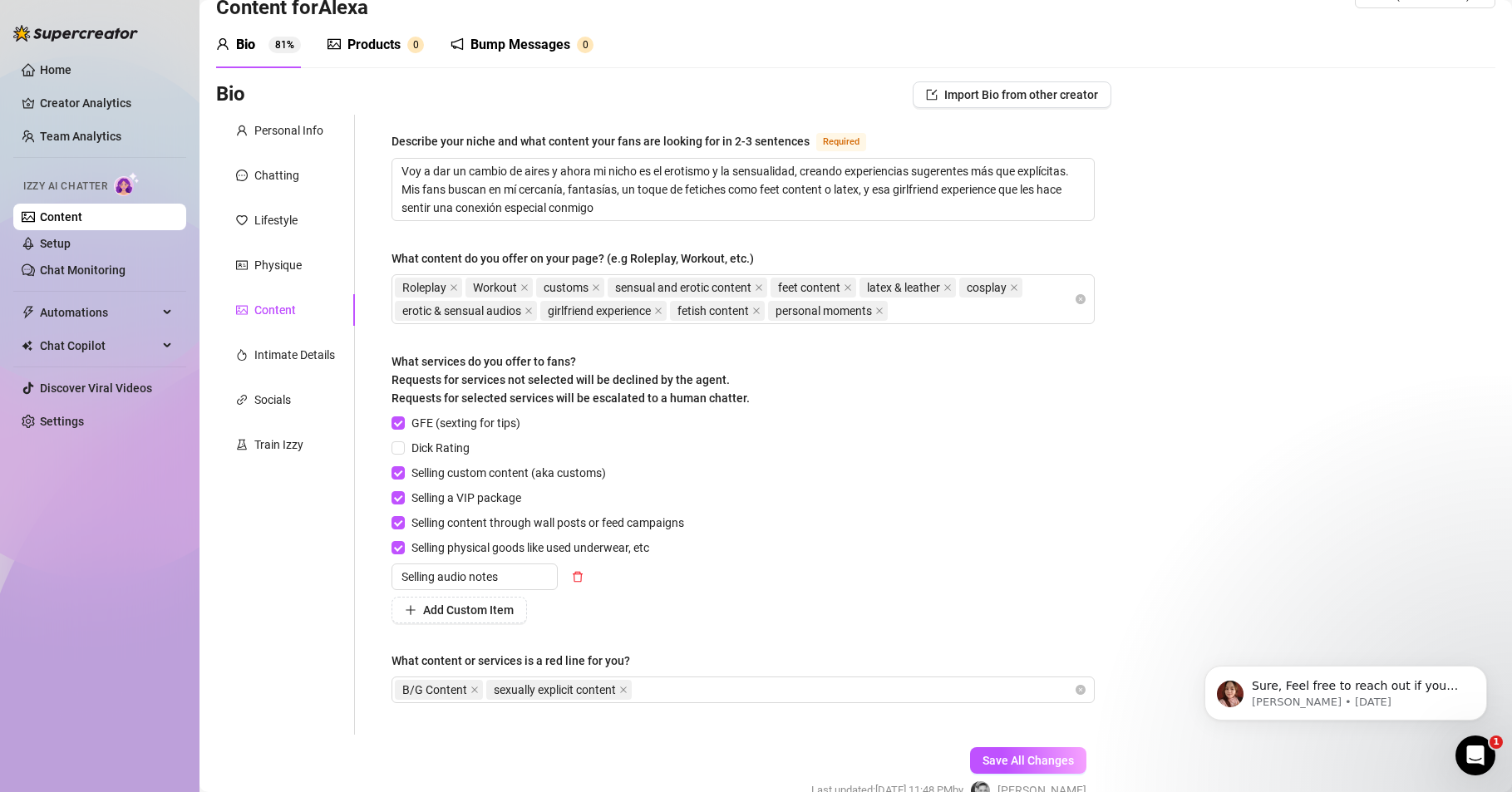
drag, startPoint x: 61, startPoint y: 651, endPoint x: 190, endPoint y: 600, distance: 138.7
click at [61, 651] on div "Home Creator Analytics Team Analytics Izzy AI Chatter Content Setup Chat Monito…" at bounding box center [100, 388] width 173 height 777
click at [918, 310] on div "Roleplay Workout customs sensual and erotic content feet content latex & leathe…" at bounding box center [735, 299] width 679 height 46
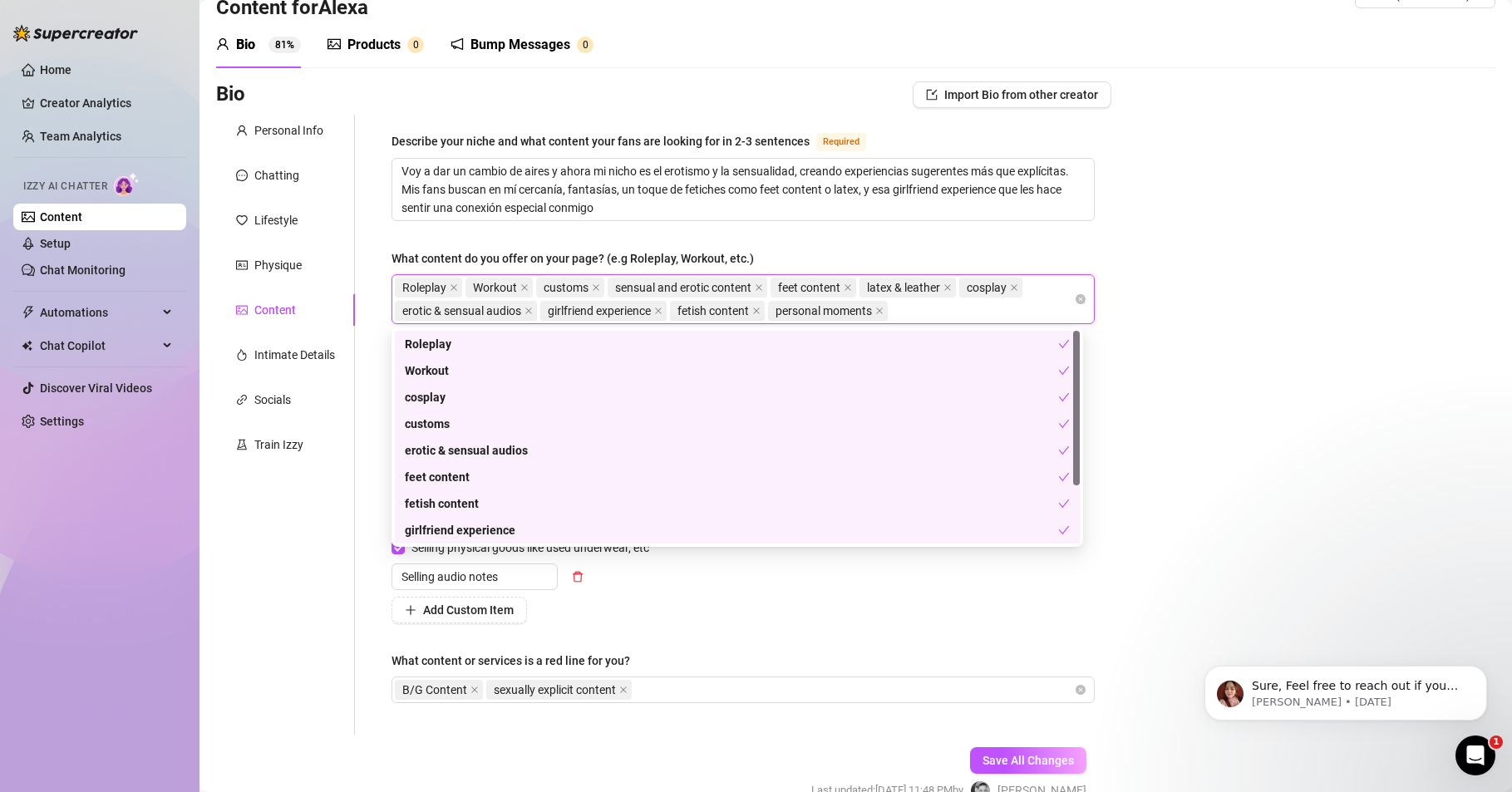
paste input "chatting"
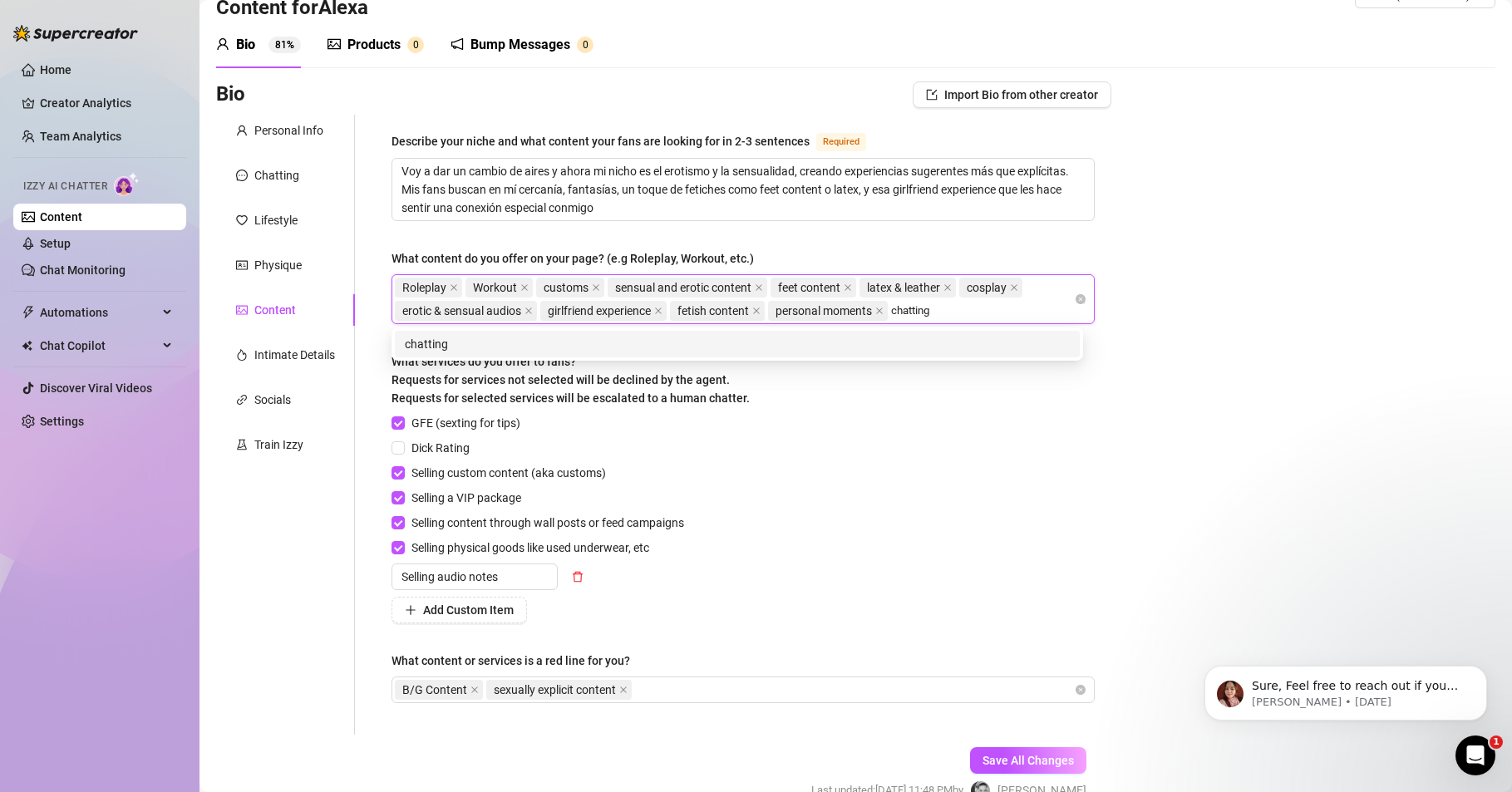
click at [434, 343] on div "chatting" at bounding box center [738, 344] width 665 height 18
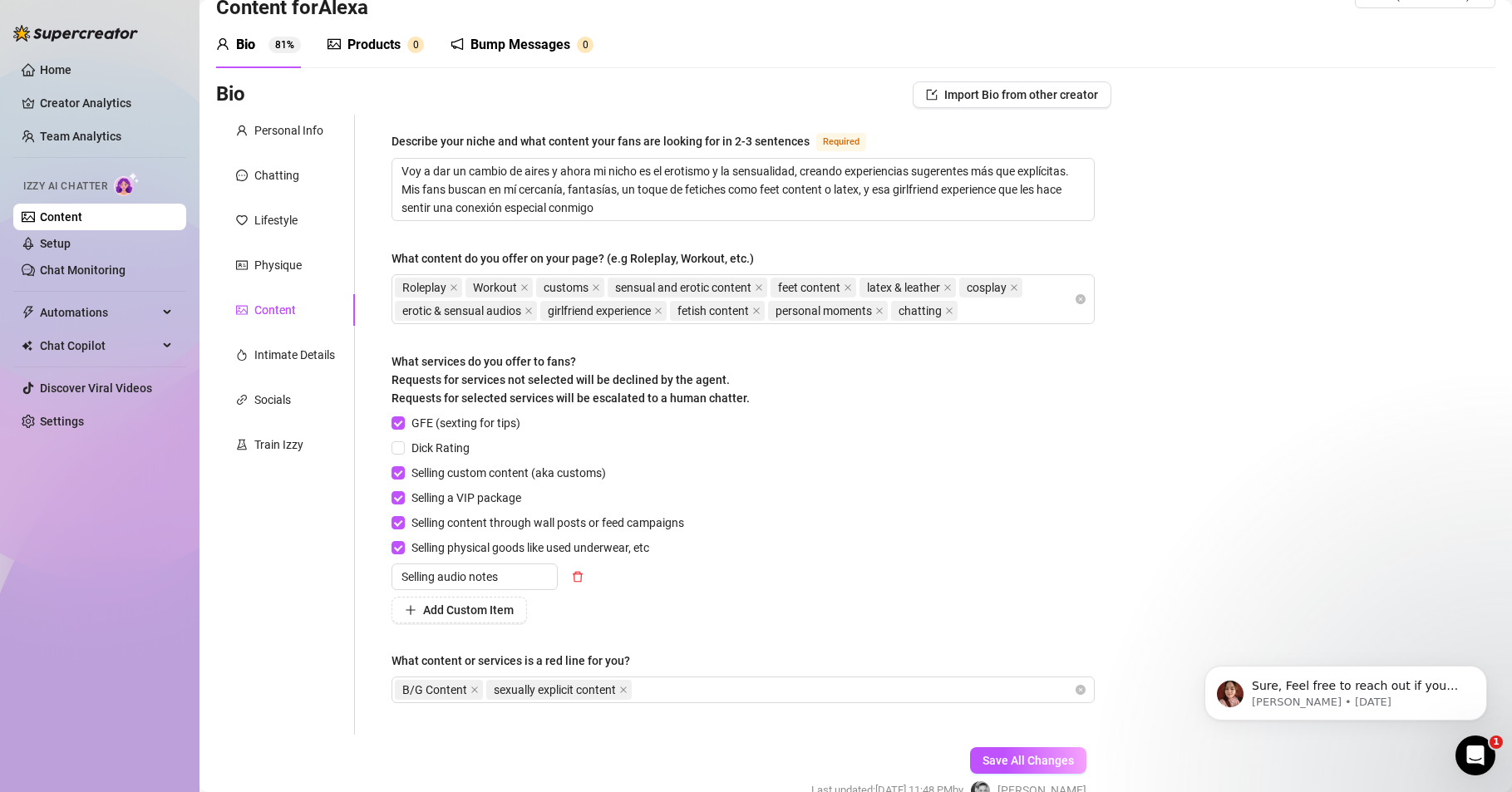
click at [109, 624] on div "Home Creator Analytics Team Analytics Izzy AI Chatter Content Setup Chat Monito…" at bounding box center [100, 388] width 173 height 777
click at [977, 310] on div "Roleplay Workout customs sensual and erotic content feet content latex & leathe…" at bounding box center [735, 299] width 679 height 46
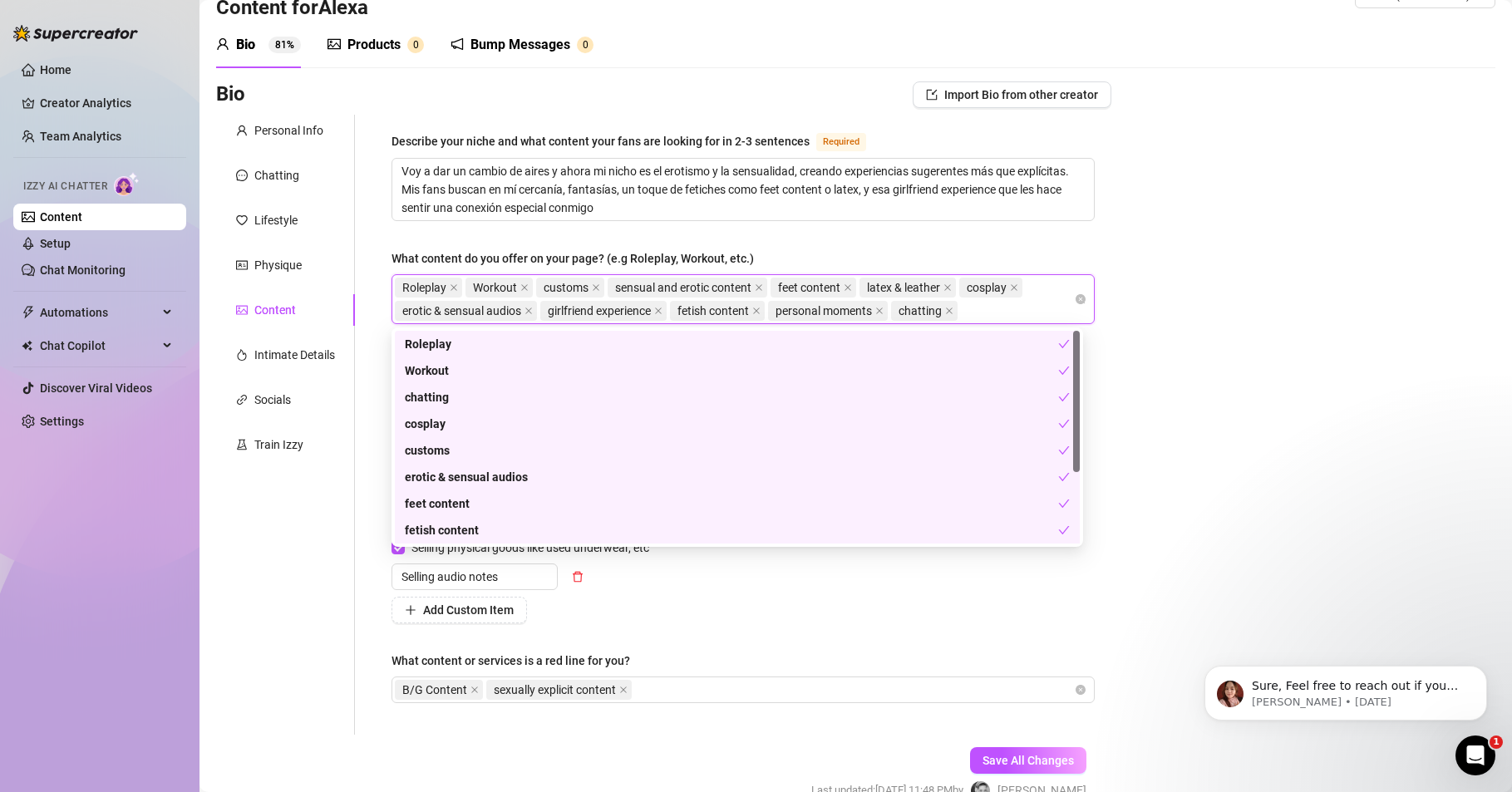
paste input "Dick Ratings"
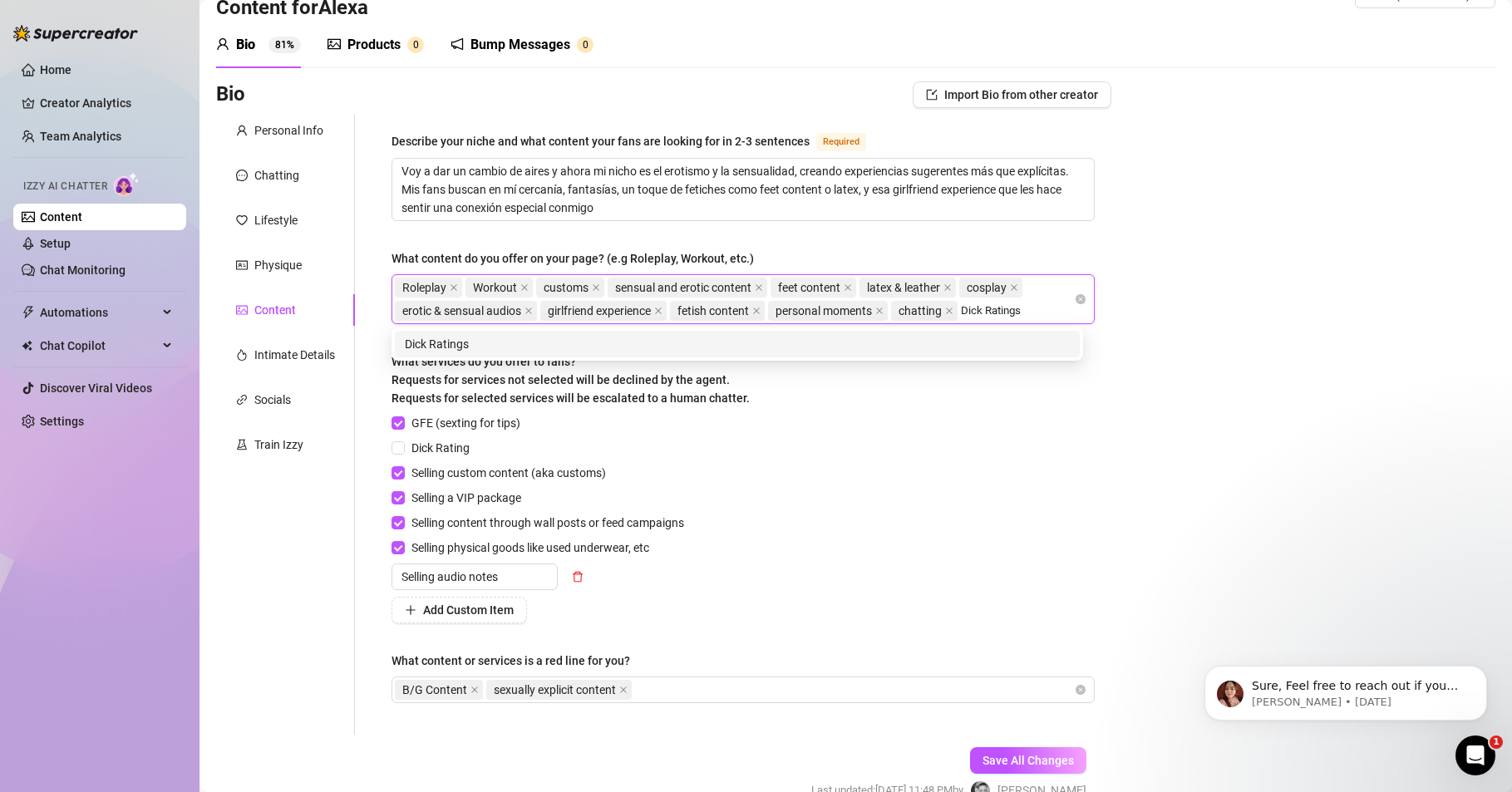
click at [454, 347] on div "Dick Ratings" at bounding box center [738, 344] width 665 height 18
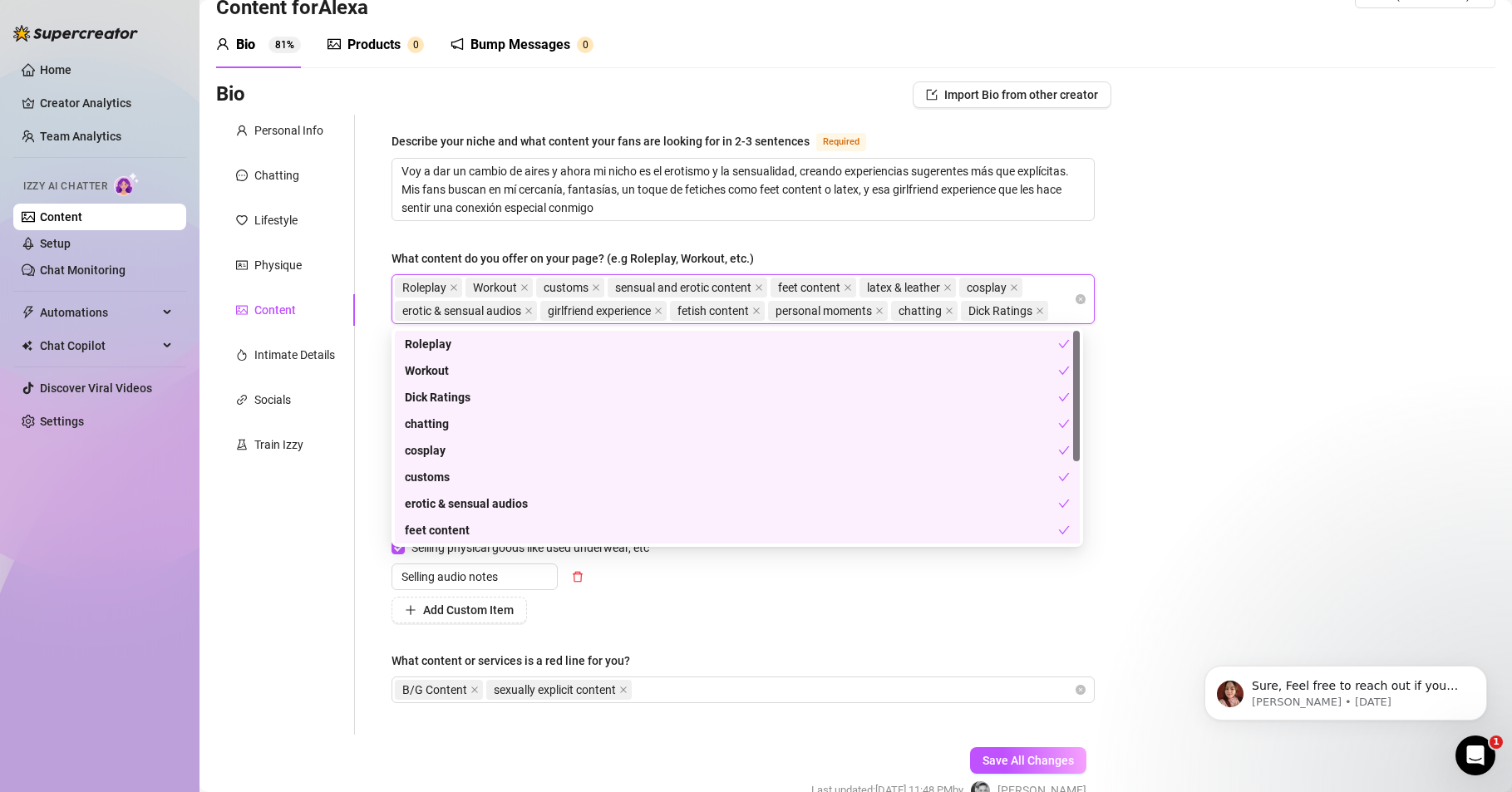
click at [1232, 405] on div "Bio Import Bio from other creator Personal Info Chatting Lifestyle Physique Con…" at bounding box center [855, 455] width 1280 height 748
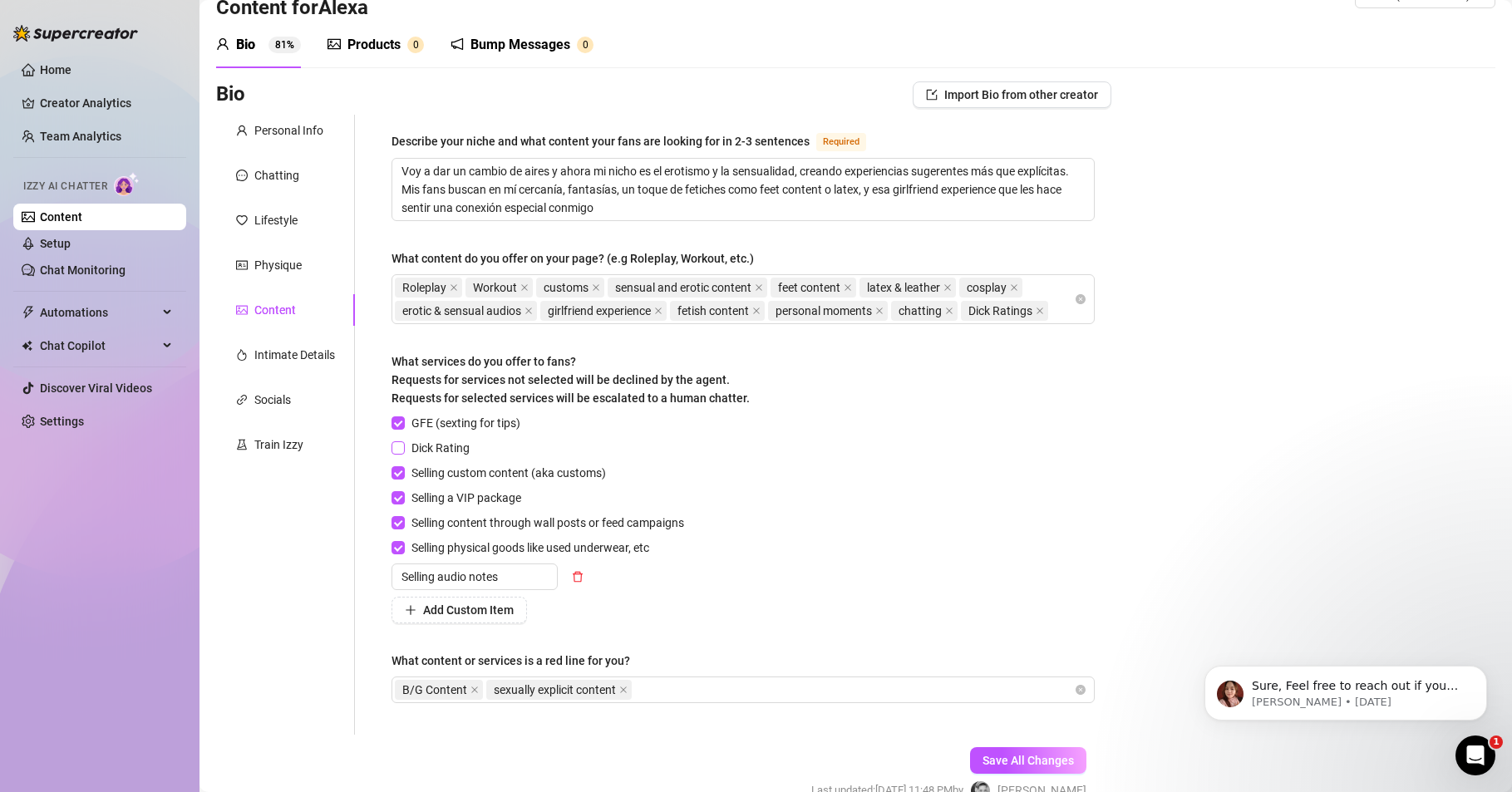
click at [395, 450] on input "Dick Rating" at bounding box center [397, 447] width 12 height 12
click at [663, 694] on div "B/G Content sexually explicit content" at bounding box center [735, 690] width 679 height 24
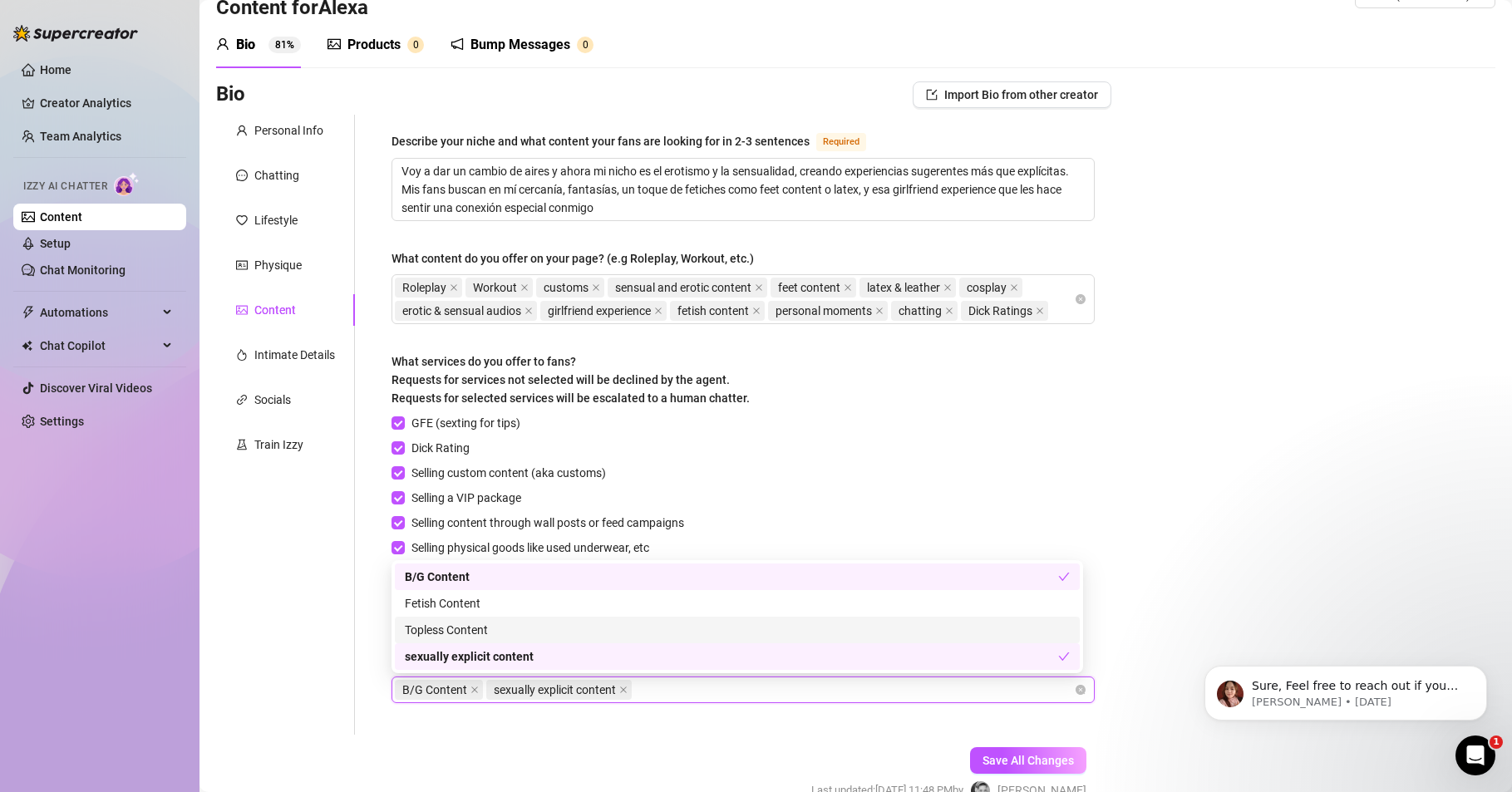
click at [466, 628] on div "Topless Content" at bounding box center [738, 630] width 665 height 18
click at [787, 692] on div "B/G Content sexually explicit content Topless Content" at bounding box center [735, 690] width 679 height 24
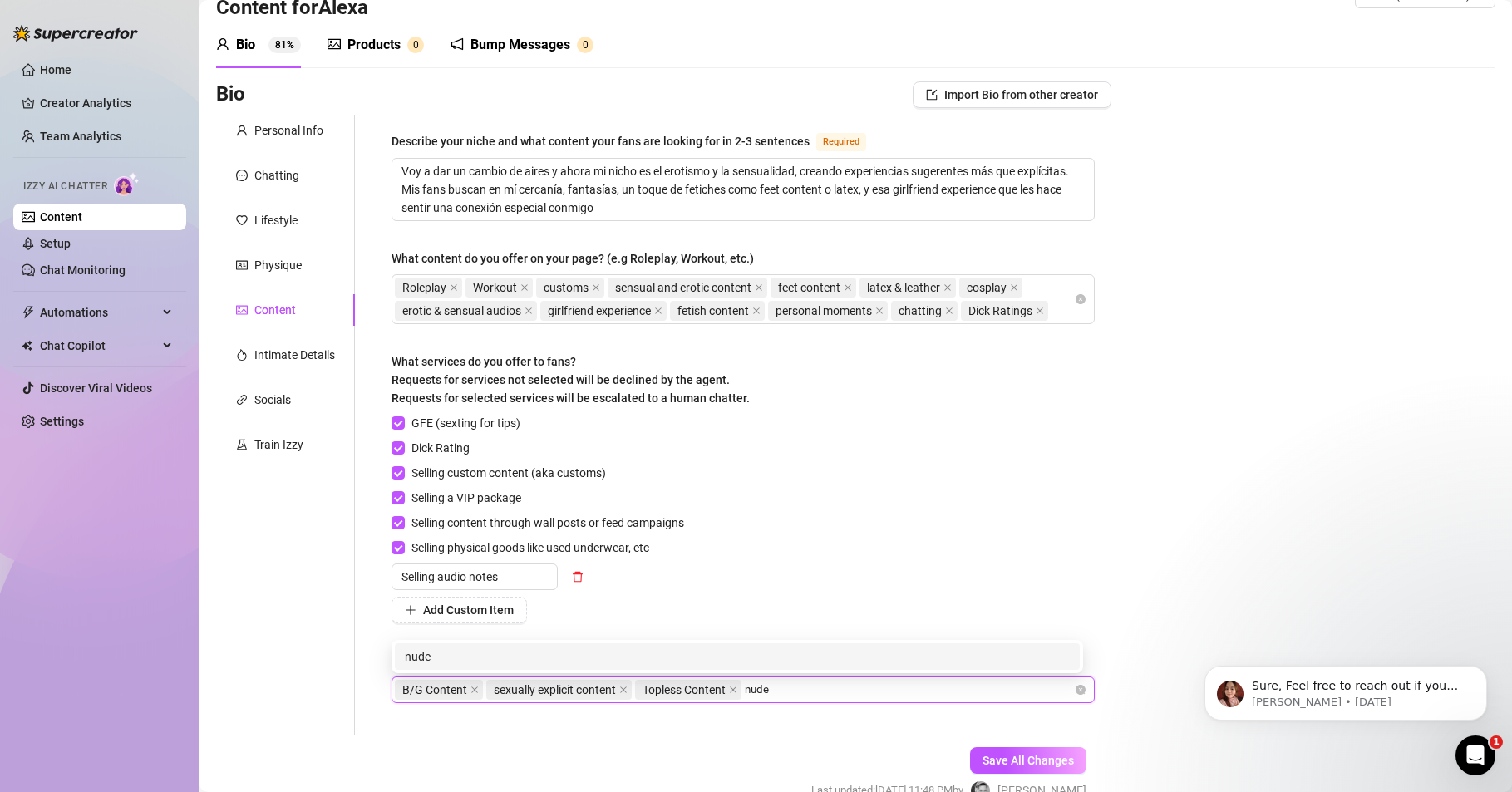
click at [423, 654] on div "nude" at bounding box center [738, 656] width 665 height 18
click at [435, 659] on div "naked" at bounding box center [738, 656] width 665 height 18
click at [442, 658] on div "masturbation" at bounding box center [738, 656] width 665 height 18
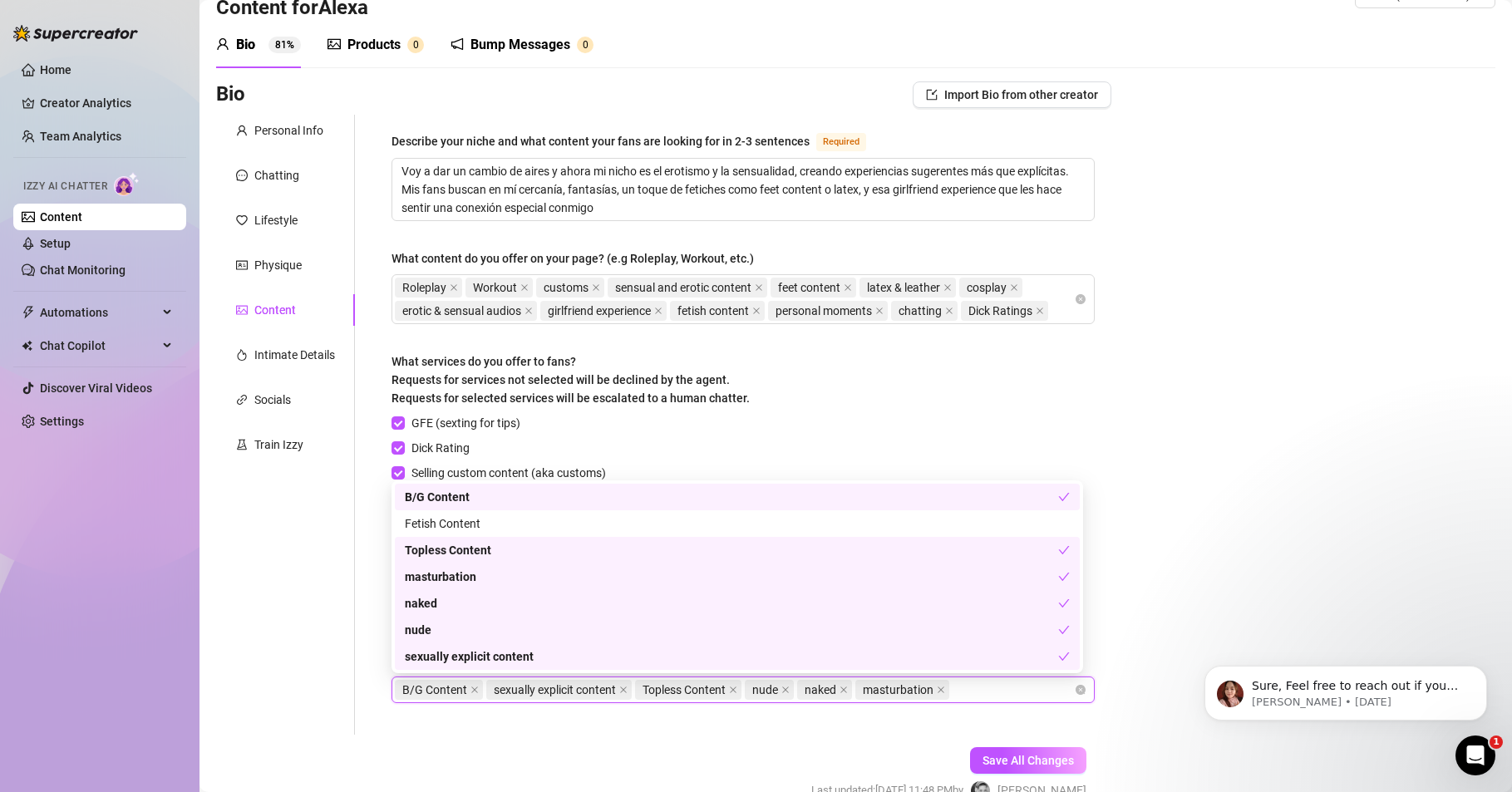
click at [502, 748] on form "Personal Info Chatting Lifestyle Physique Content Intimate Details Socials Trai…" at bounding box center [663, 472] width 895 height 716
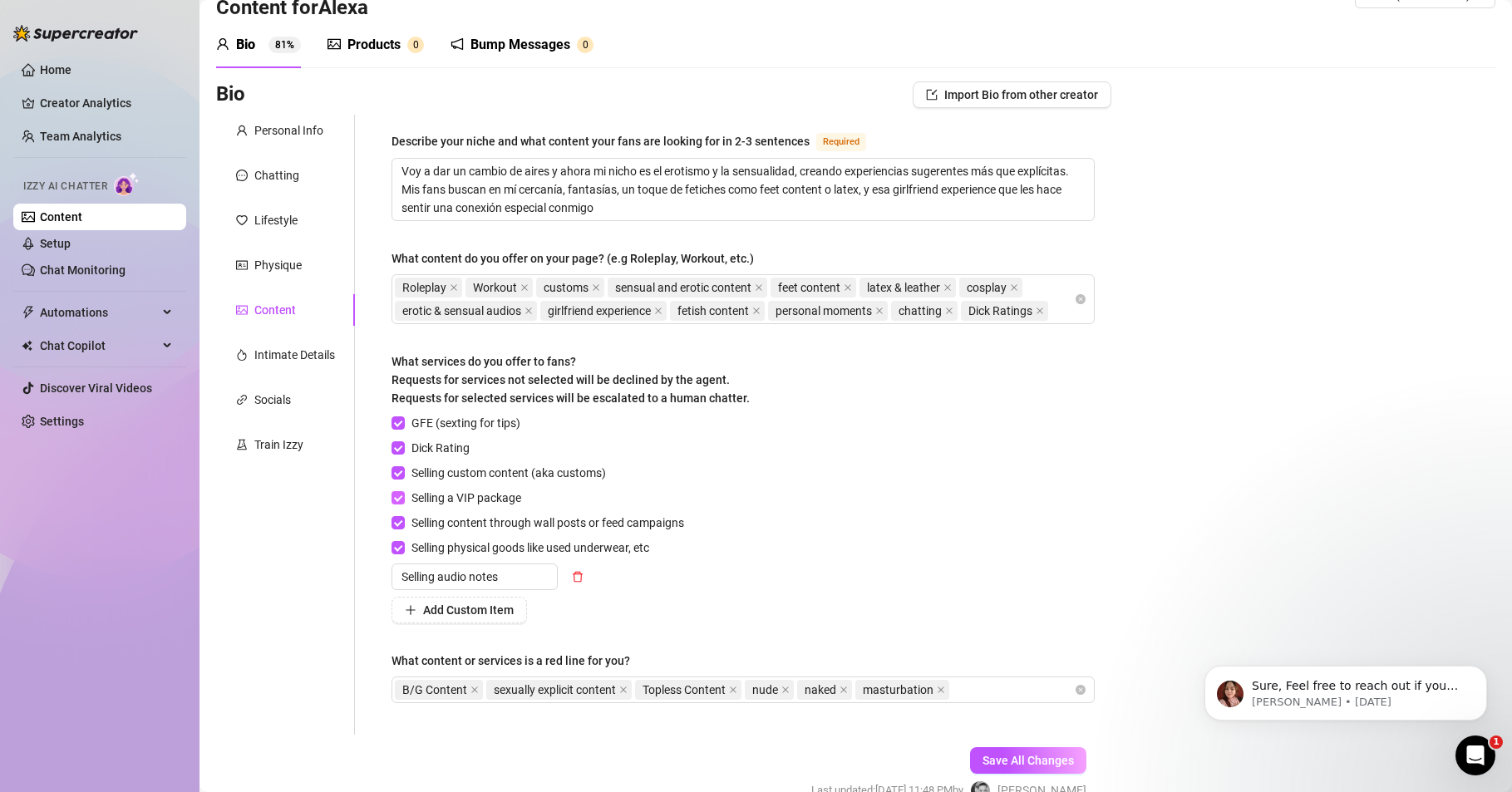
click at [399, 498] on input "Selling a VIP package" at bounding box center [397, 496] width 12 height 12
click at [487, 609] on span "Add Custom Item" at bounding box center [468, 610] width 90 height 14
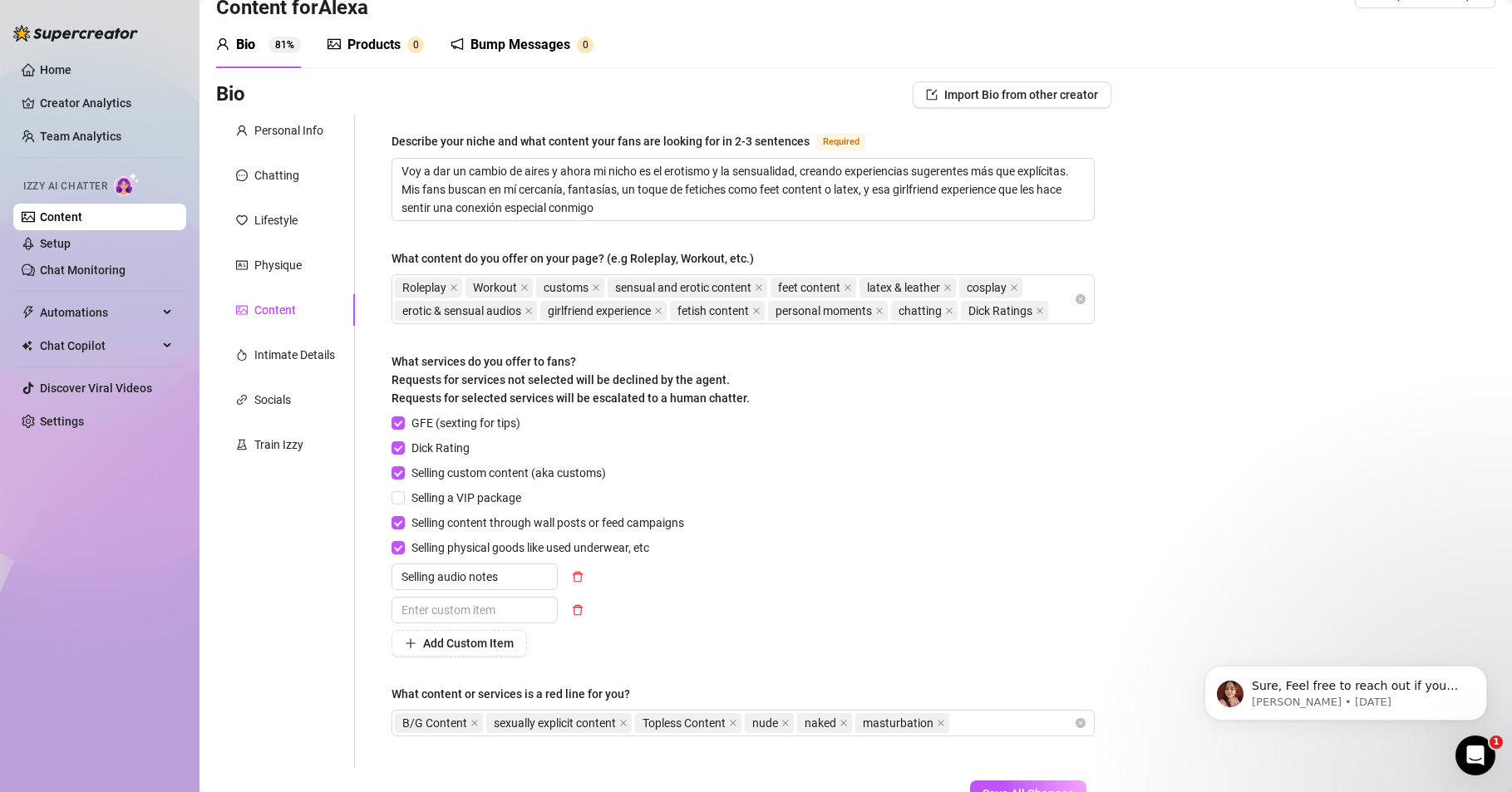
click at [174, 670] on div "Home Creator Analytics Team Analytics Izzy AI Chatter Content Setup Chat Monito…" at bounding box center [100, 388] width 173 height 777
drag, startPoint x: 117, startPoint y: 598, endPoint x: 128, endPoint y: 595, distance: 11.4
click at [117, 598] on div "Home Creator Analytics Team Analytics Izzy AI Chatter Content Setup Chat Monito…" at bounding box center [100, 388] width 173 height 777
click at [486, 609] on input "text" at bounding box center [475, 609] width 167 height 26
click at [119, 619] on div "Home Creator Analytics Team Analytics Izzy AI Chatter Content Setup Chat Monito…" at bounding box center [100, 388] width 173 height 777
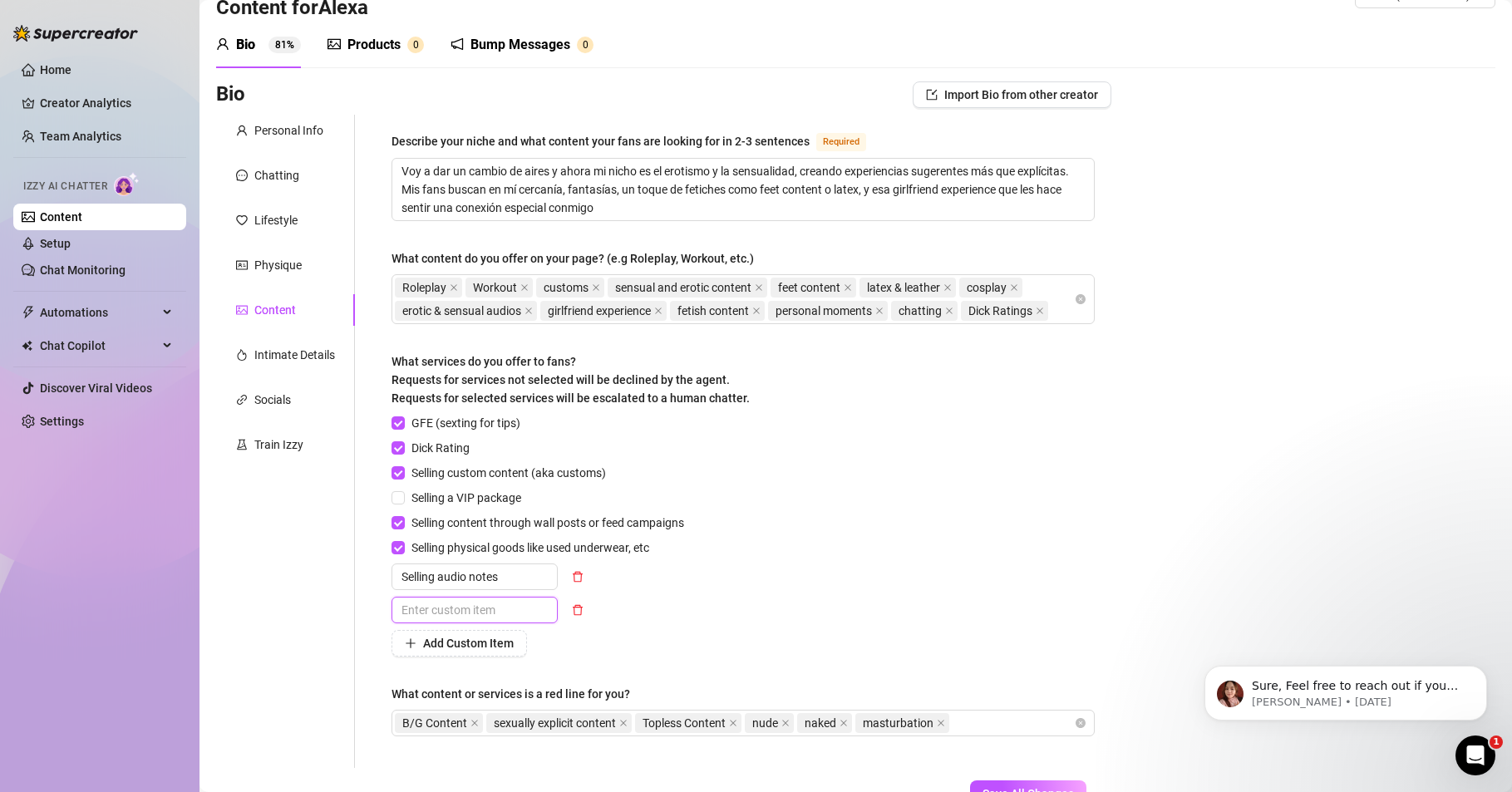
click at [424, 611] on input "text" at bounding box center [475, 609] width 167 height 26
paste input "Selling fetish content (feet content, latex & leather, cosplay, etc.)"
click at [644, 640] on div "Add Custom Item" at bounding box center [541, 643] width 300 height 26
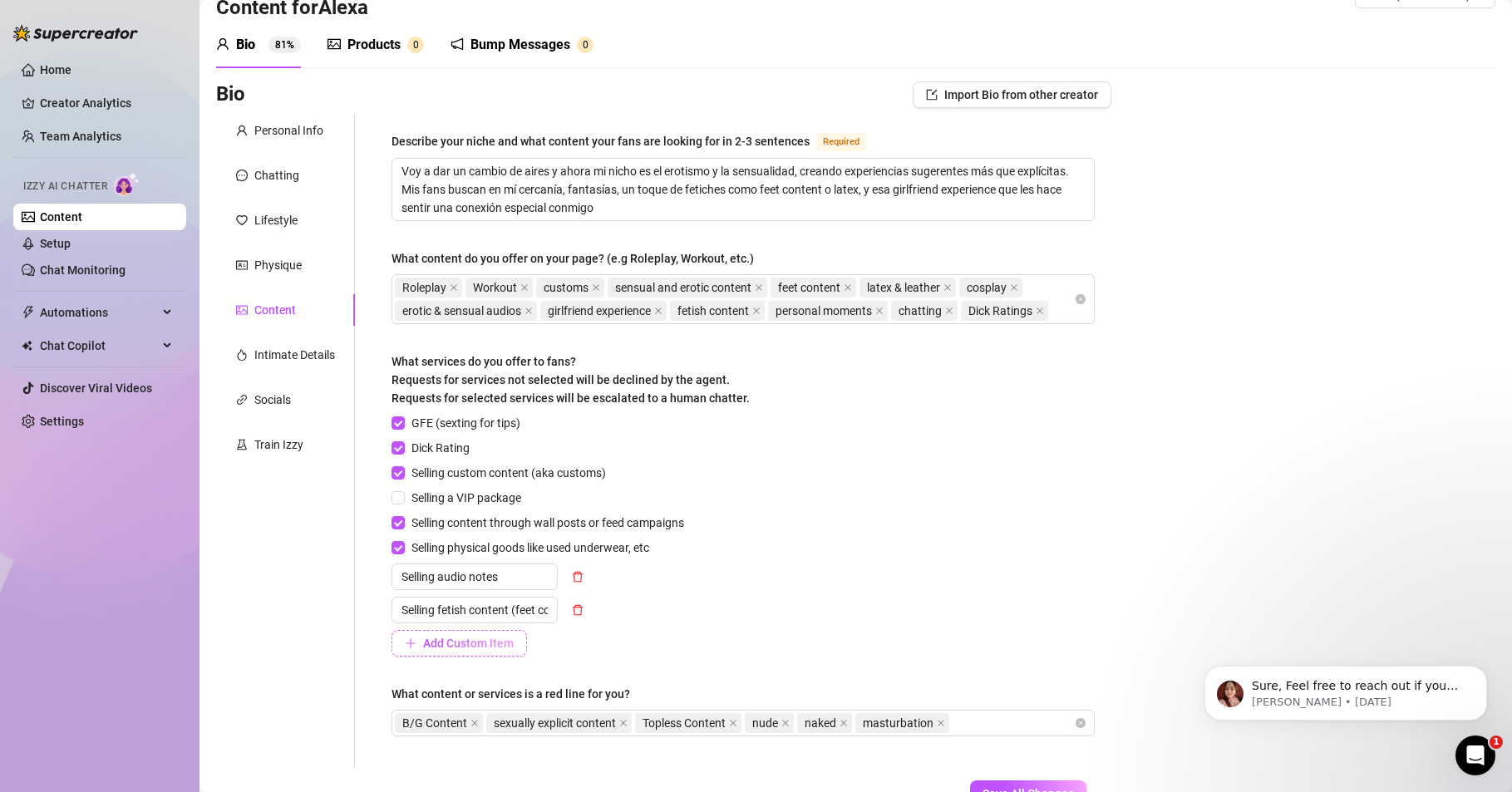
click at [500, 644] on span "Add Custom Item" at bounding box center [468, 643] width 90 height 14
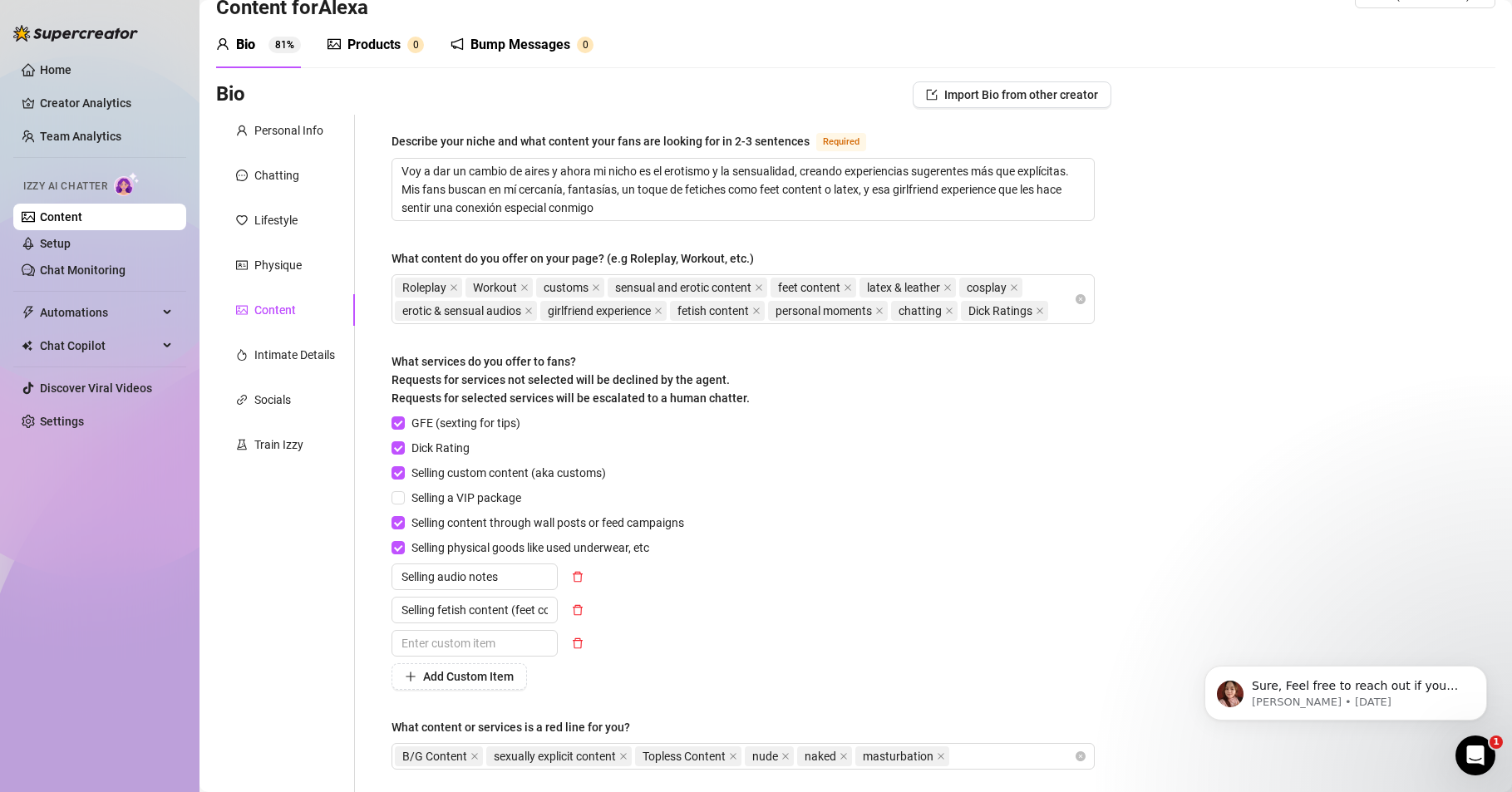
click at [81, 696] on div "Home Creator Analytics Team Analytics Izzy AI Chatter Content Setup Chat Monito…" at bounding box center [100, 388] width 173 height 777
click at [424, 645] on input "text" at bounding box center [475, 643] width 167 height 26
paste input "Sharing day-to-day content (workouts, routines, personal moments)"
click at [628, 675] on div "Add Custom Item" at bounding box center [541, 675] width 300 height 26
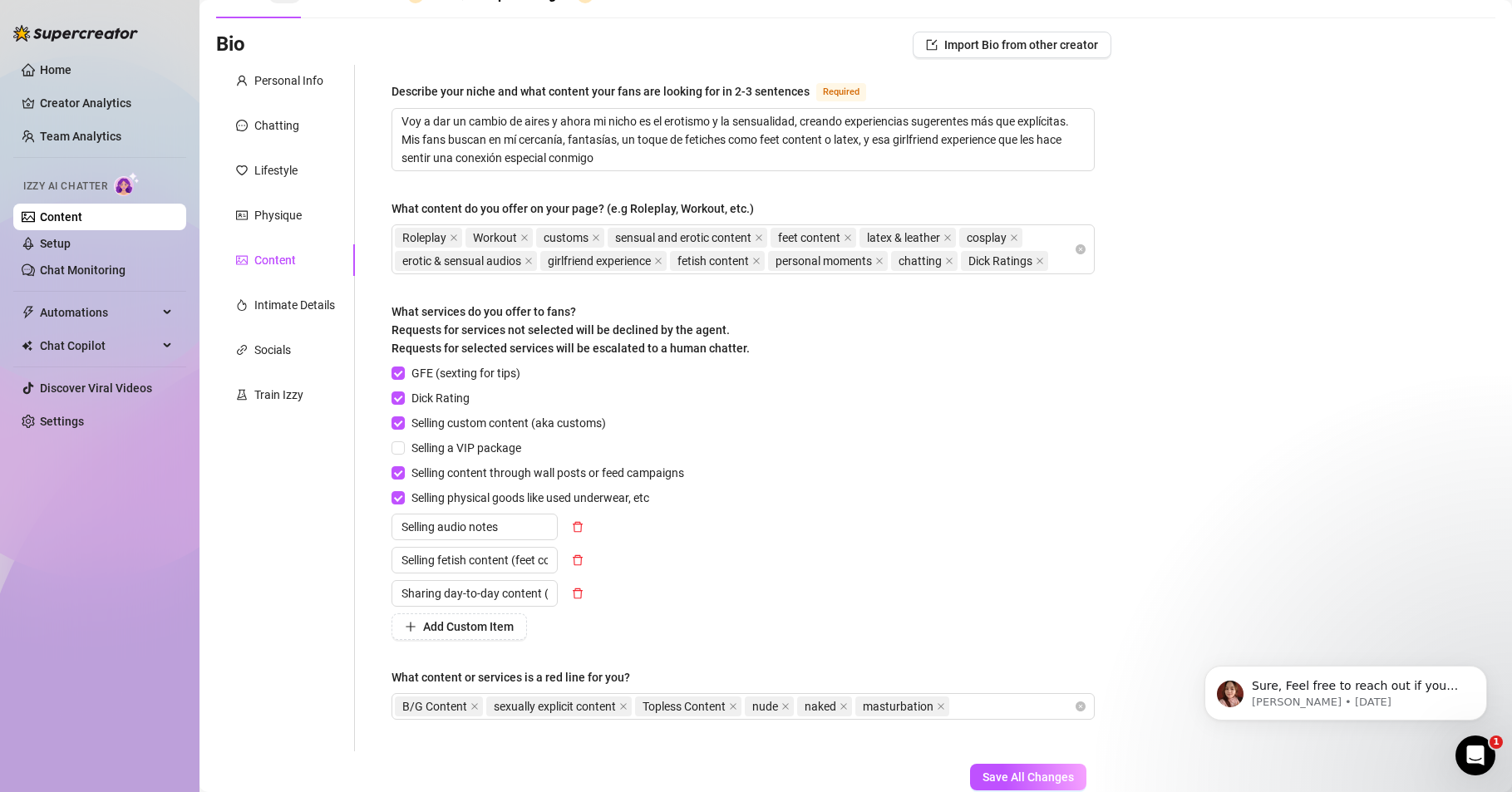
scroll to position [143, 0]
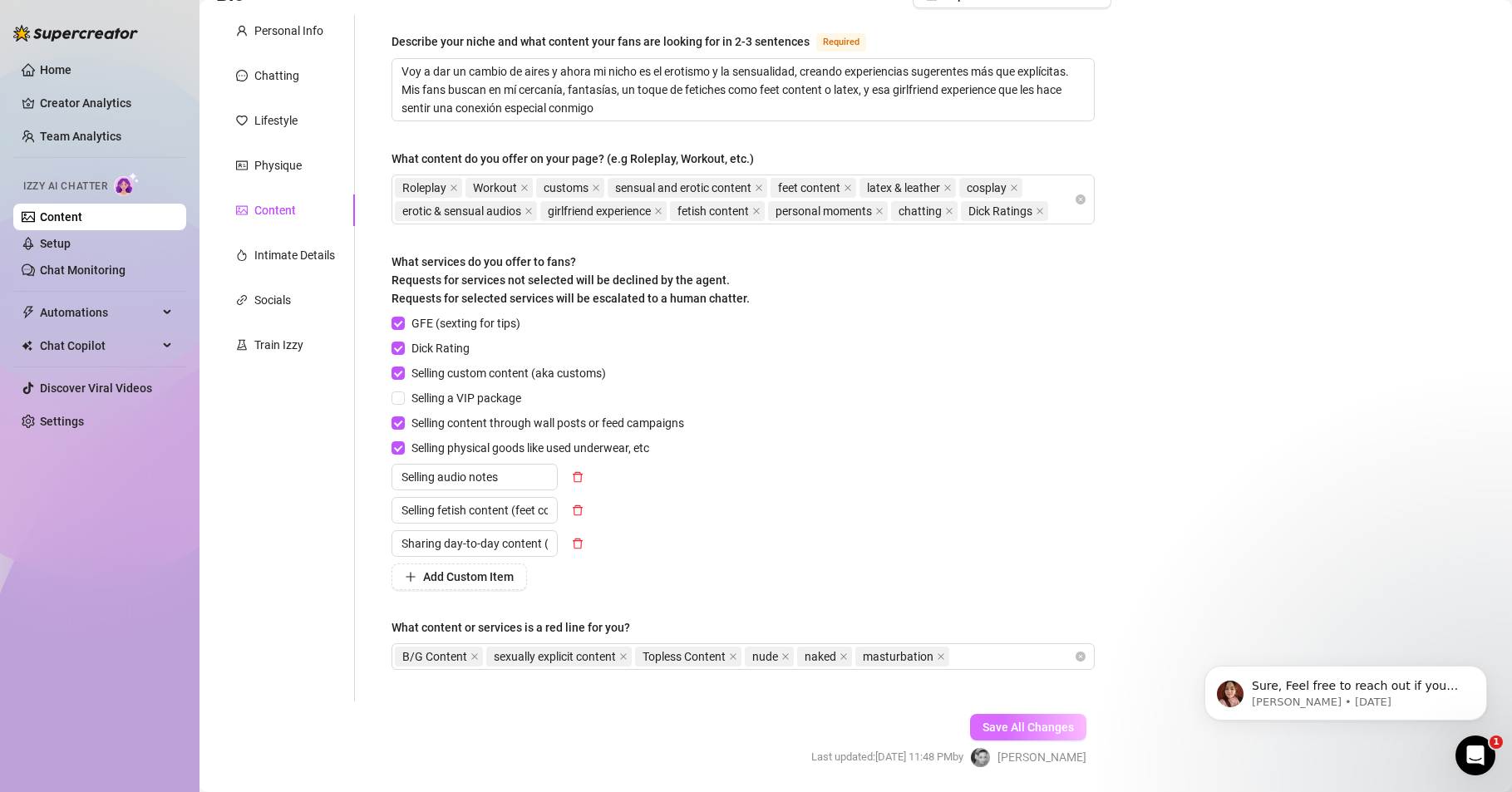
click at [1006, 722] on span "Save All Changes" at bounding box center [1028, 726] width 91 height 14
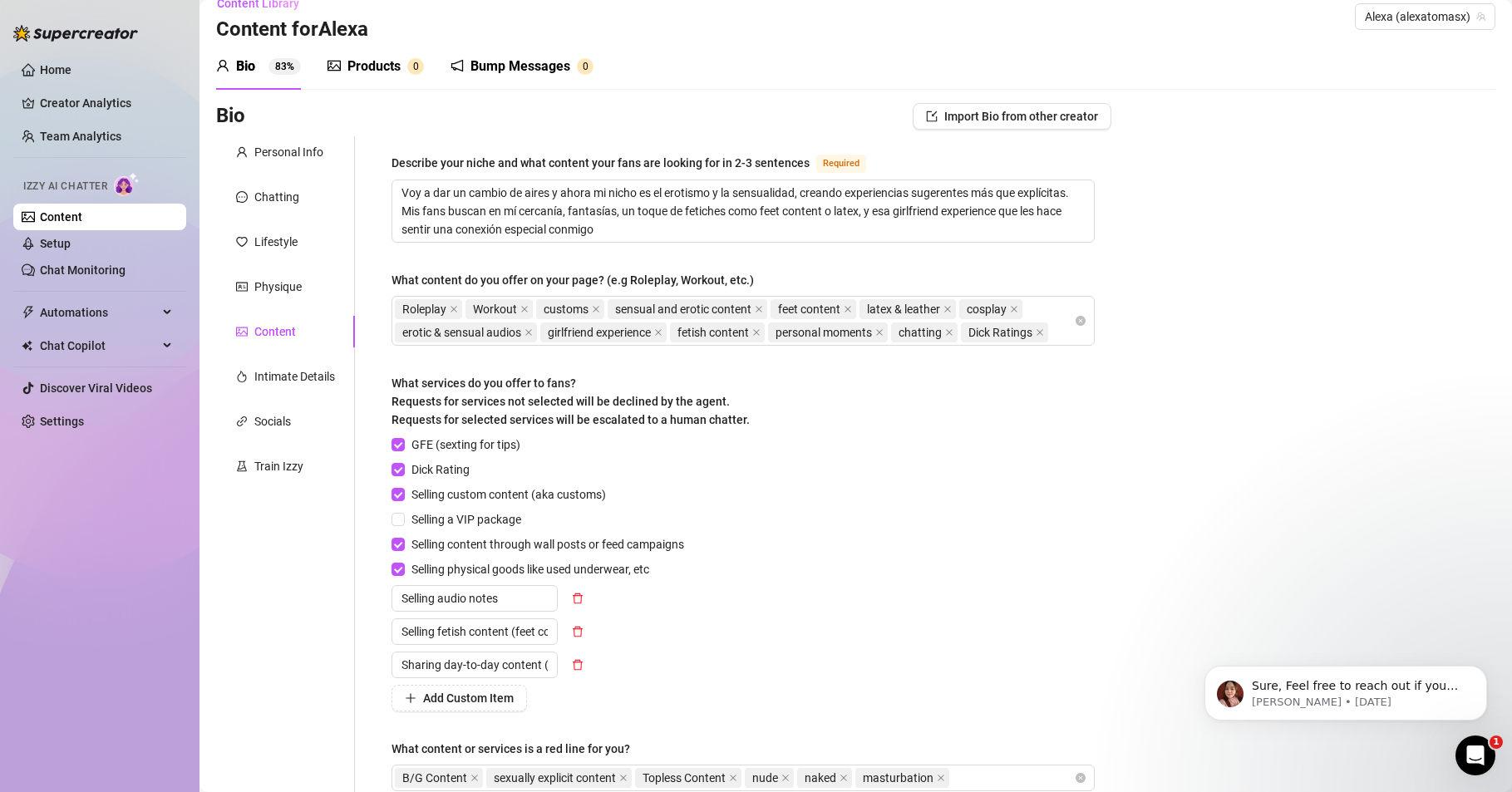
scroll to position [0, 0]
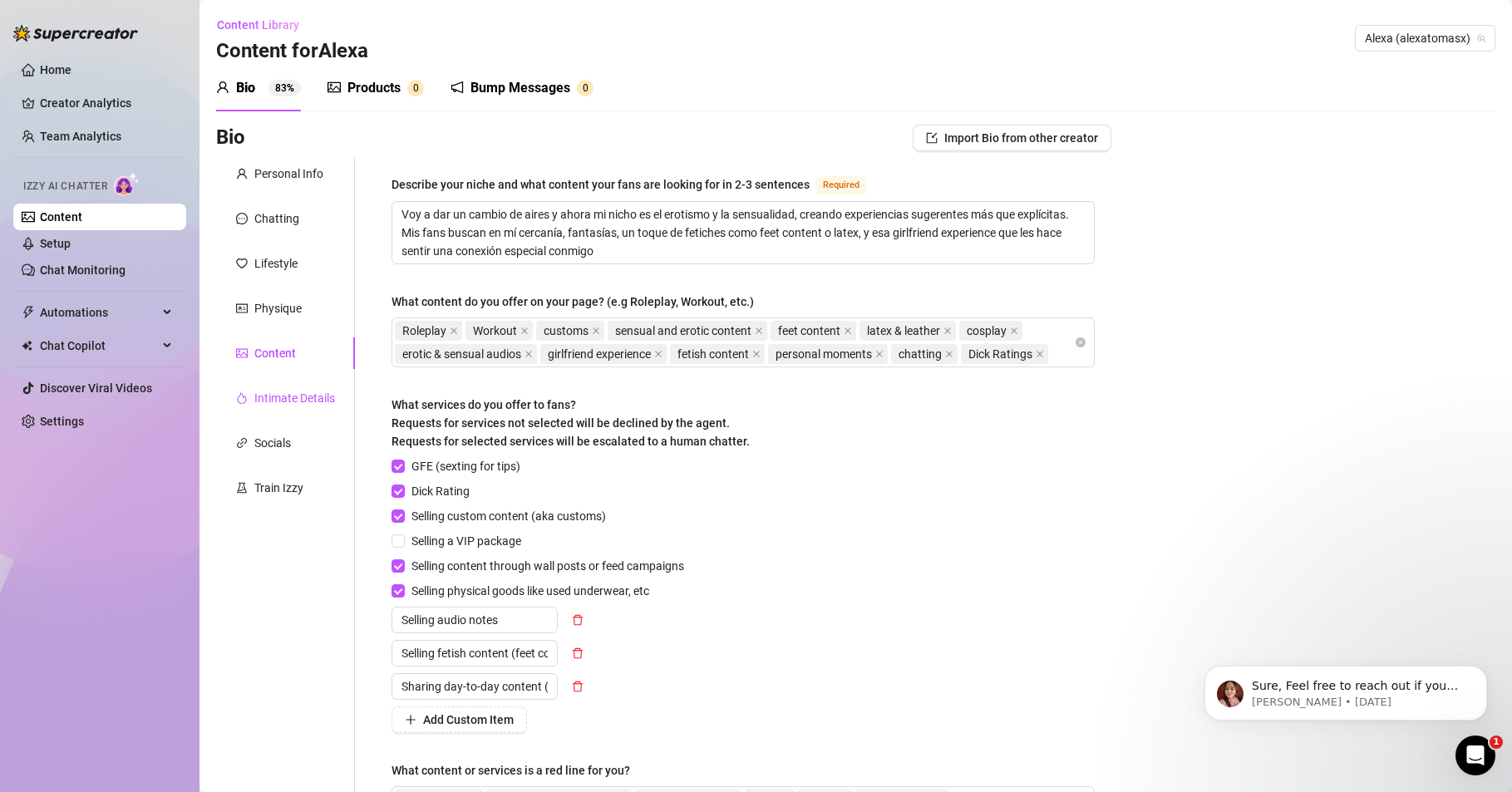
click at [304, 398] on div "Intimate Details" at bounding box center [294, 398] width 81 height 18
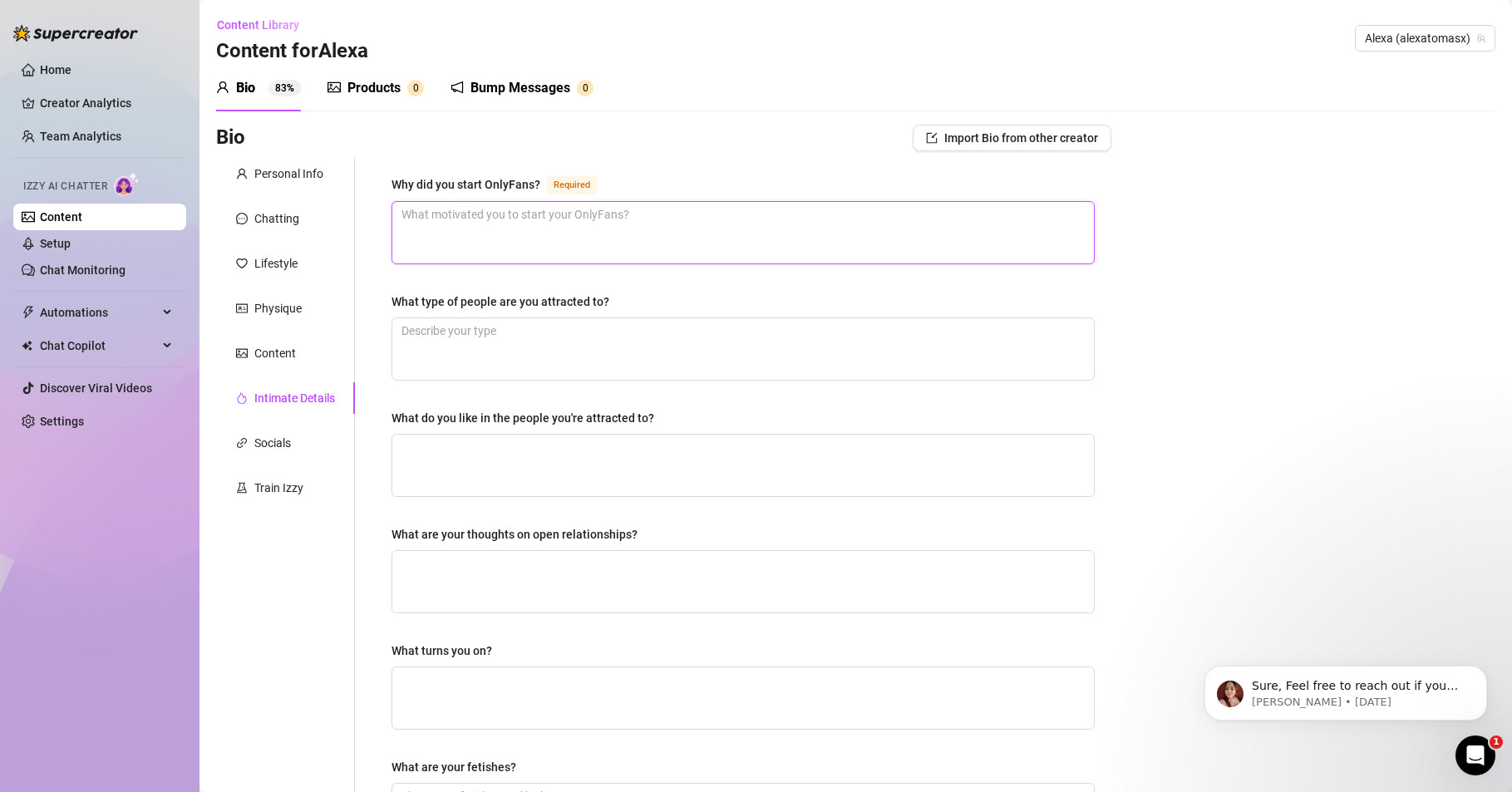
click at [485, 233] on textarea "Why did you start OnlyFans? Required" at bounding box center [743, 233] width 701 height 62
click at [132, 584] on div "Home Creator Analytics Team Analytics Izzy AI Chatter Content Setup Chat Monito…" at bounding box center [100, 388] width 173 height 777
click at [485, 205] on textarea "Why did you start OnlyFans? Required" at bounding box center [743, 233] width 701 height 62
paste textarea "Empecé en OnlyFans en 2017, cuando estaba en pleno auge como pornstar. Lo abrí …"
click at [473, 342] on textarea "What type of people are you attracted to?" at bounding box center [743, 350] width 701 height 62
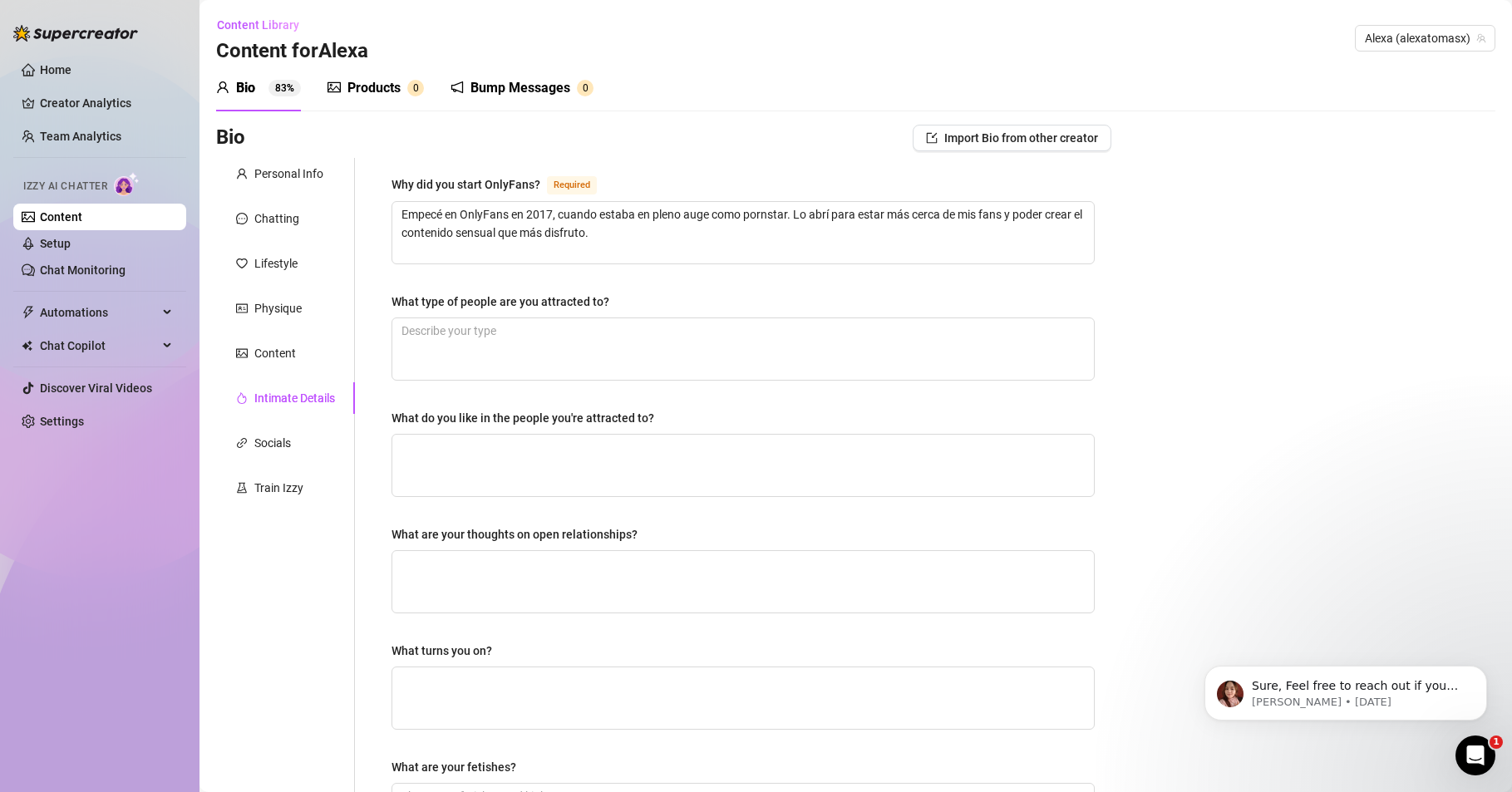
click at [48, 682] on div "Home Creator Analytics Team Analytics Izzy AI Chatter Content Setup Chat Monito…" at bounding box center [100, 388] width 173 height 777
click at [453, 340] on textarea "What type of people are you attracted to?" at bounding box center [743, 350] width 701 height 62
paste textarea "Me atraen las personas divertidas, seguras de sí mismas, deportistas y apasiona…"
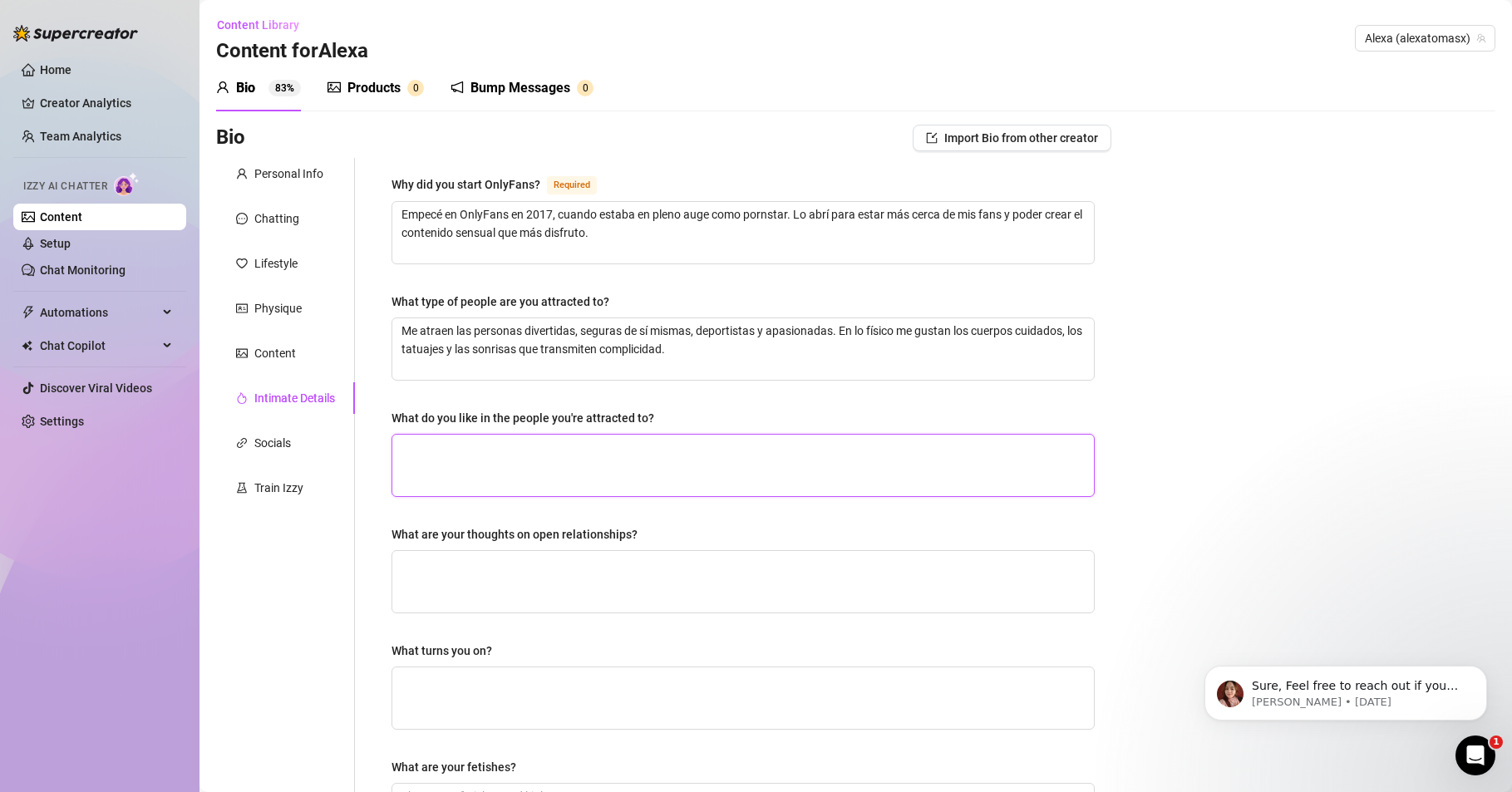
click at [443, 468] on textarea "What do you like in the people you're attracted to?" at bounding box center [743, 465] width 701 height 62
click at [126, 655] on div "Home Creator Analytics Team Analytics Izzy AI Chatter Content Setup Chat Monito…" at bounding box center [100, 388] width 173 height 777
click at [453, 447] on textarea "What do you like in the people you're attracted to?" at bounding box center [743, 465] width 701 height 62
paste textarea "Lo que más me gusta en las personas que me atraen es la complicidad, que me hag…"
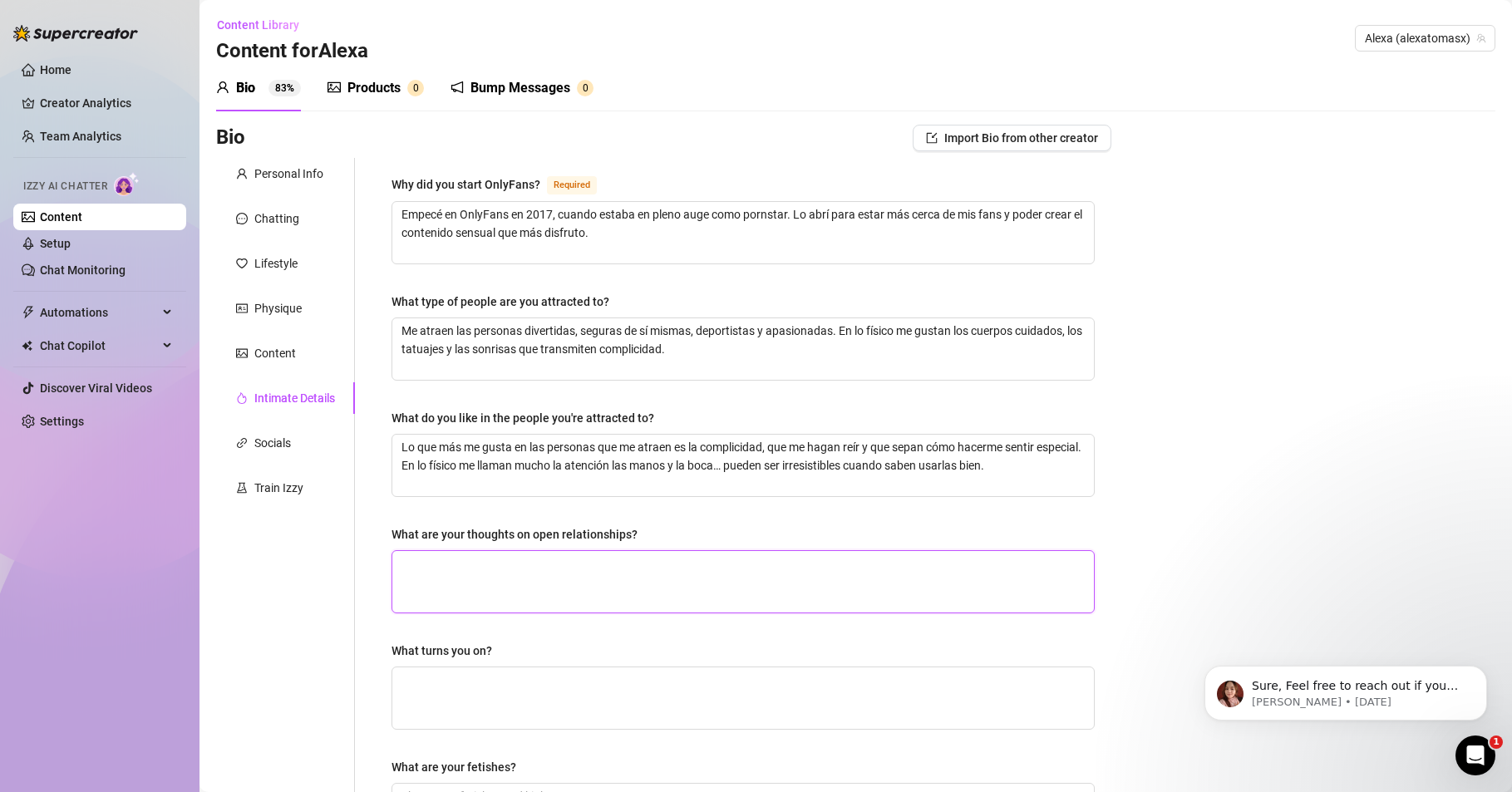
click at [433, 576] on textarea "What are your thoughts on open relationships?" at bounding box center [743, 582] width 701 height 62
drag, startPoint x: 91, startPoint y: 665, endPoint x: 100, endPoint y: 662, distance: 9.5
click at [91, 665] on div "Home Creator Analytics Team Analytics Izzy AI Chatter Content Setup Chat Monito…" at bounding box center [100, 388] width 173 height 777
click at [424, 551] on textarea "What are your thoughts on open relationships?" at bounding box center [743, 582] width 701 height 62
paste textarea "Creo que cada relación es un mundo y que lo más importante es la complicidad y …"
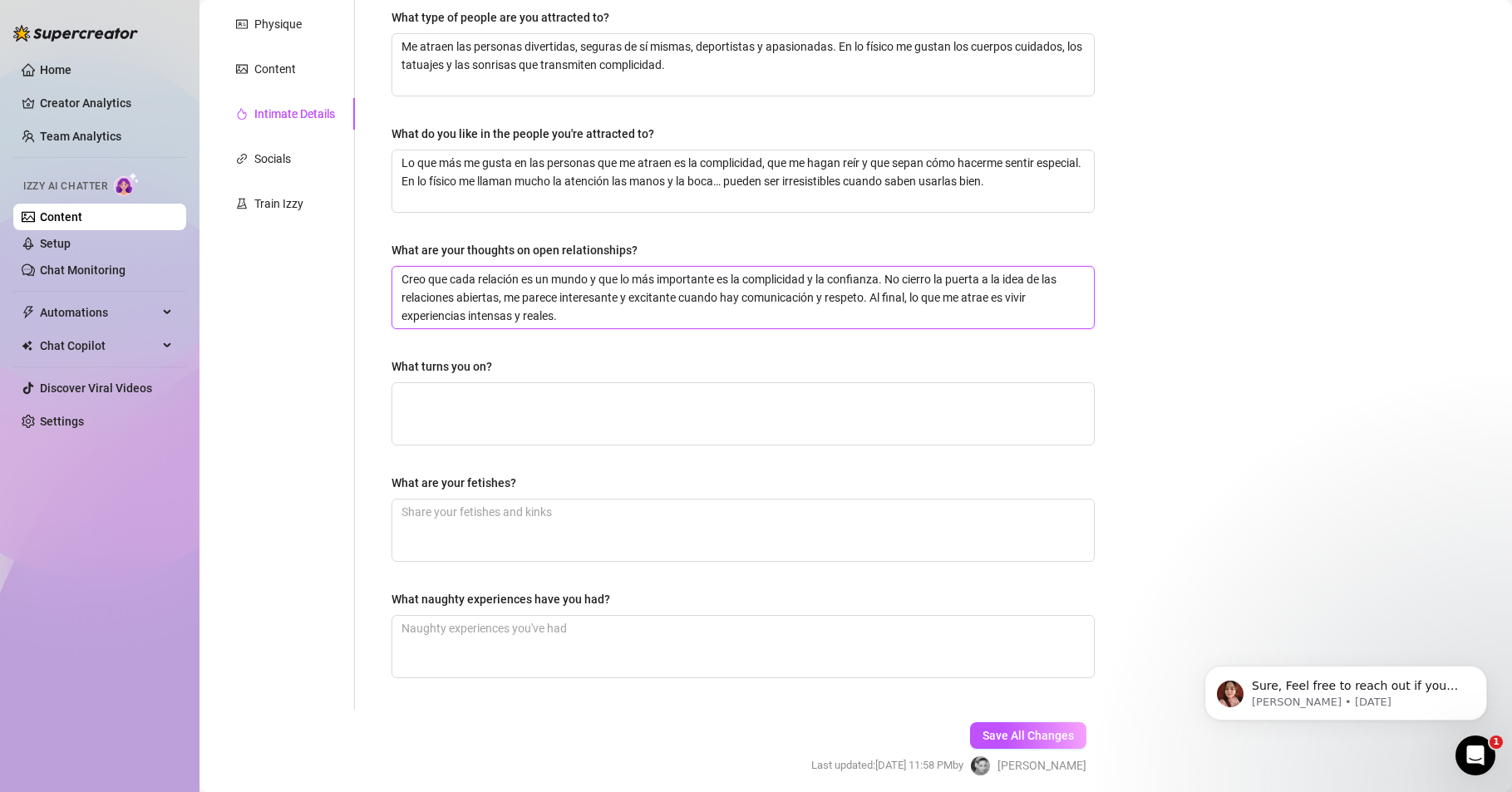
scroll to position [300, 0]
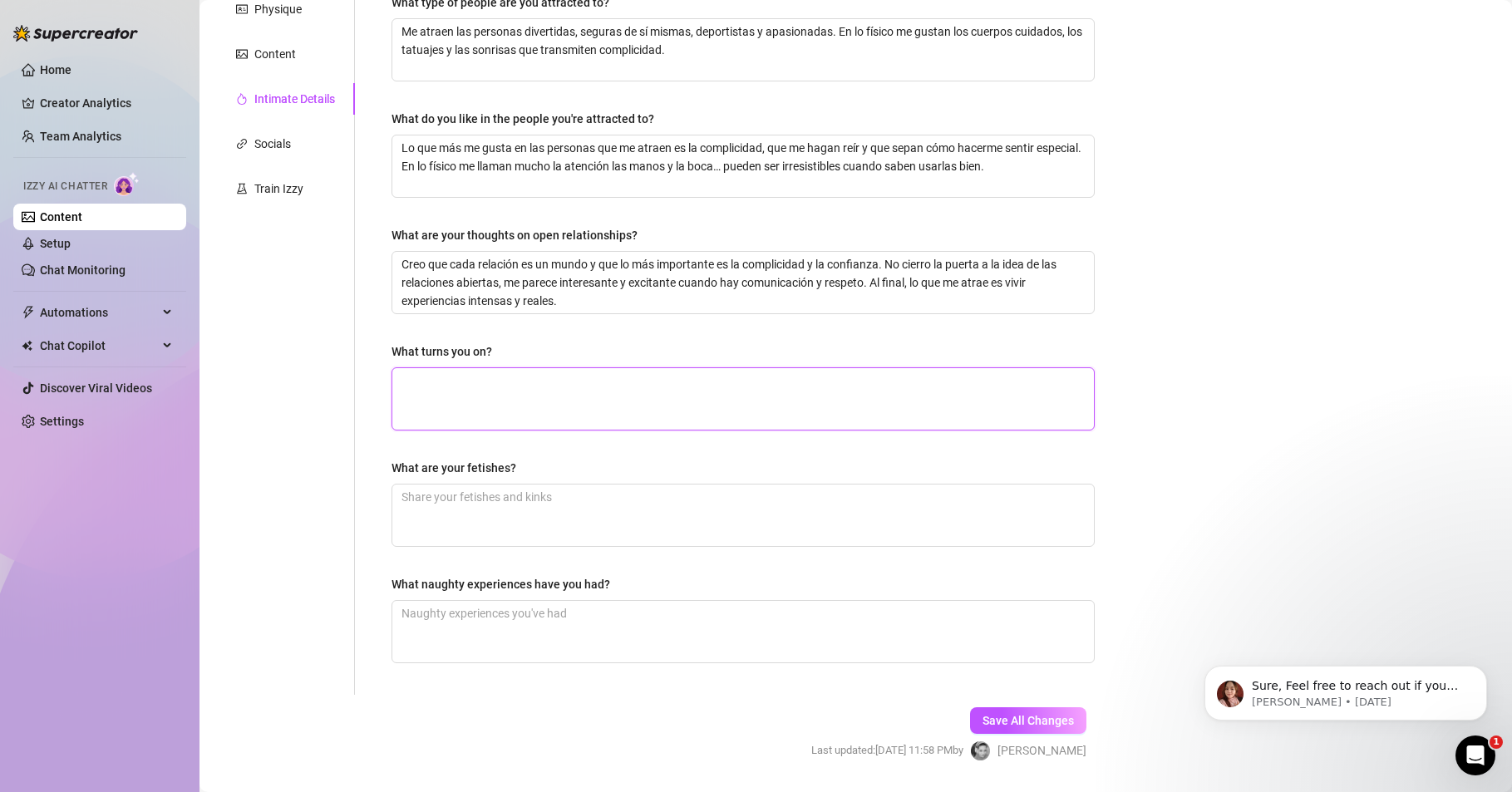
click at [442, 385] on textarea "What turns you on?" at bounding box center [743, 399] width 701 height 62
click at [119, 614] on div "Home Creator Analytics Team Analytics Izzy AI Chatter Content Setup Chat Monito…" at bounding box center [100, 388] width 173 height 777
click at [440, 384] on textarea "What turns you on?" at bounding box center [743, 399] width 701 height 62
paste textarea "Me excitan los hombres muy masculinos, que saben tomar la iniciativa e intentan…"
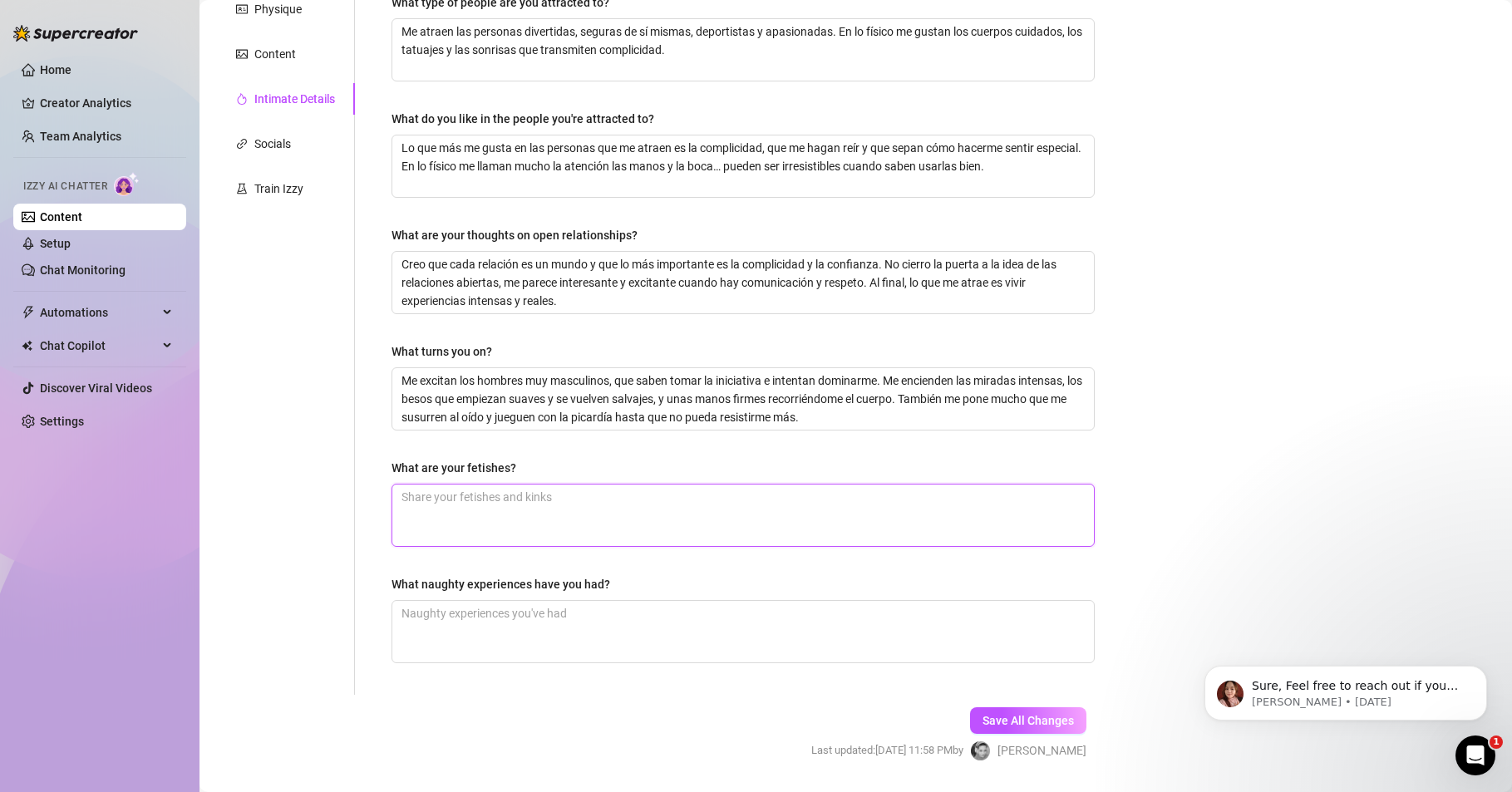
click at [428, 498] on textarea "What are your fetishes?" at bounding box center [743, 515] width 701 height 62
click at [114, 624] on div "Home Creator Analytics Team Analytics Izzy AI Chatter Content Setup Chat Monito…" at bounding box center [100, 388] width 173 height 777
click at [418, 507] on textarea "What are your fetishes?" at bounding box center [743, 515] width 701 height 62
paste textarea "Mis fetiches son los tacones, la lencería y el roleplay. También me fascinan la…"
click at [430, 616] on textarea "What naughty experiences have you had?" at bounding box center [743, 632] width 701 height 62
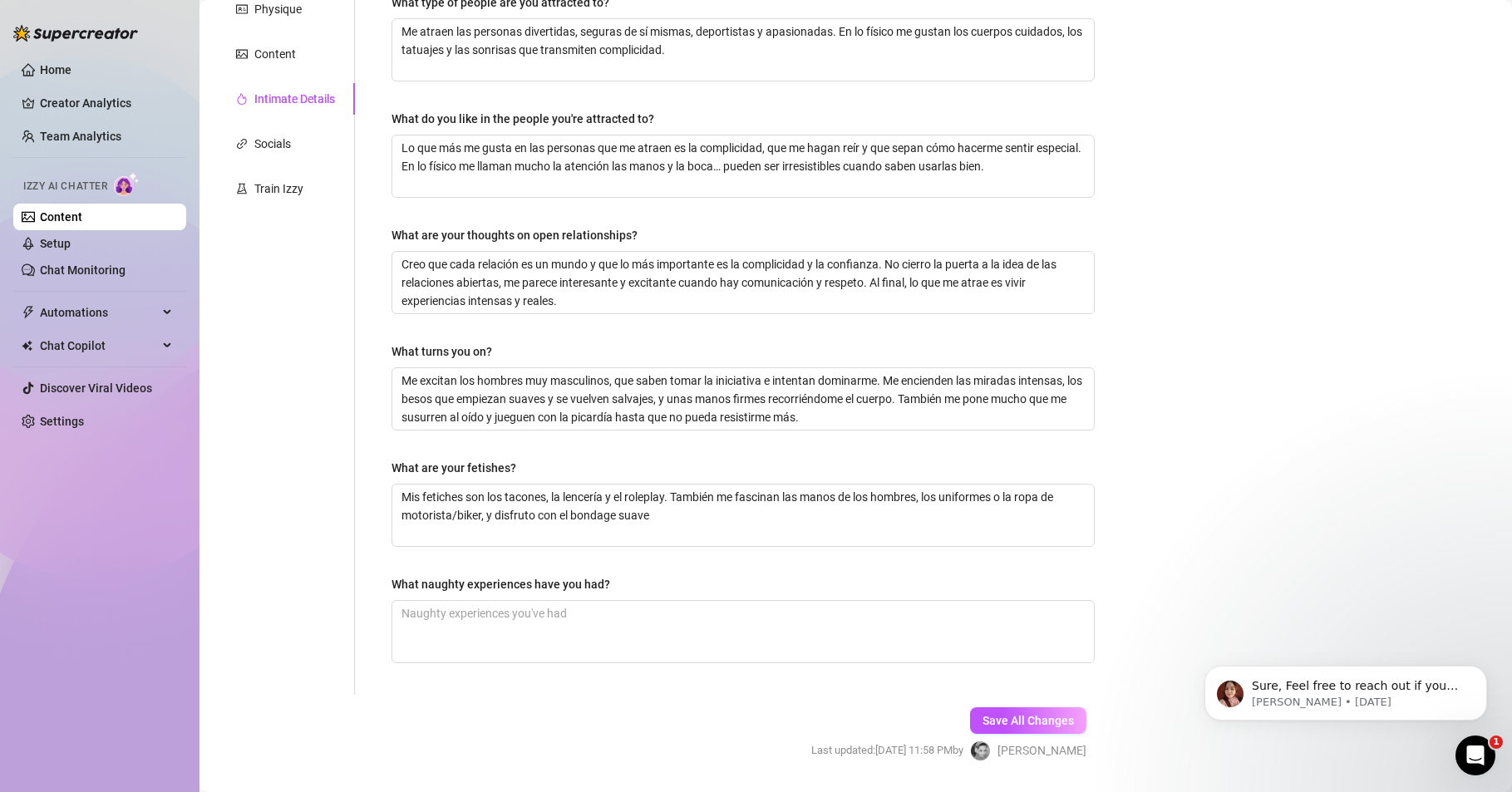
click at [143, 632] on div "Home Creator Analytics Team Analytics Izzy AI Chatter Content Setup Chat Monito…" at bounding box center [100, 388] width 173 height 777
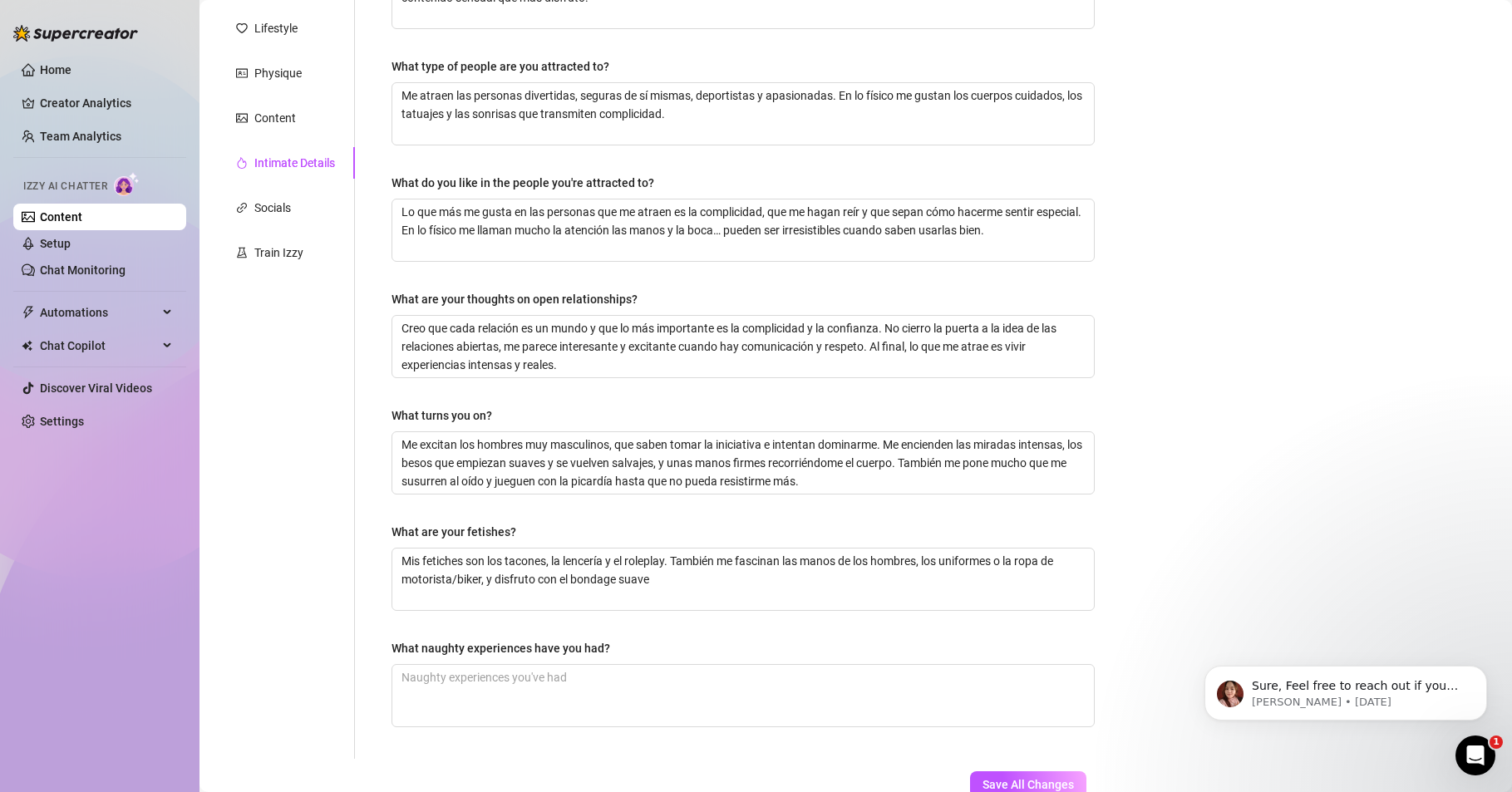
scroll to position [199, 0]
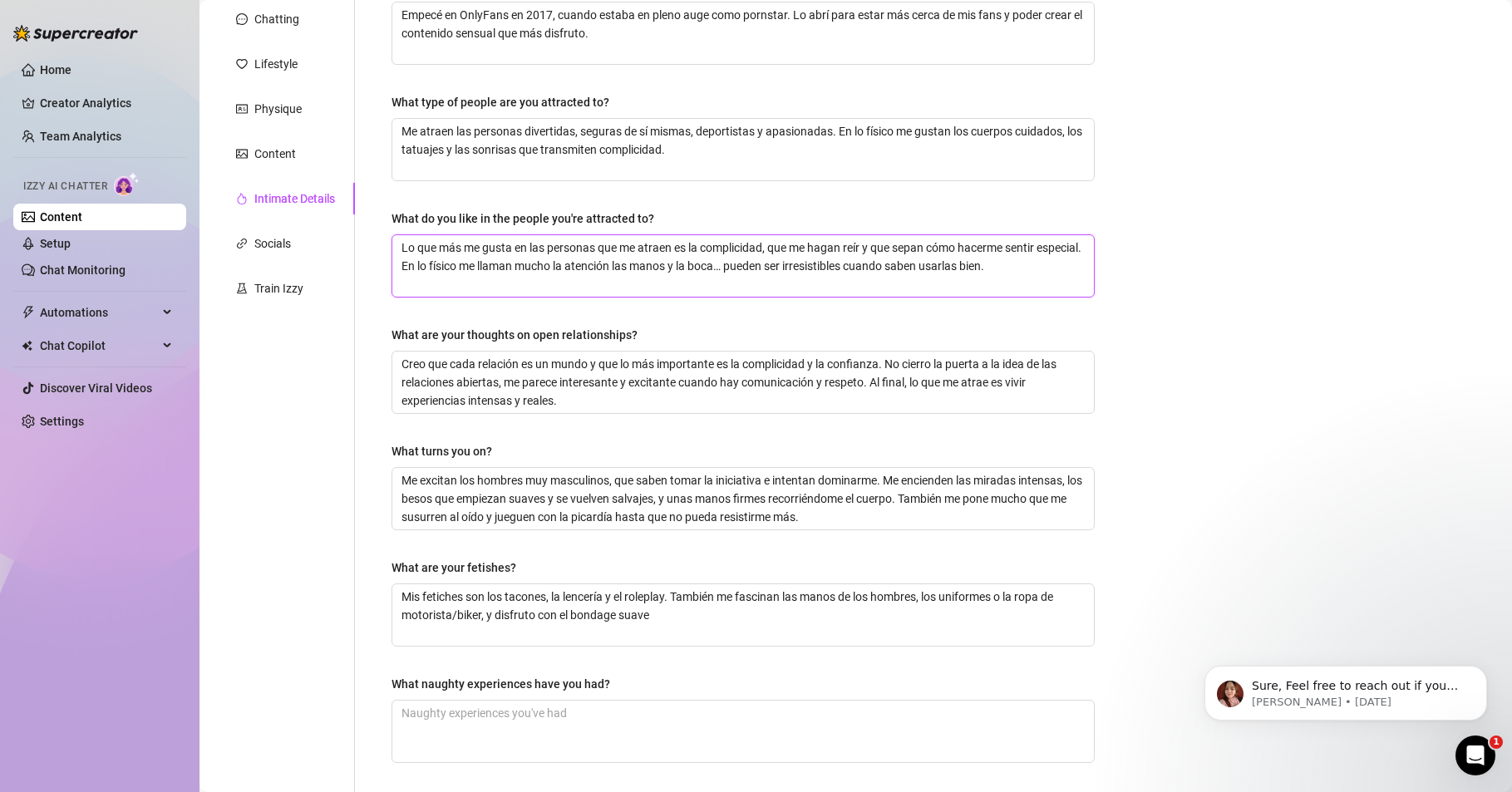
drag, startPoint x: 487, startPoint y: 262, endPoint x: 1105, endPoint y: 276, distance: 618.2
click at [1105, 276] on div "Bio Import Bio from other creator Personal Info Chatting Lifestyle Physique Con…" at bounding box center [855, 408] width 1280 height 965
paste textarea "sean inteligentes y que sepan hacerme reír. En lo físico me pierden los tatuaje…"
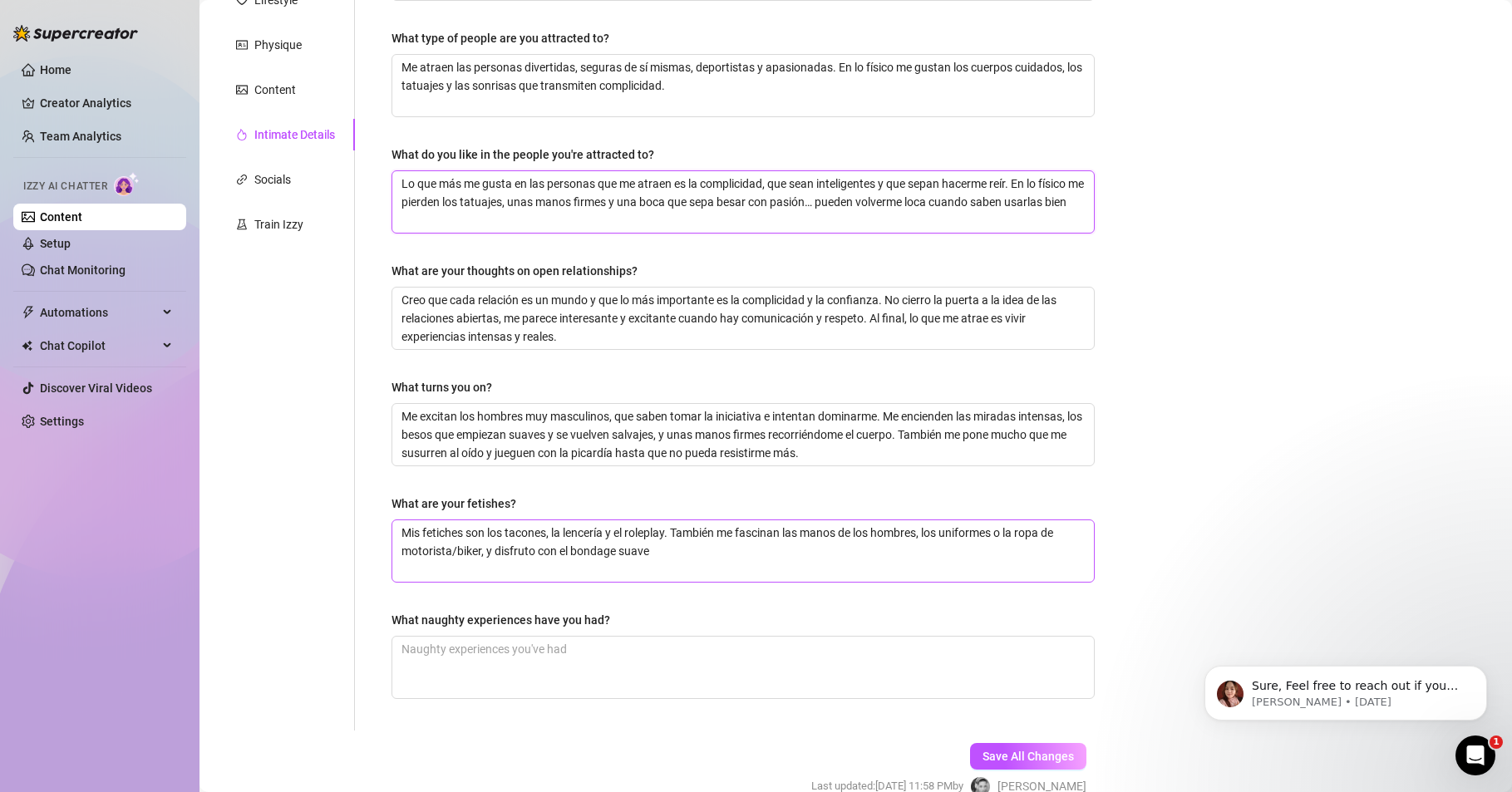
scroll to position [300, 0]
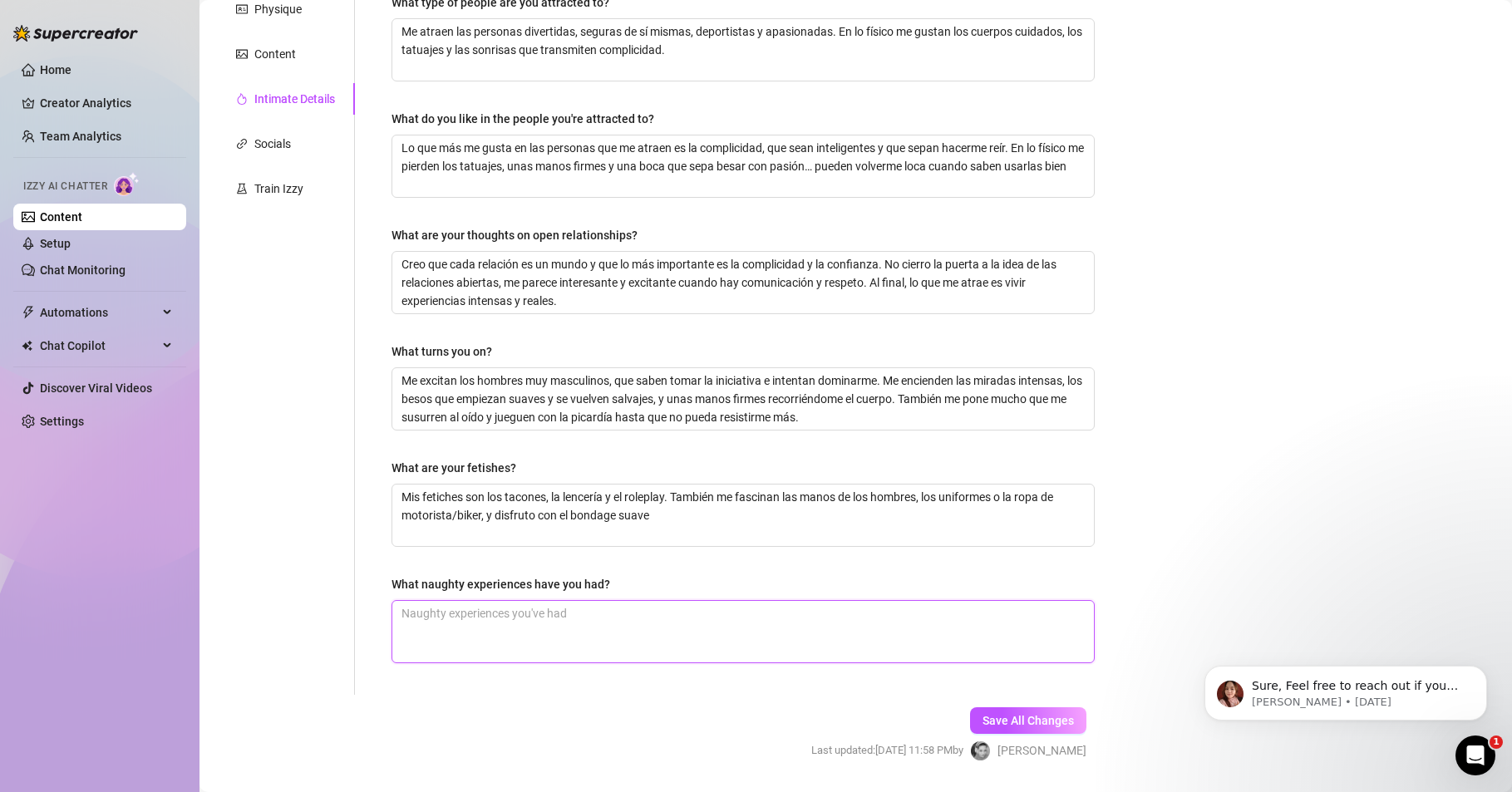
click at [537, 624] on textarea "What naughty experiences have you had?" at bounding box center [743, 632] width 701 height 62
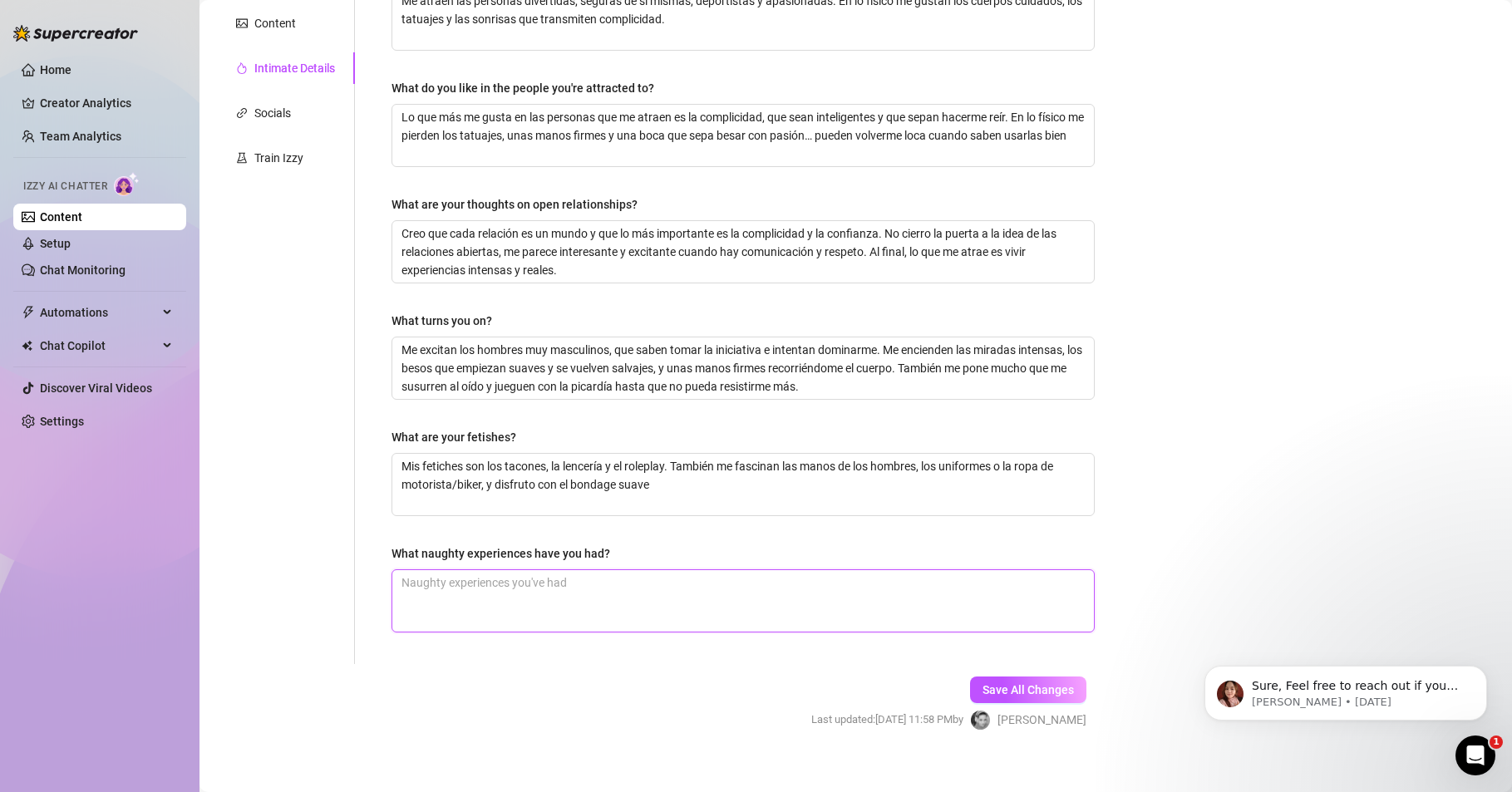
scroll to position [348, 0]
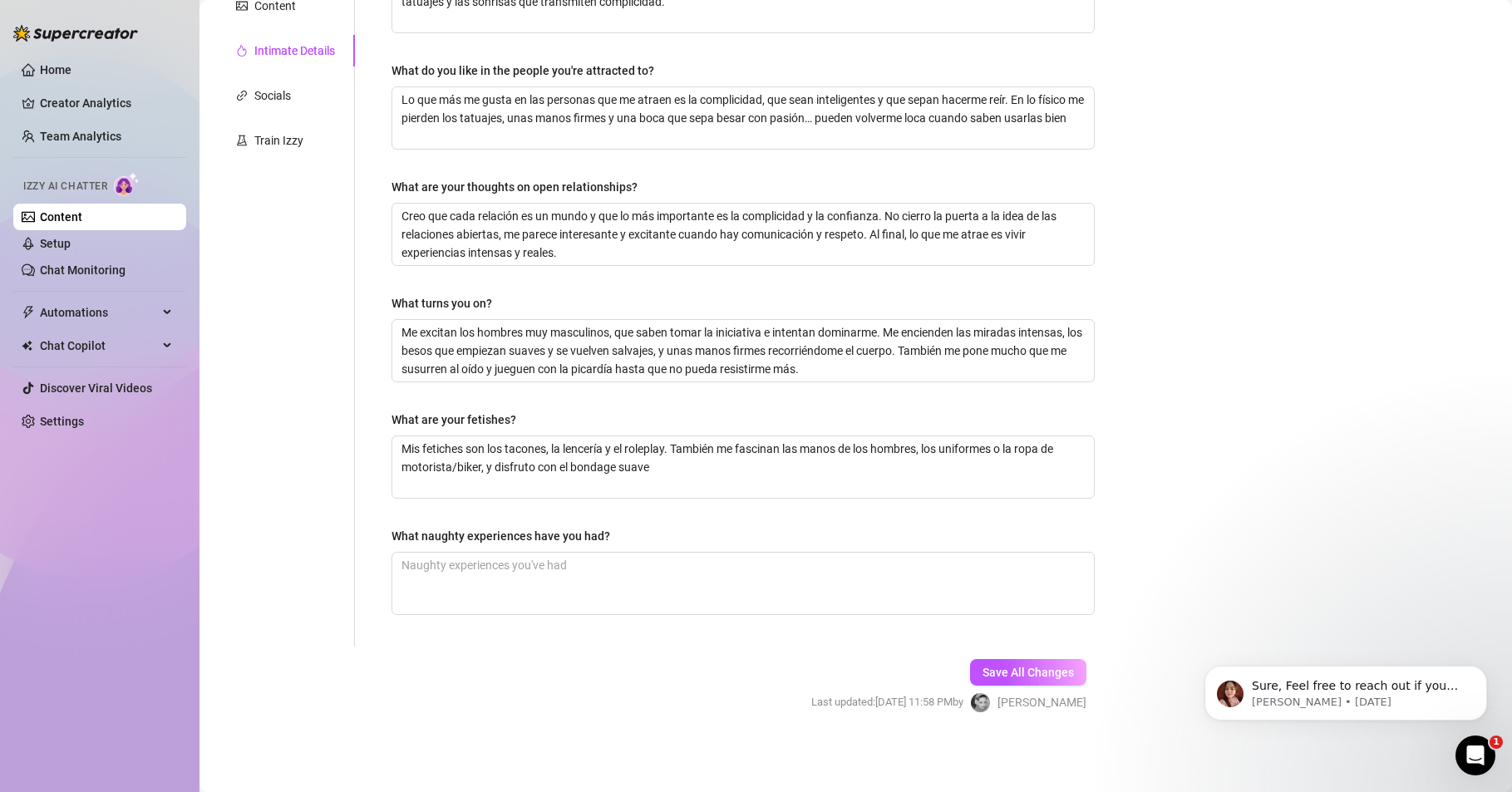
click at [65, 576] on div "Home Creator Analytics Team Analytics Izzy AI Chatter Content Setup Chat Monito…" at bounding box center [100, 388] width 173 height 777
click at [457, 574] on textarea "What naughty experiences have you had?" at bounding box center [743, 584] width 701 height 62
paste textarea "He tenido experiencias muy traviesas… como follar en lugares públicos con la ad…"
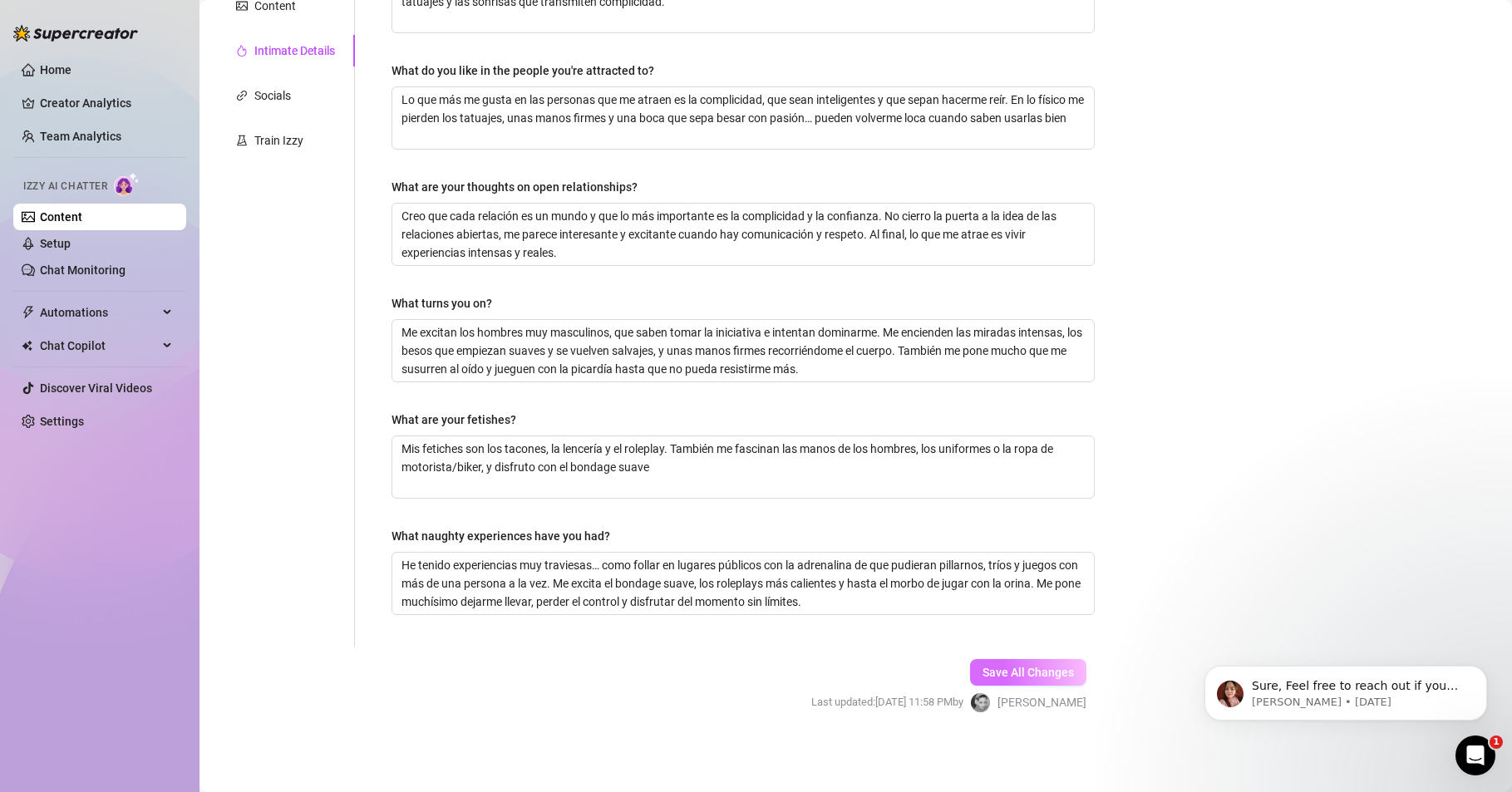
click at [983, 670] on span "Save All Changes" at bounding box center [1028, 672] width 91 height 14
click at [176, 658] on div "Home Creator Analytics Team Analytics Izzy AI Chatter Content Setup Chat Monito…" at bounding box center [100, 388] width 173 height 777
click at [978, 664] on button "Save All Changes" at bounding box center [1028, 672] width 117 height 26
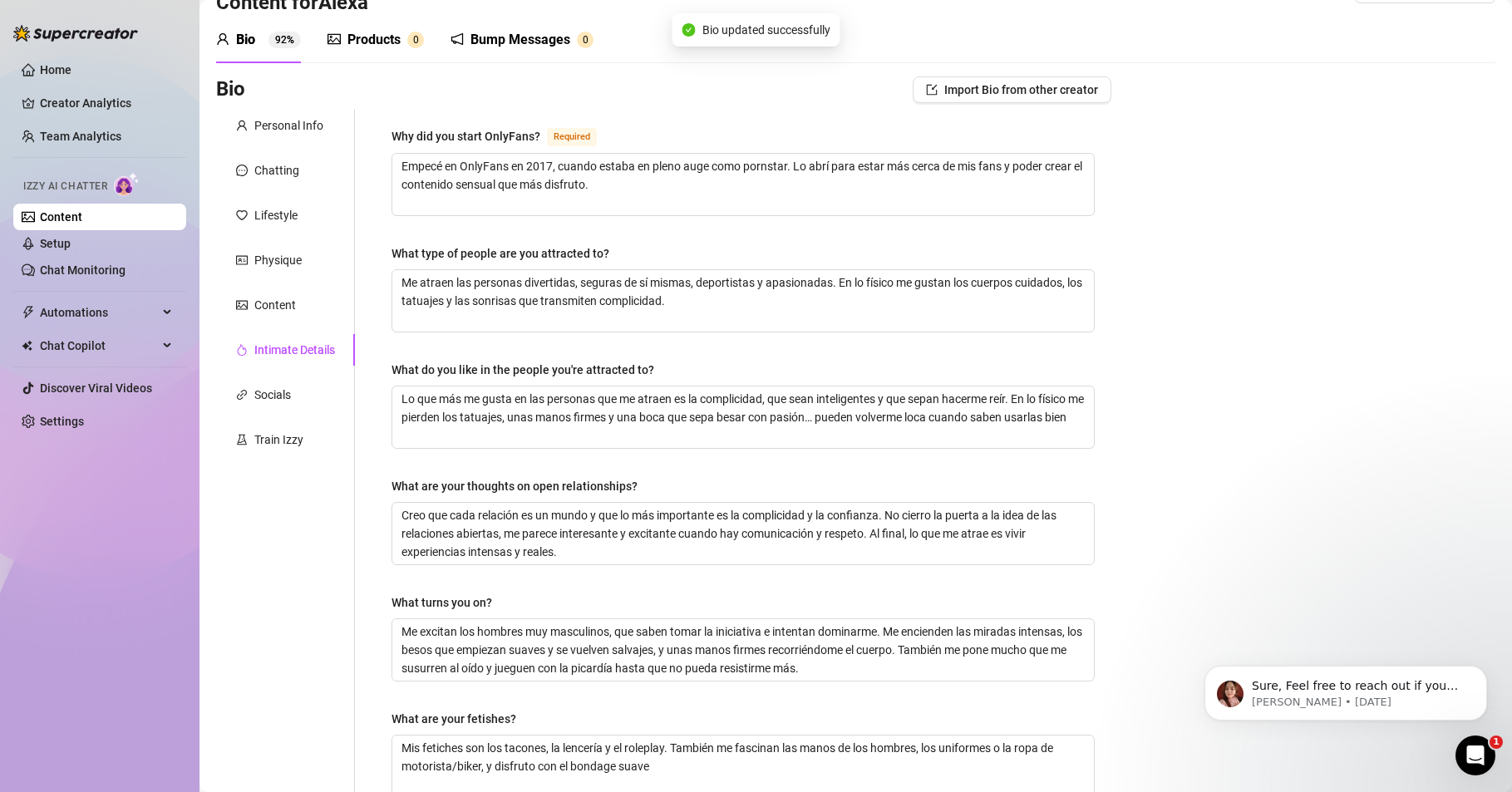
scroll to position [0, 0]
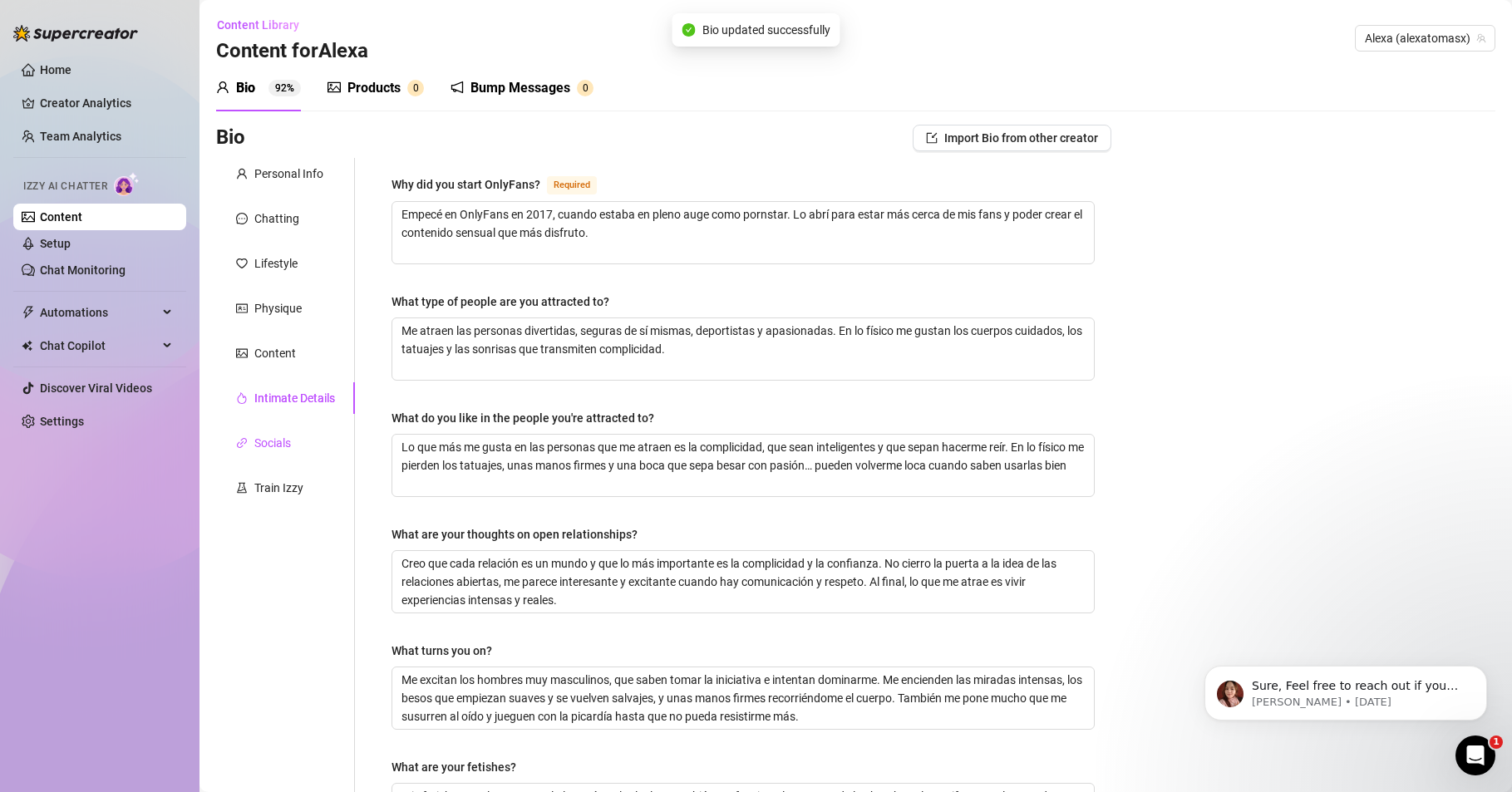
click at [281, 448] on div "Socials" at bounding box center [272, 442] width 36 height 18
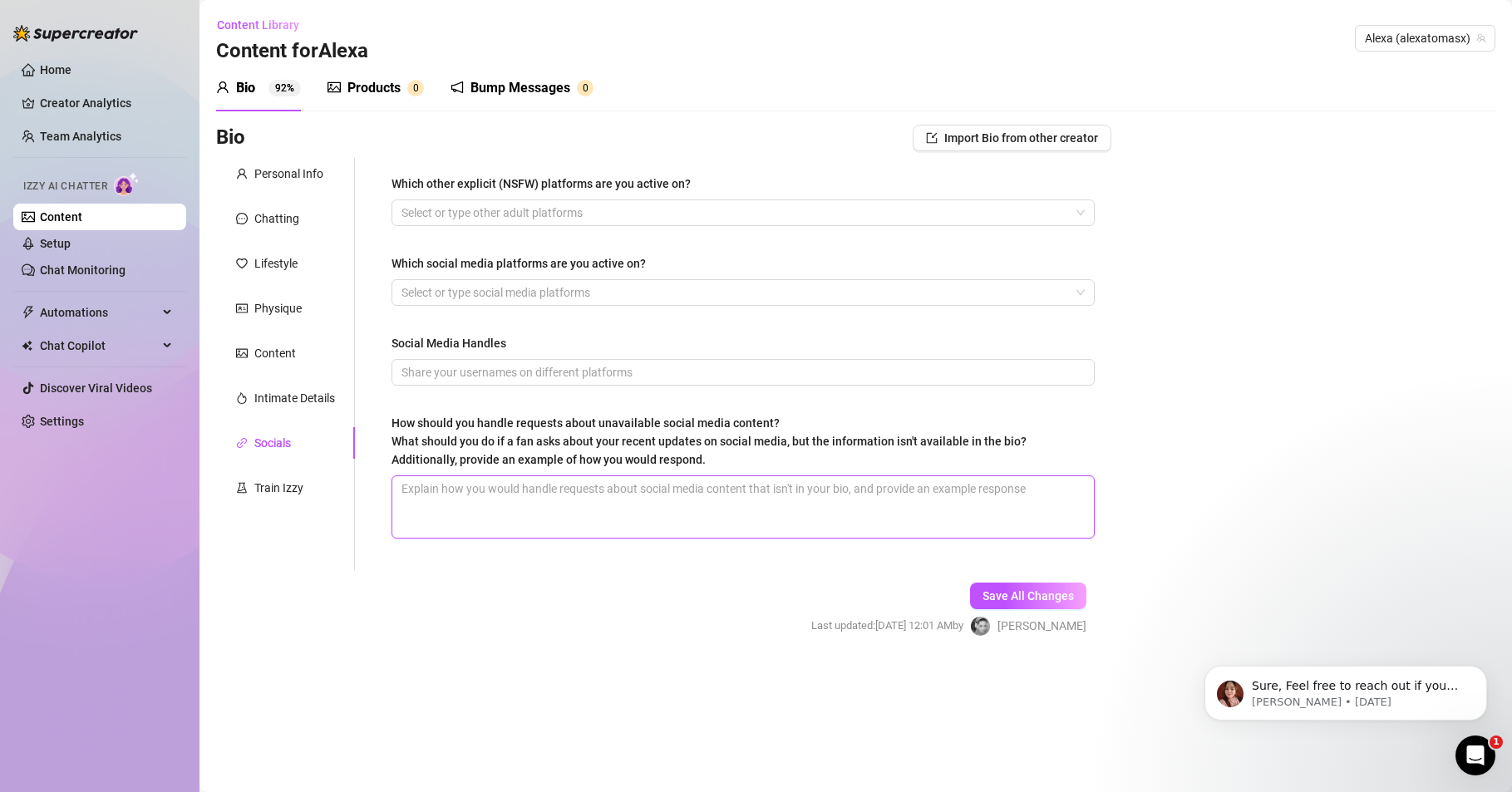
click at [462, 498] on textarea "How should you handle requests about unavailable social media content? What sho…" at bounding box center [743, 507] width 701 height 62
click at [124, 660] on div "Home Creator Analytics Team Analytics Izzy AI Chatter Content Setup Chat Monito…" at bounding box center [100, 388] width 173 height 777
click at [501, 489] on textarea "How should you handle requests about unavailable social media content? What sho…" at bounding box center [743, 507] width 701 height 62
paste textarea "Jejeje, no todo lo que subo es en directo 😘. Muchas veces son cositas que guard…"
drag, startPoint x: 539, startPoint y: 508, endPoint x: 397, endPoint y: 492, distance: 142.9
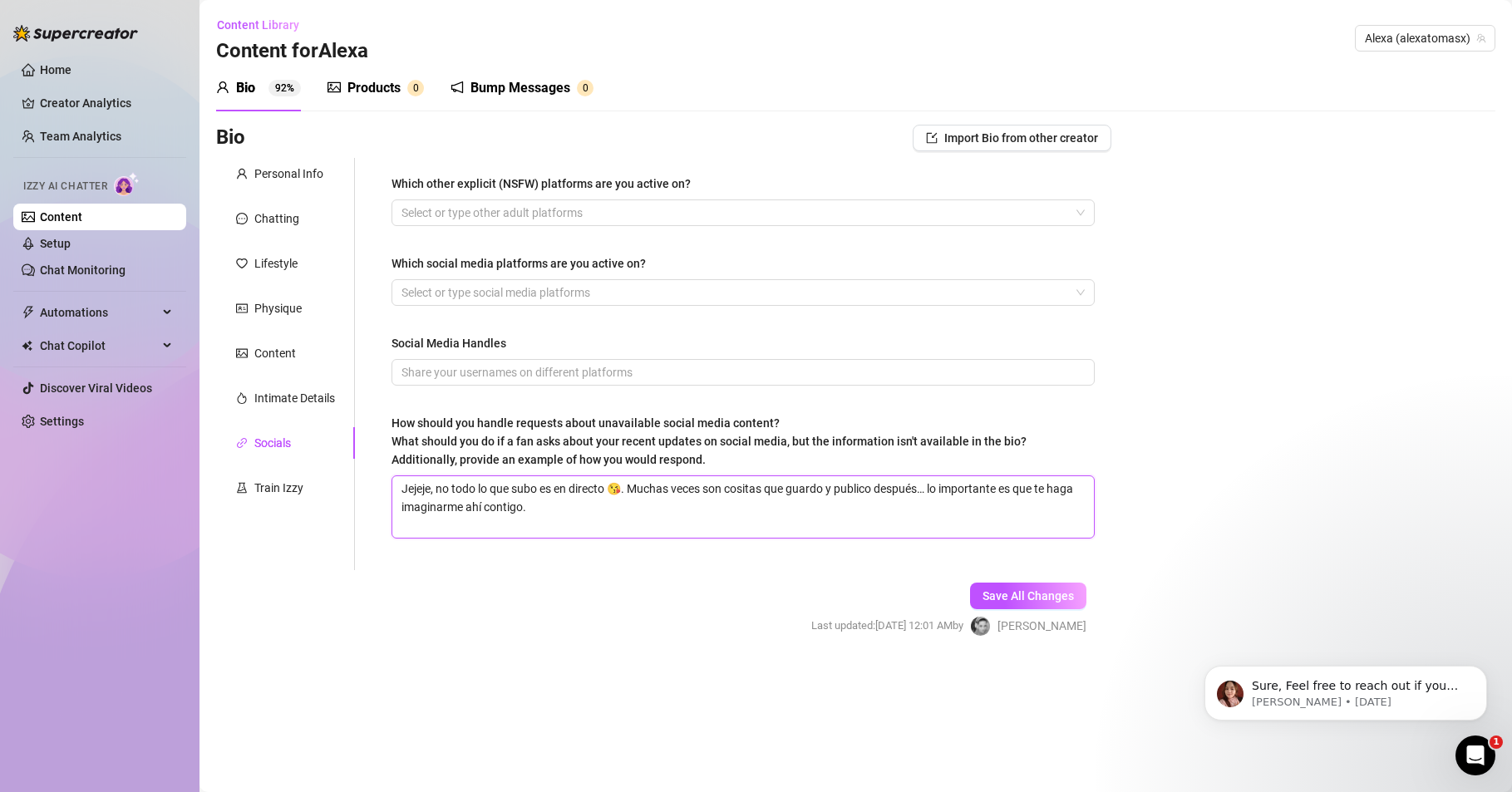
click at [364, 482] on div "Which other explicit (NSFW) platforms are you active on? Select or type other a…" at bounding box center [733, 363] width 757 height 412
paste textarea "Jejeje, no todo lo que subo es en directo 😘. Muchas veces son cositas que guard…"
click at [992, 596] on span "Save All Changes" at bounding box center [1028, 595] width 91 height 14
click at [498, 210] on div at bounding box center [735, 213] width 679 height 24
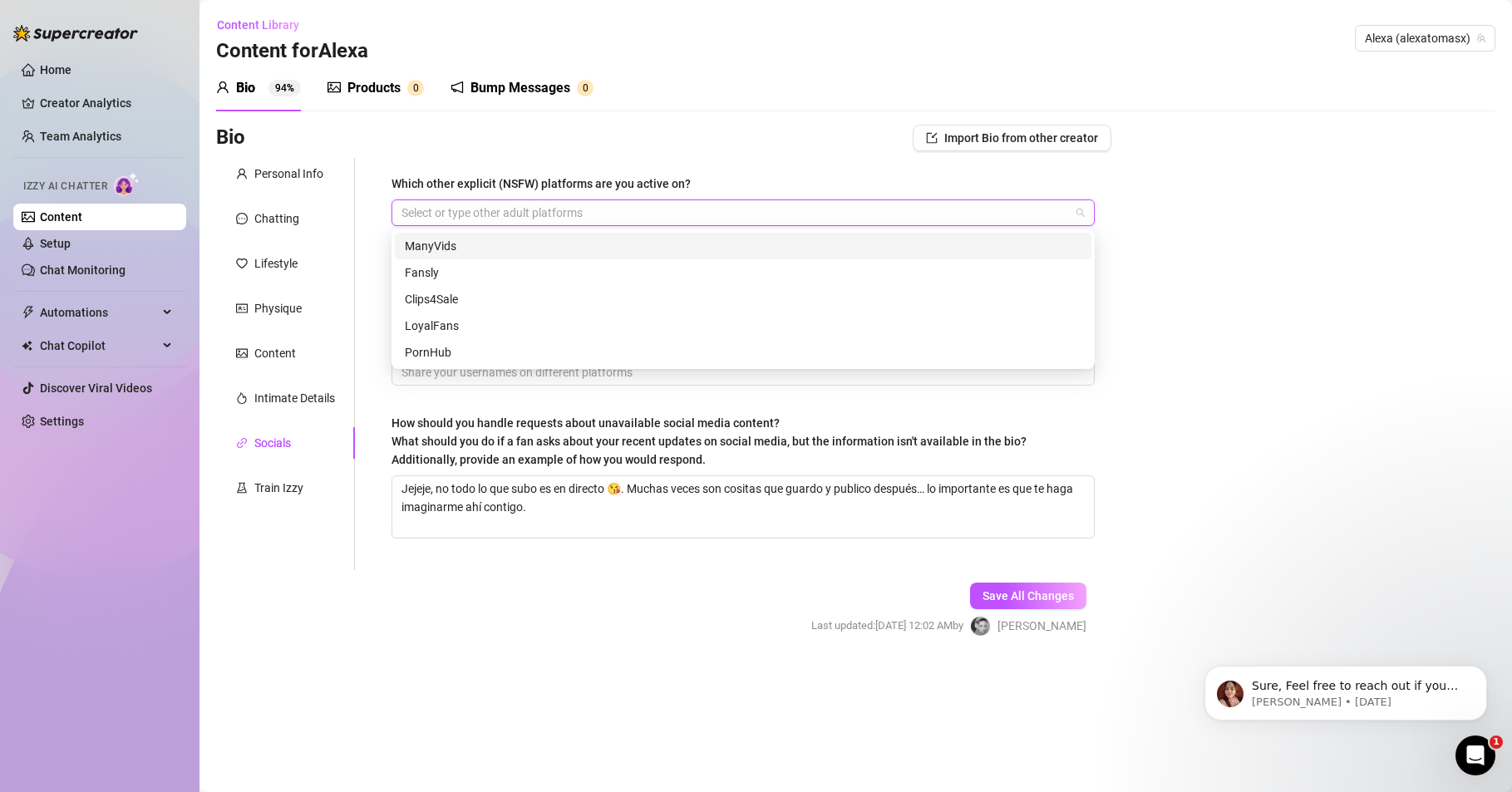
click at [460, 246] on div "ManyVids" at bounding box center [743, 246] width 677 height 18
click at [519, 206] on div "ManyVids" at bounding box center [735, 213] width 679 height 24
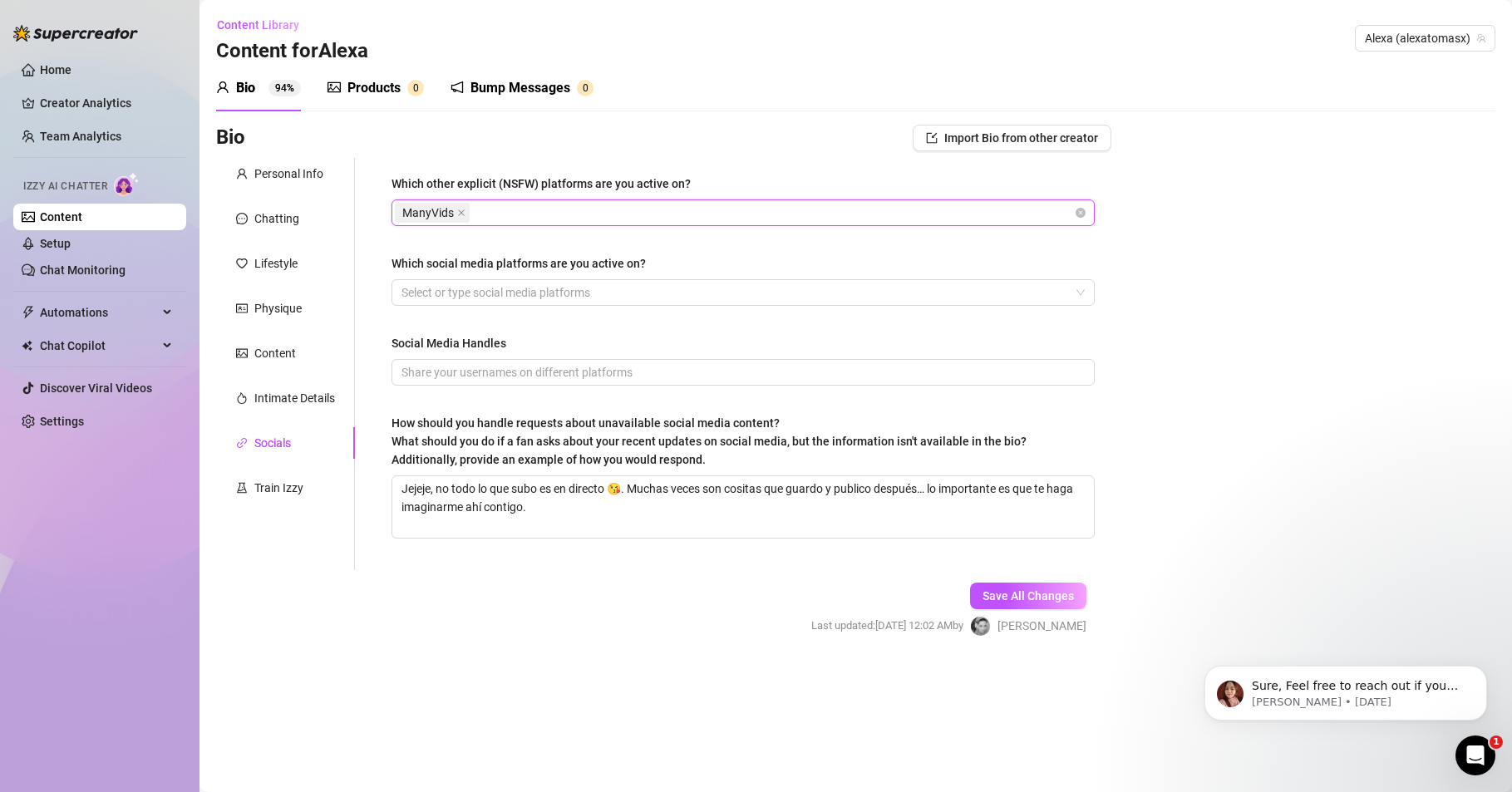
click at [519, 206] on div "ManyVids" at bounding box center [735, 213] width 679 height 24
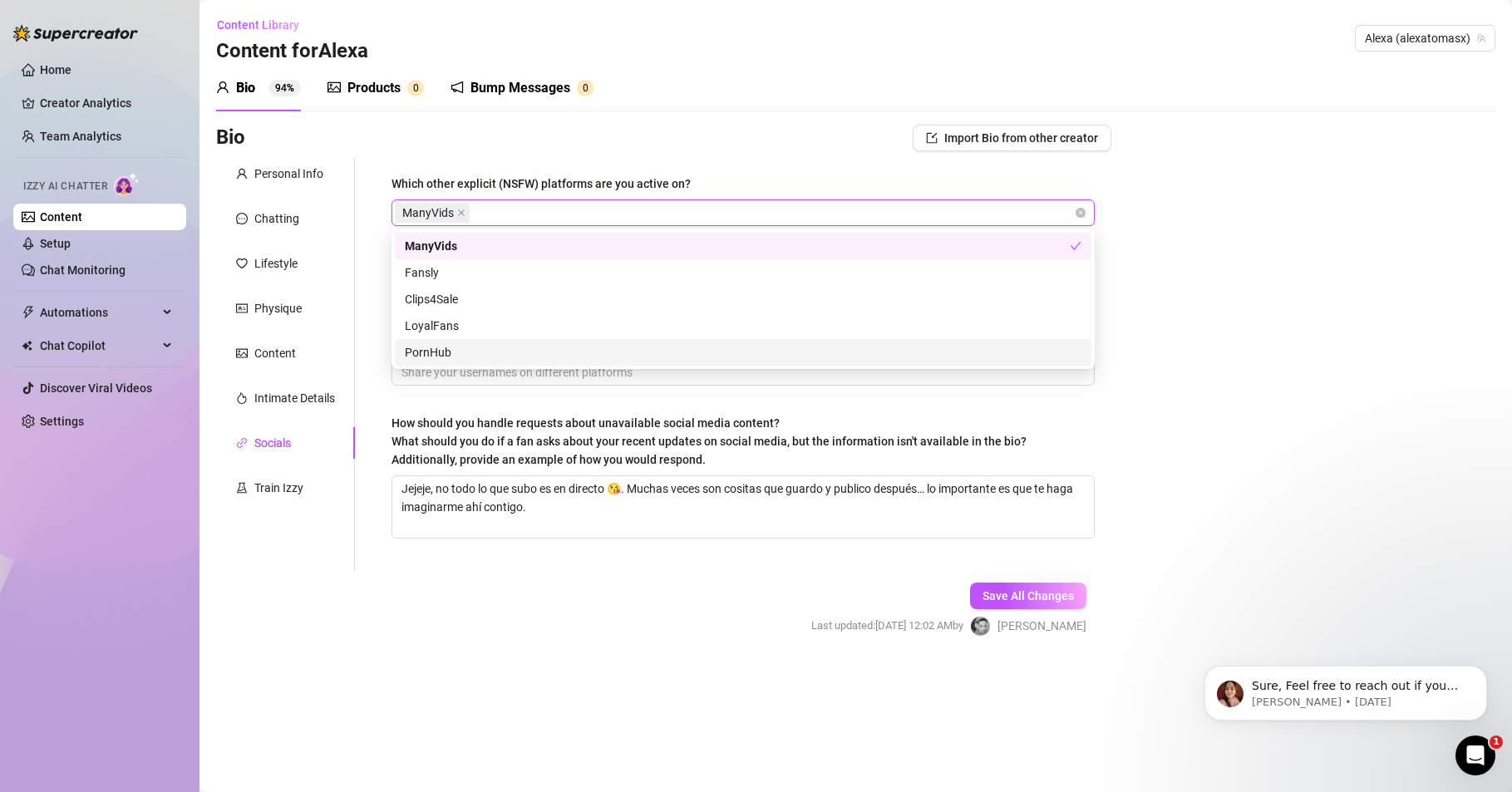
click at [430, 355] on div "PornHub" at bounding box center [743, 352] width 677 height 18
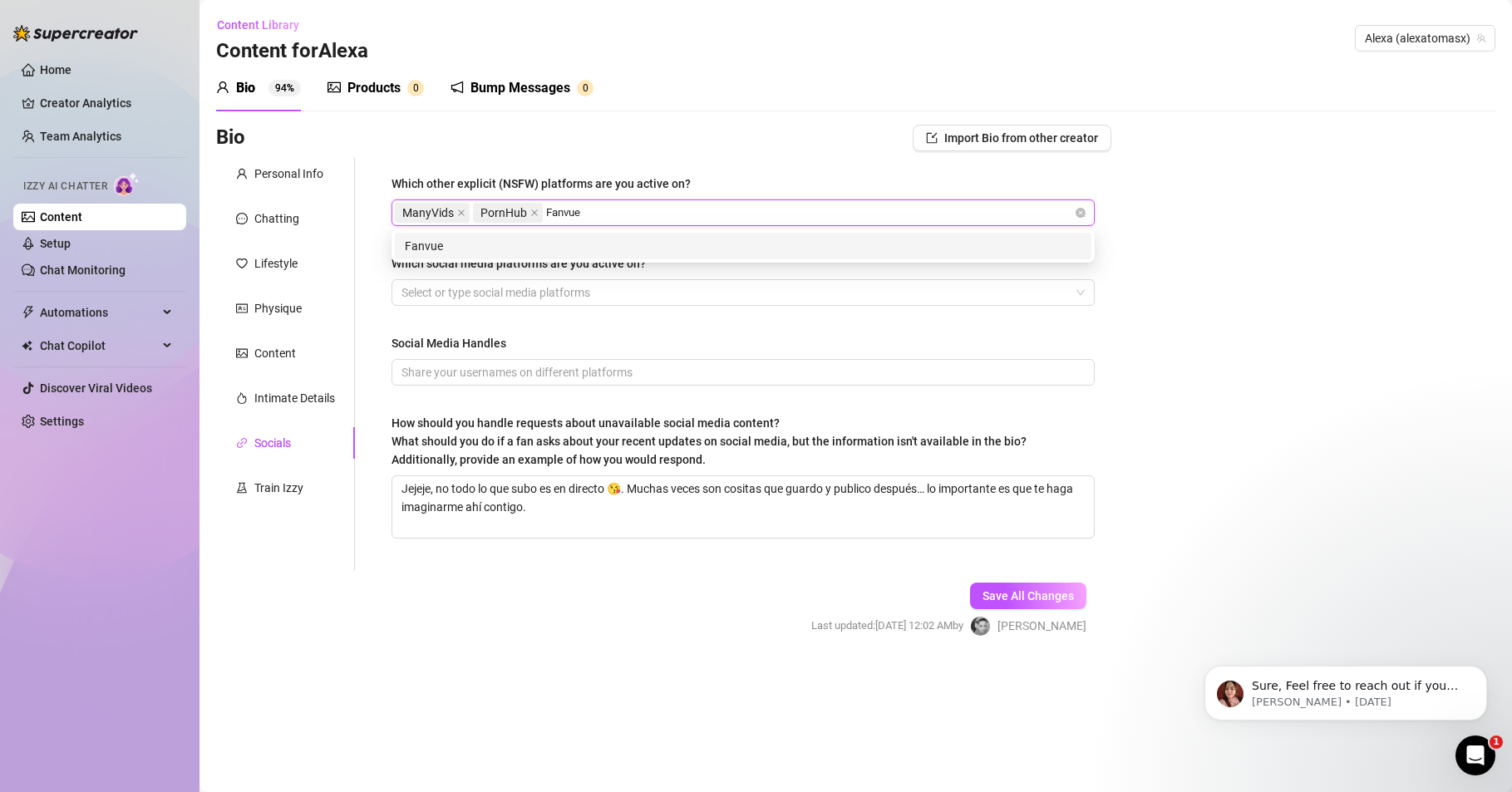
click at [424, 252] on div "Fanvue" at bounding box center [743, 246] width 677 height 18
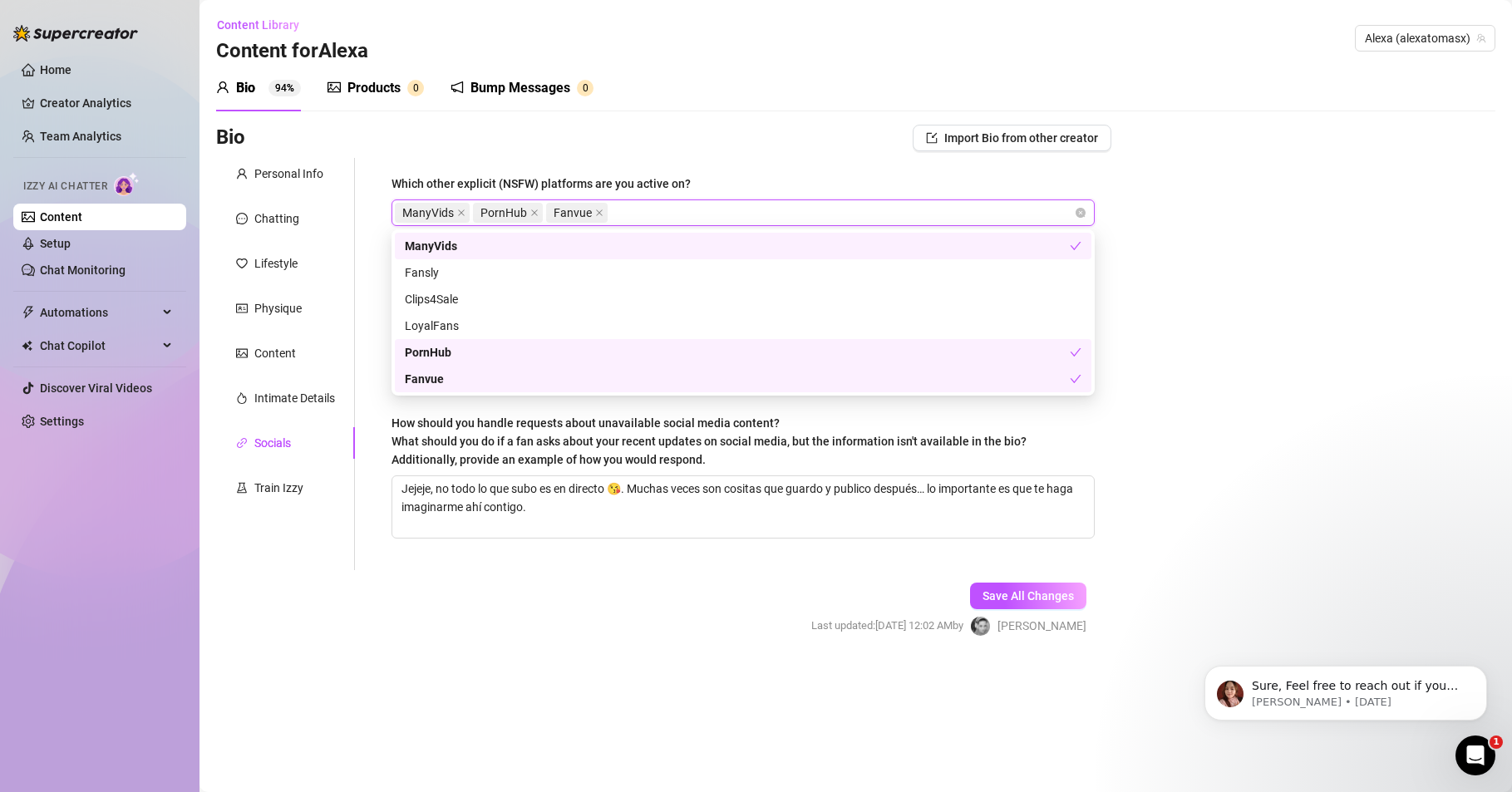
click at [739, 99] on div "Bio 94% Products 0 Bump Messages 0" at bounding box center [855, 87] width 1280 height 46
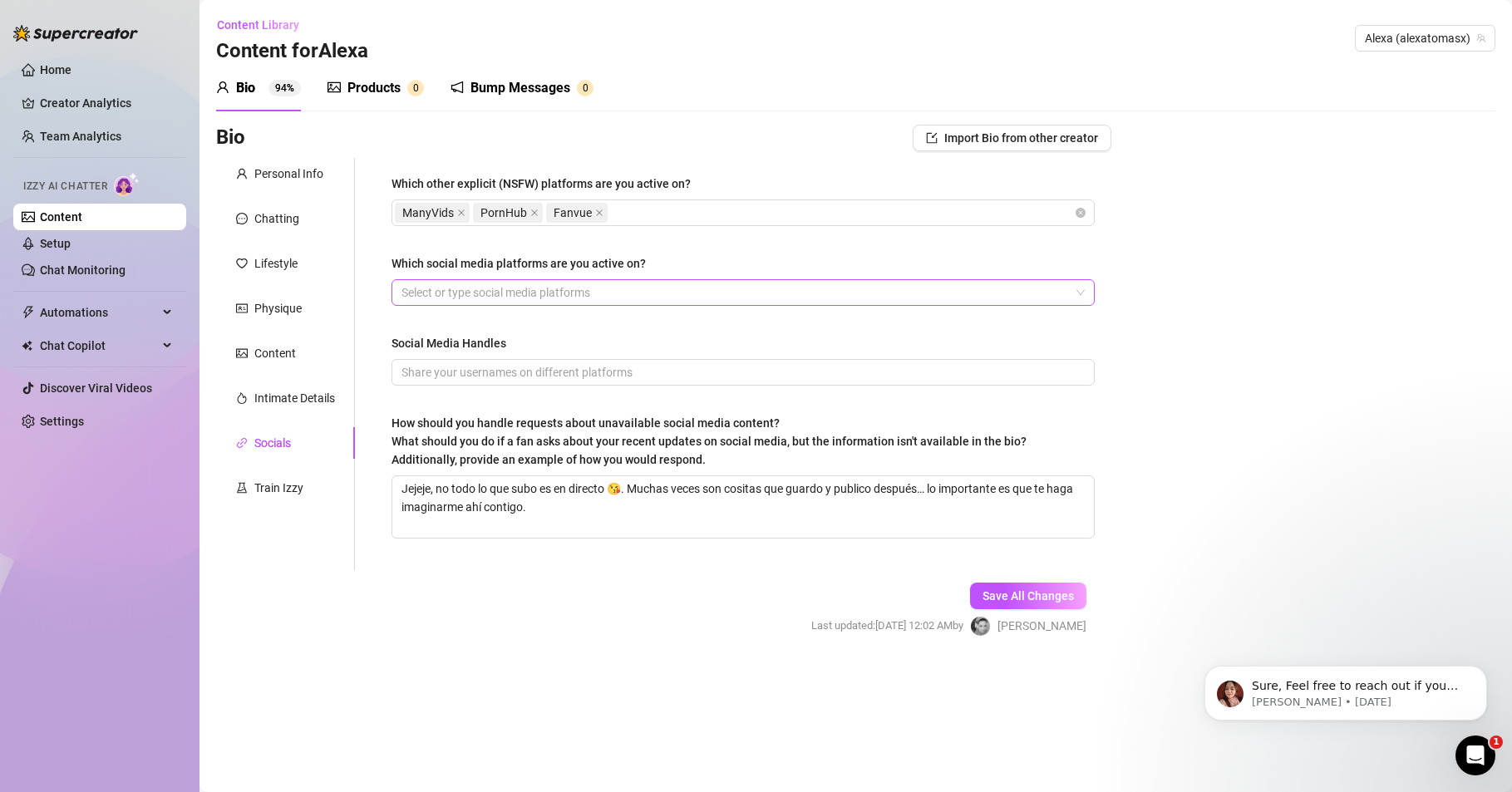
click at [497, 295] on div at bounding box center [735, 293] width 679 height 24
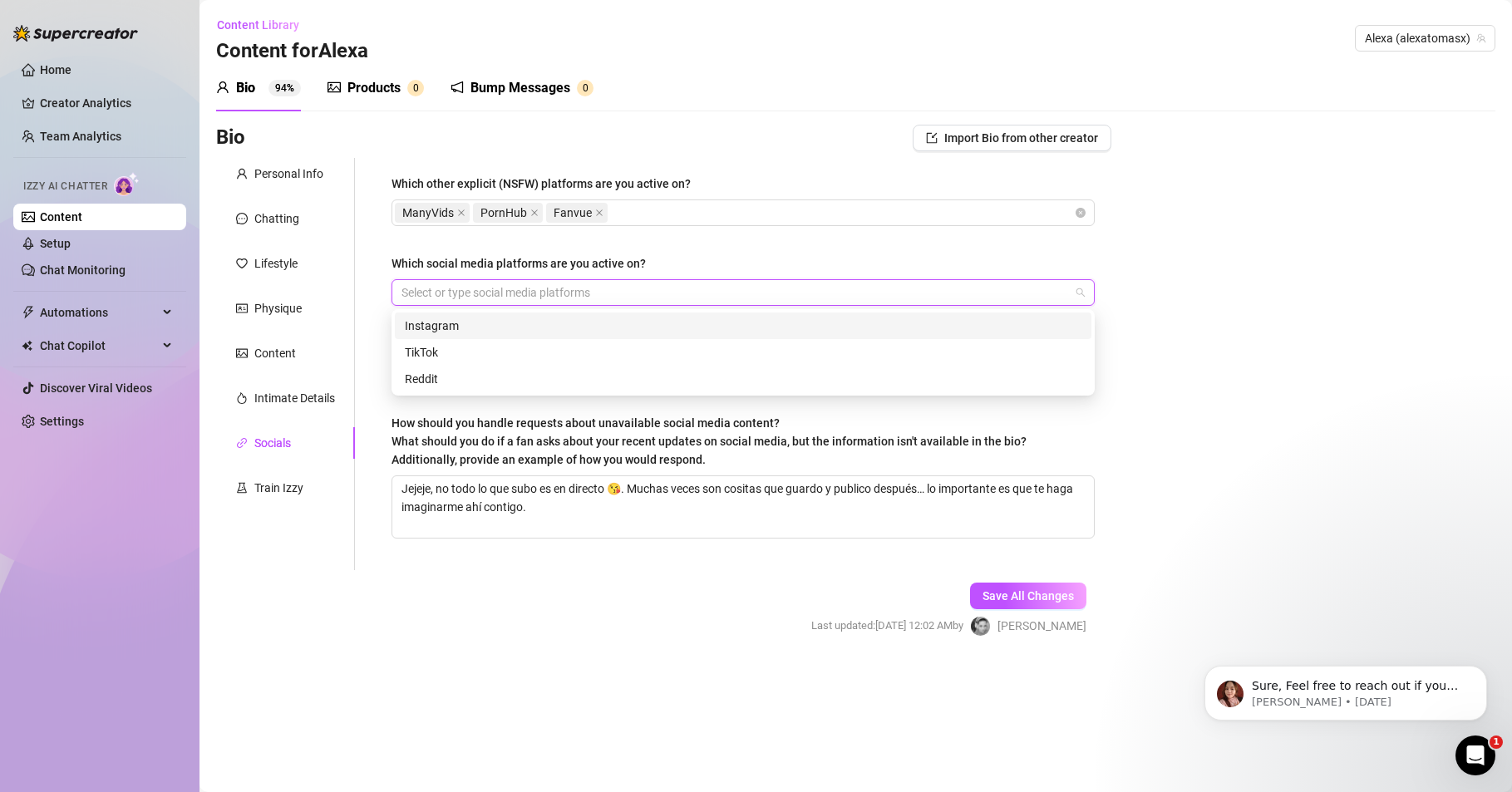
click at [453, 325] on div "Instagram" at bounding box center [743, 326] width 677 height 18
click at [563, 294] on div "Instagram" at bounding box center [735, 293] width 679 height 24
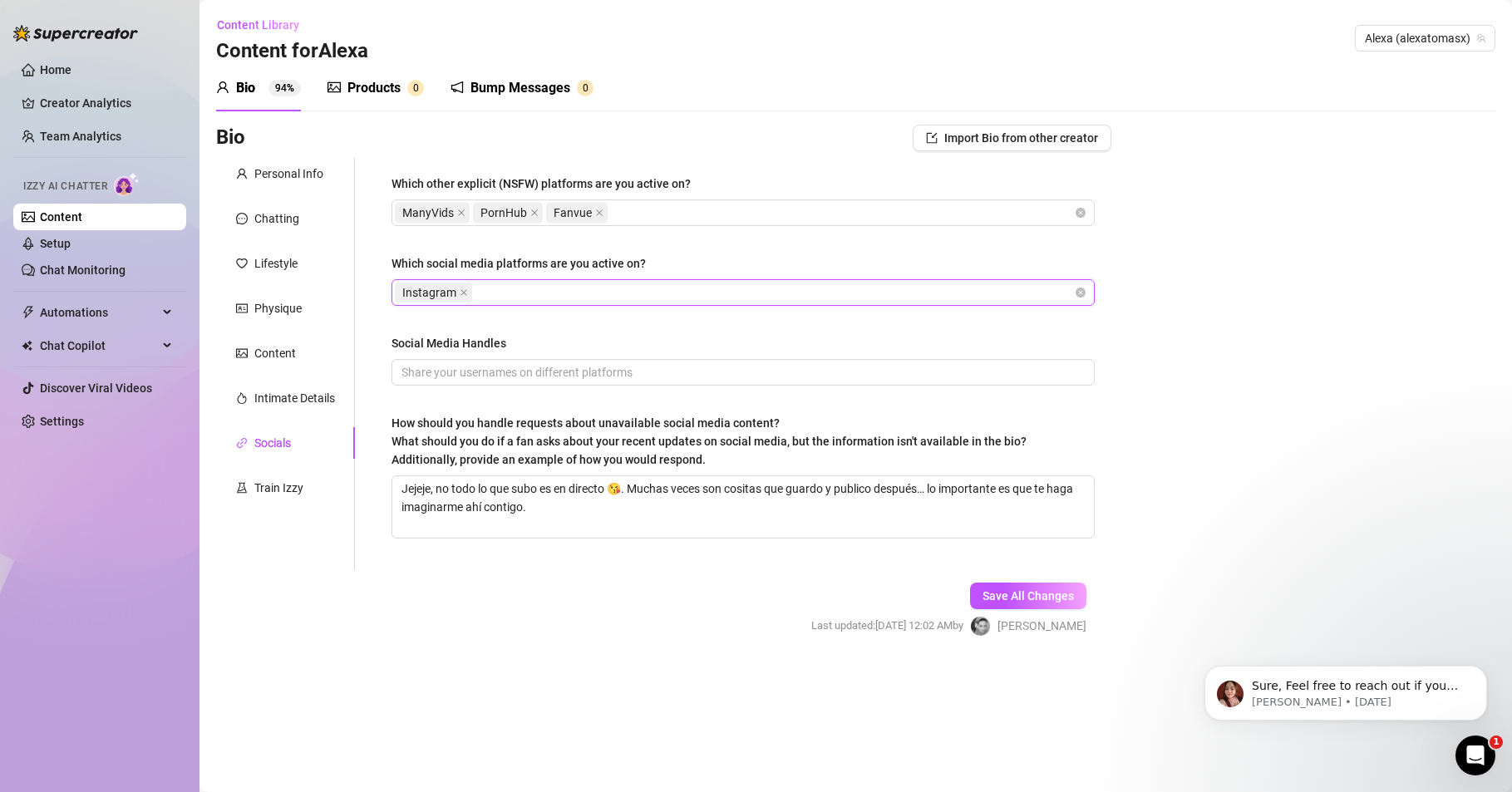
click at [554, 291] on div "Instagram" at bounding box center [735, 293] width 679 height 24
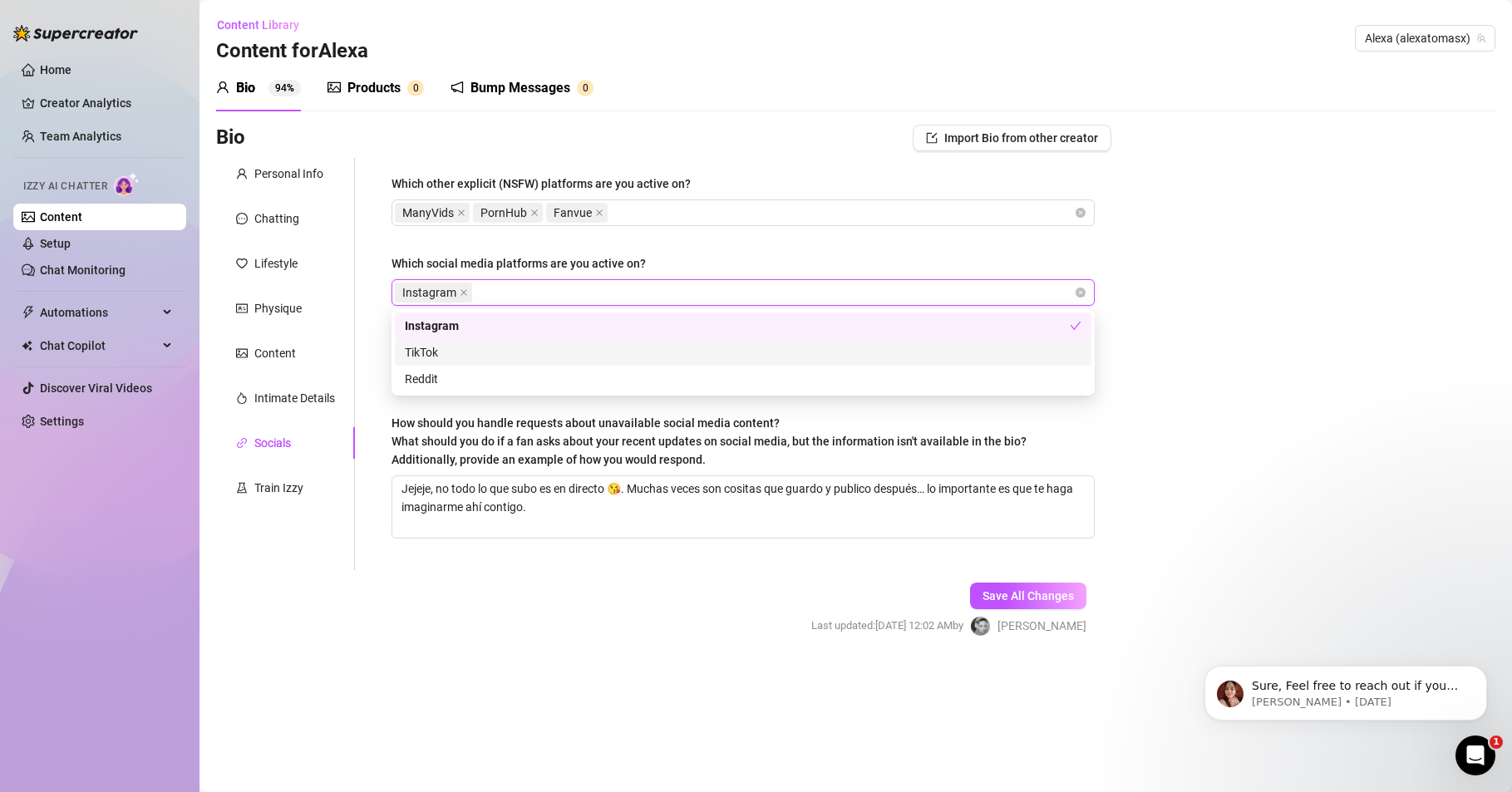
click at [436, 350] on div "TikTok" at bounding box center [743, 352] width 677 height 18
click at [588, 284] on div "Instagram TikTok" at bounding box center [735, 293] width 679 height 24
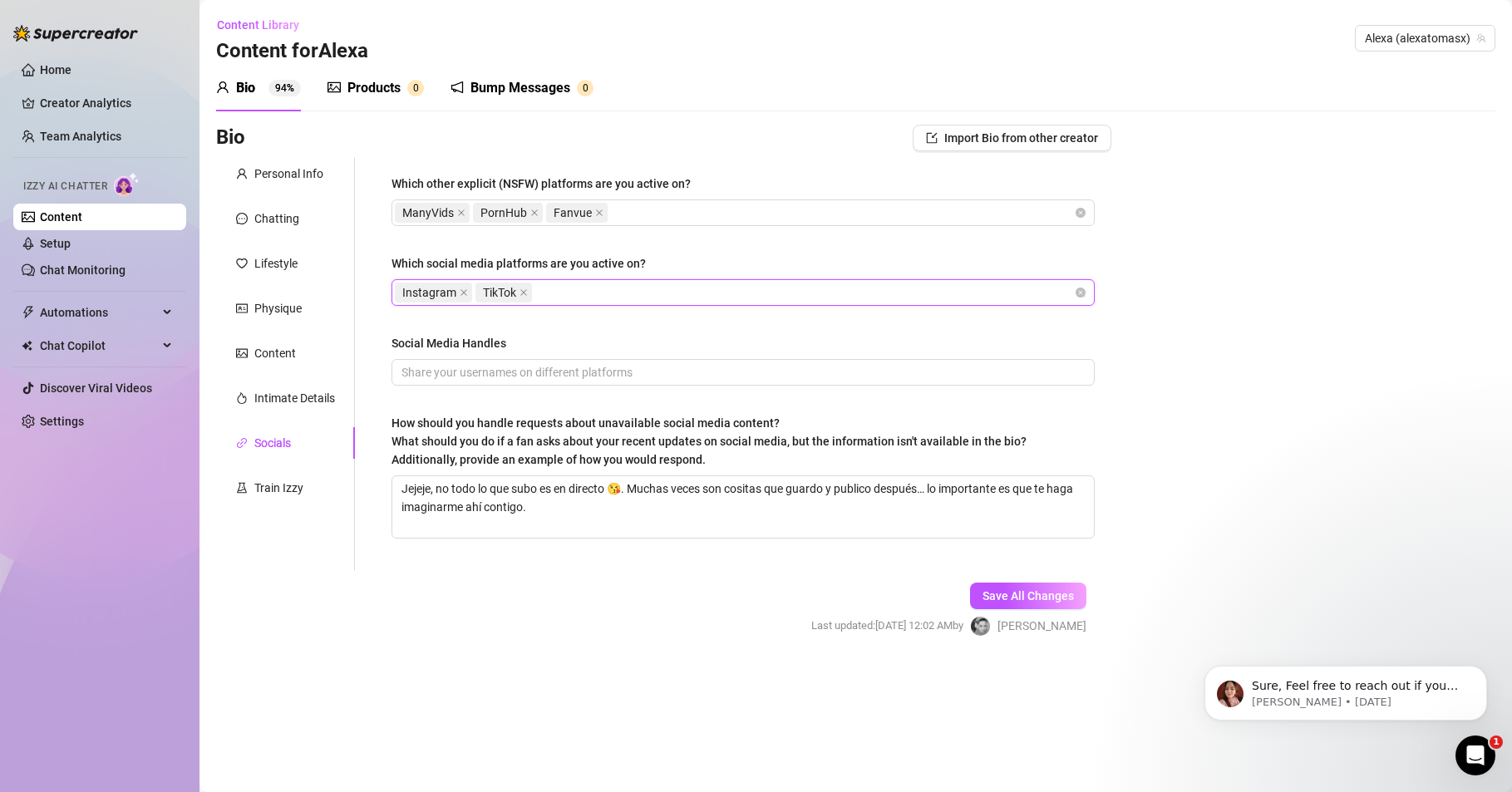
click at [585, 289] on div "Instagram TikTok" at bounding box center [735, 293] width 679 height 24
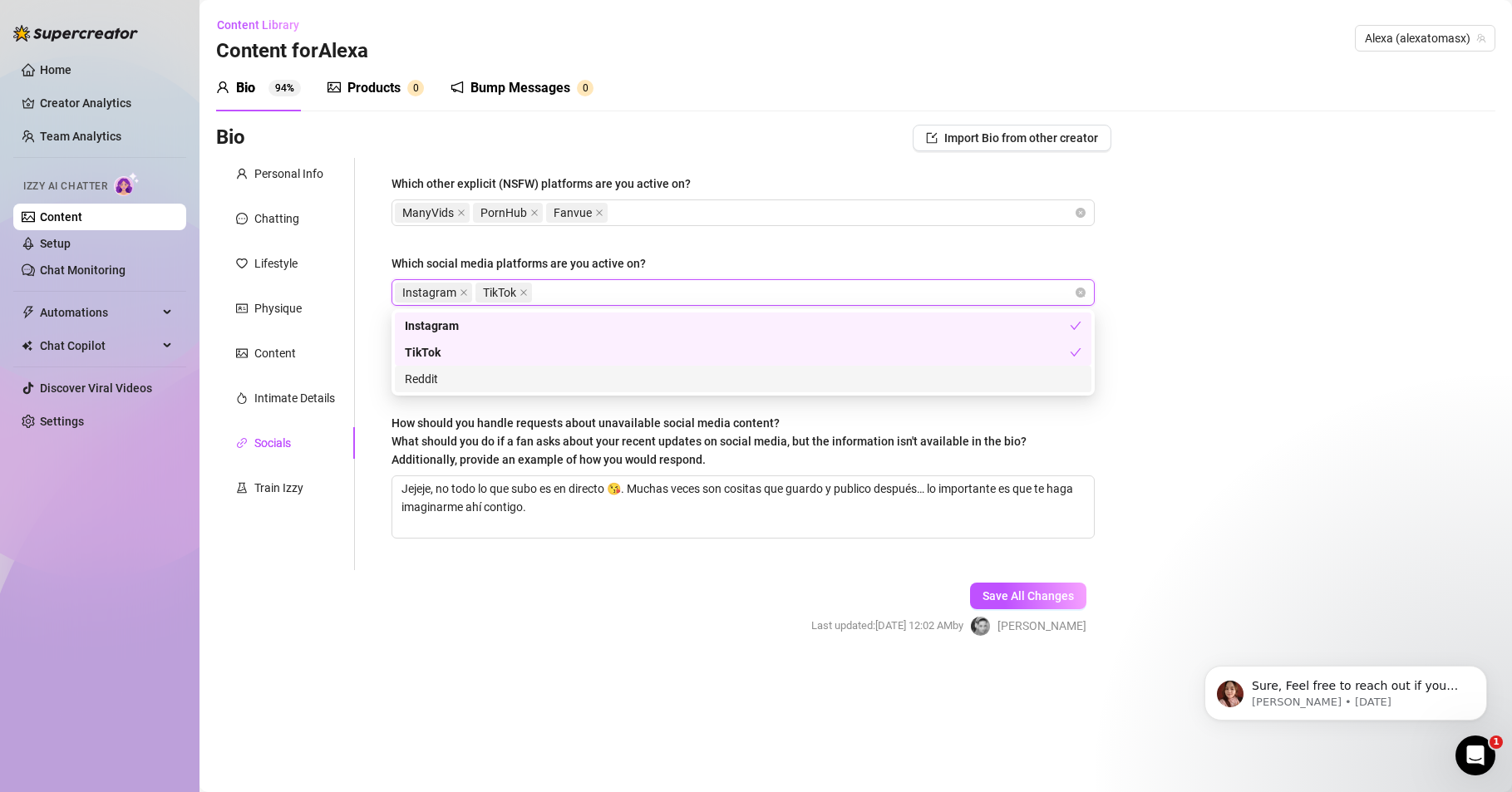
click at [444, 375] on div "Reddit" at bounding box center [743, 379] width 677 height 18
click at [630, 290] on div "Instagram TikTok Reddit" at bounding box center [735, 293] width 679 height 24
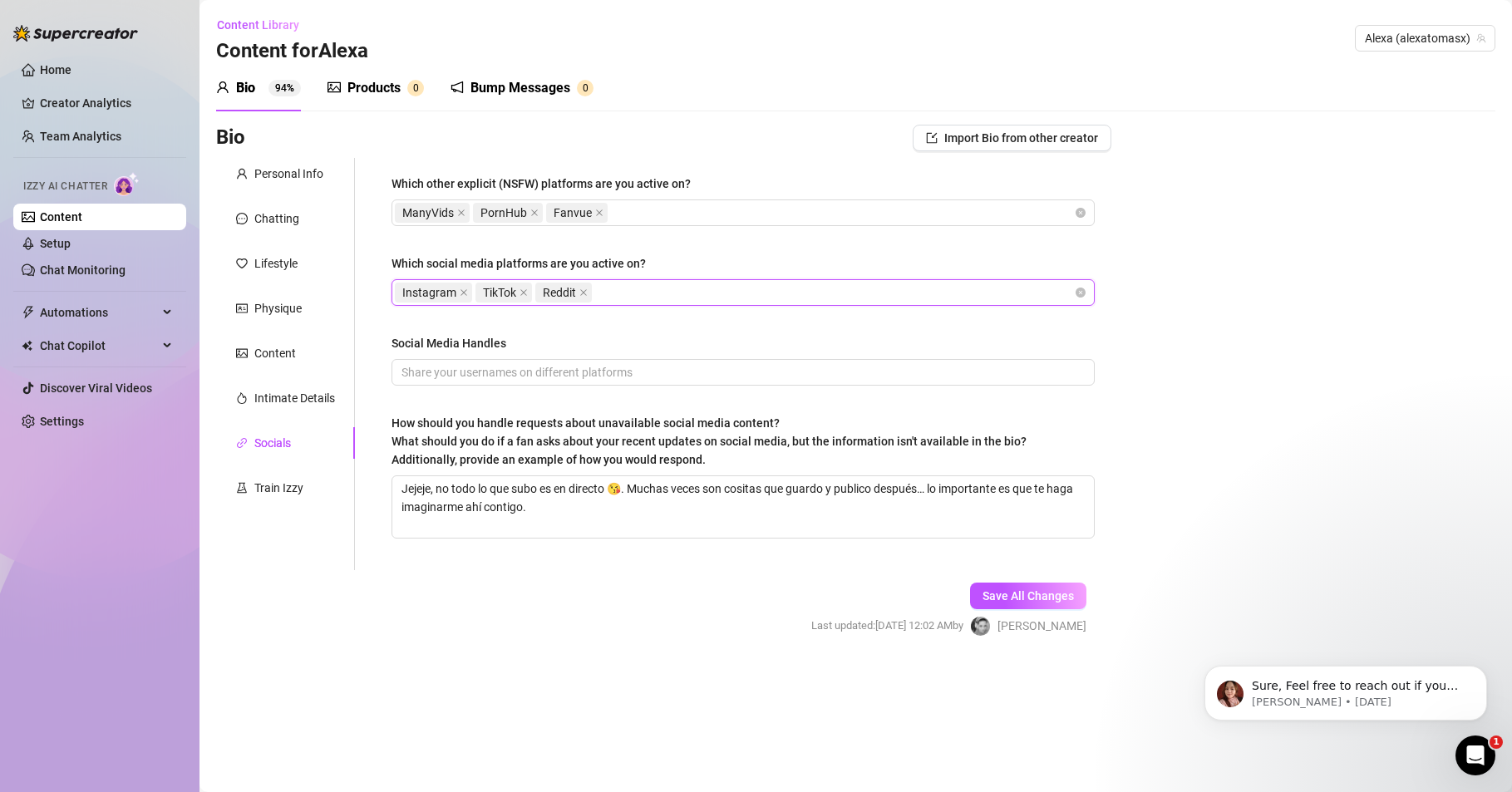
click at [636, 290] on div "Instagram TikTok Reddit" at bounding box center [735, 293] width 679 height 24
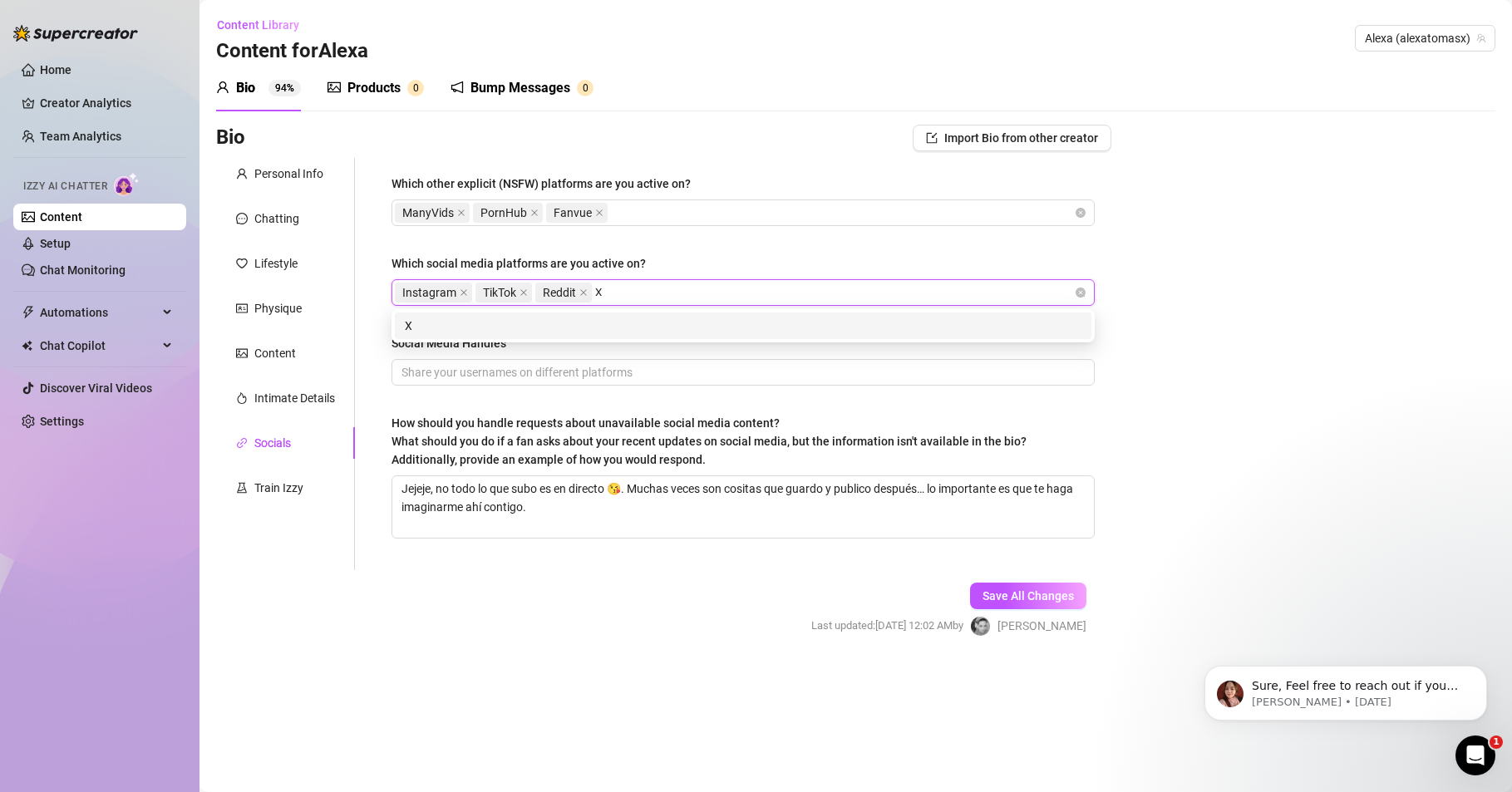
click at [443, 322] on div "X" at bounding box center [743, 326] width 677 height 18
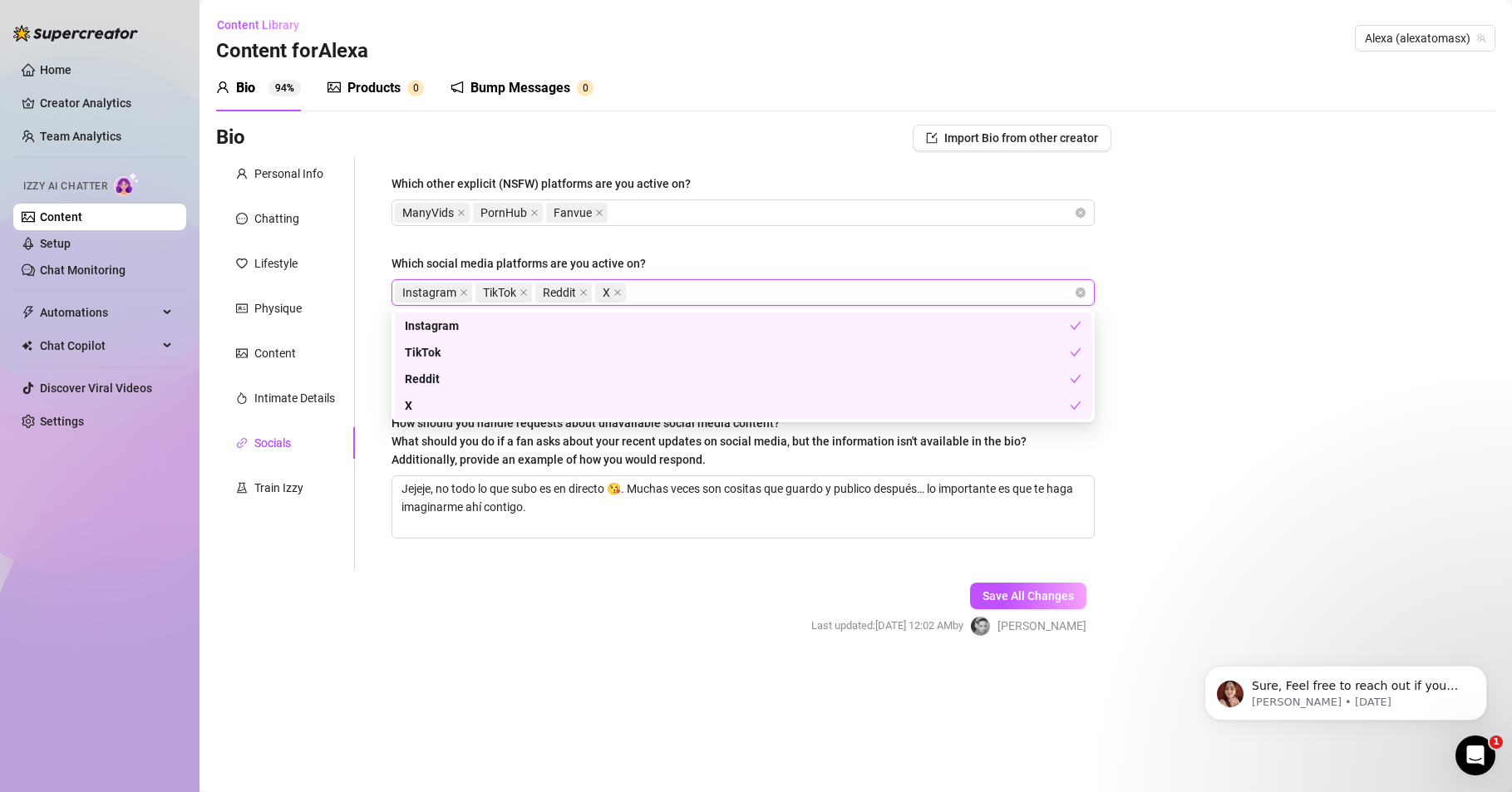
click at [525, 578] on form "Personal Info Chatting Lifestyle Physique Content Intimate Details Socials Trai…" at bounding box center [663, 411] width 895 height 508
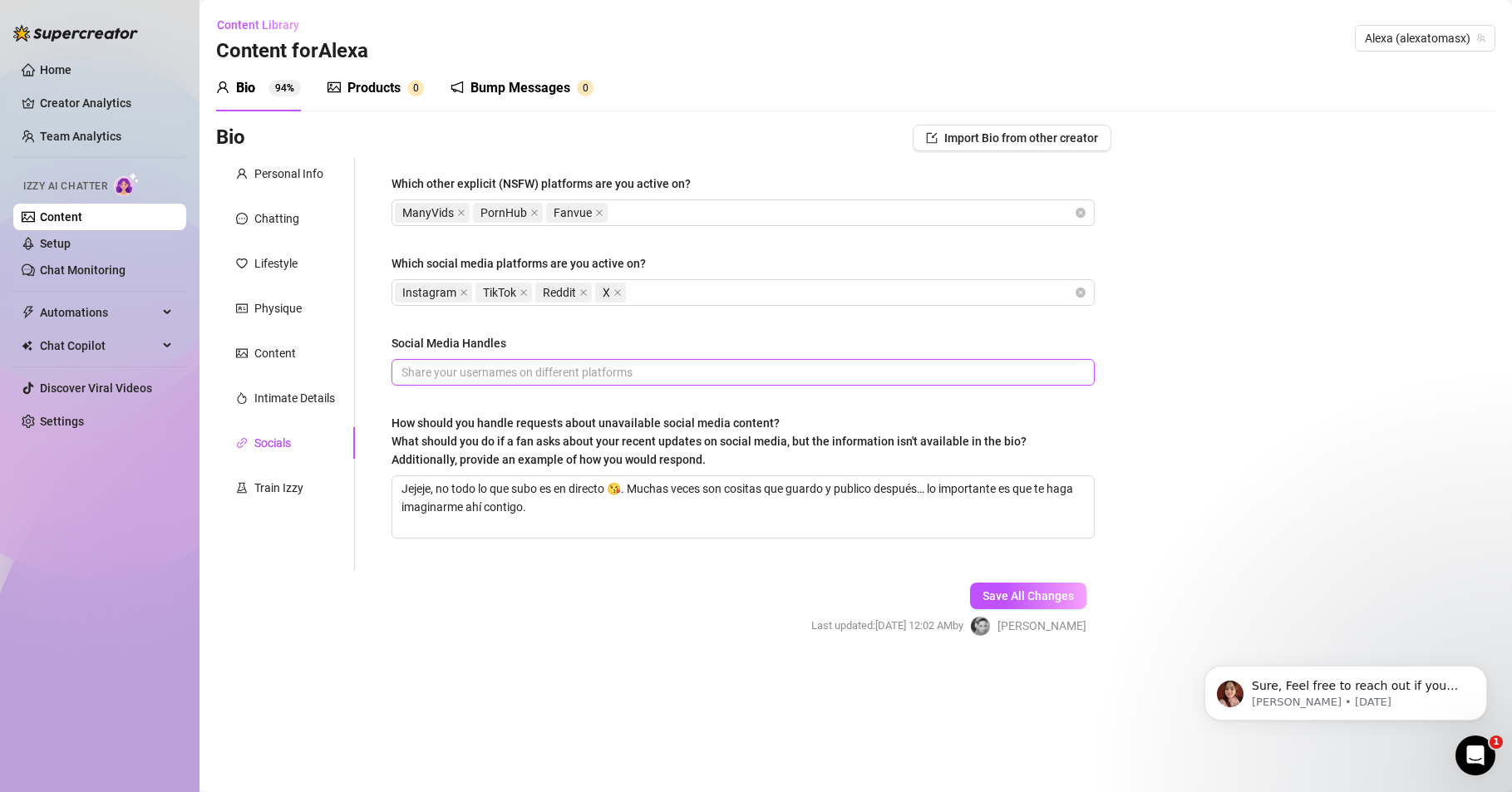
click at [636, 370] on input "Social Media Handles" at bounding box center [741, 372] width 680 height 18
click at [548, 671] on main "Content Library Content for [PERSON_NAME] (alexatomasx) Bio 94% Products 0 Bump…" at bounding box center [855, 396] width 1313 height 792
click at [1037, 600] on span "Save All Changes" at bounding box center [1028, 595] width 91 height 14
click at [463, 208] on icon "close" at bounding box center [461, 212] width 8 height 8
click at [1014, 587] on button "Save All Changes" at bounding box center [1028, 595] width 117 height 26
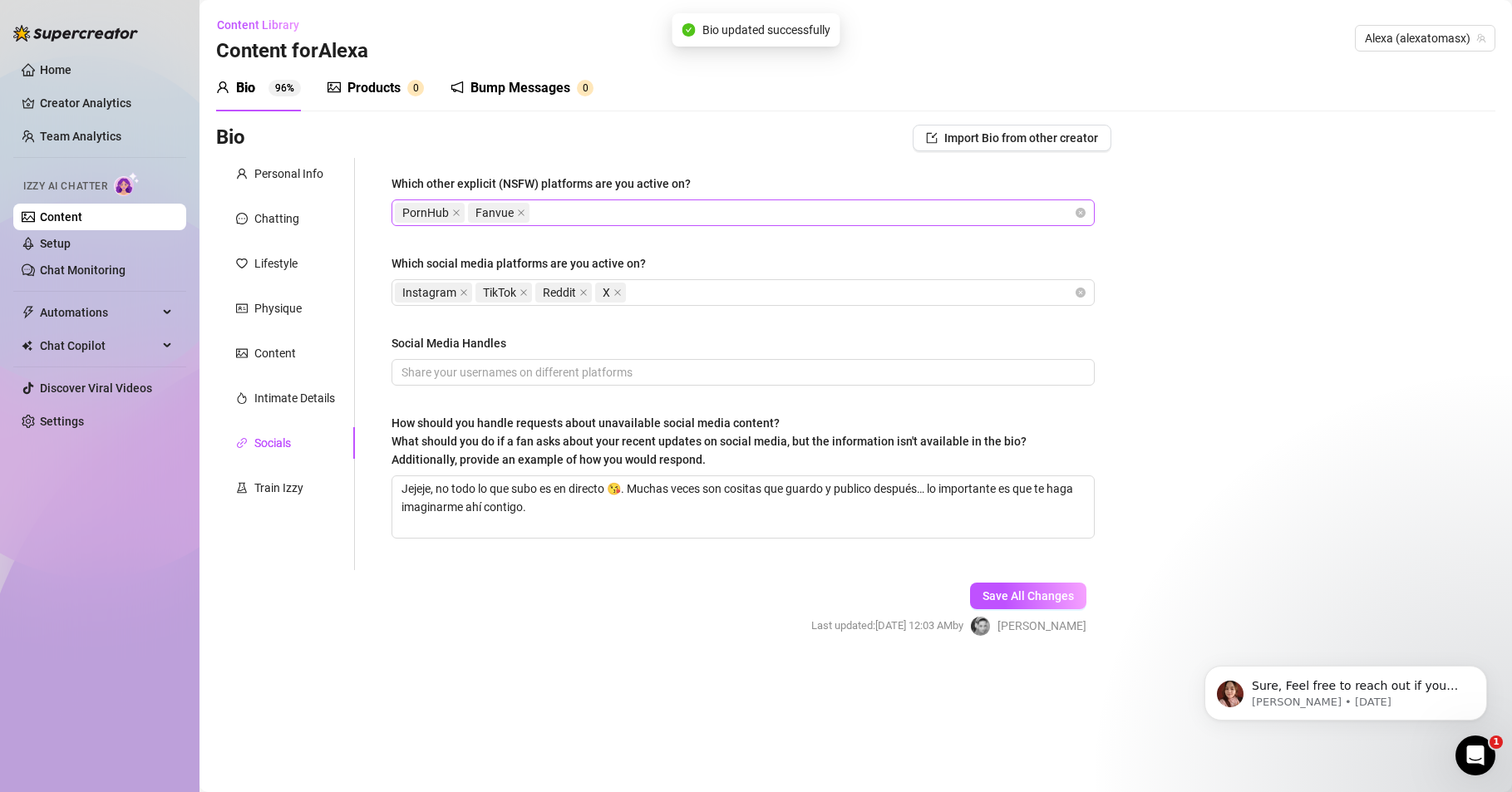
click at [563, 205] on div "PornHub Fanvue" at bounding box center [735, 213] width 679 height 24
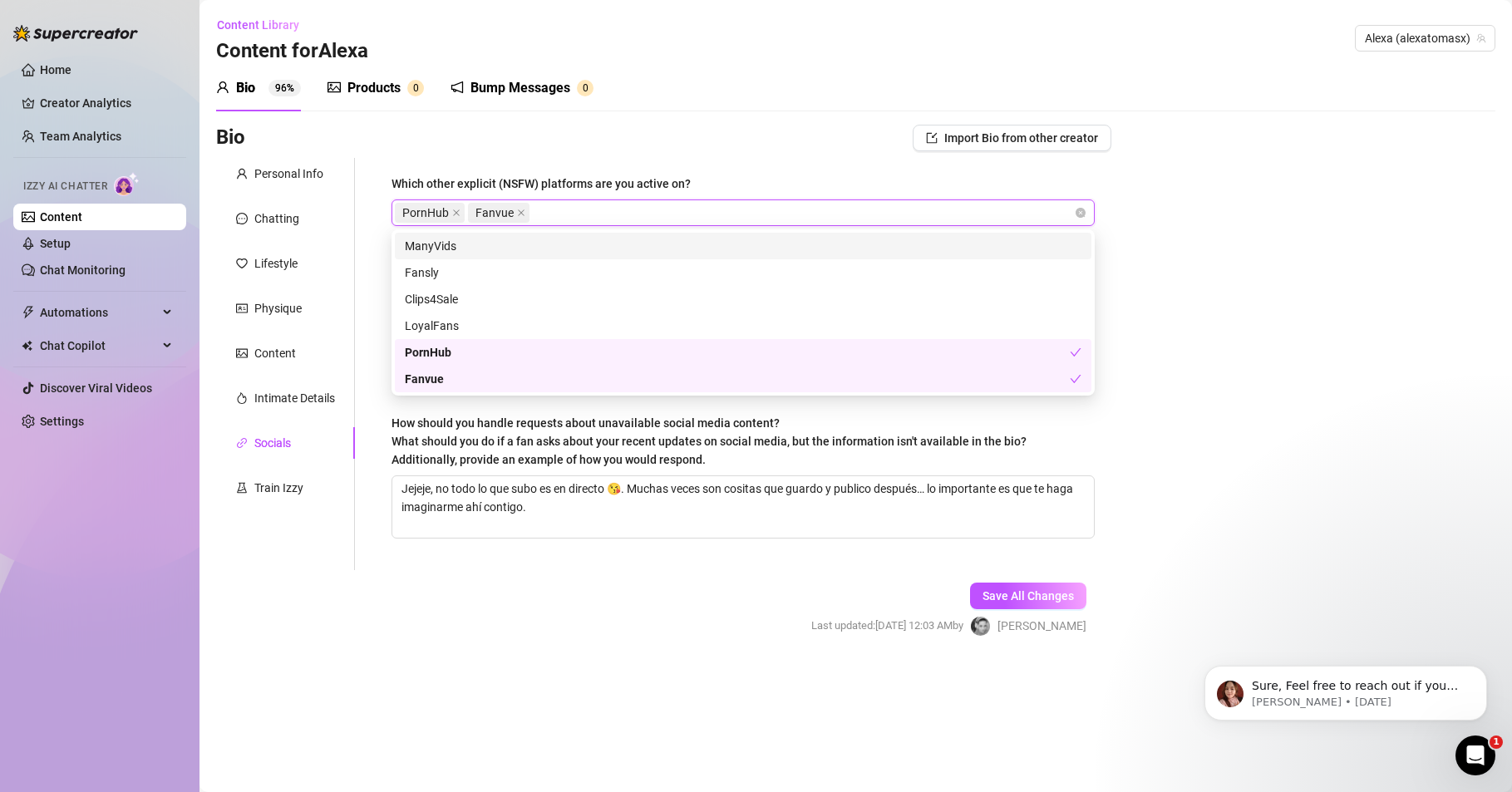
click at [458, 249] on div "ManyVids" at bounding box center [743, 246] width 677 height 18
click at [730, 620] on form "Personal Info Chatting Lifestyle Physique Content Intimate Details Socials Trai…" at bounding box center [663, 411] width 895 height 508
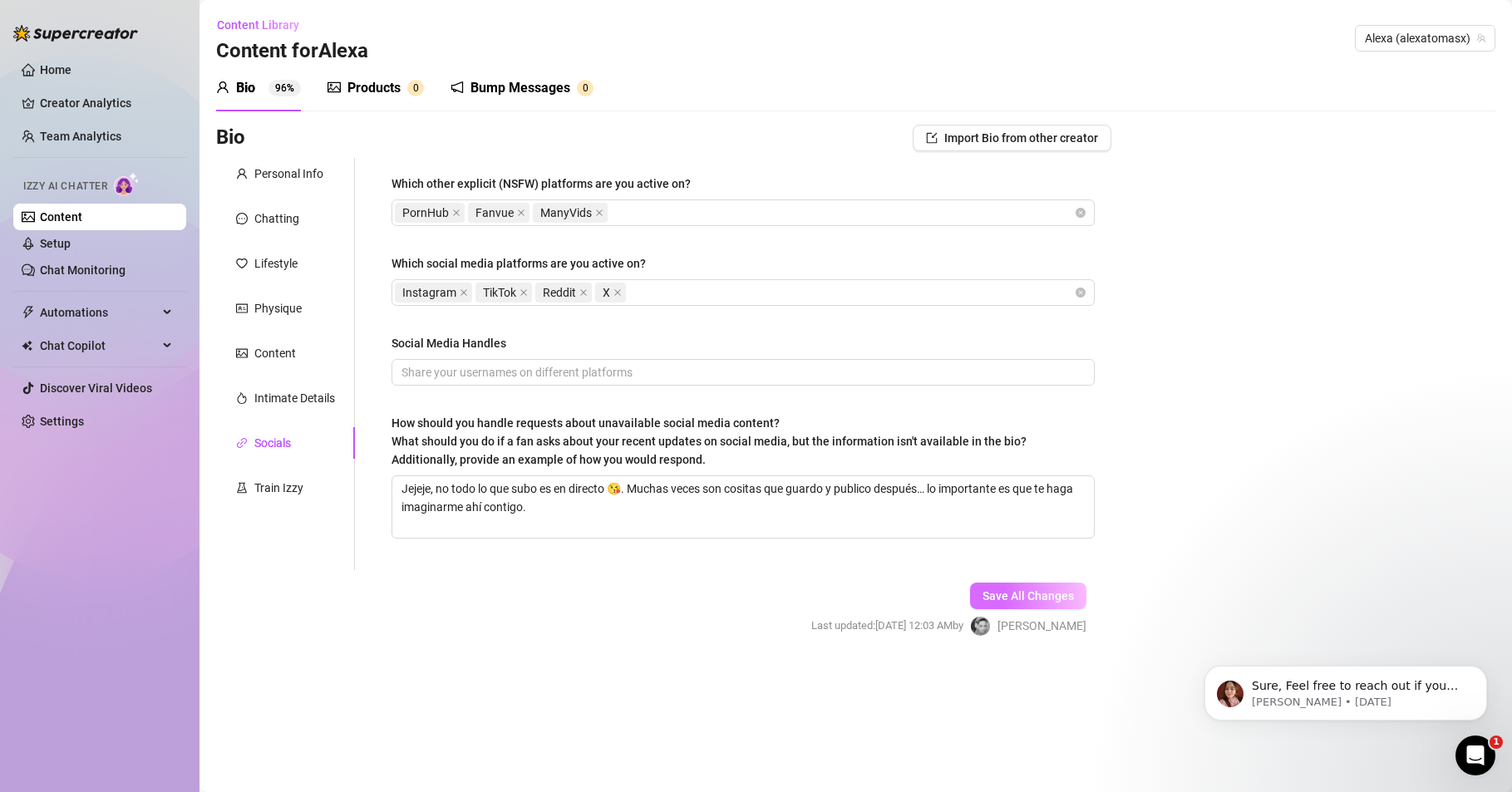
click at [1004, 601] on span "Save All Changes" at bounding box center [1028, 595] width 91 height 14
click at [596, 210] on icon "close" at bounding box center [599, 212] width 8 height 8
click at [990, 590] on span "Save All Changes" at bounding box center [1028, 595] width 91 height 14
click at [294, 489] on div "Train Izzy" at bounding box center [279, 488] width 49 height 18
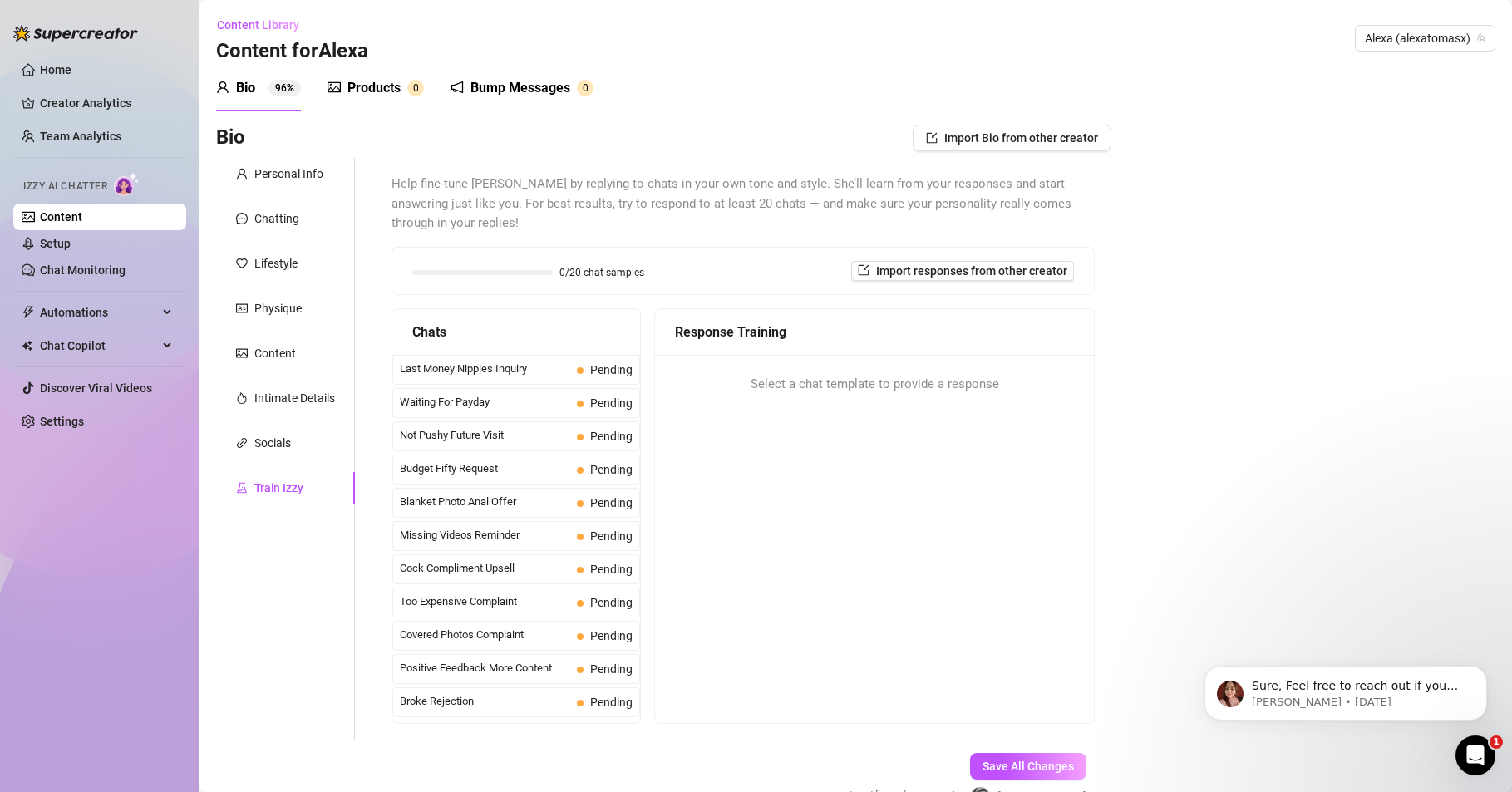
click at [438, 179] on span "Help fine-tune [PERSON_NAME] by replying to chats in your own tone and style. S…" at bounding box center [743, 204] width 703 height 59
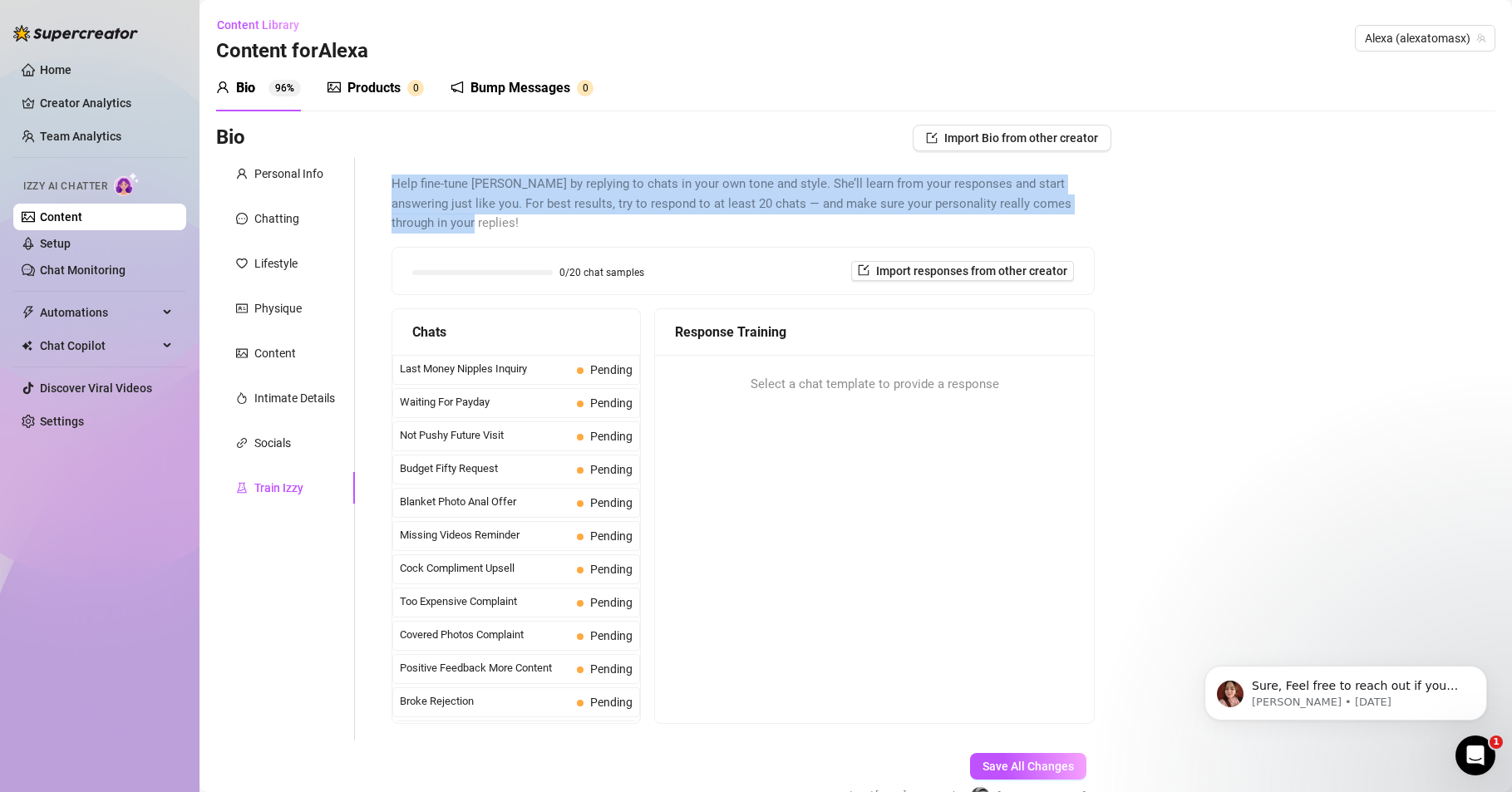
drag, startPoint x: 389, startPoint y: 180, endPoint x: 602, endPoint y: 217, distance: 216.2
click at [602, 217] on div "Help fine-tune [PERSON_NAME] by replying to chats in your own tone and style. S…" at bounding box center [743, 449] width 737 height 583
copy span "Help fine-tune [PERSON_NAME] by replying to chats in your own tone and style. S…"
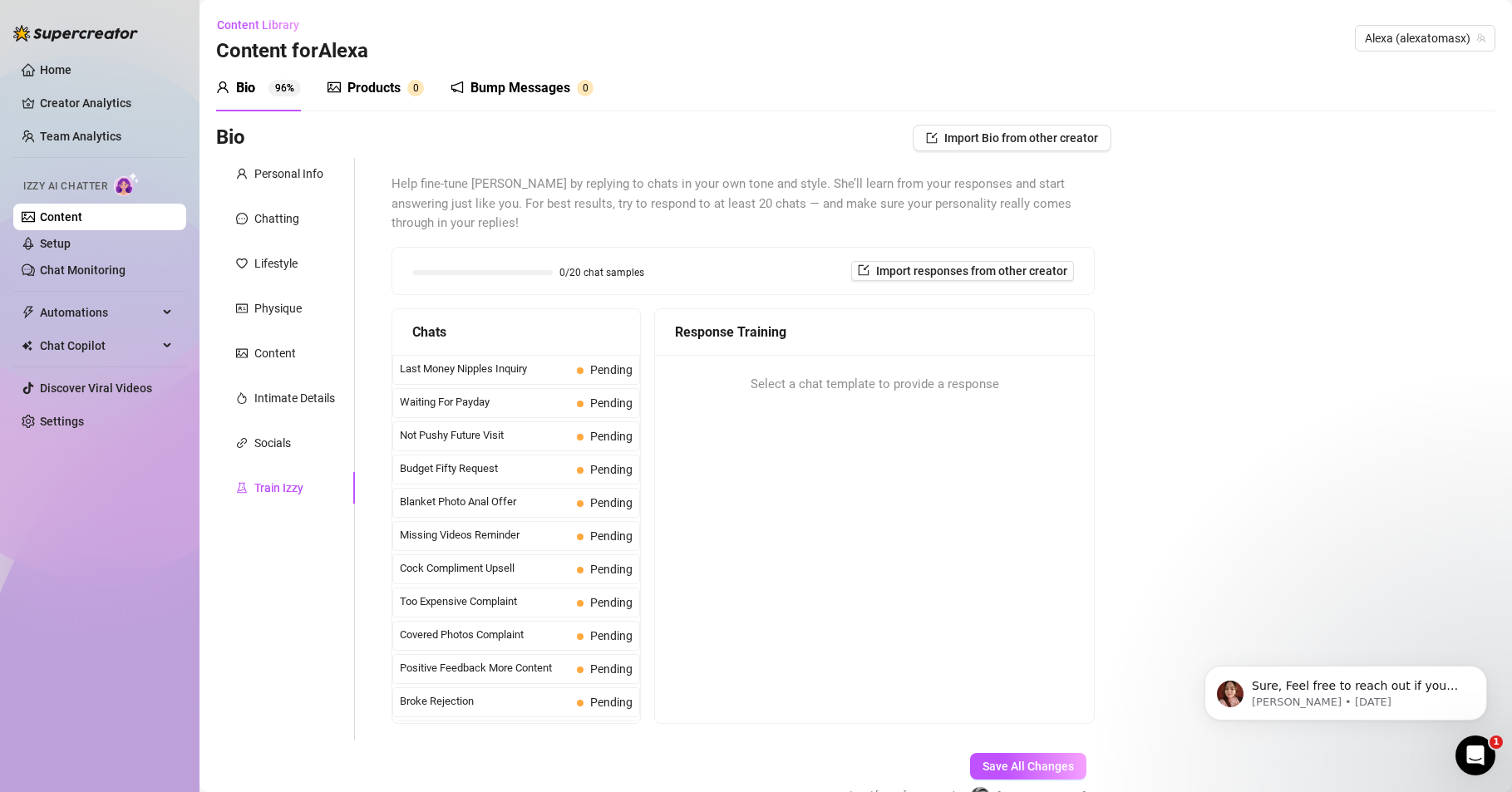
click at [771, 243] on div "Help fine-tune [PERSON_NAME] by replying to chats in your own tone and style. S…" at bounding box center [743, 449] width 703 height 549
click at [807, 378] on span "Select a chat template to provide a response" at bounding box center [874, 385] width 249 height 20
click at [826, 402] on div "Select a chat template to provide a response" at bounding box center [874, 385] width 439 height 60
click at [911, 397] on div "Select a chat template to provide a response" at bounding box center [874, 385] width 439 height 60
click at [857, 411] on div "Select a chat template to provide a response" at bounding box center [874, 385] width 439 height 60
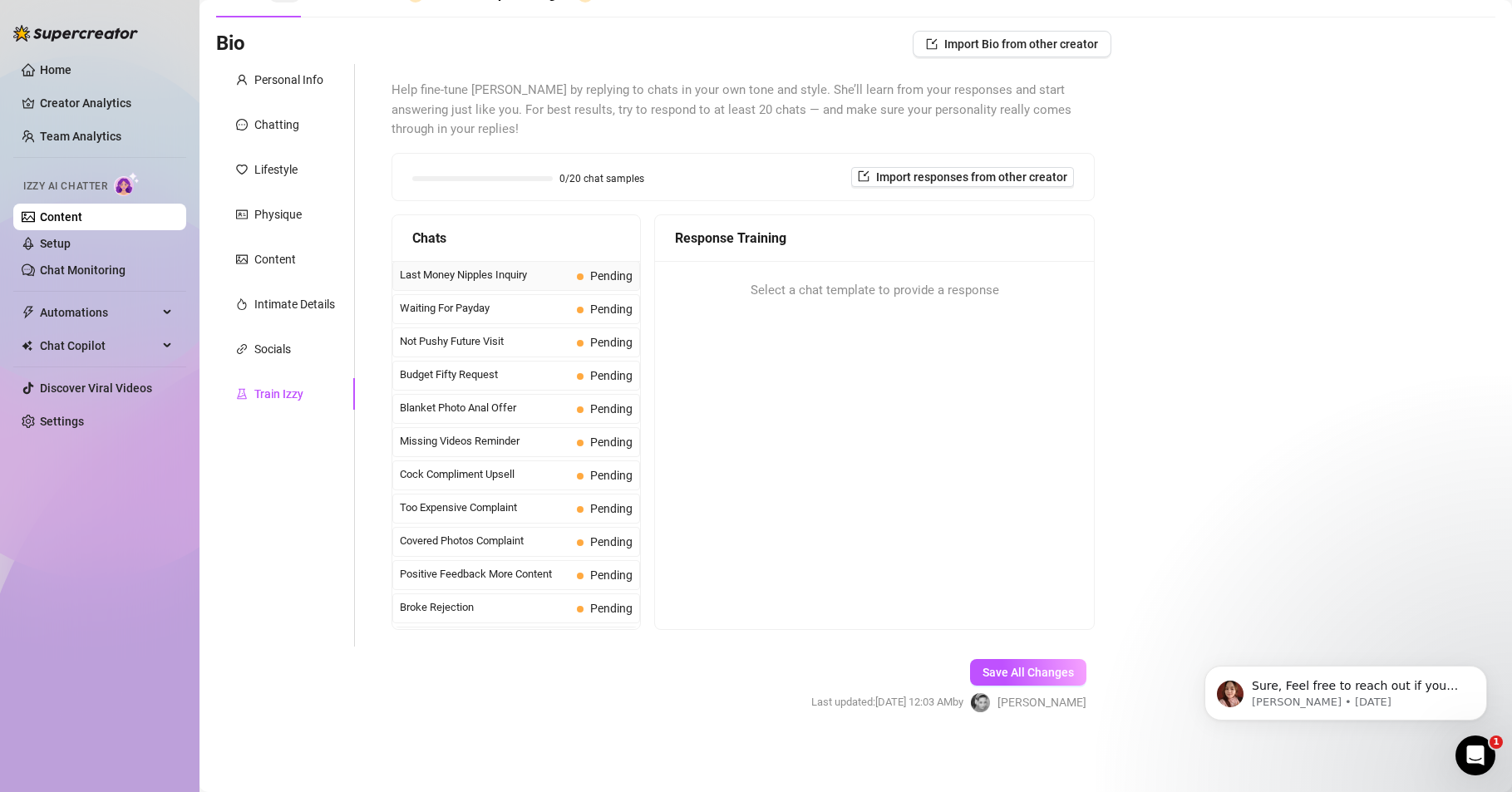
click at [490, 275] on span "Last Money Nipples Inquiry" at bounding box center [485, 275] width 170 height 16
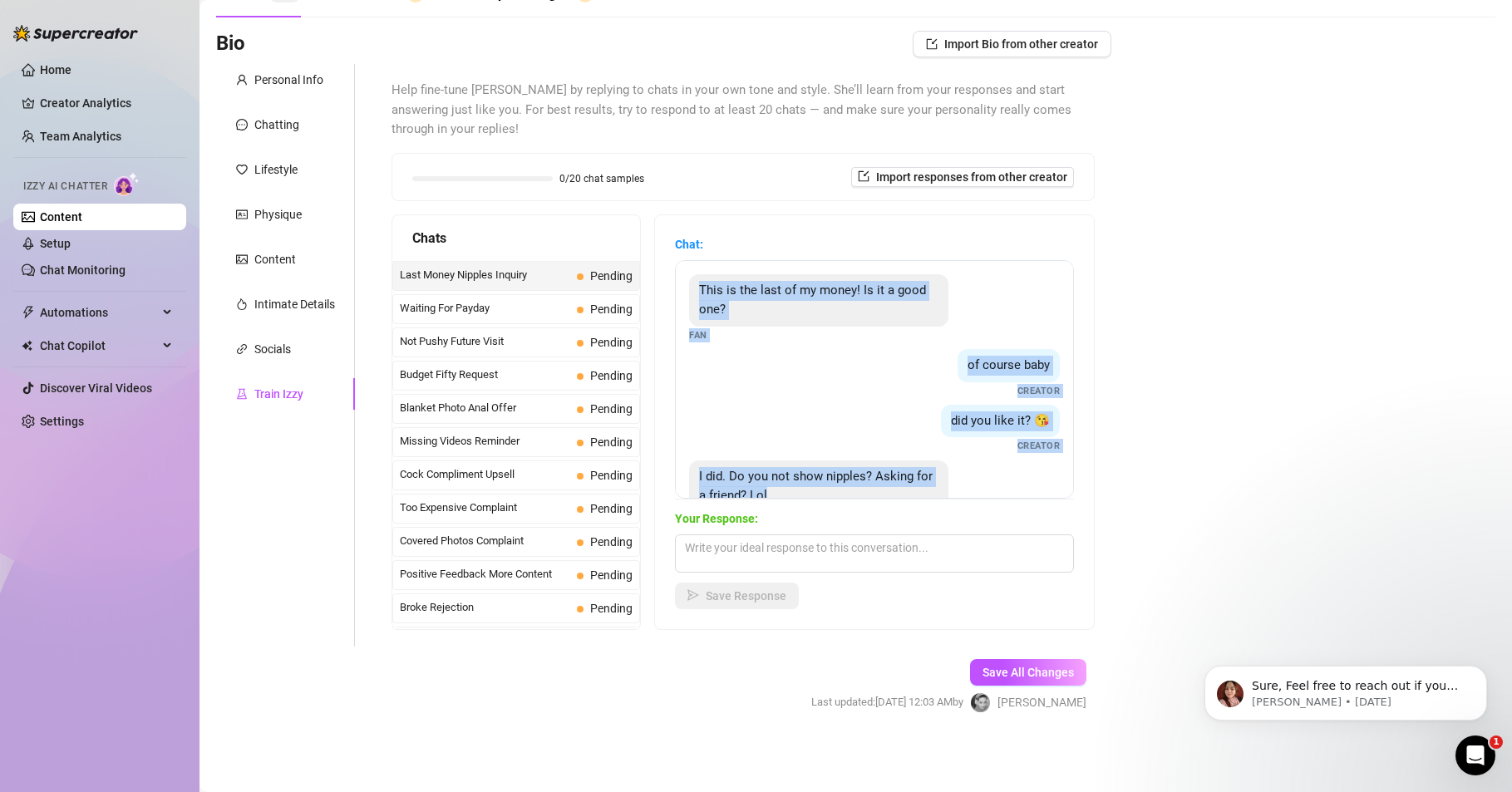
drag, startPoint x: 796, startPoint y: 445, endPoint x: 700, endPoint y: 284, distance: 187.4
click at [700, 284] on div "This is the last of my money! Is it a good one? Fan of course baby Creator did …" at bounding box center [874, 380] width 399 height 239
copy div "This is the last of my money! Is it a good one? Fan of course baby Creator did …"
click at [705, 553] on textarea at bounding box center [874, 553] width 399 height 38
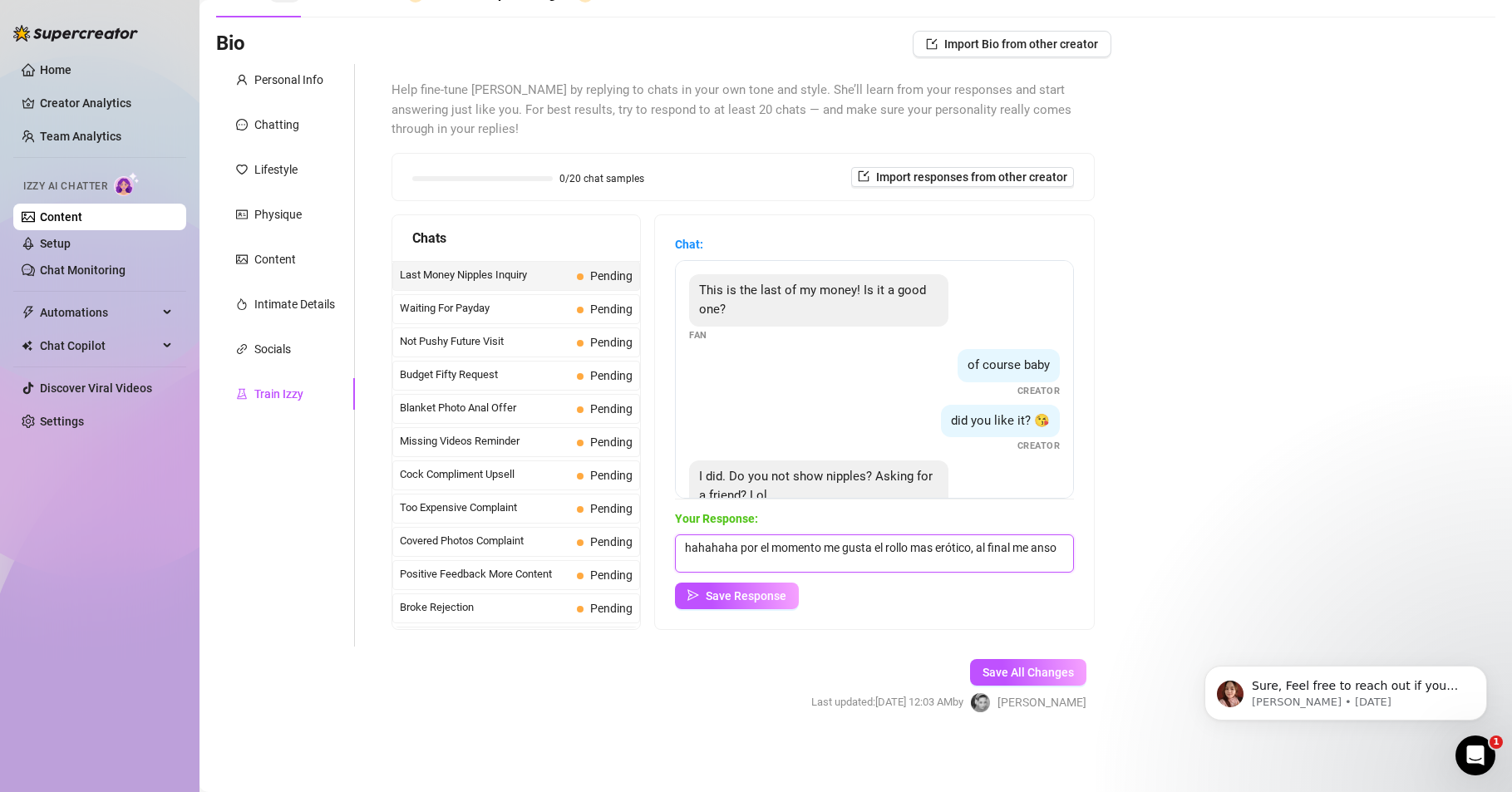
scroll to position [1, 0]
click at [684, 564] on textarea "hahahaha por el momento me gusta el rollo mas erótico, al final me anso de tant…" at bounding box center [874, 553] width 399 height 38
click at [830, 561] on textarea "hahahaha por el momento me gusta el rollo mas erótico, al final me canso de tan…" at bounding box center [874, 553] width 399 height 38
click at [927, 548] on textarea "hahahaha por el momento me gusta el rollo mas erótico, al final me canso de tan…" at bounding box center [874, 553] width 399 height 38
click at [840, 562] on textarea "hahahaha por el momento me gusta el rollo más erótico, al final me canso de tan…" at bounding box center [874, 553] width 399 height 38
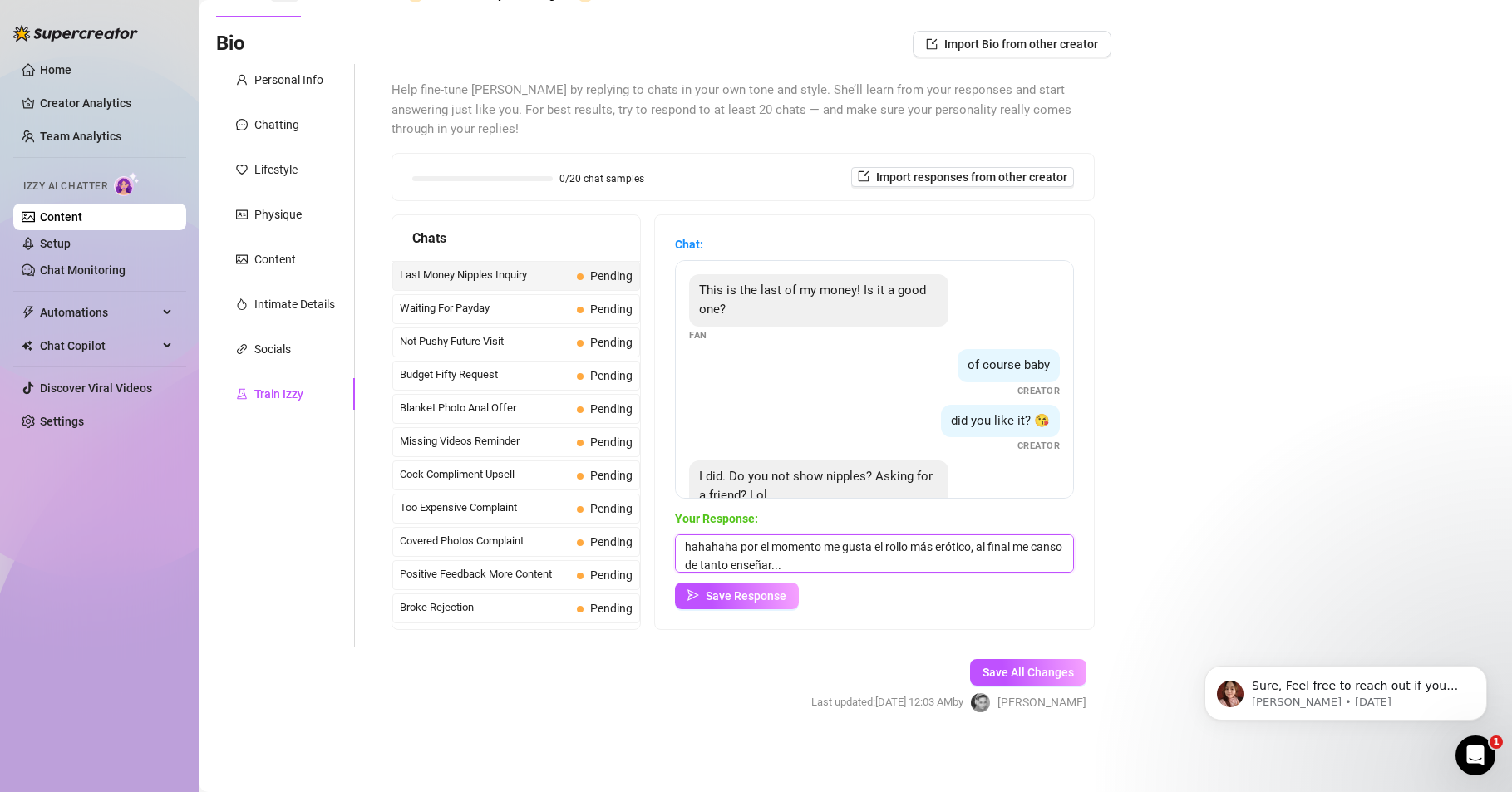
scroll to position [0, 0]
drag, startPoint x: 826, startPoint y: 544, endPoint x: 908, endPoint y: 549, distance: 82.2
click at [908, 549] on textarea "hahahaha por el momento me gusta el rollo más erótico, al final me canso de tan…" at bounding box center [874, 553] width 399 height 38
click at [1004, 548] on textarea "hahahaha por el momento estoy haciendo todo un poco más erótico, al final me ca…" at bounding box center [874, 553] width 399 height 38
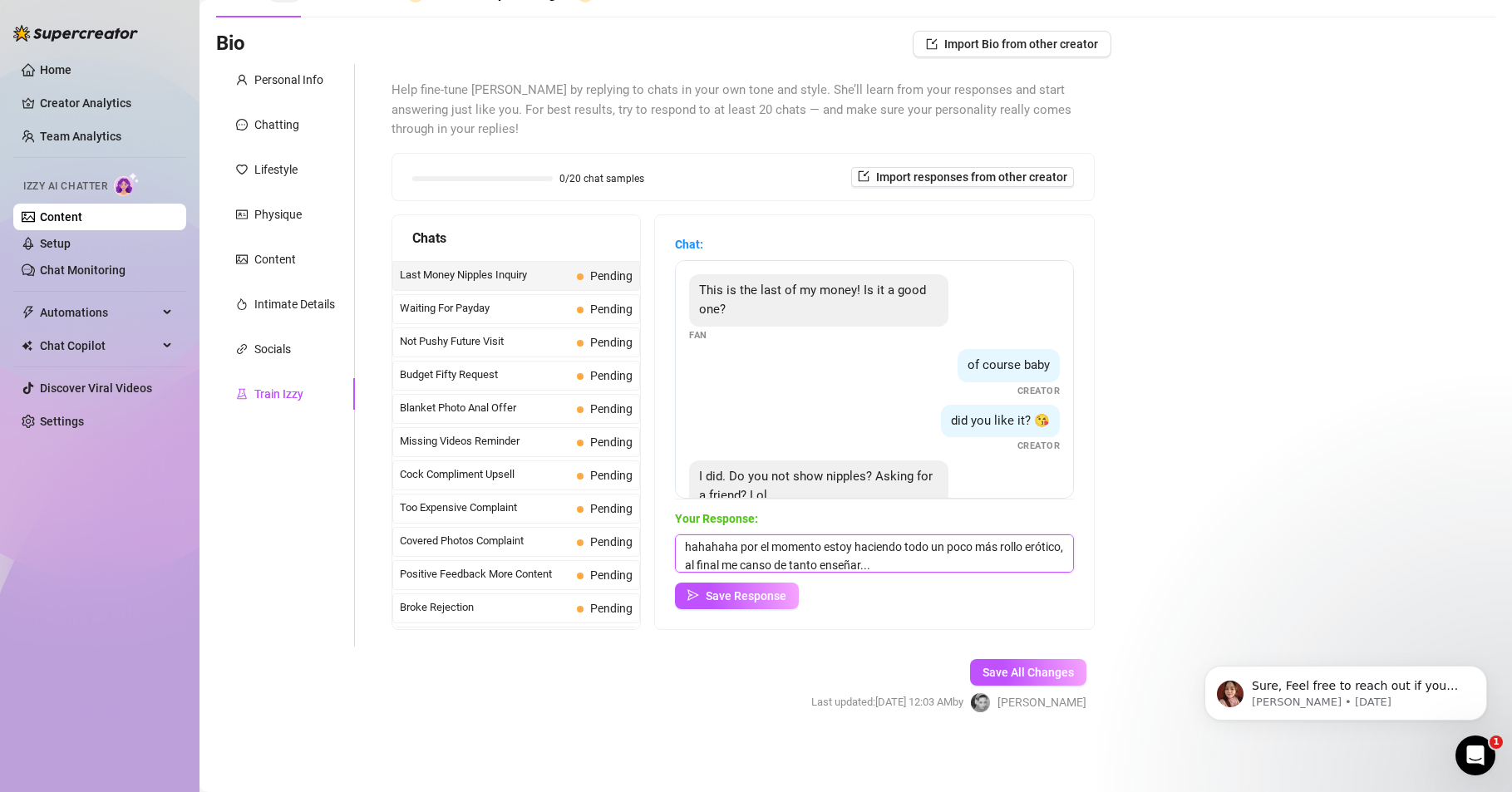
click at [931, 559] on textarea "hahahaha por el momento estoy haciendo todo un poco más rollo erótico, al final…" at bounding box center [874, 553] width 399 height 38
click at [721, 594] on span "Save Response" at bounding box center [746, 595] width 81 height 14
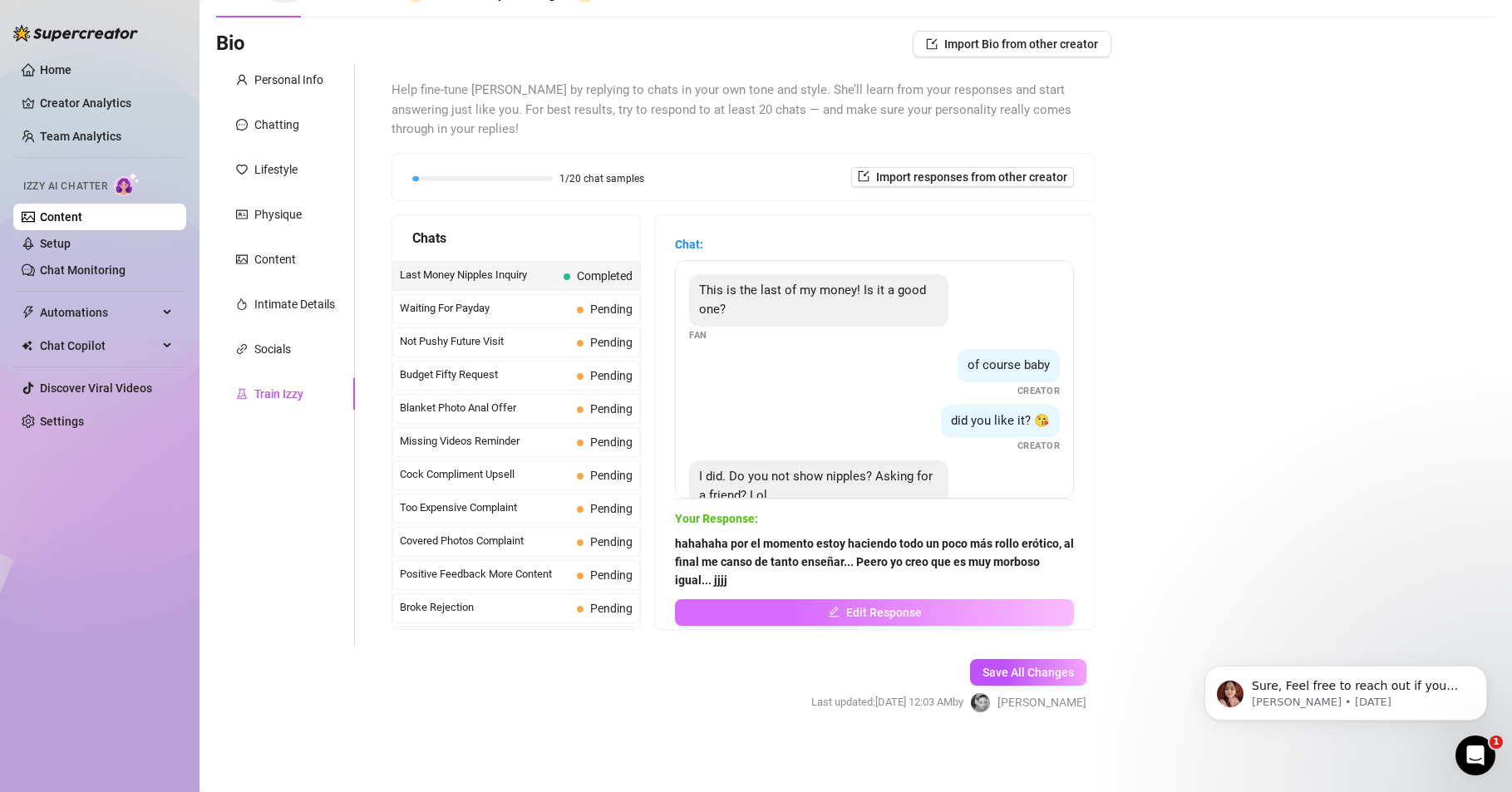
click at [851, 612] on span "Edit Response" at bounding box center [884, 612] width 76 height 14
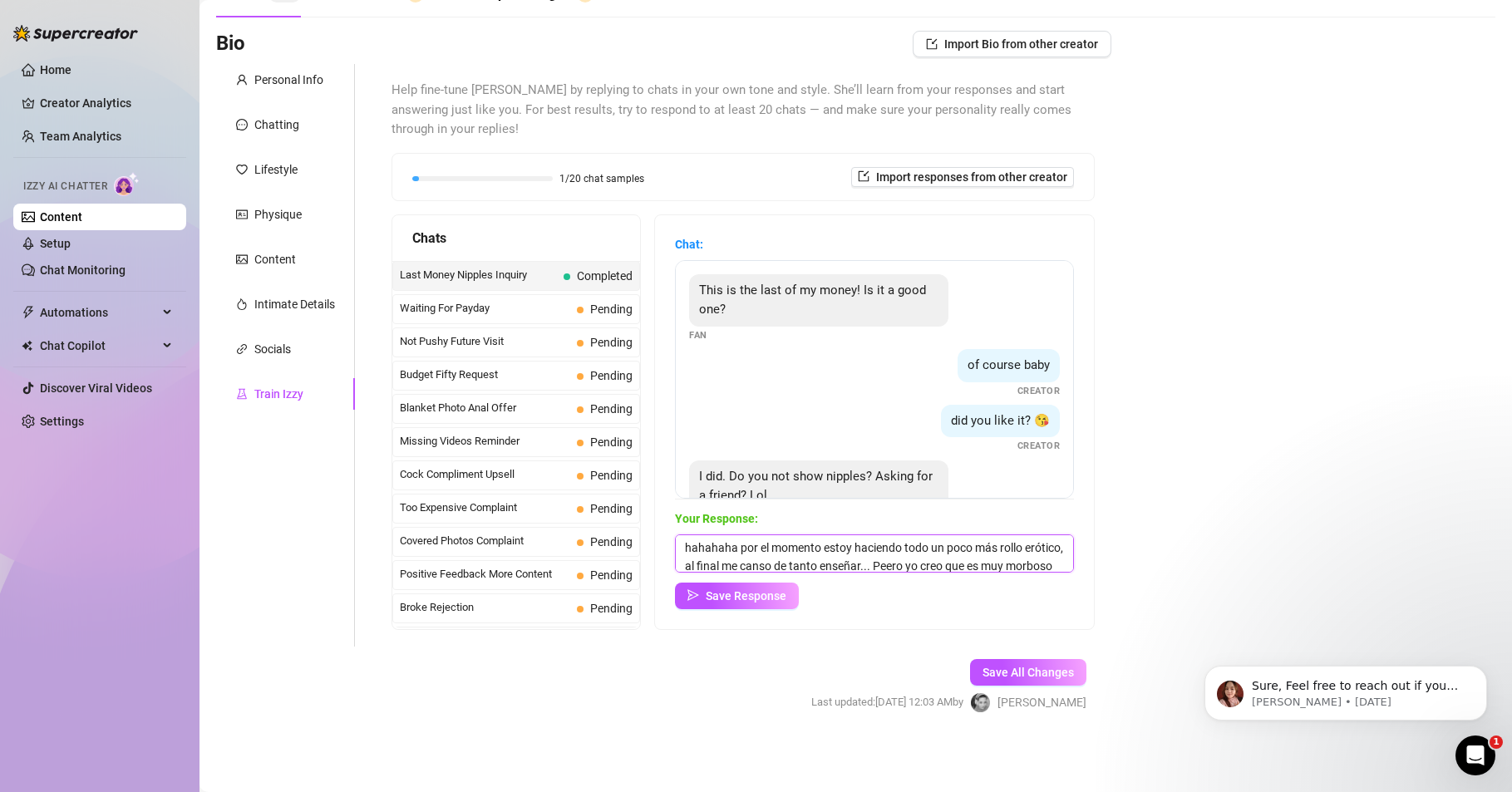
click at [925, 567] on textarea "hahahaha por el momento estoy haciendo todo un poco más rollo erótico, al final…" at bounding box center [874, 553] width 399 height 38
click at [715, 600] on span "Save Response" at bounding box center [746, 595] width 81 height 14
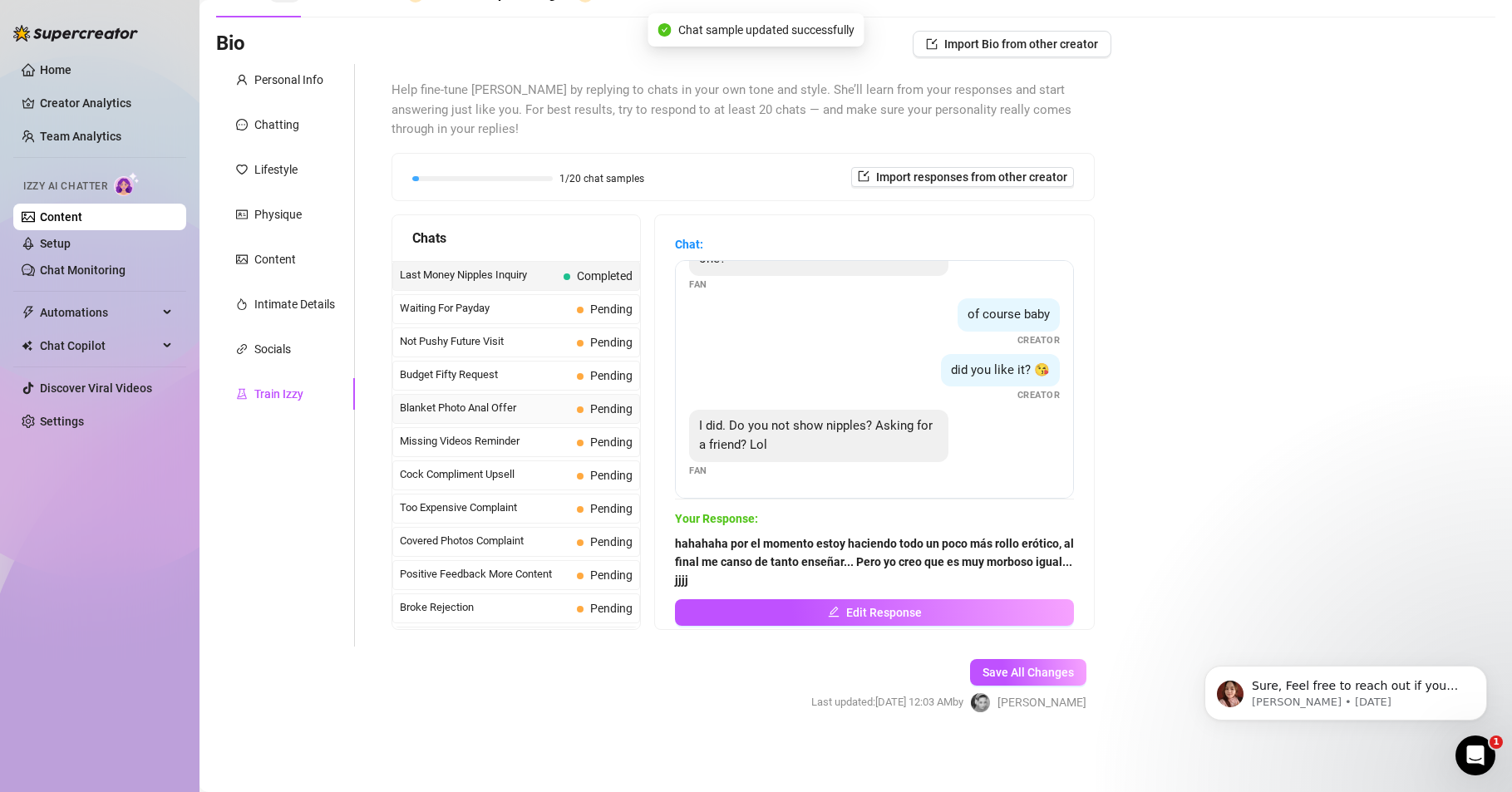
scroll to position [0, 0]
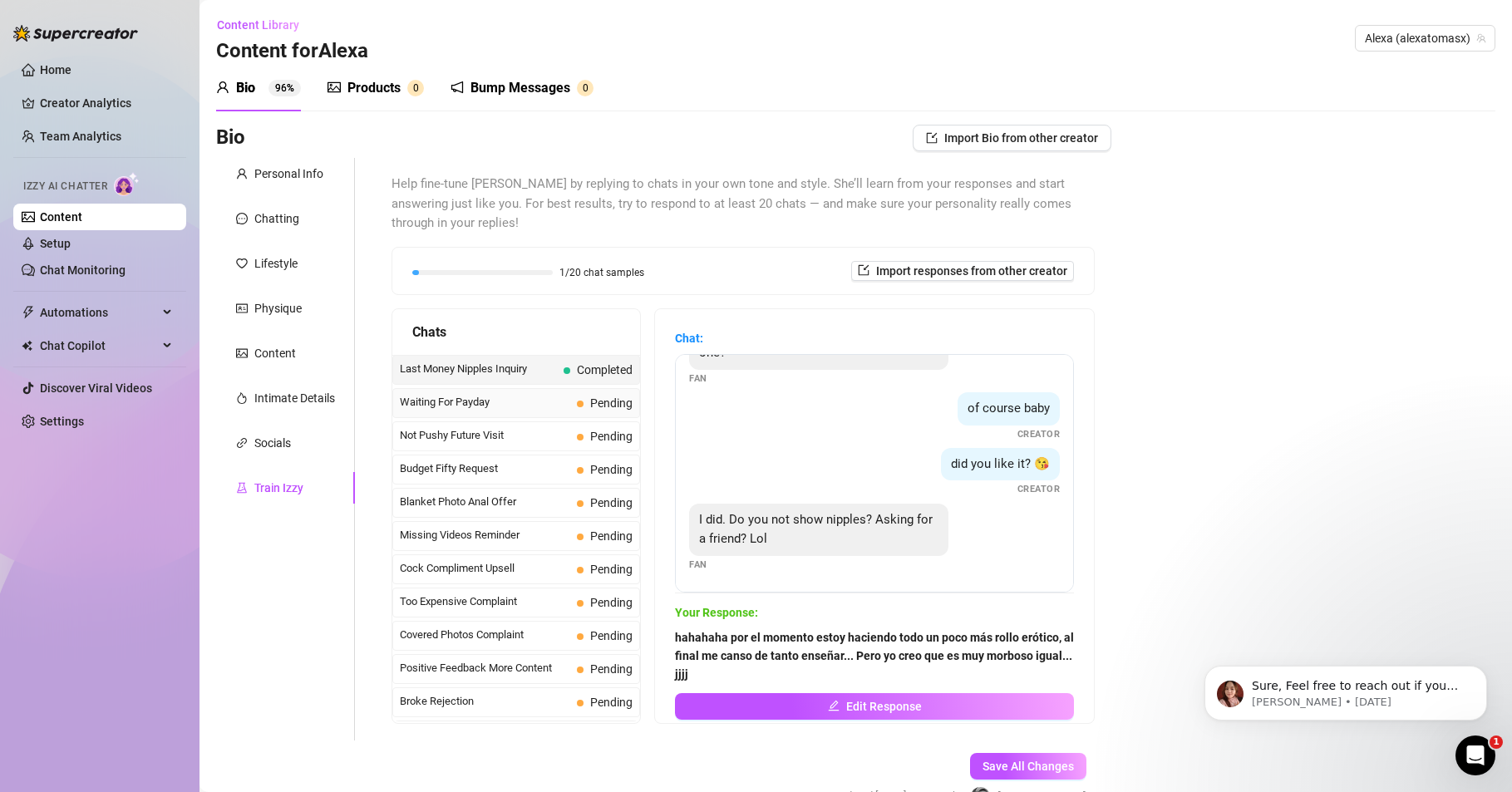
click at [459, 397] on span "Waiting For Payday" at bounding box center [485, 402] width 170 height 16
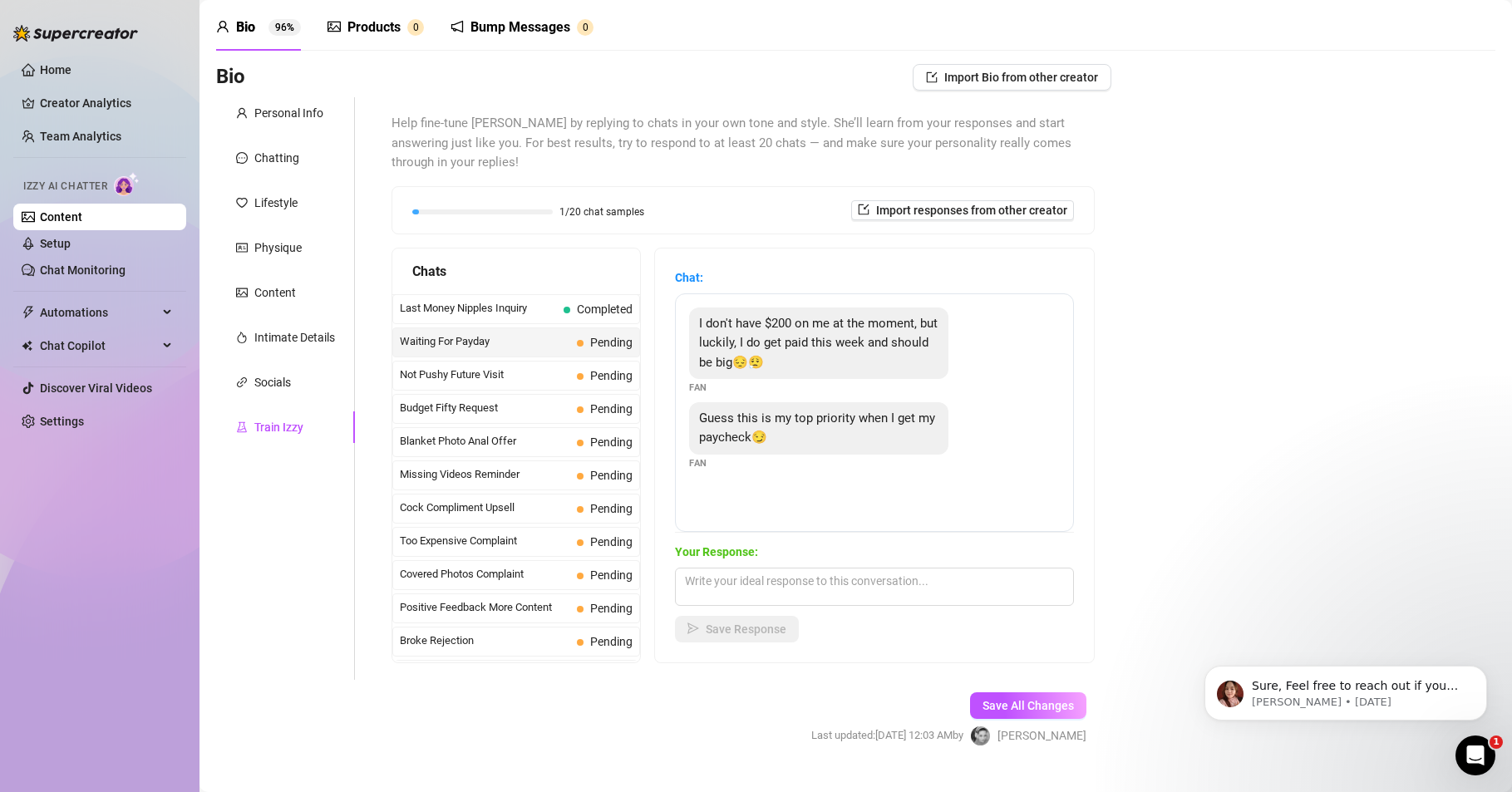
scroll to position [94, 0]
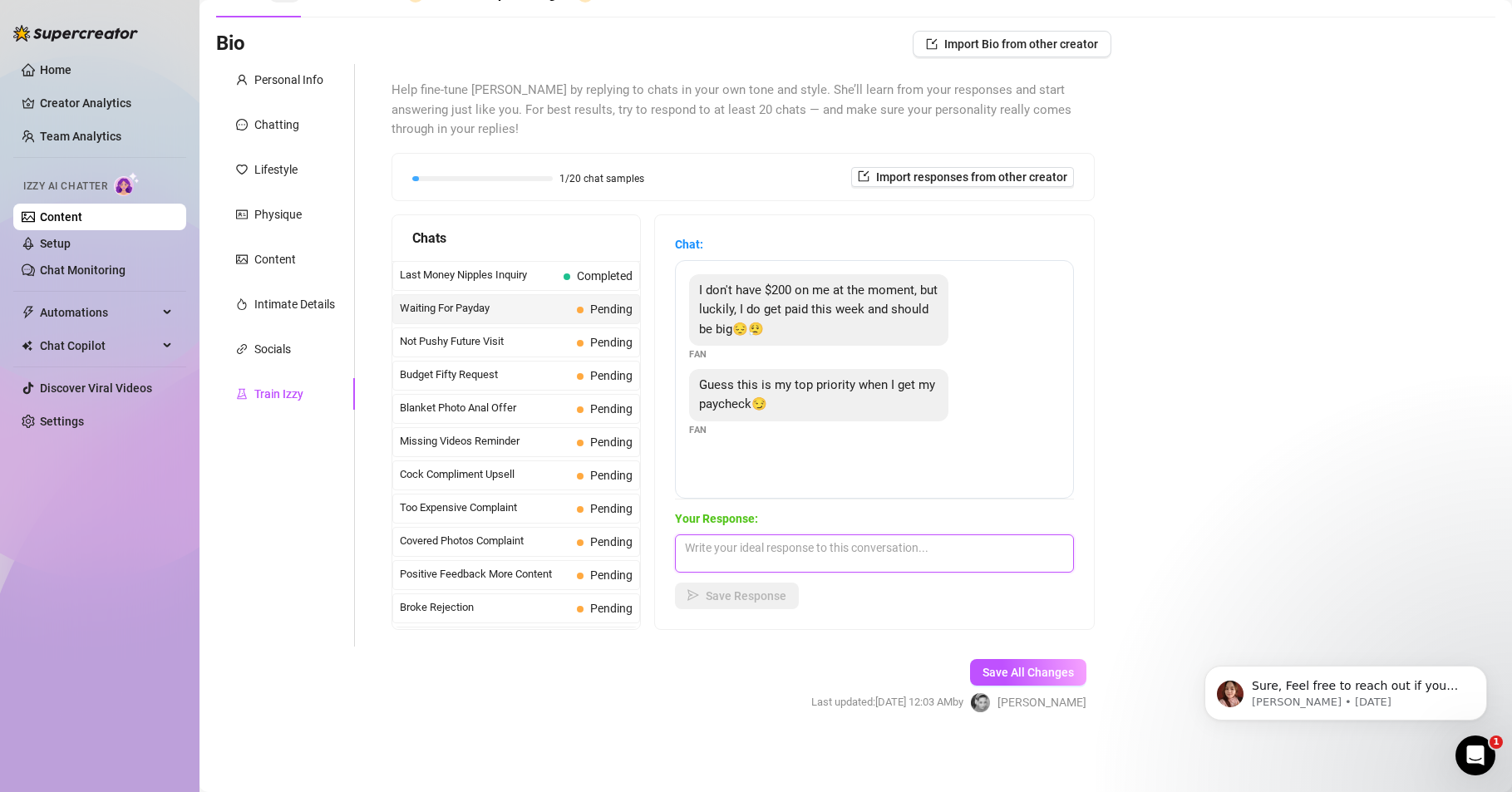
click at [729, 552] on textarea at bounding box center [874, 553] width 399 height 38
click at [760, 552] on textarea "Aisss jeje, claor corazón!!" at bounding box center [874, 553] width 399 height 38
click at [814, 549] on textarea "Aisss jeje, claro corazón!!" at bounding box center [874, 553] width 399 height 38
click at [510, 273] on span "Last Money Nipples Inquiry" at bounding box center [478, 275] width 158 height 16
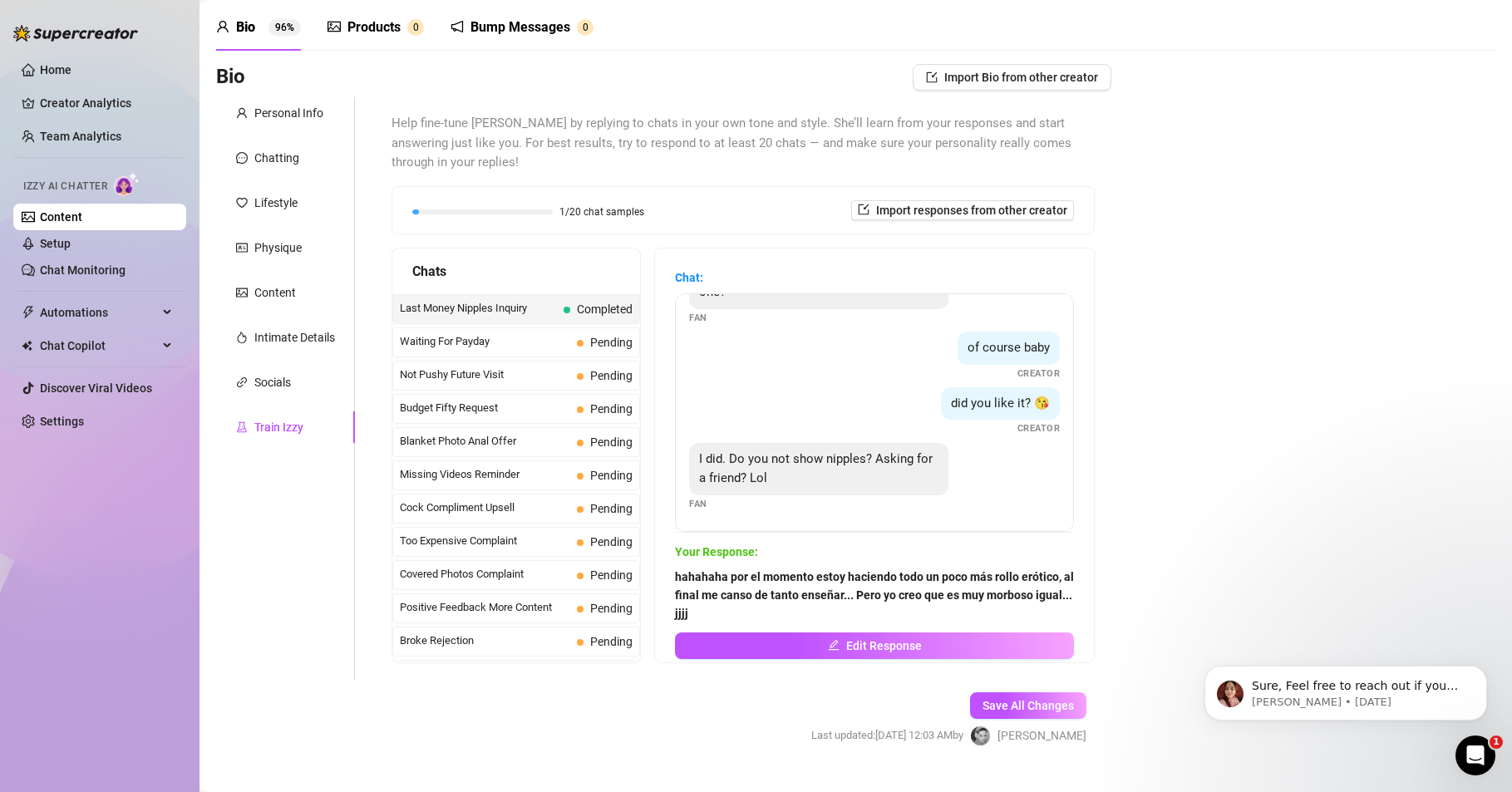
scroll to position [94, 0]
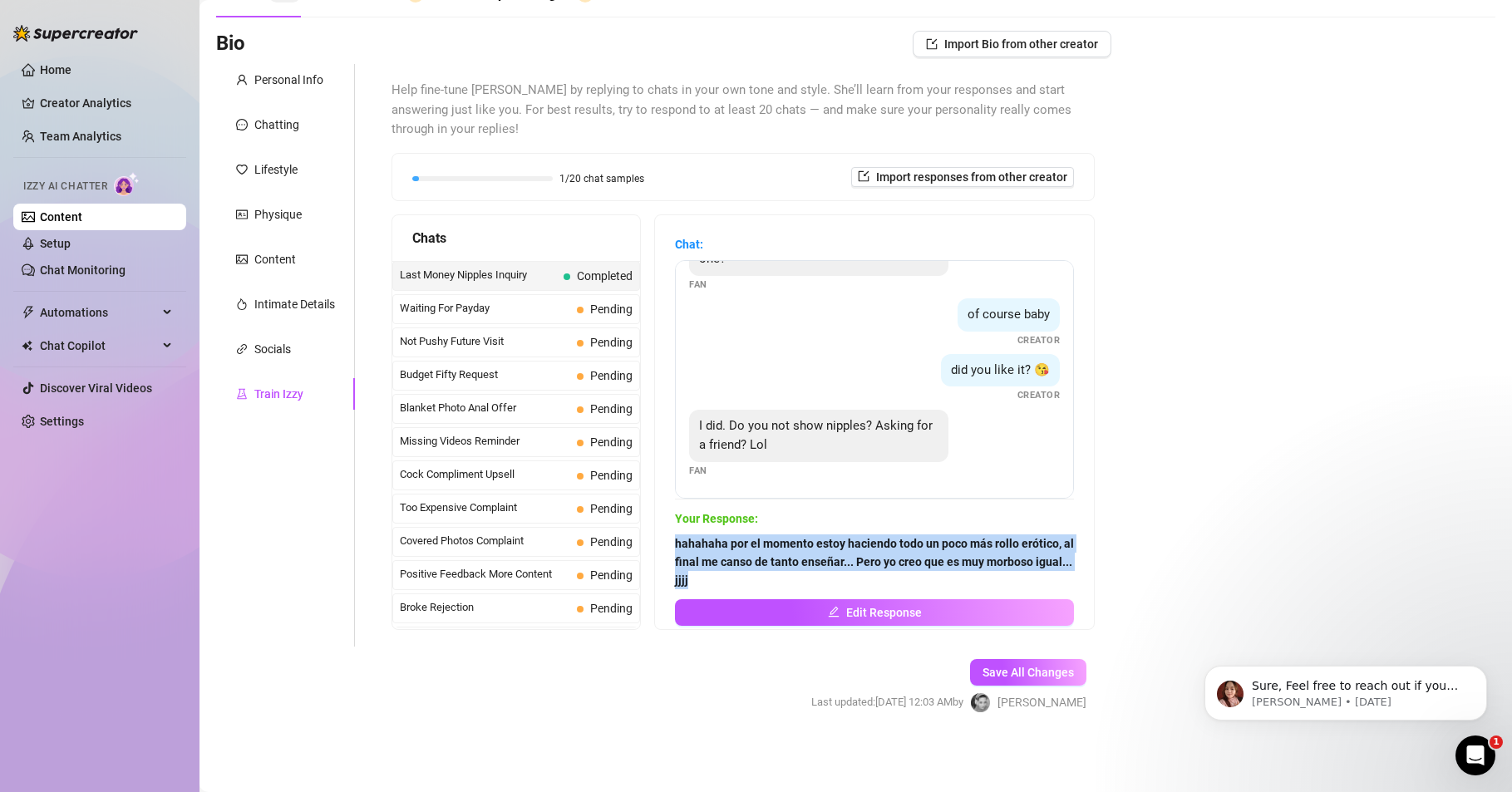
drag, startPoint x: 730, startPoint y: 576, endPoint x: 669, endPoint y: 547, distance: 67.5
click at [669, 547] on div "Chat: This is the last of my money! Is it a good one? Fan of course baby Creato…" at bounding box center [874, 421] width 439 height 414
copy strong "hahahaha por el momento estoy haciendo todo un poco más rollo erótico, al final…"
click at [858, 616] on span "Edit Response" at bounding box center [884, 612] width 76 height 14
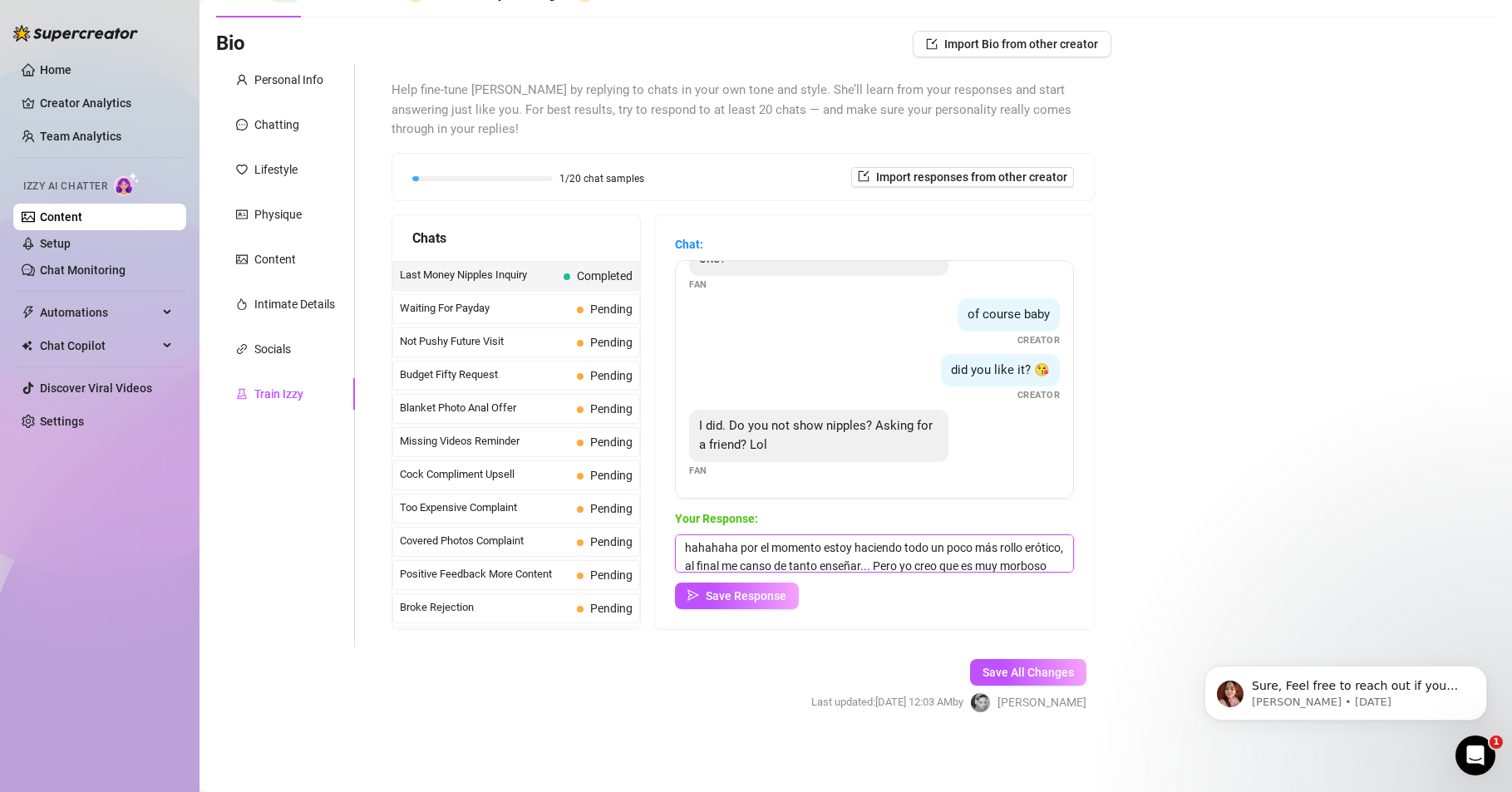
scroll to position [25, 0]
drag, startPoint x: 683, startPoint y: 546, endPoint x: 1016, endPoint y: 585, distance: 335.3
click at [1016, 585] on div "Your Response: hahahaha por el momento estoy haciendo todo un poco más rollo er…" at bounding box center [874, 560] width 399 height 100
paste textarea "for the moment I'm doing everything a bit more erotic, in the end I get tired o…"
drag, startPoint x: 683, startPoint y: 559, endPoint x: 722, endPoint y: 561, distance: 39.1
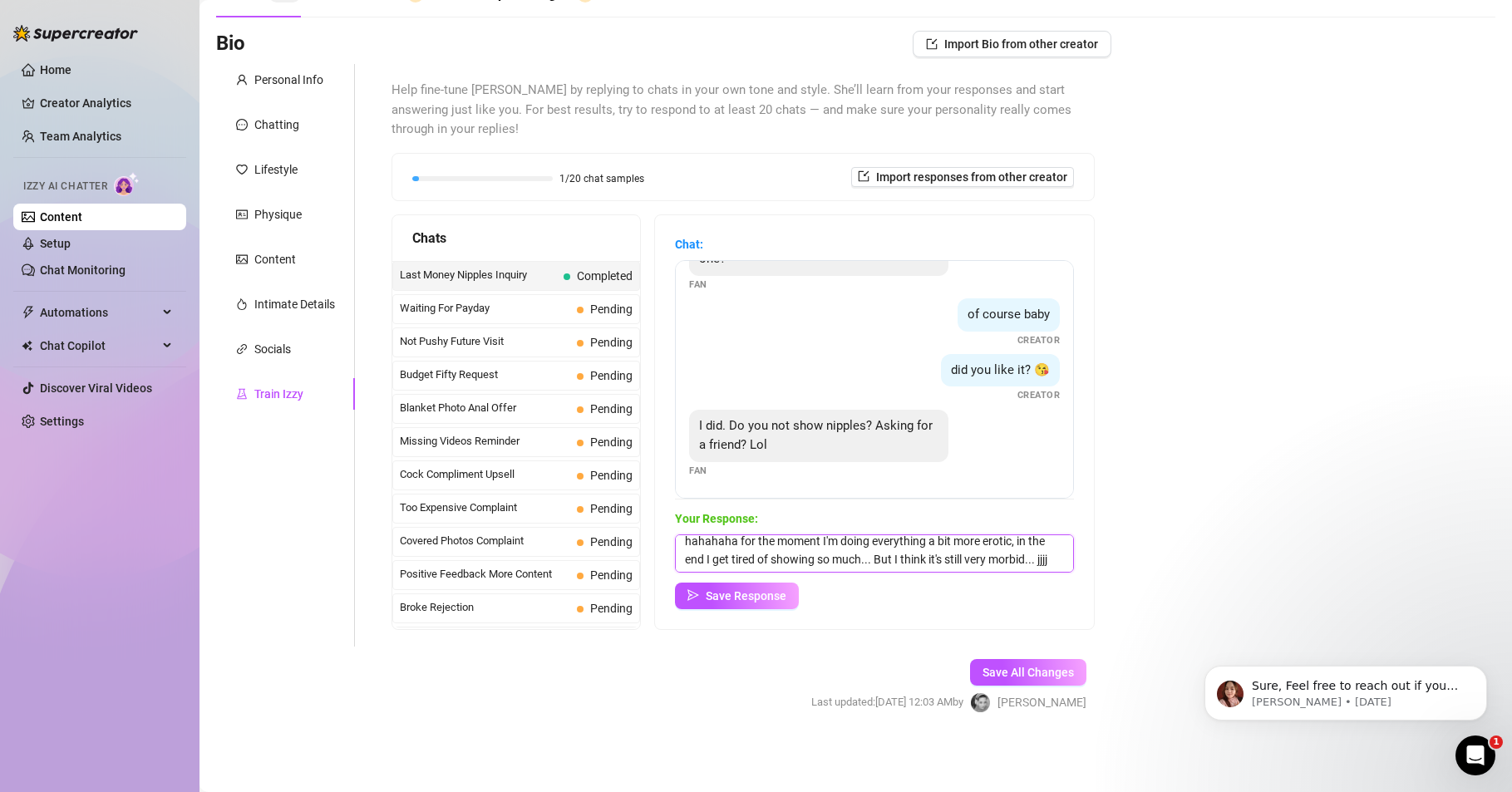
click at [722, 561] on textarea "hahahaha for the moment I'm doing everything a bit more erotic, in the end I ge…" at bounding box center [874, 553] width 399 height 38
click at [700, 599] on button "Save Response" at bounding box center [737, 595] width 124 height 26
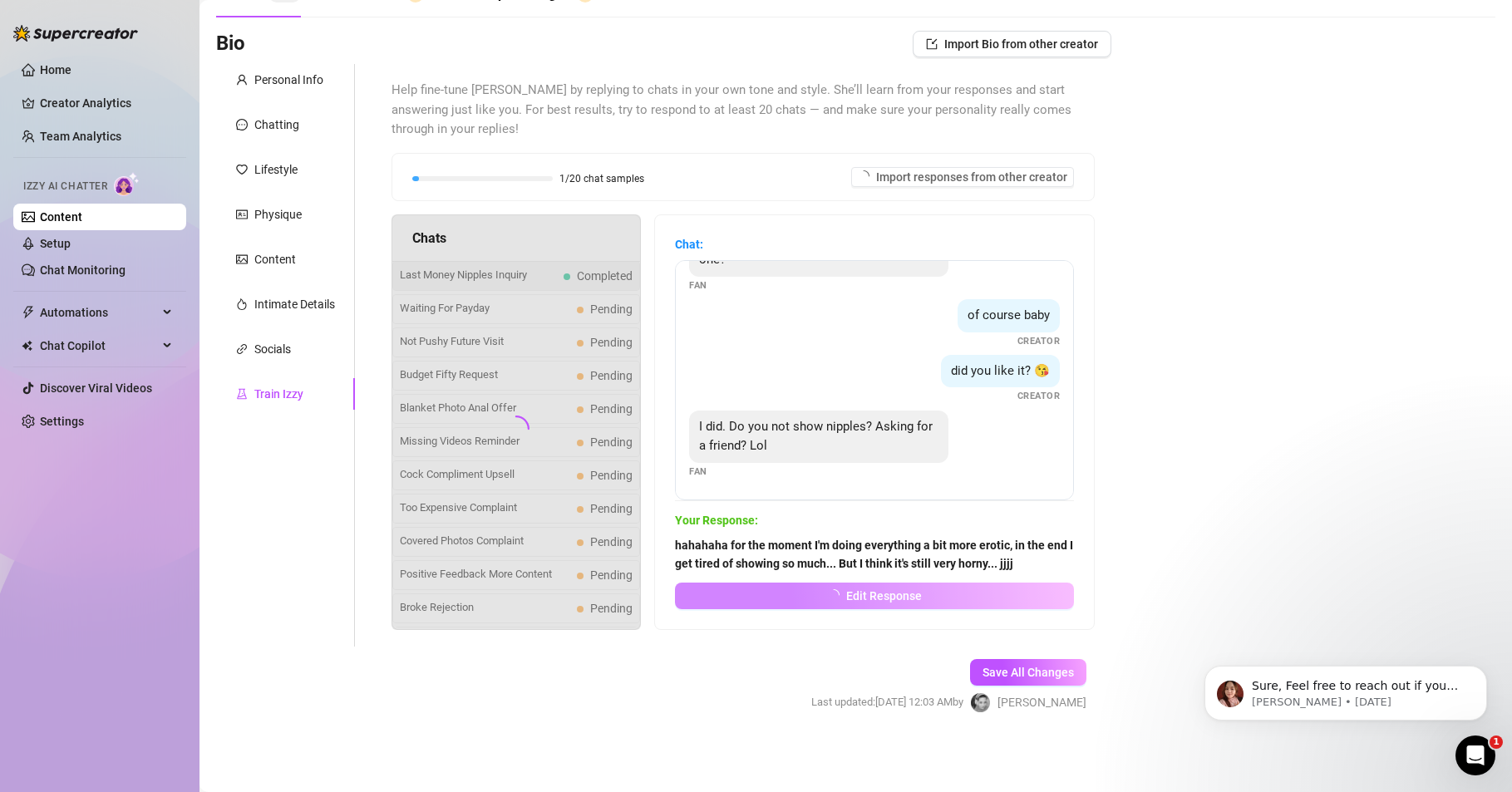
scroll to position [50, 0]
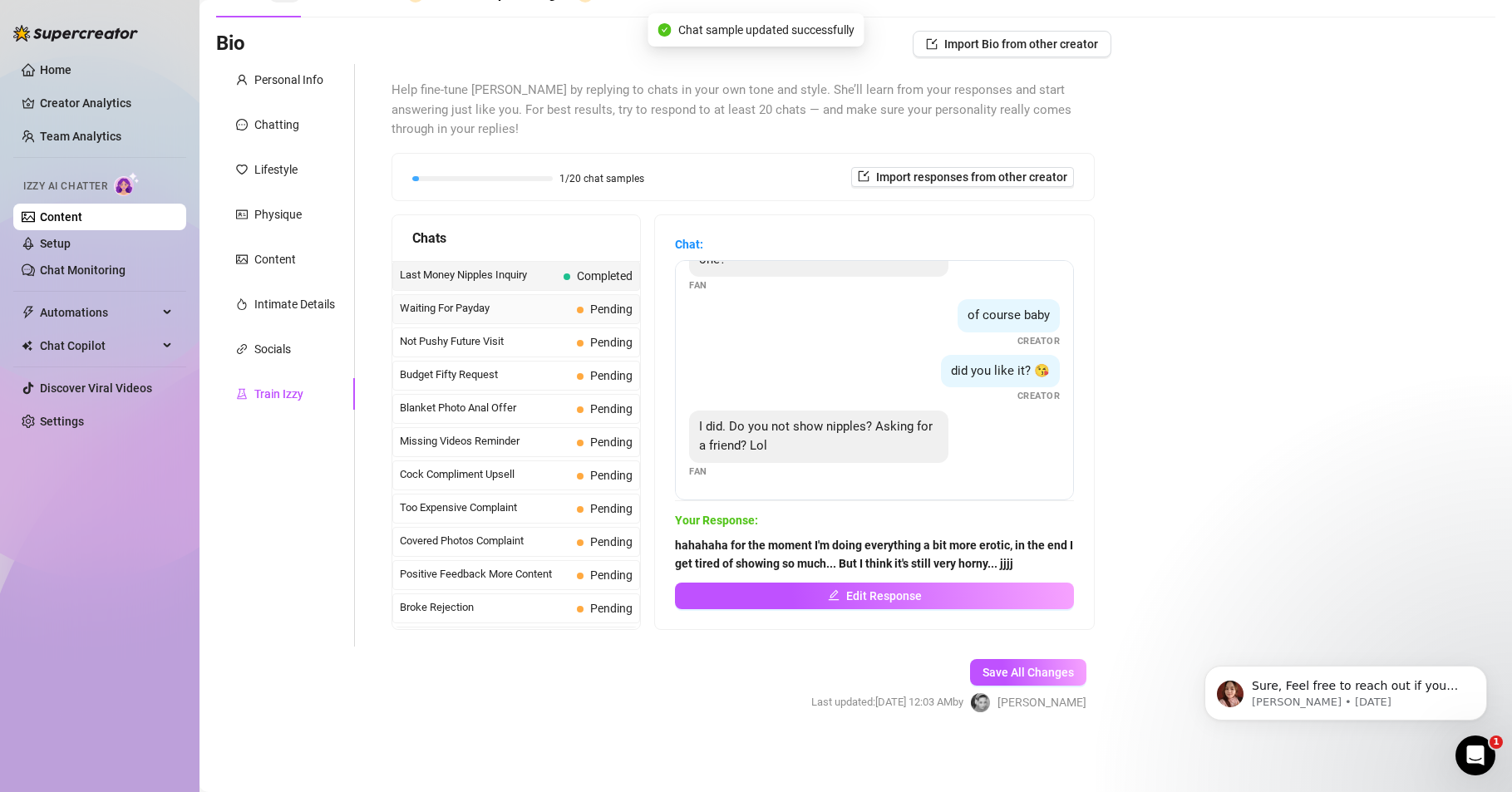
click at [476, 305] on span "Waiting For Payday" at bounding box center [485, 309] width 170 height 16
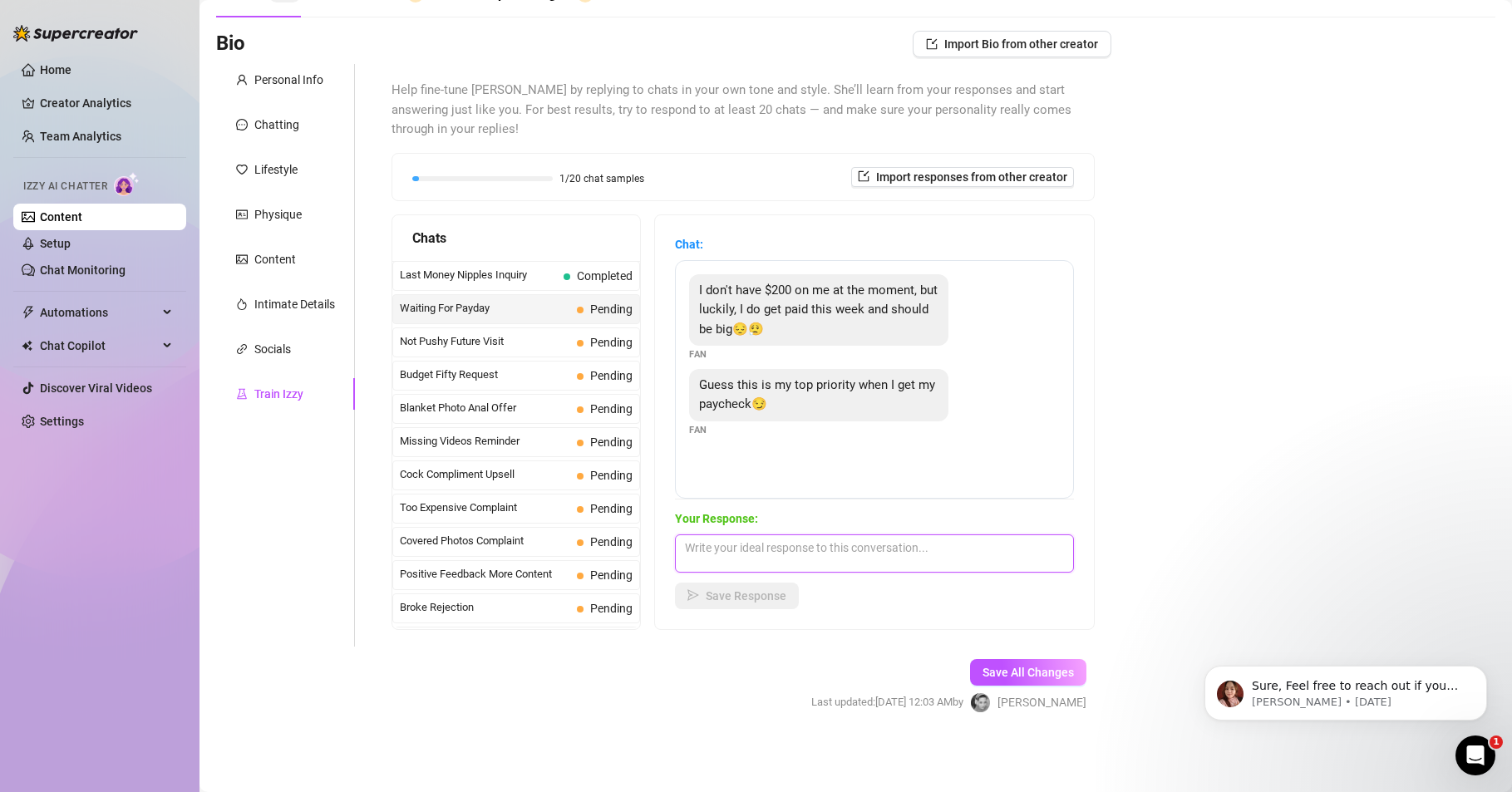
click at [702, 549] on textarea at bounding box center [874, 553] width 399 height 38
click at [758, 597] on span "Save Response" at bounding box center [746, 595] width 81 height 14
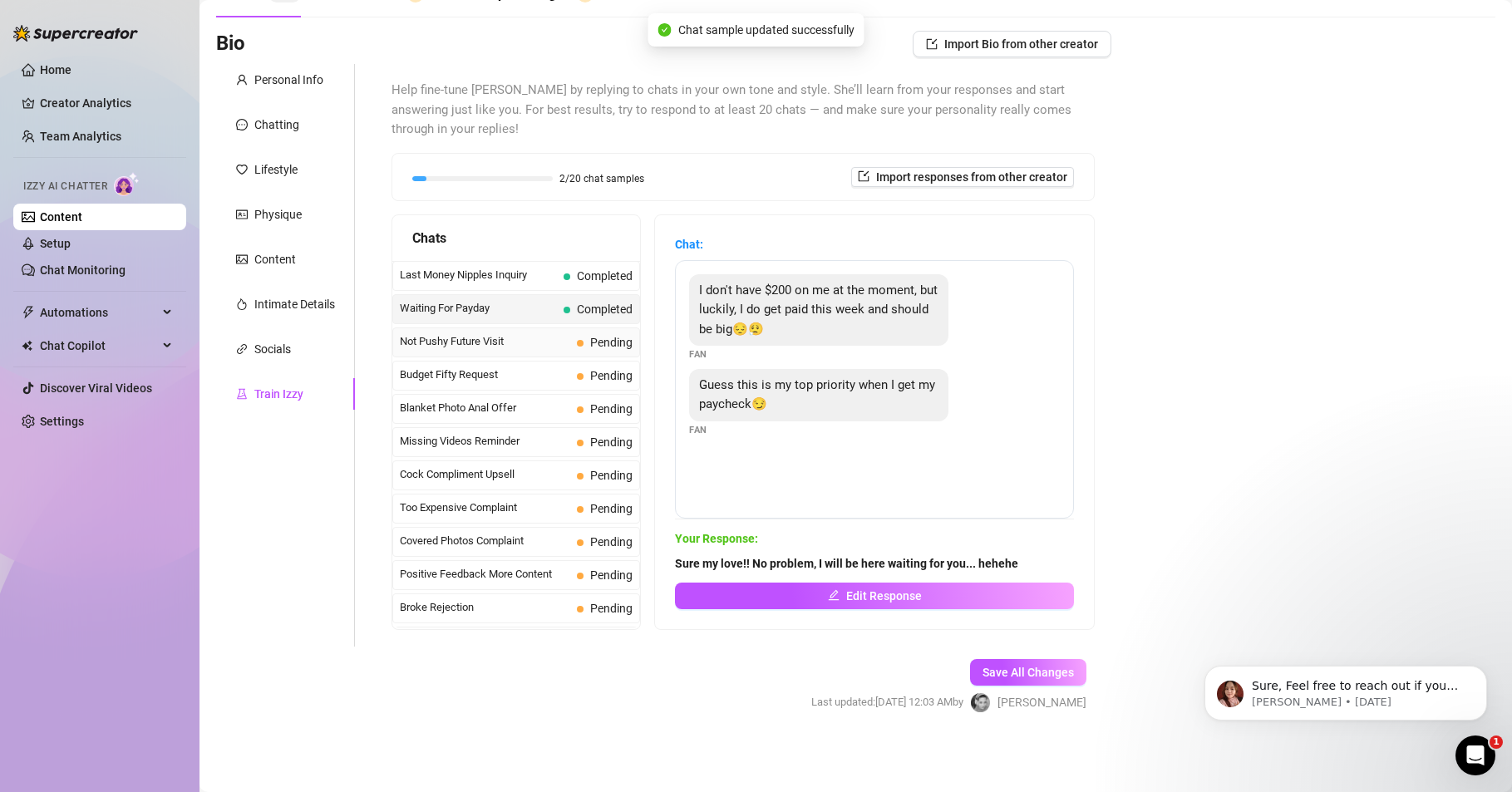
click at [443, 337] on span "Not Pushy Future Visit" at bounding box center [485, 341] width 170 height 16
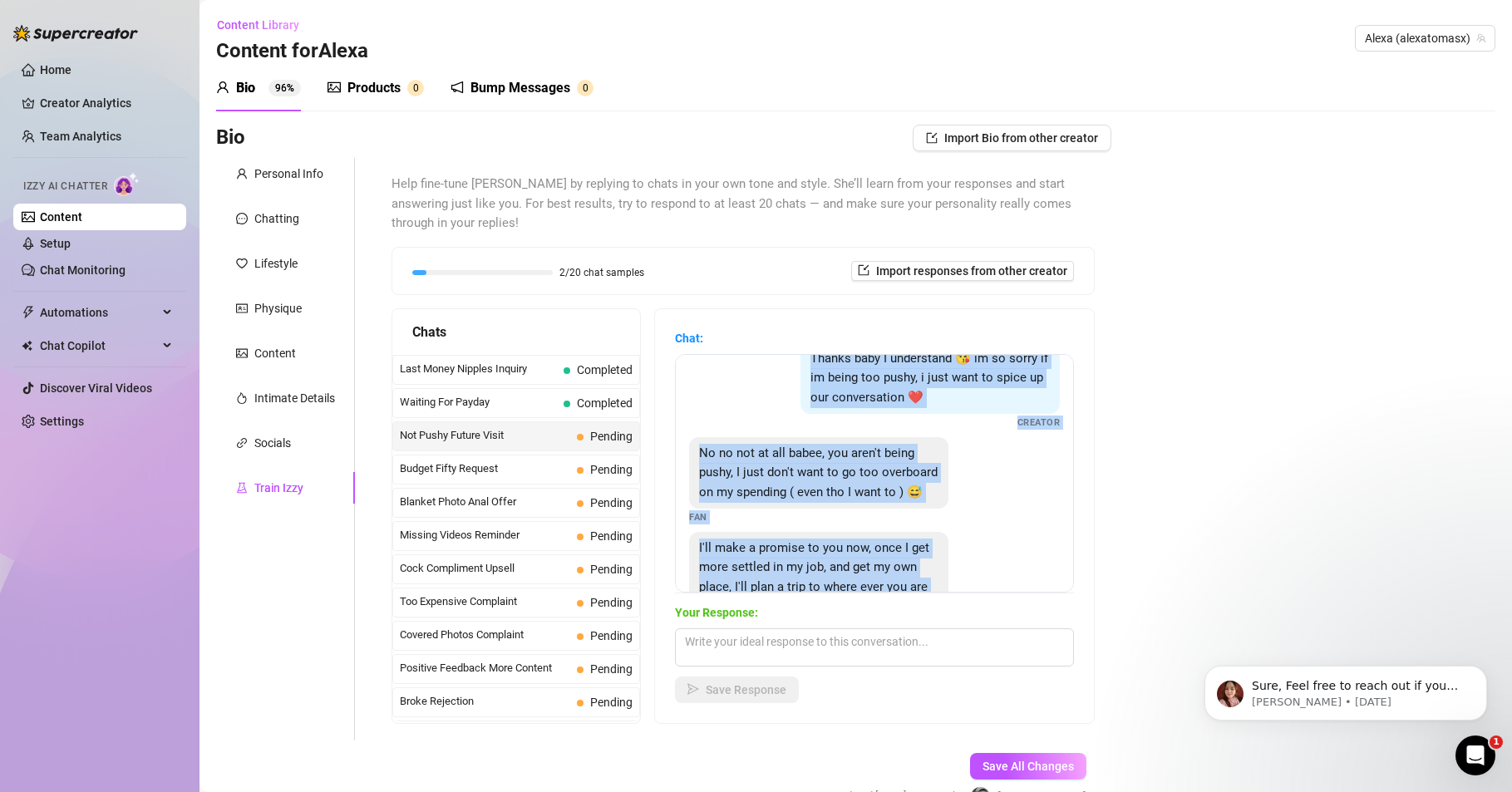
scroll to position [0, 0]
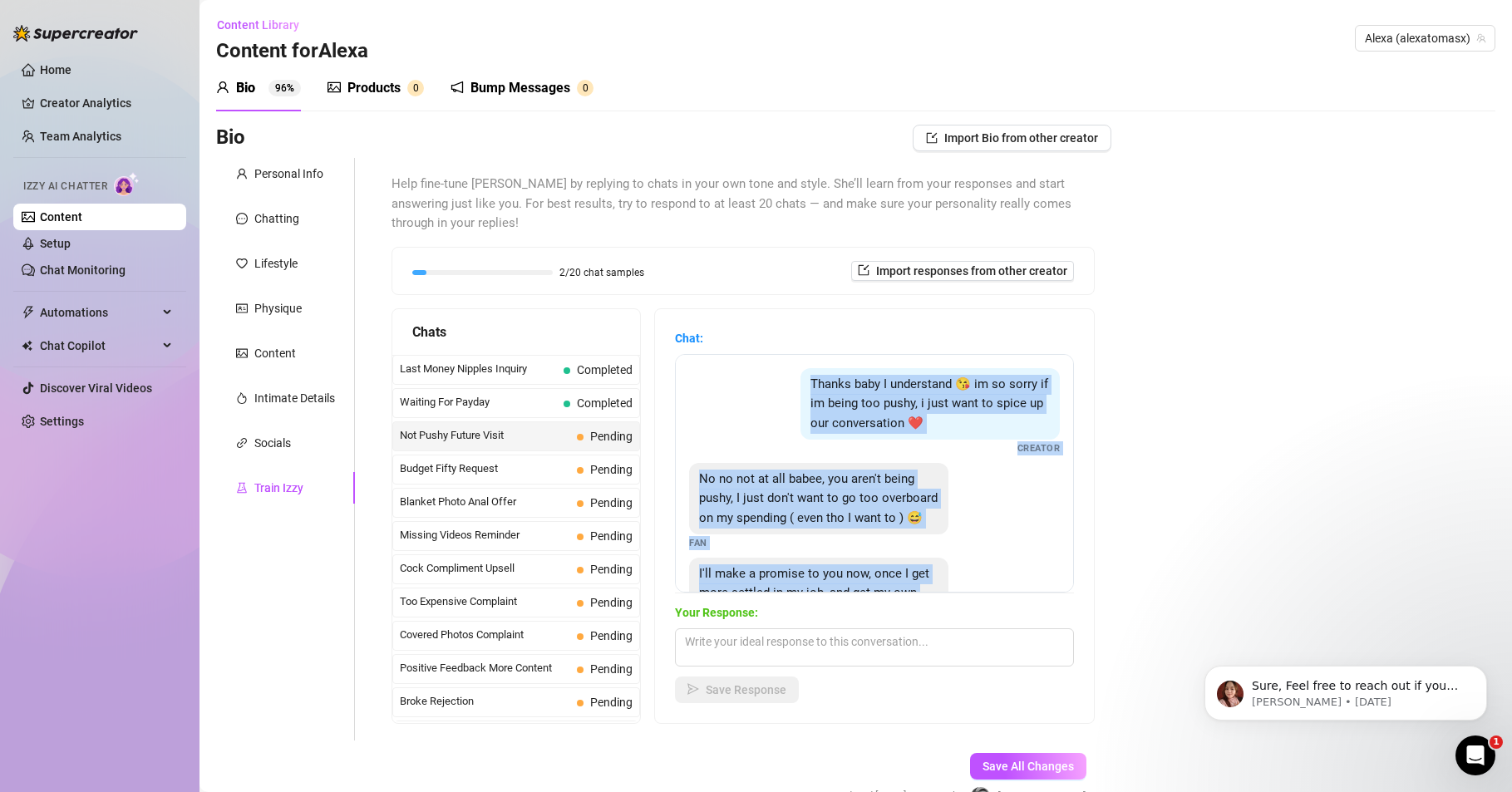
drag, startPoint x: 834, startPoint y: 533, endPoint x: 710, endPoint y: 331, distance: 237.0
click at [710, 331] on div "Chat: Thanks baby I understand 😘 im so sorry if im being too pushy, i just want…" at bounding box center [874, 461] width 399 height 264
copy div "Thanks baby I understand 😘 im so sorry if im being too pushy, i just want to sp…"
click at [976, 551] on div "No no not at all babee, you aren't being pushy, I just don't want to go too ove…" at bounding box center [874, 506] width 371 height 88
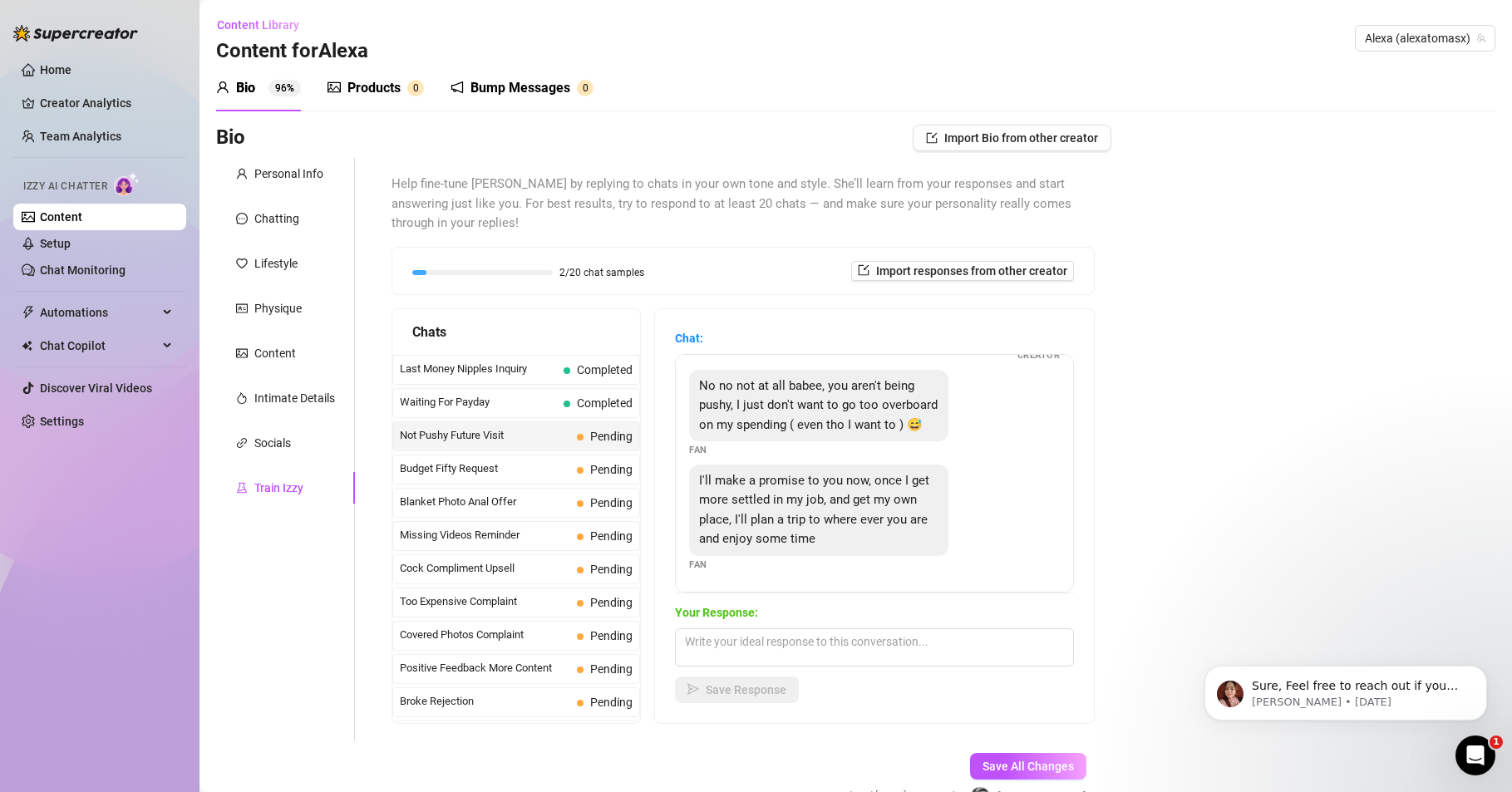
scroll to position [113, 0]
click at [744, 641] on textarea at bounding box center [874, 647] width 399 height 38
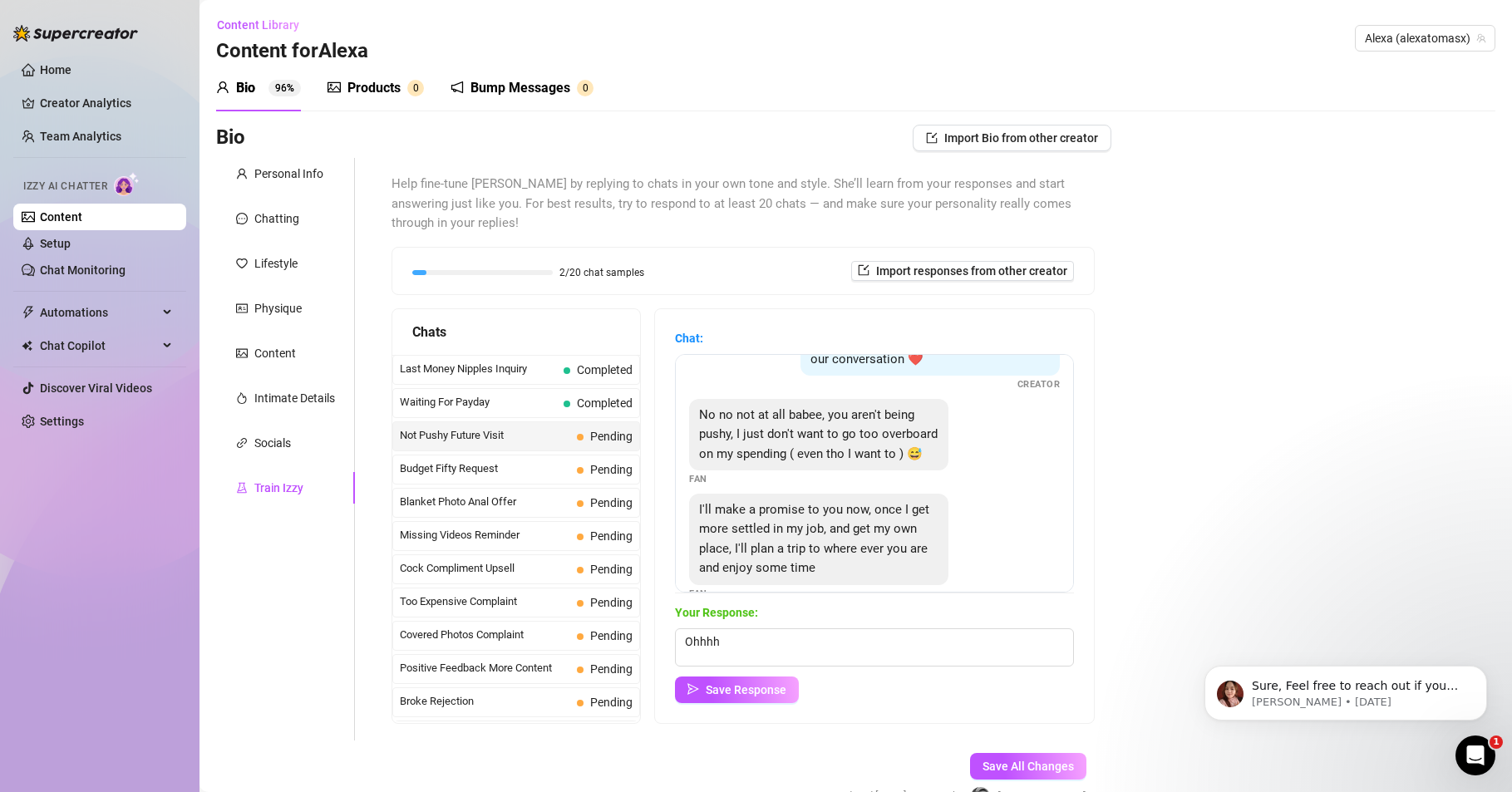
scroll to position [100, 0]
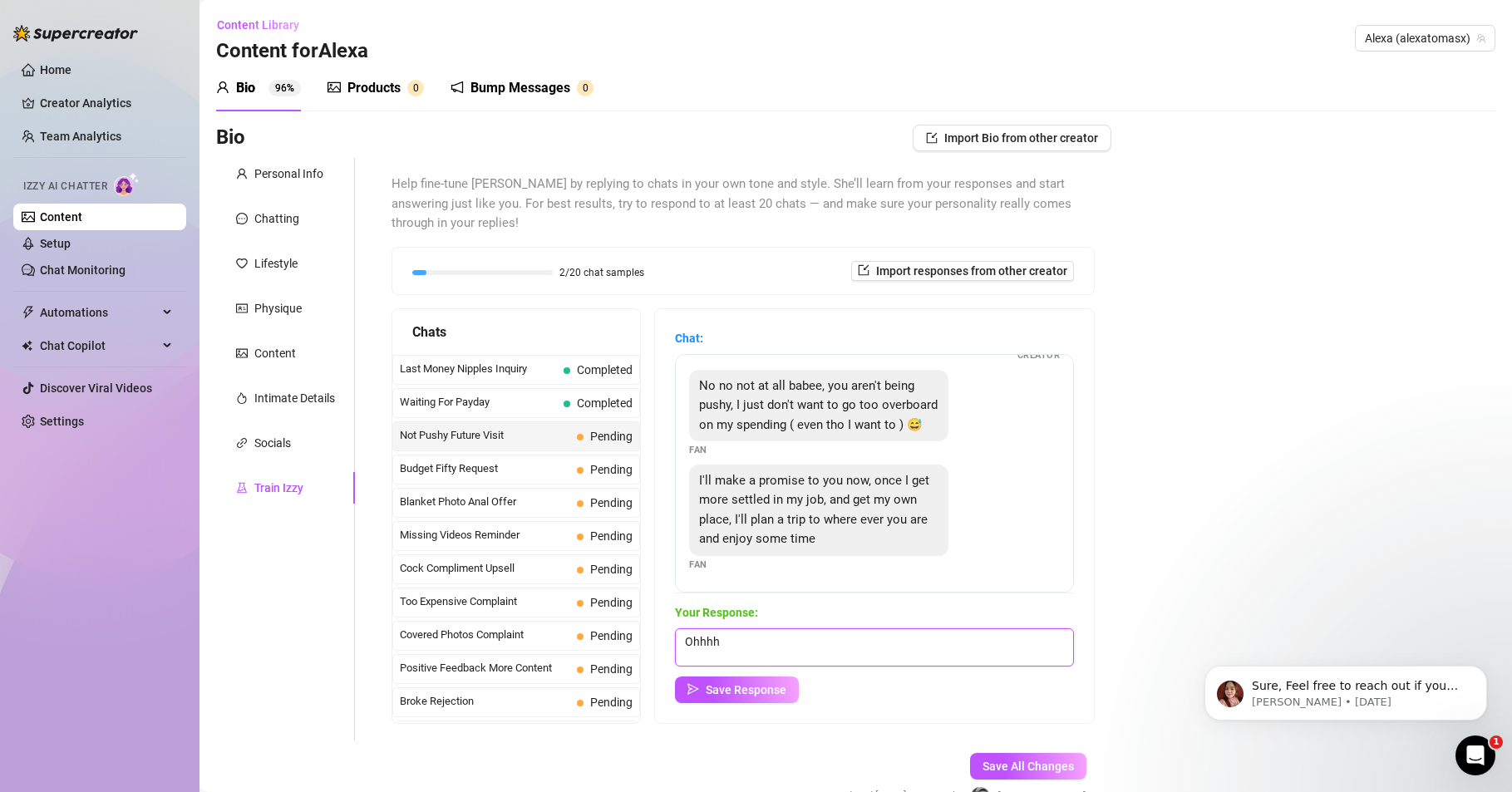
click at [733, 645] on textarea "Ohhhh" at bounding box center [874, 647] width 399 height 38
paste textarea "That sounds very daring!!! We'll just play around here and all that, and what y…"
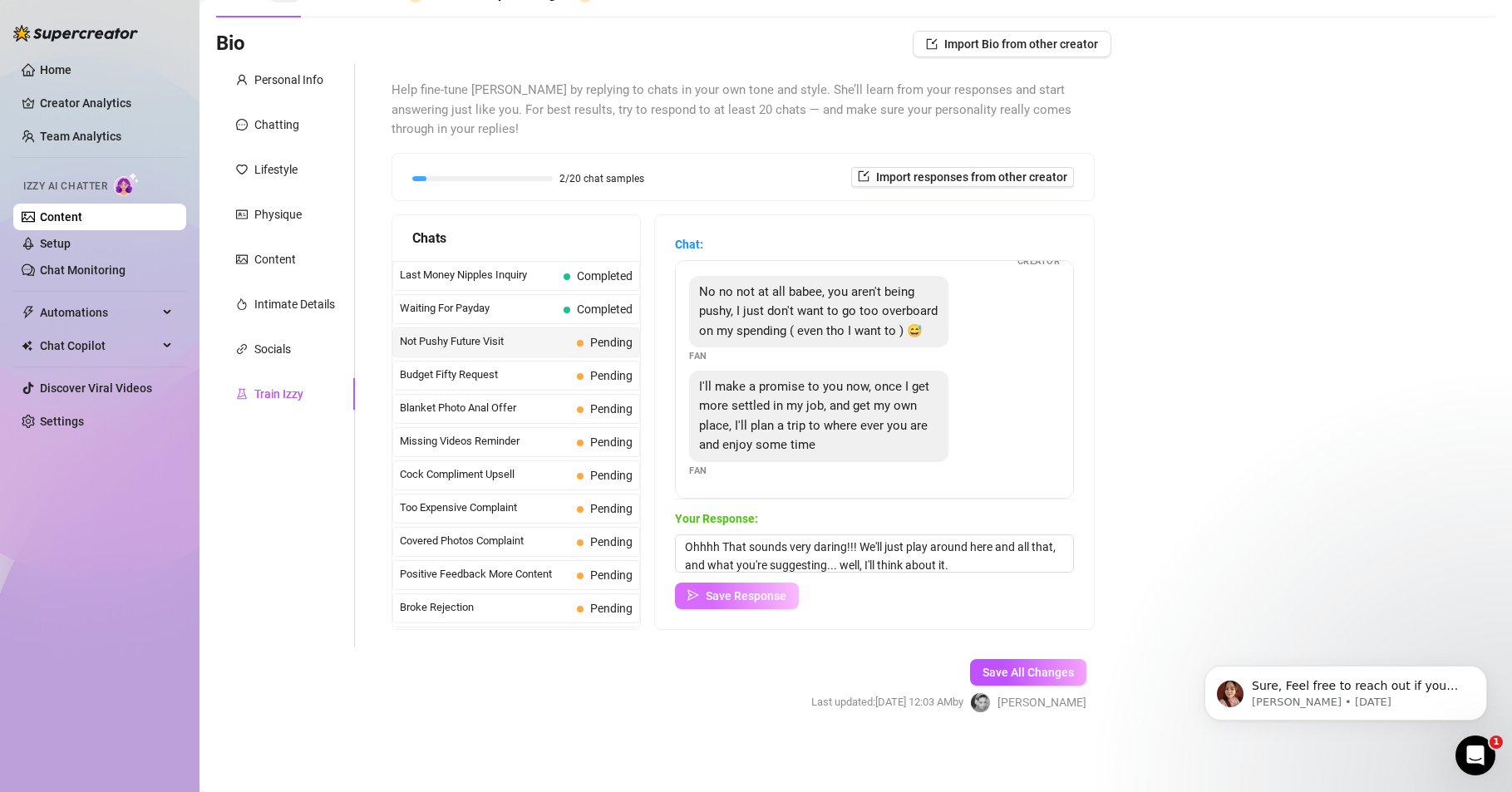
click at [777, 592] on span "Save Response" at bounding box center [746, 595] width 81 height 14
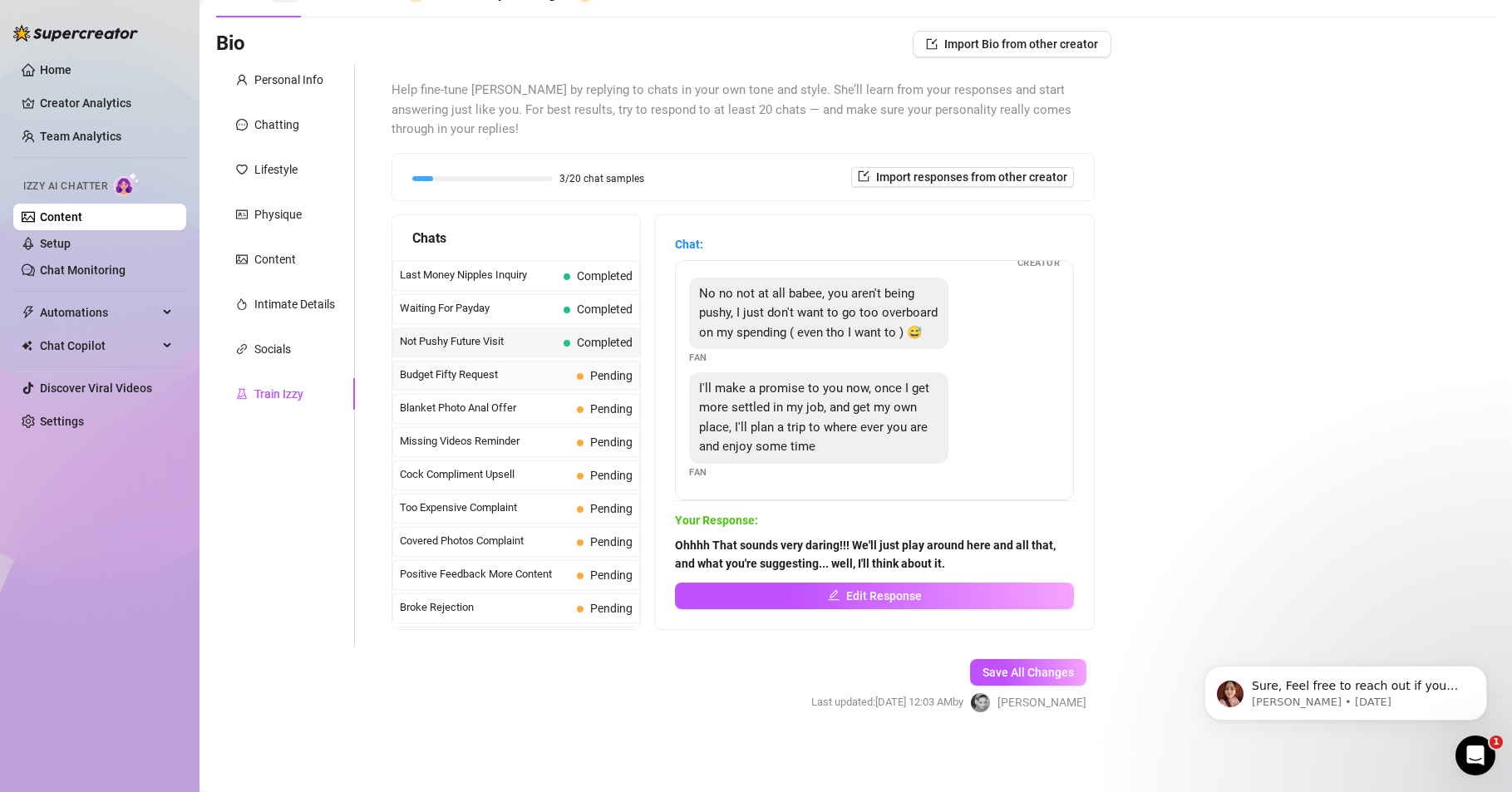
click at [444, 374] on span "Budget Fifty Request" at bounding box center [485, 375] width 170 height 16
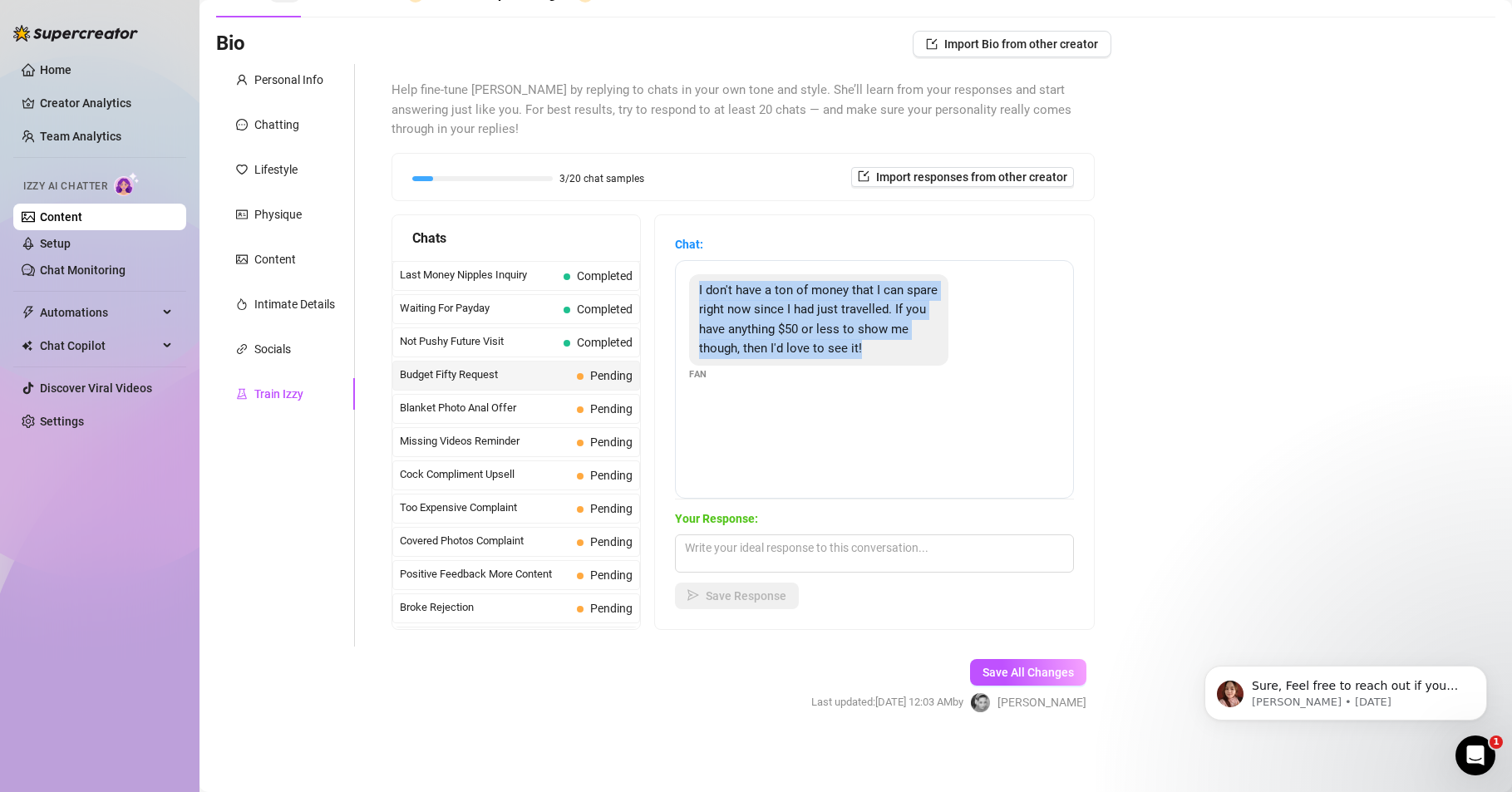
drag, startPoint x: 891, startPoint y: 348, endPoint x: 690, endPoint y: 294, distance: 208.1
click at [690, 294] on div "I don't have a ton of money that I can spare right now since I had just travell…" at bounding box center [819, 320] width 260 height 91
copy span "I don't have a ton of money that I can spare right now since I had just travell…"
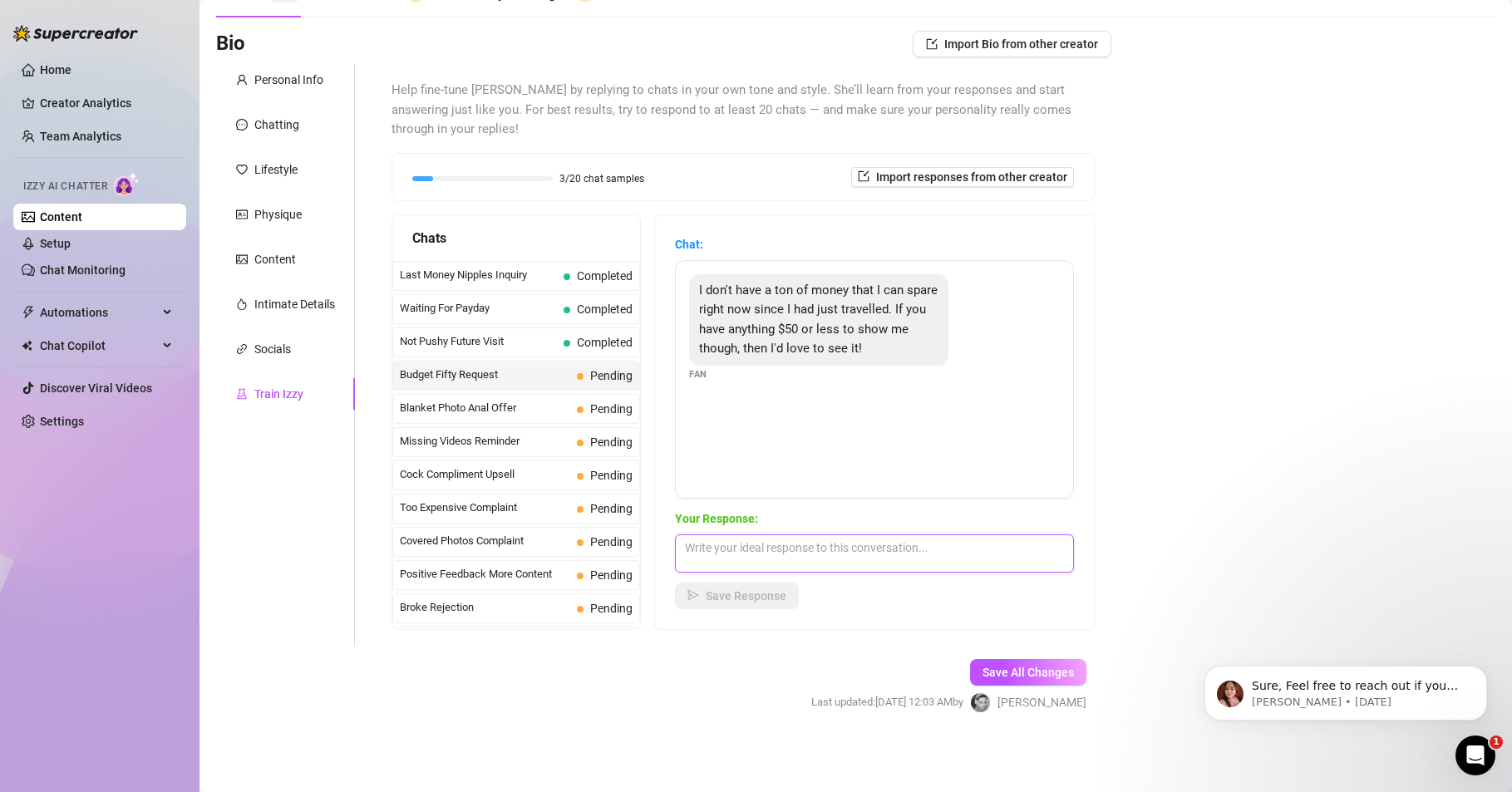
click at [714, 549] on textarea at bounding box center [874, 553] width 399 height 38
click at [723, 583] on button "Save Response" at bounding box center [737, 595] width 124 height 26
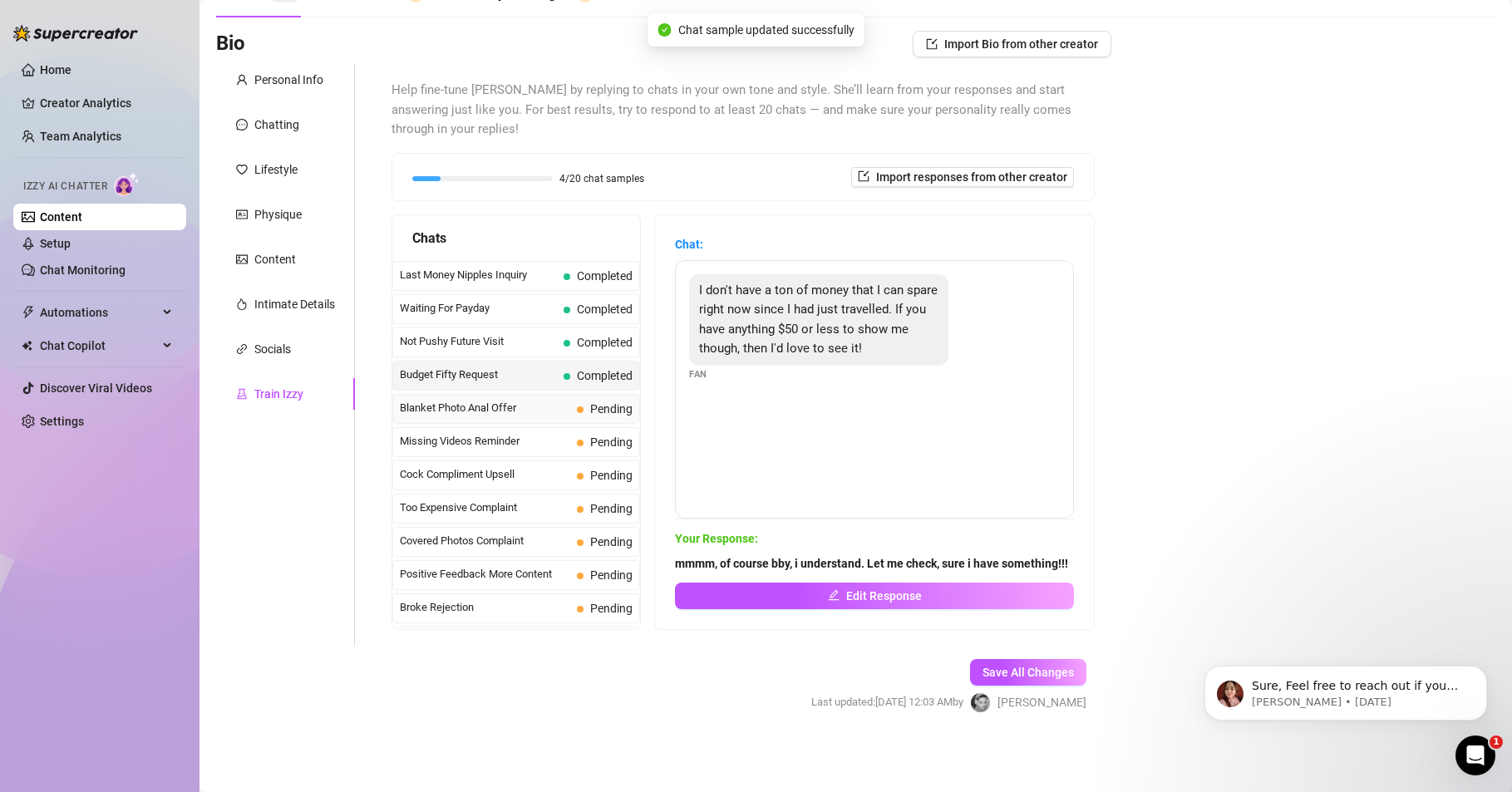
click at [483, 410] on span "Blanket Photo Anal Offer" at bounding box center [485, 408] width 170 height 16
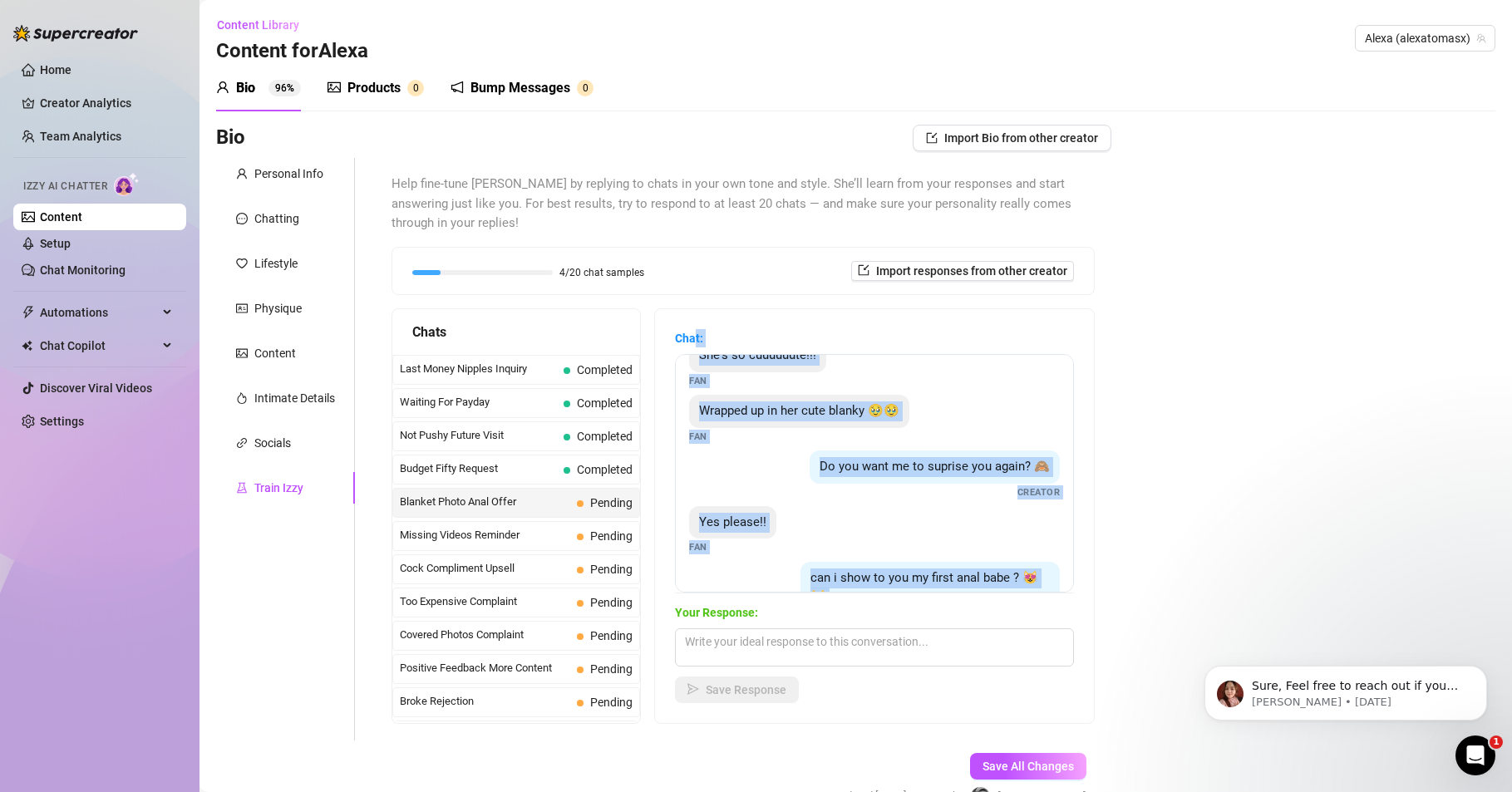
scroll to position [0, 0]
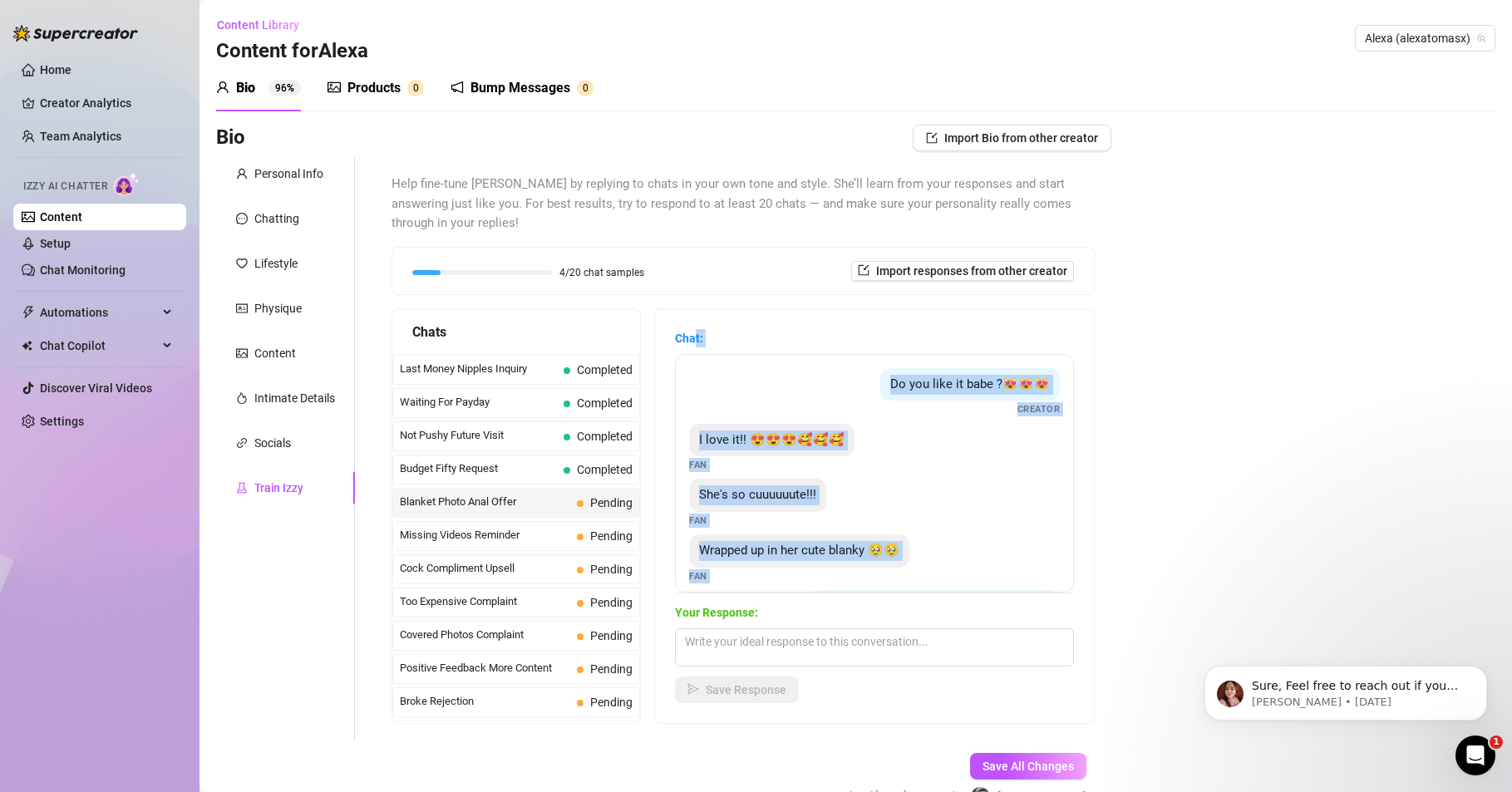
drag, startPoint x: 819, startPoint y: 532, endPoint x: 695, endPoint y: 343, distance: 226.0
click at [695, 343] on div "Chat: Do you like it babe ?😻😻😻 Creator I love it!! 😍😍😍🥰🥰🥰 Fan She's so cuuuuuut…" at bounding box center [874, 461] width 399 height 264
copy div "t: Do you like it babe ?😻😻😻 Creator I love it!! 😍😍😍🥰🥰🥰 Fan She's so cuuuuuute!!…"
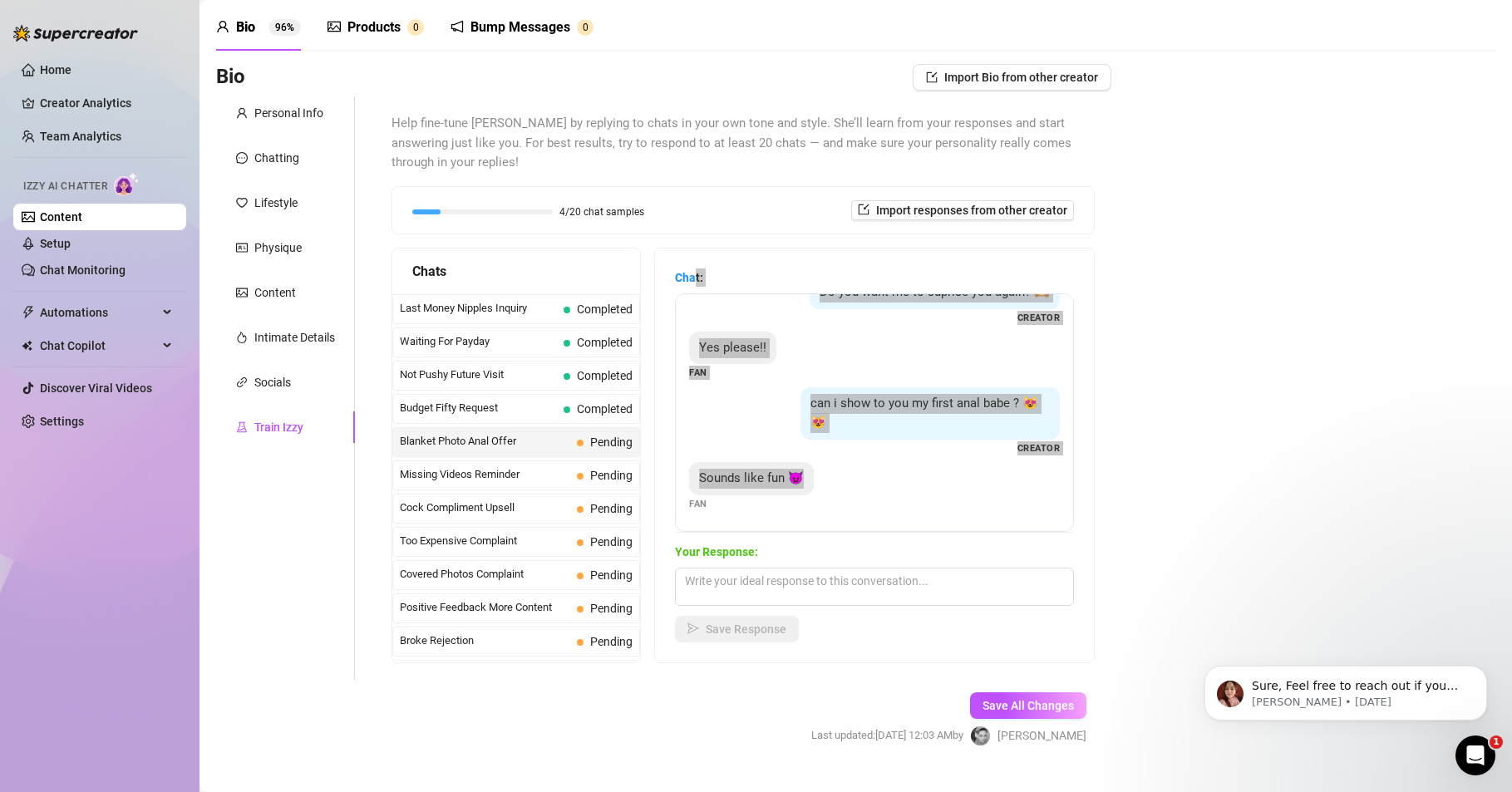
scroll to position [94, 0]
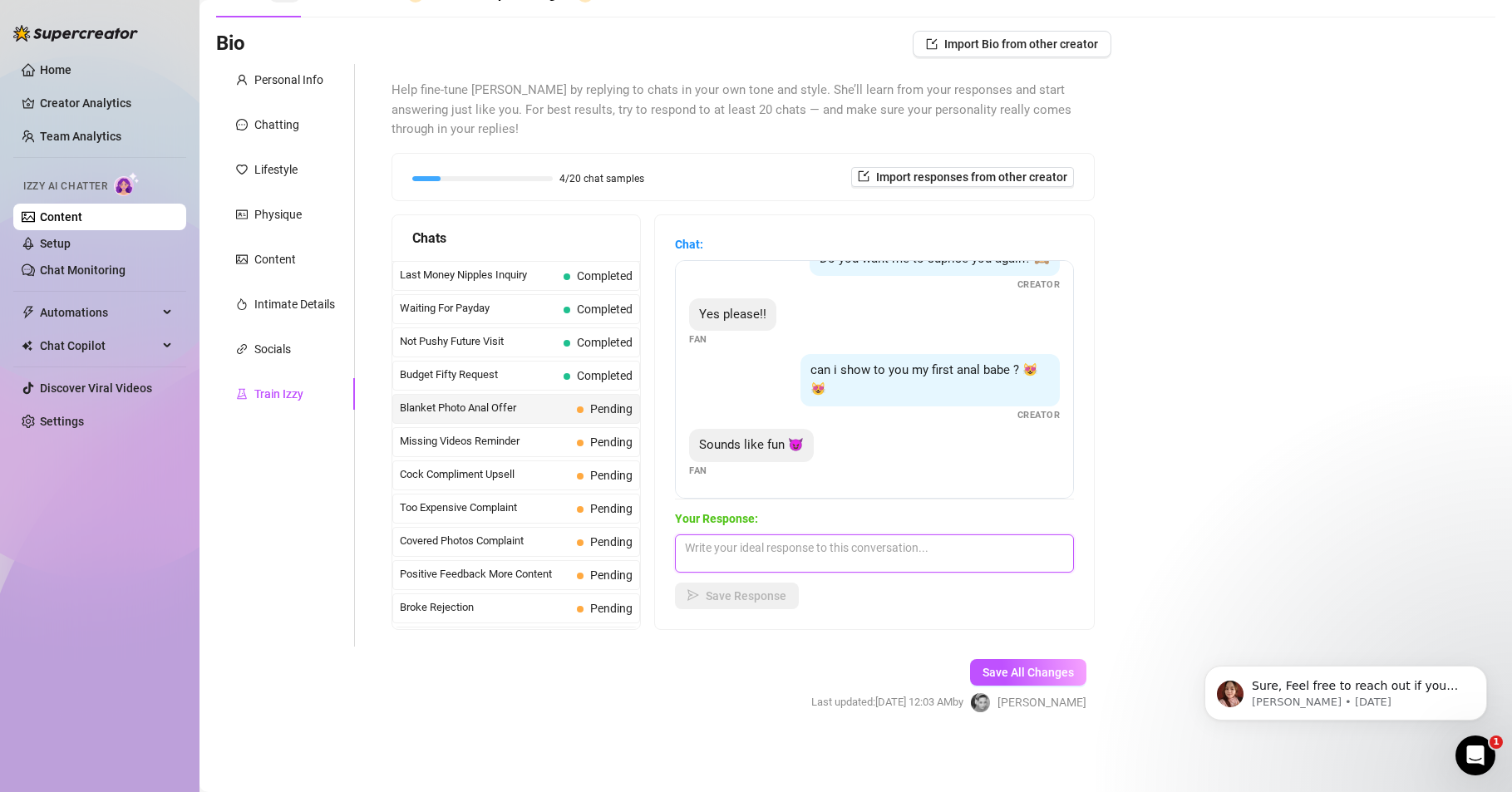
click at [845, 546] on textarea at bounding box center [874, 553] width 399 height 38
click at [849, 552] on textarea "ok, im going to send you" at bounding box center [874, 553] width 399 height 38
paste textarea "One of the first anal videos I've made myself..."
click at [821, 547] on textarea "ok, im going to send you One of the first anal videos I've made myself..." at bounding box center [874, 553] width 399 height 38
click at [728, 600] on span "Save Response" at bounding box center [746, 595] width 81 height 14
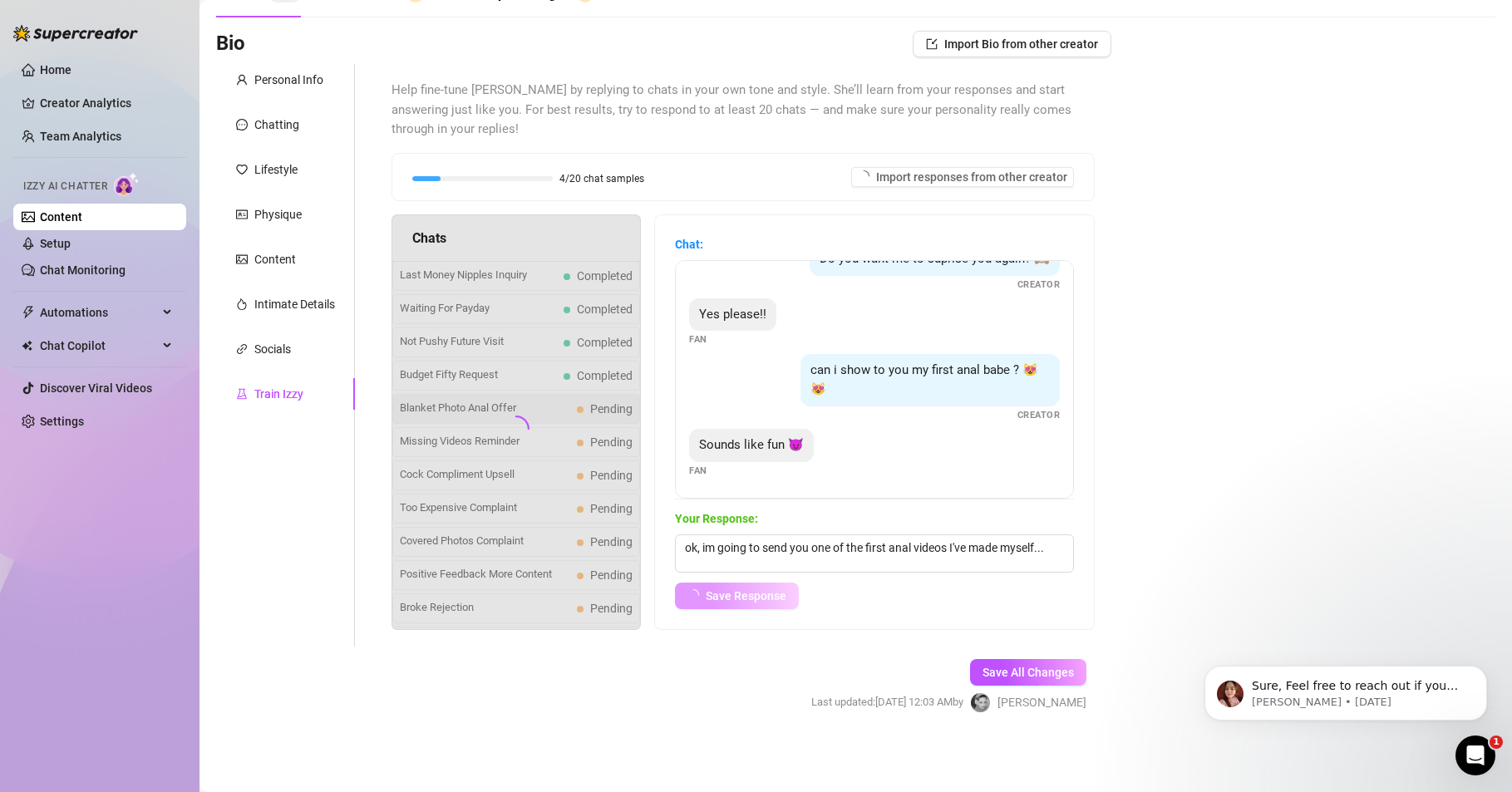
scroll to position [253, 0]
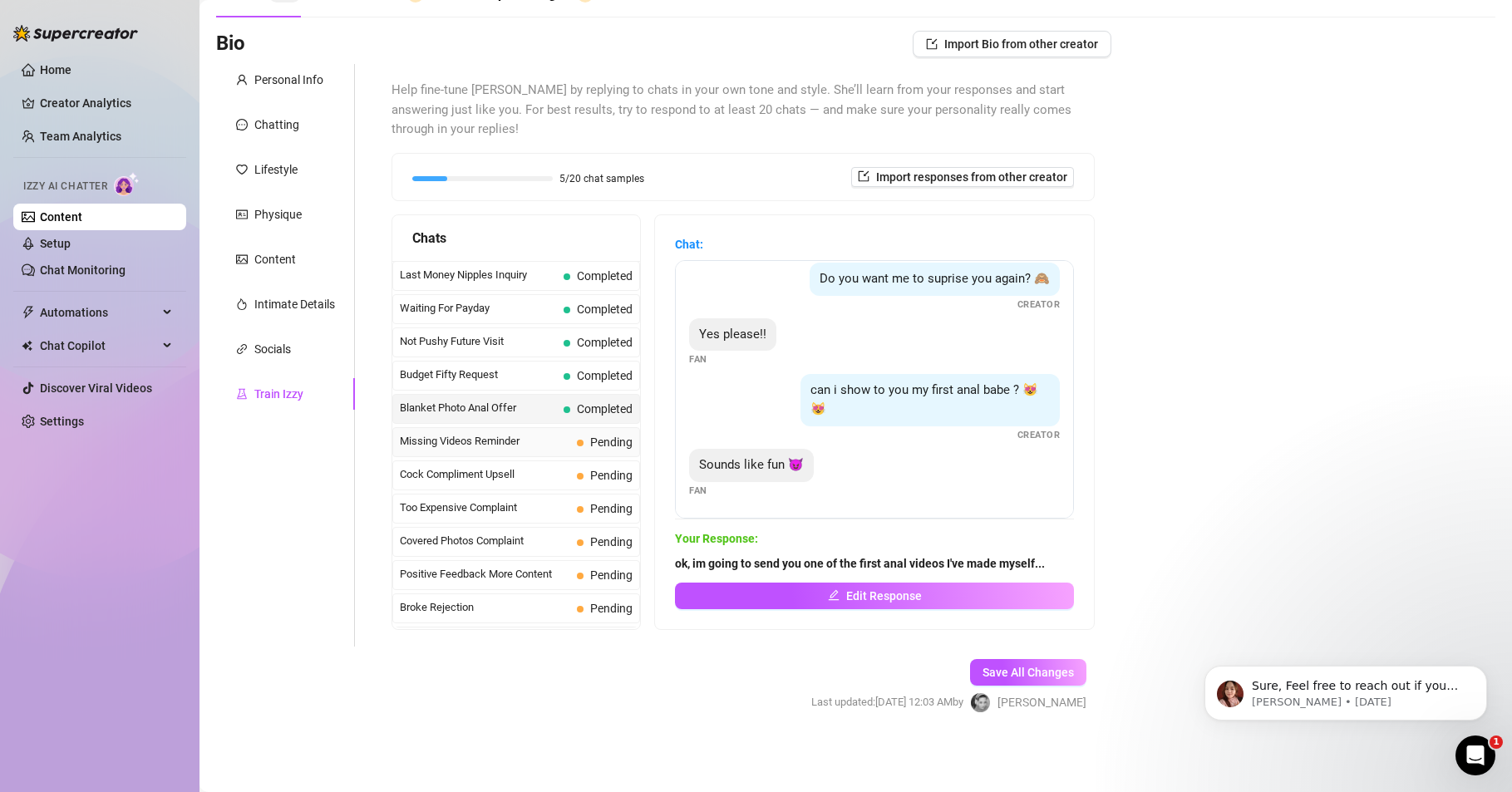
click at [507, 436] on span "Missing Videos Reminder" at bounding box center [485, 442] width 170 height 16
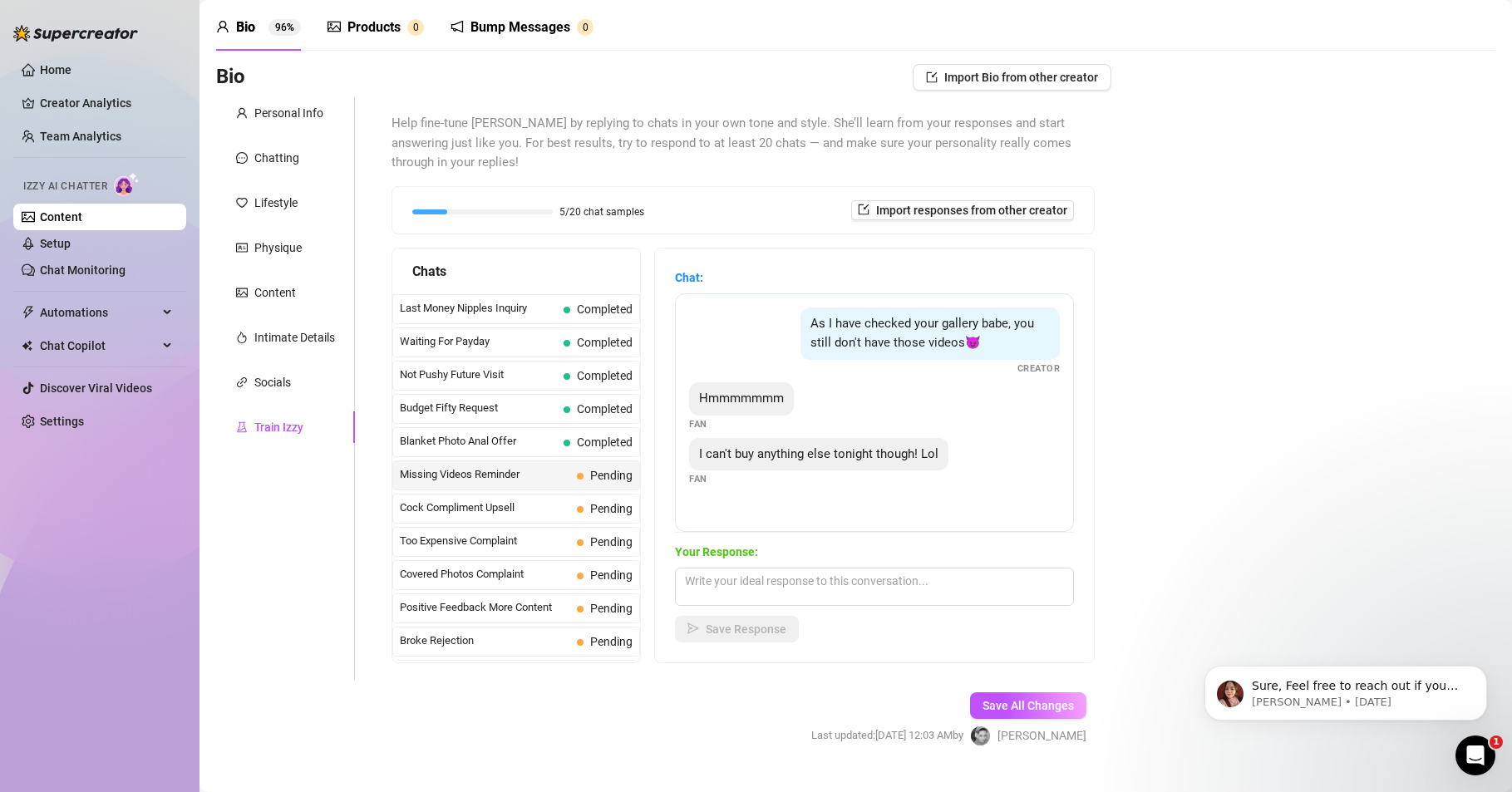
scroll to position [94, 0]
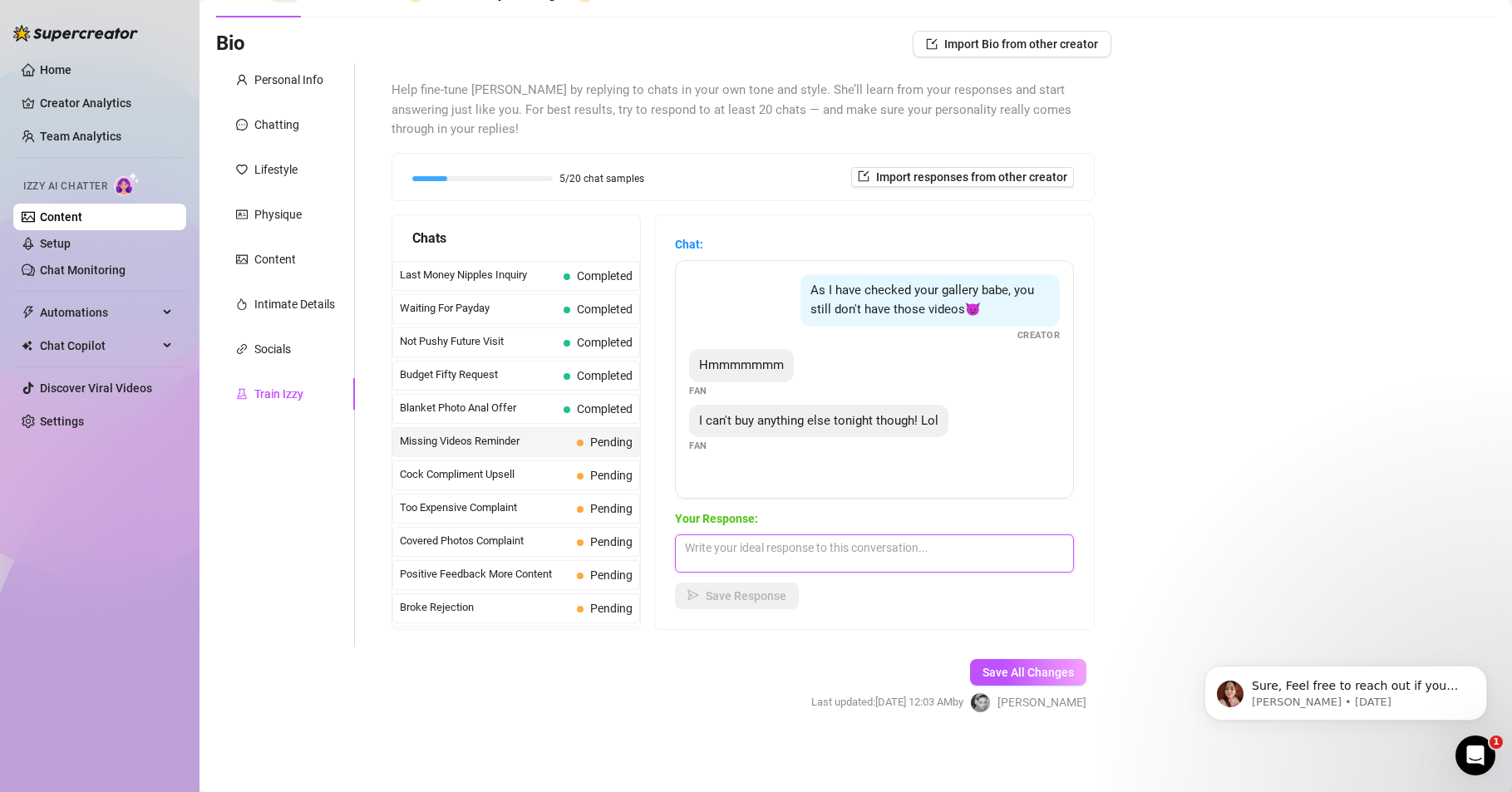
click at [749, 547] on textarea at bounding box center [874, 553] width 399 height 38
click at [889, 552] on textarea "ohhhh im so sad... hahaha Im joking!!" at bounding box center [874, 553] width 399 height 38
paste textarea "You'll tell me when you see it, I'm sure you'll like it a lot... mmmm"
click at [756, 601] on span "Save Response" at bounding box center [746, 595] width 81 height 14
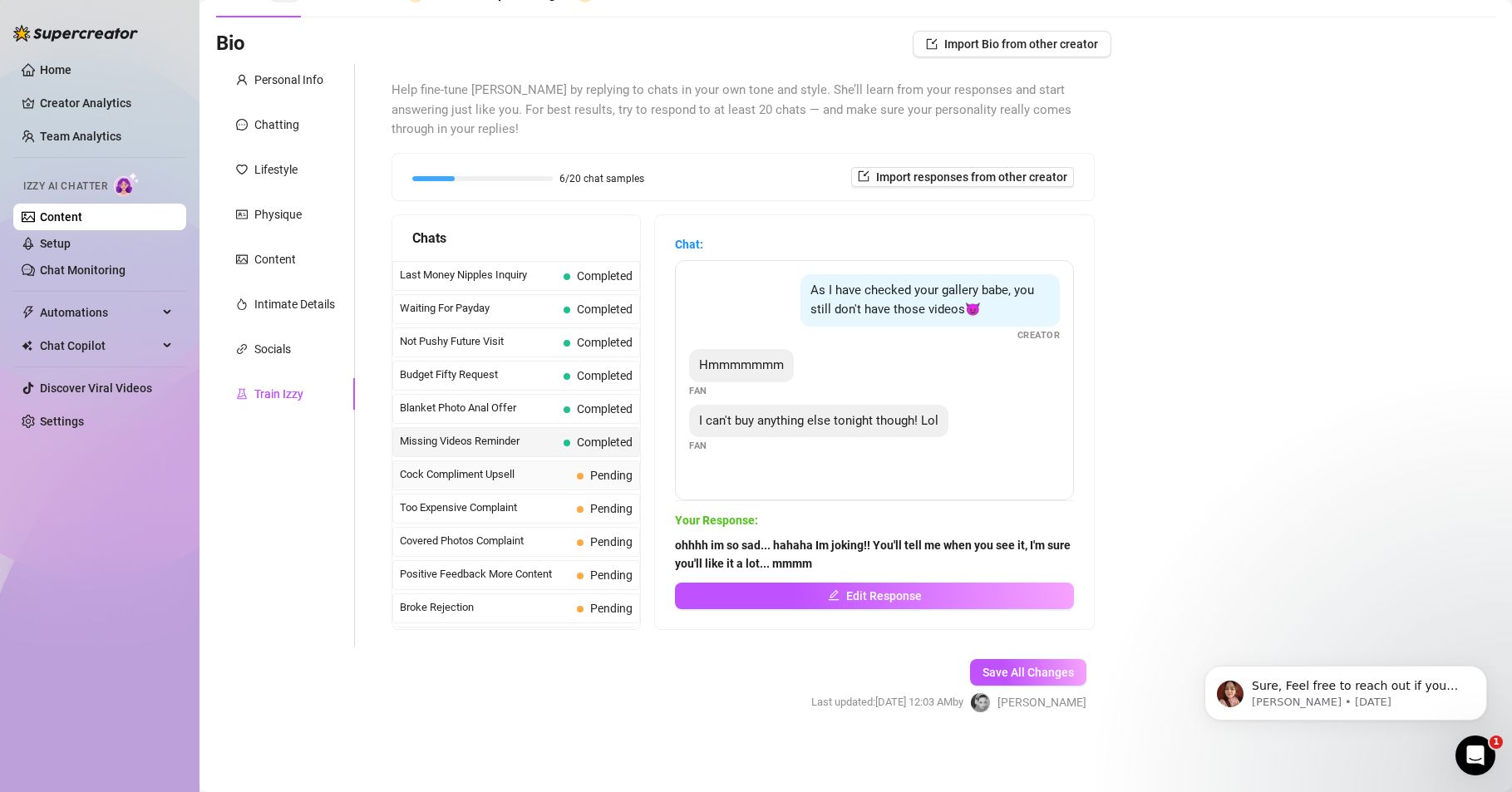
click at [476, 472] on span "Cock Compliment Upsell" at bounding box center [485, 474] width 170 height 16
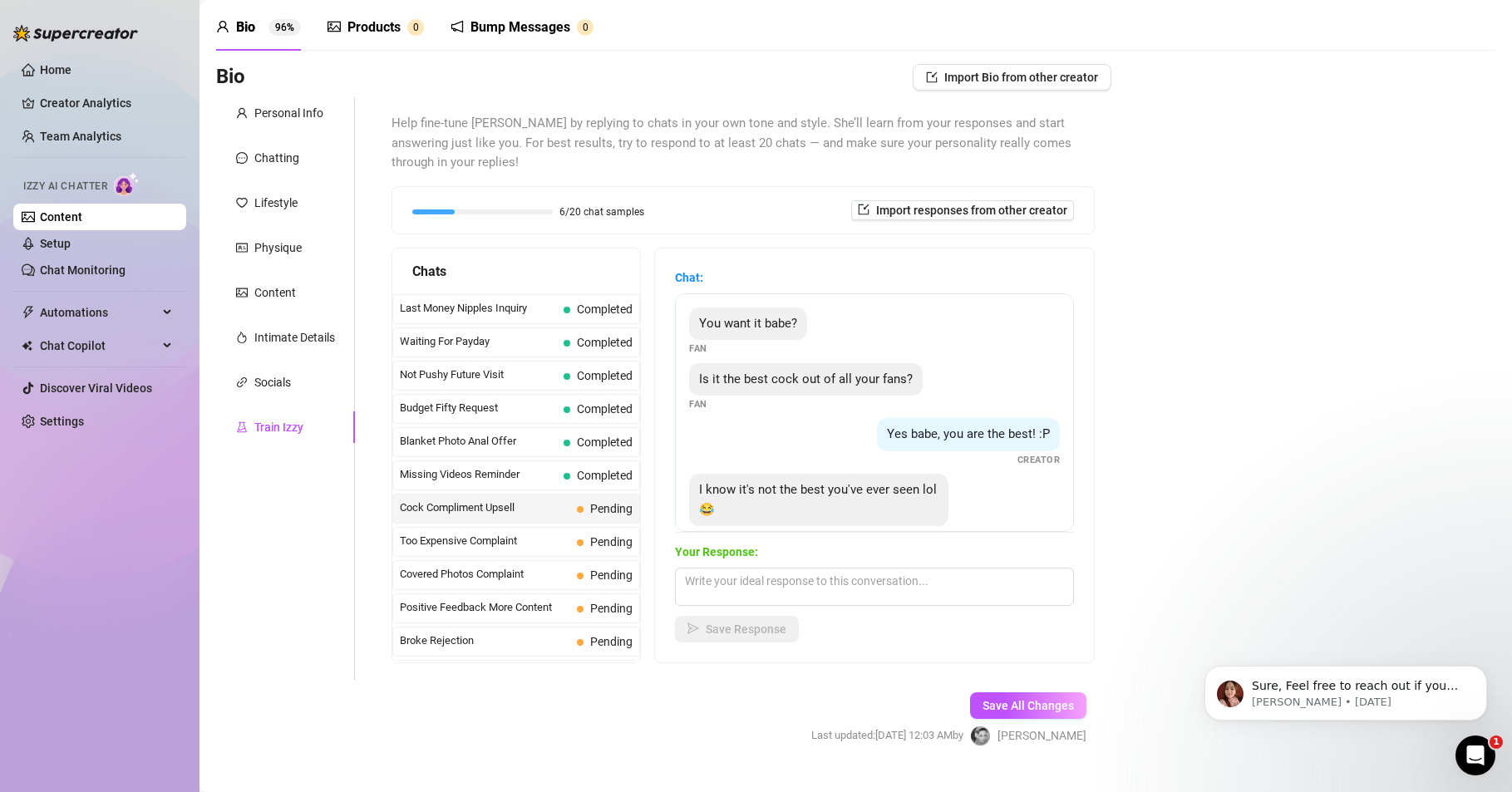
scroll to position [94, 0]
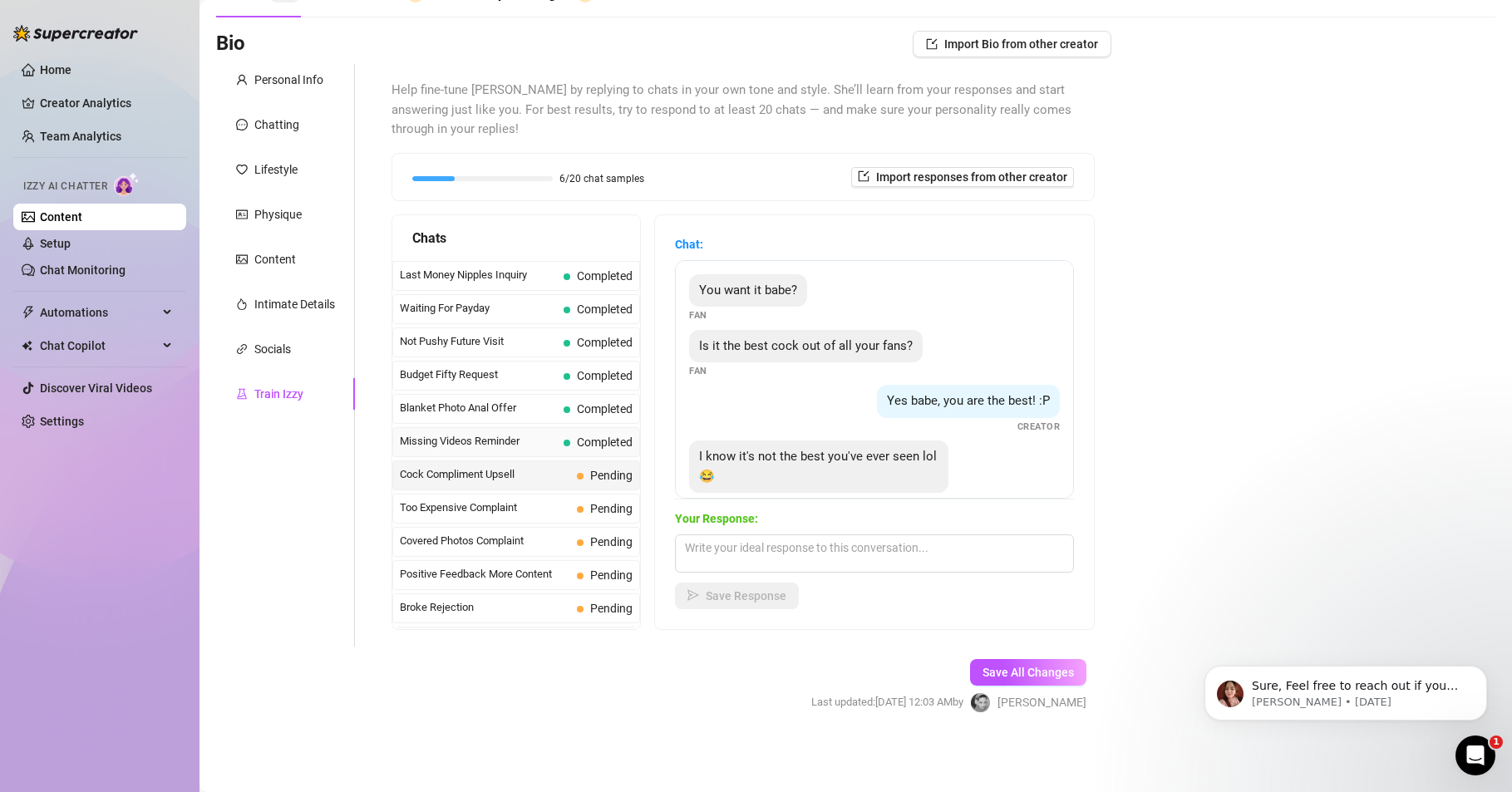
click at [490, 443] on span "Missing Videos Reminder" at bounding box center [478, 442] width 158 height 16
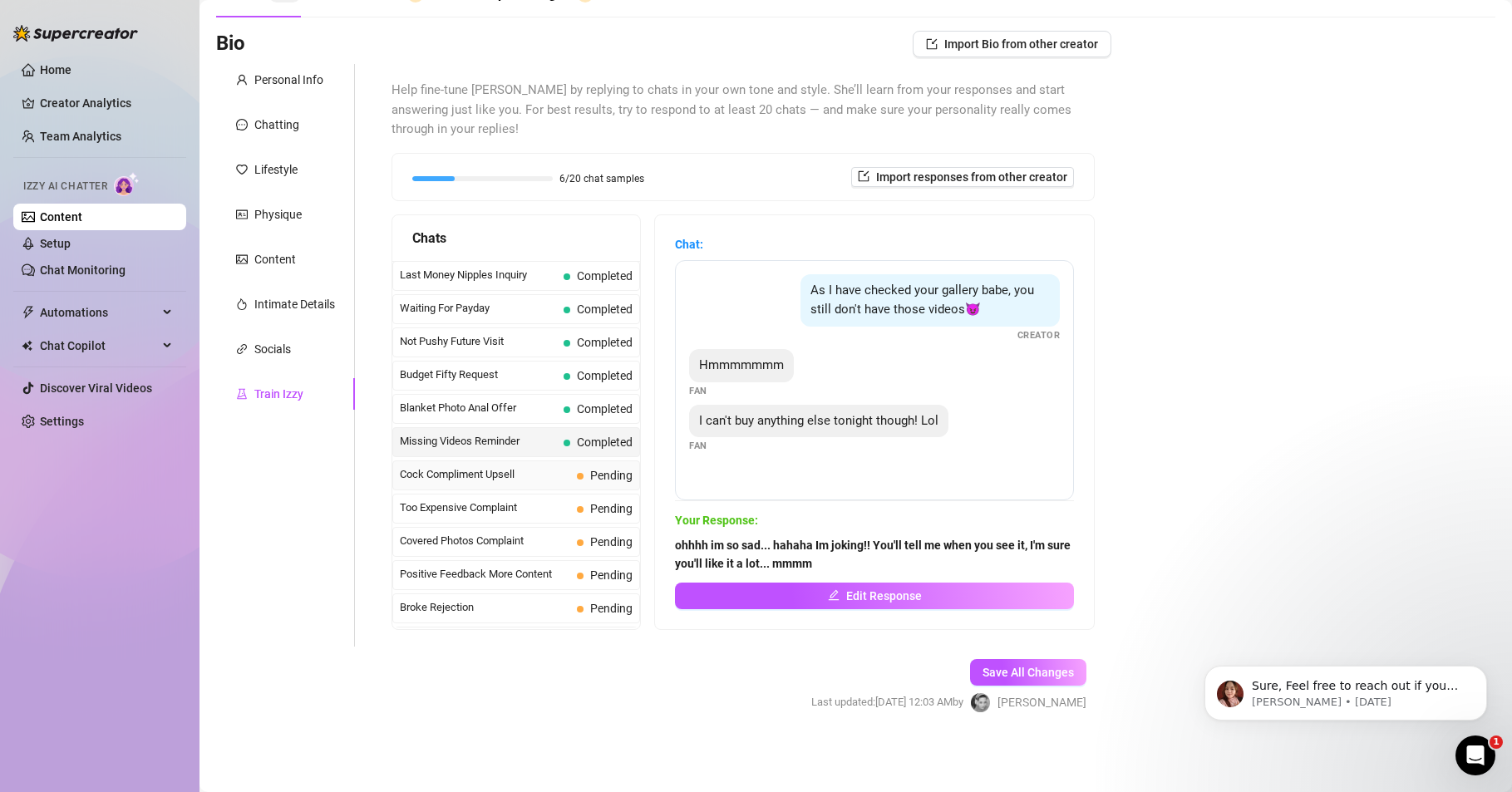
click at [441, 472] on span "Cock Compliment Upsell" at bounding box center [485, 474] width 170 height 16
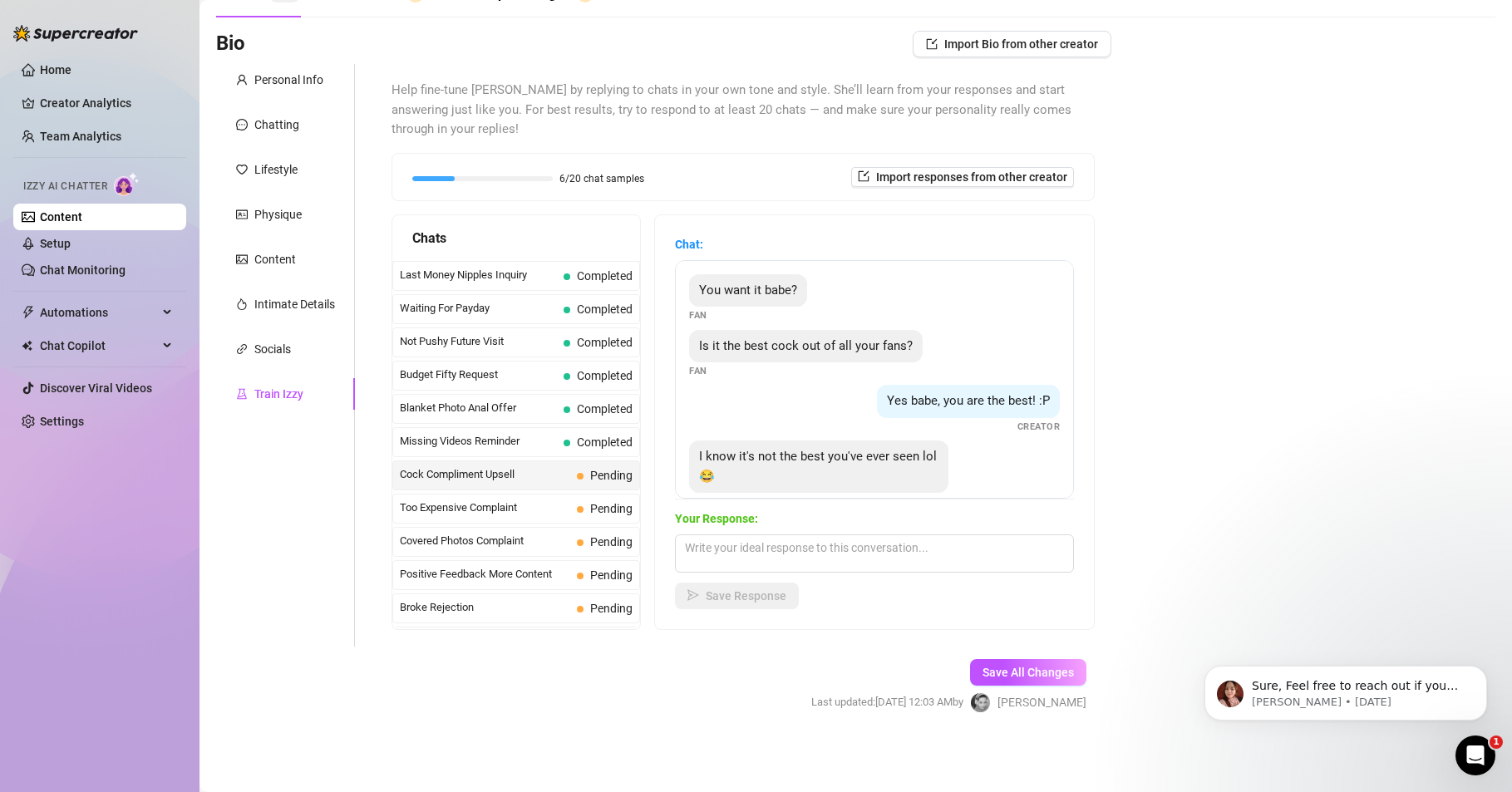
scroll to position [0, 0]
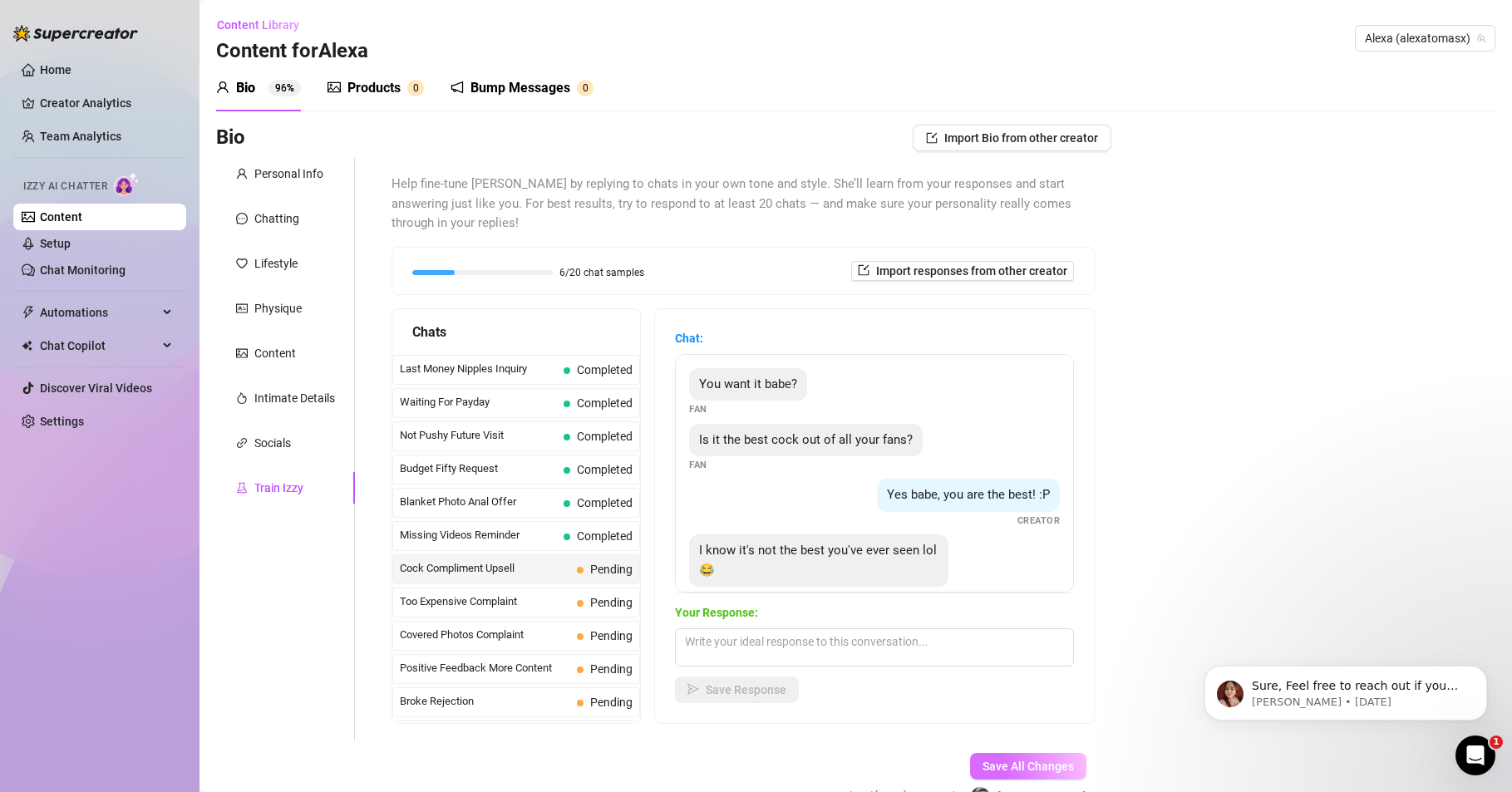
click at [994, 767] on span "Save All Changes" at bounding box center [1028, 766] width 91 height 14
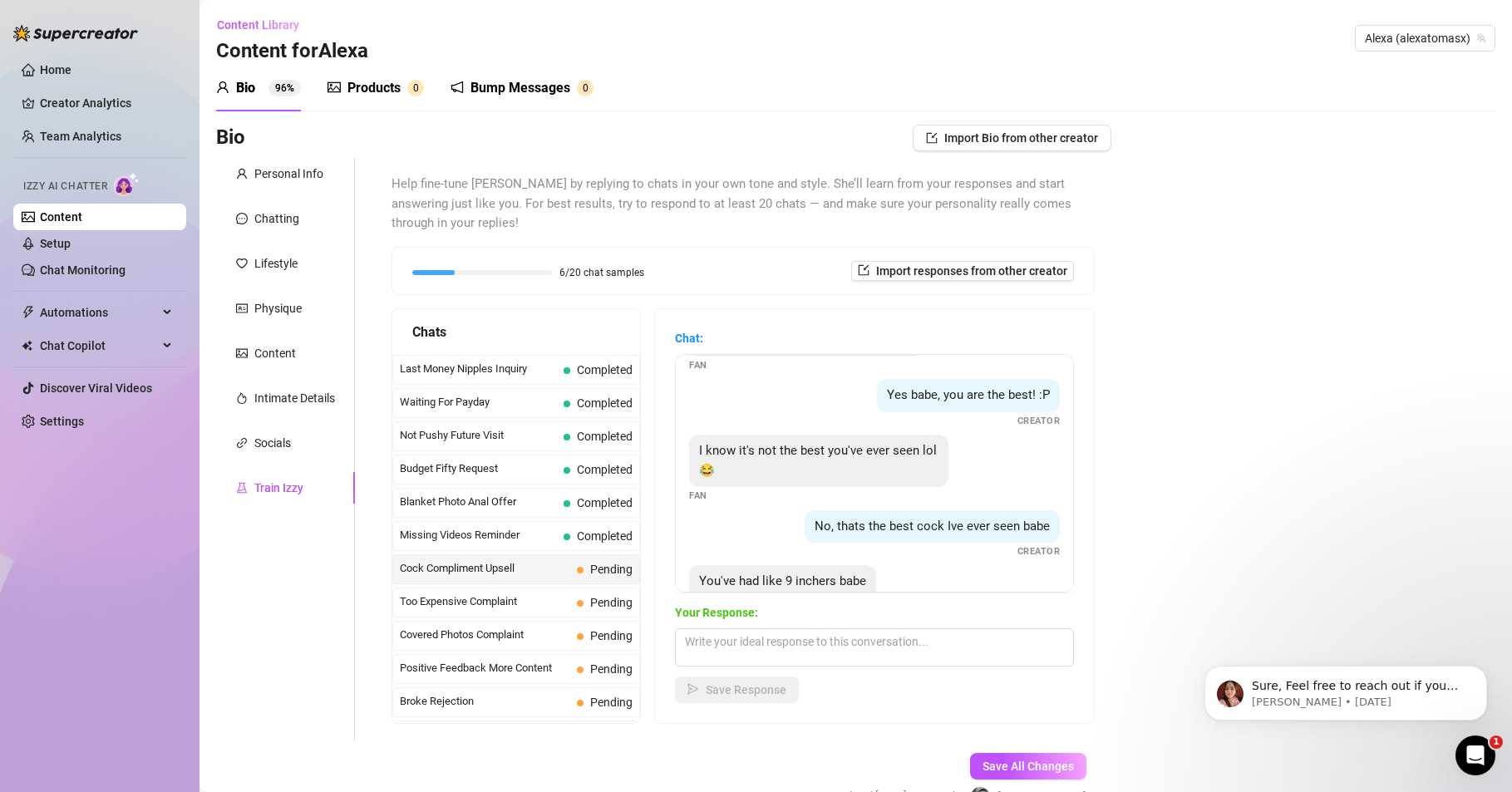
click at [66, 217] on link "Content" at bounding box center [61, 217] width 43 height 14
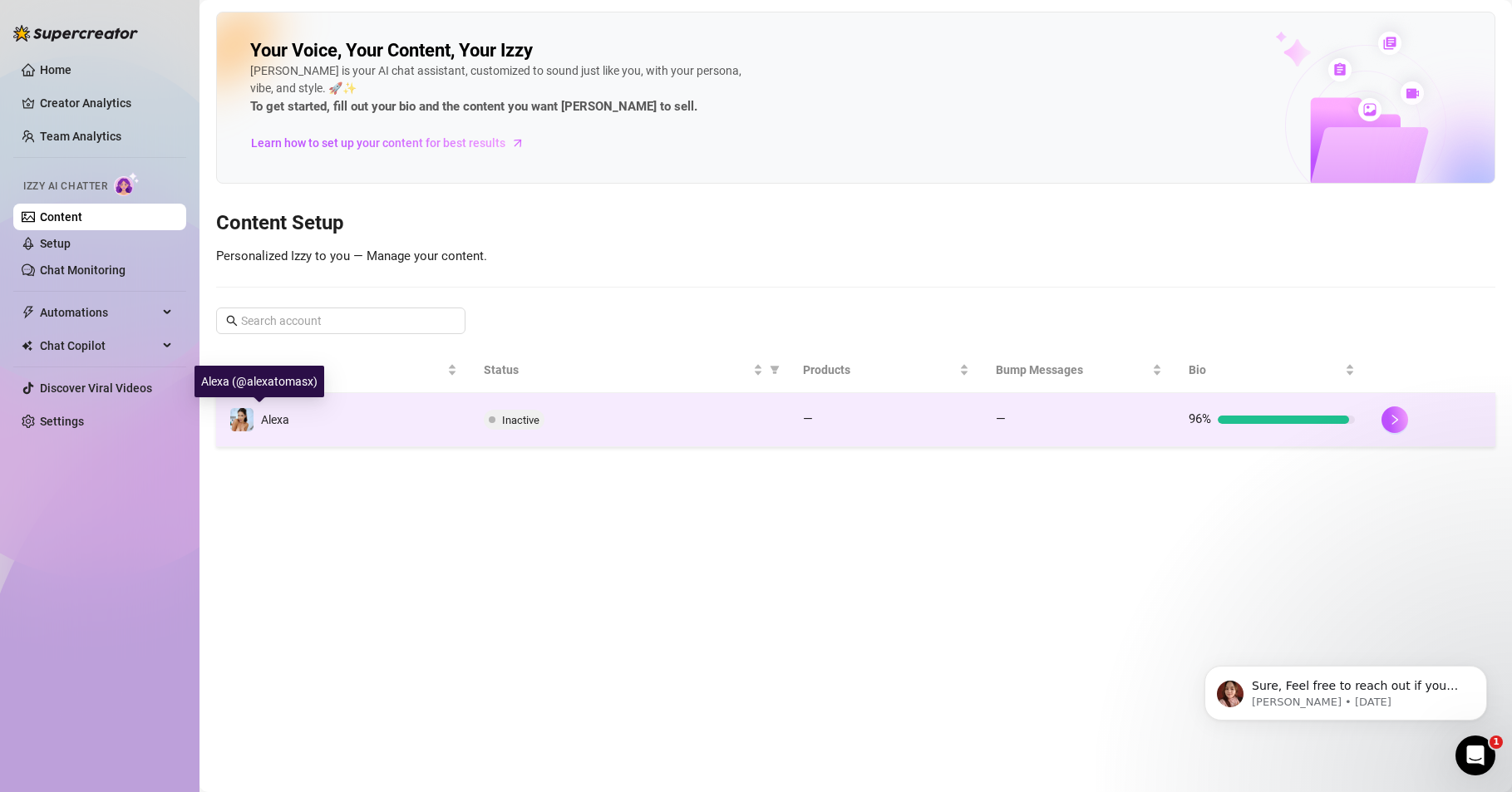
click at [263, 419] on span "Alexa" at bounding box center [275, 420] width 28 height 14
